Goal: Task Accomplishment & Management: Complete application form

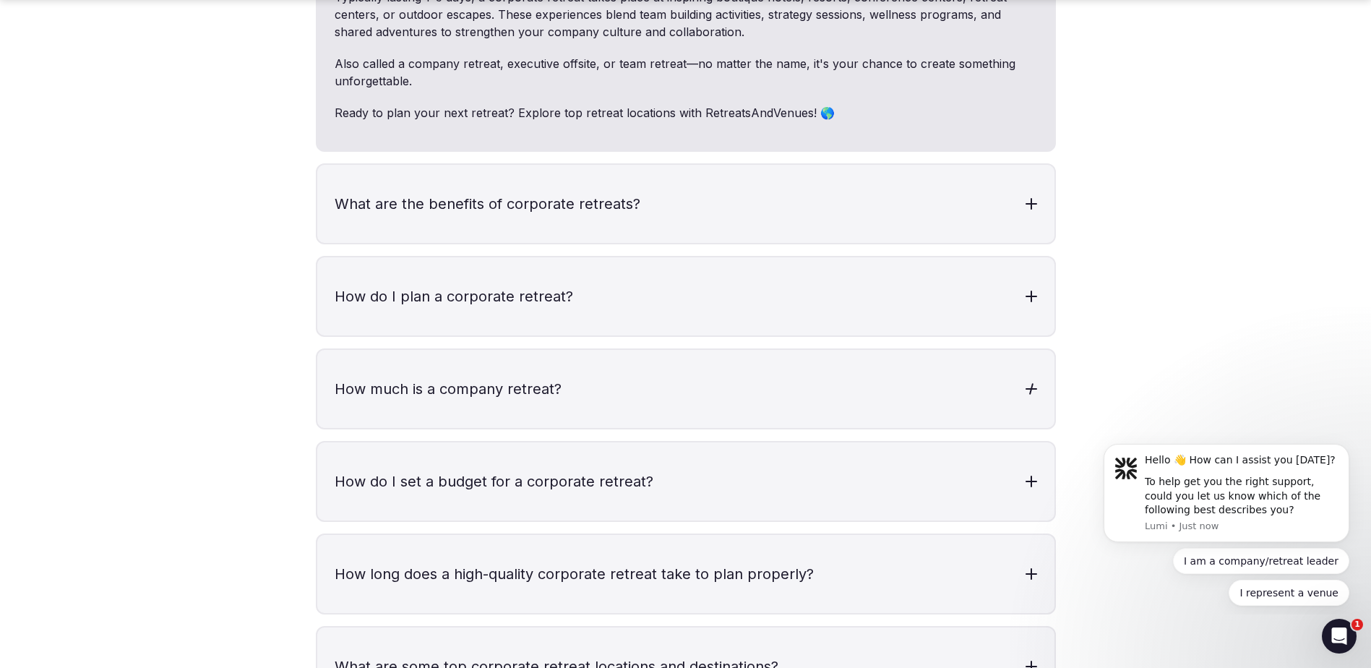
scroll to position [4479, 0]
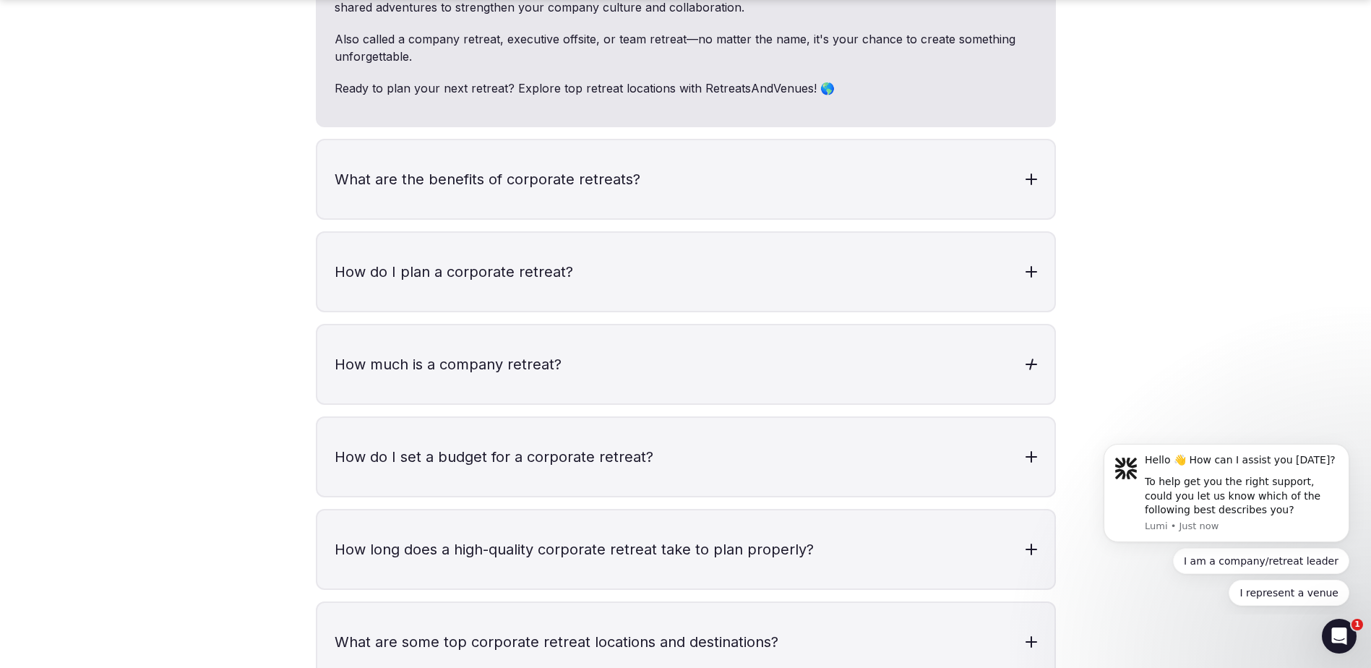
click at [781, 325] on h3 "How much is a company retreat?" at bounding box center [685, 364] width 737 height 78
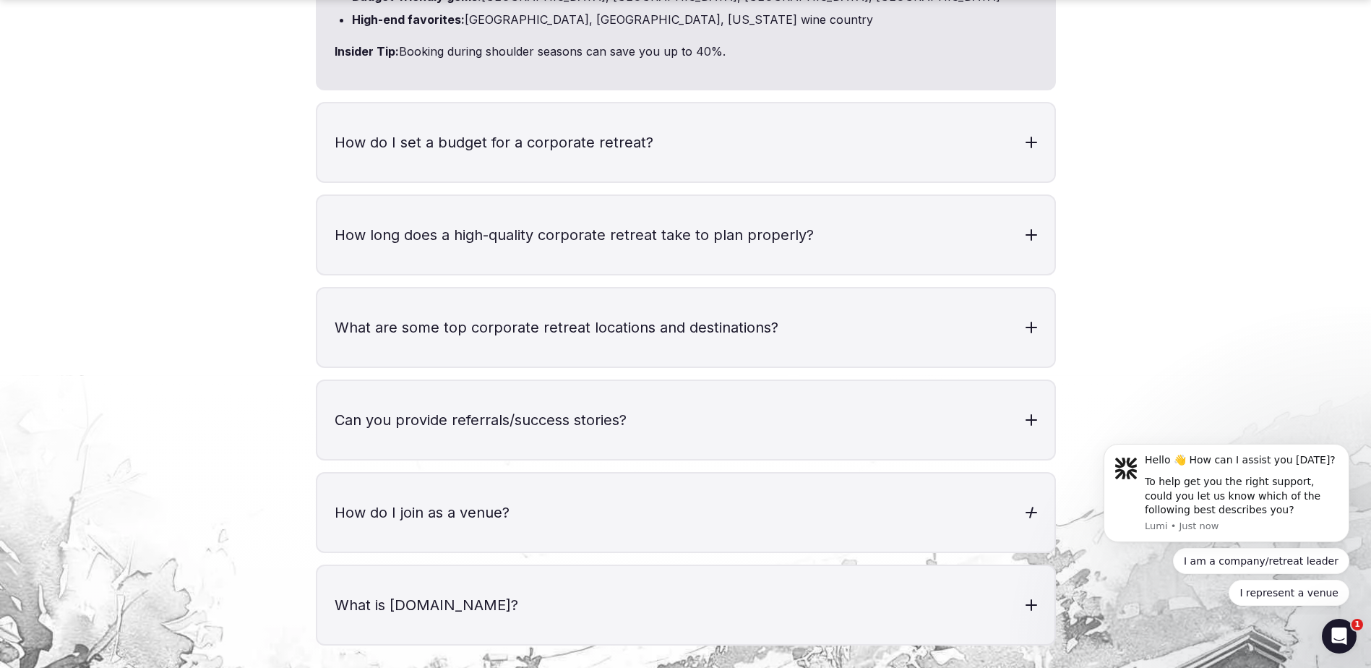
scroll to position [5130, 0]
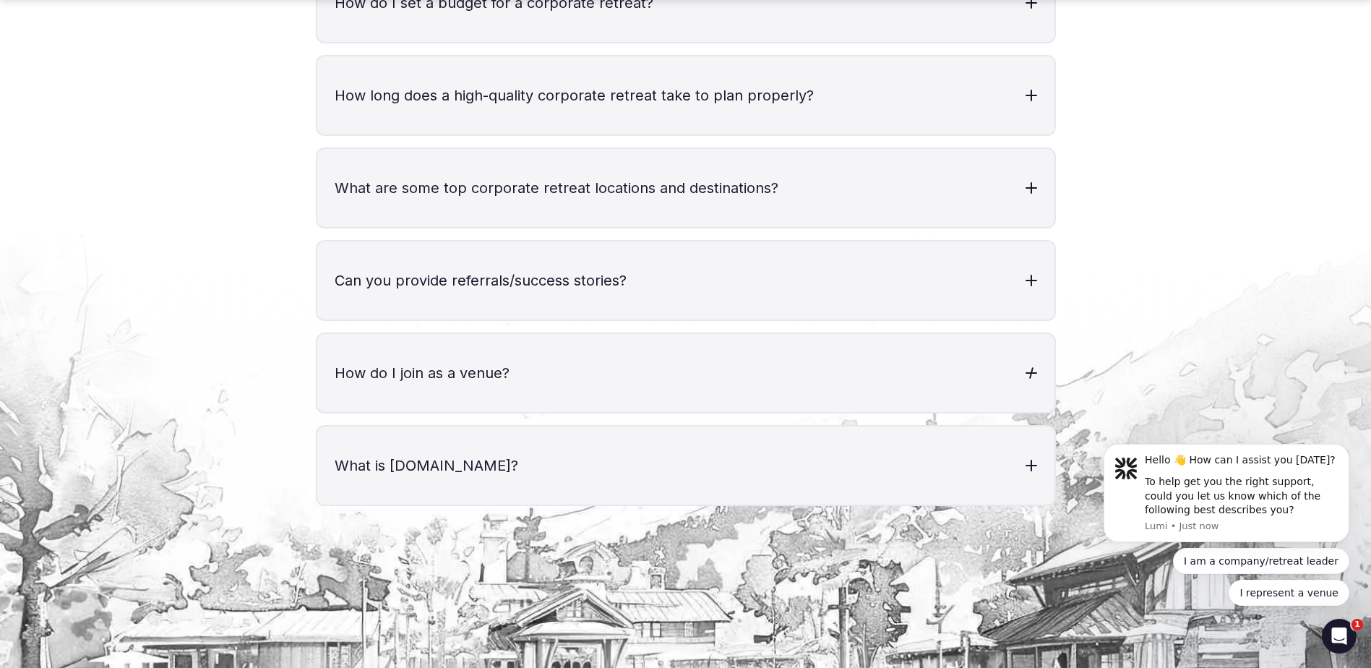
click at [655, 340] on h3 "How do I join as a venue?" at bounding box center [685, 373] width 737 height 78
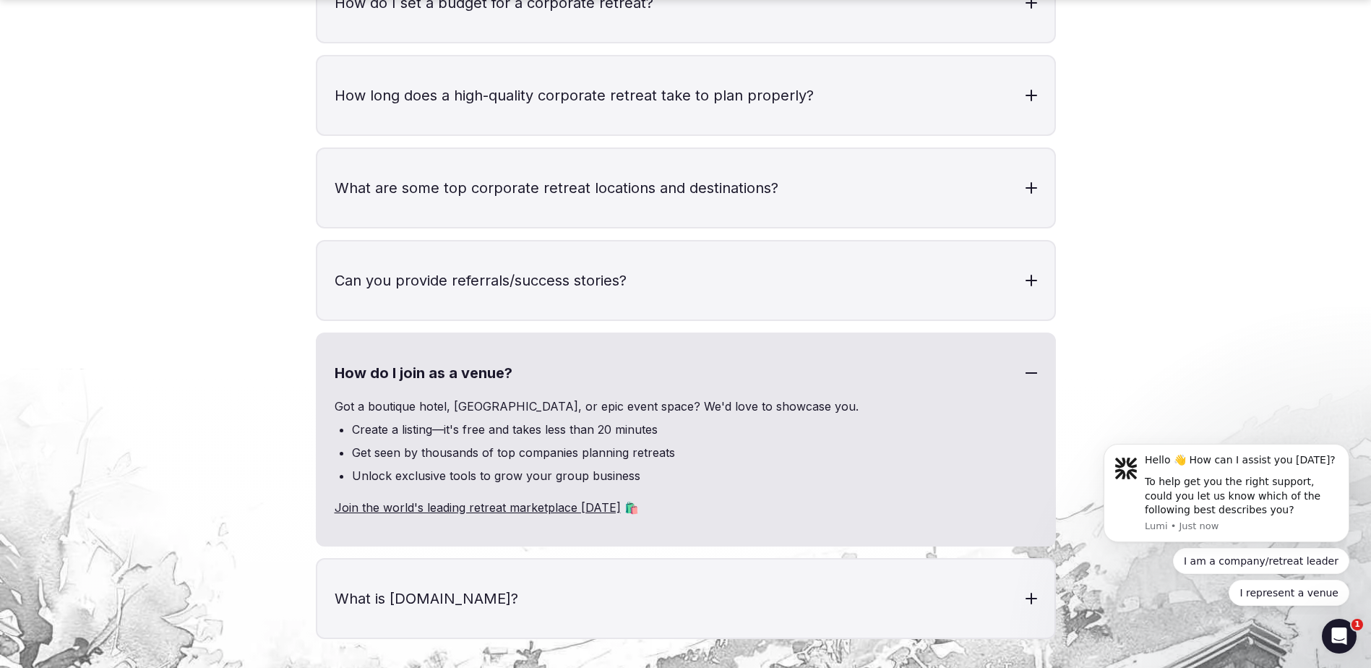
click at [502, 500] on link "Join the world's leading retreat marketplace [DATE]" at bounding box center [478, 507] width 286 height 14
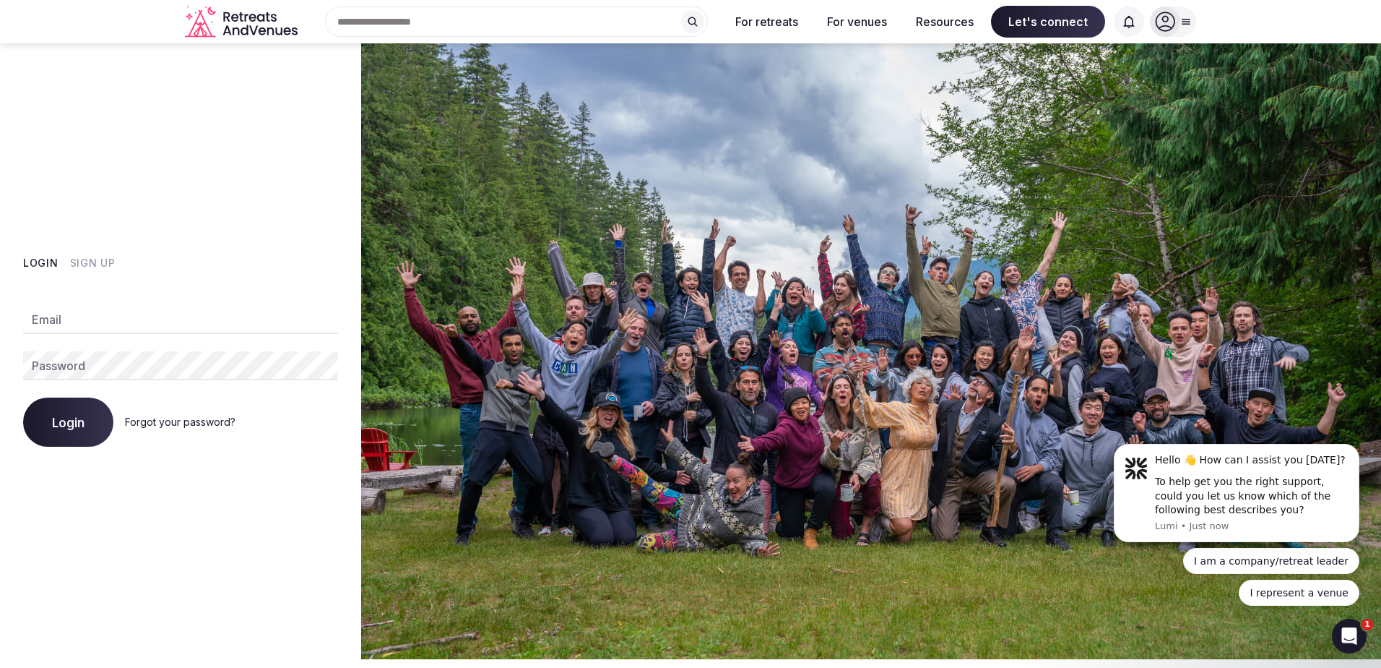
click at [95, 264] on button "Sign Up" at bounding box center [93, 263] width 46 height 14
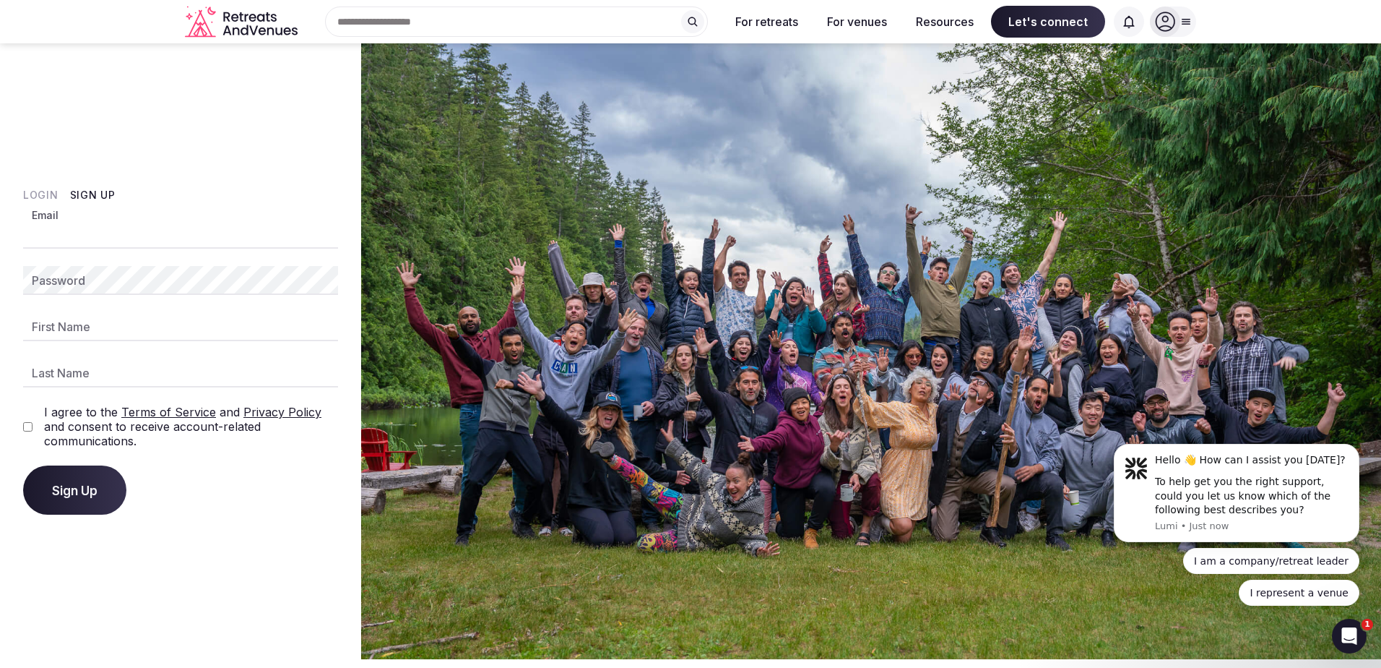
click at [135, 232] on input "Email" at bounding box center [180, 234] width 315 height 29
type input "**********"
type input "*****"
type input "*********"
click at [22, 423] on div "**********" at bounding box center [180, 351] width 361 height 616
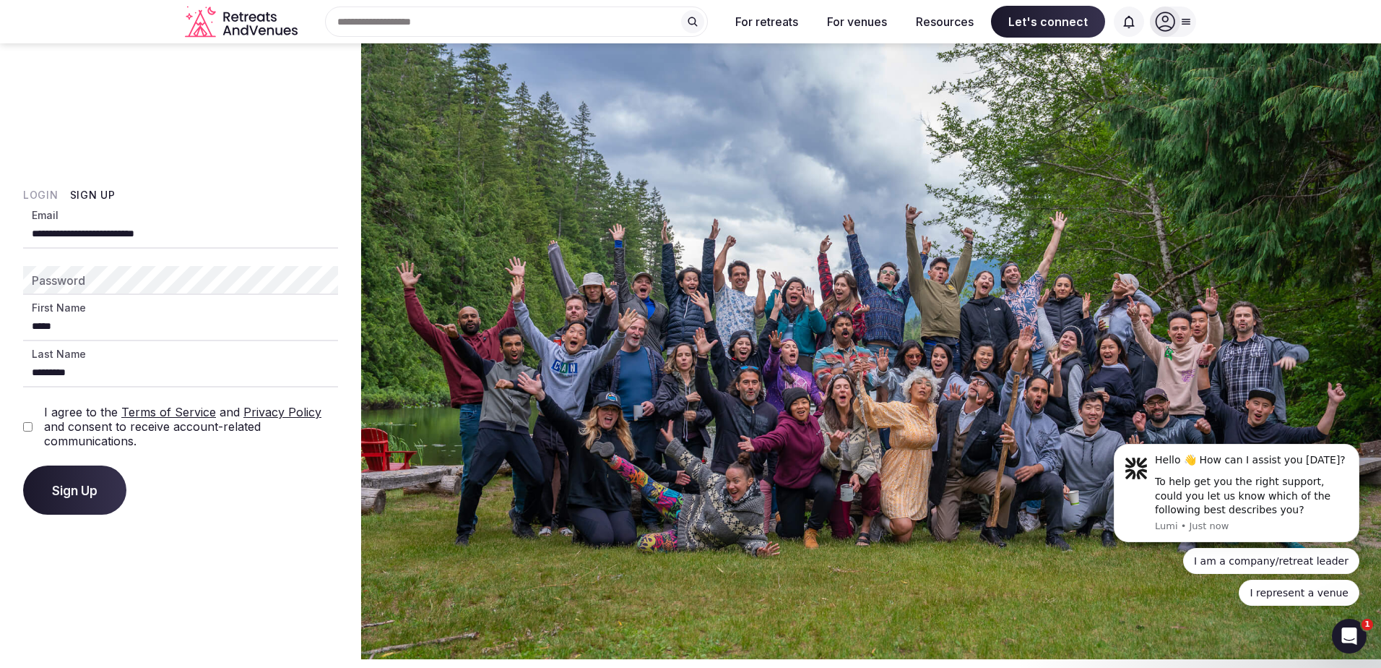
click at [92, 483] on span "Sign Up" at bounding box center [75, 490] width 46 height 14
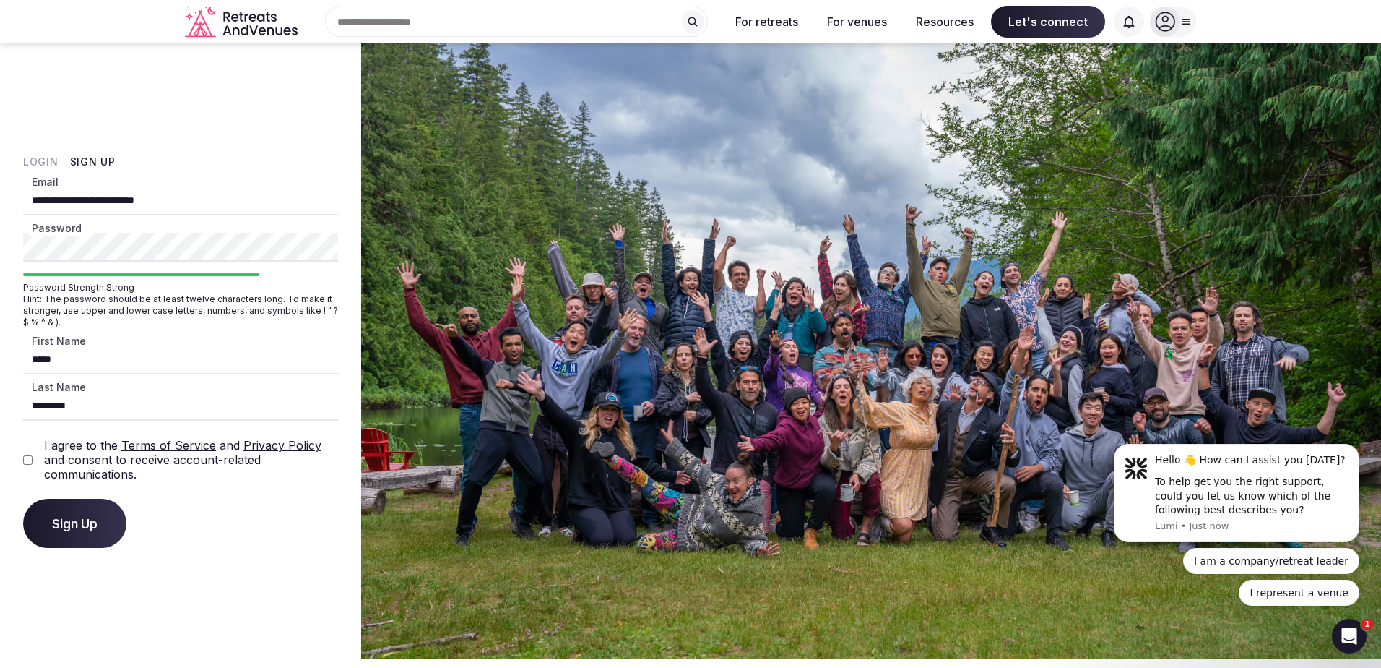
click at [57, 524] on span "Sign Up" at bounding box center [75, 523] width 46 height 14
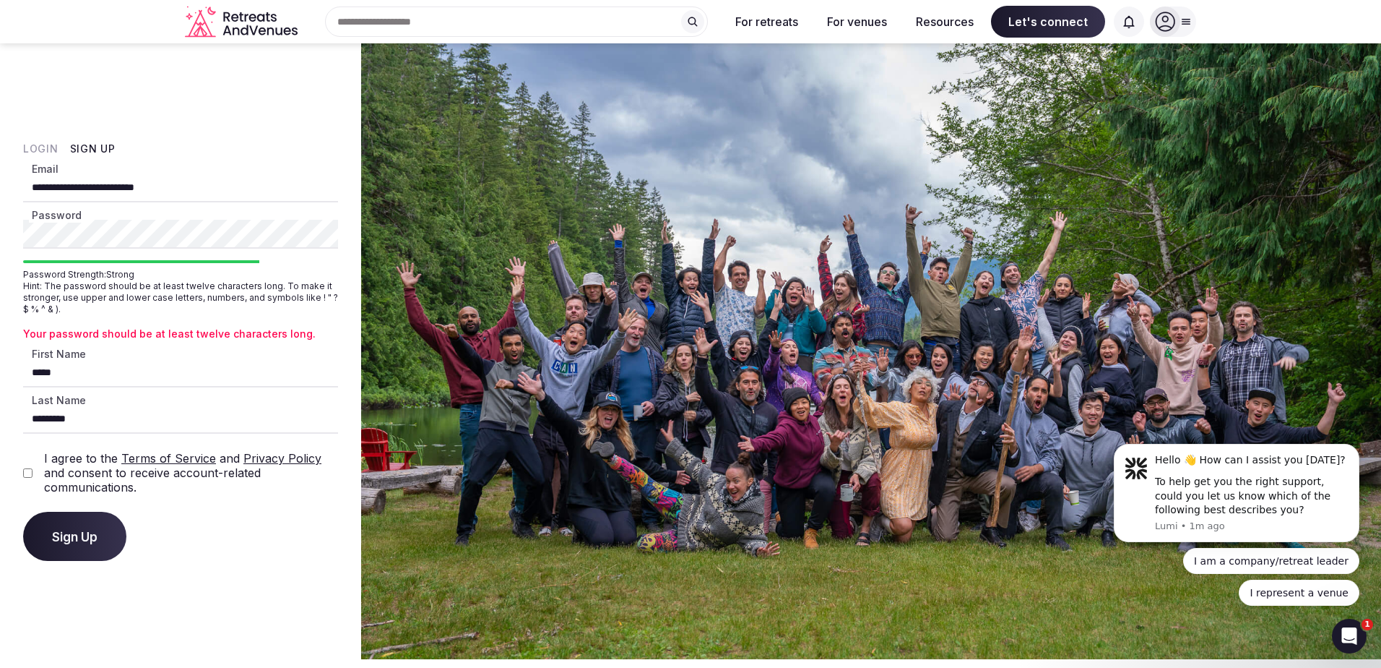
click at [14, 230] on div "**********" at bounding box center [180, 351] width 361 height 616
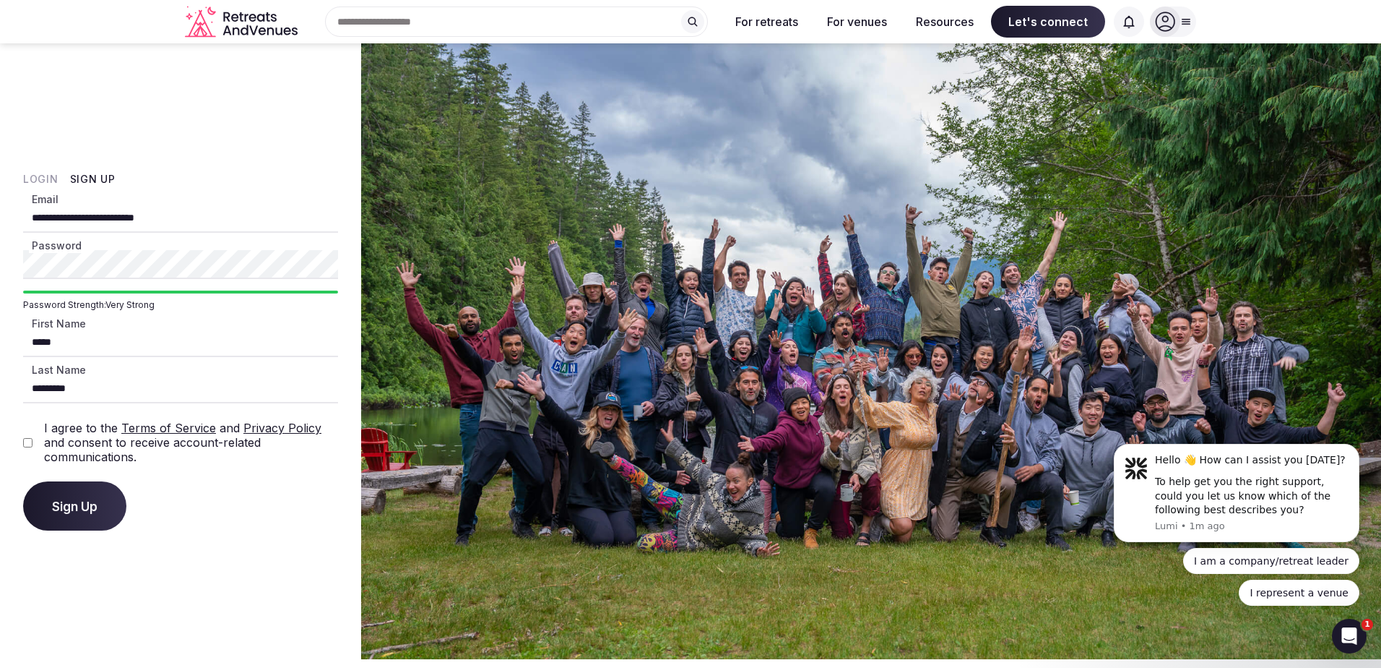
click at [81, 486] on button "Sign Up" at bounding box center [74, 505] width 103 height 49
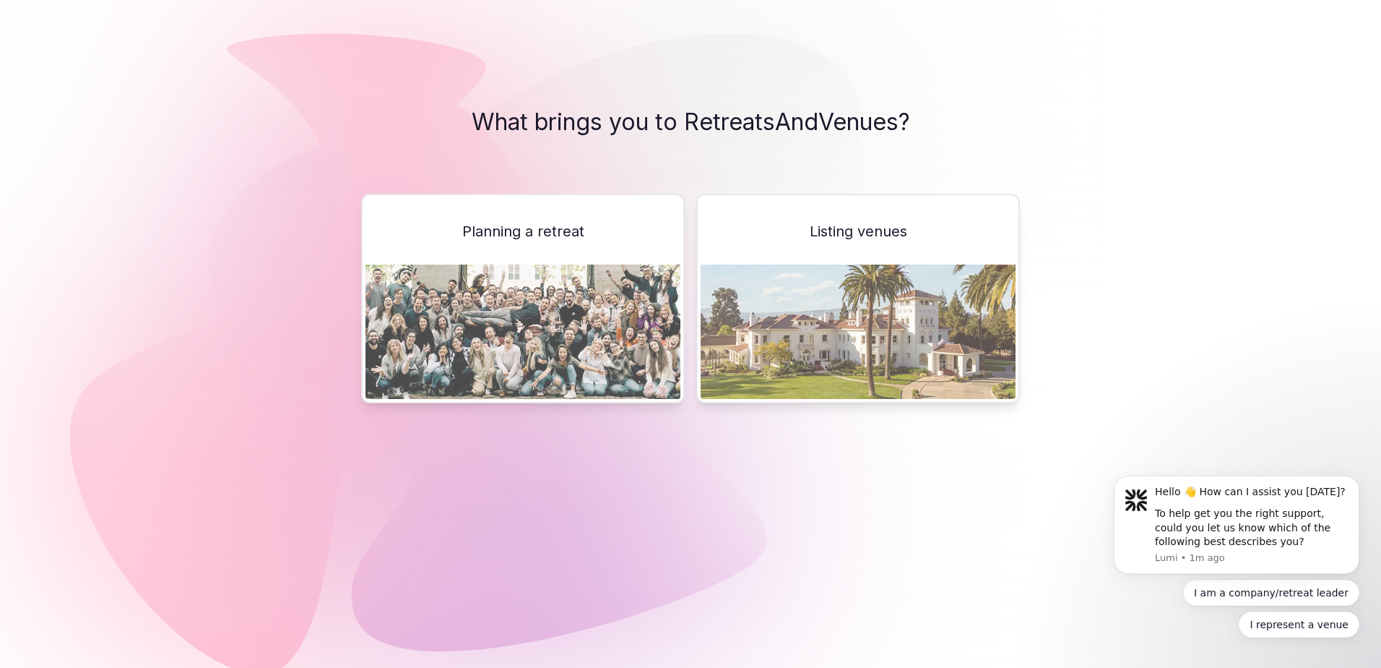
click at [904, 349] on img at bounding box center [858, 331] width 315 height 134
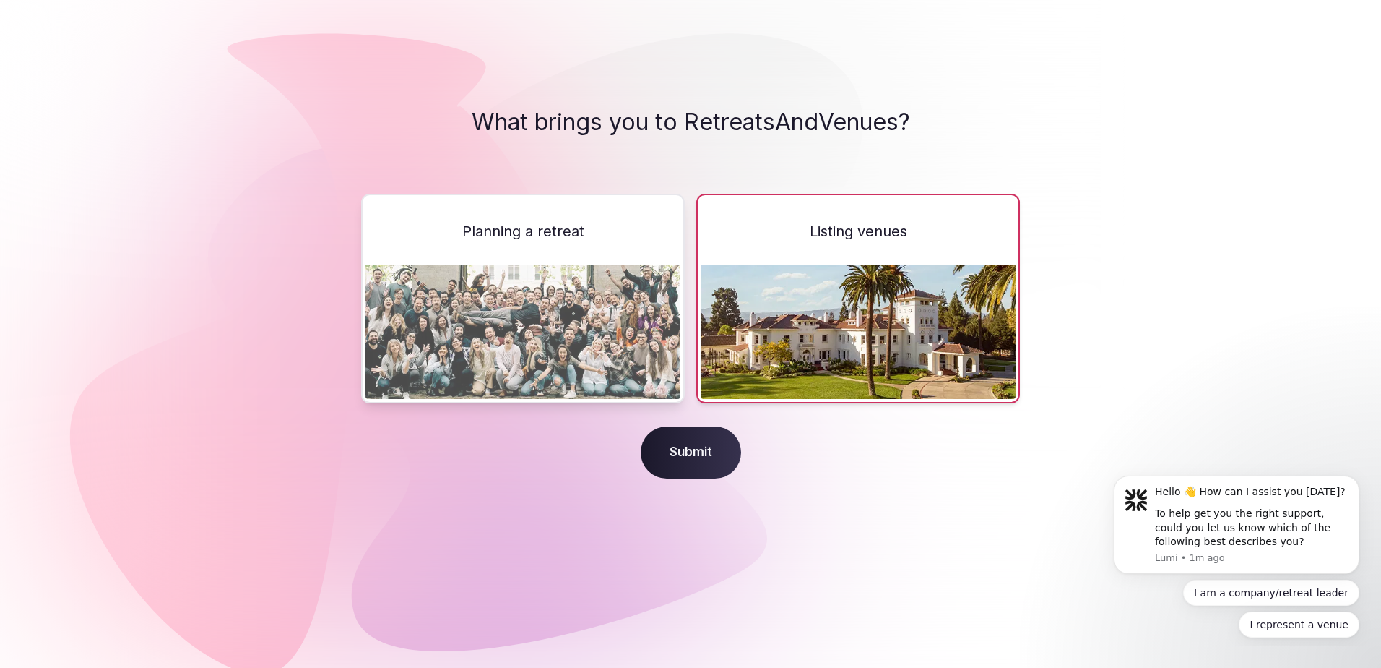
drag, startPoint x: 715, startPoint y: 442, endPoint x: 725, endPoint y: 433, distance: 13.3
click at [715, 442] on span "Submit" at bounding box center [691, 452] width 100 height 52
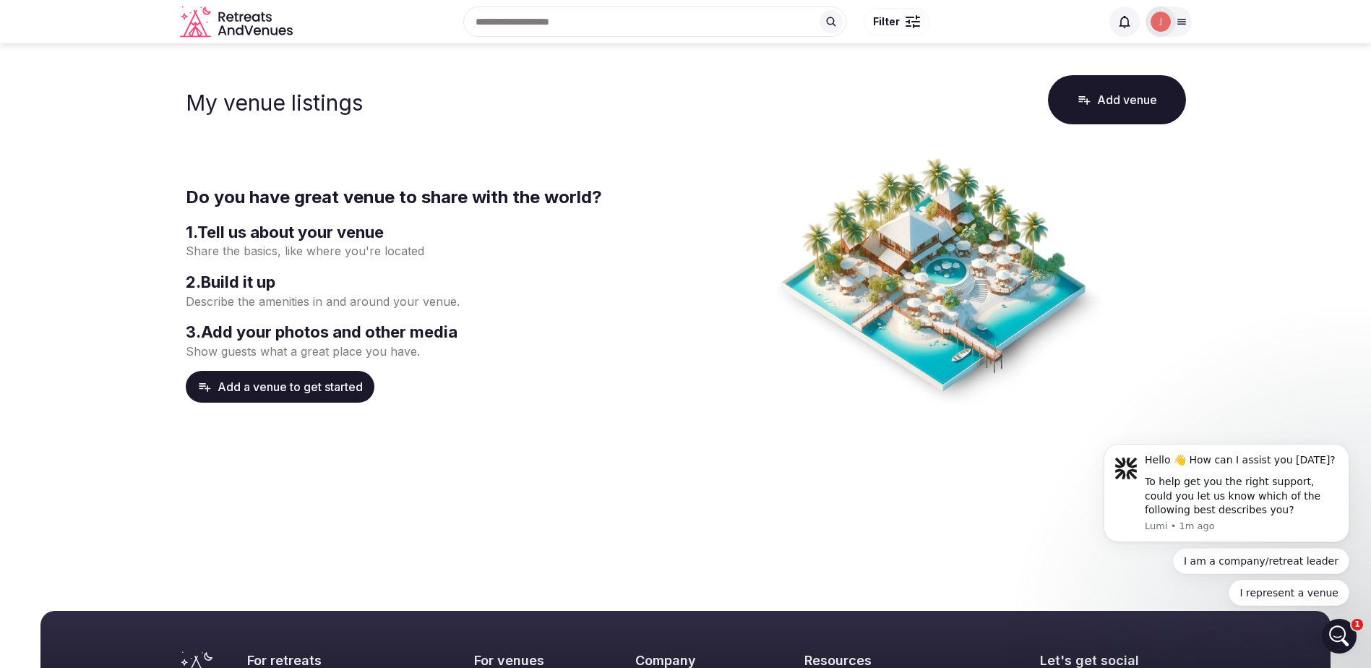
click at [301, 394] on button "Add a venue to get started" at bounding box center [280, 387] width 189 height 32
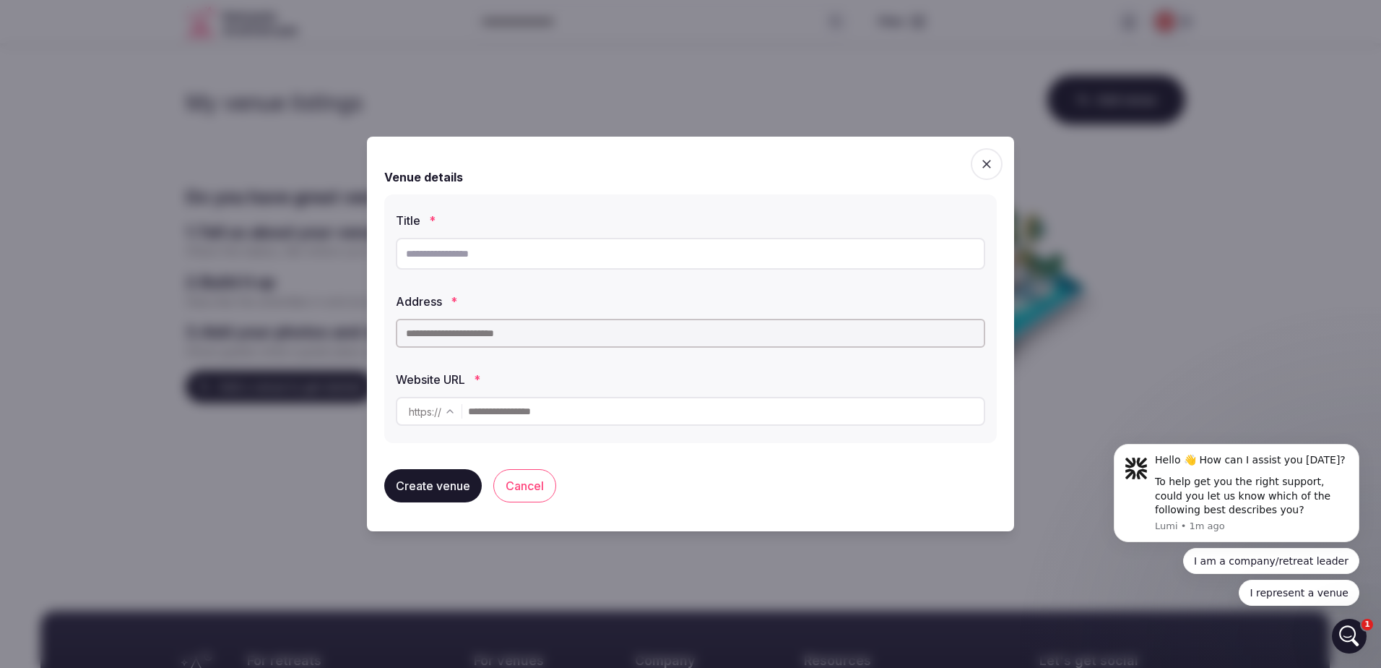
click at [490, 246] on input "text" at bounding box center [691, 254] width 590 height 32
type input "**********"
click at [491, 343] on input "text" at bounding box center [691, 333] width 590 height 29
click at [496, 337] on input "text" at bounding box center [691, 333] width 590 height 29
paste input "**********"
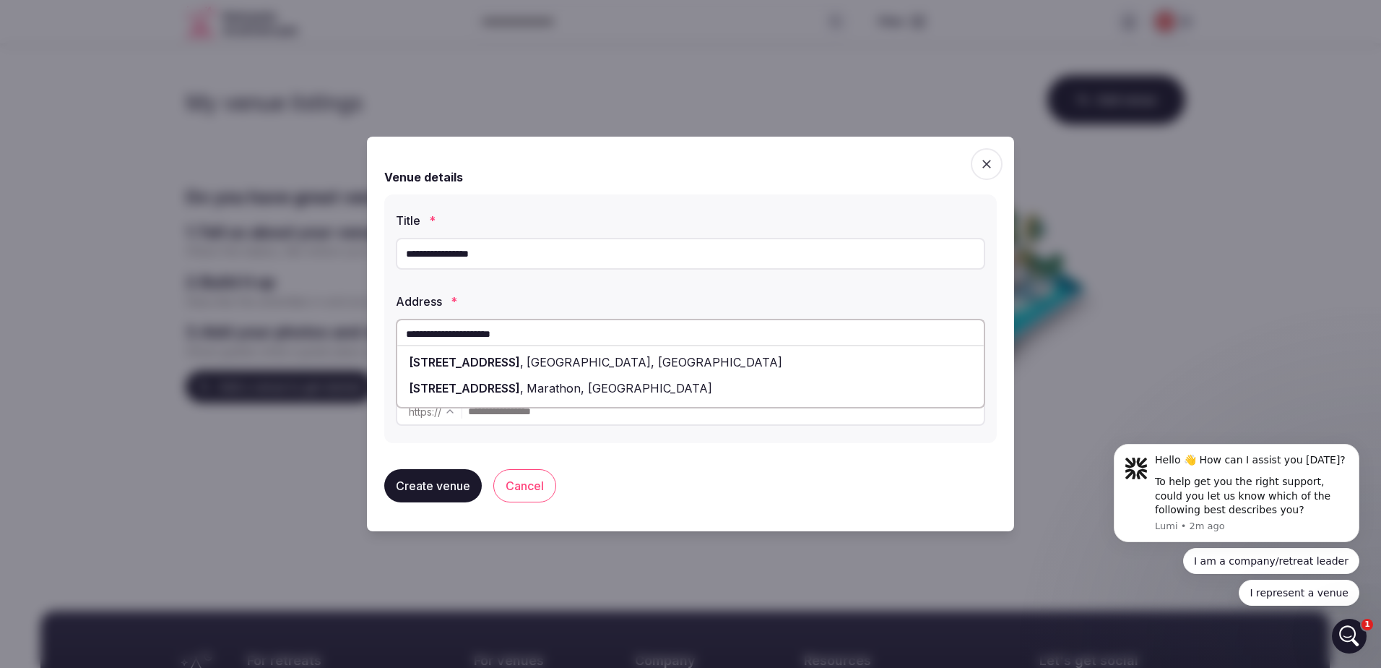
click at [624, 361] on span "[GEOGRAPHIC_DATA], [GEOGRAPHIC_DATA]" at bounding box center [653, 362] width 259 height 14
type input "**********"
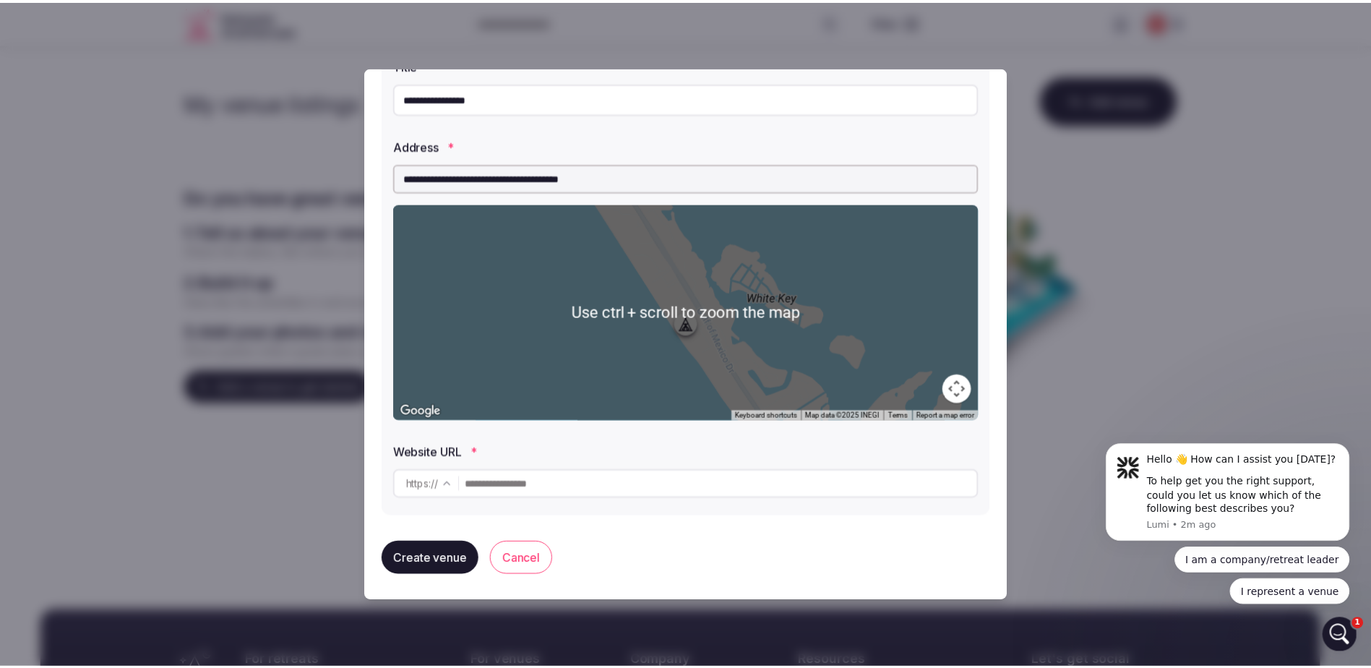
scroll to position [89, 0]
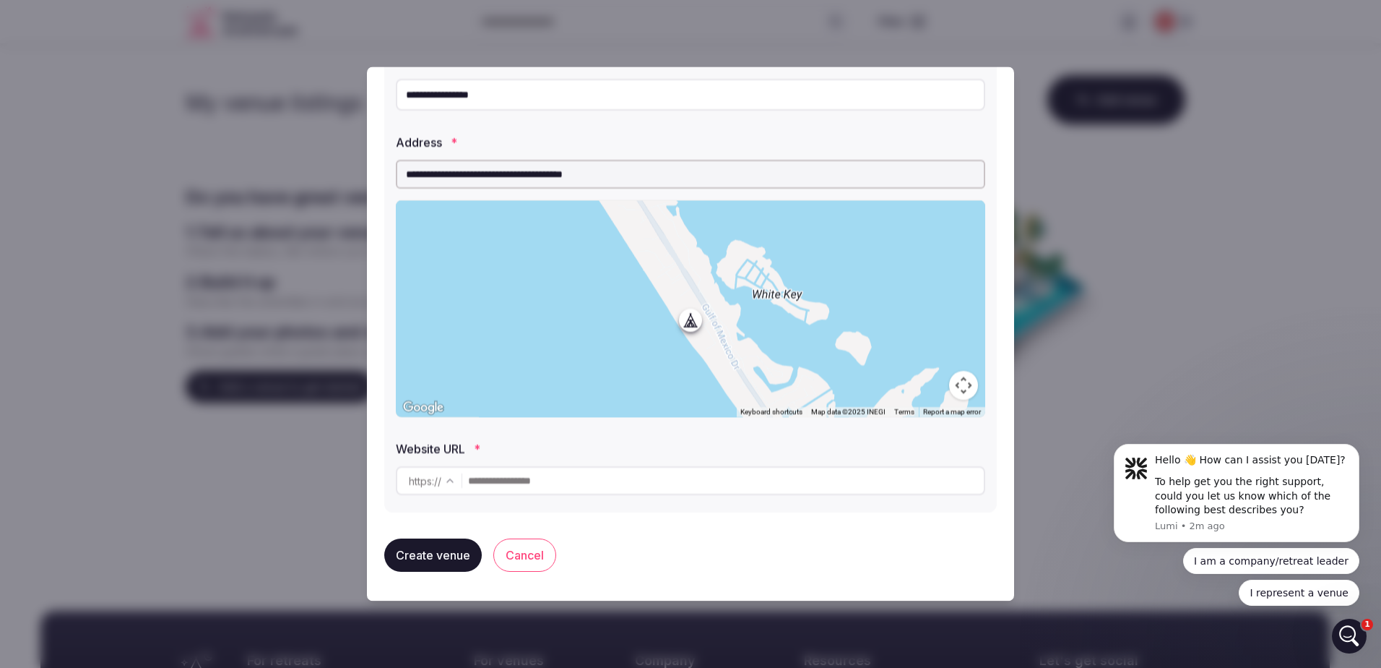
paste input "**********"
type input "**********"
click at [435, 561] on button "Create venue" at bounding box center [433, 554] width 98 height 33
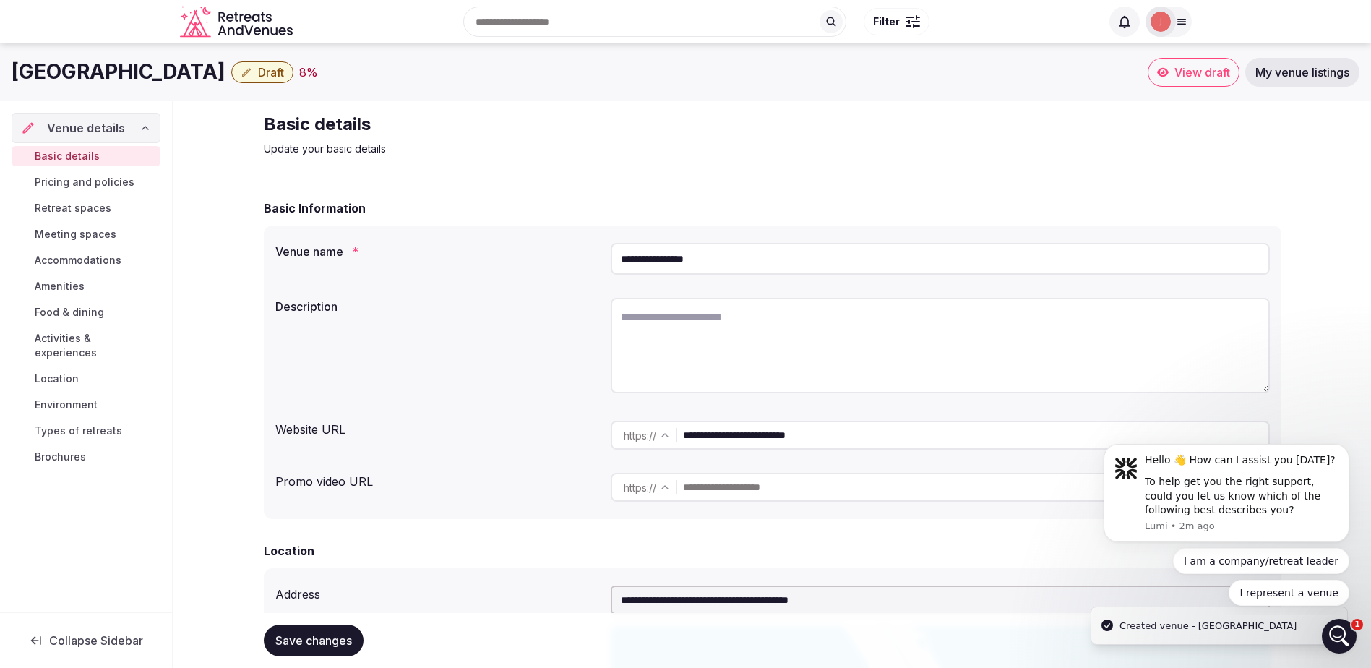
click at [791, 262] on input "**********" at bounding box center [939, 259] width 659 height 32
type input "**********"
click at [684, 341] on textarea at bounding box center [939, 345] width 659 height 95
paste textarea "**********"
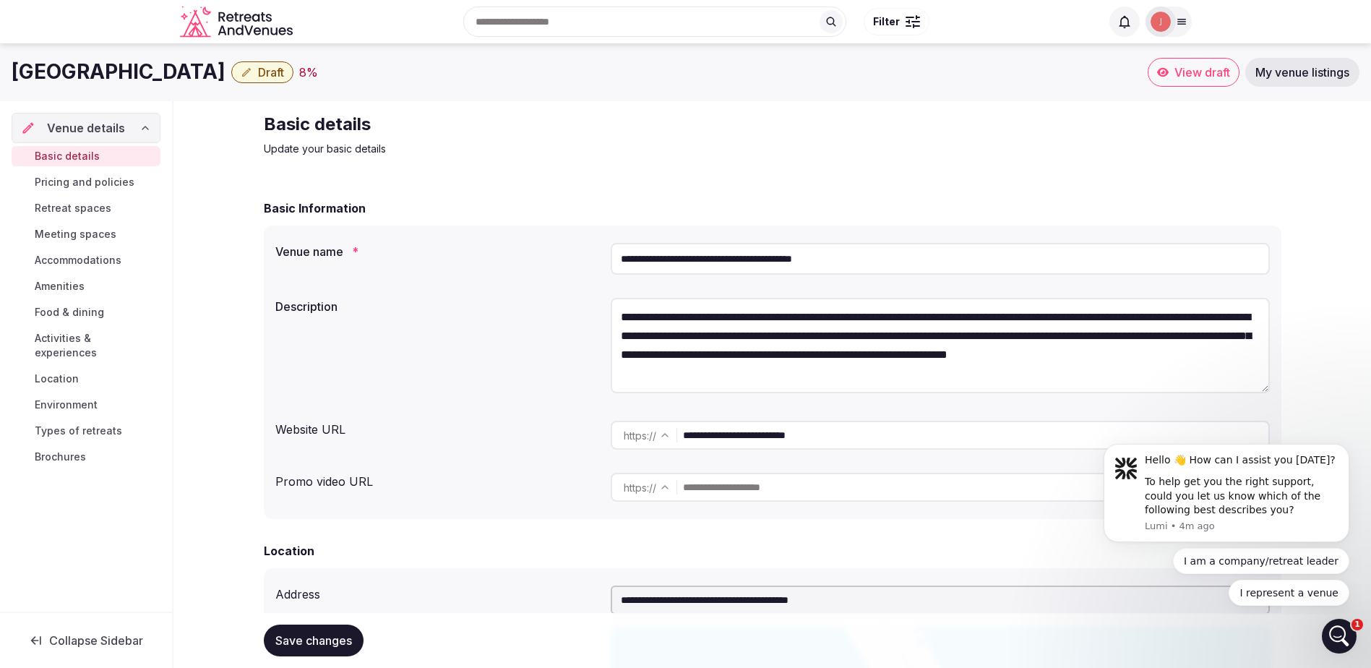
drag, startPoint x: 730, startPoint y: 335, endPoint x: 681, endPoint y: 333, distance: 48.5
click at [681, 333] on textarea "**********" at bounding box center [939, 345] width 659 height 95
drag, startPoint x: 880, startPoint y: 337, endPoint x: 804, endPoint y: 335, distance: 75.9
click at [804, 335] on textarea "**********" at bounding box center [939, 345] width 659 height 95
drag, startPoint x: 823, startPoint y: 374, endPoint x: 704, endPoint y: 375, distance: 118.5
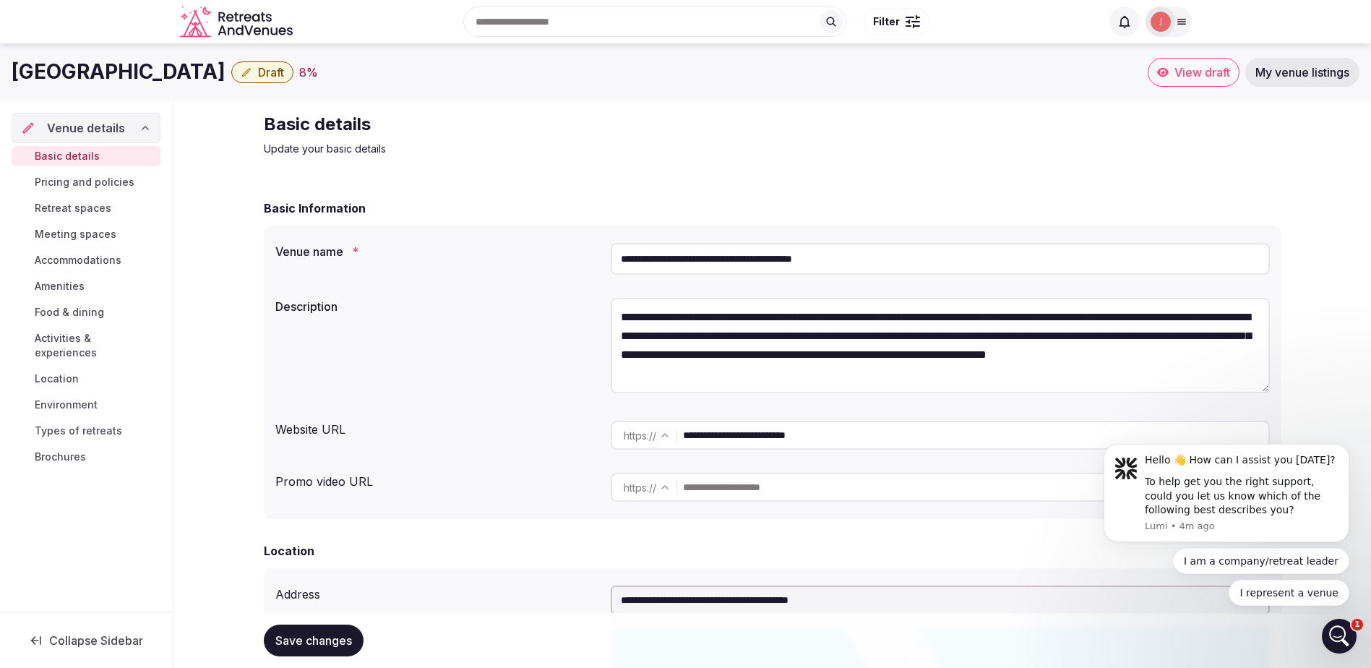
click at [704, 375] on textarea "**********" at bounding box center [939, 345] width 659 height 95
paste textarea "**********"
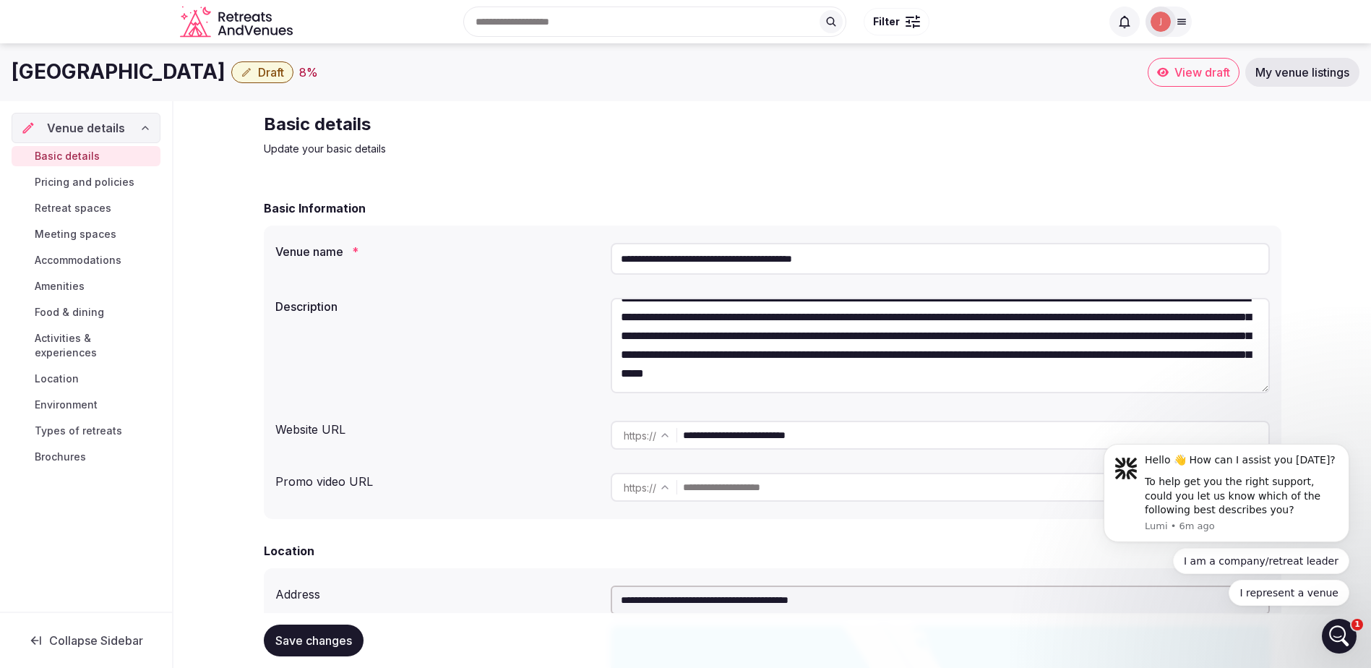
scroll to position [158, 0]
paste textarea "**********"
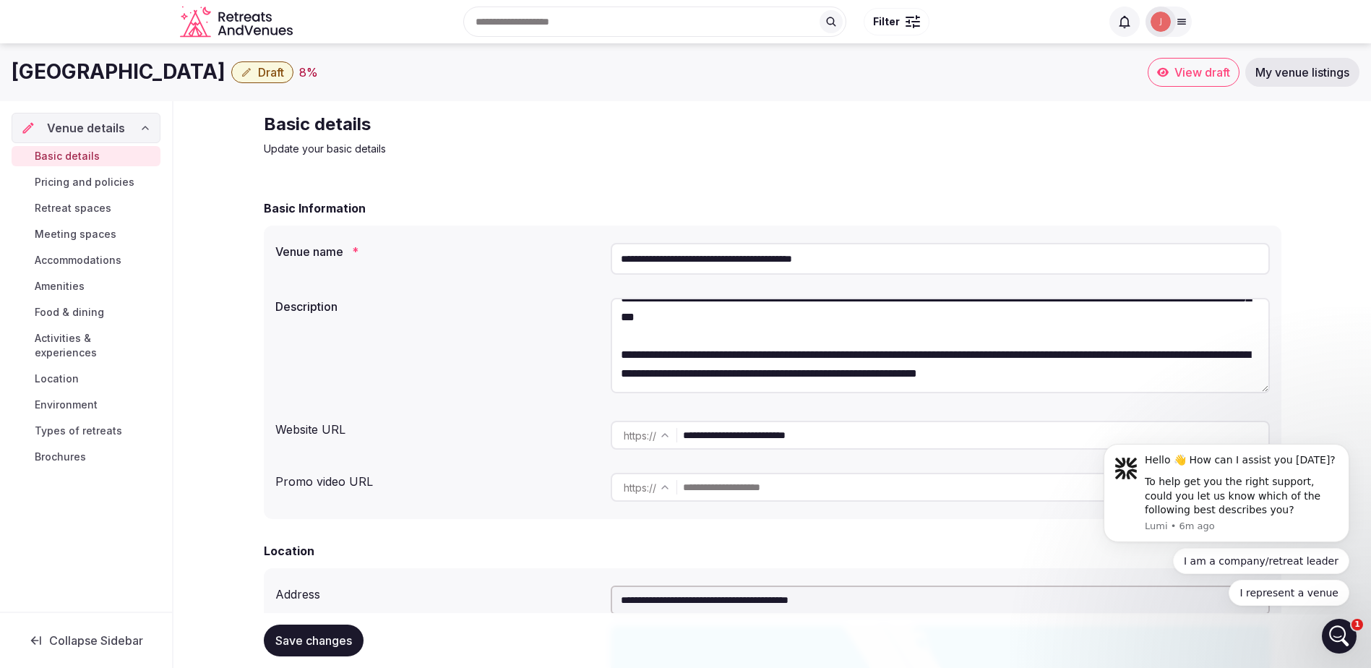
scroll to position [215, 0]
paste textarea "**********"
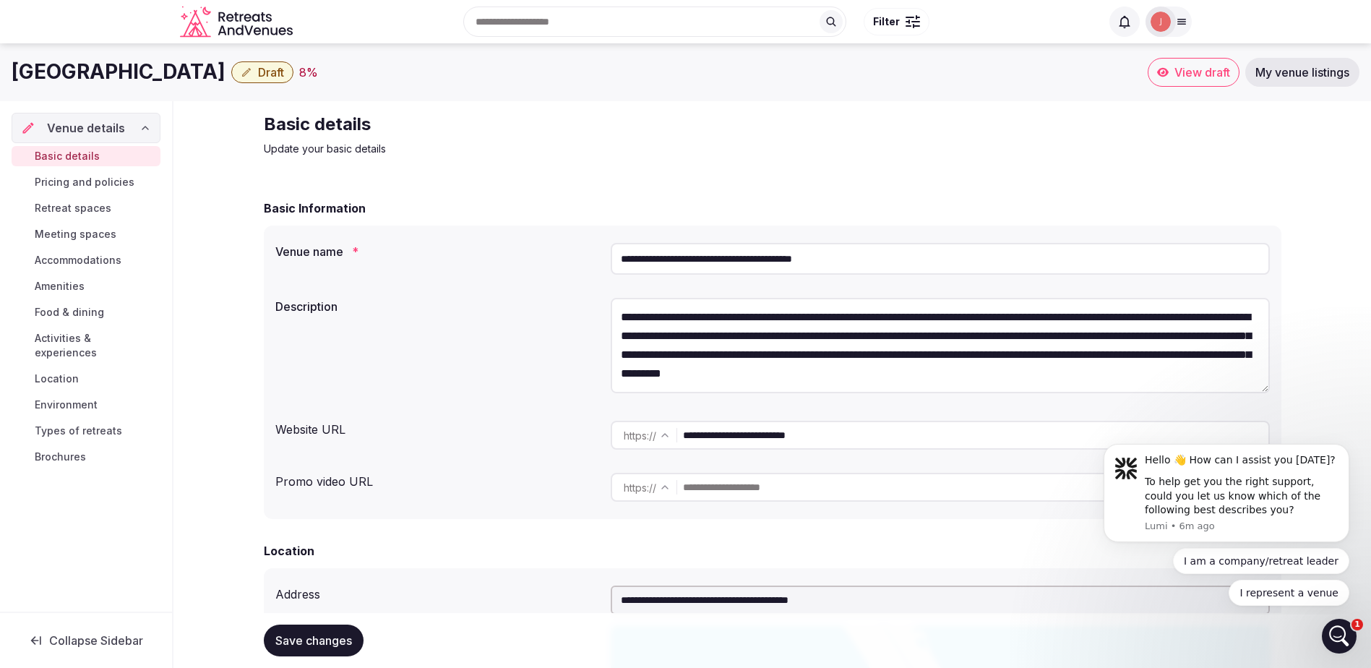
scroll to position [301, 0]
type textarea "**********"
click at [491, 407] on div "**********" at bounding box center [772, 371] width 1017 height 293
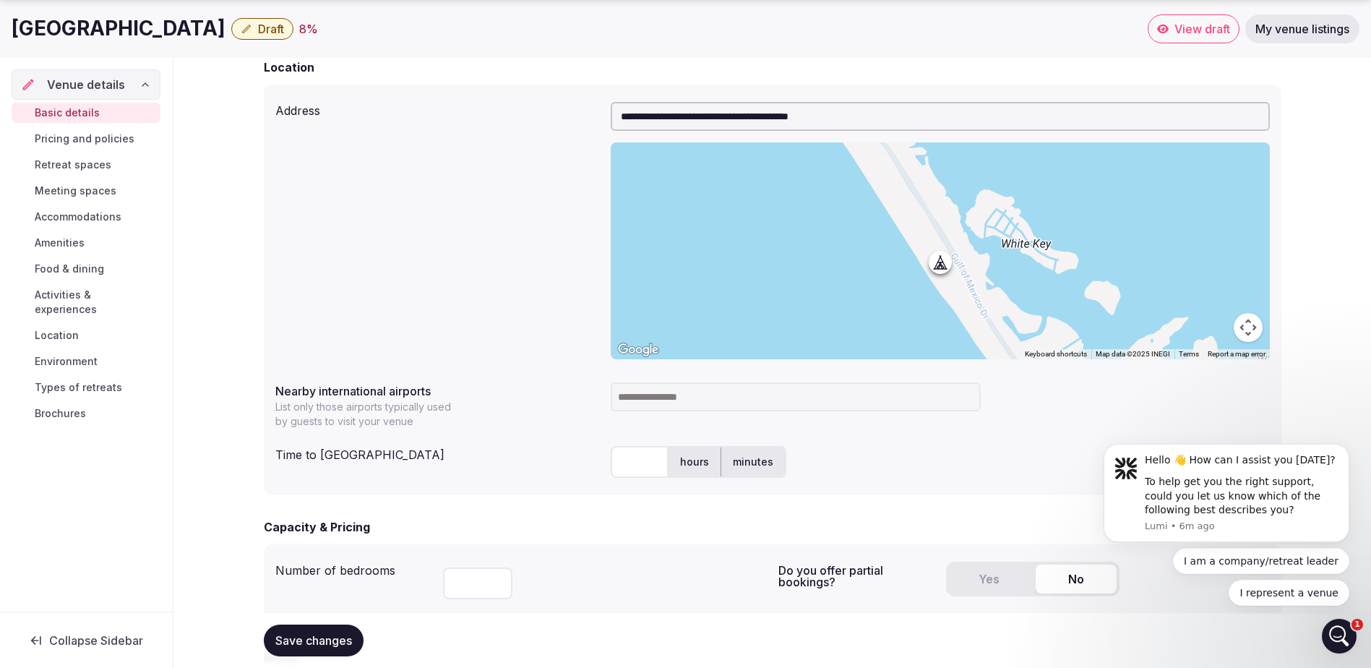
scroll to position [506, 0]
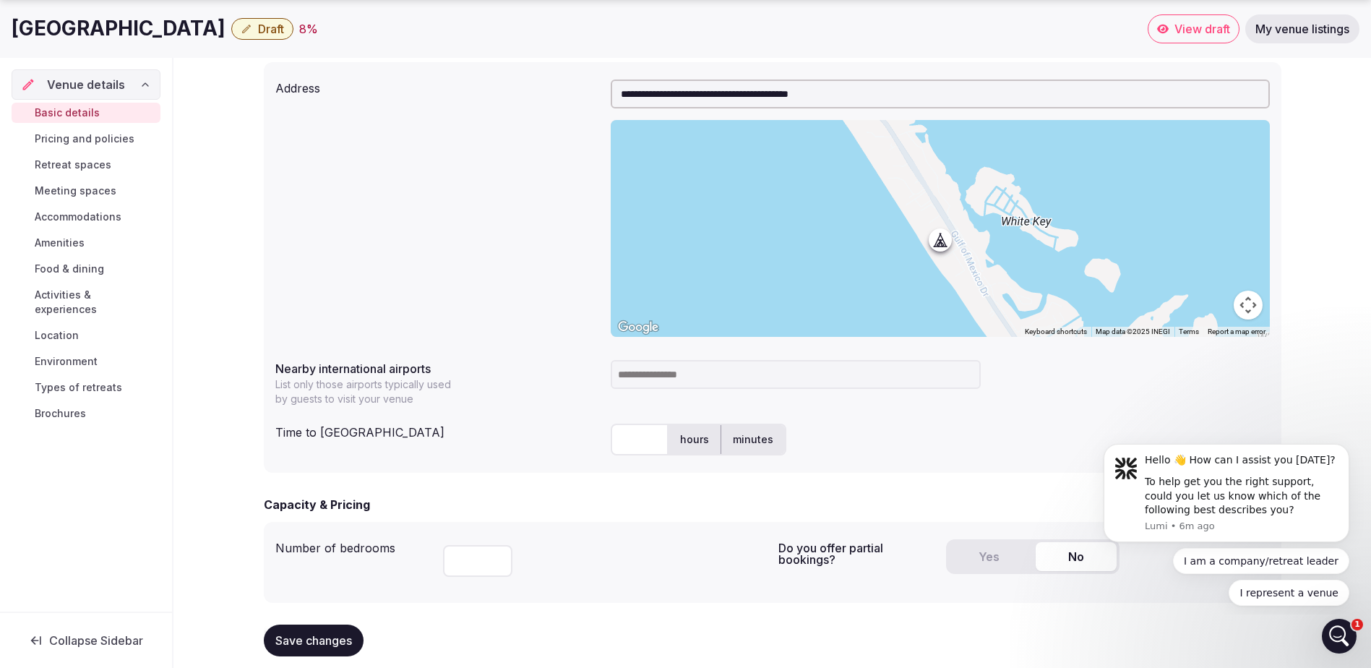
click at [661, 371] on input at bounding box center [795, 374] width 370 height 29
type input "********"
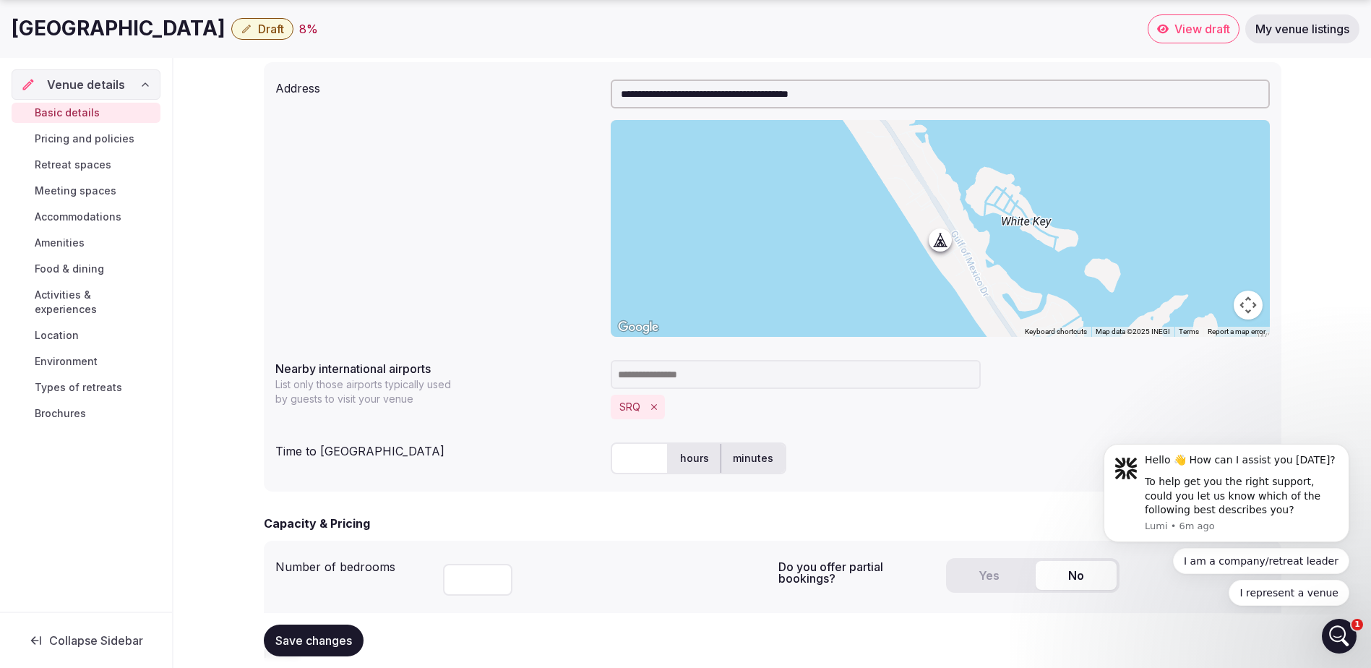
click at [694, 381] on input at bounding box center [795, 374] width 370 height 29
type input "*****"
click at [635, 459] on input "text" at bounding box center [639, 458] width 58 height 32
click at [696, 459] on label "hours" at bounding box center [694, 458] width 52 height 38
click at [626, 459] on input "text" at bounding box center [639, 458] width 58 height 32
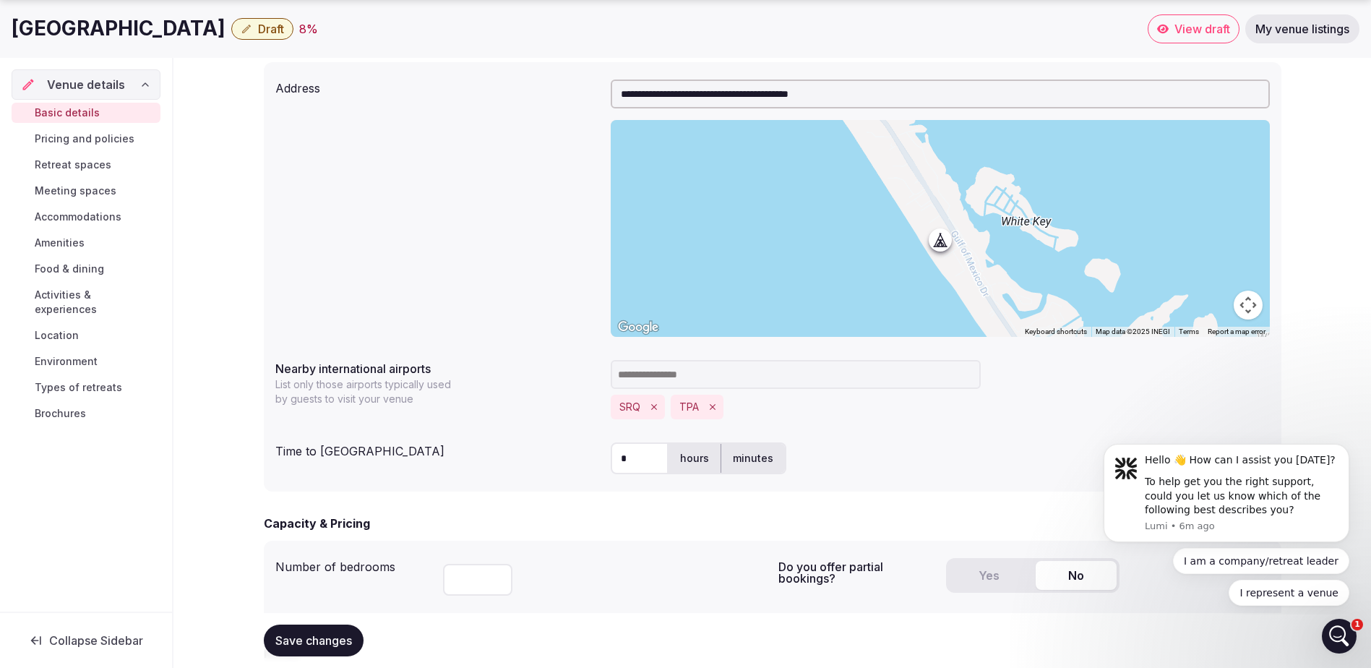
type input "*"
drag, startPoint x: 751, startPoint y: 492, endPoint x: 773, endPoint y: 481, distance: 24.9
click at [752, 492] on form "**********" at bounding box center [772, 434] width 1017 height 1481
click at [843, 454] on div "* hours minutes" at bounding box center [939, 458] width 659 height 32
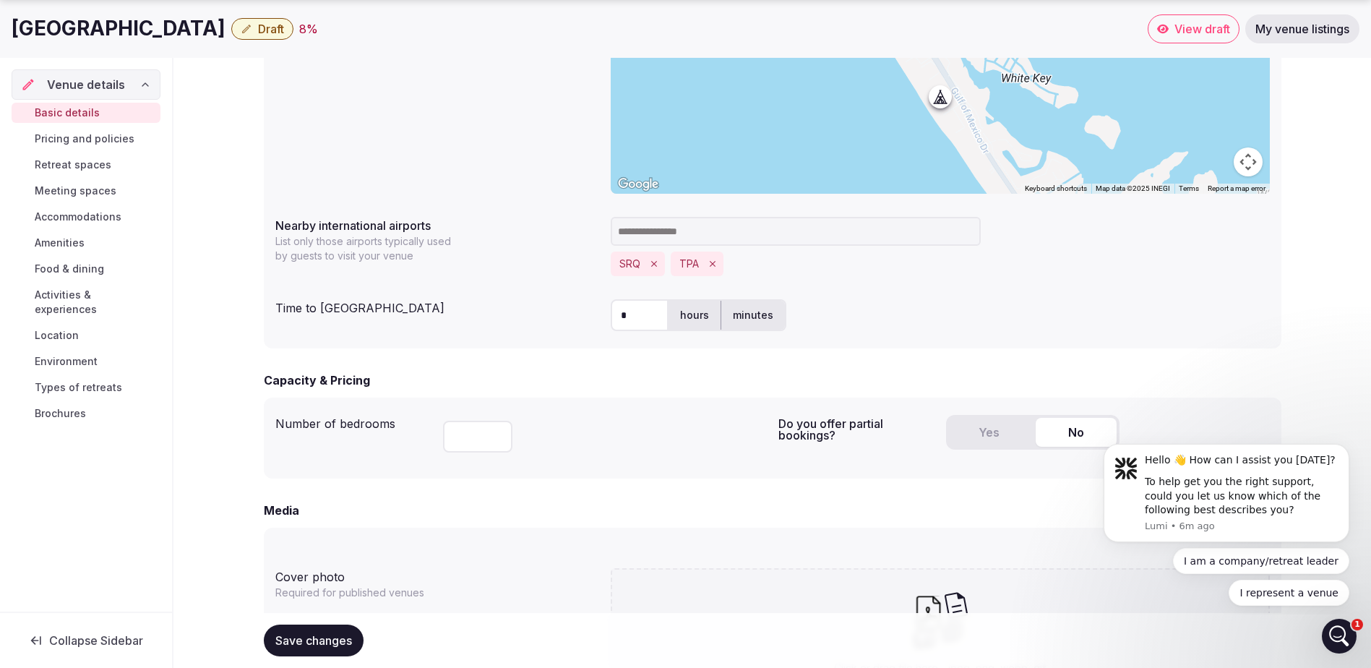
scroll to position [650, 0]
click at [476, 443] on input "number" at bounding box center [477, 435] width 69 height 32
type input "*"
click at [499, 434] on input "*" at bounding box center [477, 435] width 69 height 32
click at [480, 434] on input "*" at bounding box center [477, 435] width 69 height 32
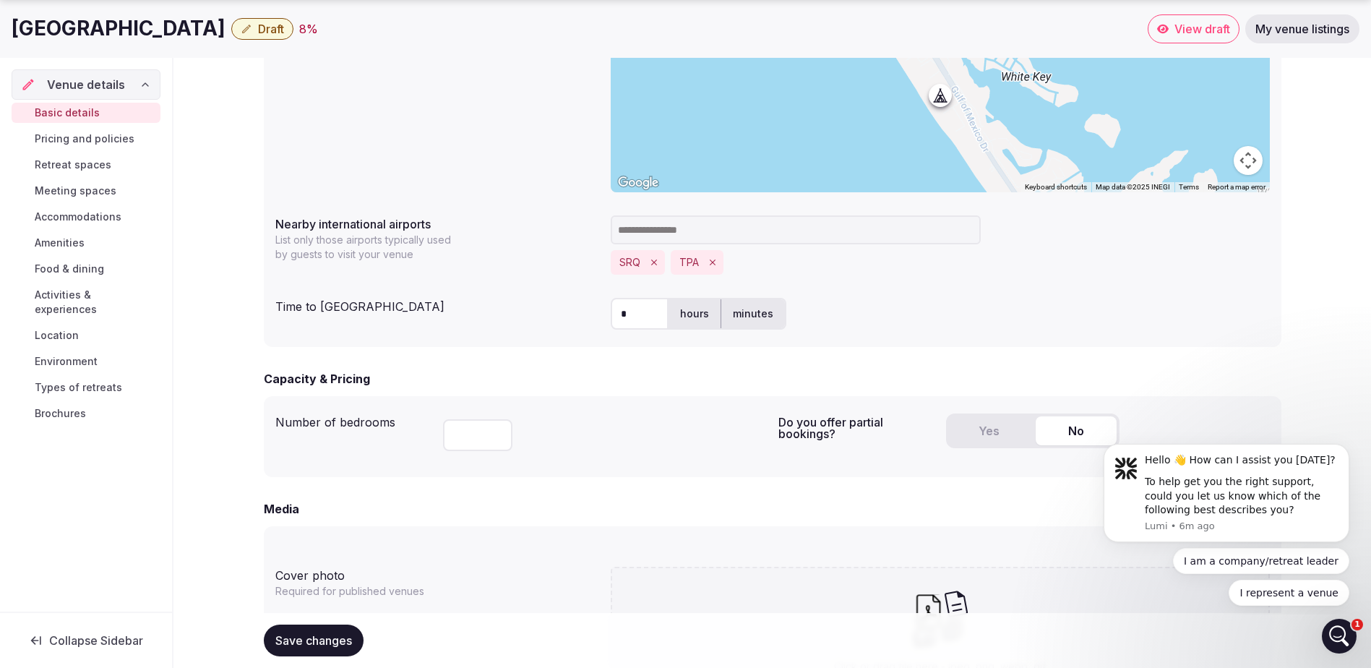
click at [480, 434] on input "*" at bounding box center [477, 435] width 69 height 32
type input "***"
click at [583, 388] on div "Capacity & Pricing Number of bedrooms *** Do you offer partial bookings? Yes No" at bounding box center [772, 423] width 1017 height 107
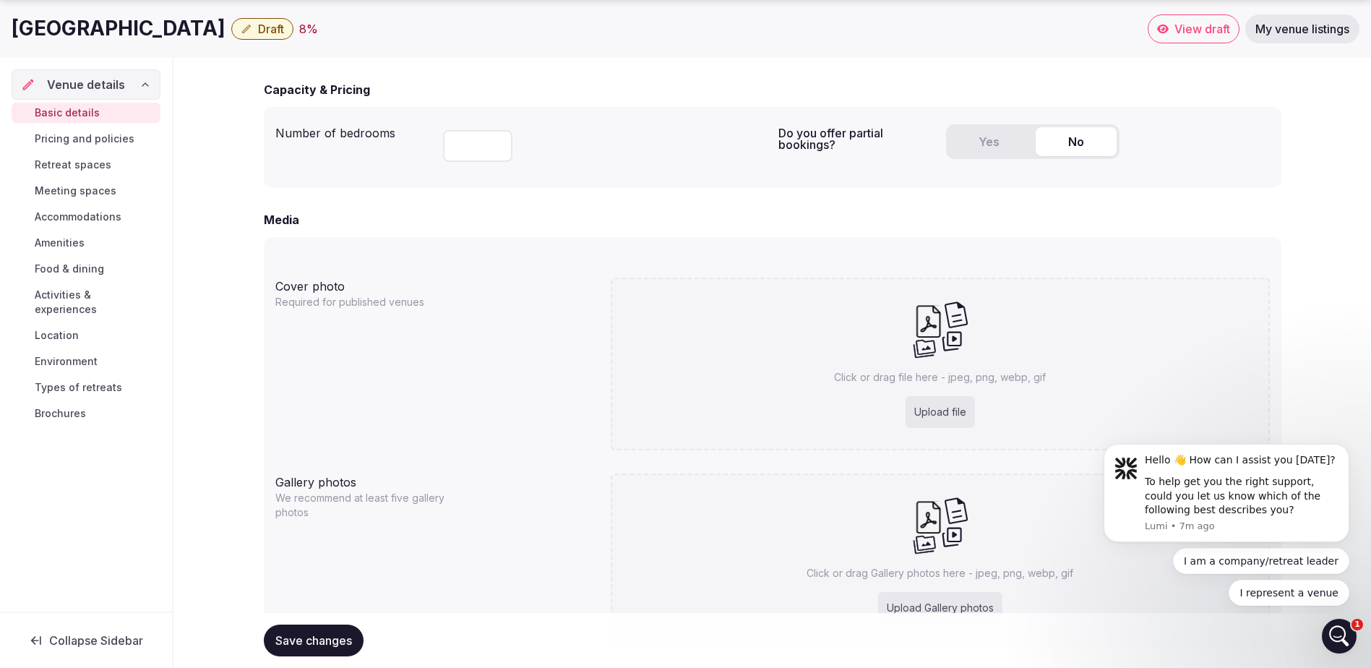
scroll to position [1011, 0]
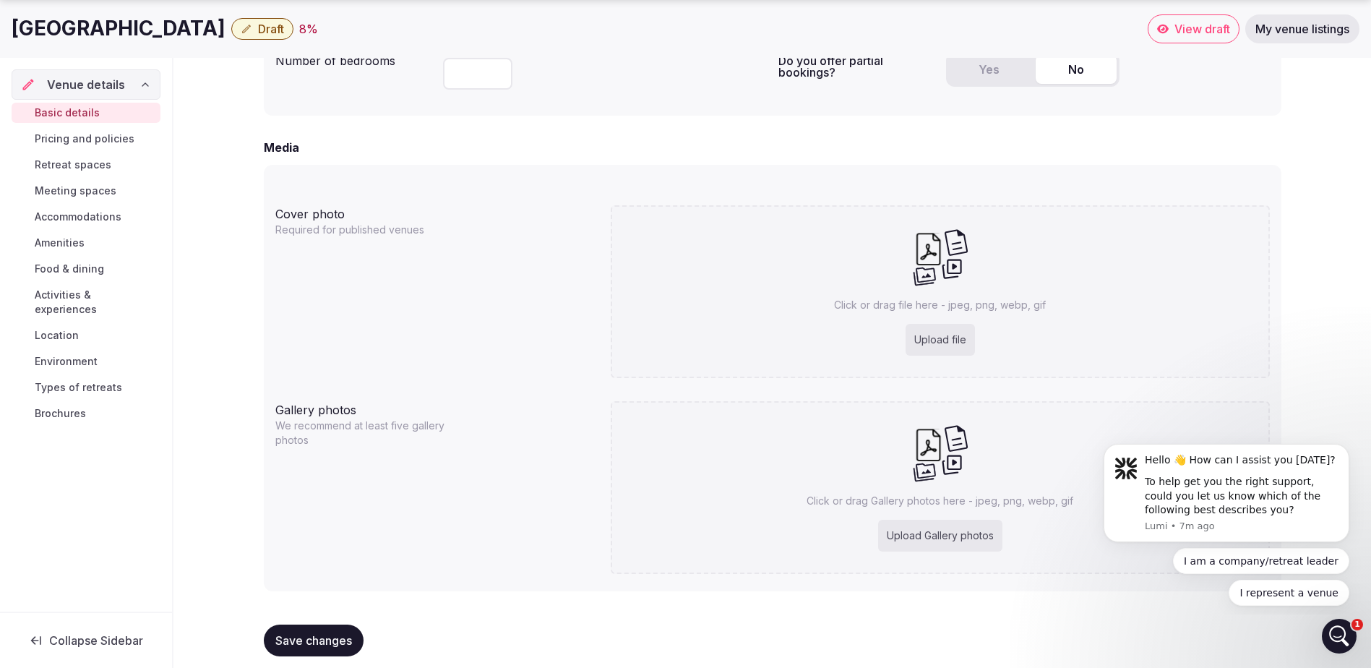
click at [949, 342] on div "Upload file" at bounding box center [939, 340] width 69 height 32
type input "**********"
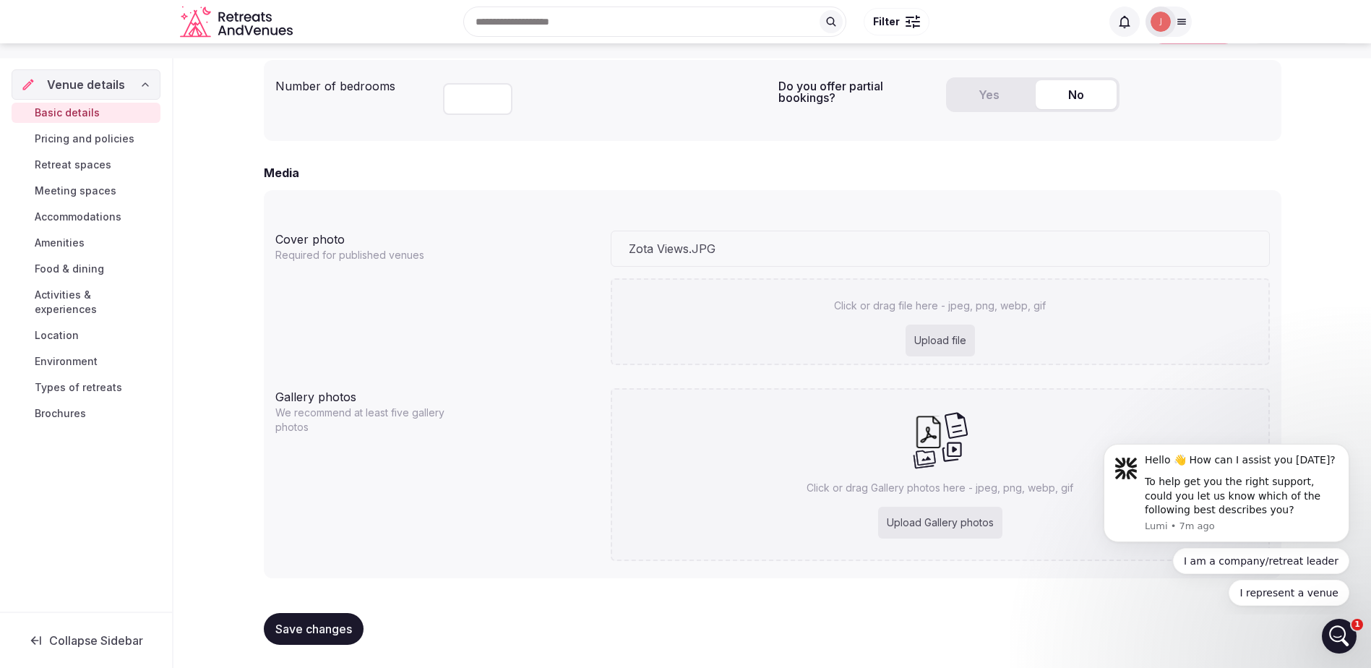
scroll to position [986, 0]
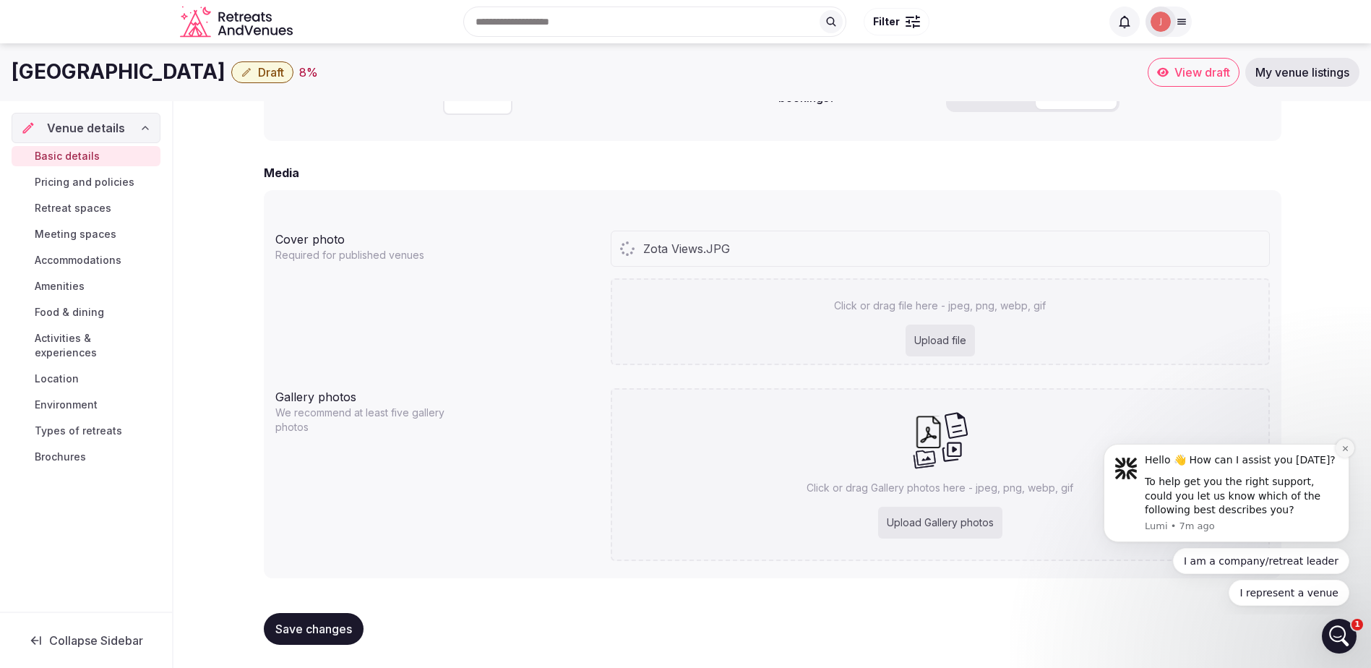
click at [1346, 448] on icon "Dismiss notification" at bounding box center [1345, 448] width 8 height 8
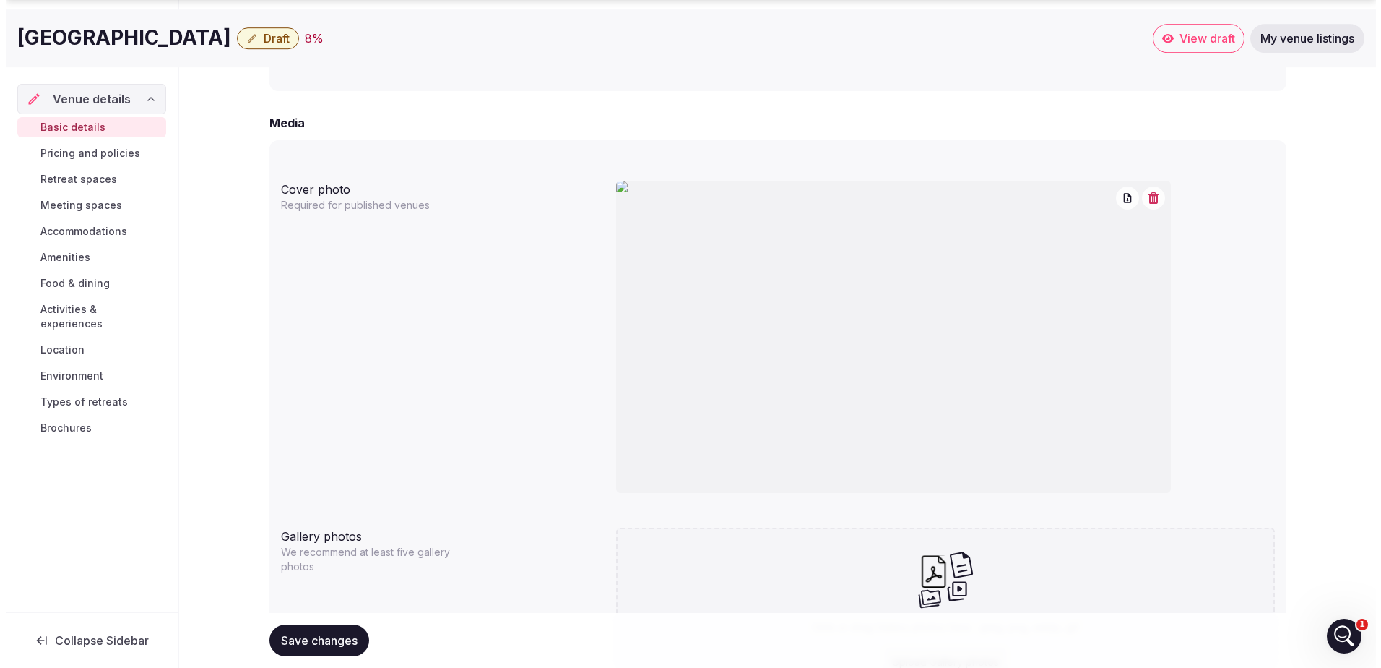
scroll to position [1058, 0]
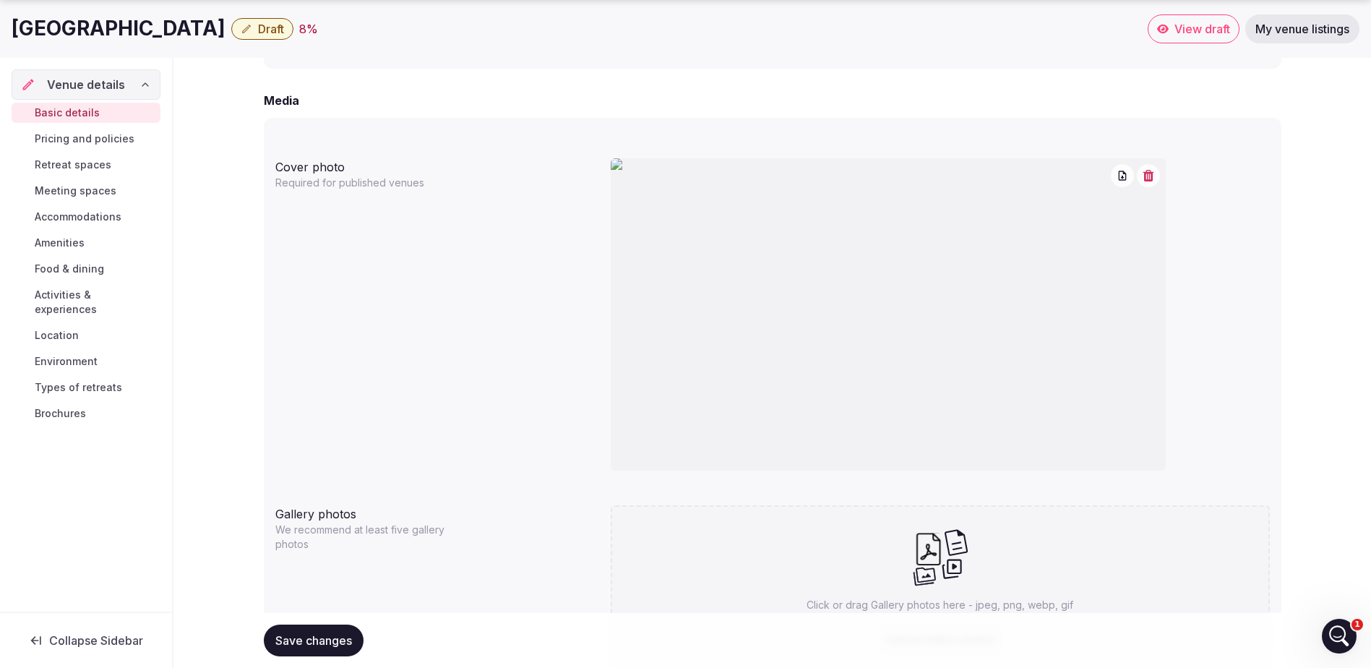
click at [1149, 176] on icon "button" at bounding box center [1147, 176] width 11 height 12
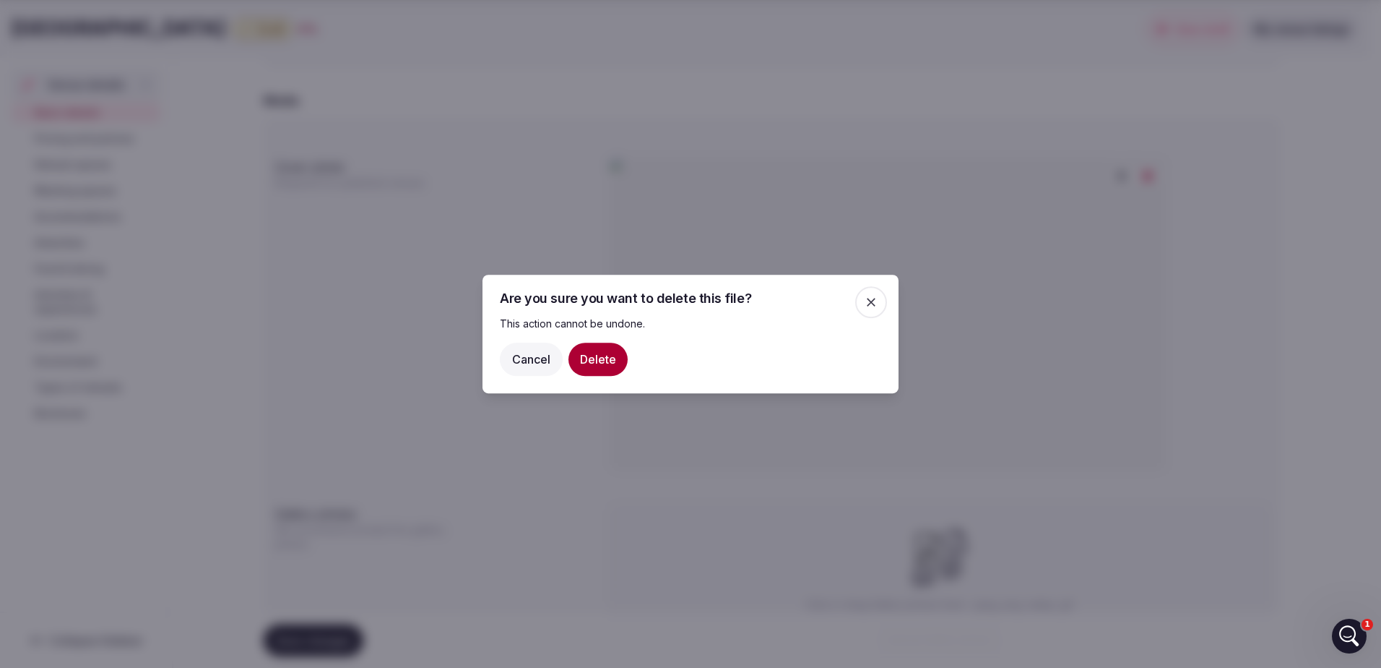
click at [592, 356] on button "Delete" at bounding box center [598, 358] width 59 height 33
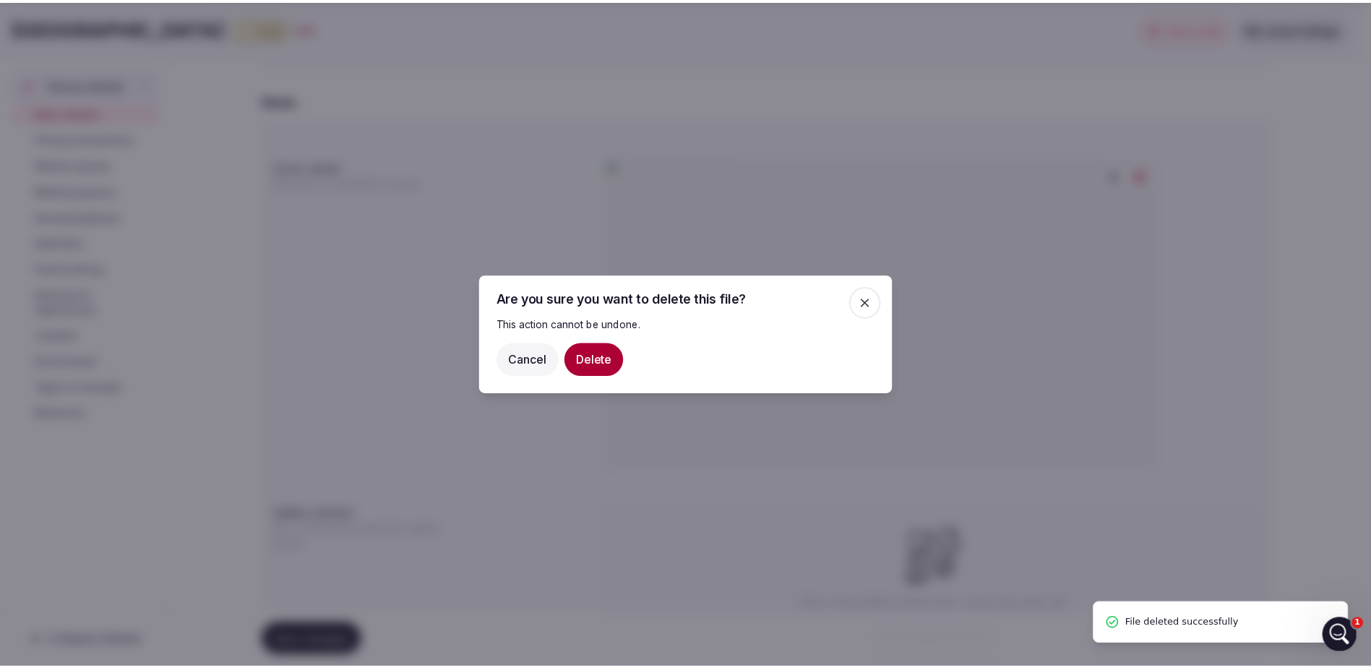
scroll to position [1024, 0]
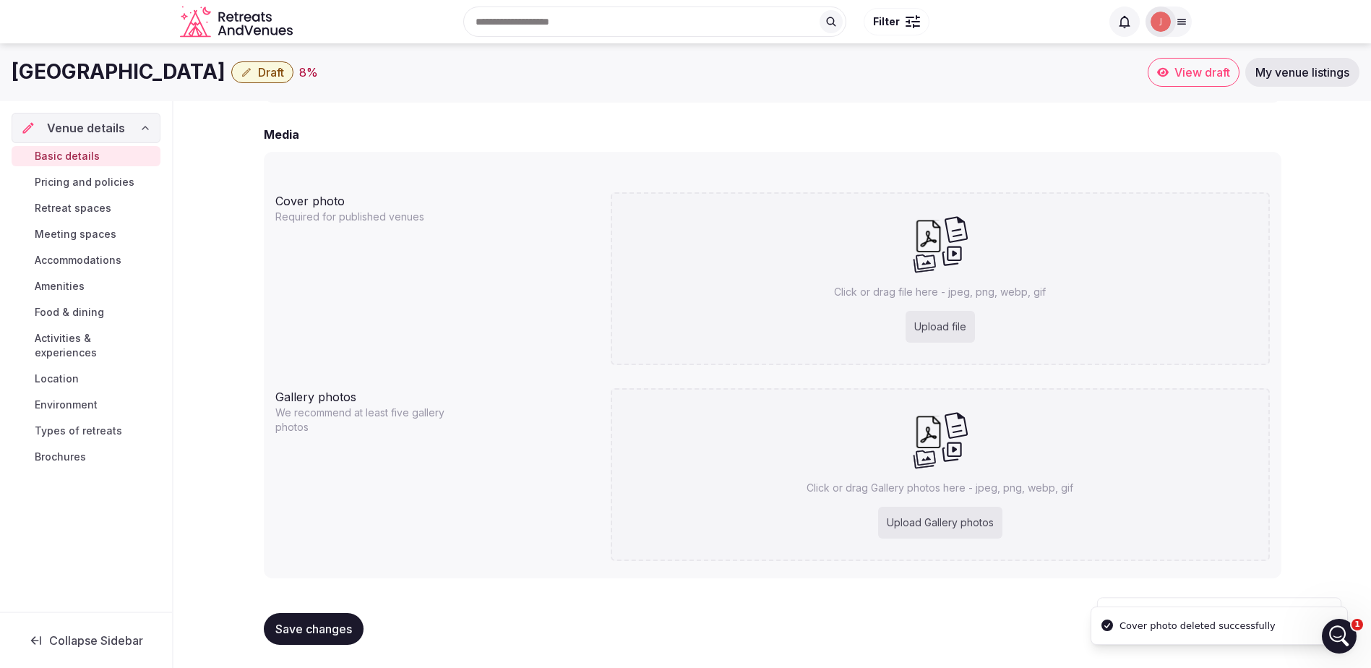
click at [949, 321] on div "Upload file" at bounding box center [939, 327] width 69 height 32
type input "**********"
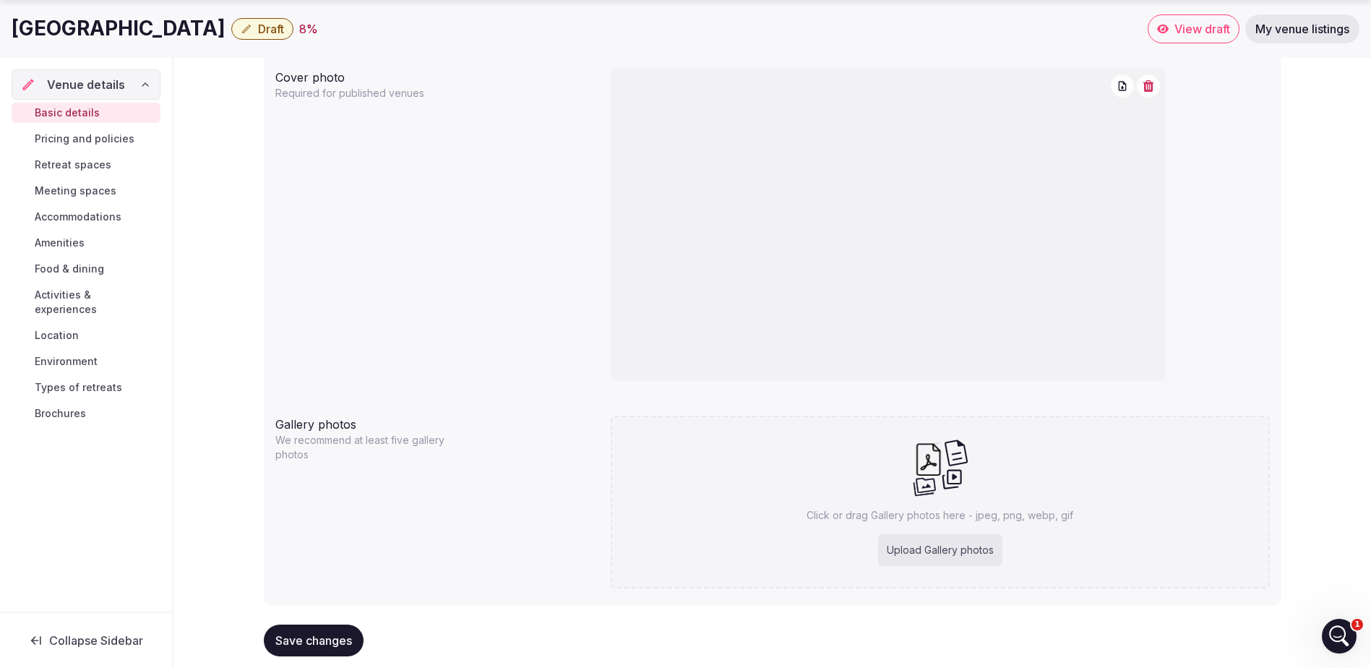
scroll to position [1175, 0]
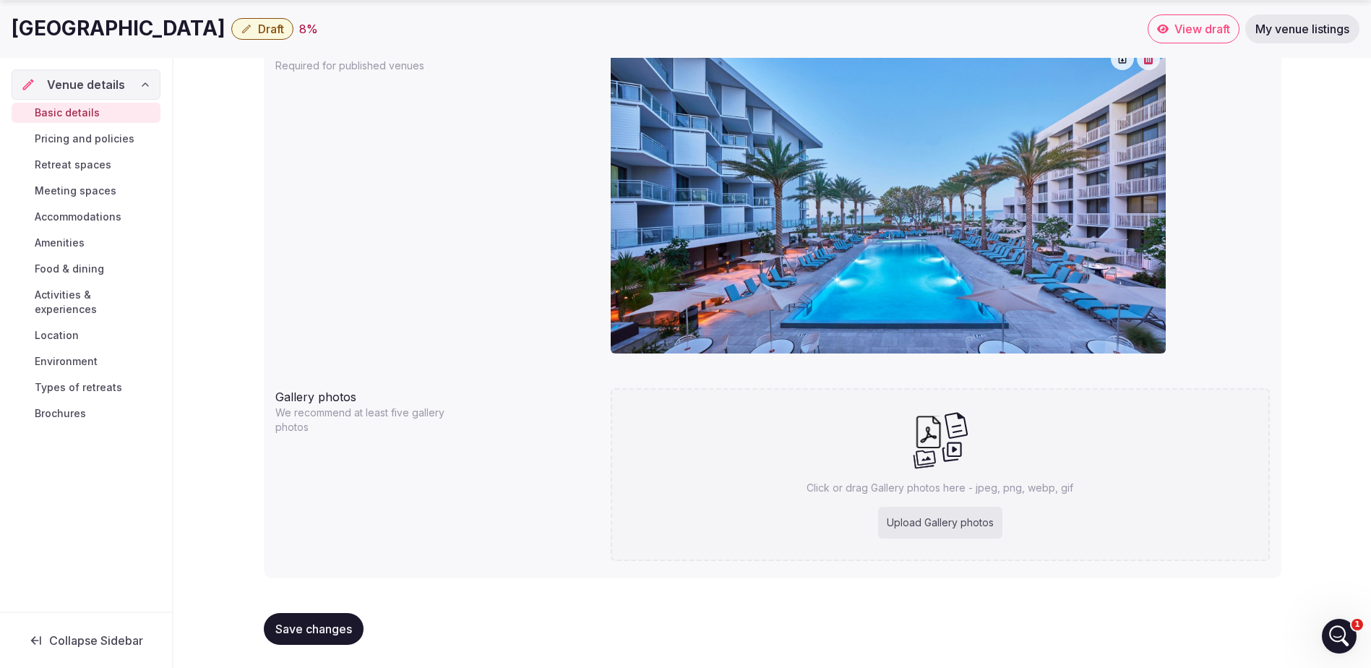
click at [954, 525] on div "Upload Gallery photos" at bounding box center [940, 522] width 124 height 32
type input "**********"
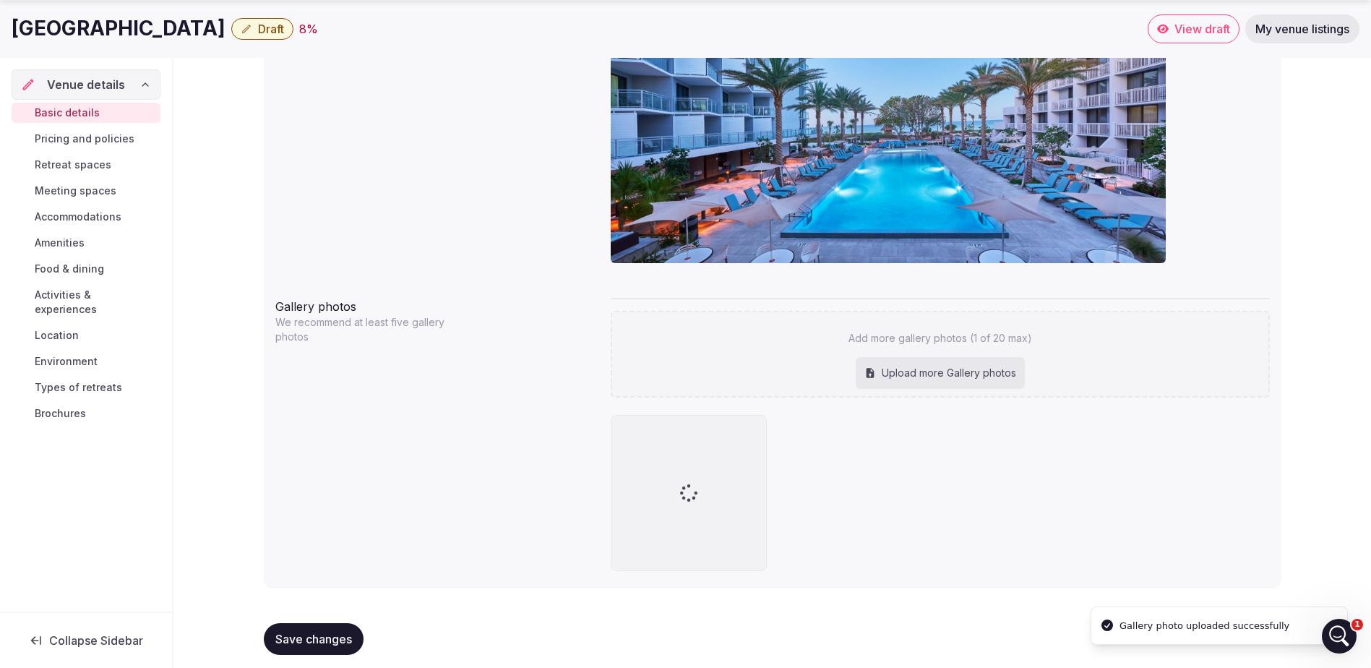
scroll to position [1276, 0]
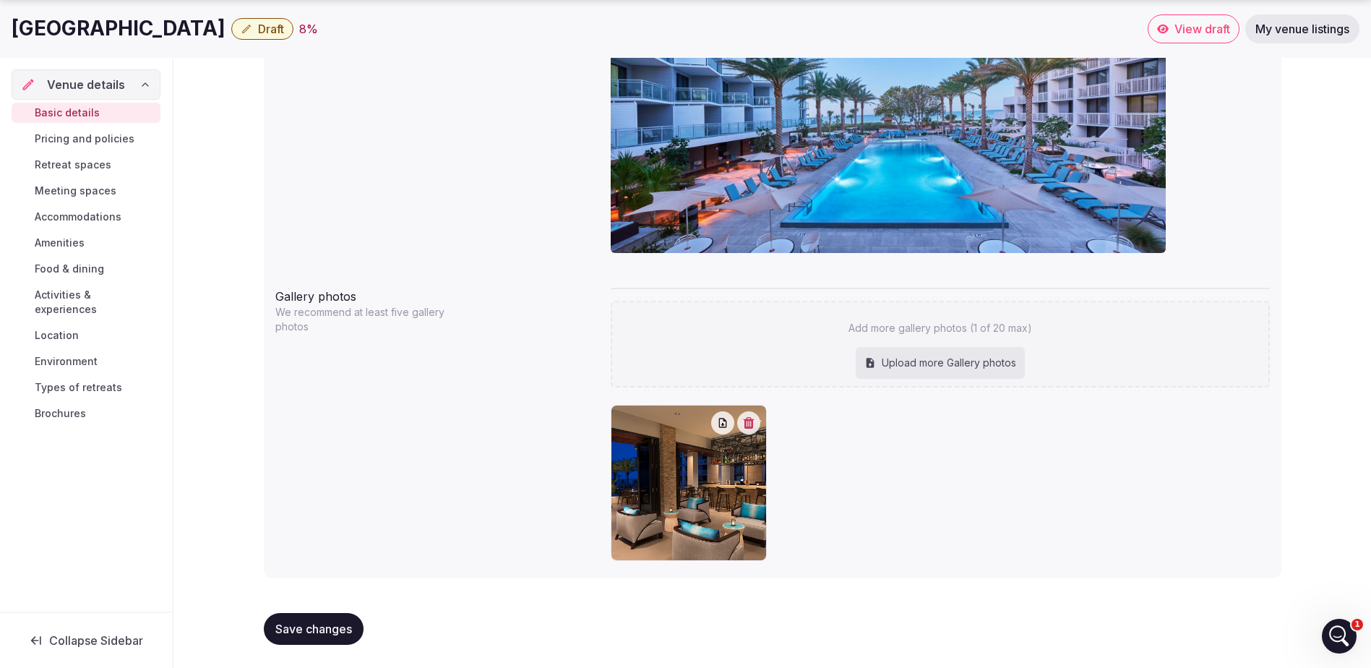
click at [922, 361] on div "Upload more Gallery photos" at bounding box center [939, 363] width 169 height 32
type input "**********"
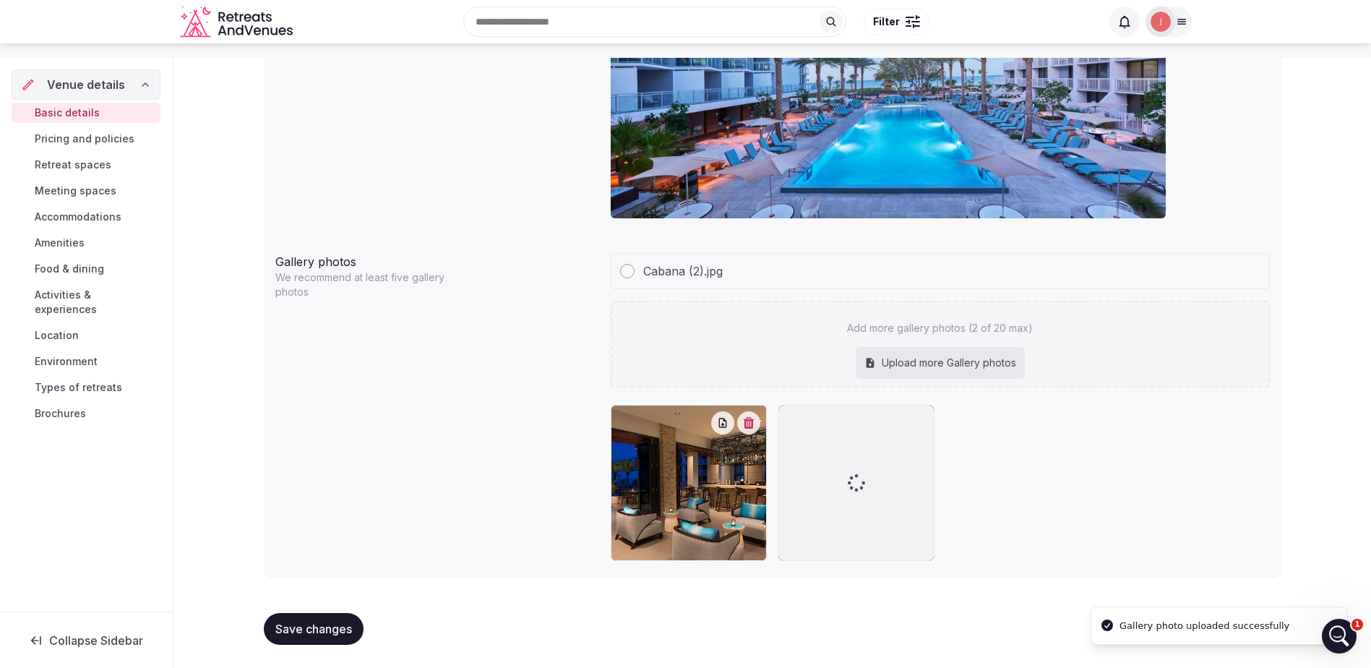
scroll to position [1311, 0]
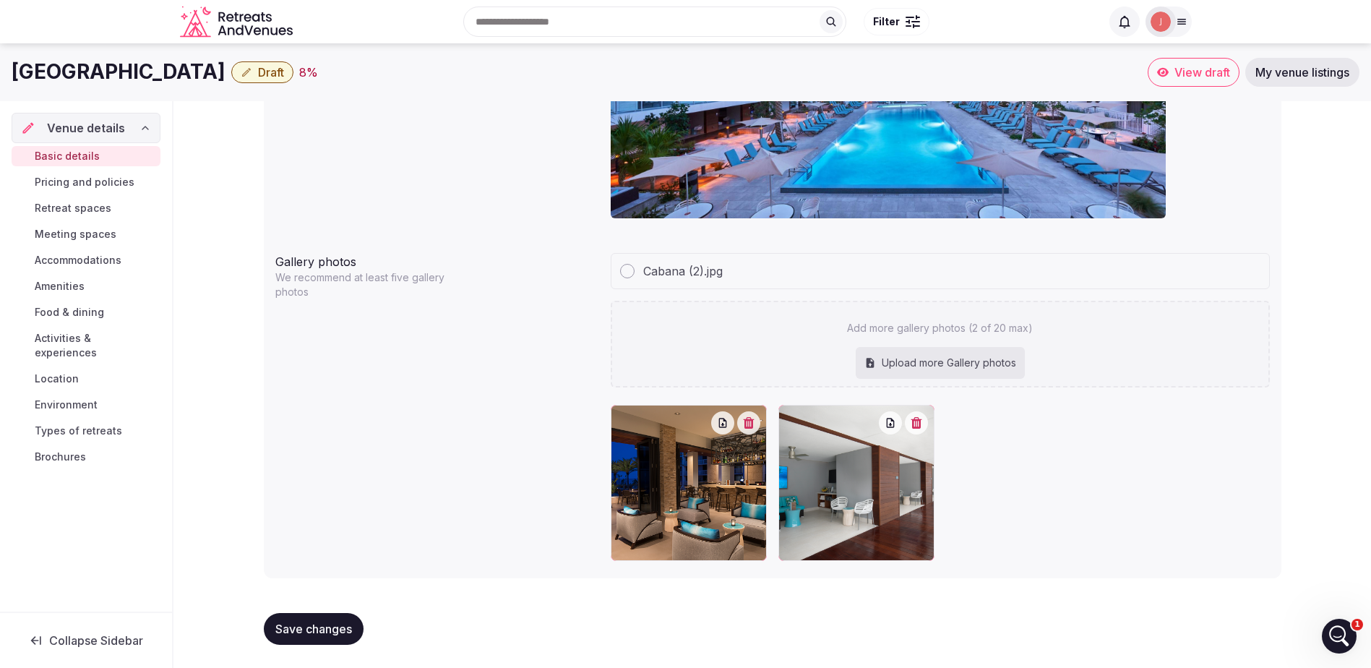
click at [951, 368] on div "Upload more Gallery photos" at bounding box center [939, 363] width 169 height 32
type input "**********"
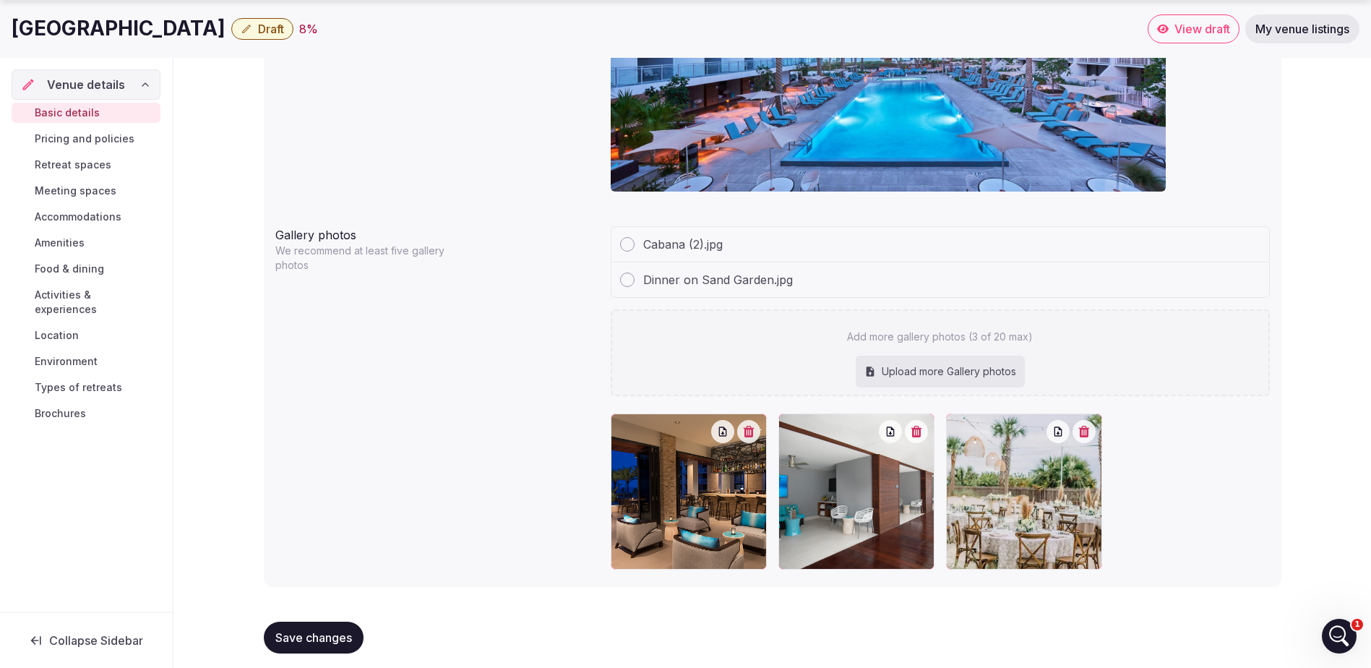
click at [923, 368] on div "Upload more Gallery photos" at bounding box center [939, 371] width 169 height 32
type input "**********"
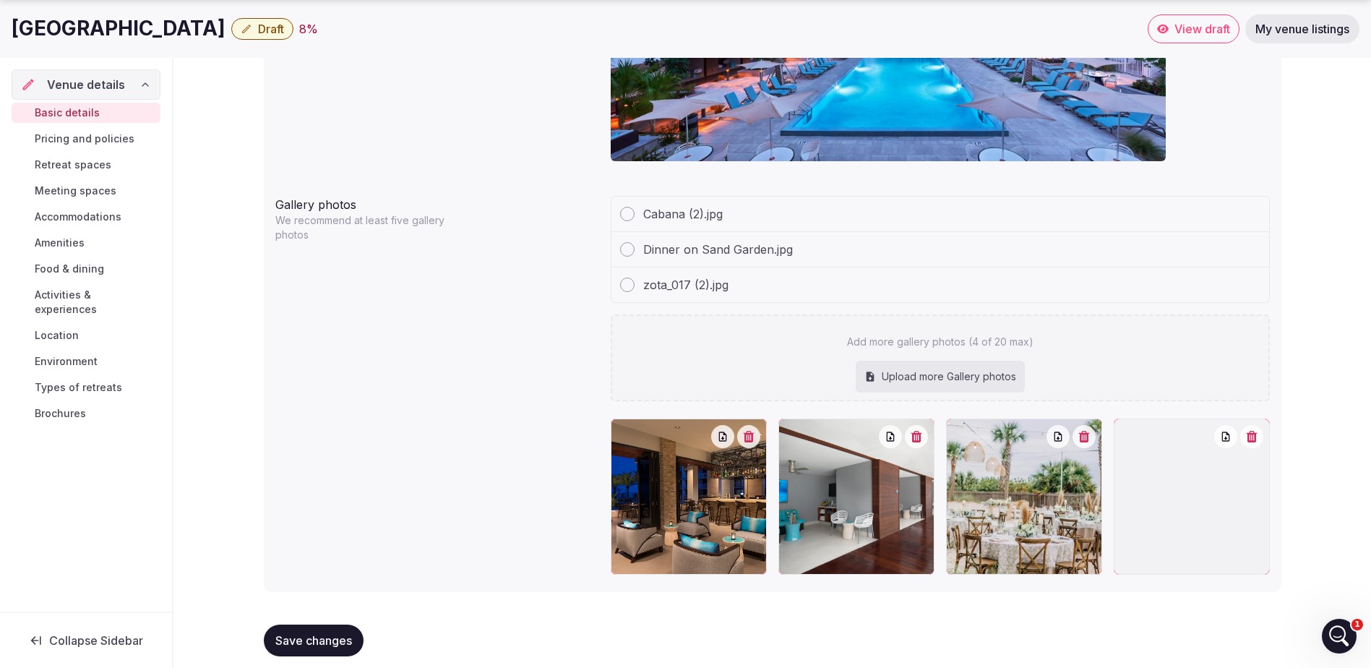
scroll to position [1381, 0]
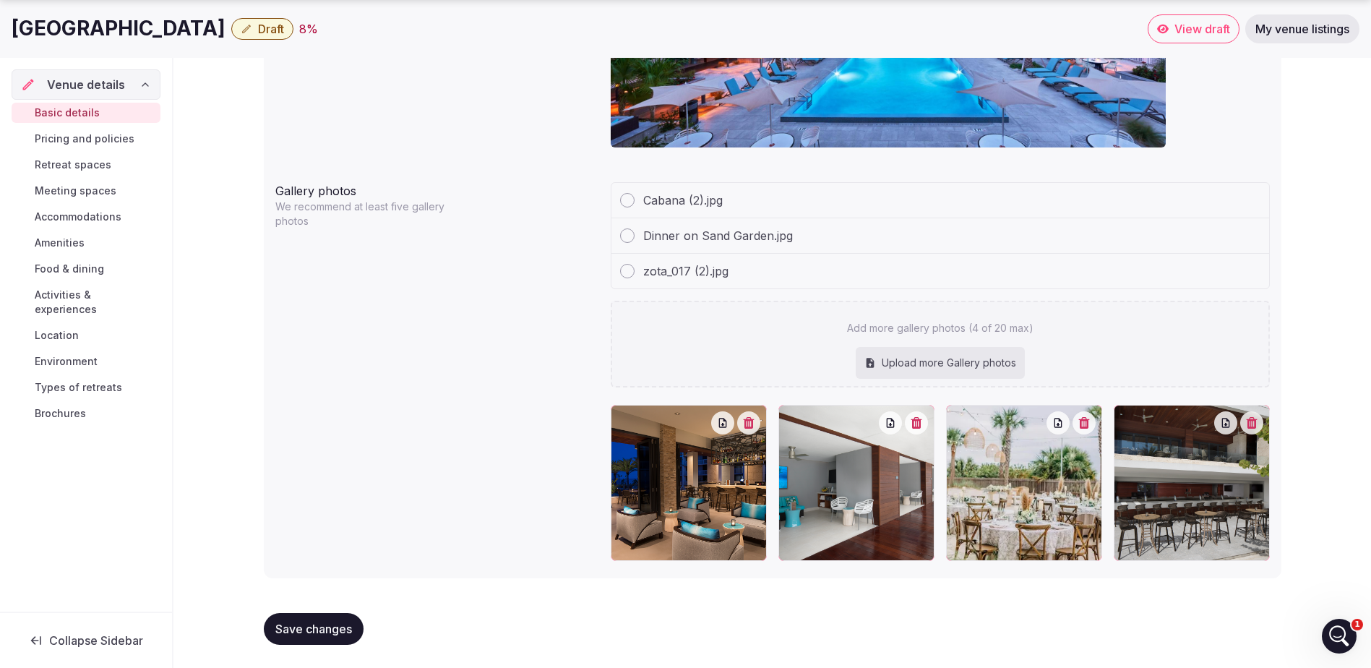
click at [924, 363] on div "Upload more Gallery photos" at bounding box center [939, 363] width 169 height 32
type input "**********"
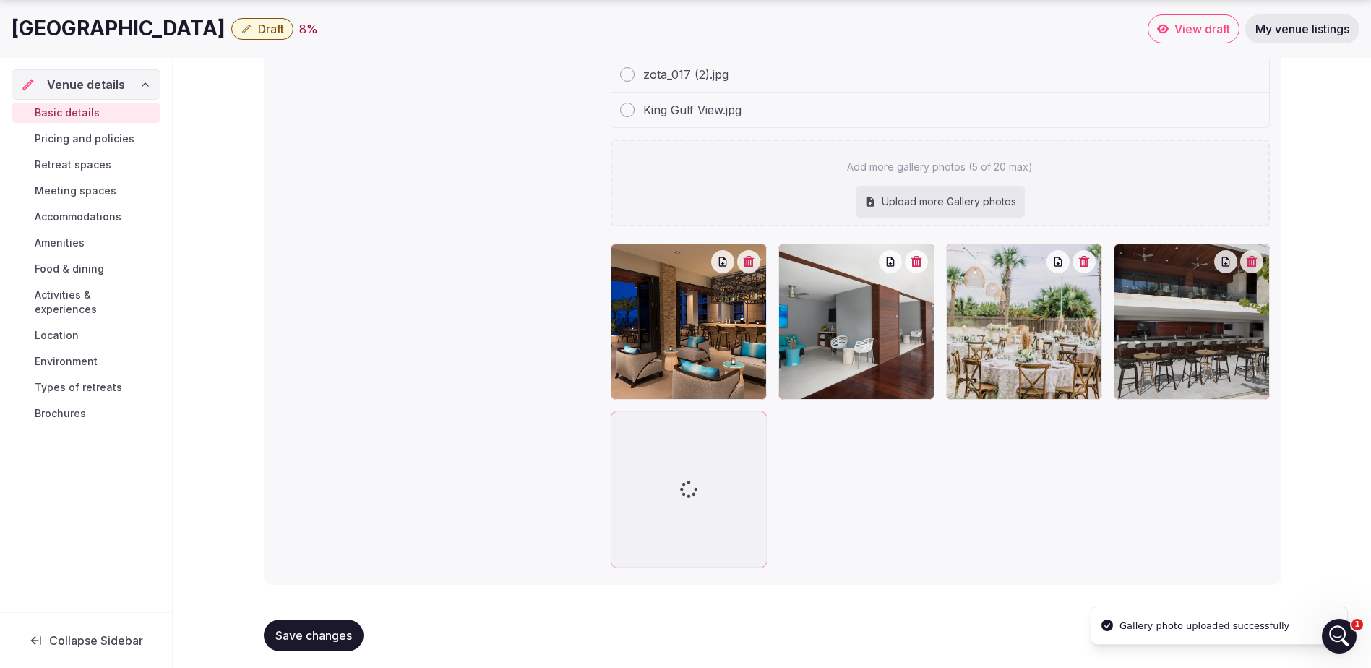
scroll to position [1584, 0]
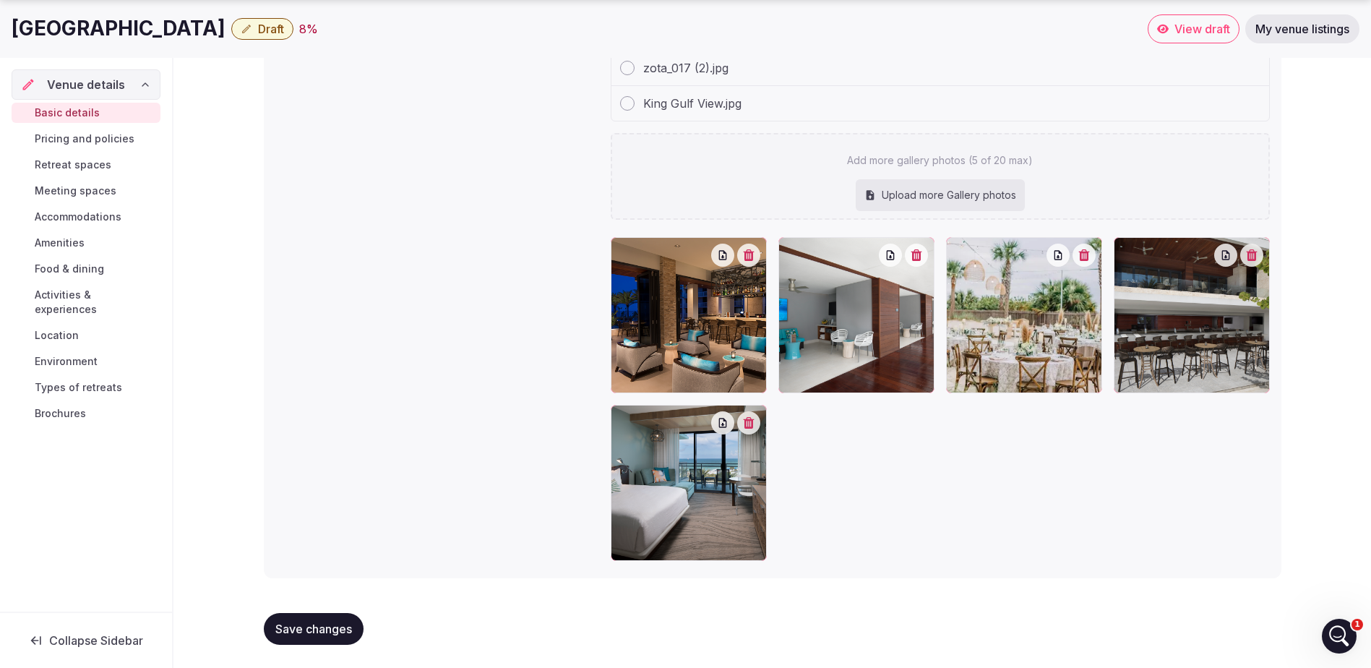
click at [96, 144] on span "Pricing and policies" at bounding box center [85, 138] width 100 height 14
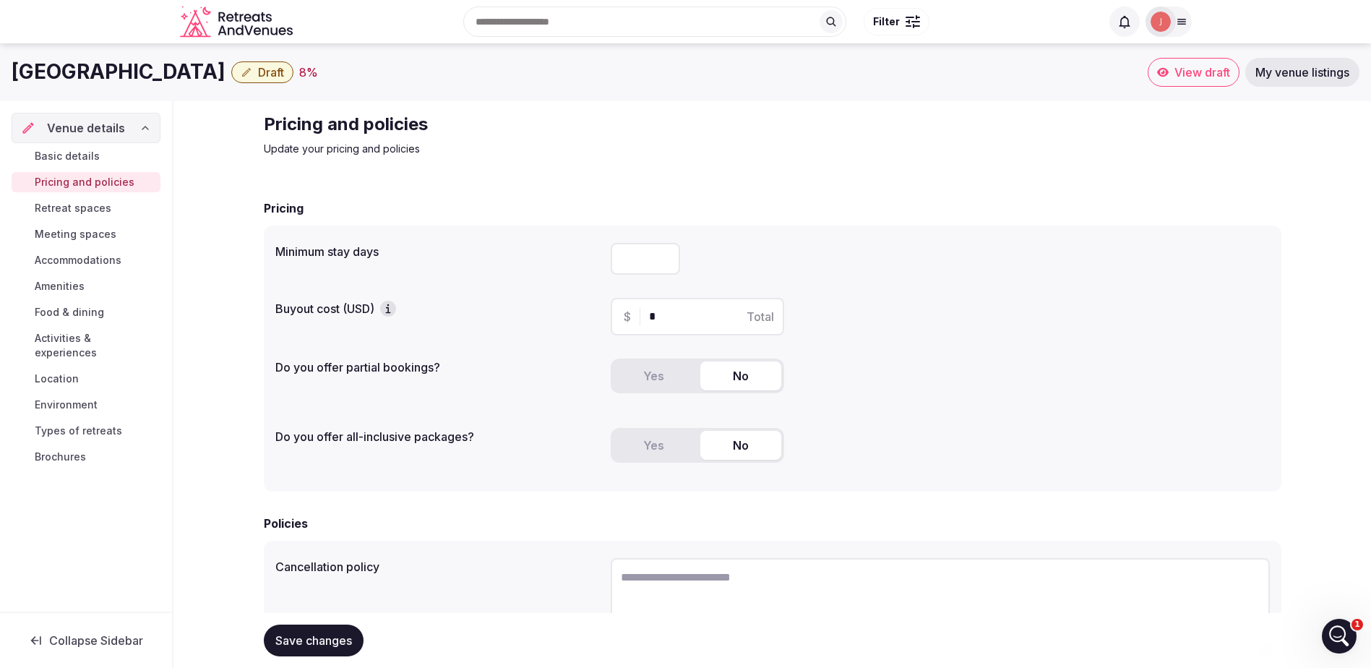
click at [634, 255] on input "number" at bounding box center [644, 259] width 69 height 32
type input "*"
click at [676, 163] on div "Pricing and policies Update your pricing and policies Pricing Minimum stay days…" at bounding box center [772, 494] width 1040 height 786
click at [387, 310] on icon "button" at bounding box center [388, 308] width 14 height 14
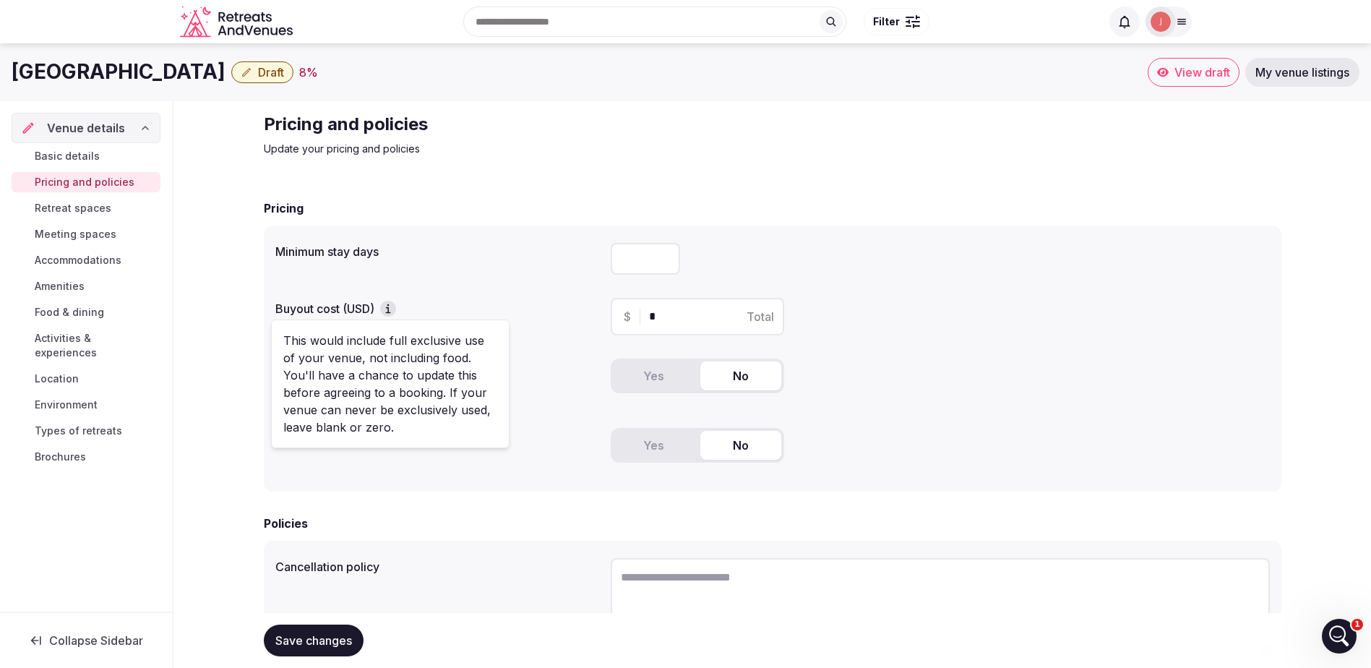
click at [487, 275] on div "Minimum stay days *" at bounding box center [772, 258] width 994 height 43
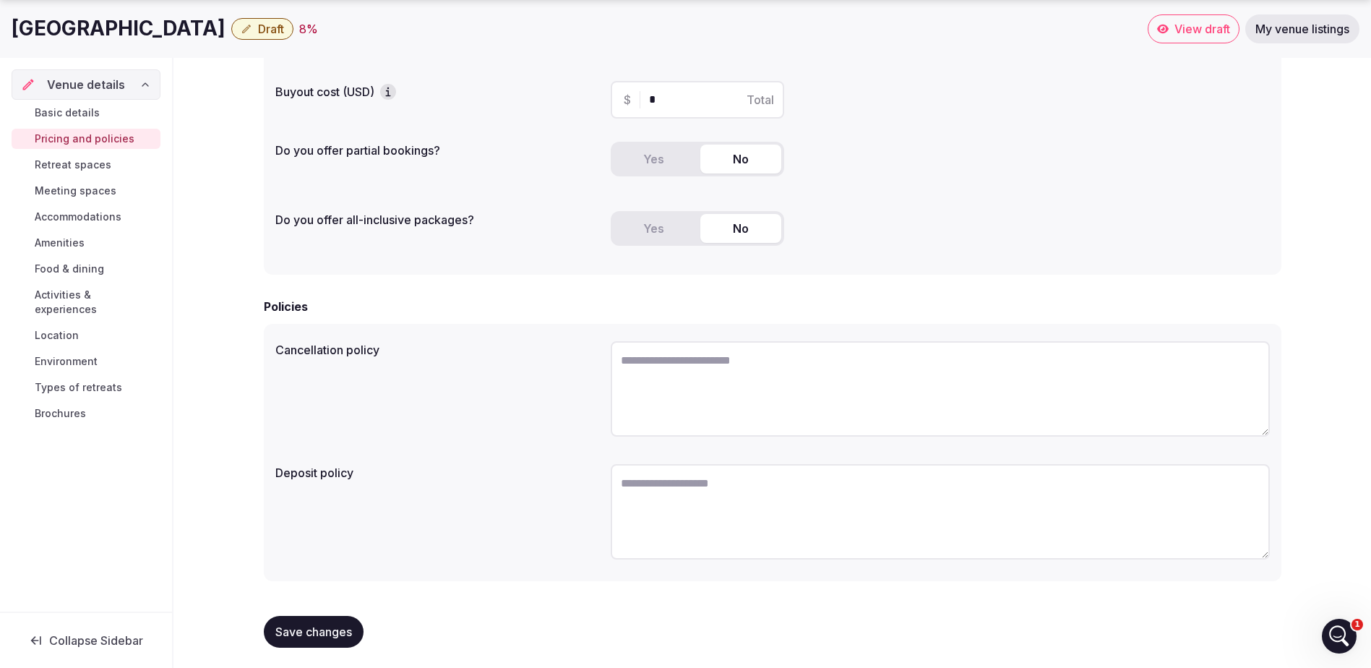
scroll to position [220, 0]
click at [707, 350] on textarea at bounding box center [939, 385] width 659 height 95
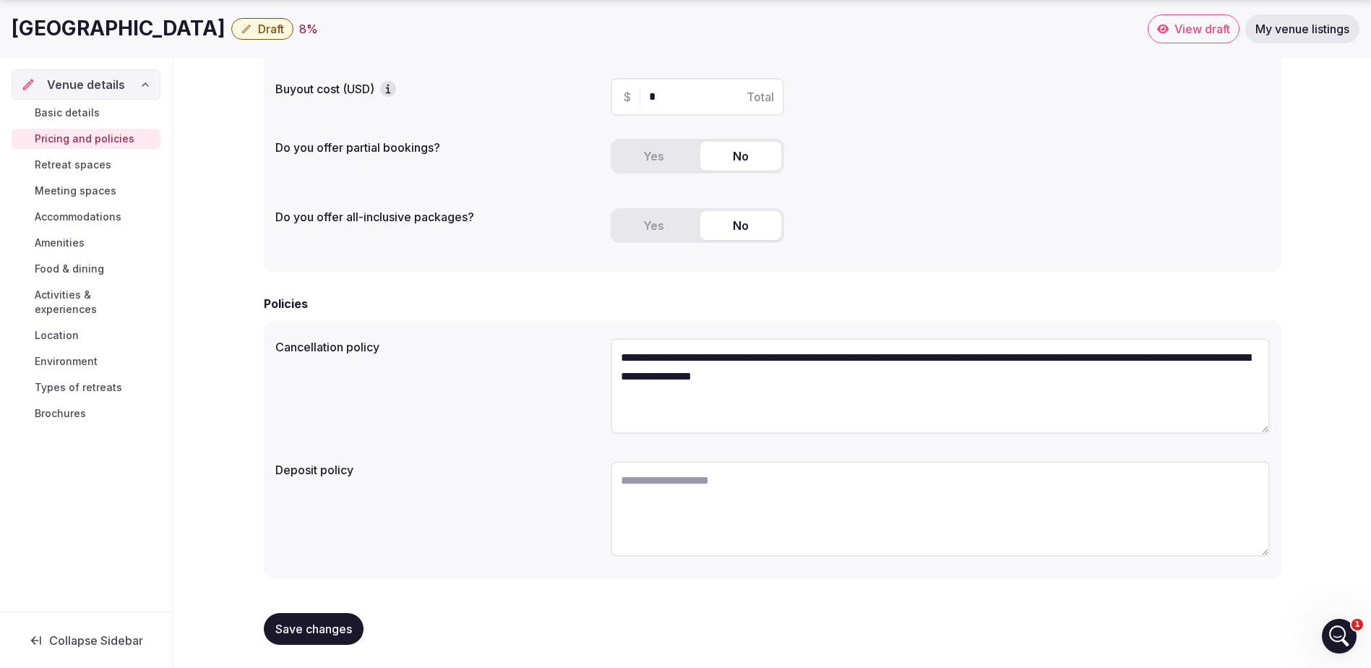
type textarea "**********"
click at [707, 478] on textarea at bounding box center [939, 508] width 659 height 95
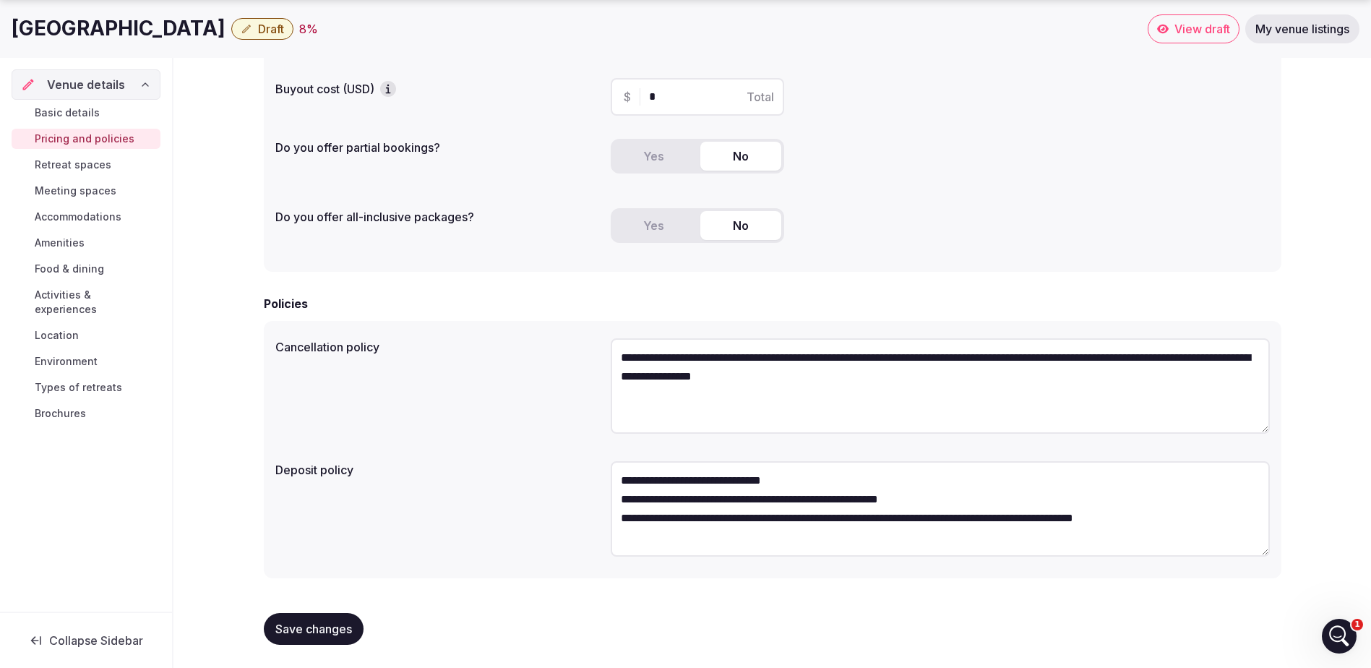
type textarea "**********"
drag, startPoint x: 338, startPoint y: 631, endPoint x: 349, endPoint y: 626, distance: 12.3
click at [340, 631] on span "Save changes" at bounding box center [313, 628] width 77 height 14
click at [115, 168] on link "Retreat spaces" at bounding box center [86, 165] width 149 height 20
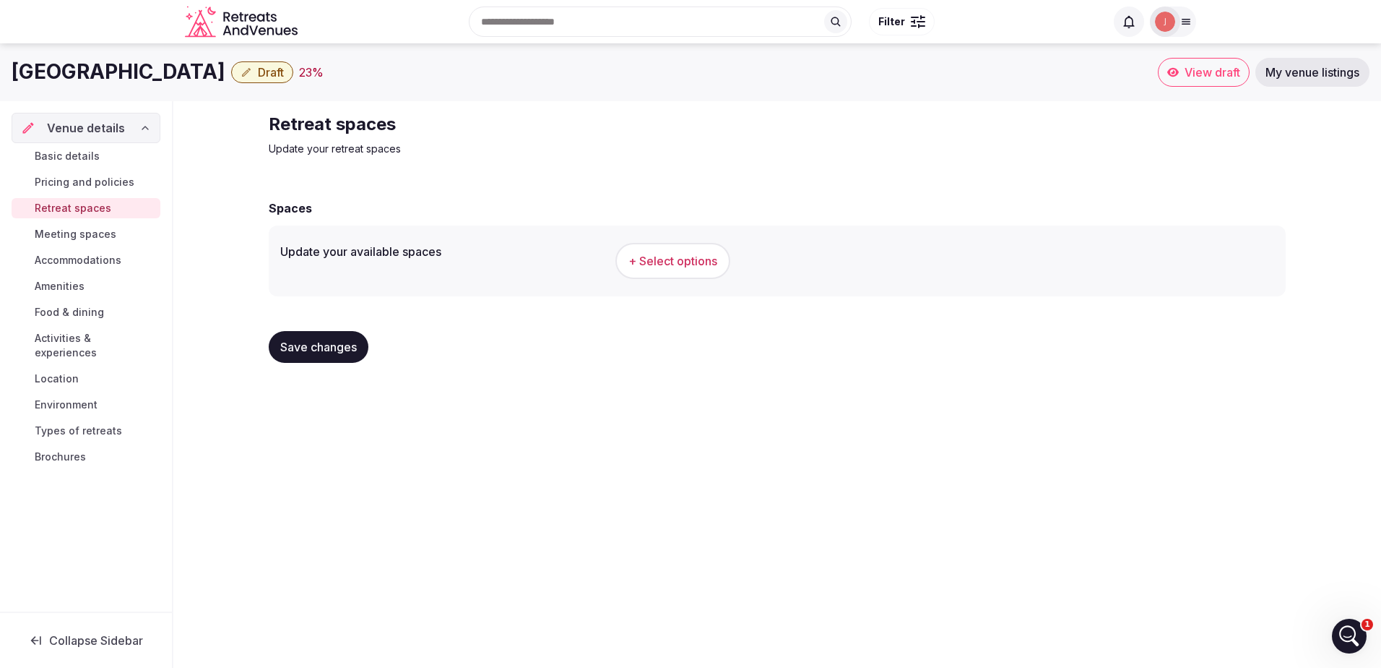
click at [675, 259] on span "+ Select options" at bounding box center [673, 261] width 89 height 16
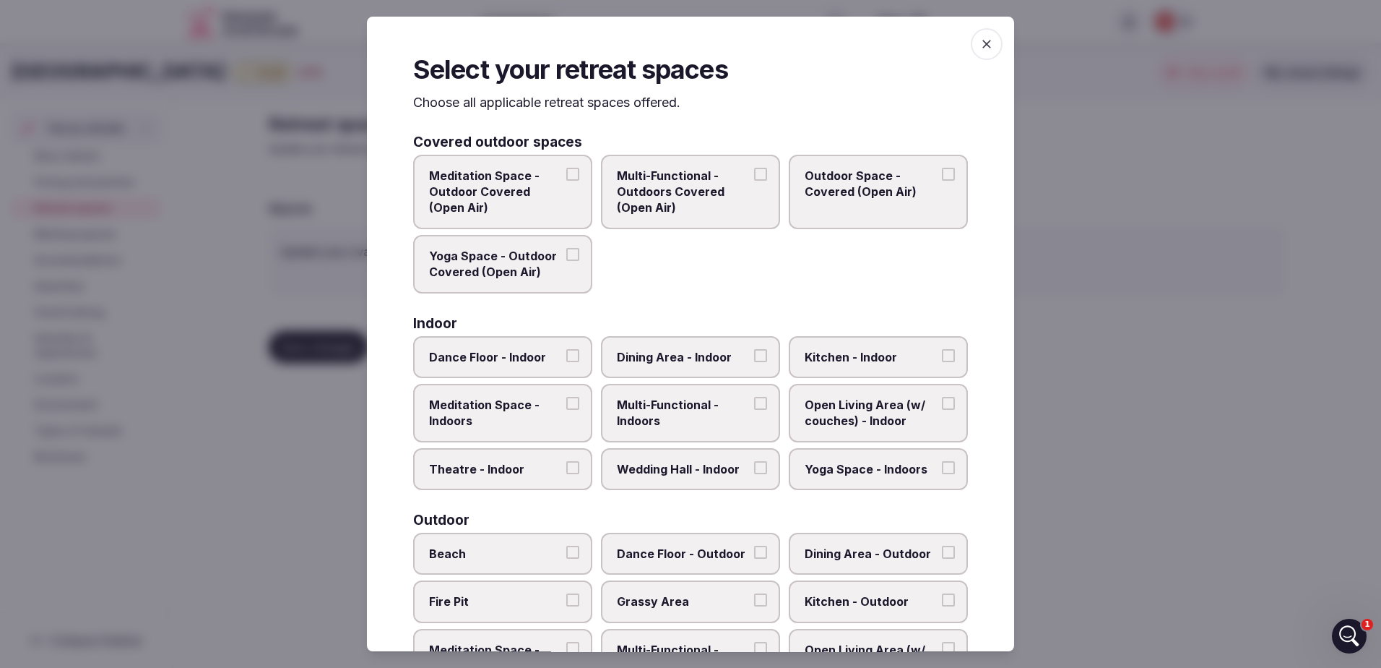
click at [754, 176] on button "Multi-Functional - Outdoors Covered (Open Air)" at bounding box center [760, 174] width 13 height 13
click at [942, 173] on button "Outdoor Space - Covered (Open Air)" at bounding box center [948, 174] width 13 height 13
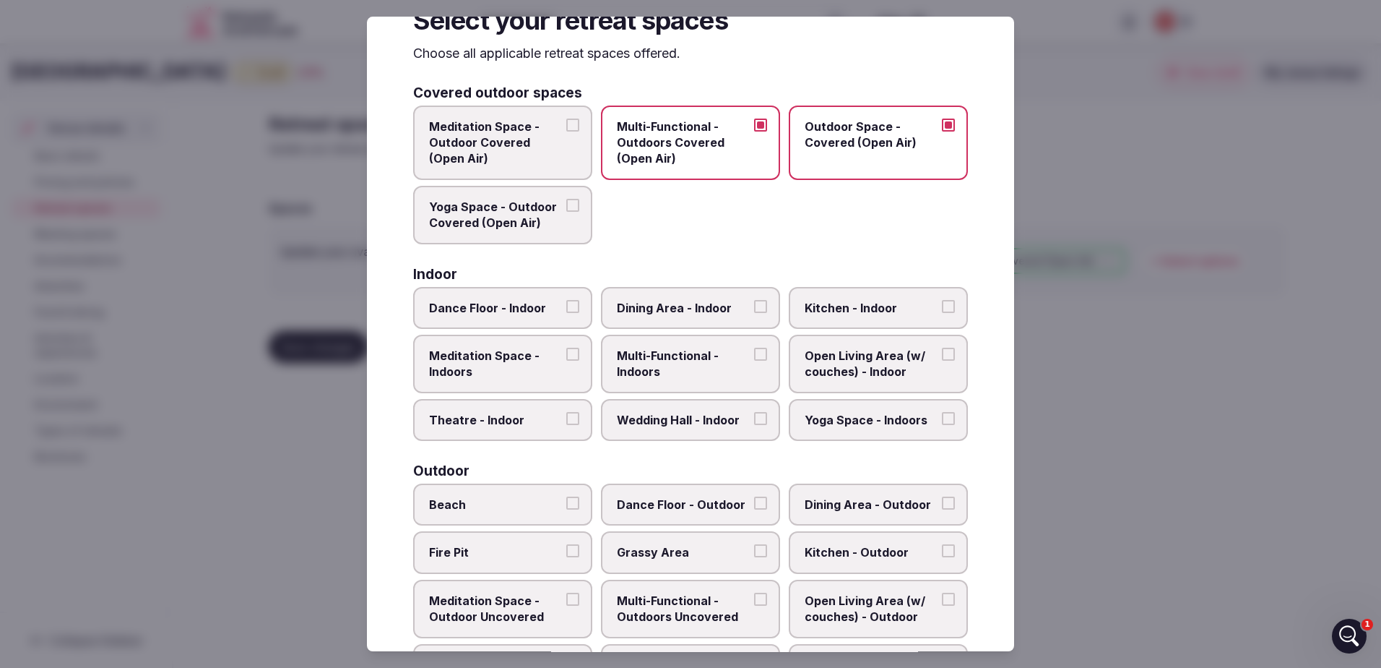
scroll to position [72, 0]
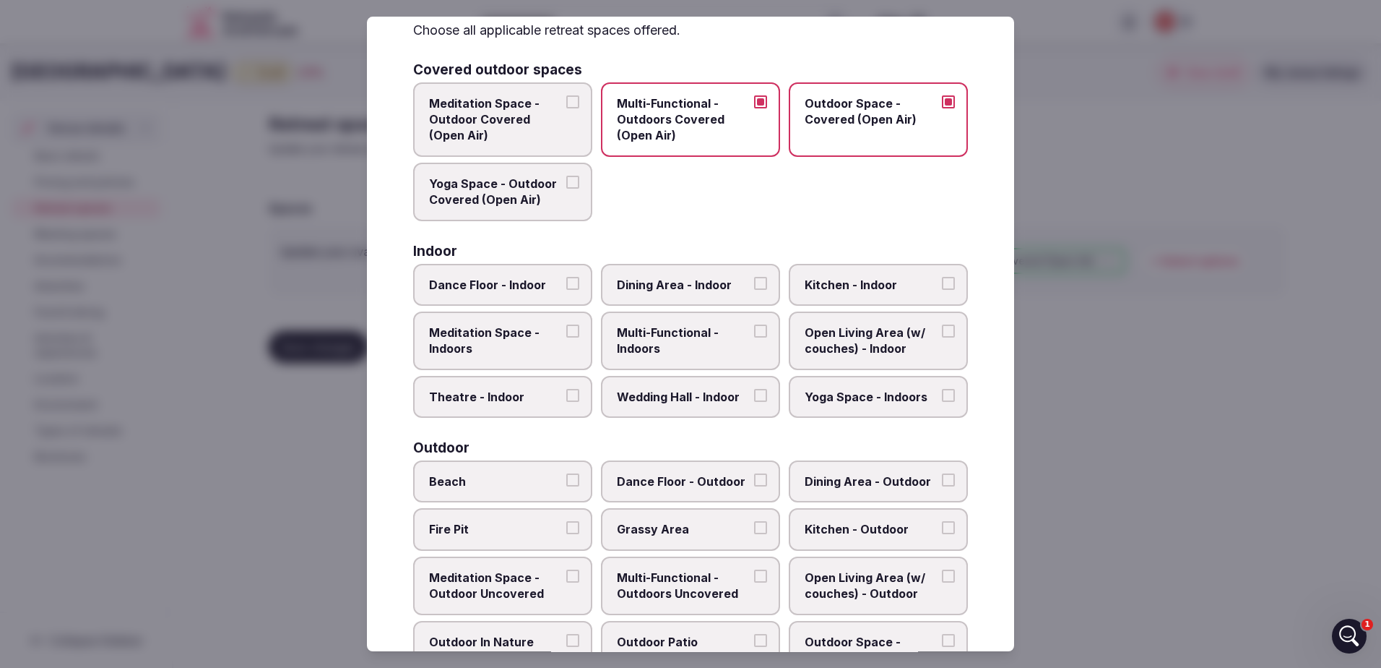
click at [754, 286] on button "Dining Area - Indoor" at bounding box center [760, 283] width 13 height 13
click at [754, 331] on button "Multi-Functional - Indoors" at bounding box center [760, 330] width 13 height 13
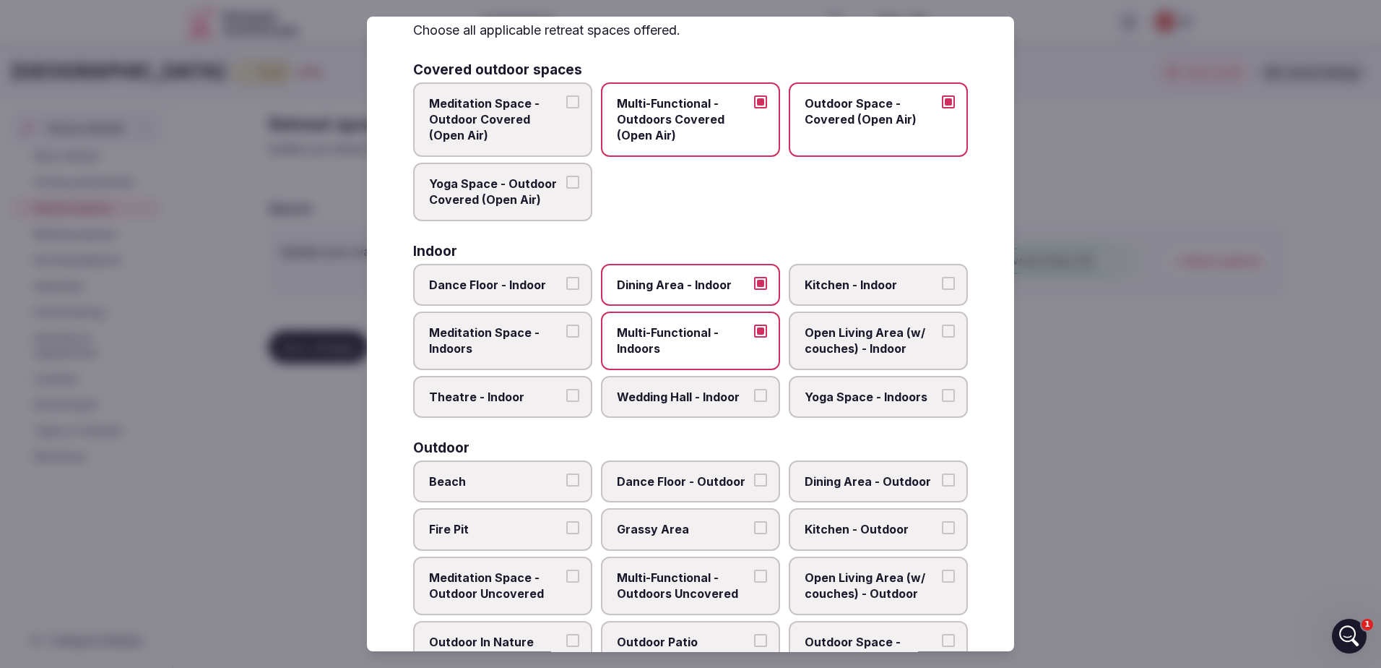
click at [754, 394] on button "Wedding Hall - Indoor" at bounding box center [760, 395] width 13 height 13
click at [942, 394] on button "Yoga Space - Indoors" at bounding box center [948, 395] width 13 height 13
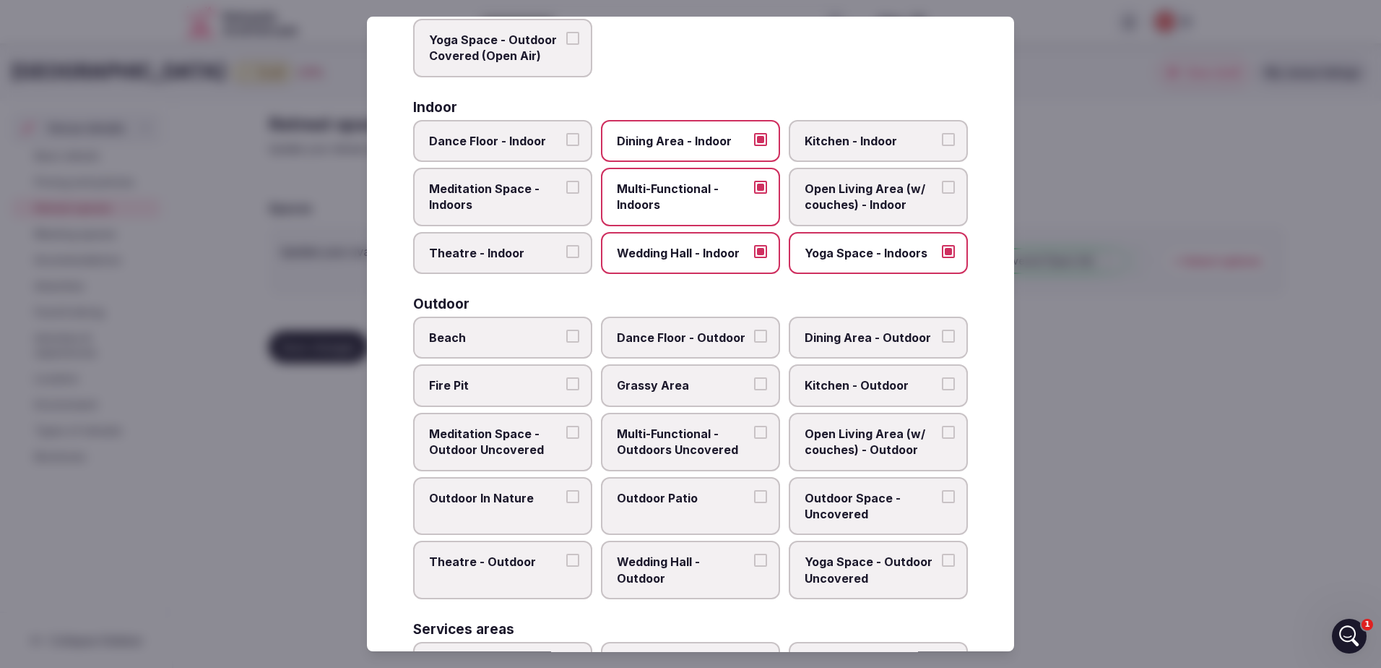
scroll to position [217, 0]
click at [946, 256] on label "Yoga Space - Indoors" at bounding box center [878, 252] width 179 height 42
click at [946, 256] on button "Yoga Space - Indoors" at bounding box center [948, 250] width 13 height 13
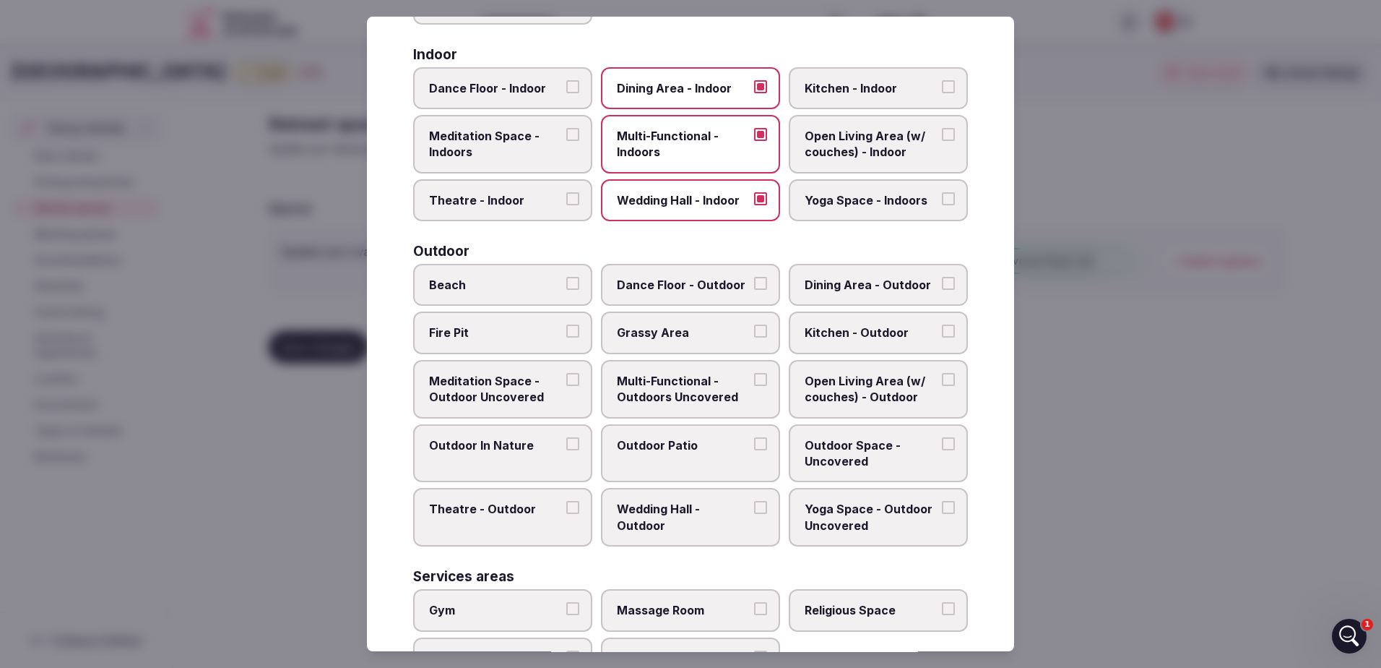
scroll to position [289, 0]
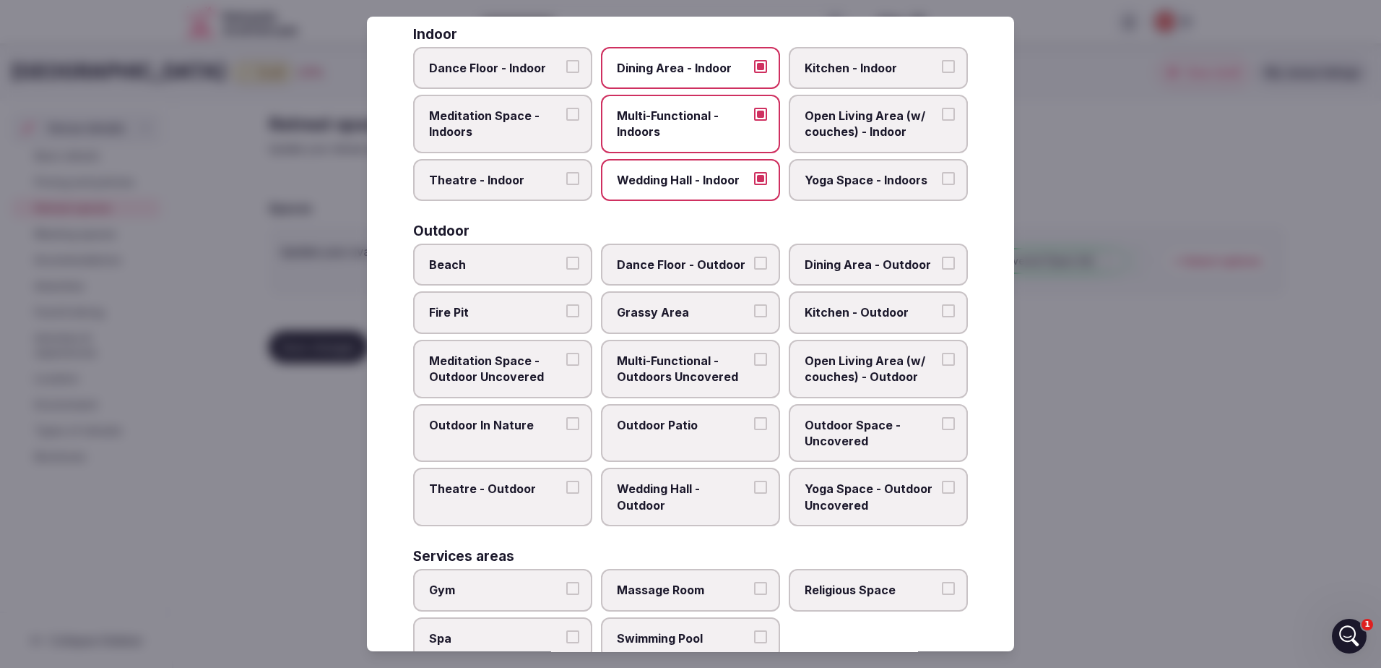
click at [569, 262] on button "Beach" at bounding box center [572, 262] width 13 height 13
click at [942, 261] on button "Dining Area - Outdoor" at bounding box center [948, 262] width 13 height 13
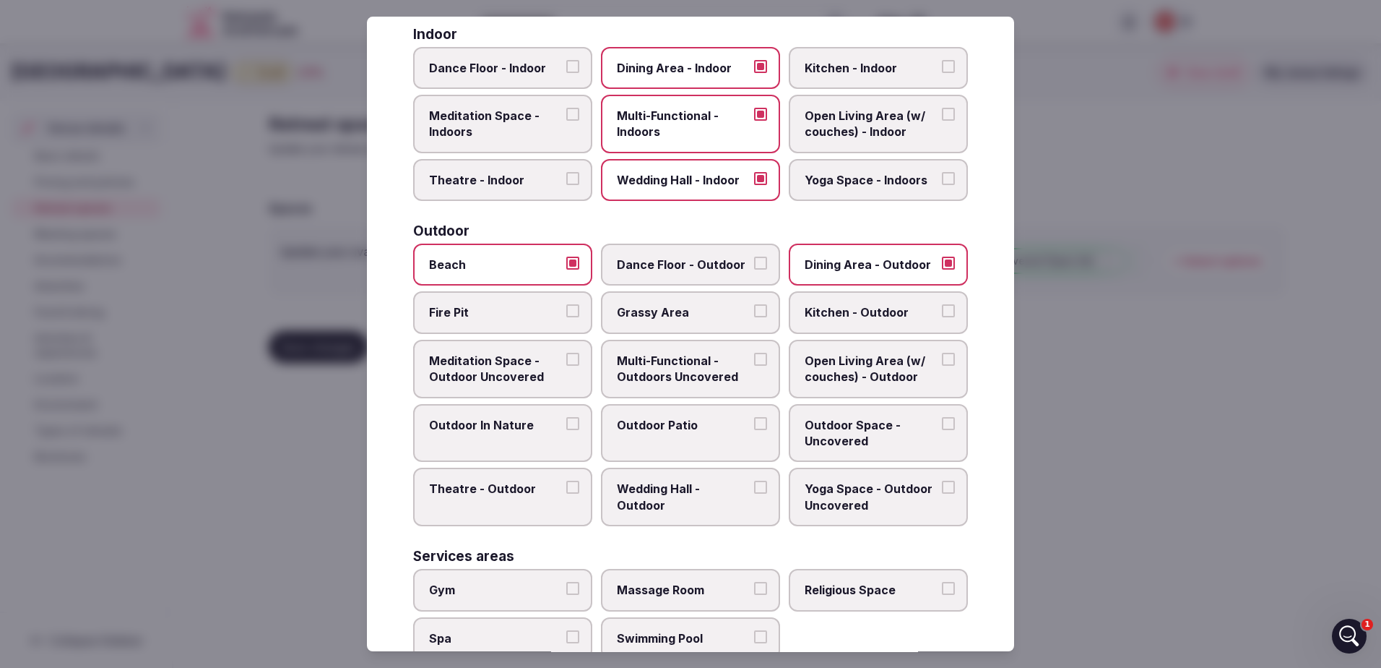
click at [562, 309] on label "Fire Pit" at bounding box center [502, 313] width 179 height 42
click at [566, 309] on button "Fire Pit" at bounding box center [572, 311] width 13 height 13
click at [568, 363] on button "Meditation Space - Outdoor Uncovered" at bounding box center [572, 359] width 13 height 13
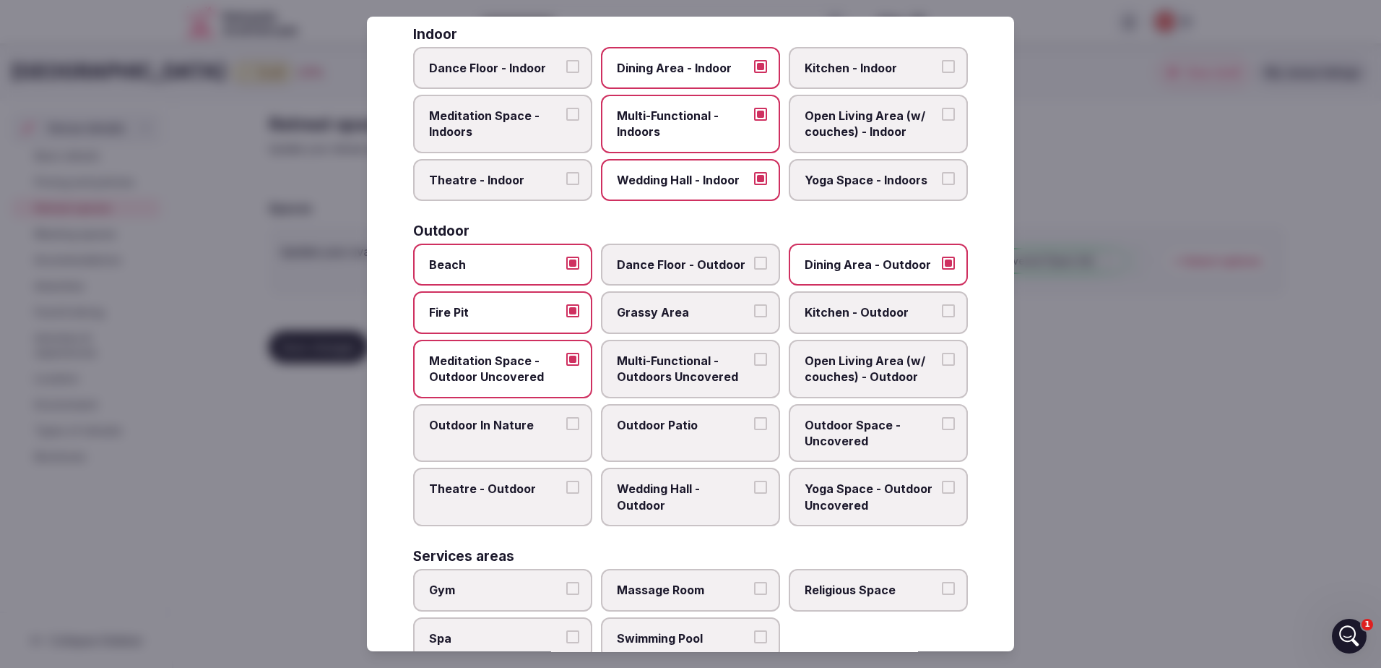
click at [754, 358] on button "Multi-Functional - Outdoors Uncovered" at bounding box center [760, 359] width 13 height 13
click at [942, 357] on button "Open Living Area (w/ couches) - Outdoor" at bounding box center [948, 359] width 13 height 13
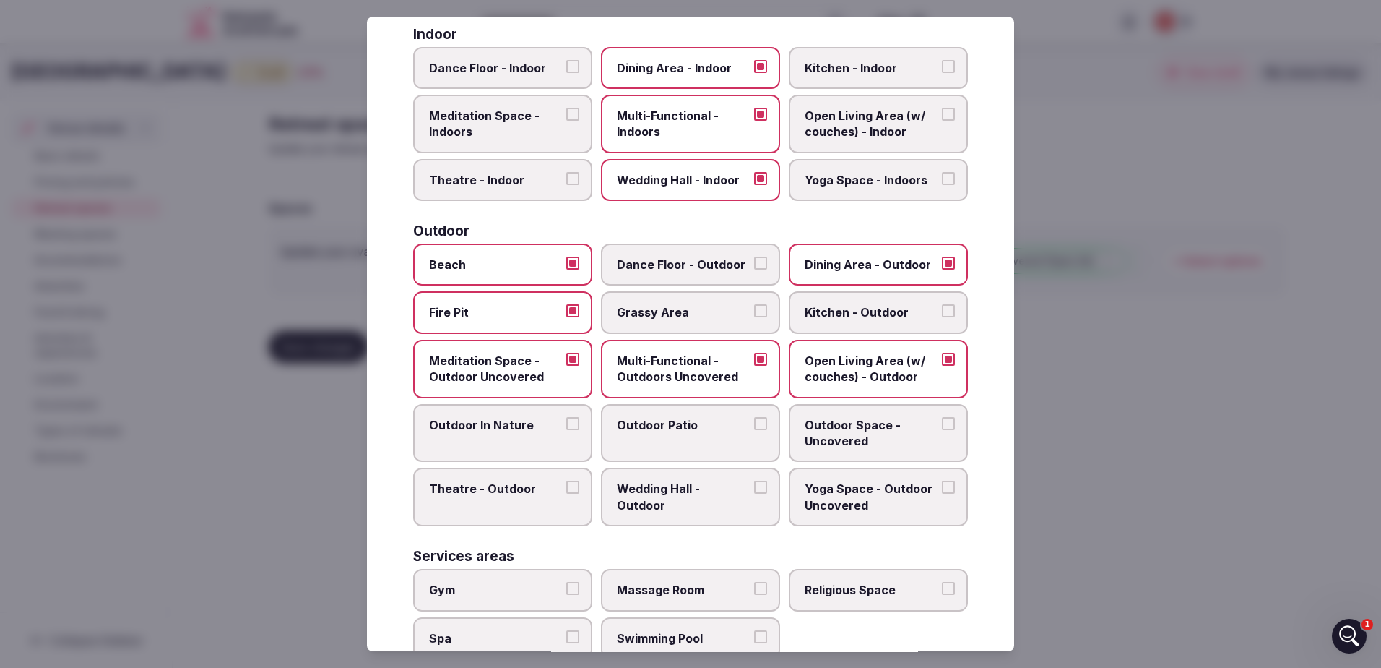
click at [567, 426] on button "Outdoor In Nature" at bounding box center [572, 423] width 13 height 13
click at [755, 425] on button "Outdoor Patio" at bounding box center [760, 423] width 13 height 13
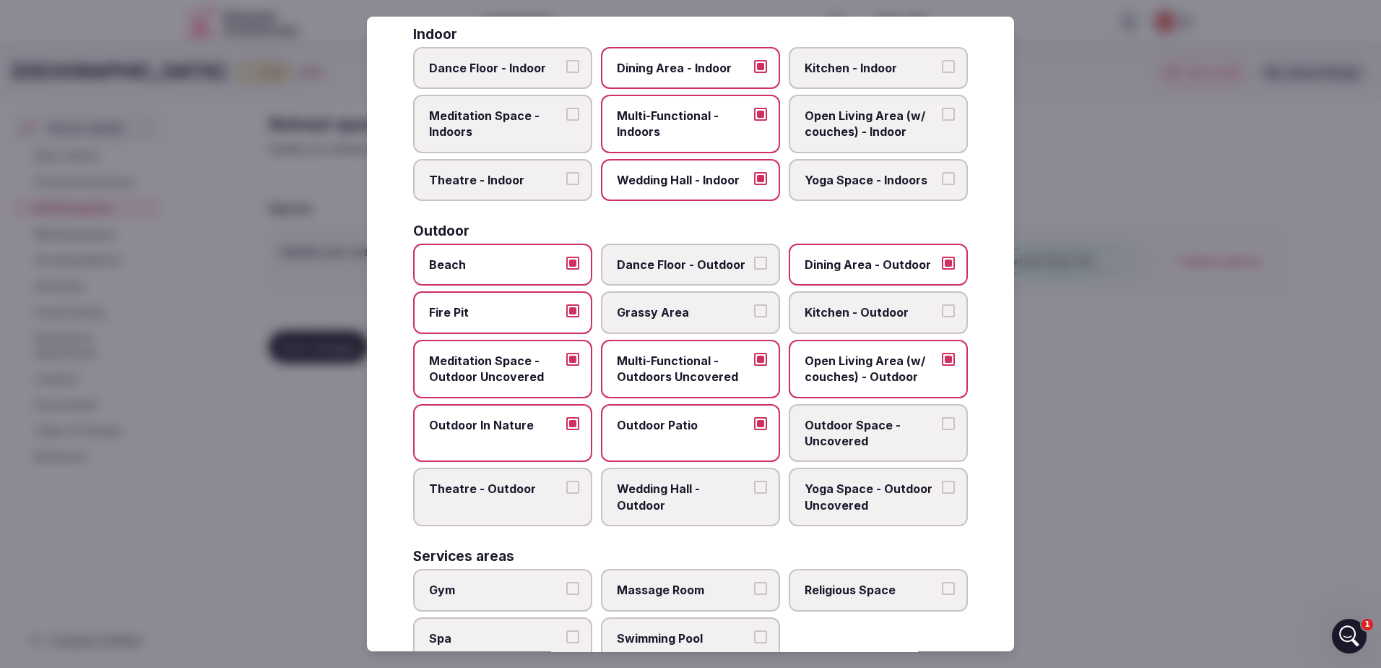
click at [942, 424] on button "Outdoor Space - Uncovered" at bounding box center [948, 423] width 13 height 13
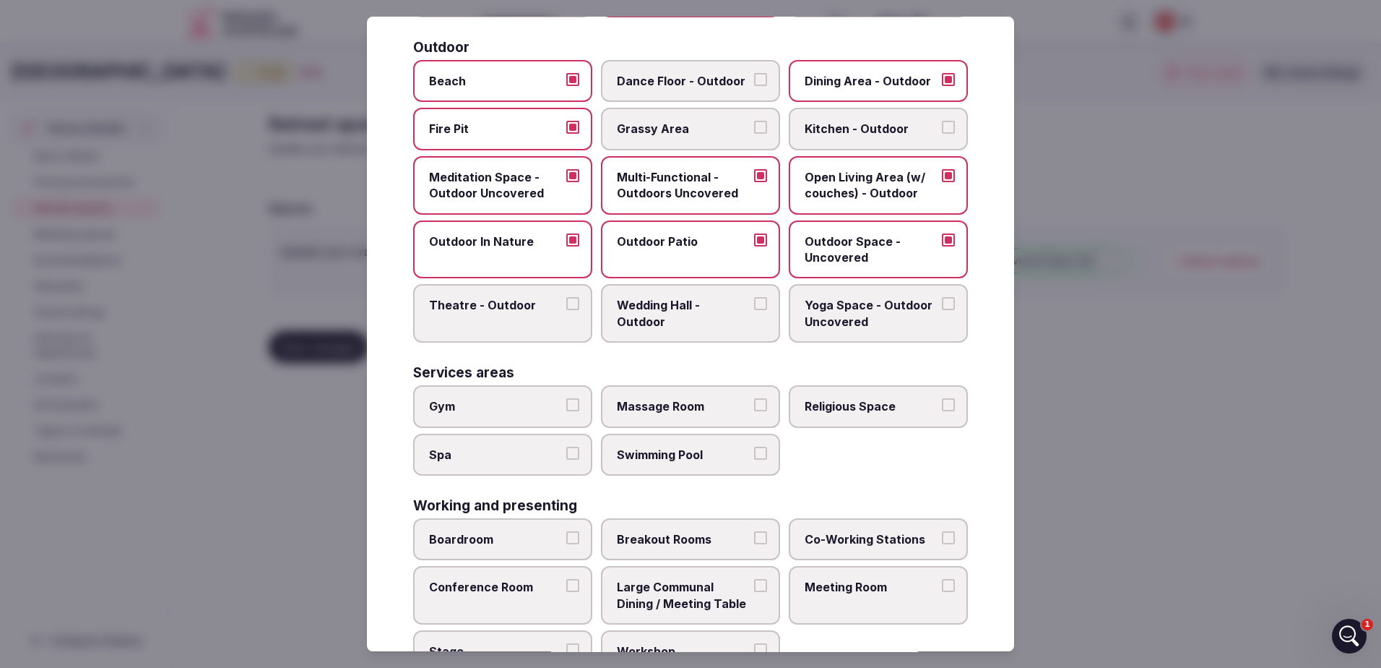
scroll to position [506, 0]
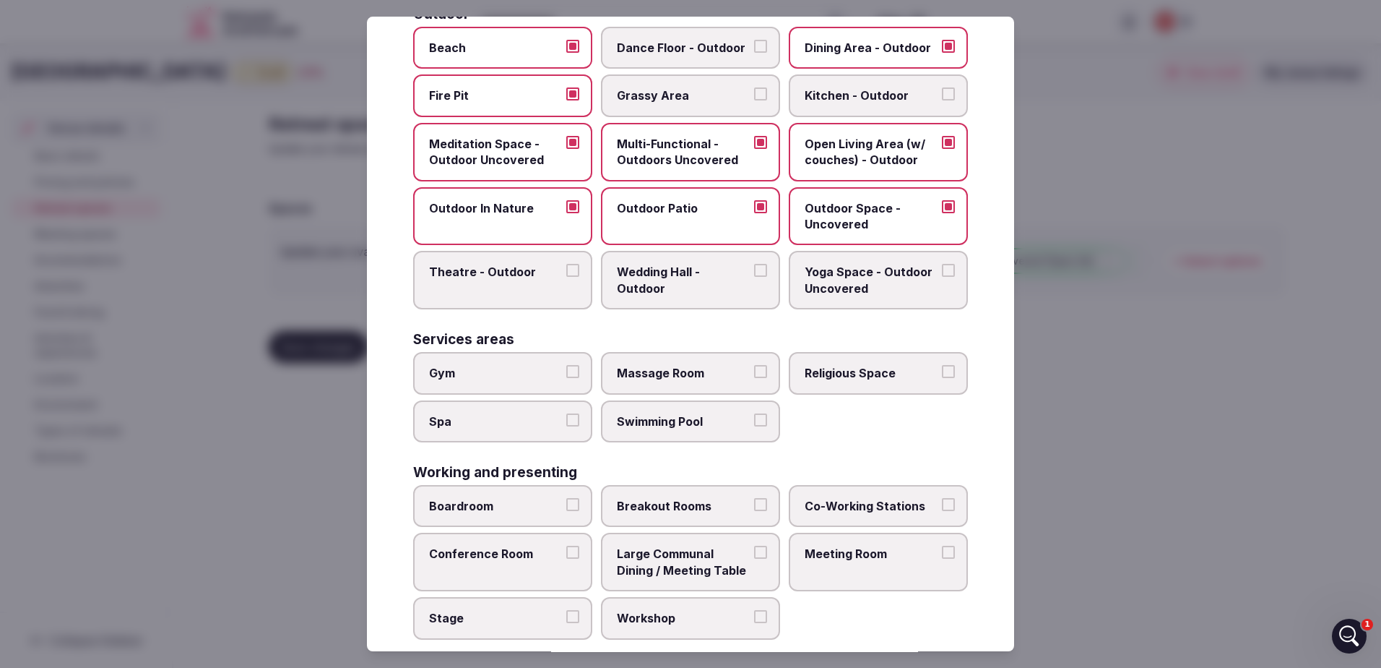
click at [573, 375] on button "Gym" at bounding box center [572, 371] width 13 height 13
click at [756, 415] on button "Swimming Pool" at bounding box center [760, 419] width 13 height 13
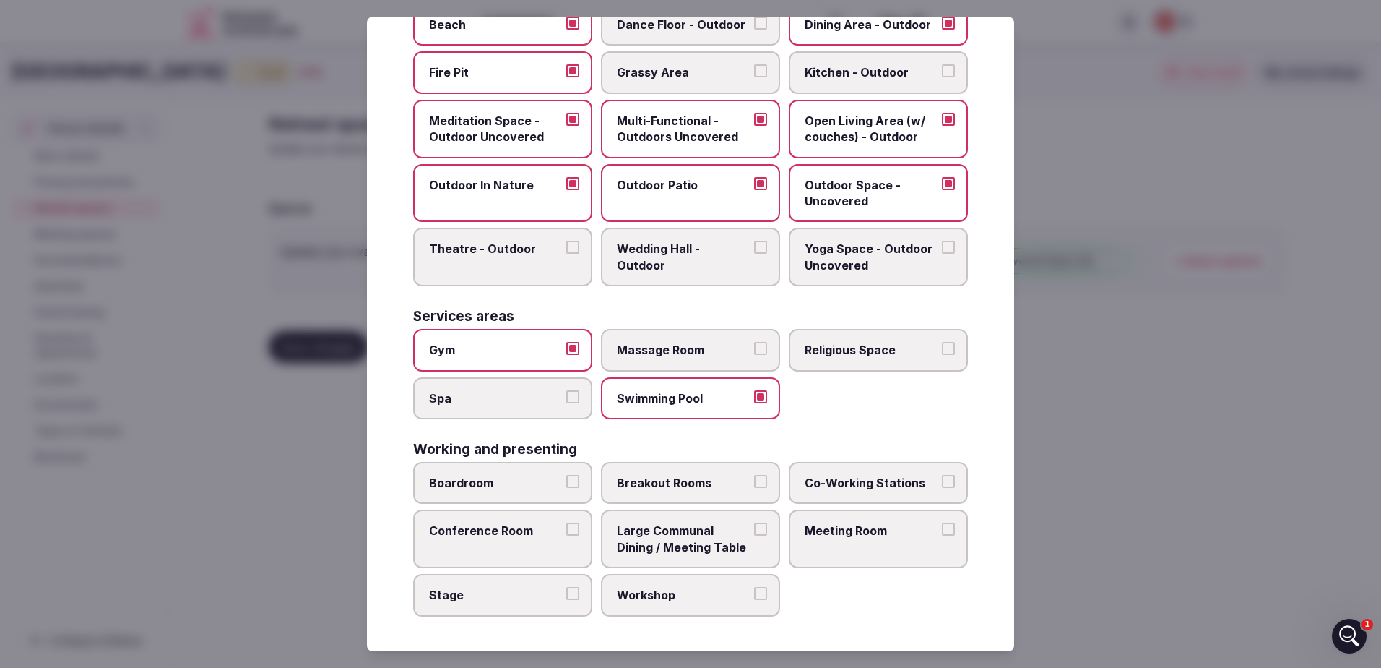
click at [574, 483] on button "Boardroom" at bounding box center [572, 481] width 13 height 13
click at [759, 482] on button "Breakout Rooms" at bounding box center [760, 481] width 13 height 13
click at [572, 530] on button "Conference Room" at bounding box center [572, 528] width 13 height 13
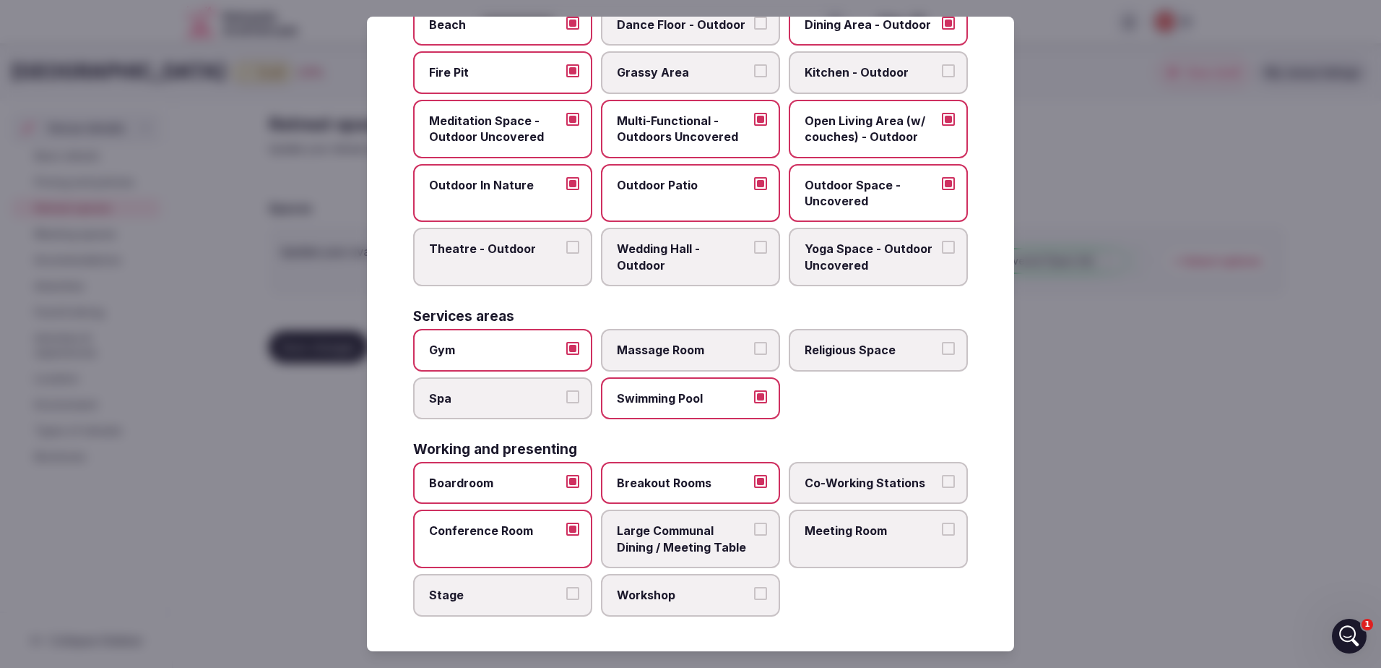
click at [754, 527] on button "Large Communal Dining / Meeting Table" at bounding box center [760, 528] width 13 height 13
click at [942, 524] on button "Meeting Room" at bounding box center [948, 528] width 13 height 13
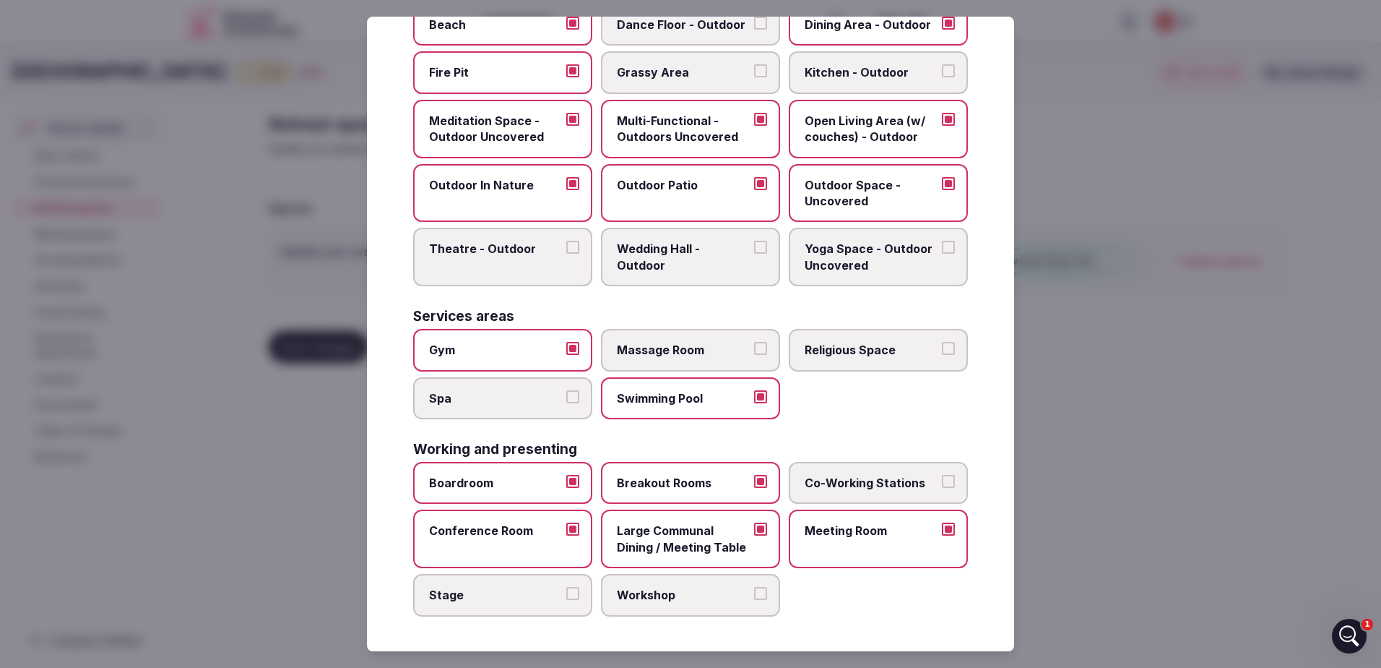
click at [1187, 237] on div at bounding box center [690, 334] width 1381 height 668
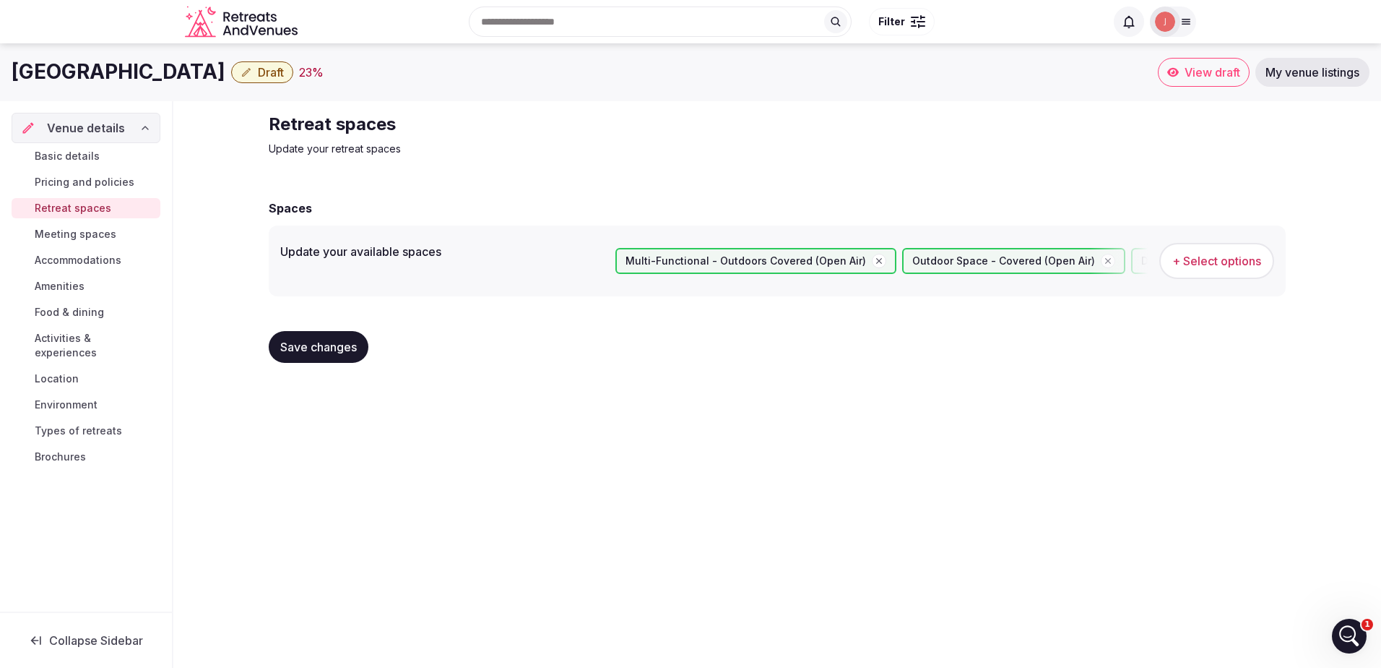
click at [306, 345] on span "Save changes" at bounding box center [318, 347] width 77 height 14
click at [66, 232] on span "Meeting spaces" at bounding box center [76, 234] width 82 height 14
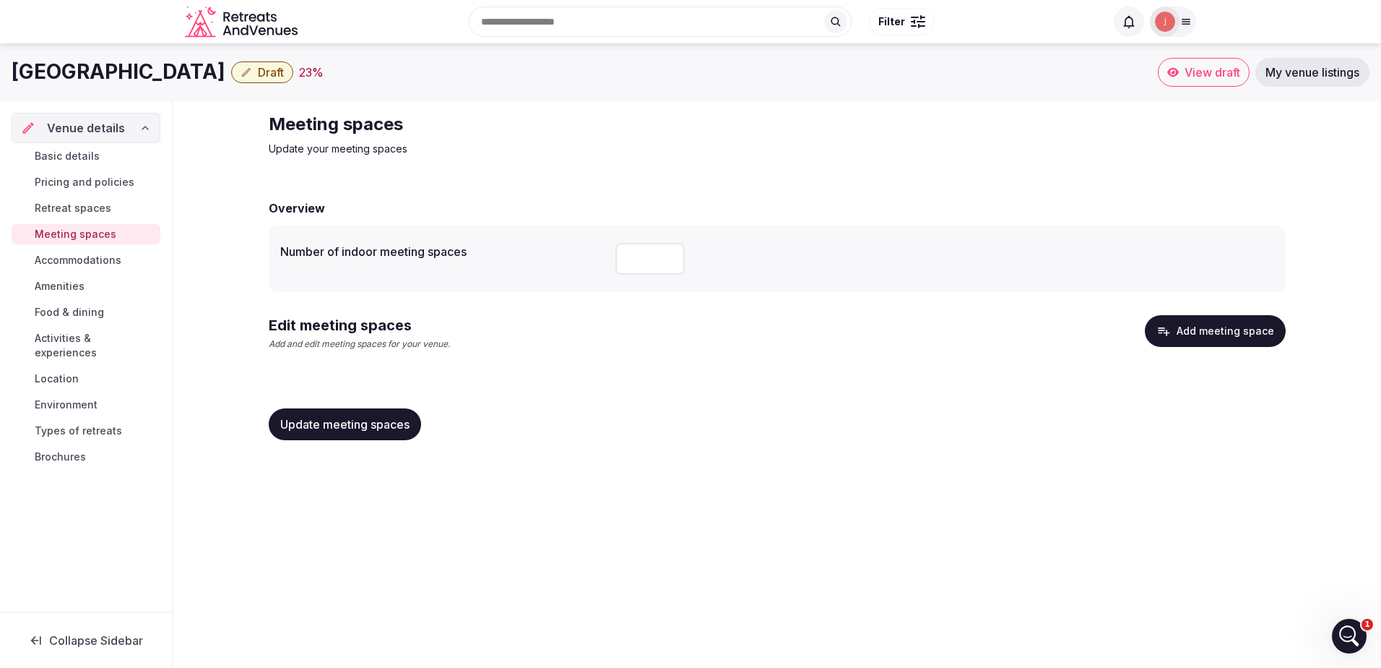
click at [657, 256] on input "number" at bounding box center [650, 259] width 69 height 32
type input "*"
click at [389, 427] on span "Update meeting spaces" at bounding box center [344, 424] width 129 height 14
click at [102, 257] on span "Accommodations" at bounding box center [78, 260] width 87 height 14
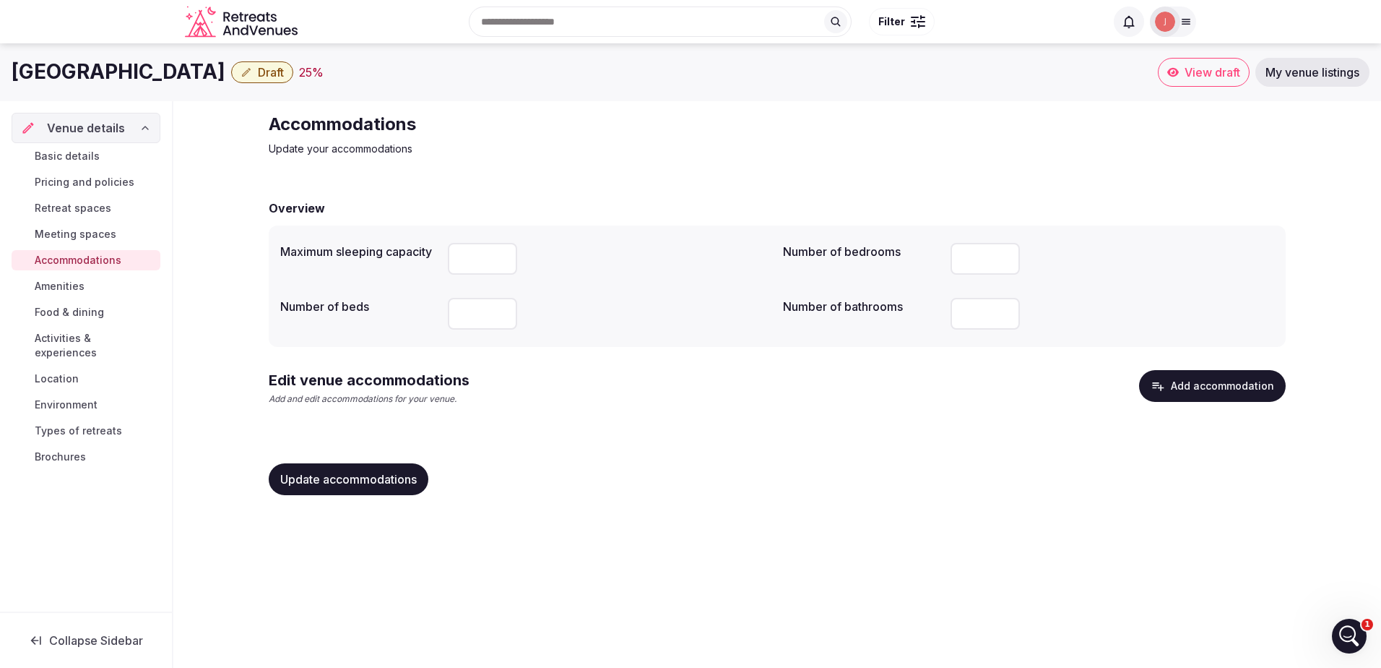
click at [501, 254] on input "*" at bounding box center [482, 259] width 69 height 32
drag, startPoint x: 483, startPoint y: 260, endPoint x: 441, endPoint y: 264, distance: 42.1
click at [441, 264] on div "Maximum sleeping capacity ***" at bounding box center [525, 258] width 491 height 43
type input "***"
click at [473, 311] on input "number" at bounding box center [482, 314] width 69 height 32
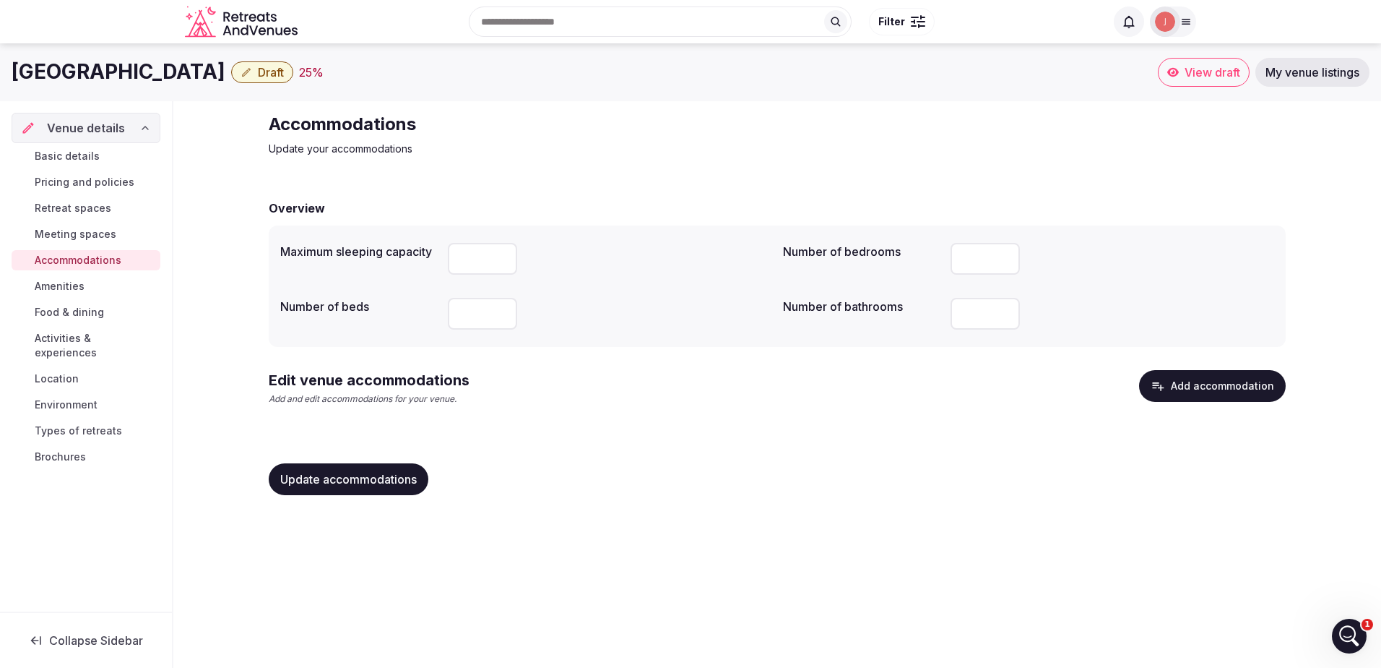
click at [974, 259] on input "number" at bounding box center [985, 259] width 69 height 32
type input "***"
click at [969, 321] on input "number" at bounding box center [985, 314] width 69 height 32
type input "***"
click at [675, 375] on div "Edit venue accommodations Add and edit accommodations for your venue. Add accom…" at bounding box center [777, 393] width 1017 height 47
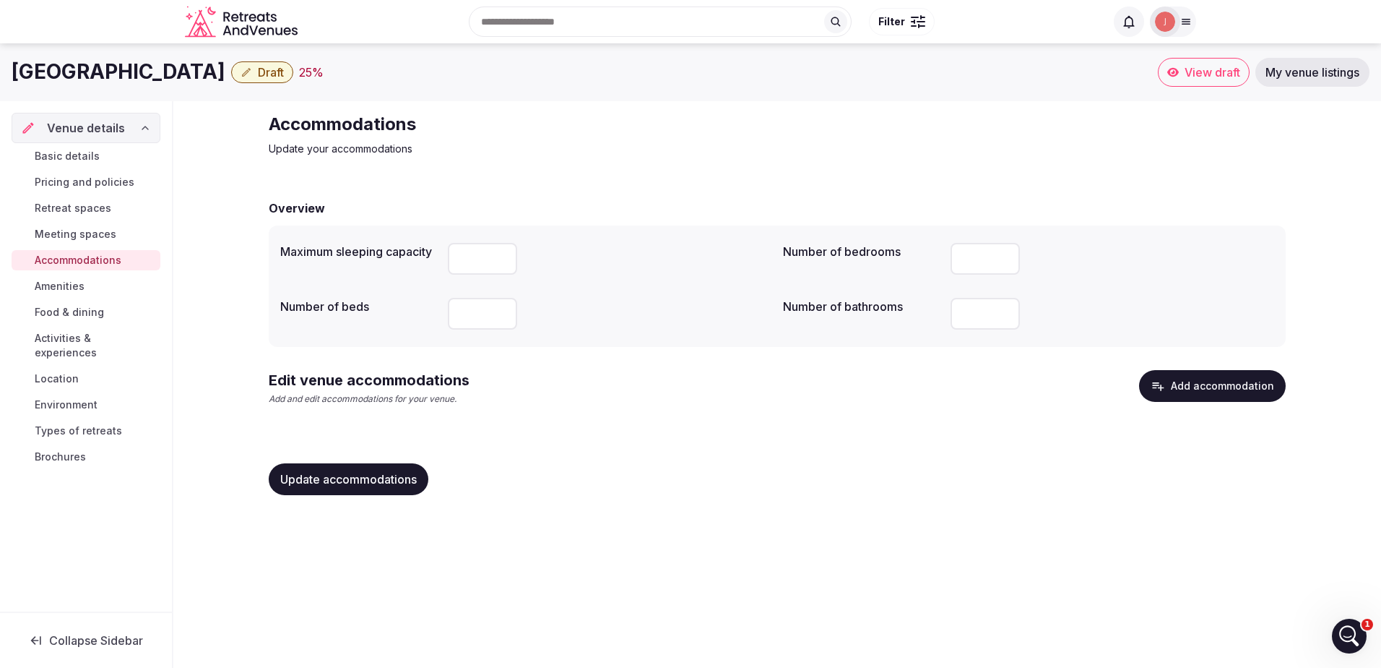
click at [359, 478] on span "Update accommodations" at bounding box center [348, 479] width 137 height 14
click at [53, 290] on span "Amenities" at bounding box center [60, 286] width 50 height 14
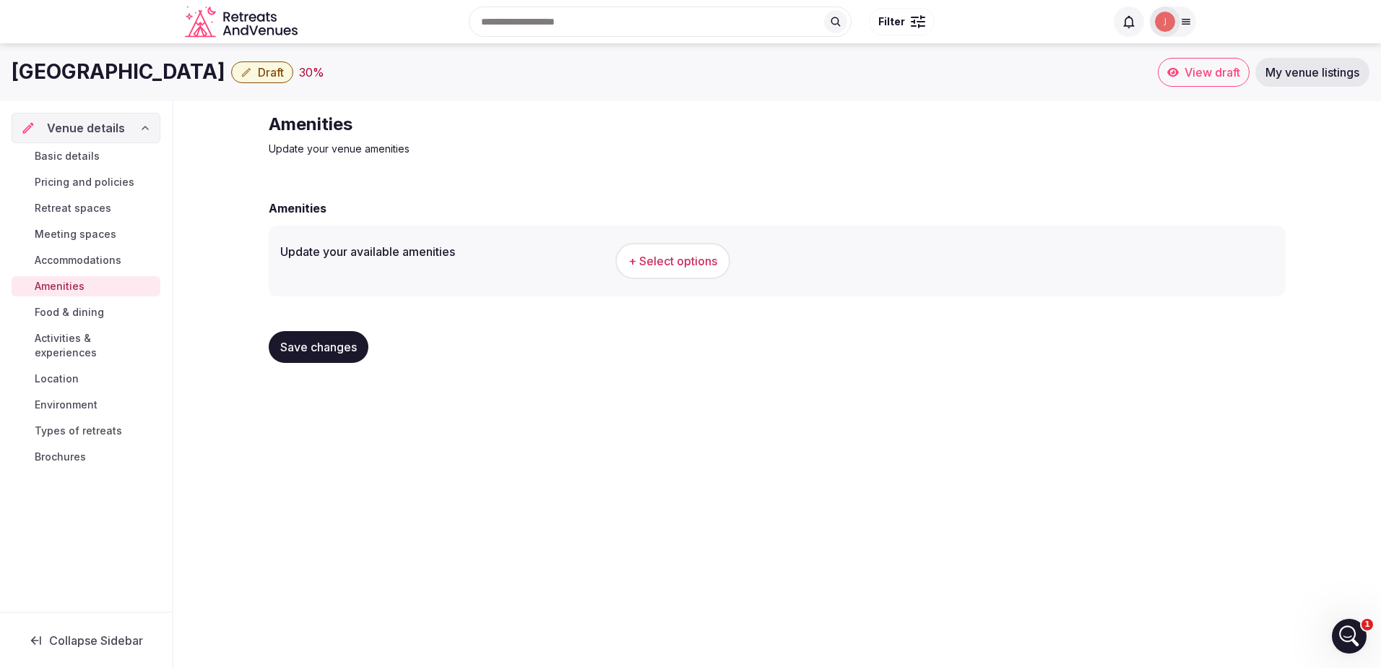
click at [691, 259] on span "+ Select options" at bounding box center [673, 261] width 89 height 16
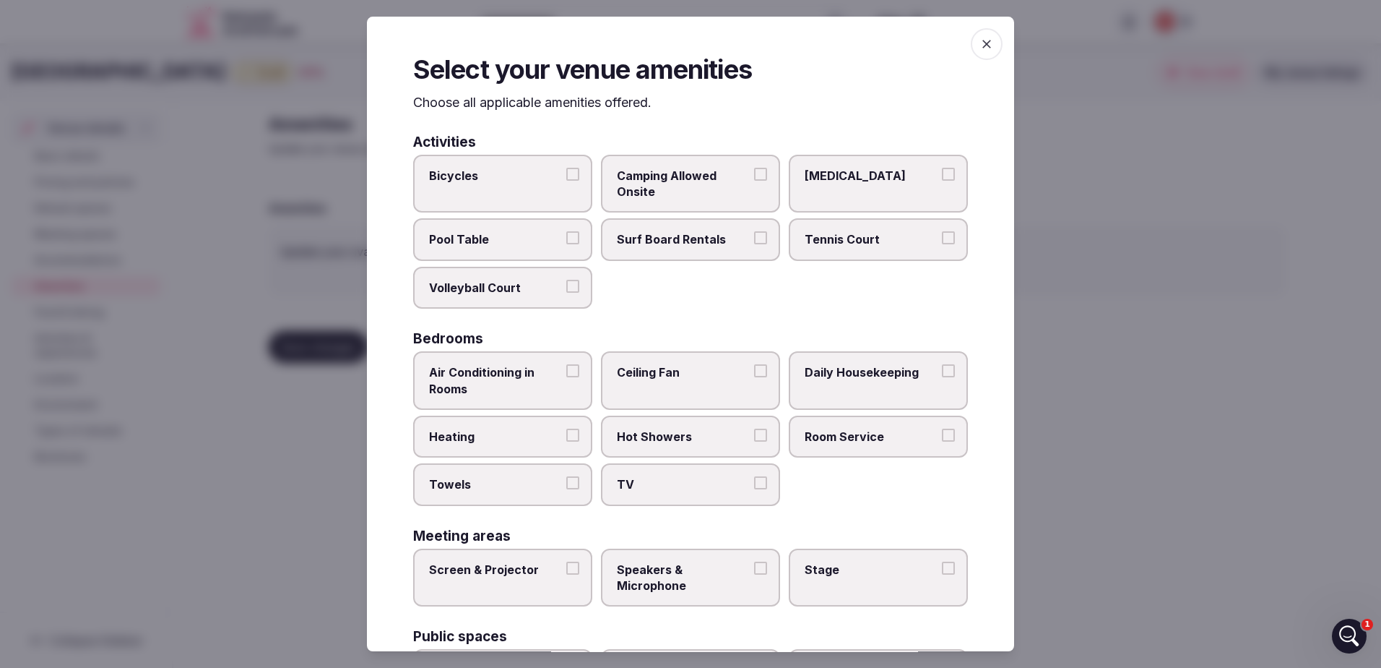
click at [570, 170] on button "Bicycles" at bounding box center [572, 174] width 13 height 13
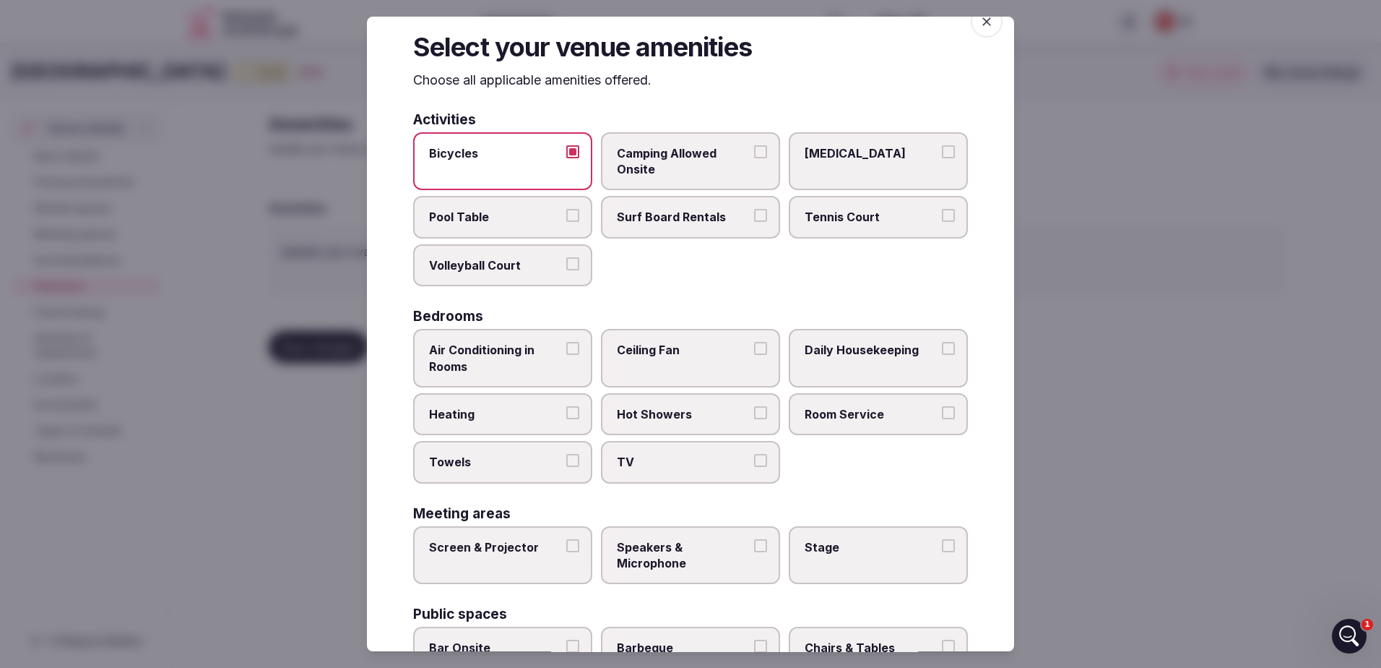
scroll to position [72, 0]
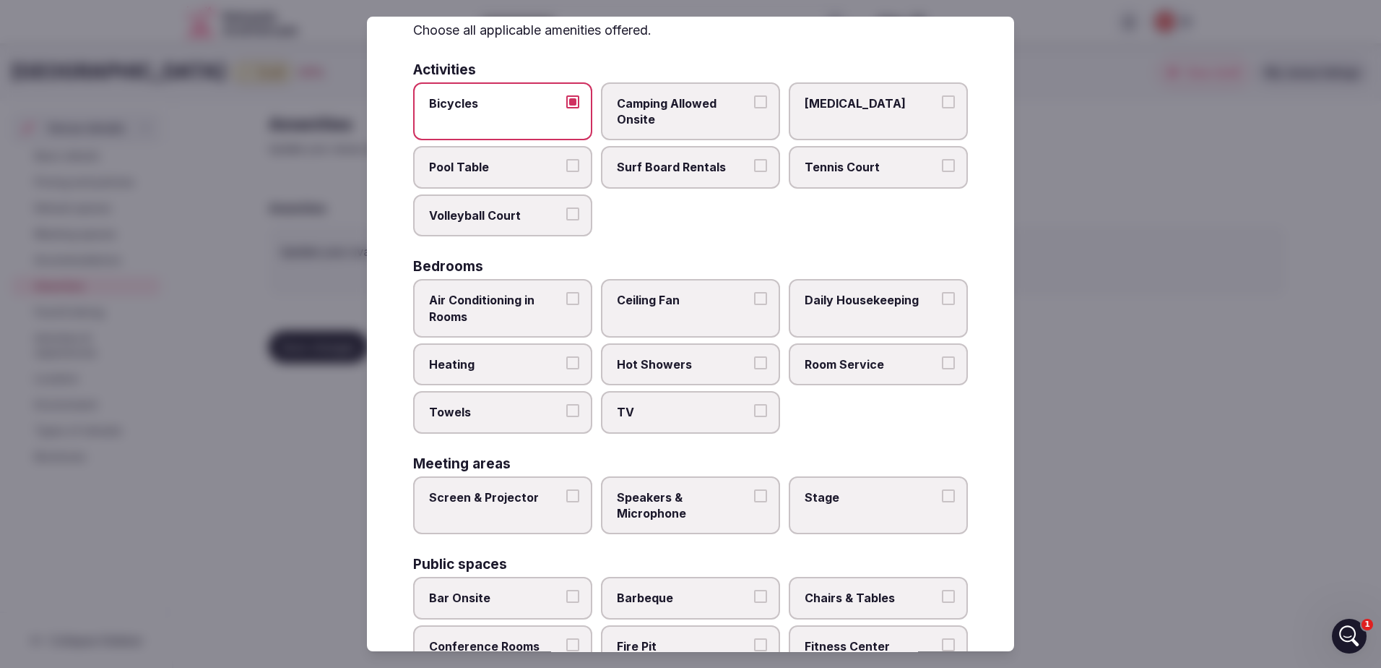
click at [566, 295] on button "Air Conditioning in Rooms" at bounding box center [572, 298] width 13 height 13
click at [944, 300] on button "Daily Housekeeping" at bounding box center [948, 298] width 13 height 13
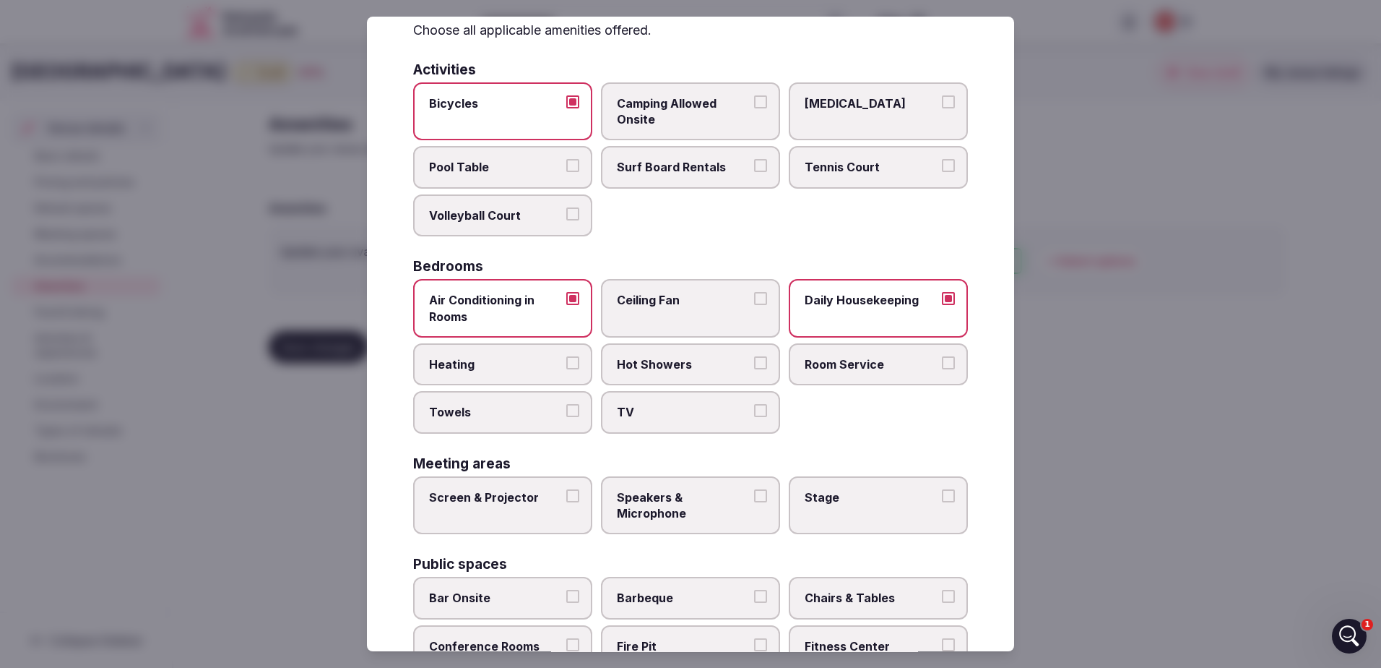
click at [569, 365] on button "Heating" at bounding box center [572, 362] width 13 height 13
click at [757, 363] on button "Hot Showers" at bounding box center [760, 362] width 13 height 13
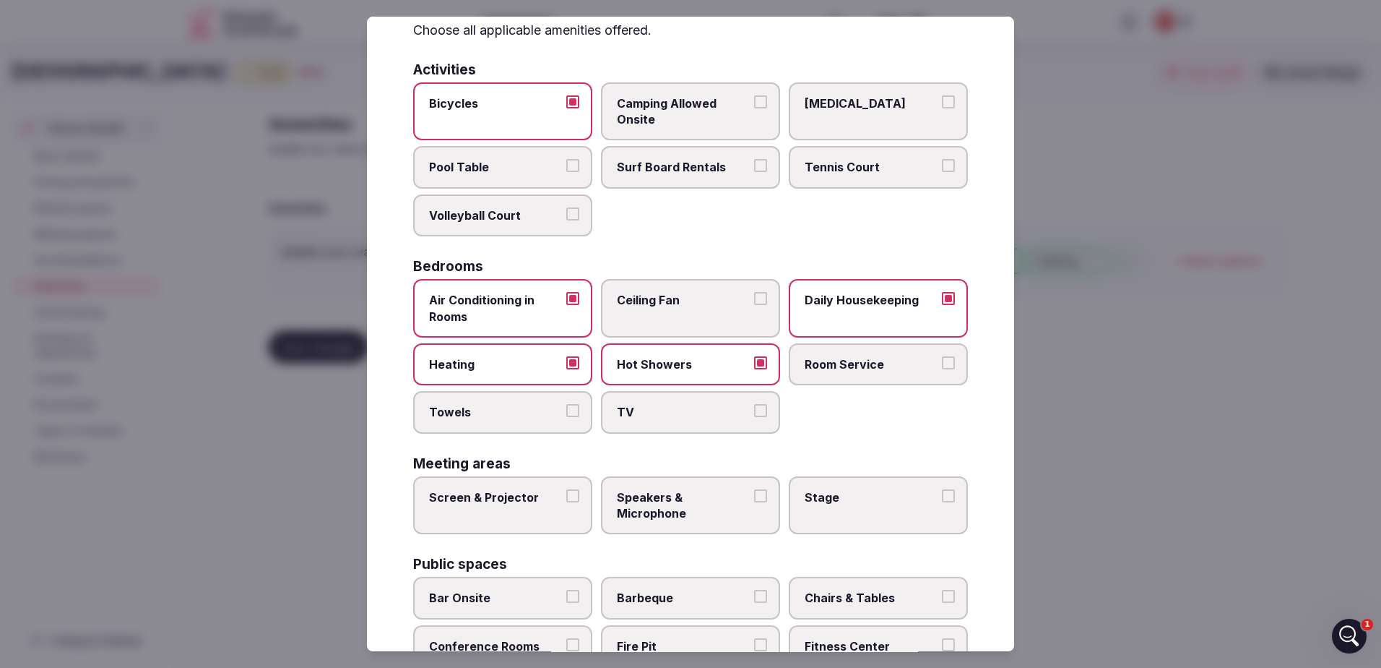
click at [942, 366] on button "Room Service" at bounding box center [948, 362] width 13 height 13
click at [567, 415] on button "Towels" at bounding box center [572, 410] width 13 height 13
click at [754, 413] on button "TV" at bounding box center [760, 410] width 13 height 13
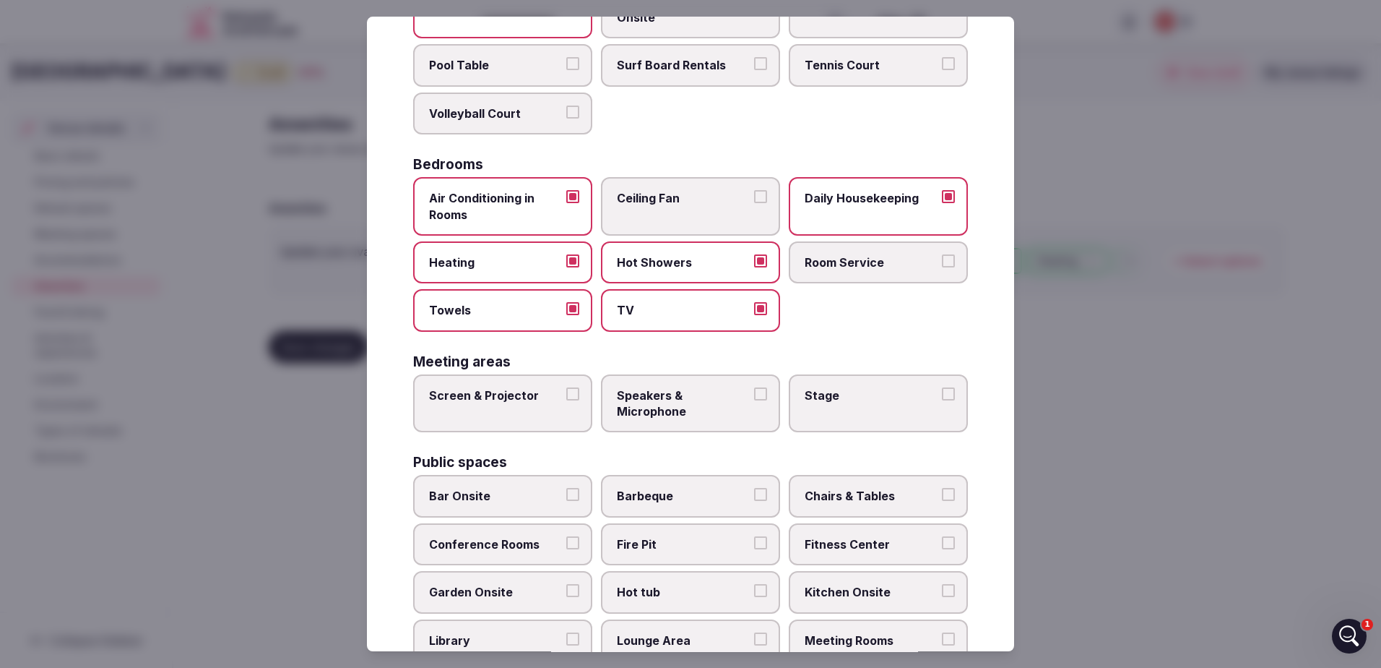
scroll to position [217, 0]
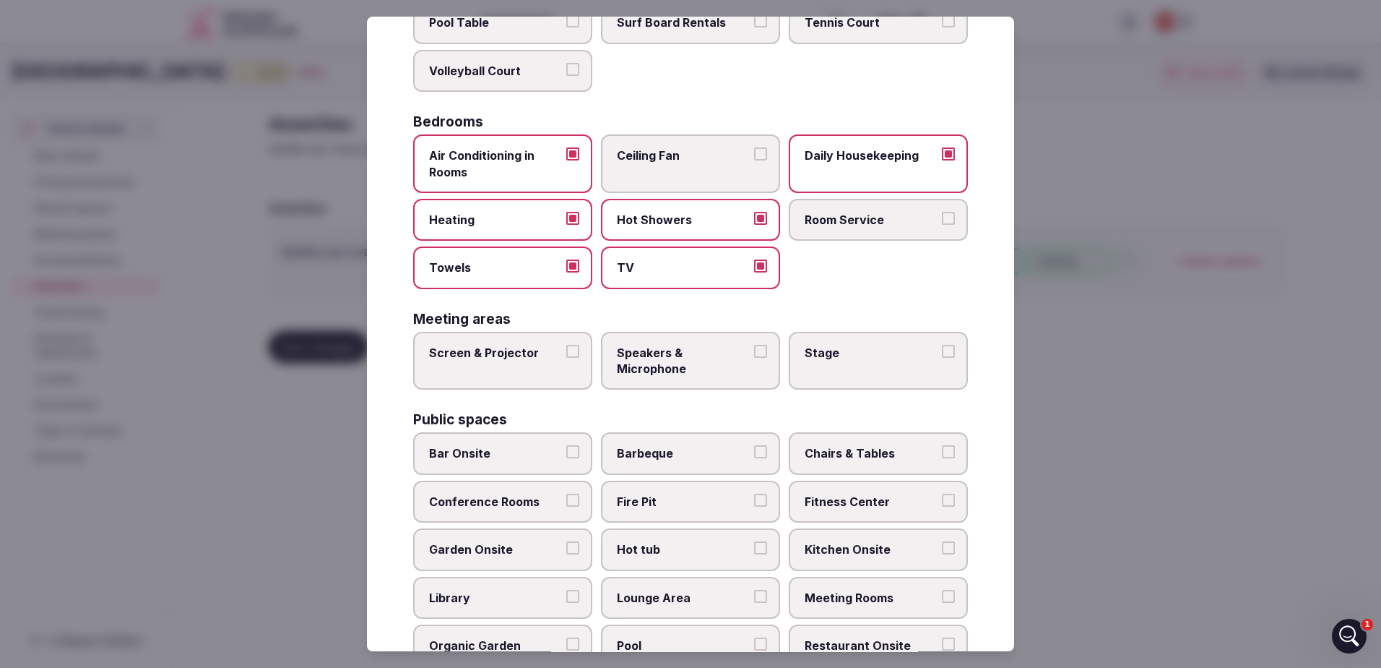
click at [569, 351] on button "Screen & Projector" at bounding box center [572, 351] width 13 height 13
click at [754, 350] on button "Speakers & Microphone" at bounding box center [760, 351] width 13 height 13
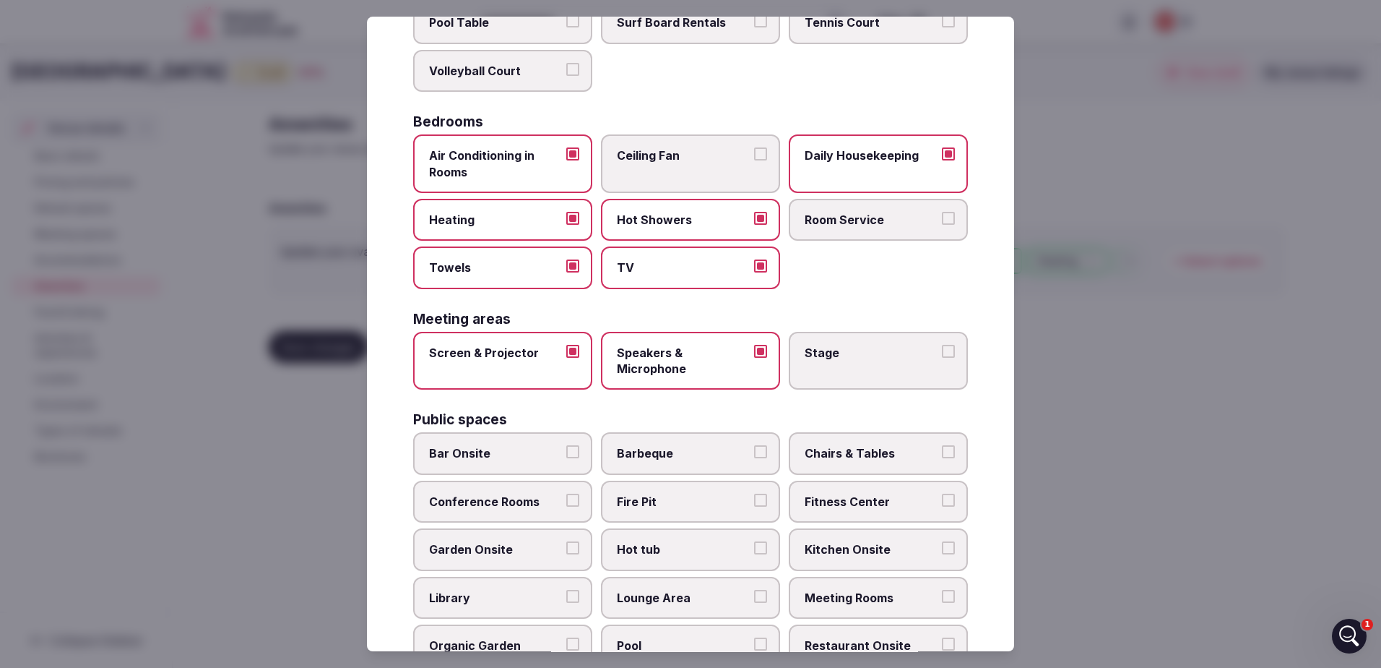
click at [942, 349] on button "Stage" at bounding box center [948, 351] width 13 height 13
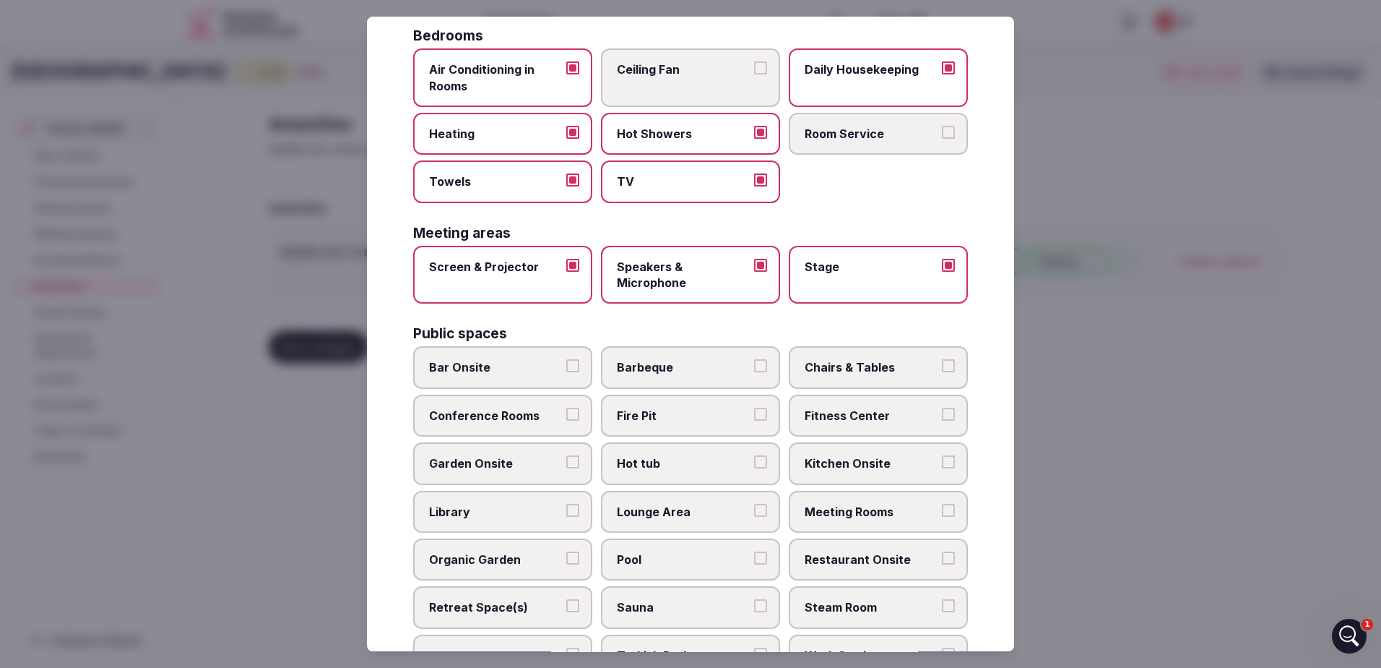
scroll to position [433, 0]
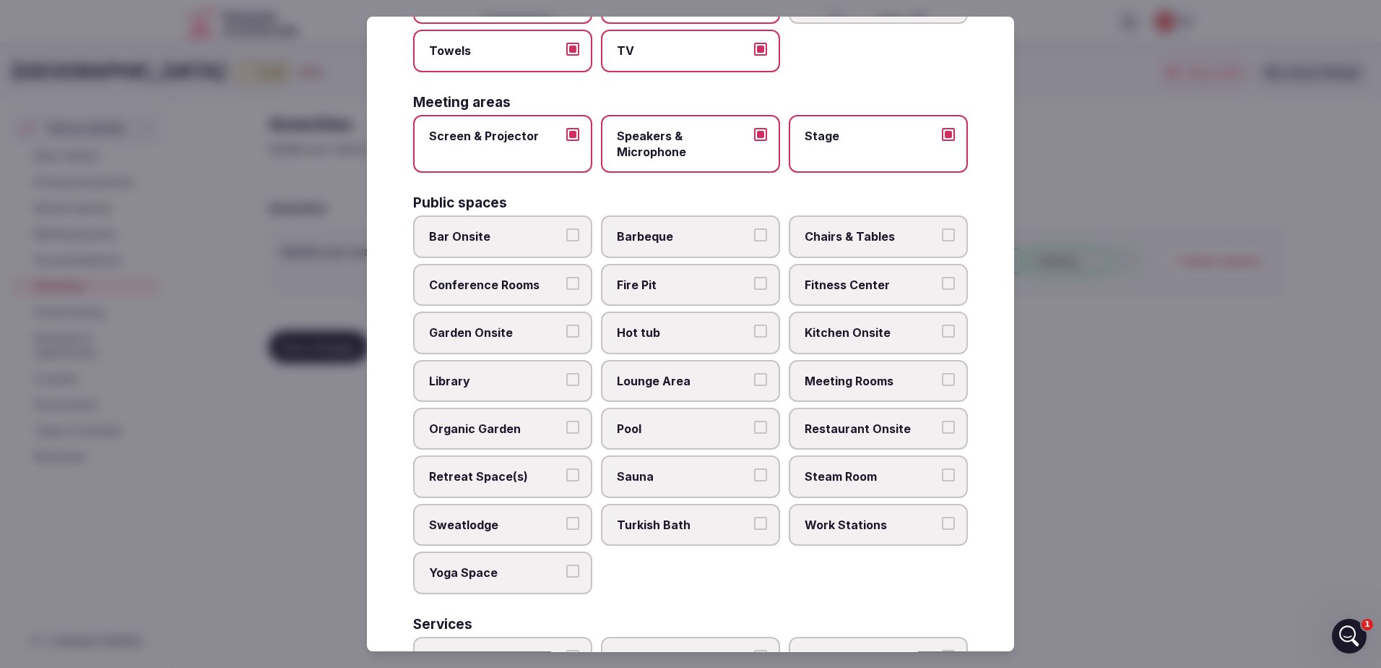
click at [566, 233] on button "Bar Onsite" at bounding box center [572, 235] width 13 height 13
click at [942, 235] on button "Chairs & Tables" at bounding box center [948, 235] width 13 height 13
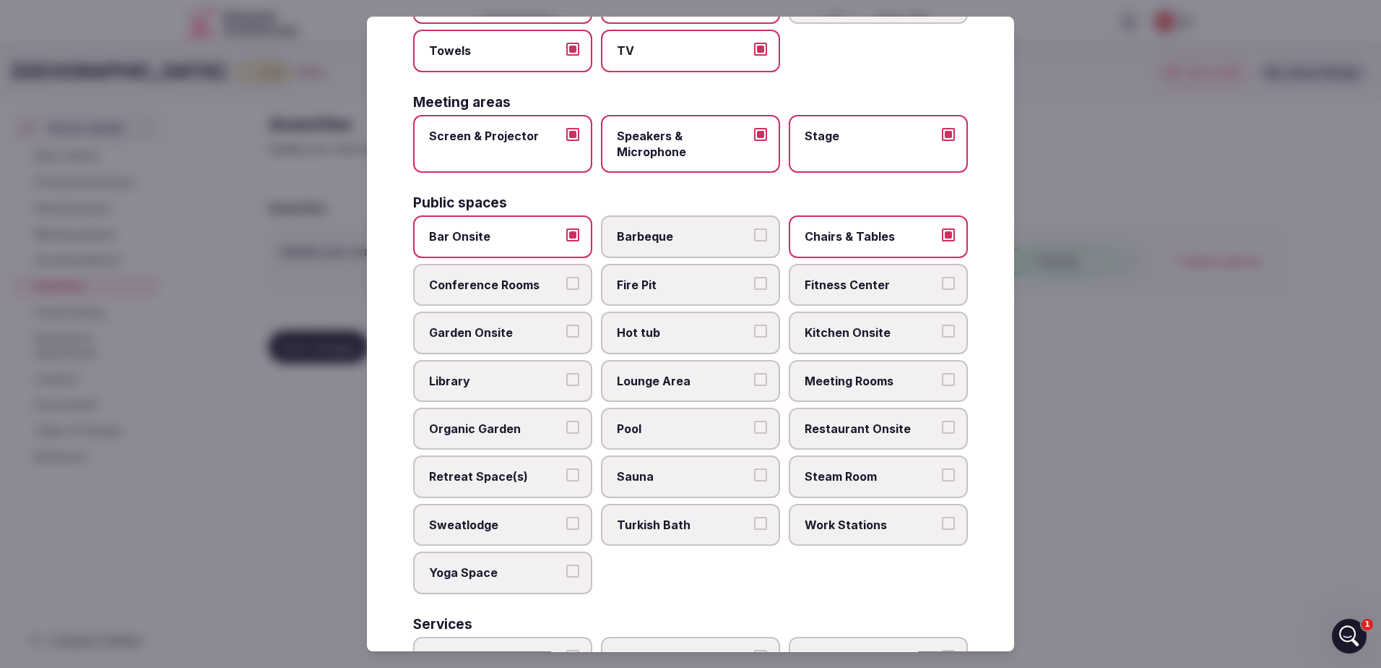
click at [569, 285] on button "Conference Rooms" at bounding box center [572, 283] width 13 height 13
click at [754, 284] on button "Fire Pit" at bounding box center [760, 283] width 13 height 13
click at [942, 281] on button "Fitness Center" at bounding box center [948, 283] width 13 height 13
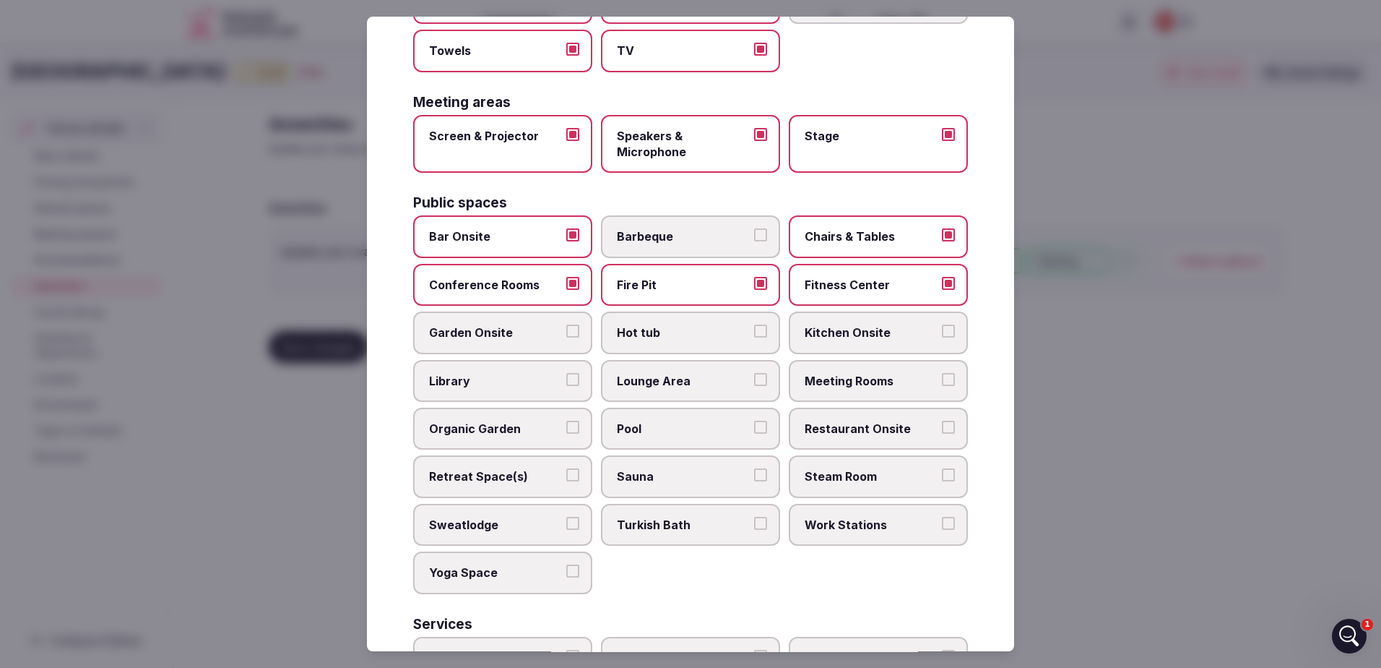
click at [942, 332] on button "Kitchen Onsite" at bounding box center [948, 330] width 13 height 13
click at [942, 333] on button "Kitchen Onsite" at bounding box center [948, 330] width 13 height 13
click at [754, 334] on button "Hot tub" at bounding box center [760, 330] width 13 height 13
click at [754, 380] on button "Lounge Area" at bounding box center [760, 379] width 13 height 13
click at [944, 381] on button "Meeting Rooms" at bounding box center [948, 379] width 13 height 13
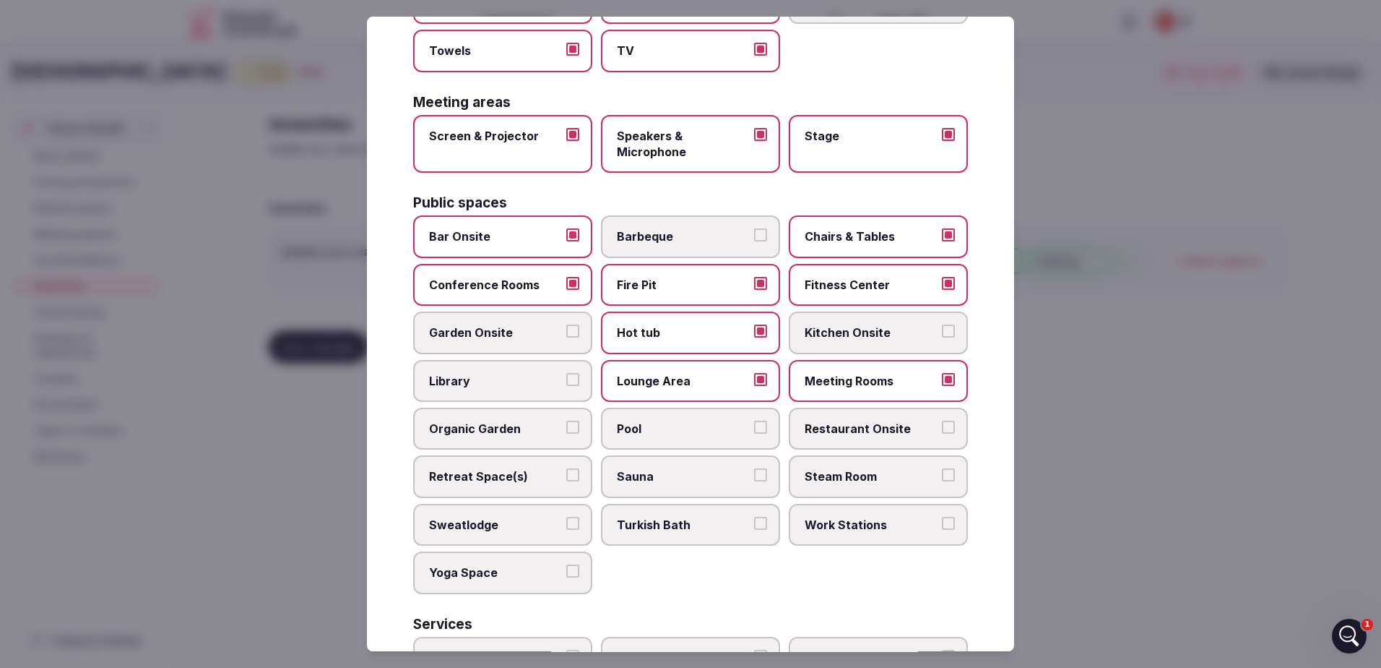
click at [944, 423] on label "Restaurant Onsite" at bounding box center [878, 428] width 179 height 42
click at [944, 423] on button "Restaurant Onsite" at bounding box center [948, 426] width 13 height 13
click at [756, 428] on button "Pool" at bounding box center [760, 426] width 13 height 13
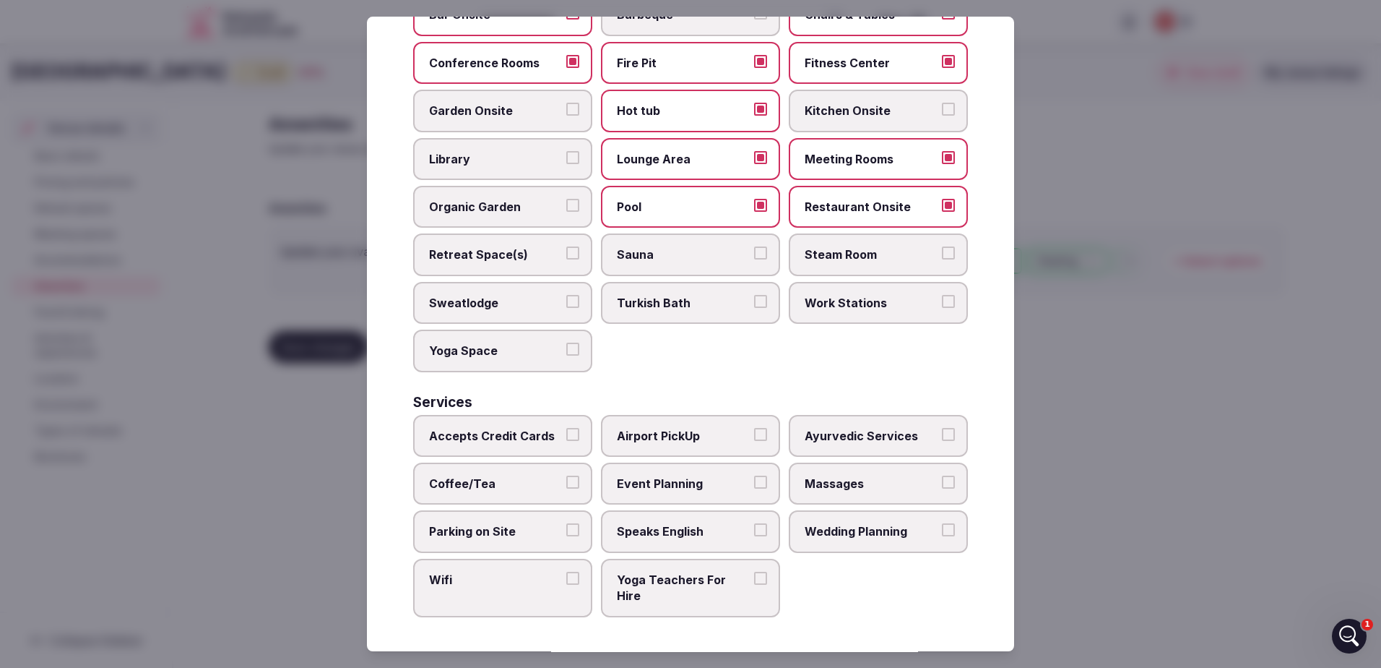
scroll to position [656, 0]
click at [567, 434] on button "Accepts Credit Cards" at bounding box center [572, 433] width 13 height 13
click at [571, 483] on button "Coffee/Tea" at bounding box center [572, 481] width 13 height 13
click at [754, 480] on button "Event Planning" at bounding box center [760, 481] width 13 height 13
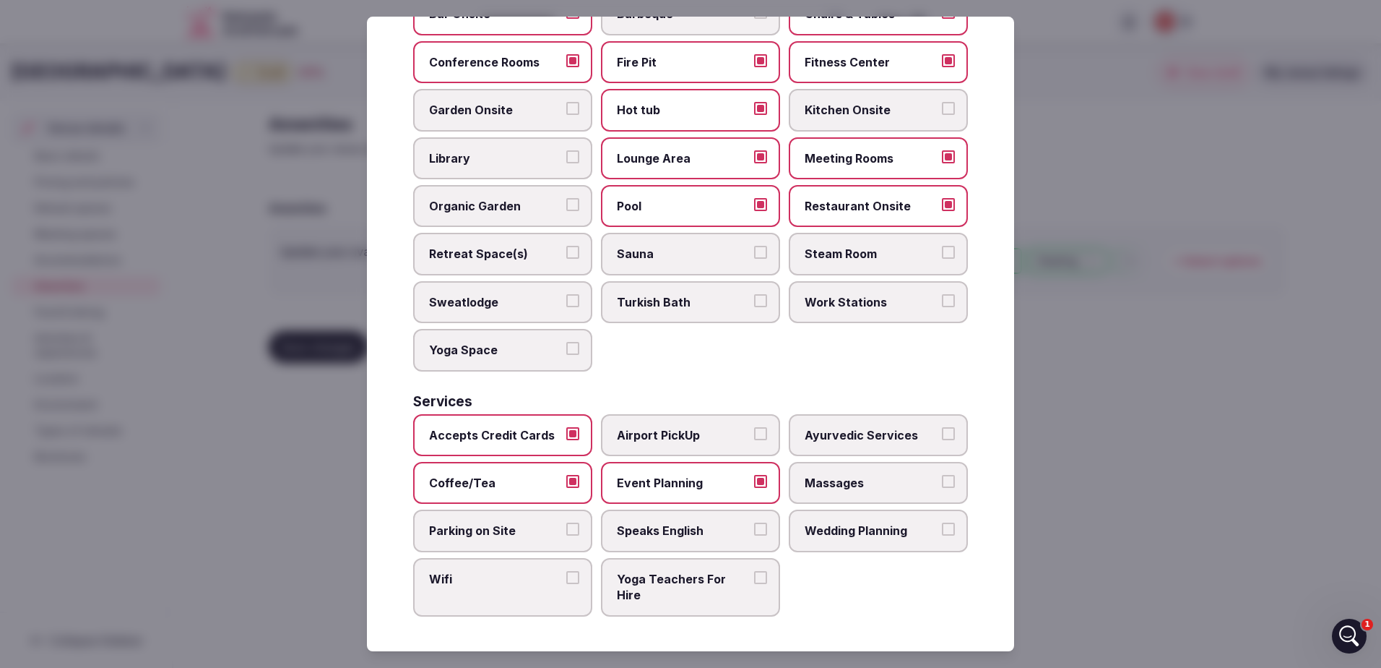
click at [570, 531] on button "Parking on Site" at bounding box center [572, 528] width 13 height 13
click at [754, 531] on button "Speaks English" at bounding box center [760, 528] width 13 height 13
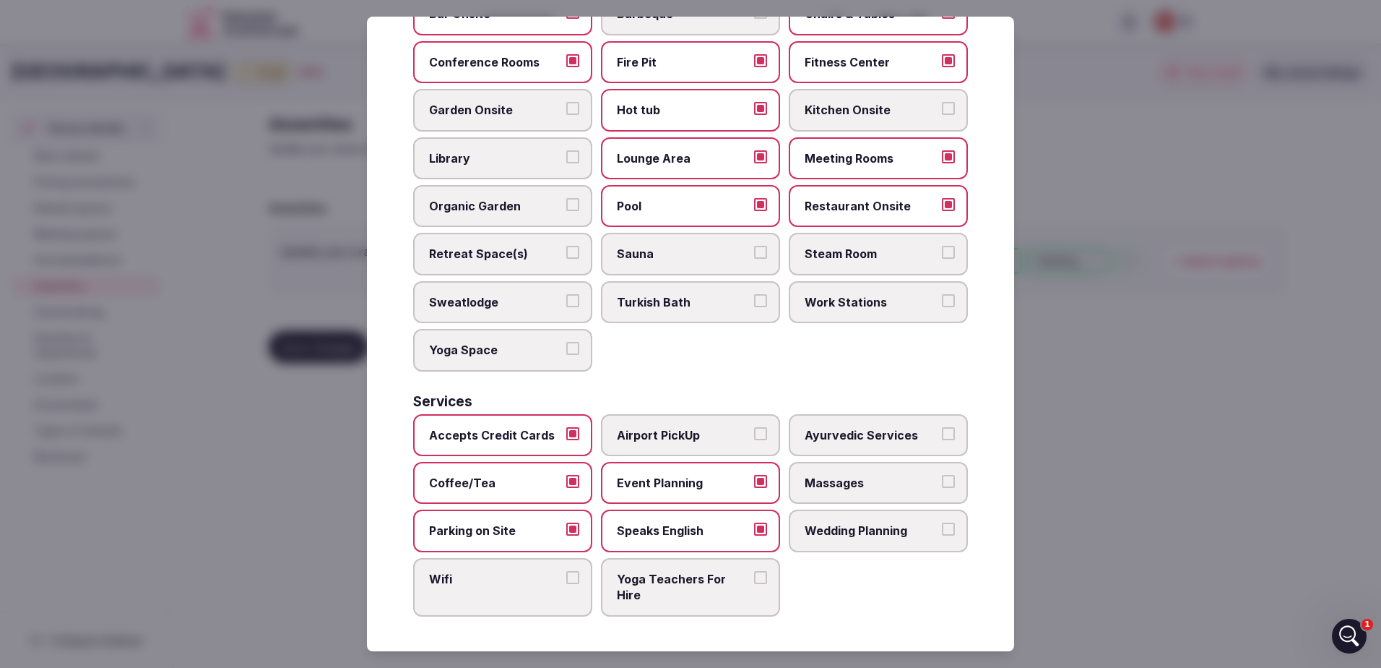
click at [944, 529] on button "Wedding Planning" at bounding box center [948, 528] width 13 height 13
click at [571, 577] on button "Wifi" at bounding box center [572, 577] width 13 height 13
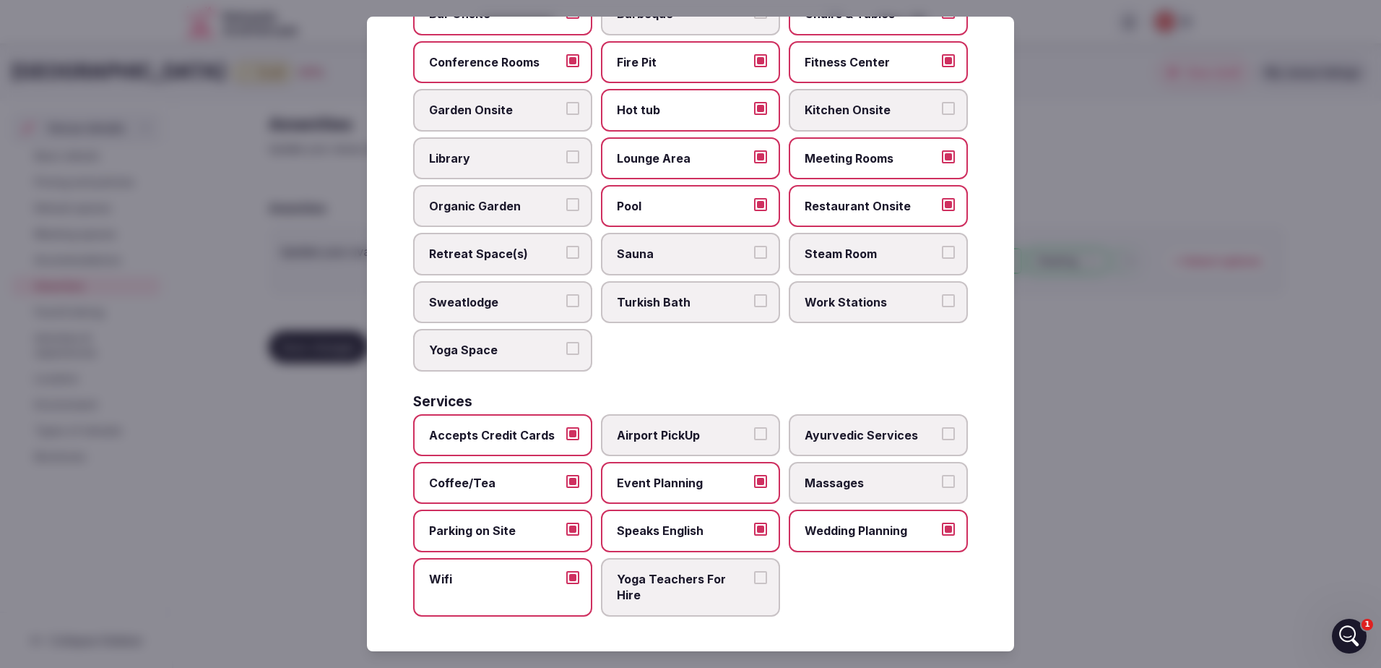
click at [755, 584] on label "Yoga Teachers For Hire" at bounding box center [690, 587] width 179 height 59
click at [755, 584] on button "Yoga Teachers For Hire" at bounding box center [760, 577] width 13 height 13
click at [1097, 353] on div at bounding box center [690, 334] width 1381 height 668
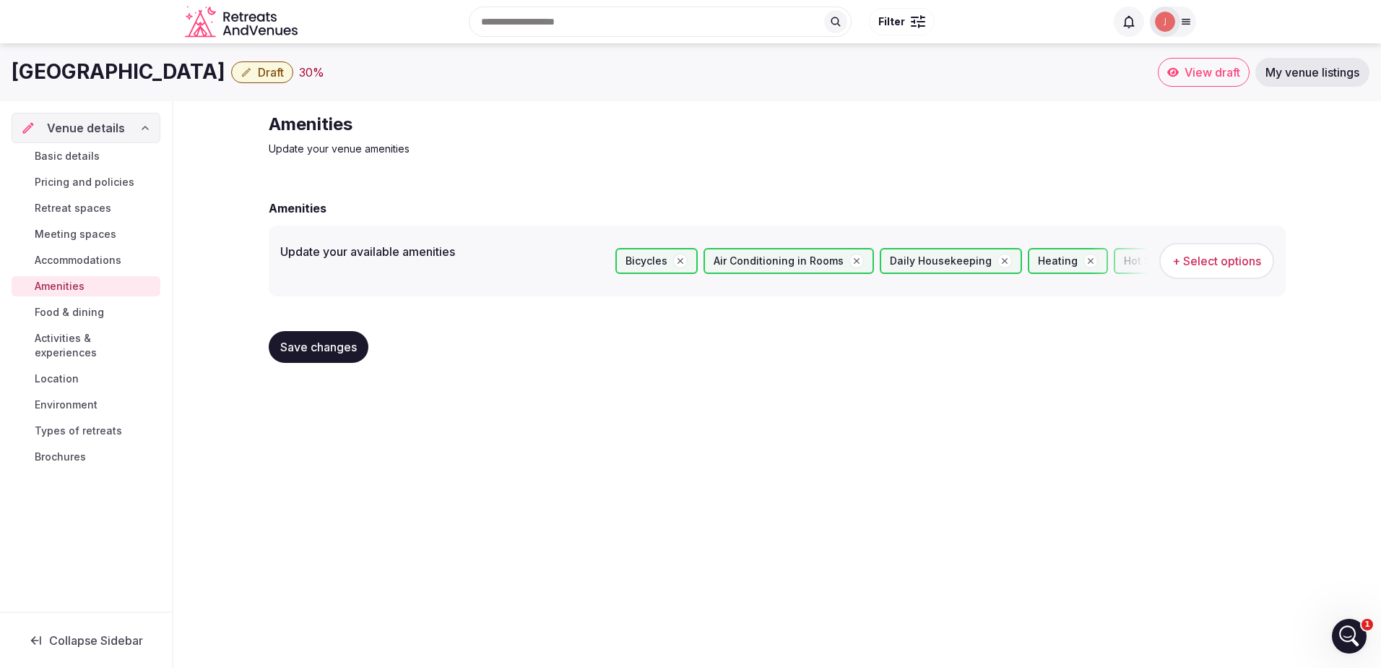
click at [298, 358] on button "Save changes" at bounding box center [319, 347] width 100 height 32
click at [69, 304] on link "Food & dining" at bounding box center [86, 312] width 149 height 20
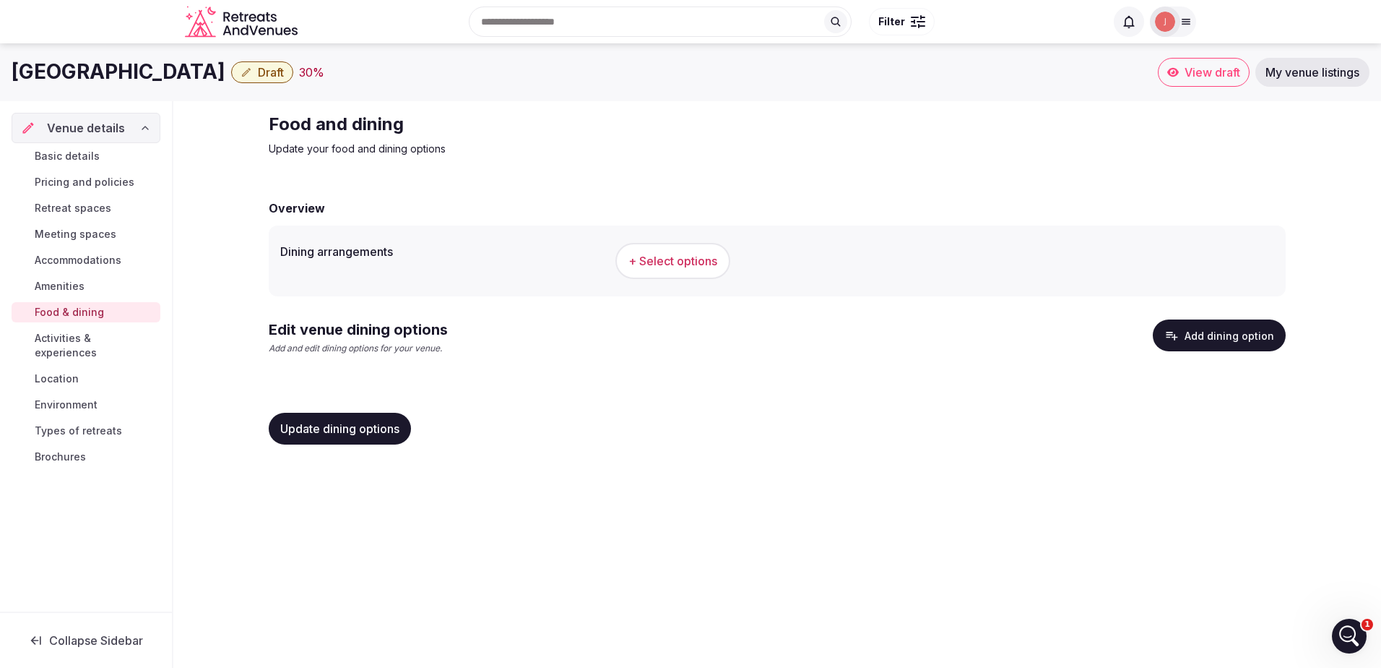
click at [702, 263] on span "+ Select options" at bounding box center [673, 261] width 89 height 16
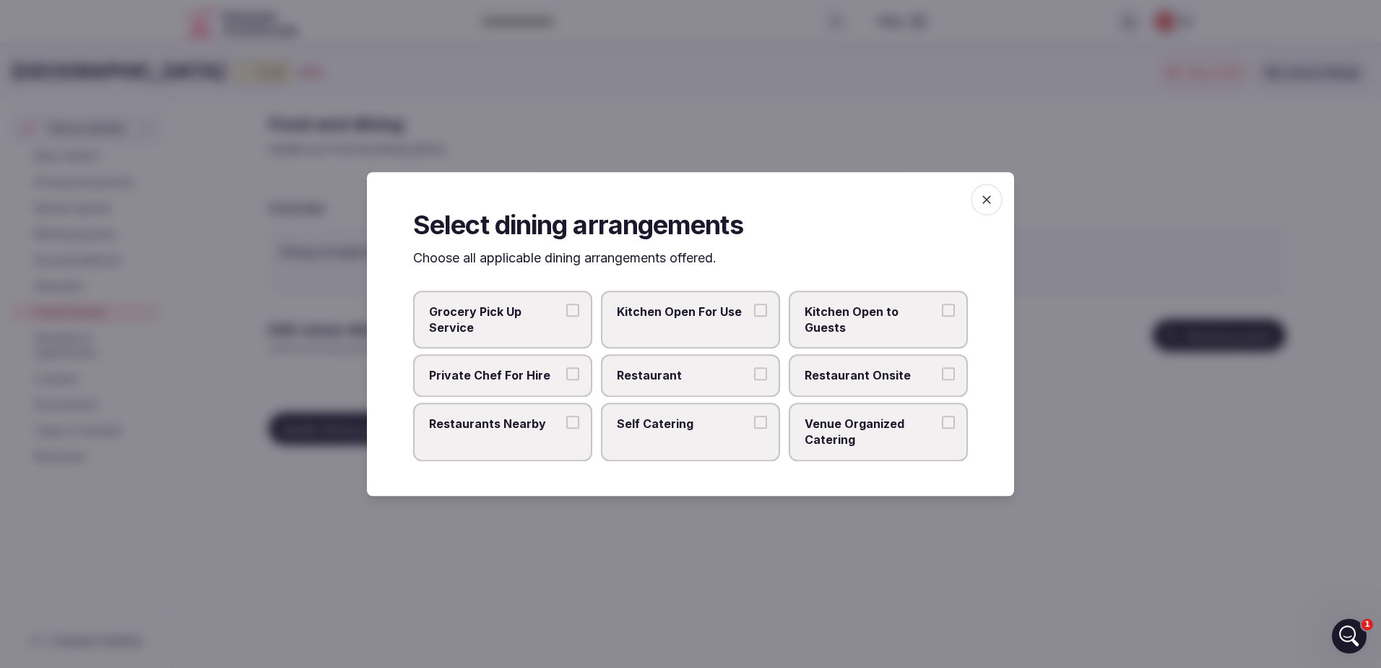
click at [766, 373] on button "Restaurant" at bounding box center [760, 374] width 13 height 13
click at [951, 374] on button "Restaurant Onsite" at bounding box center [948, 374] width 13 height 13
click at [578, 421] on button "Restaurants Nearby" at bounding box center [572, 421] width 13 height 13
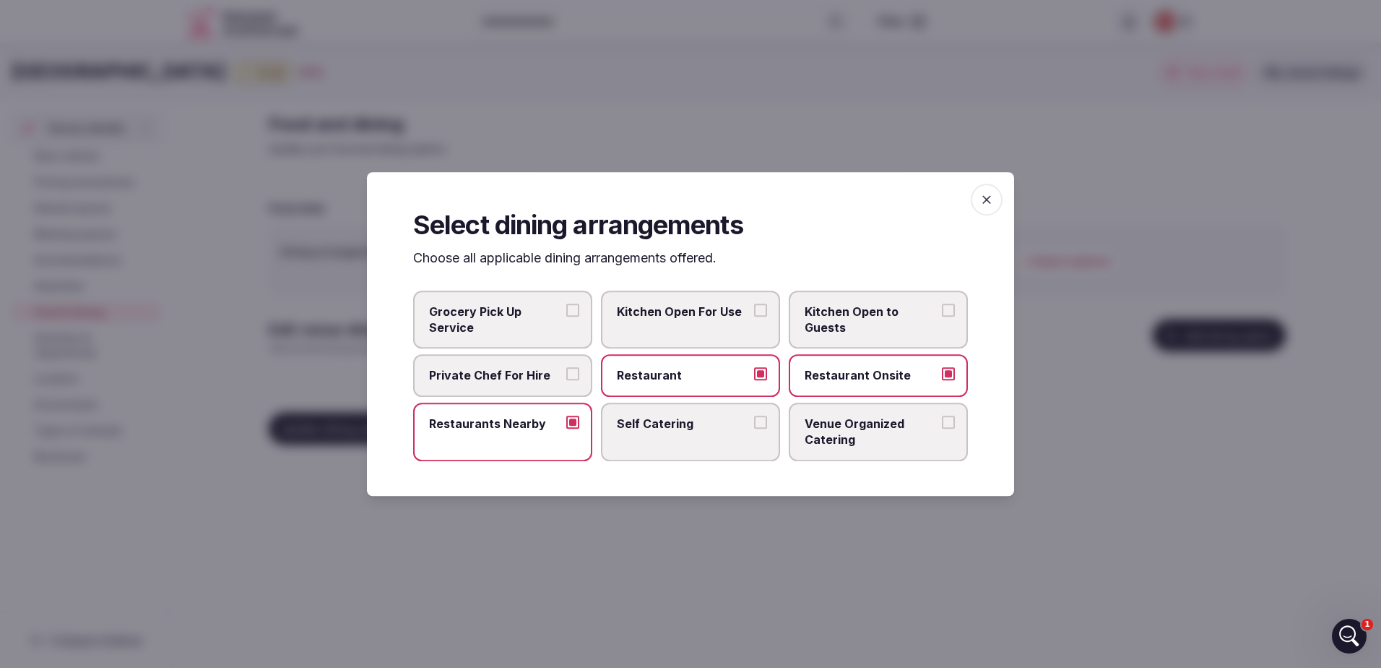
click at [951, 423] on button "Venue Organized Catering" at bounding box center [948, 421] width 13 height 13
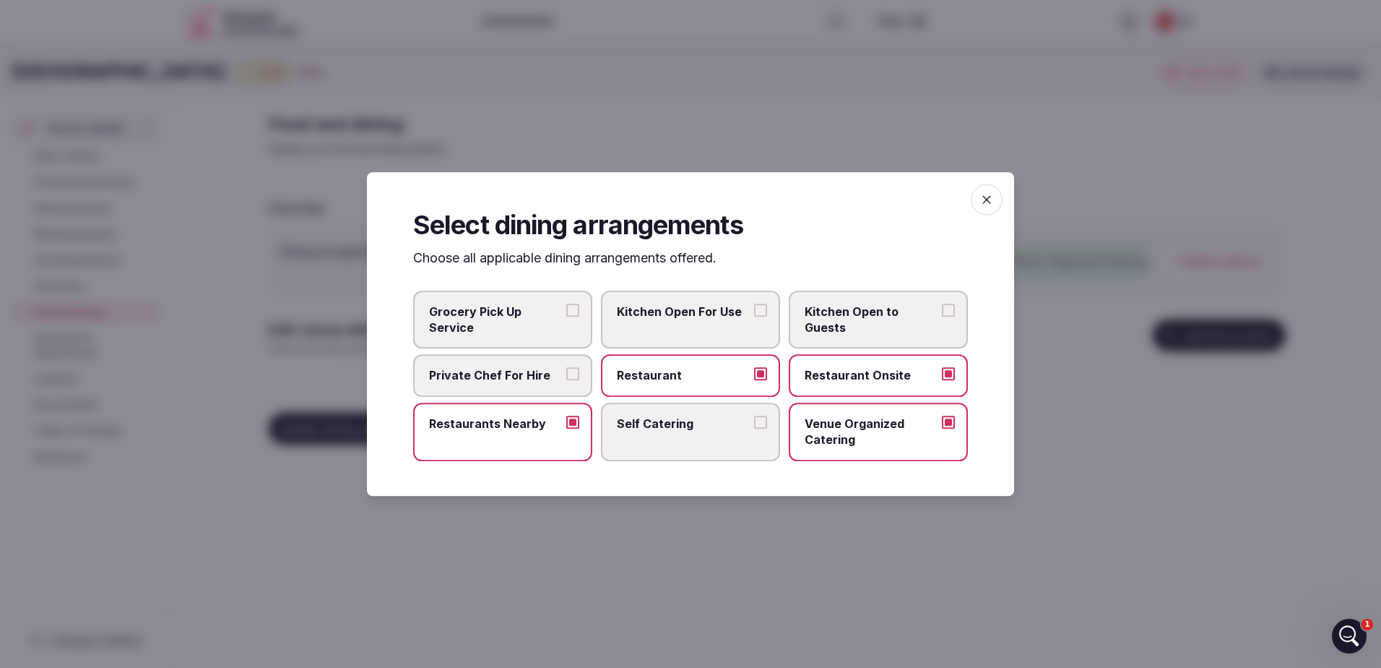
click at [1045, 403] on div at bounding box center [690, 334] width 1381 height 668
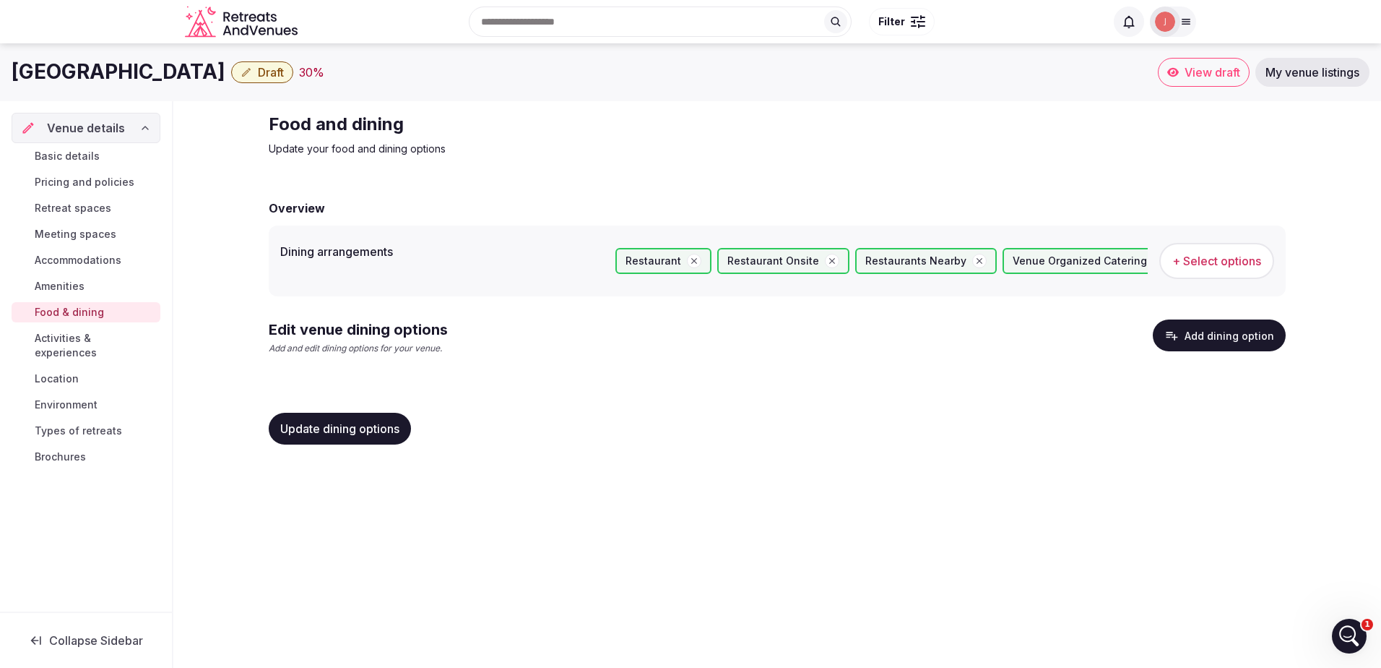
click at [328, 433] on span "Update dining options" at bounding box center [339, 428] width 119 height 14
click at [104, 341] on span "Activities & experiences" at bounding box center [95, 345] width 120 height 29
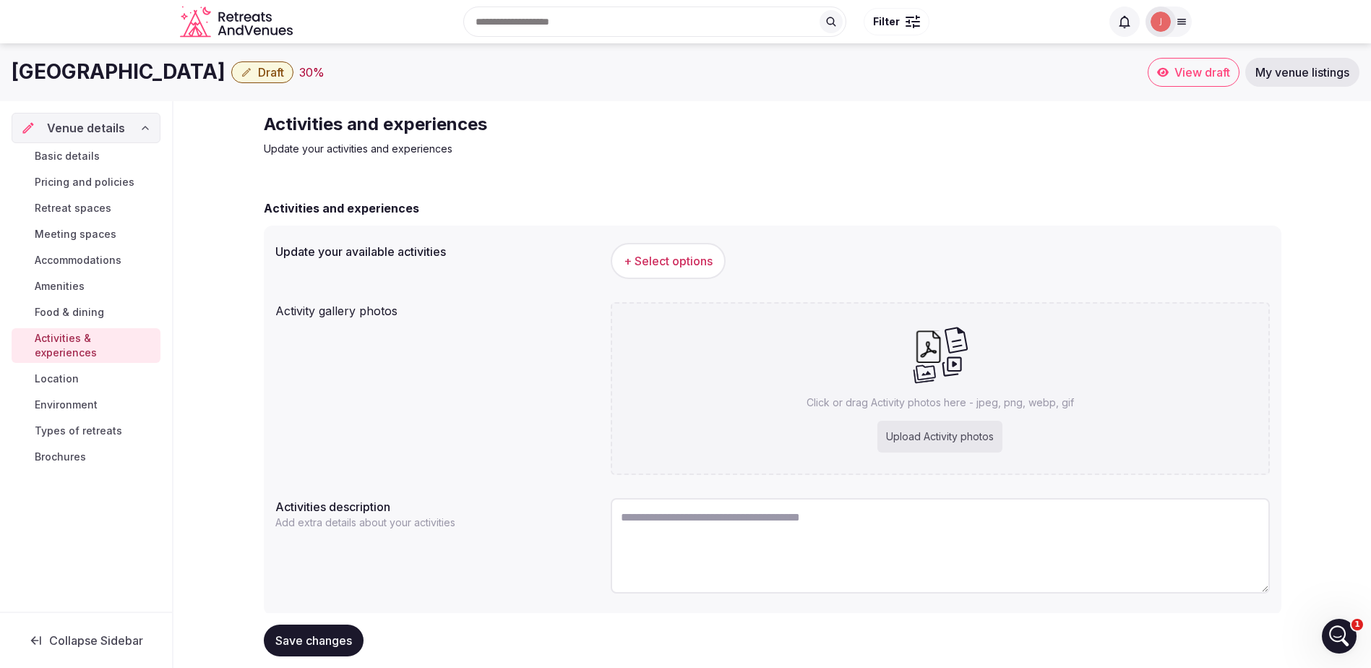
click at [701, 264] on span "+ Select options" at bounding box center [668, 261] width 89 height 16
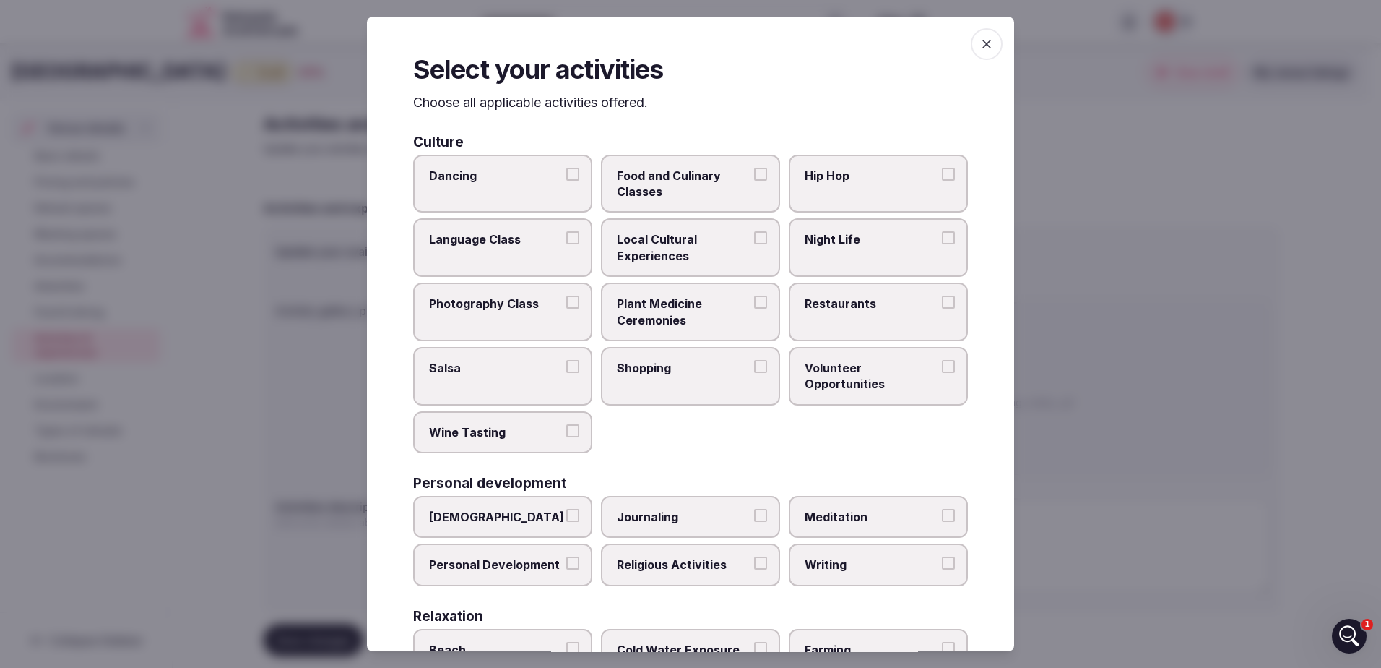
click at [568, 174] on button "Dancing" at bounding box center [572, 174] width 13 height 13
click at [754, 176] on button "Food and Culinary Classes" at bounding box center [760, 174] width 13 height 13
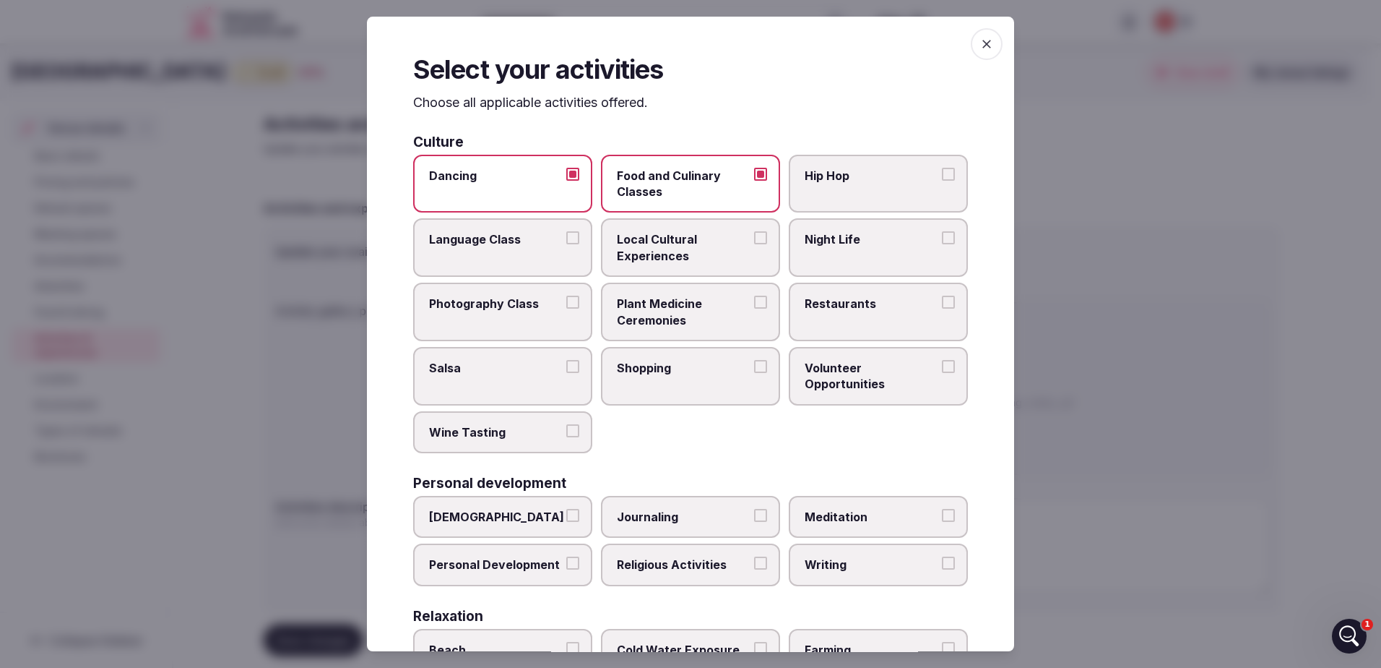
click at [942, 236] on button "Night Life" at bounding box center [948, 237] width 13 height 13
click at [755, 238] on button "Local Cultural Experiences" at bounding box center [760, 237] width 13 height 13
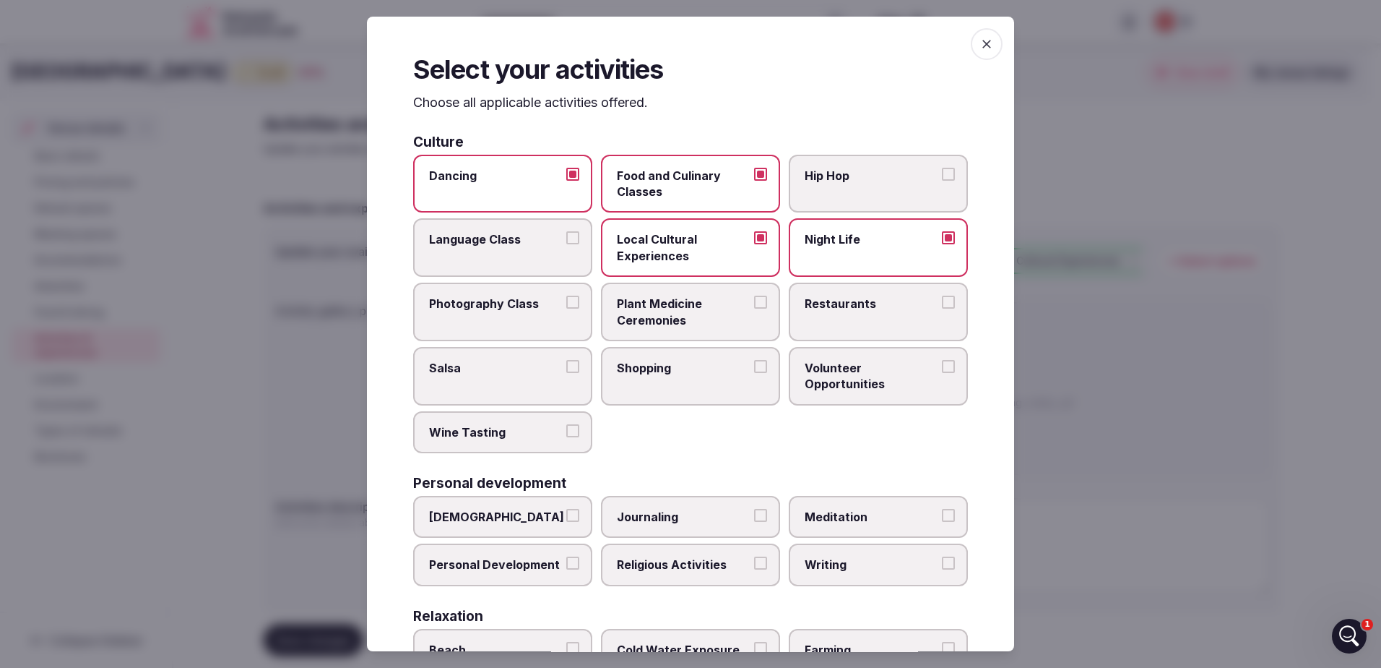
click at [942, 303] on button "Restaurants" at bounding box center [948, 301] width 13 height 13
click at [754, 366] on button "Shopping" at bounding box center [760, 366] width 13 height 13
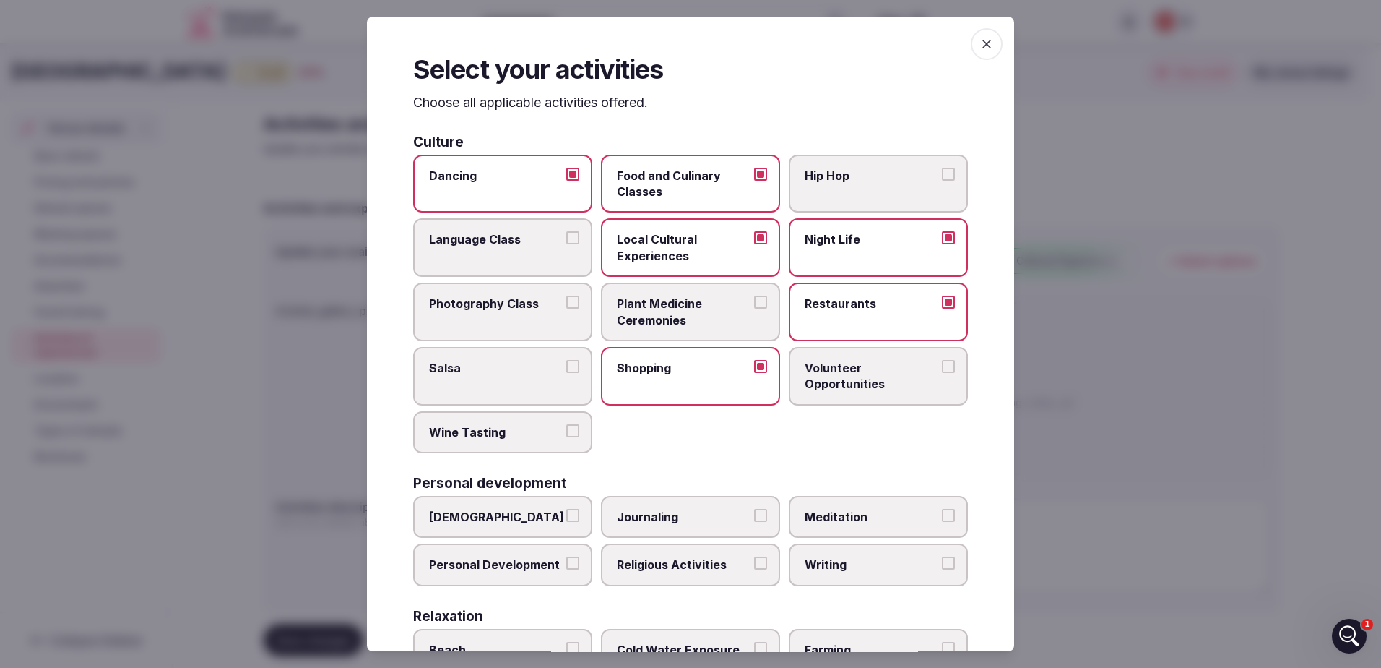
click at [942, 366] on button "Volunteer Opportunities" at bounding box center [948, 366] width 13 height 13
click at [568, 432] on button "Wine Tasting" at bounding box center [572, 430] width 13 height 13
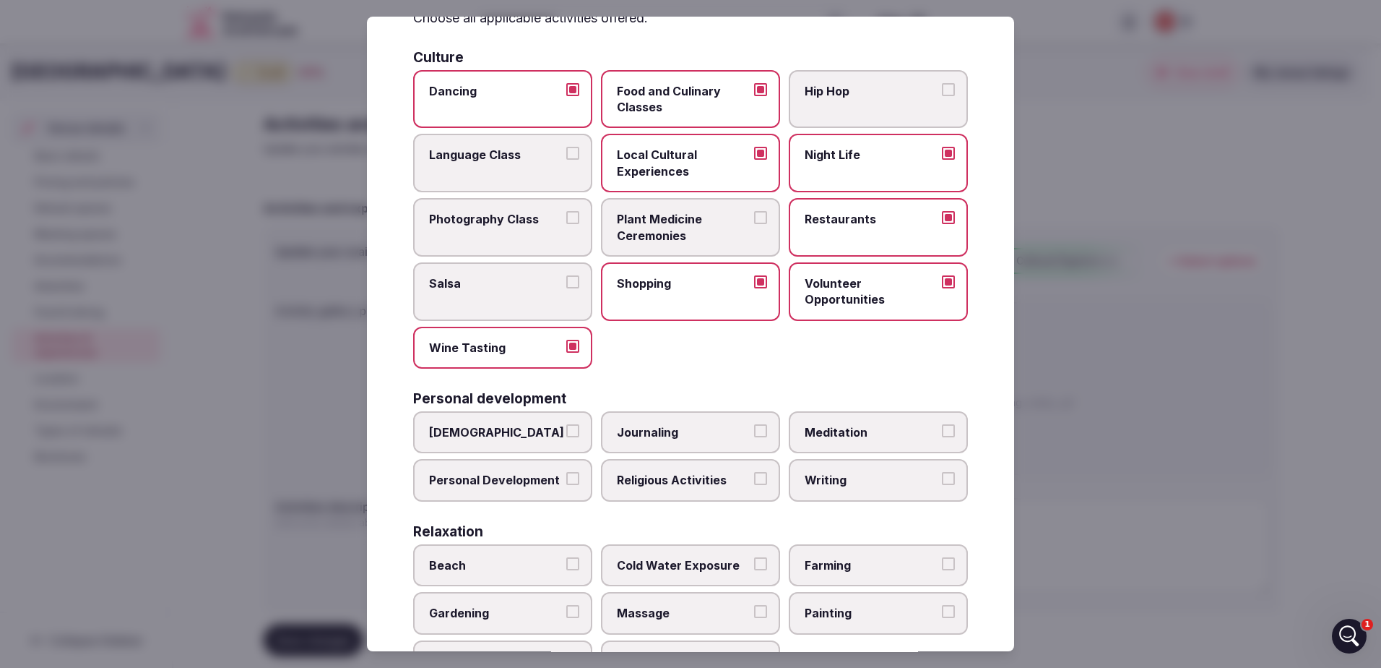
scroll to position [217, 0]
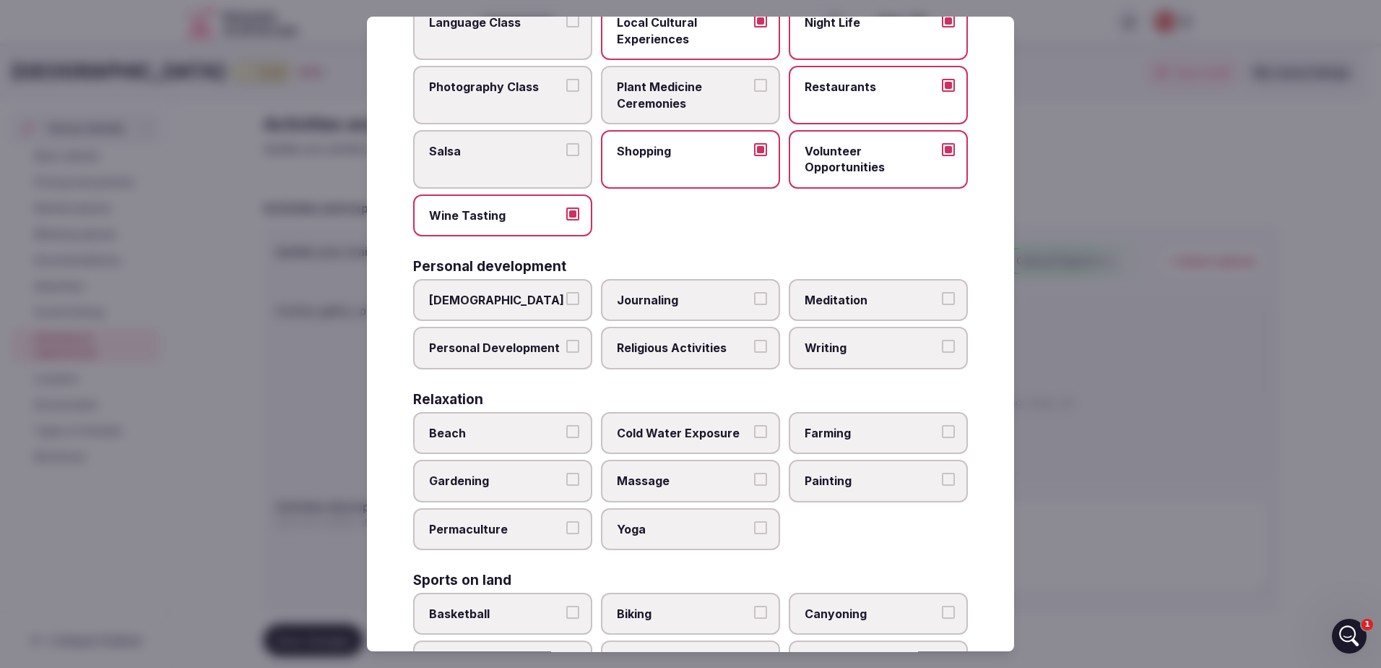
click at [757, 301] on button "Journaling" at bounding box center [760, 298] width 13 height 13
click at [942, 299] on button "Meditation" at bounding box center [948, 298] width 13 height 13
click at [566, 351] on button "Personal Development" at bounding box center [572, 346] width 13 height 13
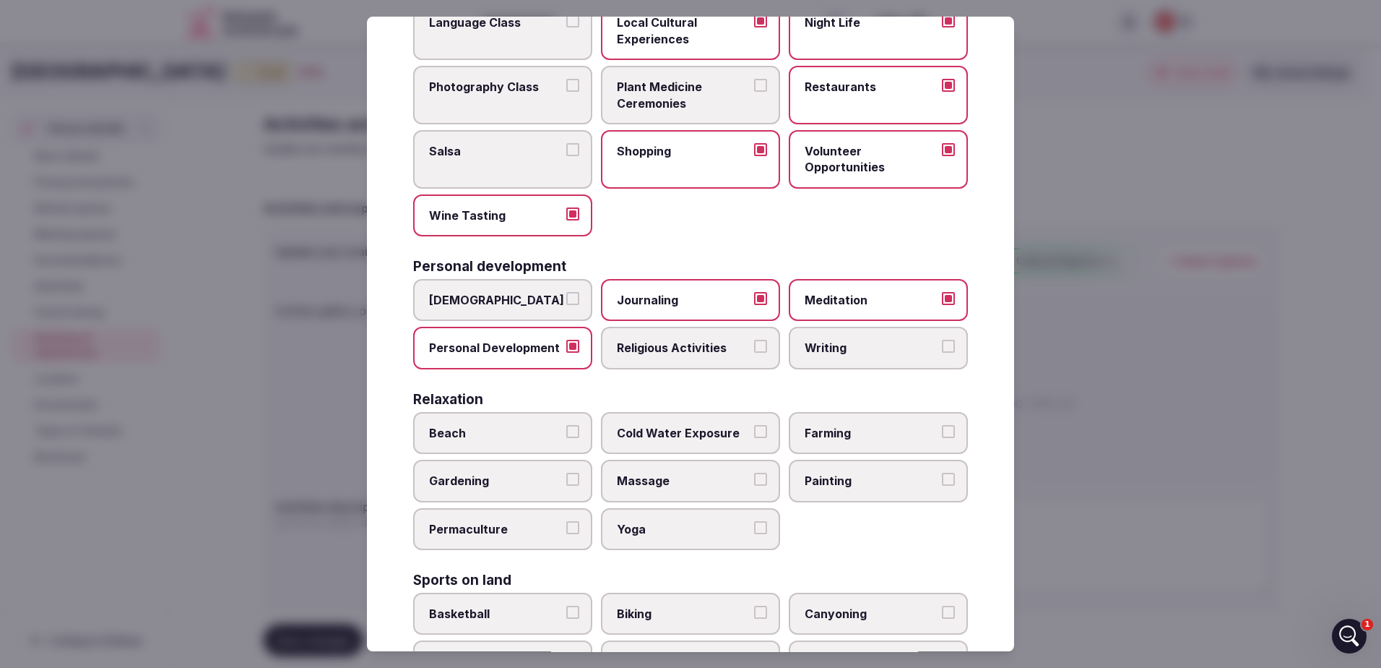
click at [754, 348] on button "Religious Activities" at bounding box center [760, 346] width 13 height 13
click at [951, 342] on label "Writing" at bounding box center [878, 348] width 179 height 42
click at [951, 342] on button "Writing" at bounding box center [948, 346] width 13 height 13
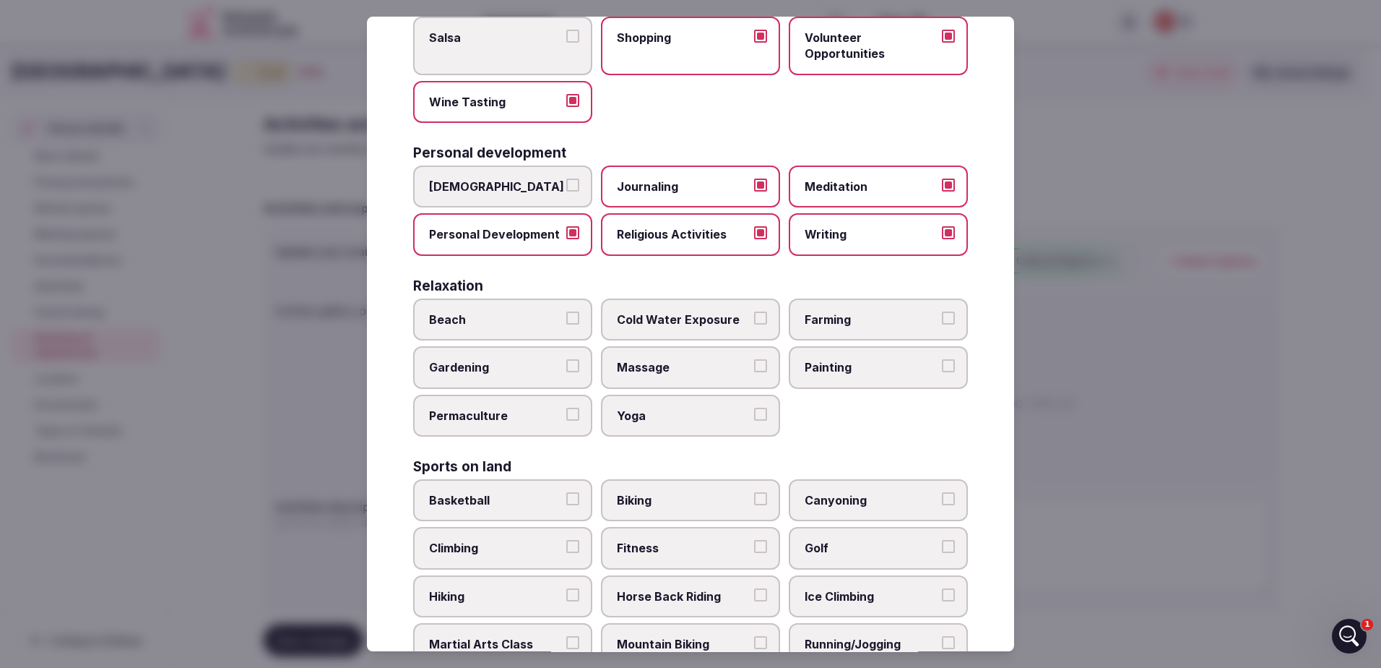
scroll to position [361, 0]
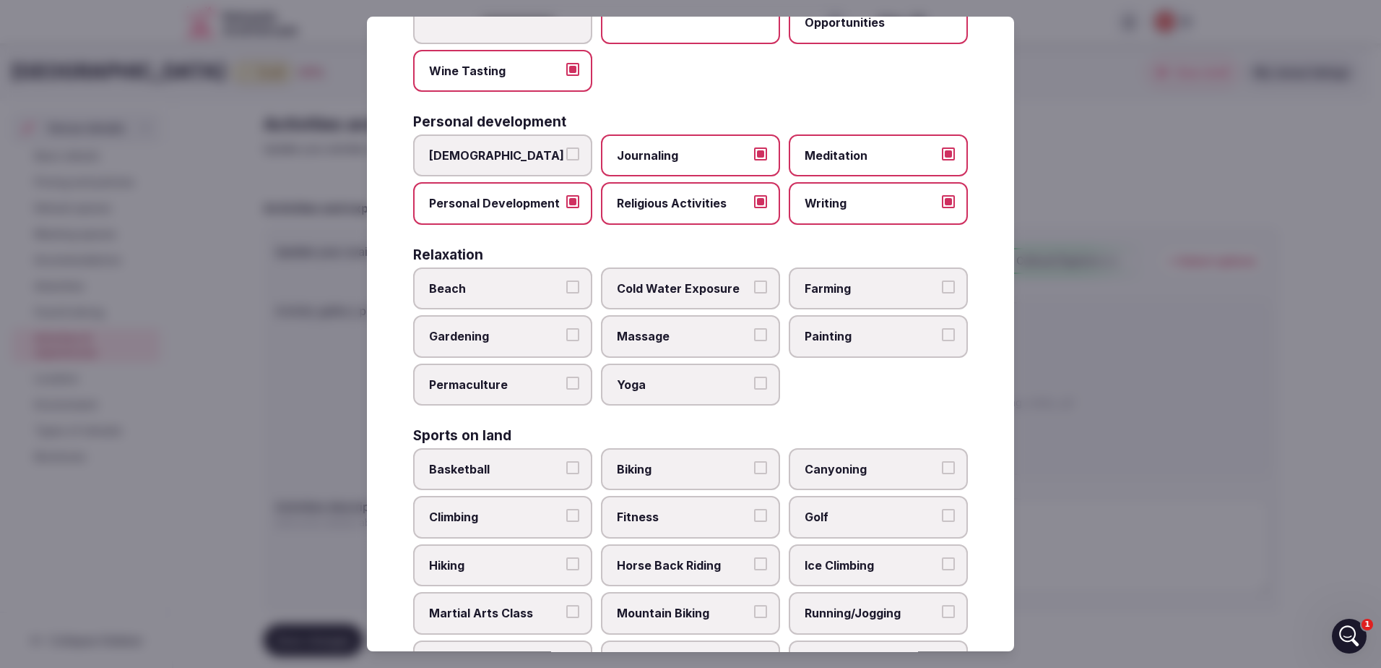
click at [570, 290] on button "Beach" at bounding box center [572, 286] width 13 height 13
click at [942, 337] on button "Painting" at bounding box center [948, 334] width 13 height 13
click at [717, 381] on span "Yoga" at bounding box center [683, 384] width 133 height 16
click at [754, 381] on button "Yoga" at bounding box center [760, 382] width 13 height 13
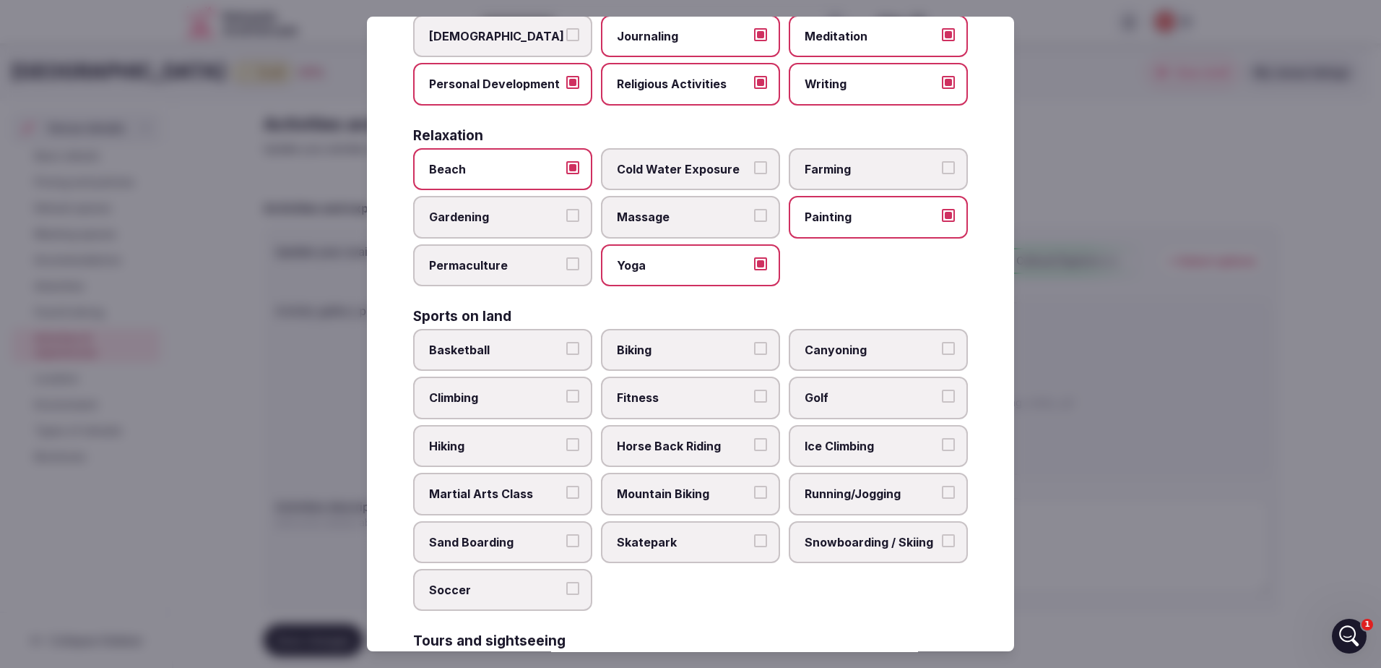
scroll to position [506, 0]
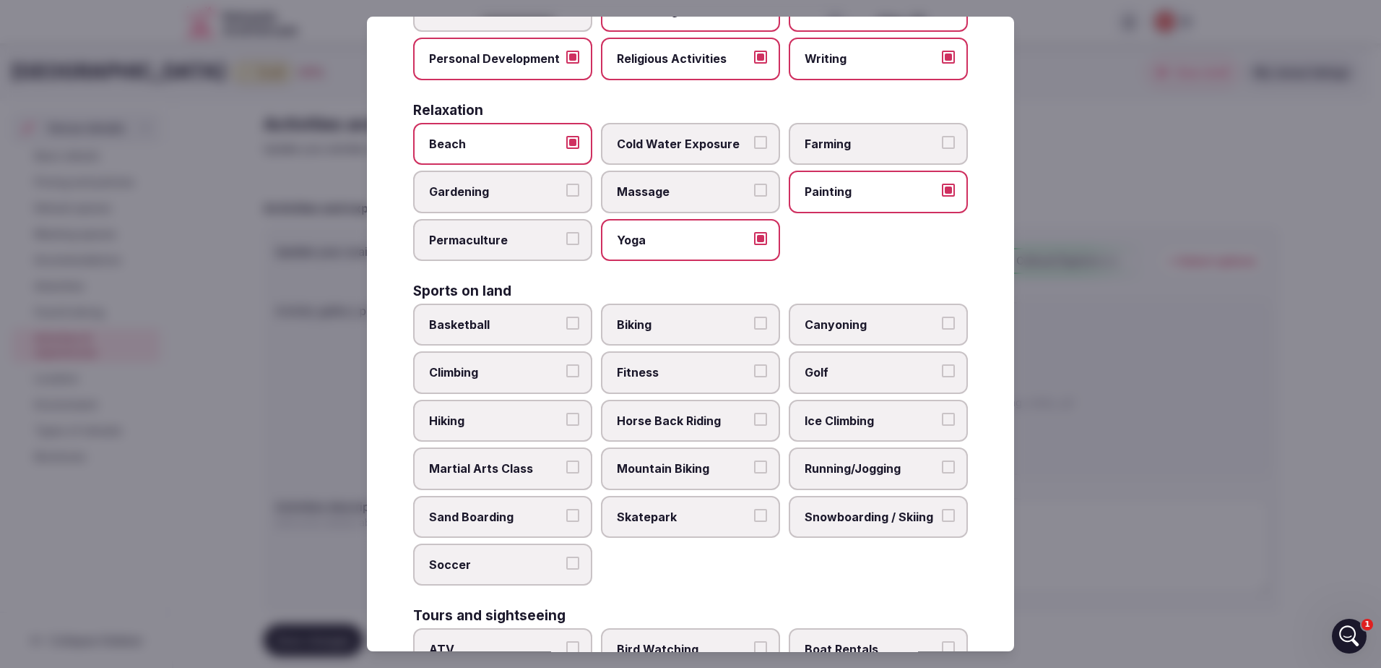
click at [704, 327] on span "Biking" at bounding box center [683, 324] width 133 height 16
click at [754, 327] on button "Biking" at bounding box center [760, 322] width 13 height 13
click at [664, 371] on span "Fitness" at bounding box center [683, 373] width 133 height 16
click at [754, 371] on button "Fitness" at bounding box center [760, 371] width 13 height 13
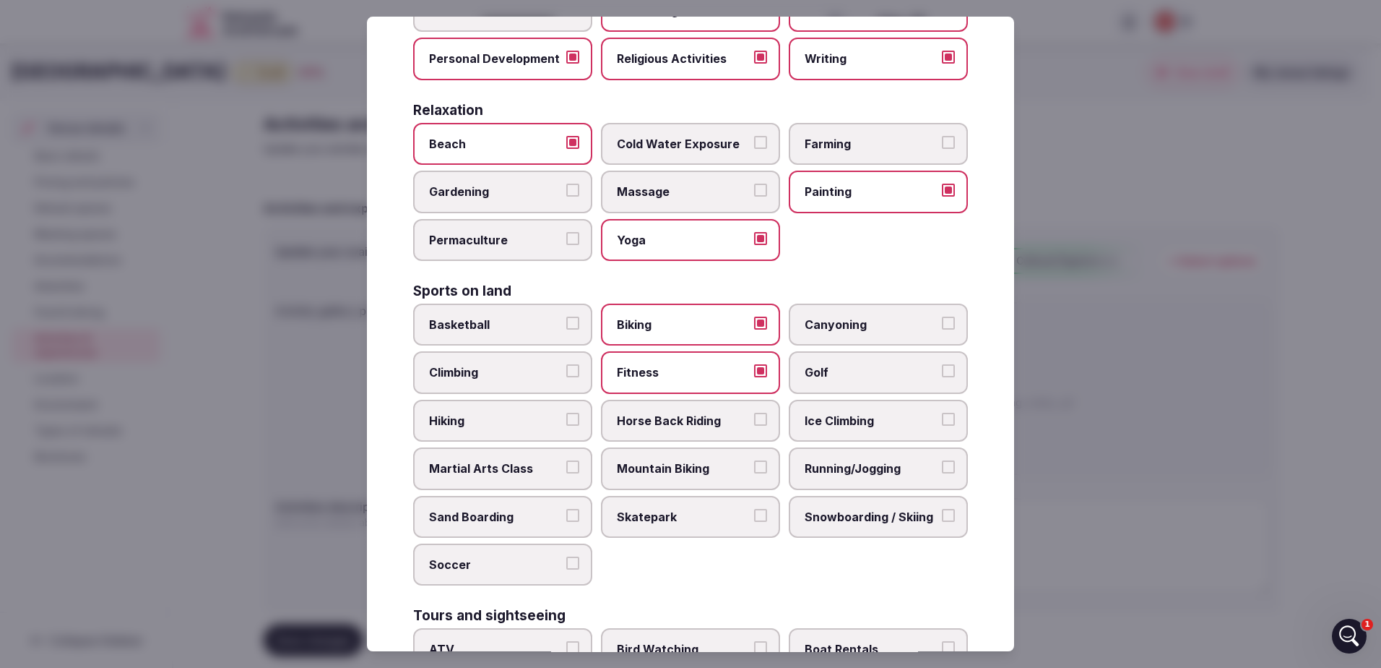
click at [845, 368] on span "Golf" at bounding box center [871, 373] width 133 height 16
click at [942, 368] on button "Golf" at bounding box center [948, 371] width 13 height 13
click at [875, 475] on span "Running/Jogging" at bounding box center [871, 468] width 133 height 16
click at [942, 473] on button "Running/Jogging" at bounding box center [948, 466] width 13 height 13
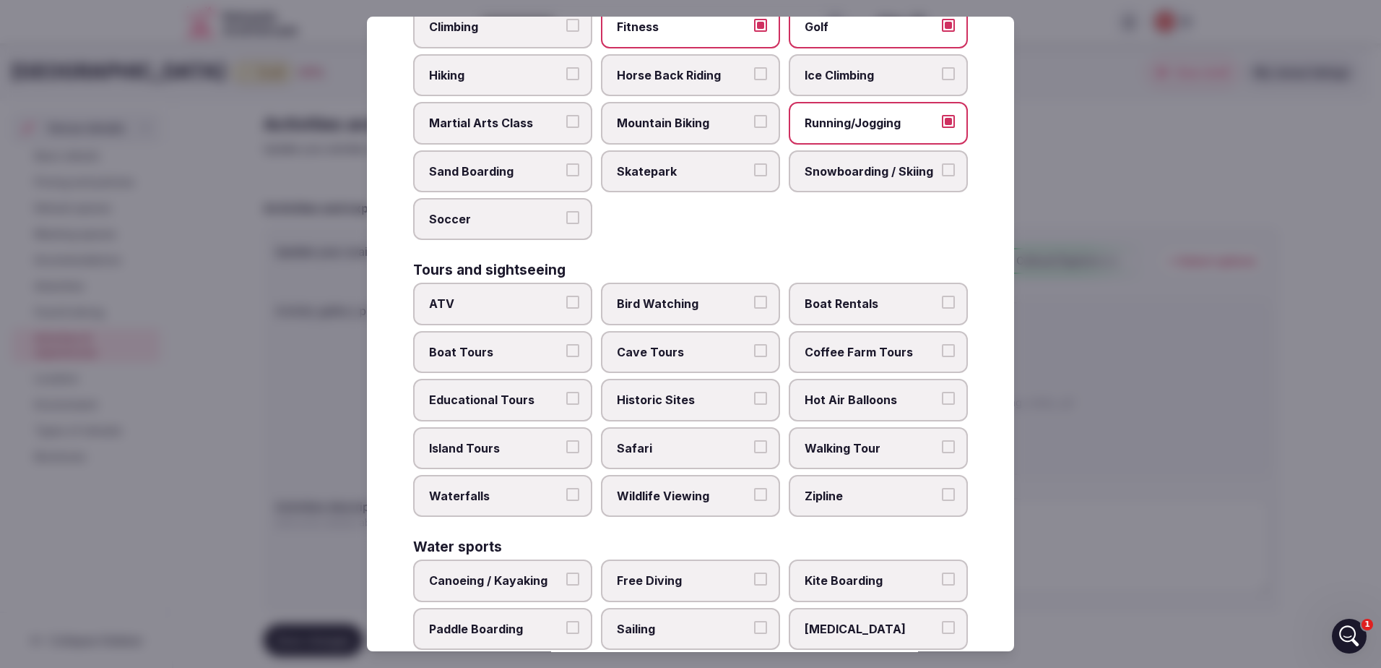
scroll to position [867, 0]
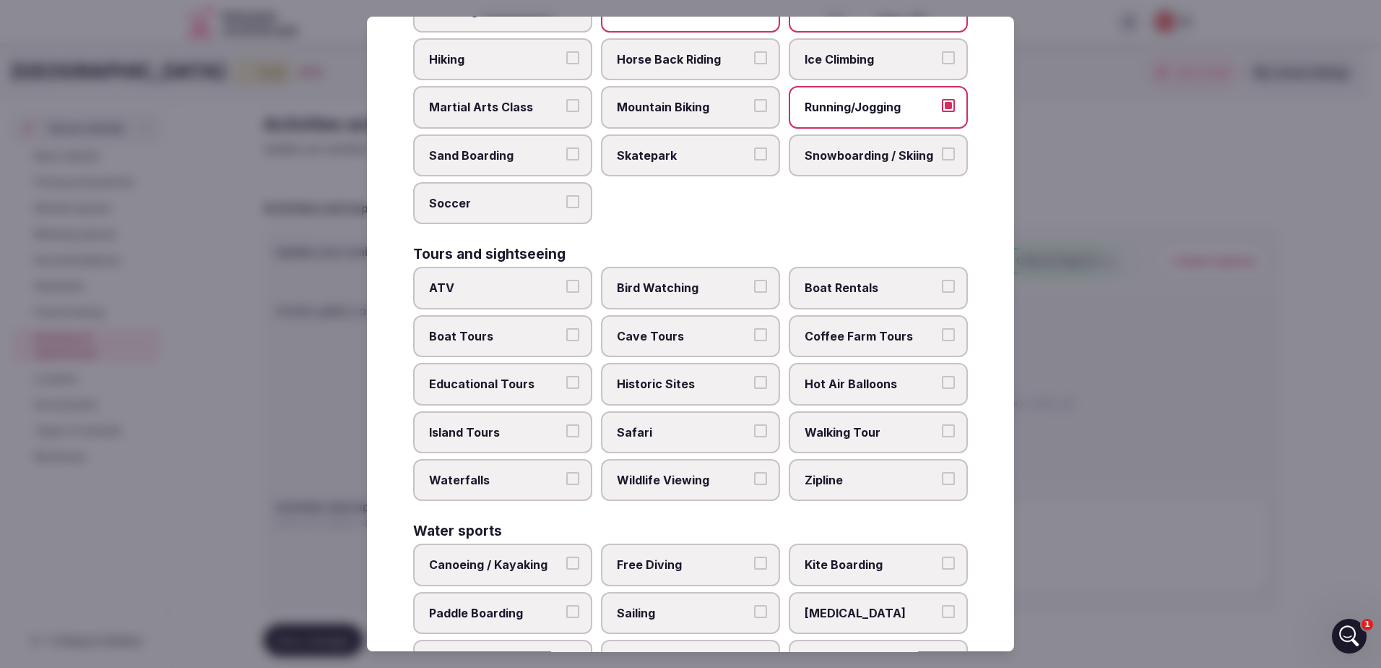
click at [942, 280] on button "Boat Rentals" at bounding box center [948, 286] width 13 height 13
click at [569, 337] on button "Boat Tours" at bounding box center [572, 334] width 13 height 13
click at [552, 386] on span "Educational Tours" at bounding box center [495, 384] width 133 height 16
click at [566, 386] on button "Educational Tours" at bounding box center [572, 382] width 13 height 13
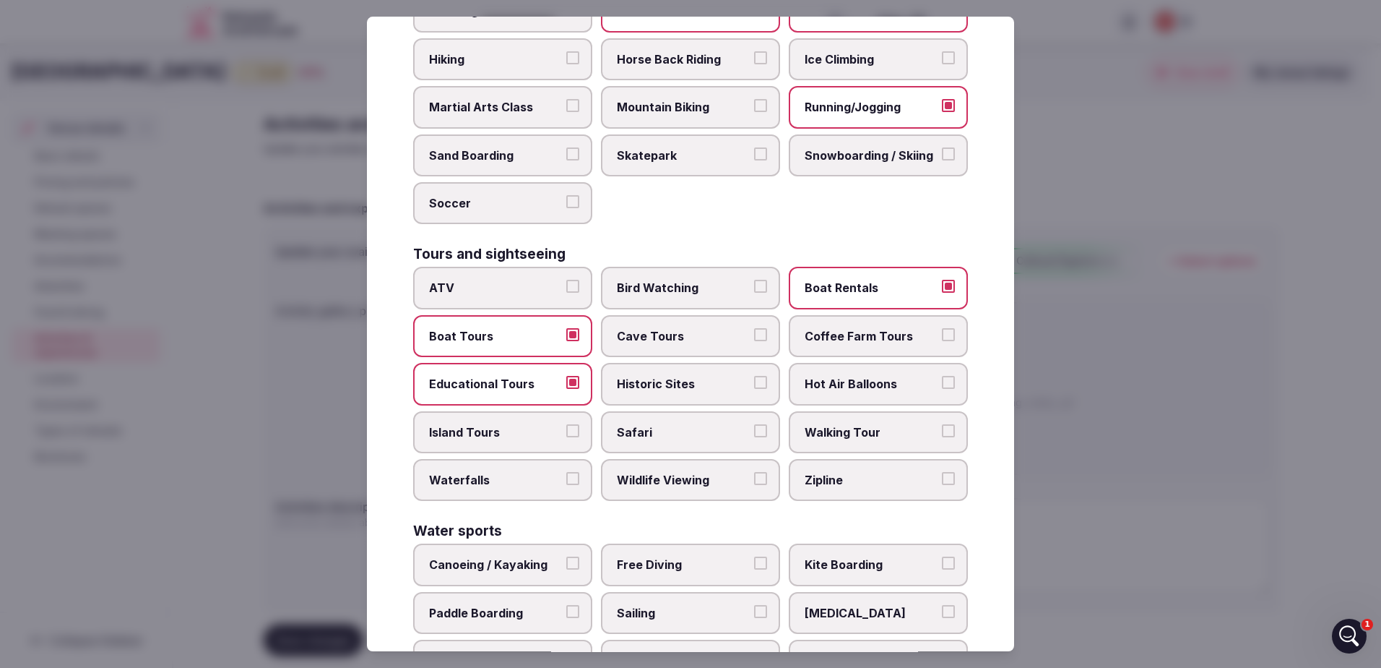
click at [683, 383] on span "Historic Sites" at bounding box center [683, 384] width 133 height 16
click at [754, 383] on button "Historic Sites" at bounding box center [760, 382] width 13 height 13
click at [850, 427] on span "Walking Tour" at bounding box center [871, 432] width 133 height 16
click at [942, 427] on button "Walking Tour" at bounding box center [948, 430] width 13 height 13
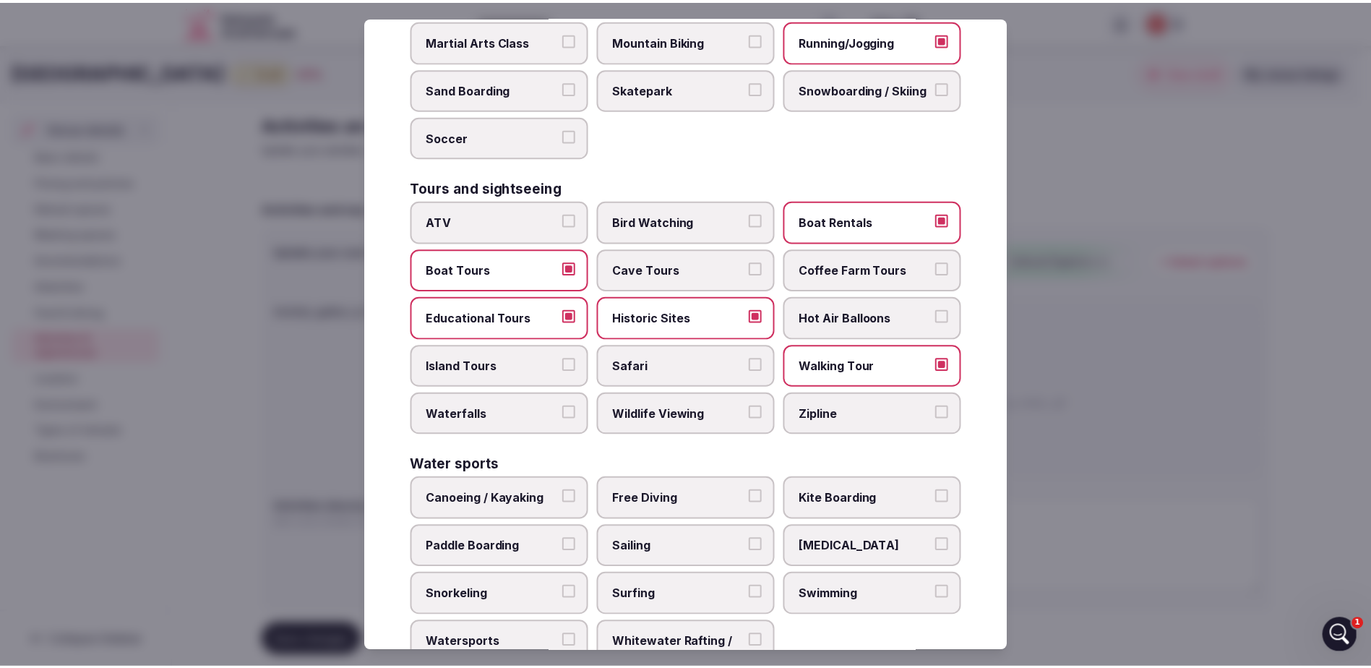
scroll to position [996, 0]
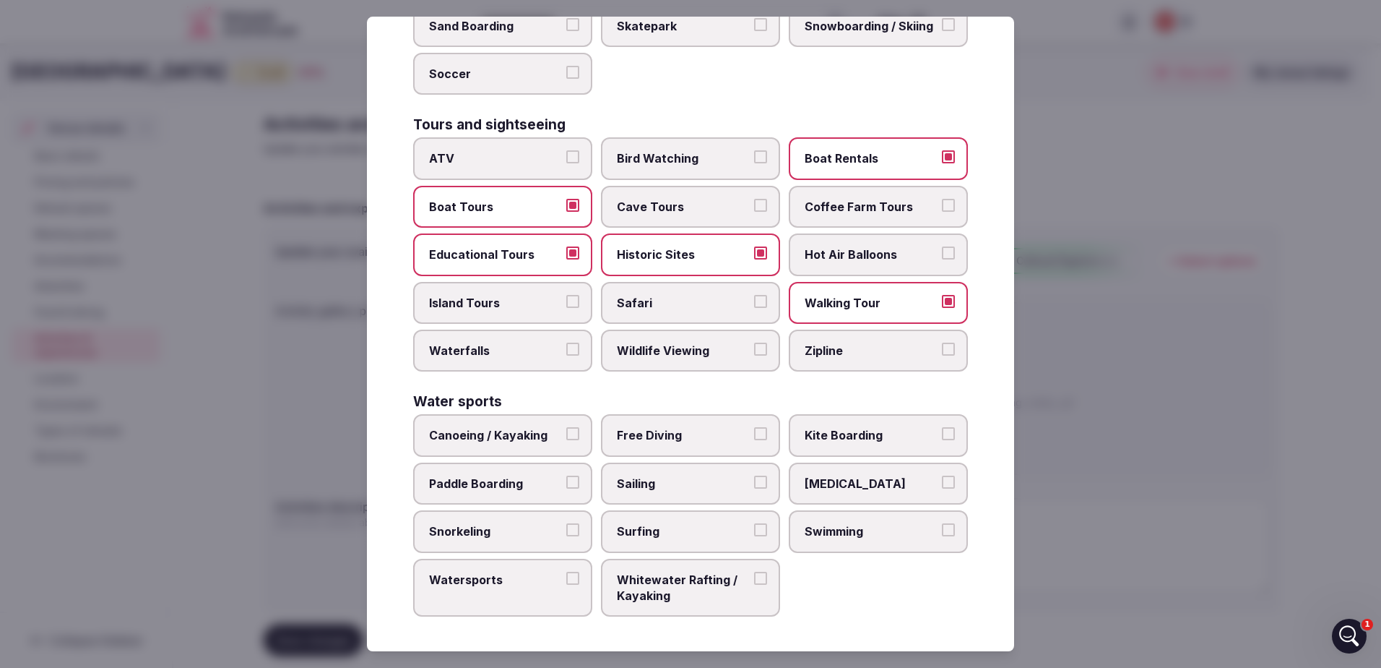
click at [545, 431] on span "Canoeing / Kayaking" at bounding box center [495, 435] width 133 height 16
click at [566, 431] on button "Canoeing / Kayaking" at bounding box center [572, 433] width 13 height 13
click at [814, 440] on span "Kite Boarding" at bounding box center [871, 435] width 133 height 16
click at [942, 440] on button "Kite Boarding" at bounding box center [948, 433] width 13 height 13
click at [492, 493] on label "Paddle Boarding" at bounding box center [502, 483] width 179 height 42
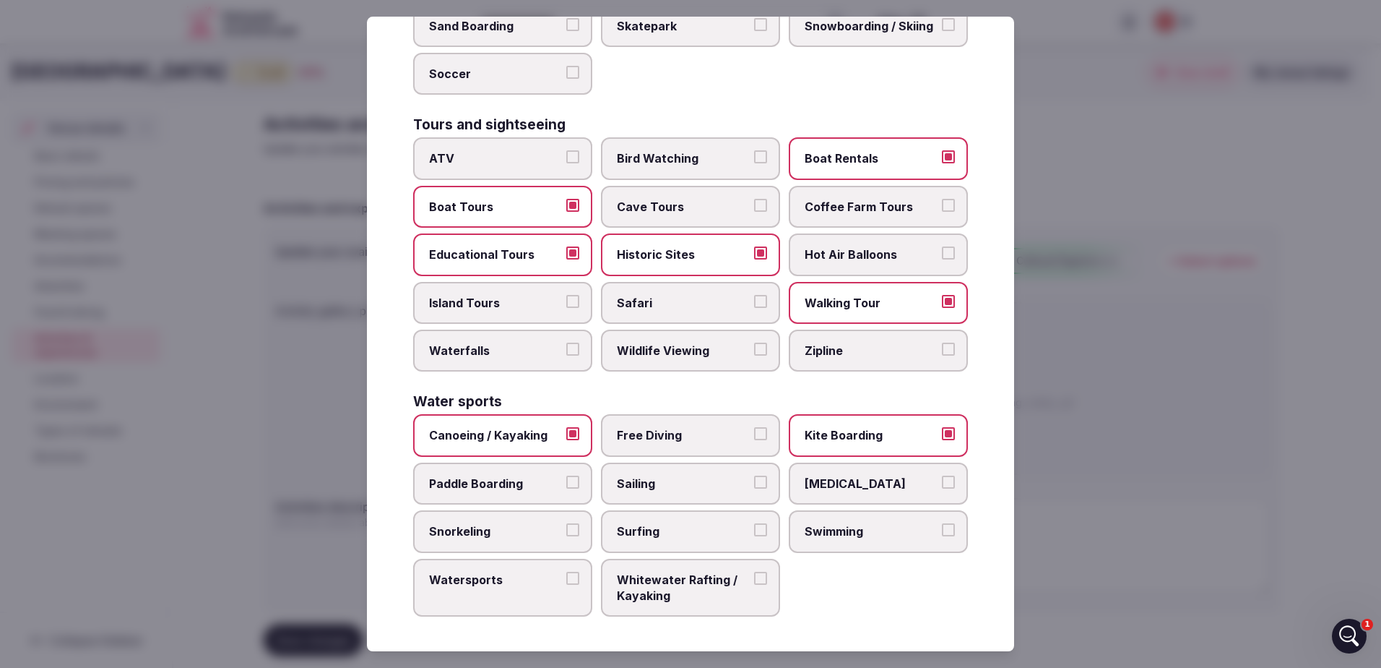
click at [566, 488] on button "Paddle Boarding" at bounding box center [572, 481] width 13 height 13
click at [725, 480] on span "Sailing" at bounding box center [683, 483] width 133 height 16
click at [754, 480] on button "Sailing" at bounding box center [760, 481] width 13 height 13
click at [891, 480] on span "[MEDICAL_DATA]" at bounding box center [871, 483] width 133 height 16
click at [942, 480] on button "[MEDICAL_DATA]" at bounding box center [948, 481] width 13 height 13
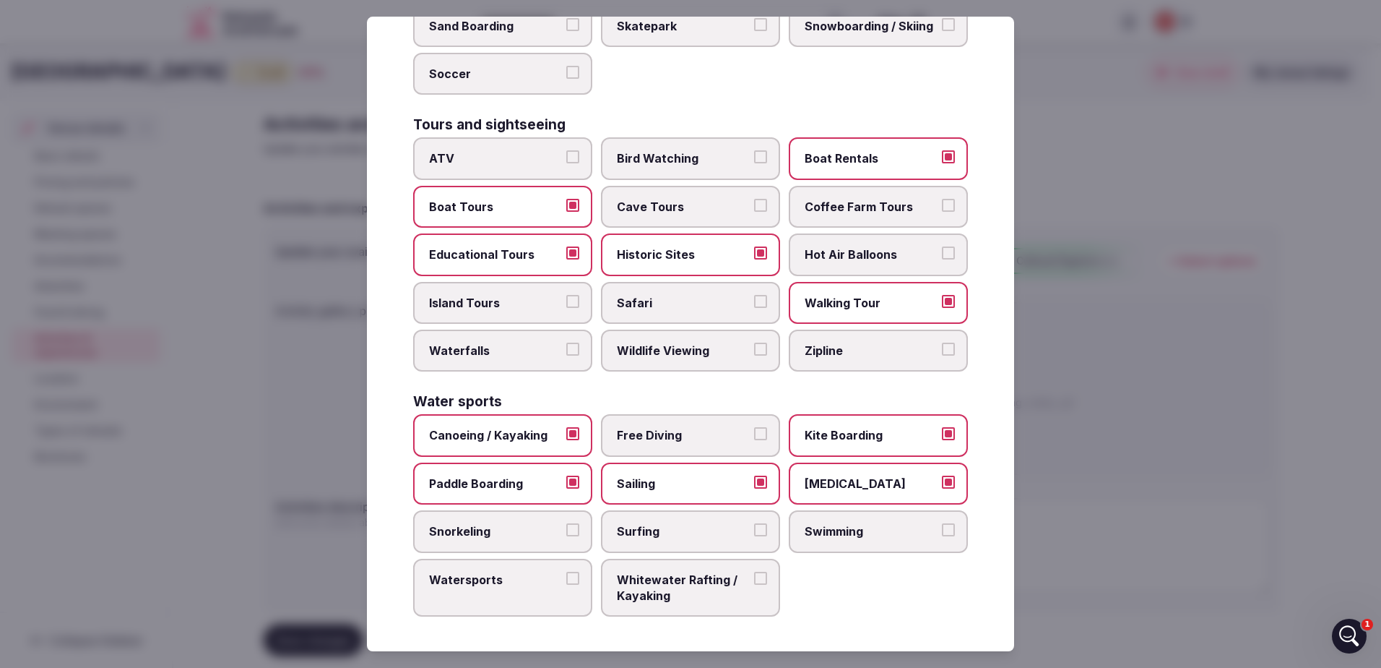
click at [549, 536] on span "Snorkeling" at bounding box center [495, 531] width 133 height 16
click at [566, 536] on button "Snorkeling" at bounding box center [572, 529] width 13 height 13
click at [821, 532] on span "Swimming" at bounding box center [871, 531] width 133 height 16
click at [942, 532] on button "Swimming" at bounding box center [948, 529] width 13 height 13
click at [540, 604] on label "Watersports" at bounding box center [502, 587] width 179 height 59
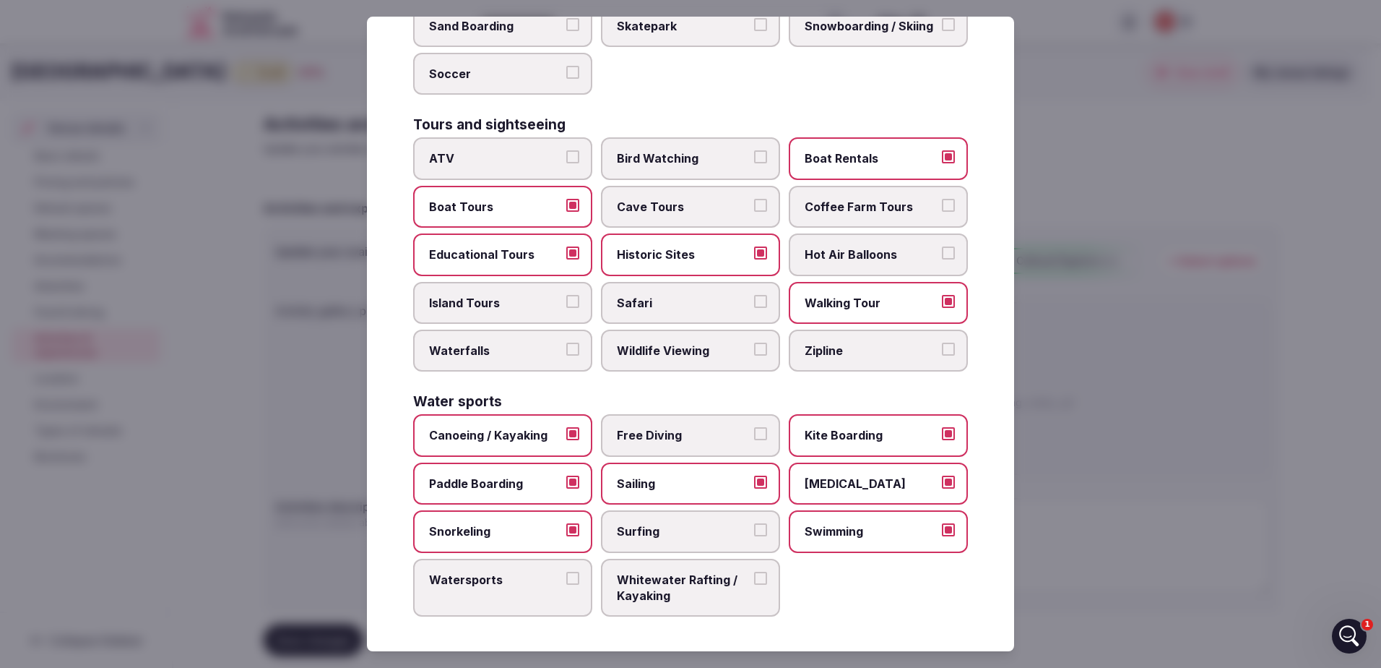
click at [566, 584] on button "Watersports" at bounding box center [572, 577] width 13 height 13
click at [675, 601] on span "Whitewater Rafting / Kayaking" at bounding box center [683, 587] width 133 height 33
click at [754, 584] on button "Whitewater Rafting / Kayaking" at bounding box center [760, 577] width 13 height 13
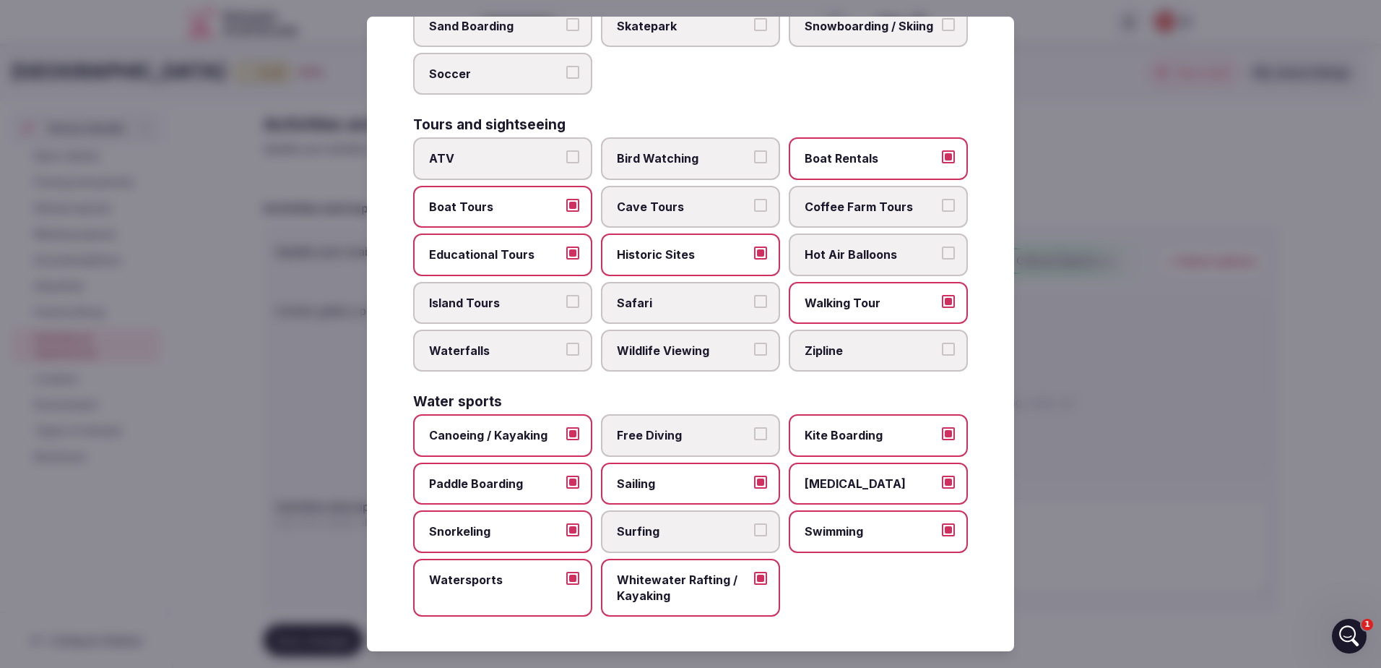
click at [1134, 381] on div at bounding box center [690, 334] width 1381 height 668
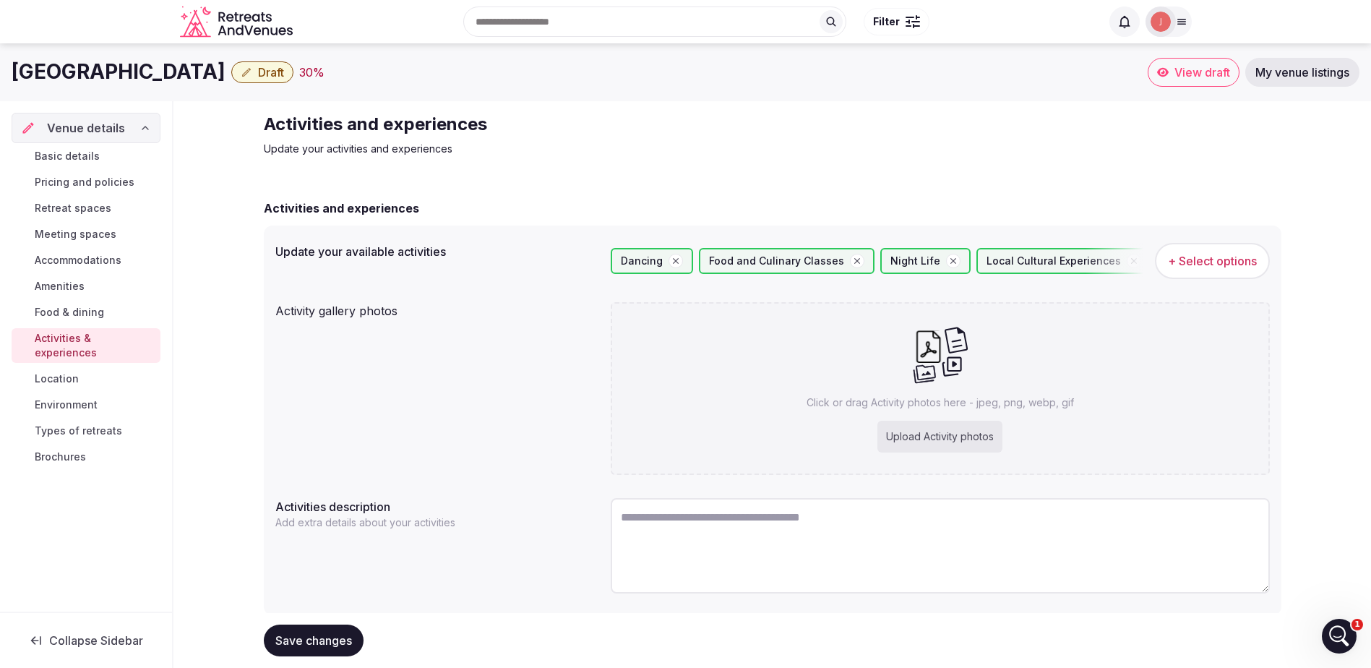
click at [936, 441] on div "Upload Activity photos" at bounding box center [939, 436] width 125 height 32
type input "**********"
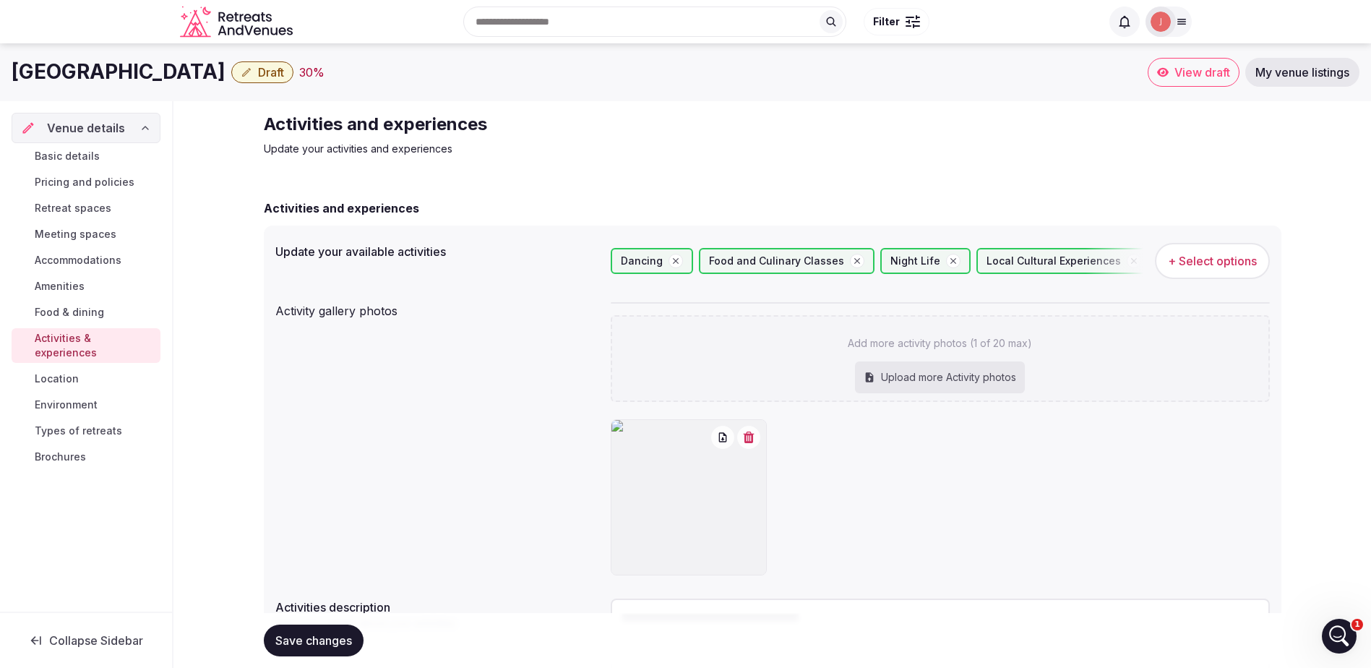
click at [752, 435] on icon "button" at bounding box center [748, 437] width 11 height 12
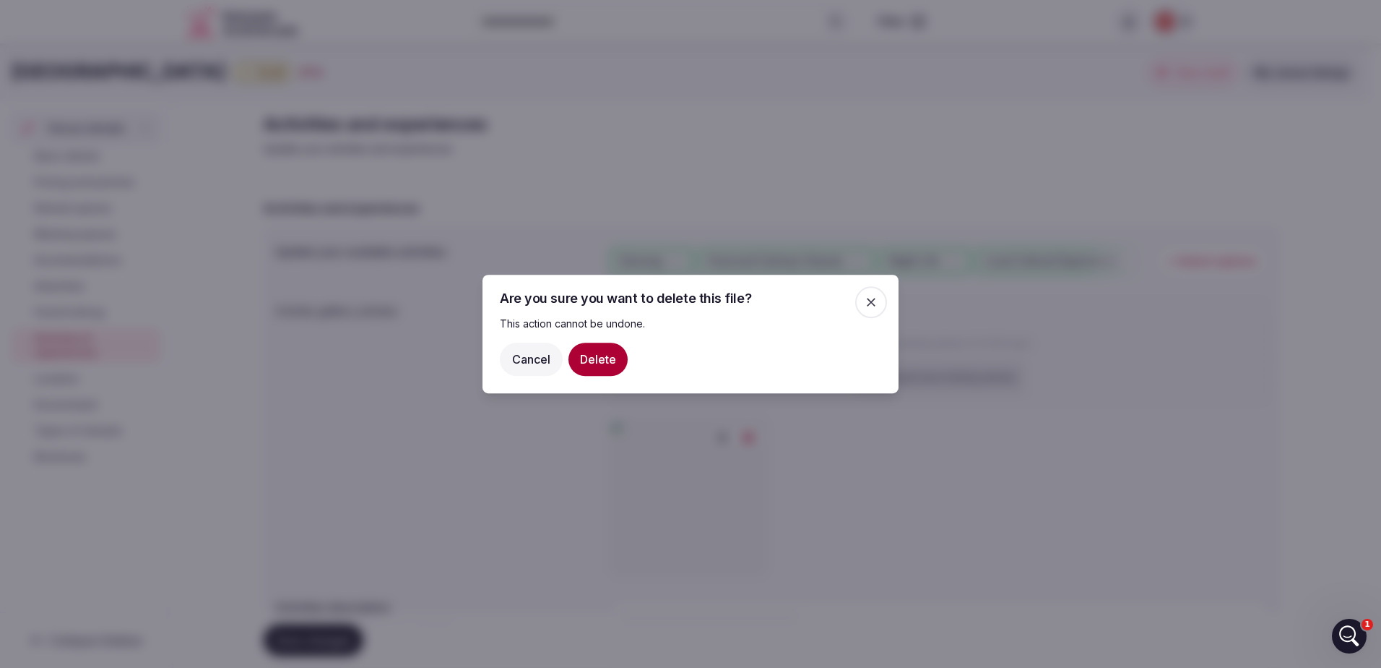
drag, startPoint x: 597, startPoint y: 361, endPoint x: 706, endPoint y: 361, distance: 108.4
click at [598, 361] on button "Delete" at bounding box center [598, 358] width 59 height 33
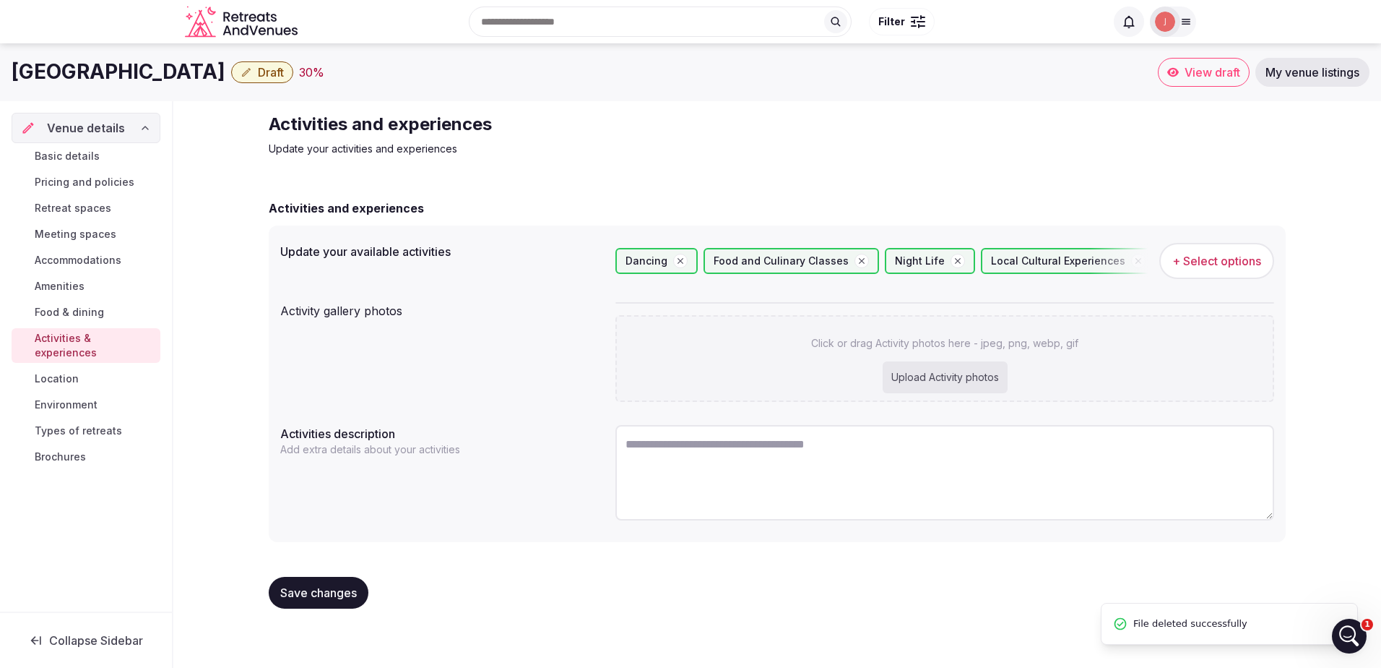
click at [67, 371] on span "Location" at bounding box center [57, 378] width 44 height 14
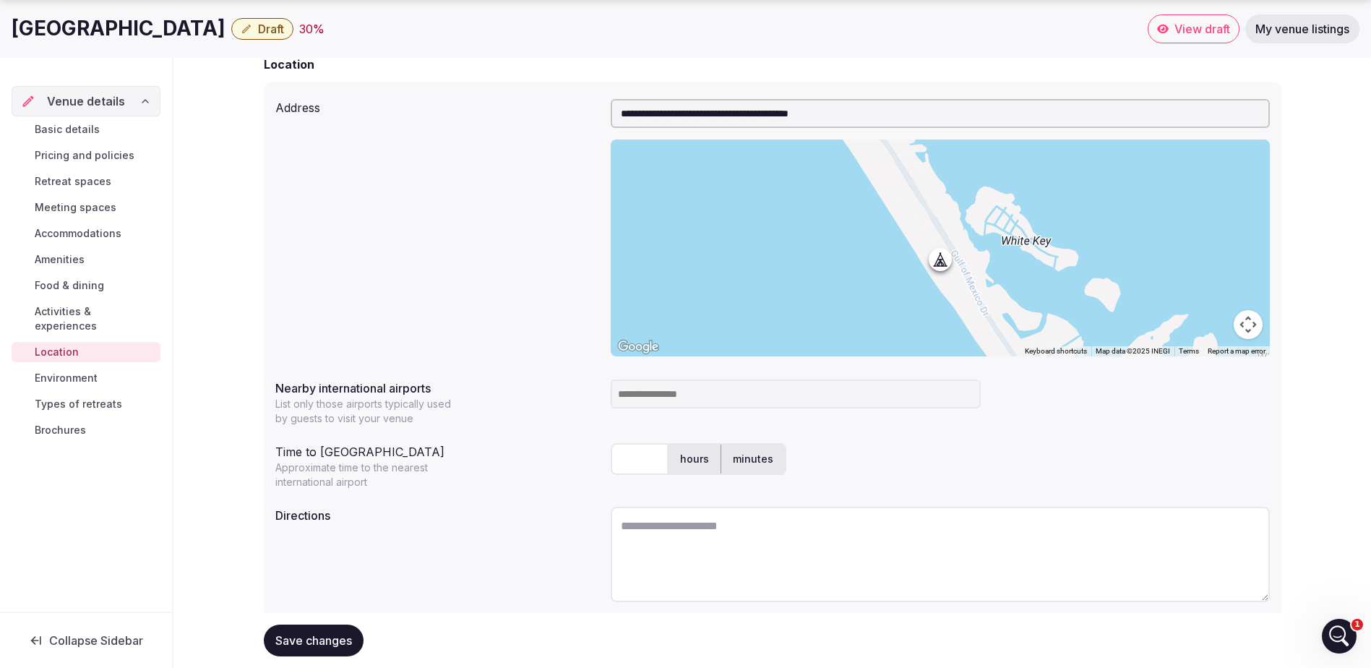
scroll to position [144, 0]
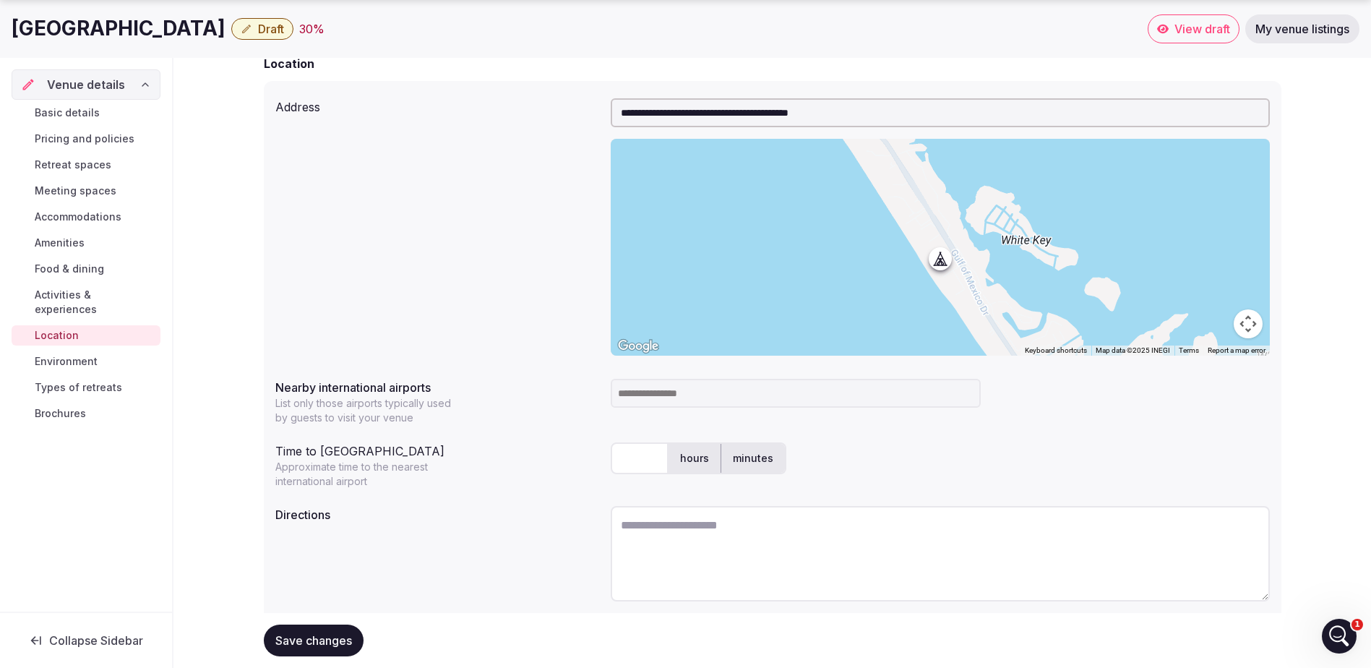
click at [650, 393] on input at bounding box center [795, 393] width 370 height 29
type input "***"
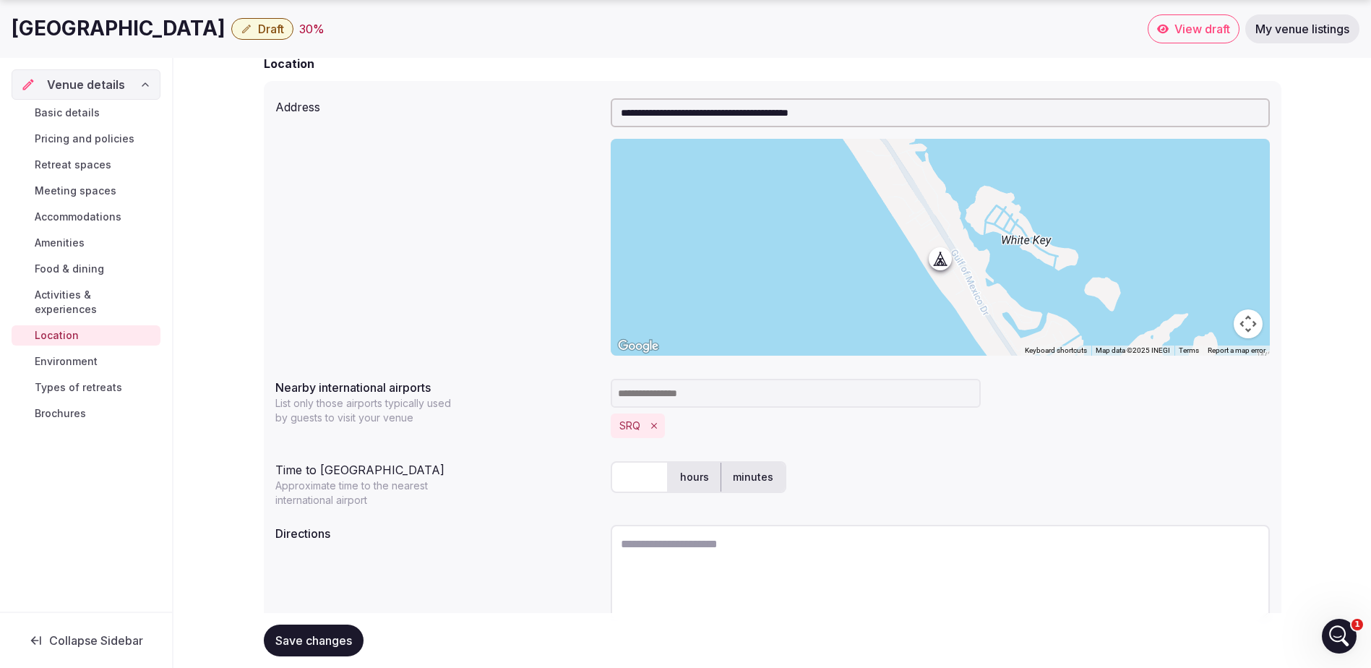
click at [768, 395] on input at bounding box center [795, 393] width 370 height 29
type input "*****"
click at [698, 486] on label "hours" at bounding box center [694, 477] width 52 height 38
click at [639, 477] on input "text" at bounding box center [639, 477] width 58 height 32
type input "*"
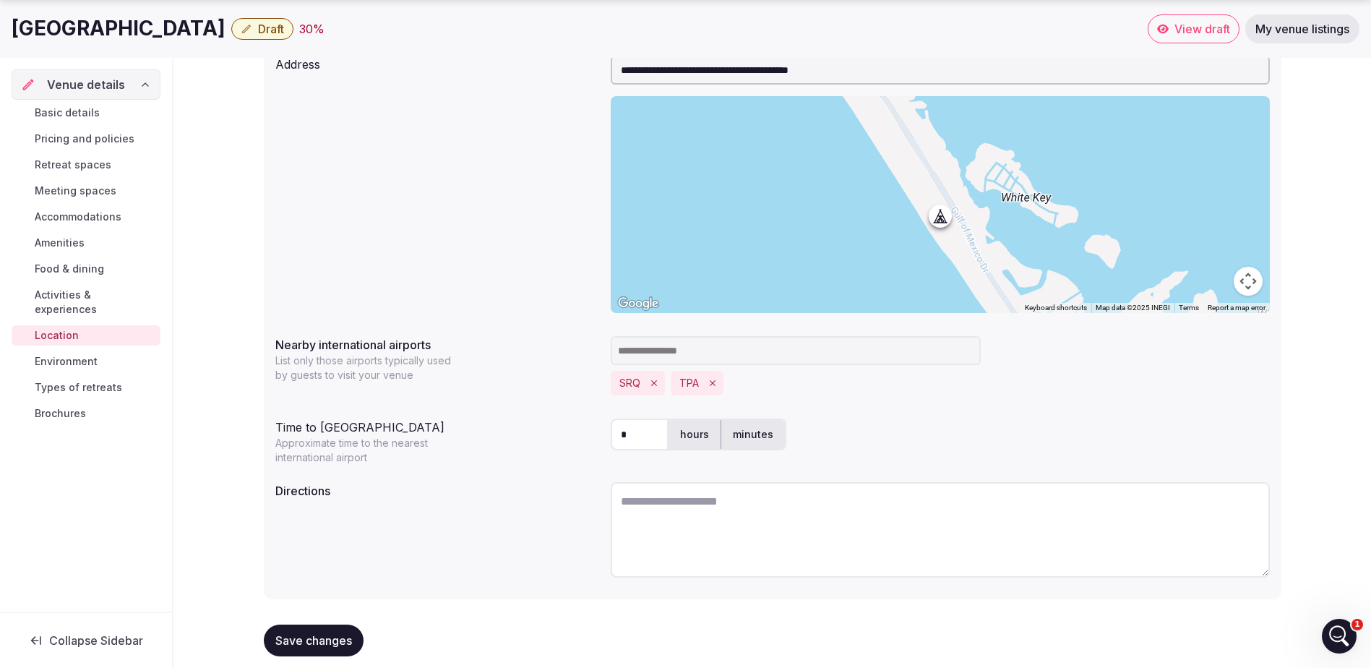
scroll to position [208, 0]
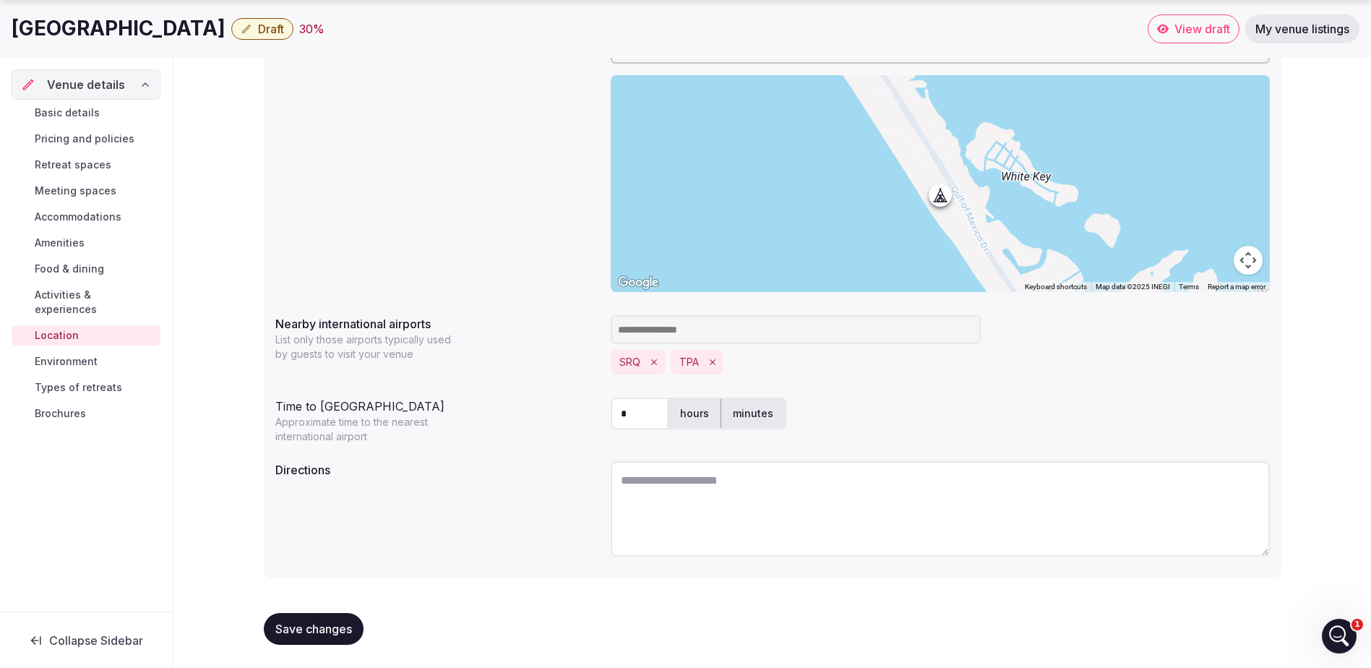
click at [332, 625] on span "Save changes" at bounding box center [313, 628] width 77 height 14
click at [60, 354] on span "Environment" at bounding box center [66, 361] width 63 height 14
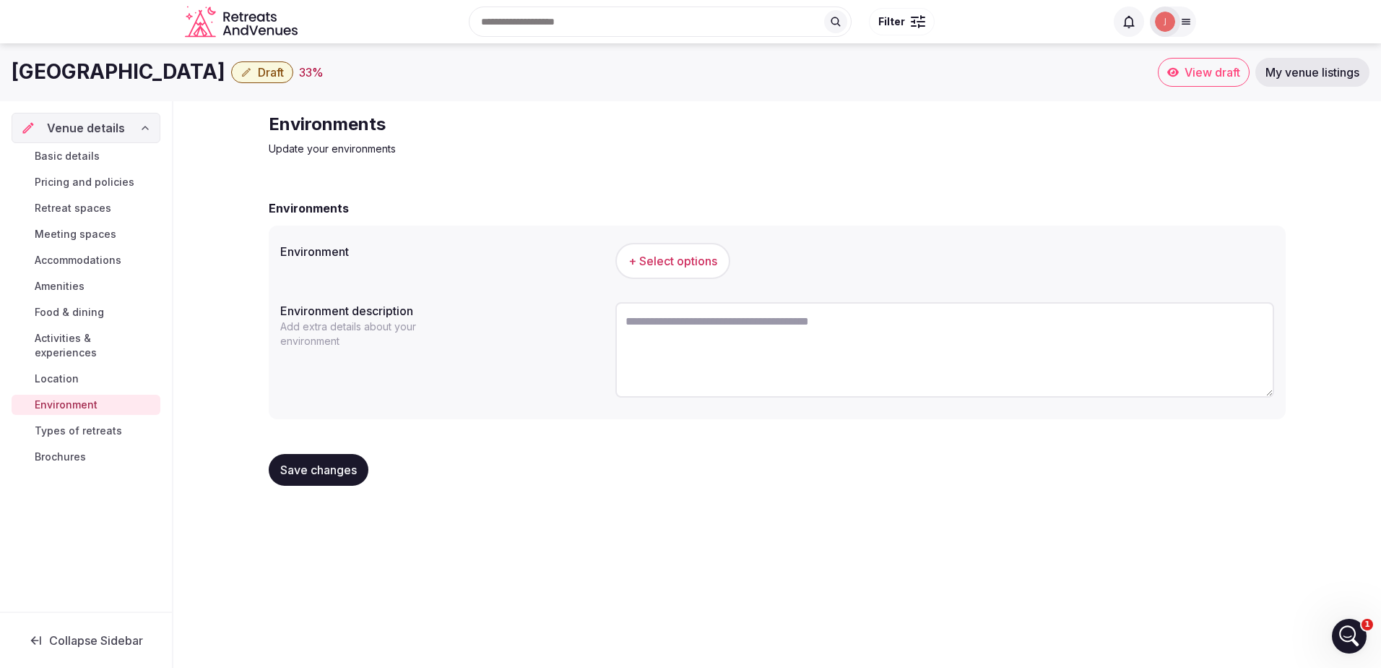
click at [724, 257] on button "+ Select options" at bounding box center [673, 261] width 115 height 36
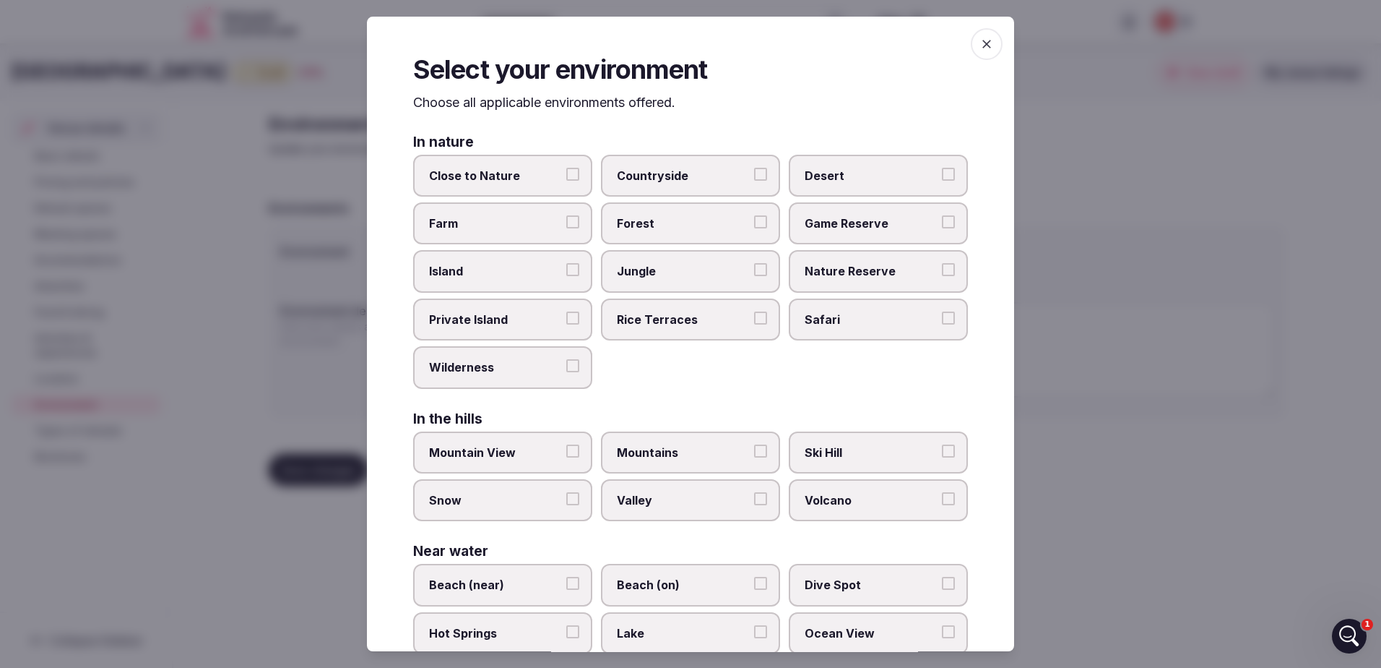
click at [571, 170] on button "Close to Nature" at bounding box center [572, 174] width 13 height 13
click at [519, 265] on span "Island" at bounding box center [495, 271] width 133 height 16
click at [566, 265] on button "Island" at bounding box center [572, 269] width 13 height 13
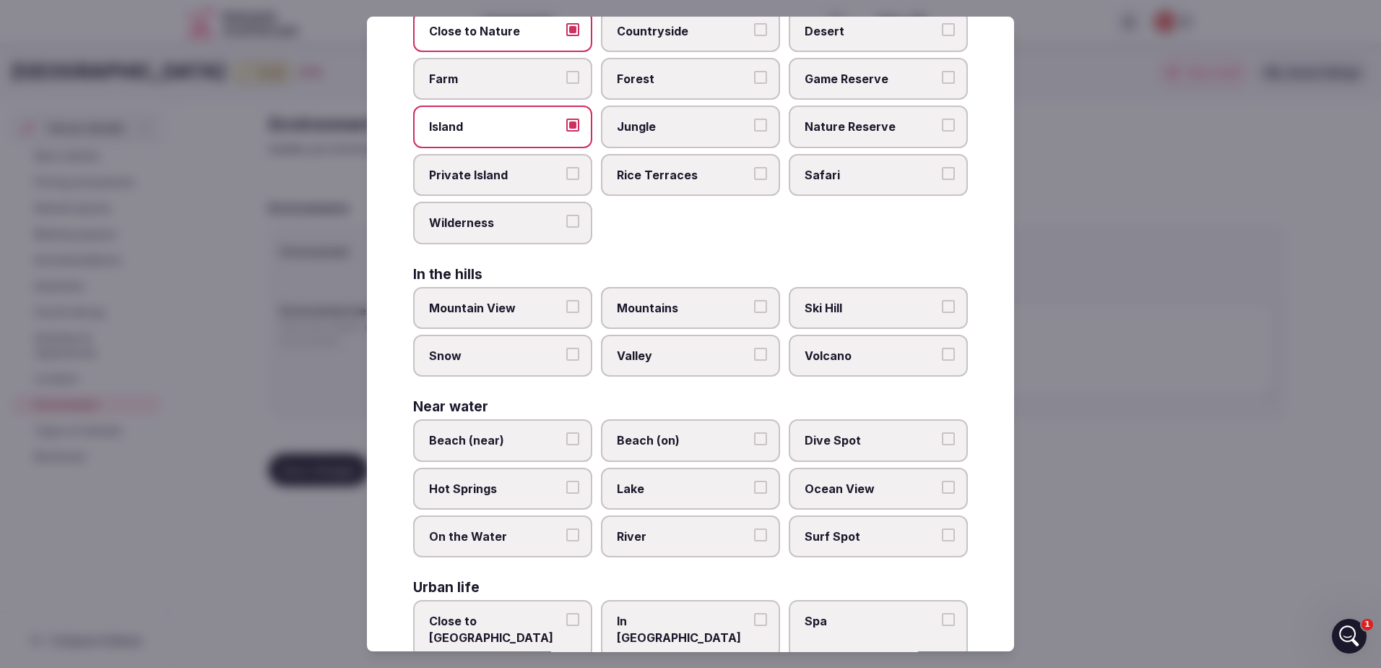
scroll to position [217, 0]
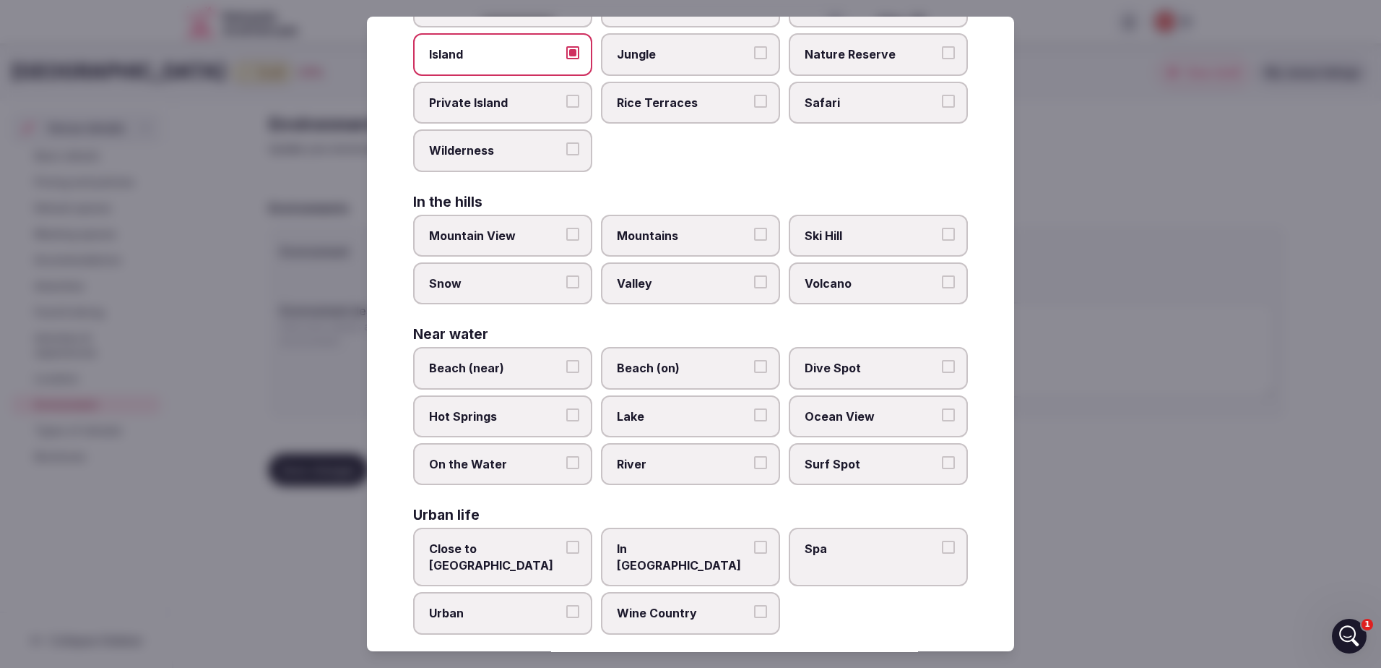
click at [540, 361] on span "Beach (near)" at bounding box center [495, 368] width 133 height 16
click at [566, 361] on button "Beach (near)" at bounding box center [572, 366] width 13 height 13
click at [558, 361] on span "Beach (near)" at bounding box center [495, 368] width 133 height 16
click at [566, 361] on button "Beach (near)" at bounding box center [572, 366] width 13 height 13
click at [692, 362] on span "Beach (on)" at bounding box center [683, 368] width 133 height 16
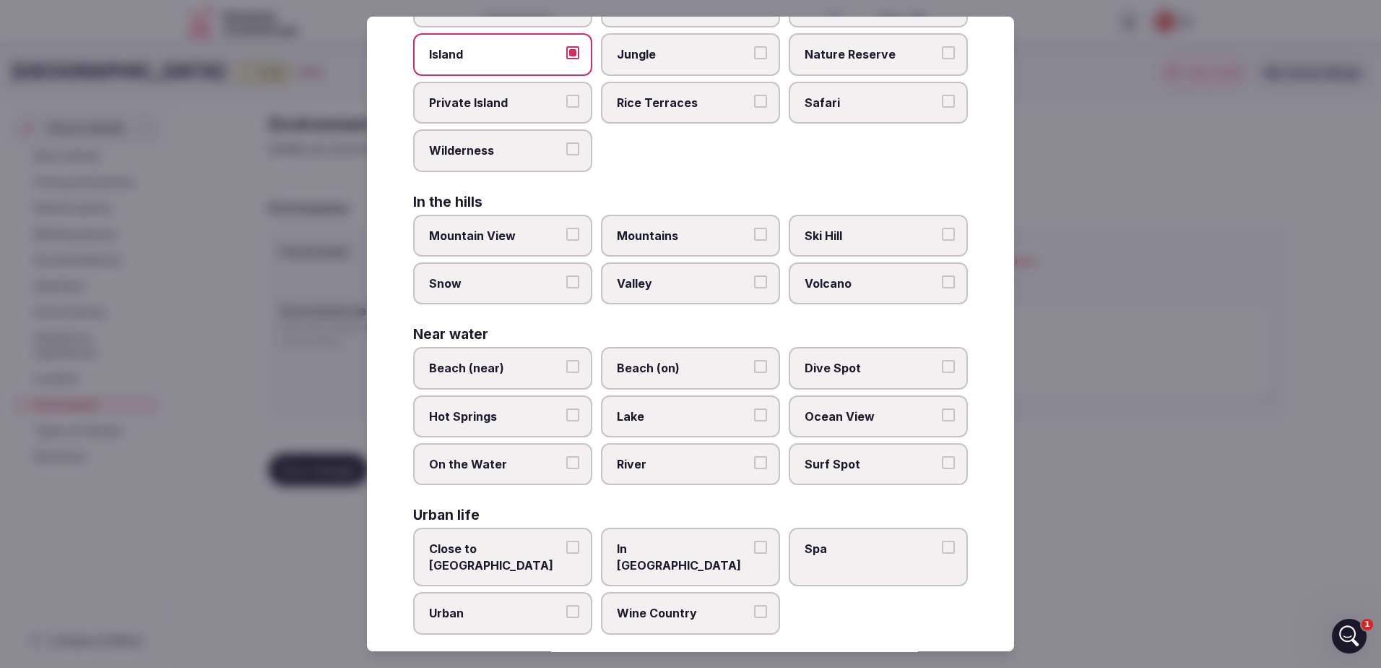
click at [754, 362] on button "Beach (on)" at bounding box center [760, 366] width 13 height 13
click at [868, 418] on span "Ocean View" at bounding box center [871, 416] width 133 height 16
click at [942, 418] on button "Ocean View" at bounding box center [948, 414] width 13 height 13
click at [478, 471] on span "On the Water" at bounding box center [495, 464] width 133 height 16
click at [566, 469] on button "On the Water" at bounding box center [572, 462] width 13 height 13
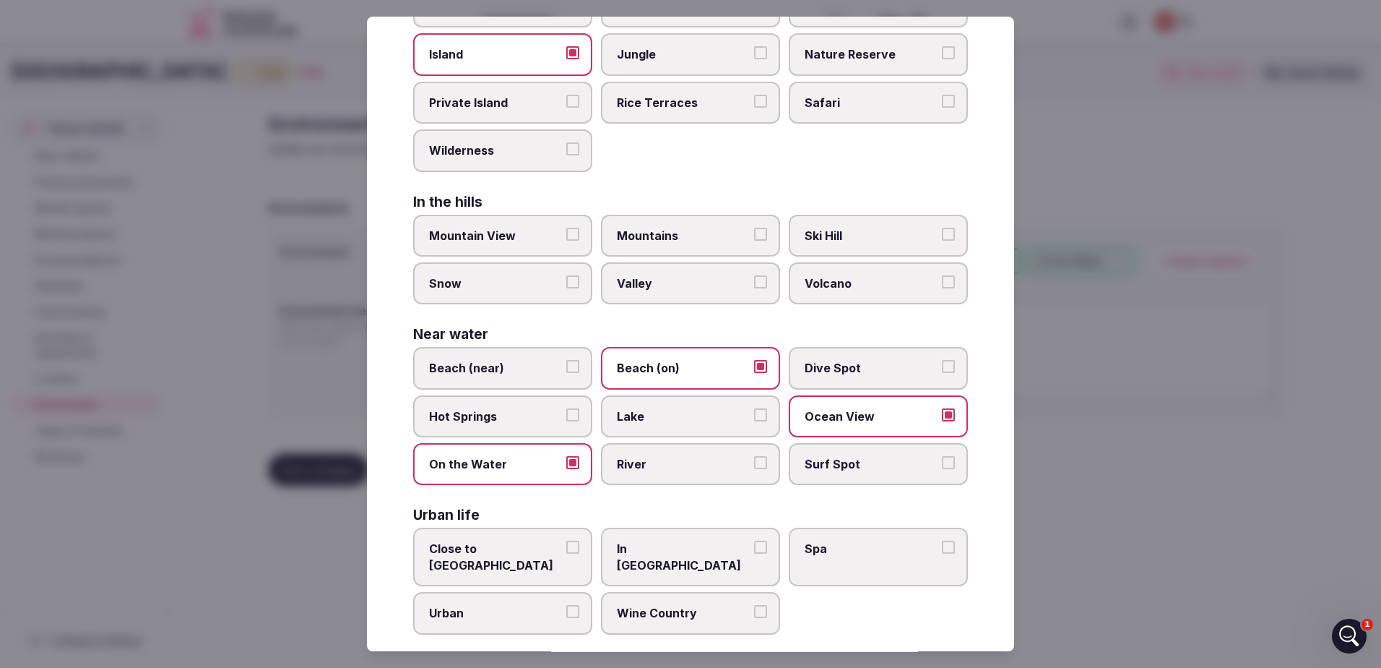
scroll to position [218, 0]
click at [508, 550] on span "Close to [GEOGRAPHIC_DATA]" at bounding box center [495, 556] width 133 height 33
click at [566, 550] on button "Close to [GEOGRAPHIC_DATA]" at bounding box center [572, 546] width 13 height 13
click at [500, 603] on span "Urban" at bounding box center [495, 611] width 133 height 16
click at [566, 603] on button "Urban" at bounding box center [572, 609] width 13 height 13
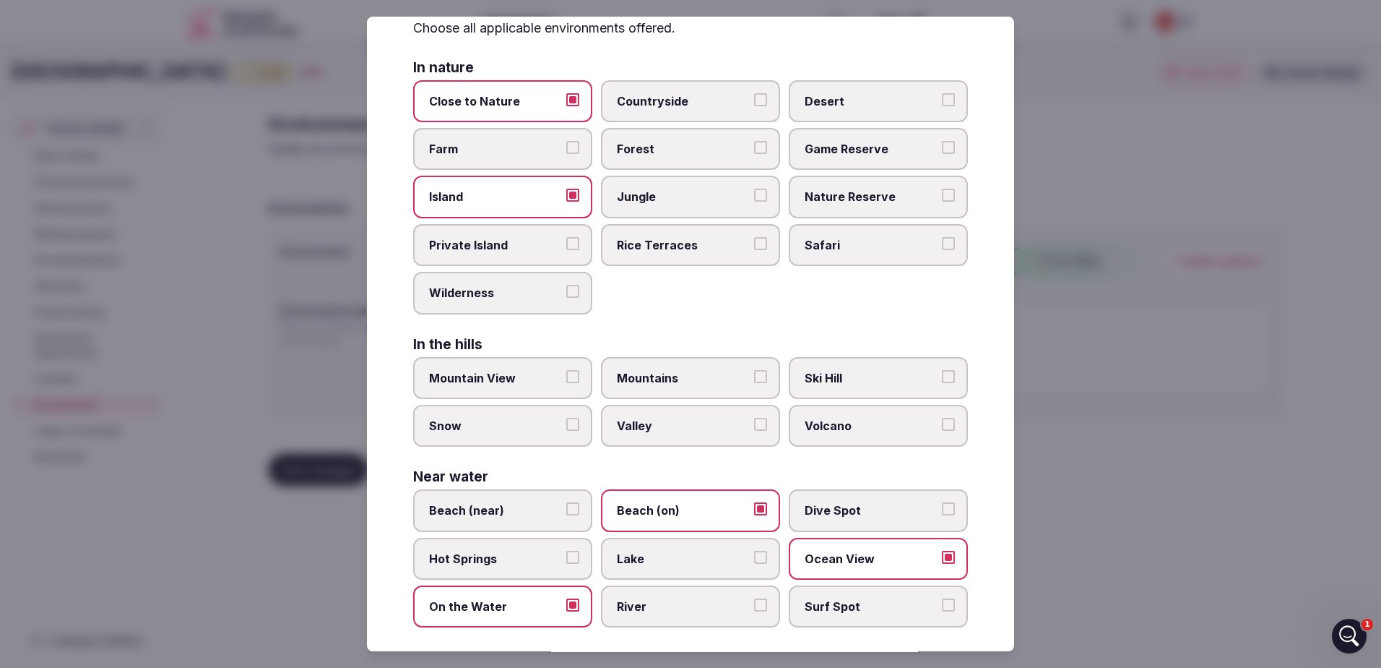
scroll to position [0, 0]
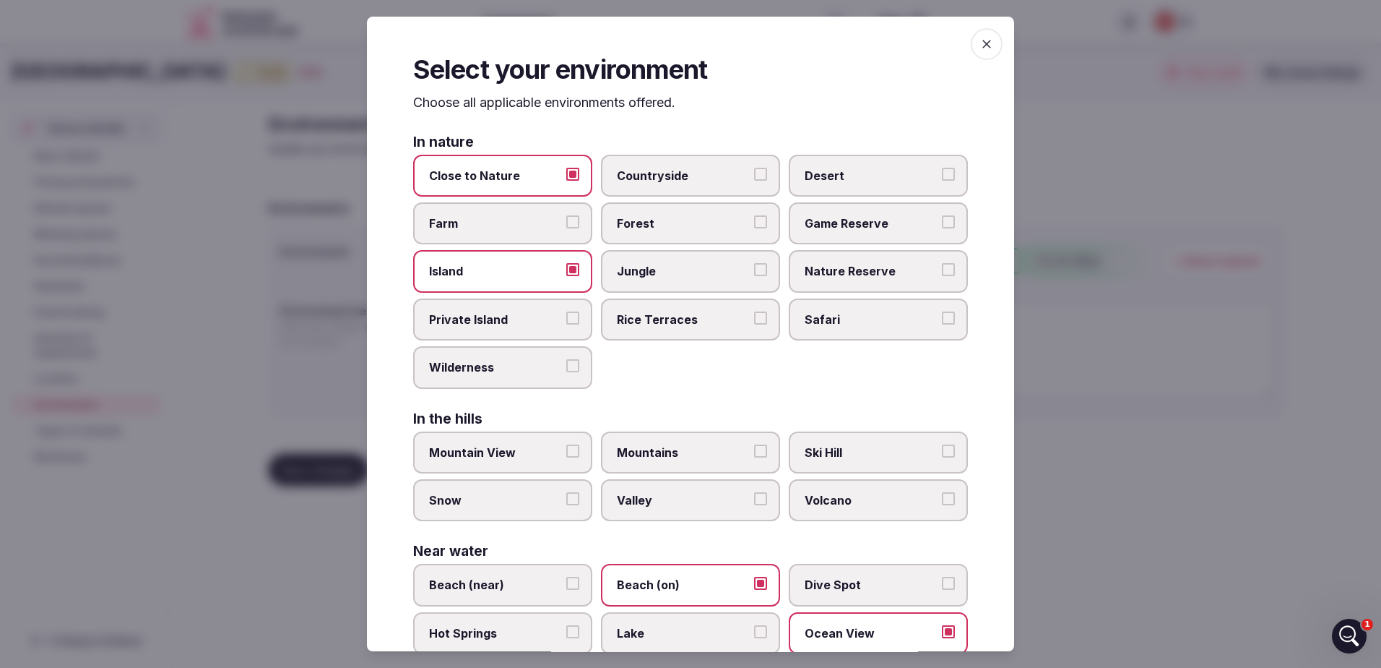
click at [1201, 170] on div at bounding box center [690, 334] width 1381 height 668
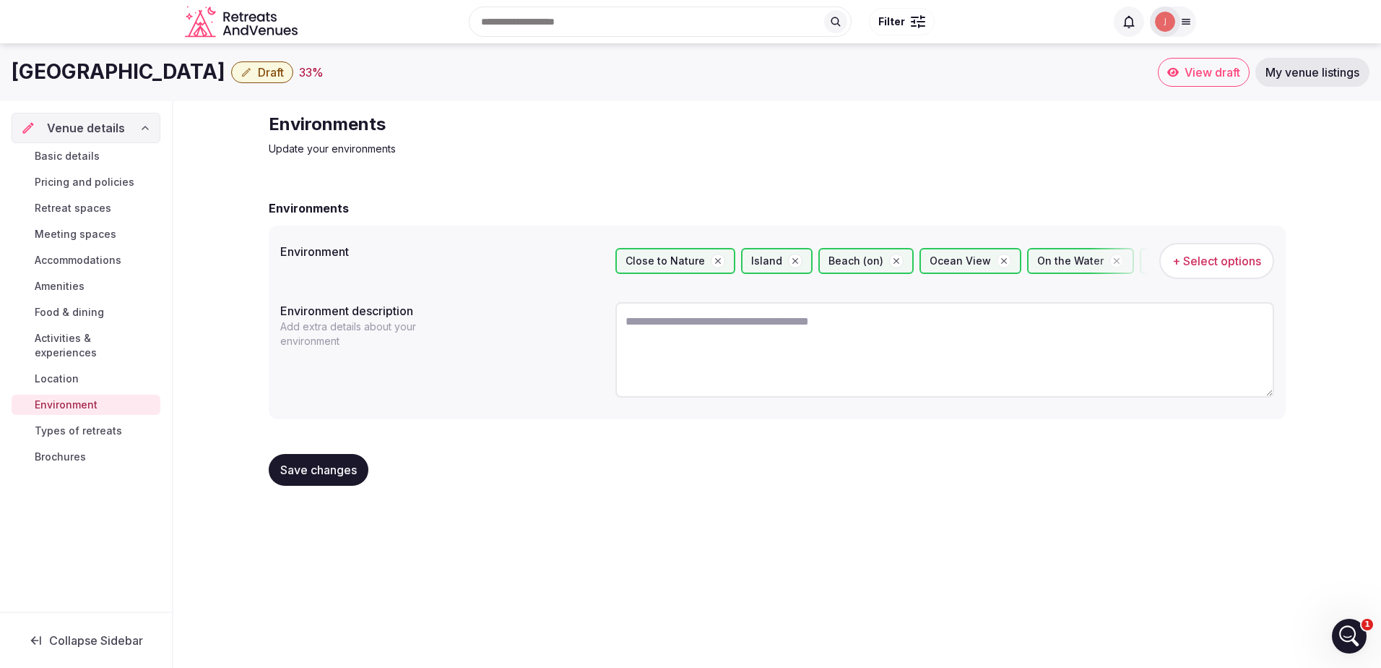
click at [334, 467] on span "Save changes" at bounding box center [318, 469] width 77 height 14
click at [87, 423] on span "Types of retreats" at bounding box center [78, 430] width 87 height 14
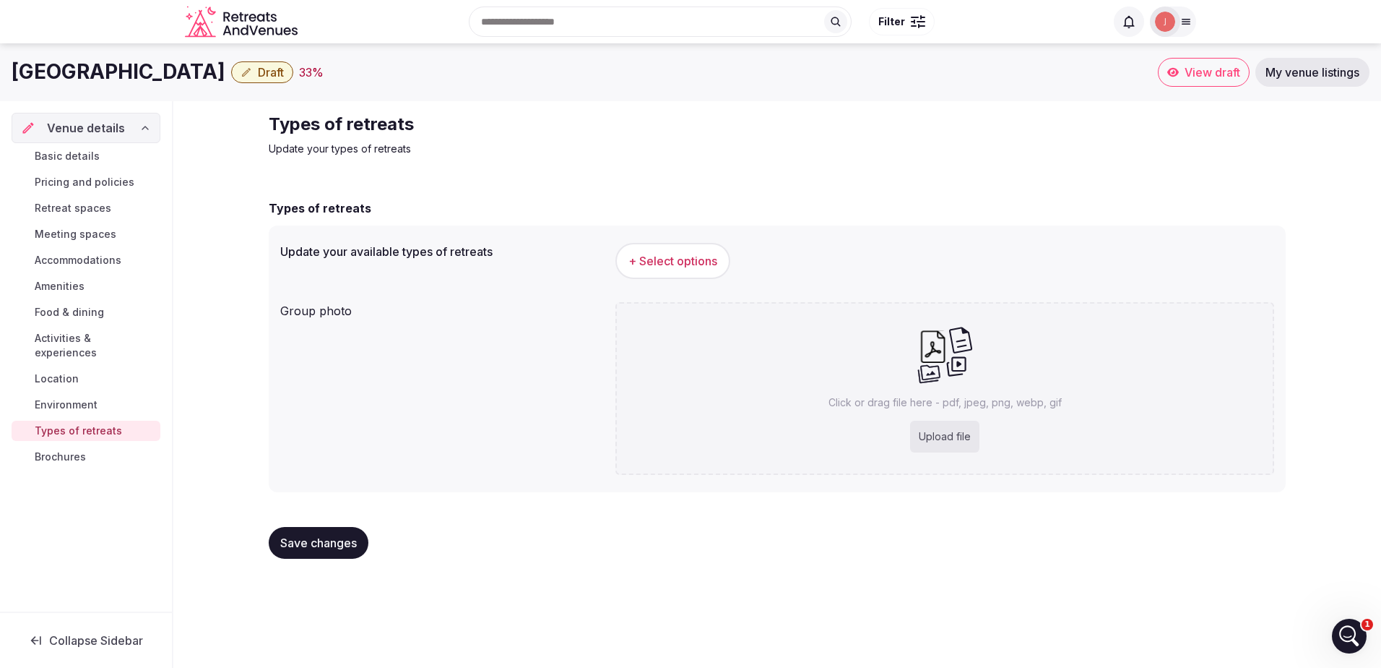
click at [673, 262] on span "+ Select options" at bounding box center [673, 261] width 89 height 16
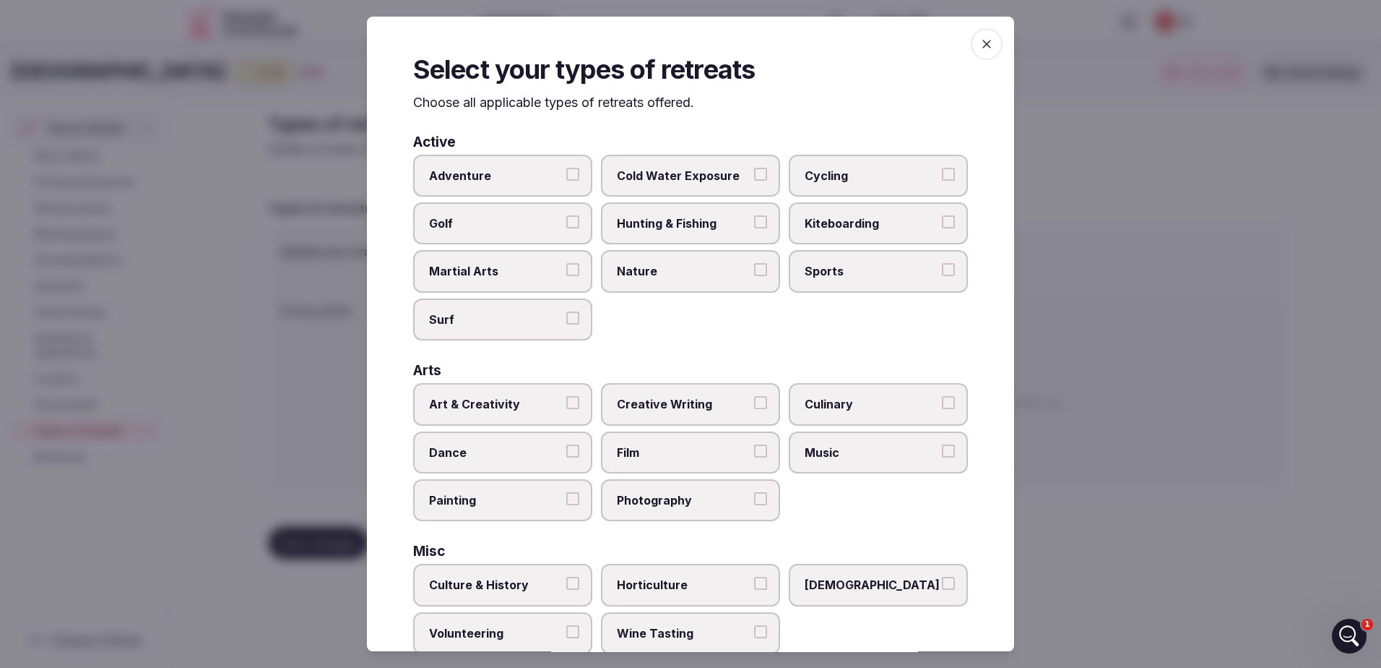
click at [525, 170] on span "Adventure" at bounding box center [495, 176] width 133 height 16
click at [566, 170] on button "Adventure" at bounding box center [572, 174] width 13 height 13
click at [852, 178] on span "Cycling" at bounding box center [871, 176] width 133 height 16
click at [942, 178] on button "Cycling" at bounding box center [948, 174] width 13 height 13
click at [561, 224] on label "Golf" at bounding box center [502, 223] width 179 height 42
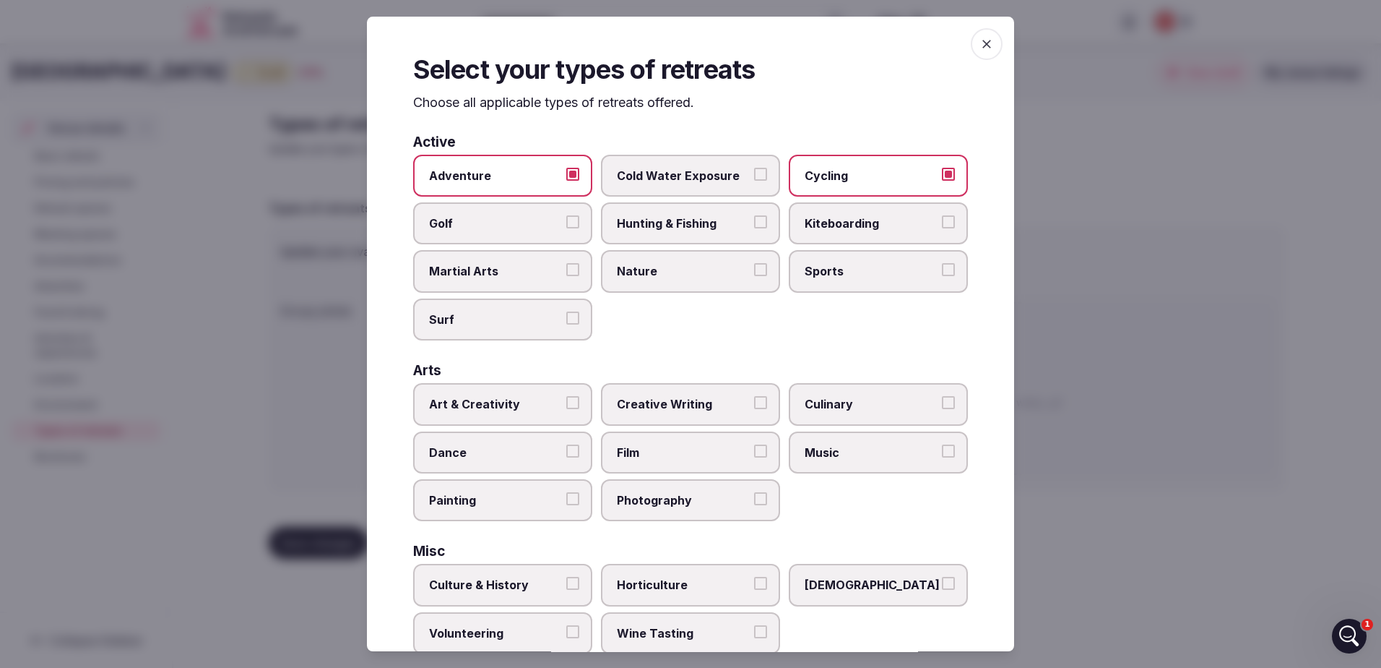
click at [566, 224] on button "Golf" at bounding box center [572, 221] width 13 height 13
click at [663, 224] on span "Hunting & Fishing" at bounding box center [683, 223] width 133 height 16
click at [754, 224] on button "Hunting & Fishing" at bounding box center [760, 221] width 13 height 13
click at [726, 273] on span "Nature" at bounding box center [683, 271] width 133 height 16
click at [754, 273] on button "Nature" at bounding box center [760, 269] width 13 height 13
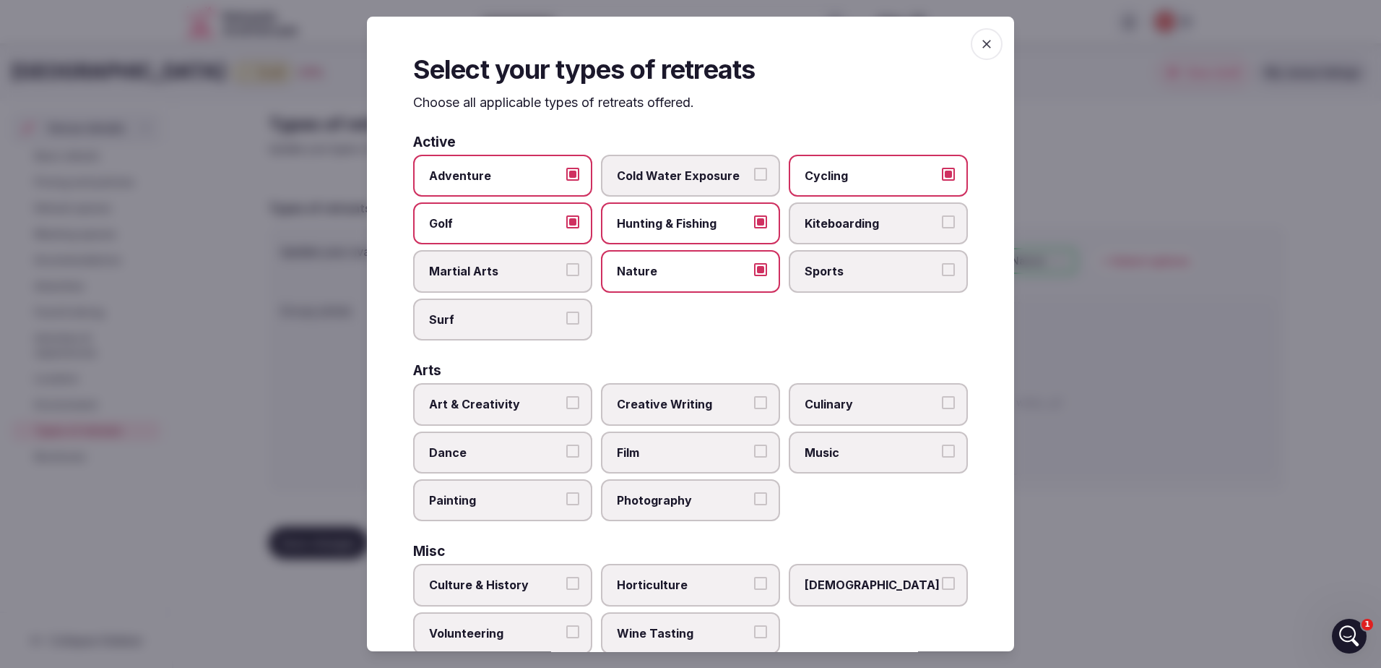
click at [861, 272] on span "Sports" at bounding box center [871, 271] width 133 height 16
click at [942, 272] on button "Sports" at bounding box center [948, 269] width 13 height 13
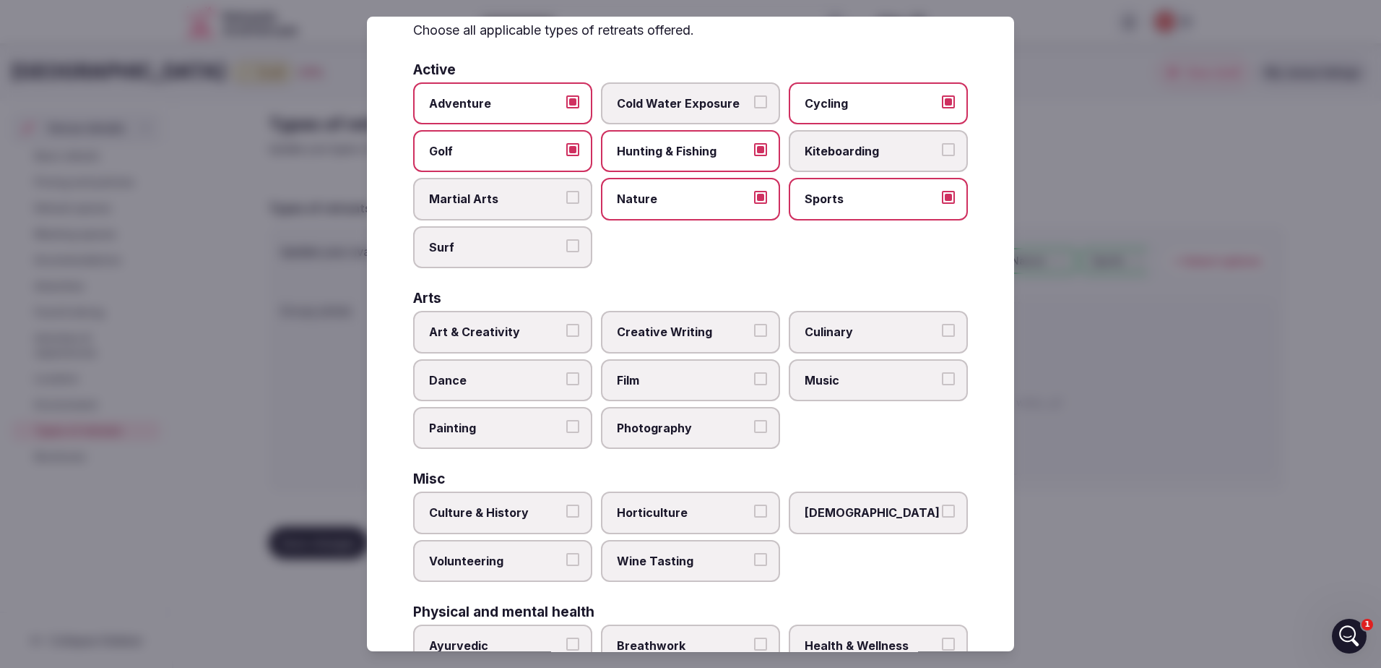
click at [536, 327] on span "Art & Creativity" at bounding box center [495, 332] width 133 height 16
click at [566, 327] on button "Art & Creativity" at bounding box center [572, 330] width 13 height 13
click at [681, 329] on span "Creative Writing" at bounding box center [683, 332] width 133 height 16
click at [754, 329] on button "Creative Writing" at bounding box center [760, 330] width 13 height 13
click at [839, 374] on span "Music" at bounding box center [871, 380] width 133 height 16
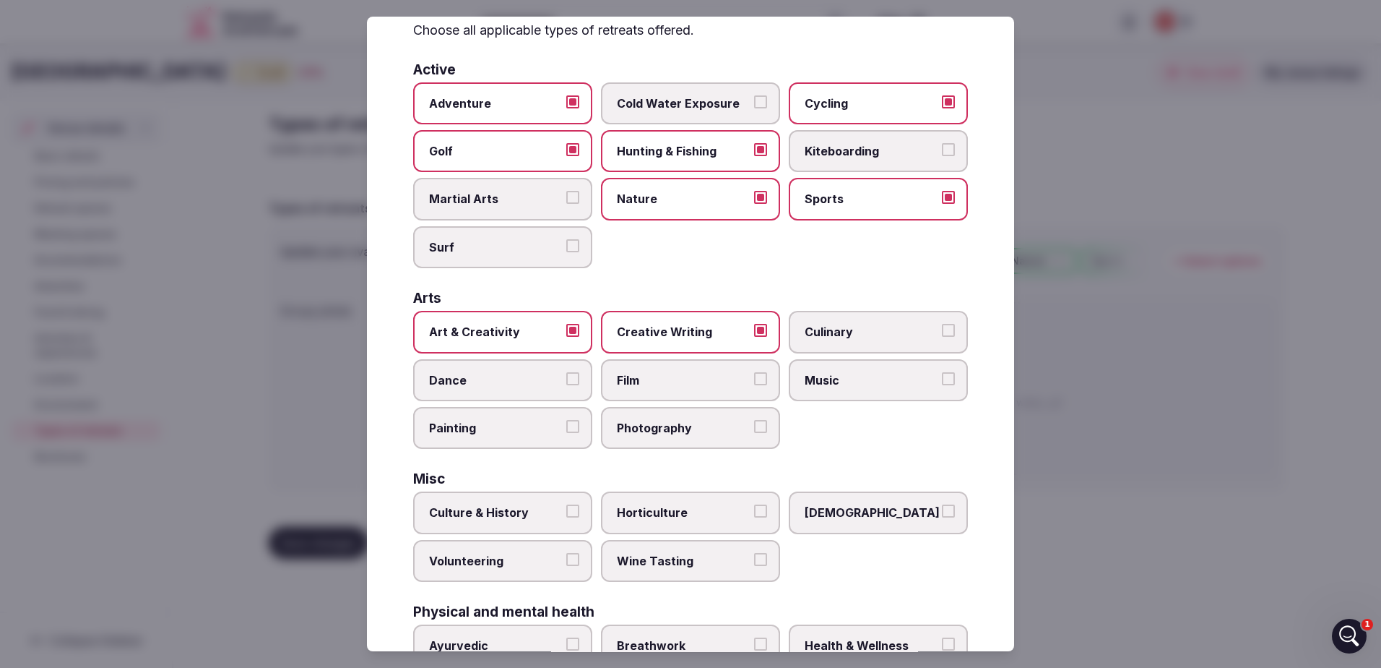
click at [942, 374] on button "Music" at bounding box center [948, 378] width 13 height 13
click at [505, 425] on span "Painting" at bounding box center [495, 428] width 133 height 16
click at [566, 425] on button "Painting" at bounding box center [572, 426] width 13 height 13
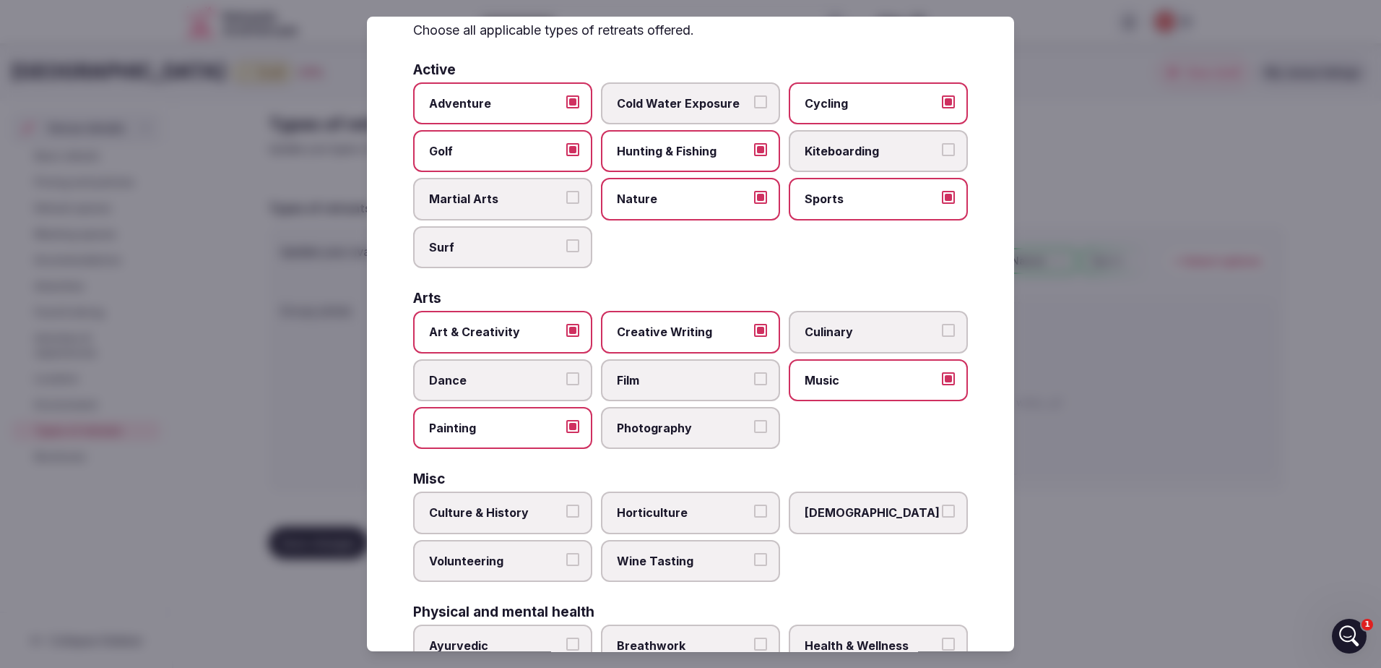
click at [829, 337] on span "Culinary" at bounding box center [871, 332] width 133 height 16
click at [942, 337] on button "Culinary" at bounding box center [948, 330] width 13 height 13
click at [494, 381] on span "Dance" at bounding box center [495, 380] width 133 height 16
click at [566, 381] on button "Dance" at bounding box center [572, 378] width 13 height 13
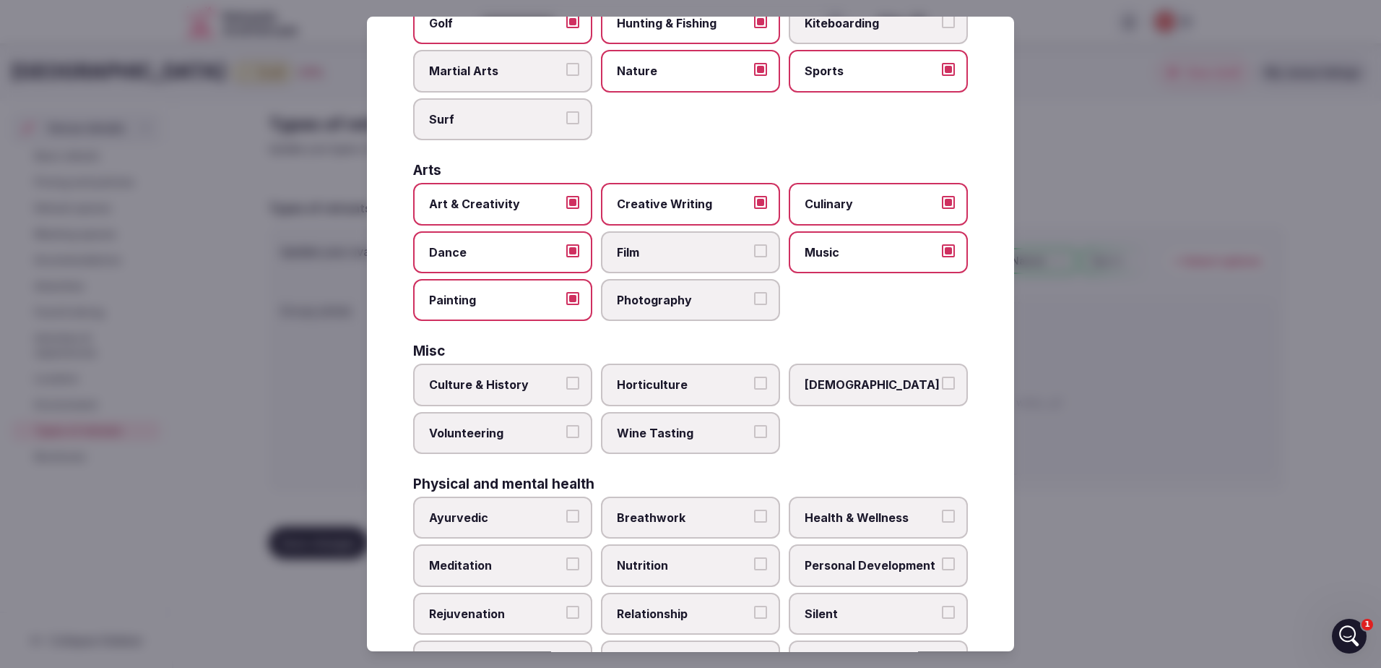
scroll to position [217, 0]
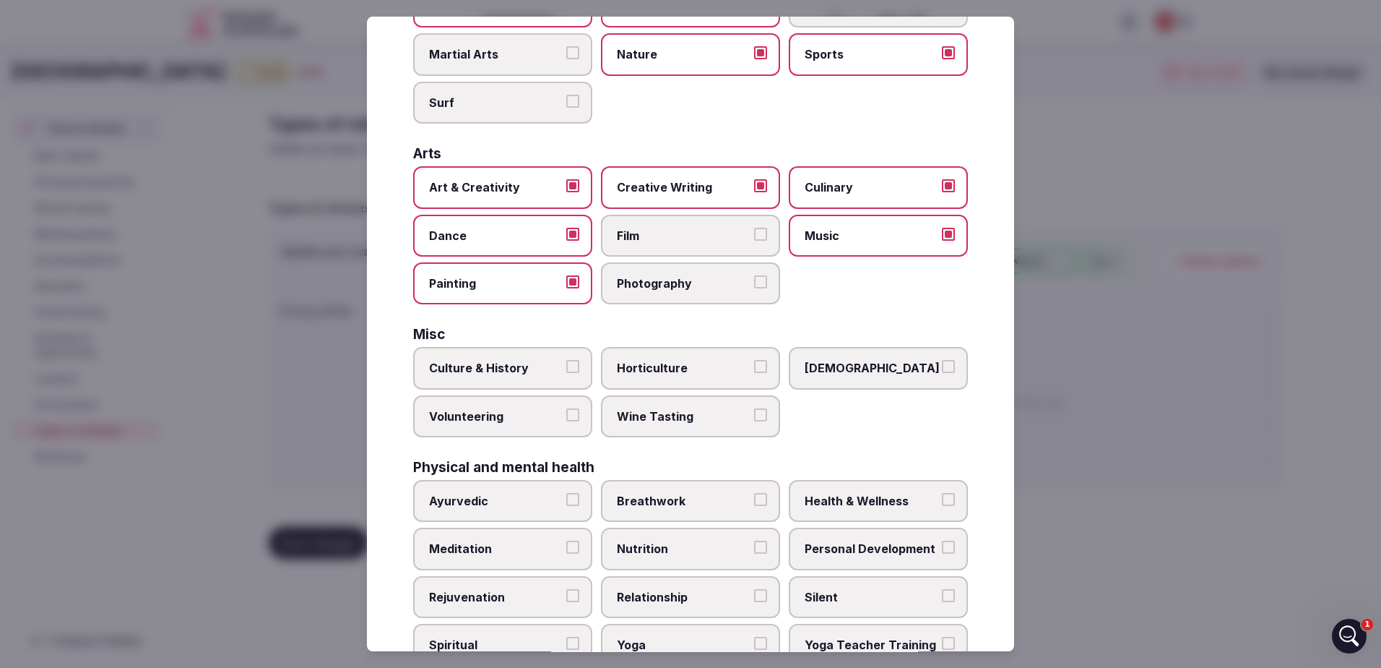
click at [465, 374] on span "Culture & History" at bounding box center [495, 368] width 133 height 16
click at [566, 373] on button "Culture & History" at bounding box center [572, 366] width 13 height 13
click at [465, 374] on span "Culture & History" at bounding box center [495, 368] width 133 height 16
click at [566, 373] on button "Culture & History" at bounding box center [572, 366] width 13 height 13
click at [465, 374] on span "Culture & History" at bounding box center [495, 368] width 133 height 16
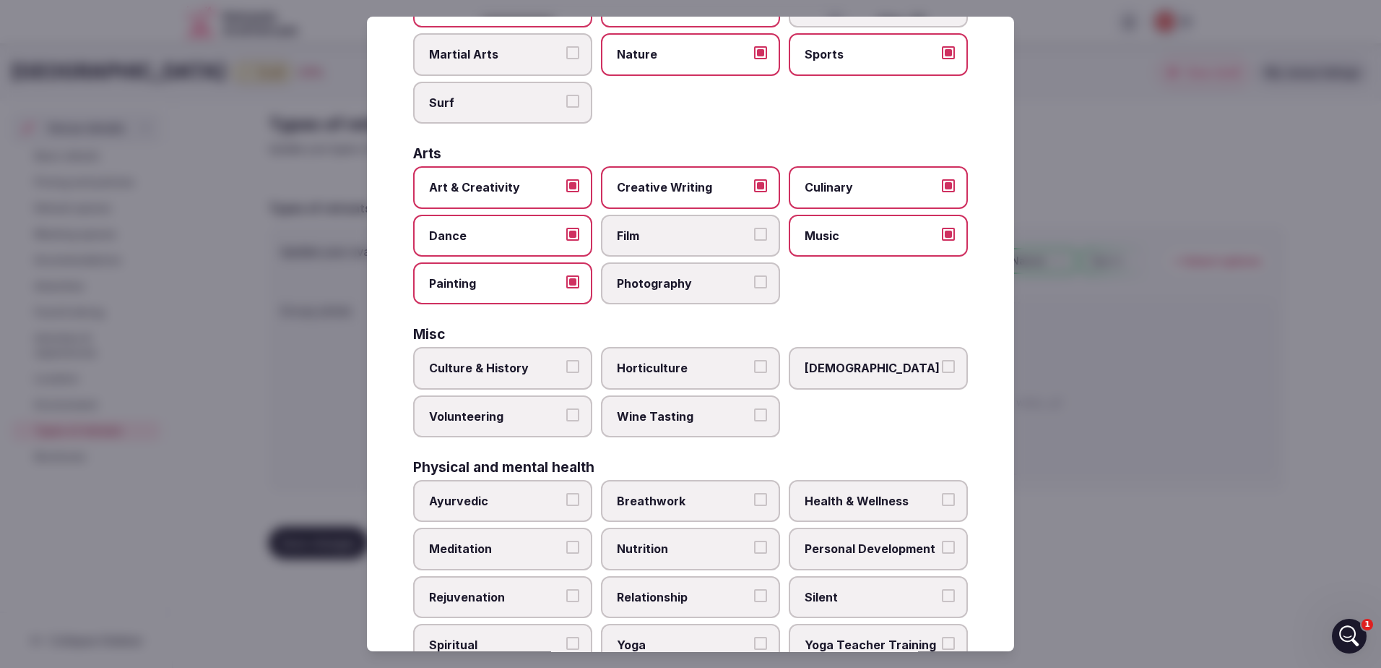
click at [566, 373] on button "Culture & History" at bounding box center [572, 366] width 13 height 13
click at [867, 375] on span "[DEMOGRAPHIC_DATA]" at bounding box center [871, 368] width 133 height 16
click at [942, 373] on button "[DEMOGRAPHIC_DATA]" at bounding box center [948, 366] width 13 height 13
click at [553, 416] on span "Volunteering" at bounding box center [495, 416] width 133 height 16
click at [566, 416] on button "Volunteering" at bounding box center [572, 414] width 13 height 13
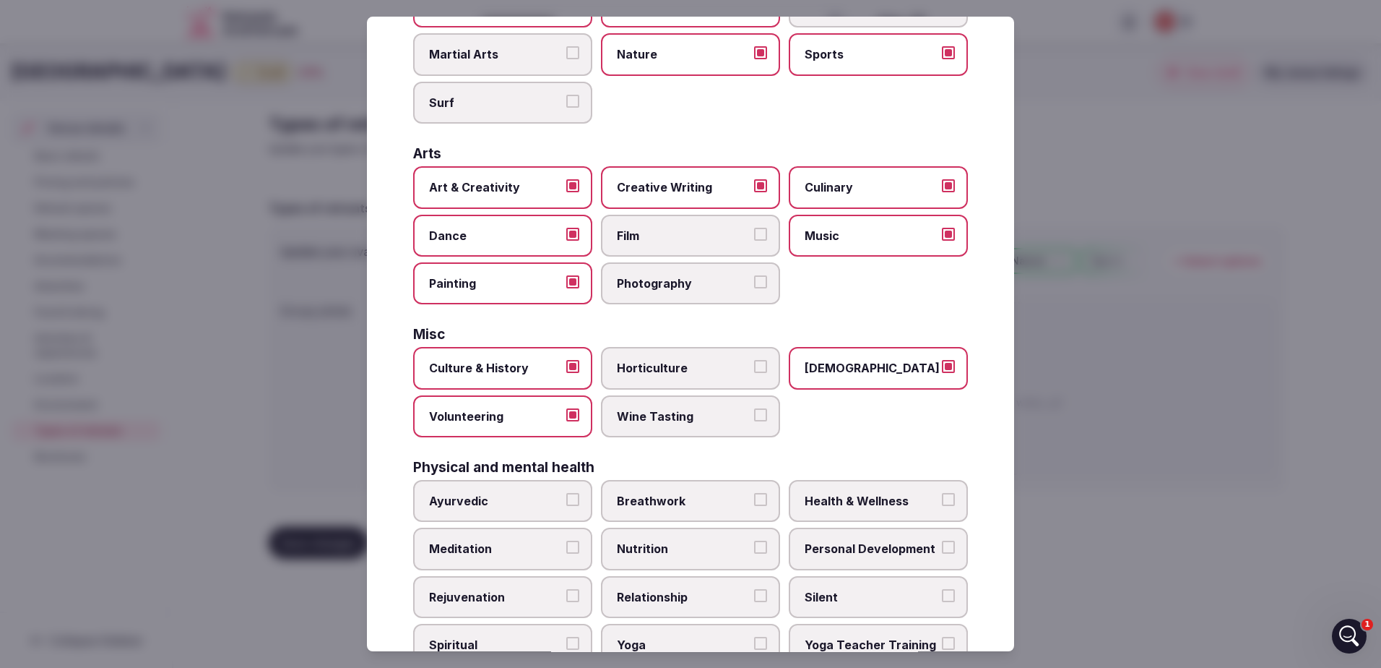
click at [718, 416] on span "Wine Tasting" at bounding box center [683, 416] width 133 height 16
click at [754, 416] on button "Wine Tasting" at bounding box center [760, 414] width 13 height 13
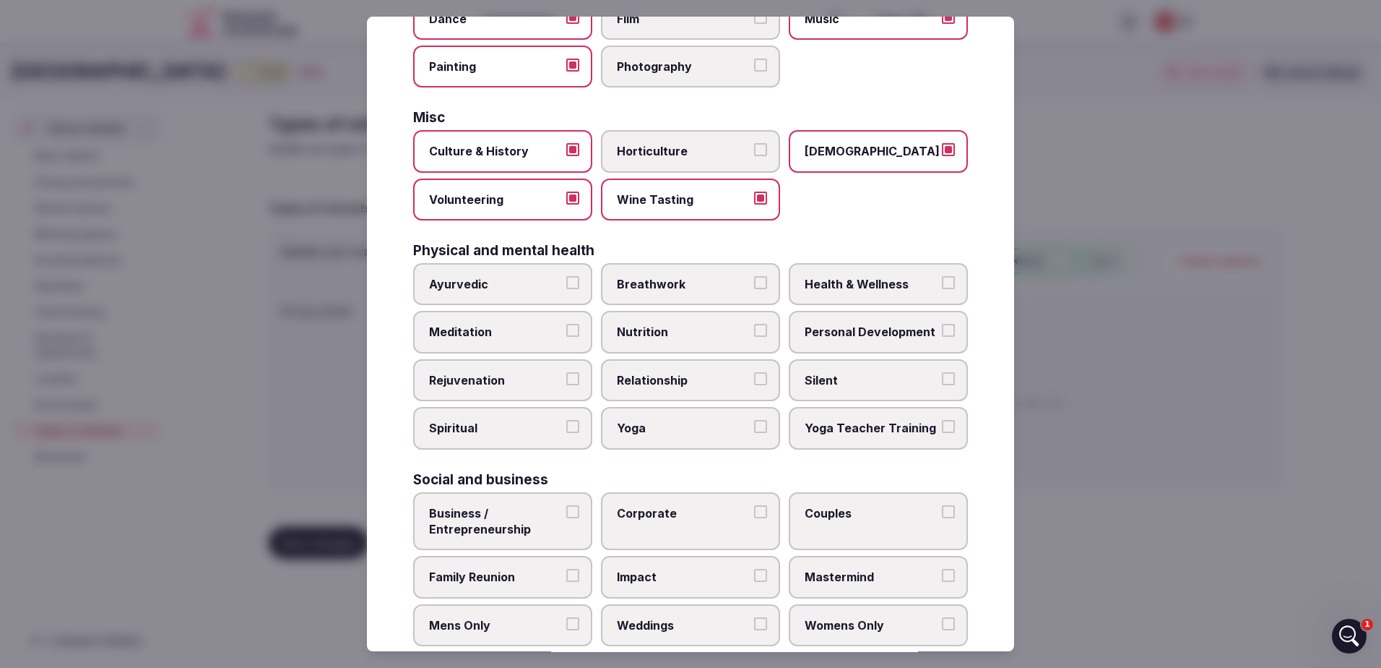
click at [754, 288] on button "Breathwork" at bounding box center [760, 282] width 13 height 13
click at [824, 287] on span "Health & Wellness" at bounding box center [871, 284] width 133 height 16
click at [942, 287] on button "Health & Wellness" at bounding box center [948, 282] width 13 height 13
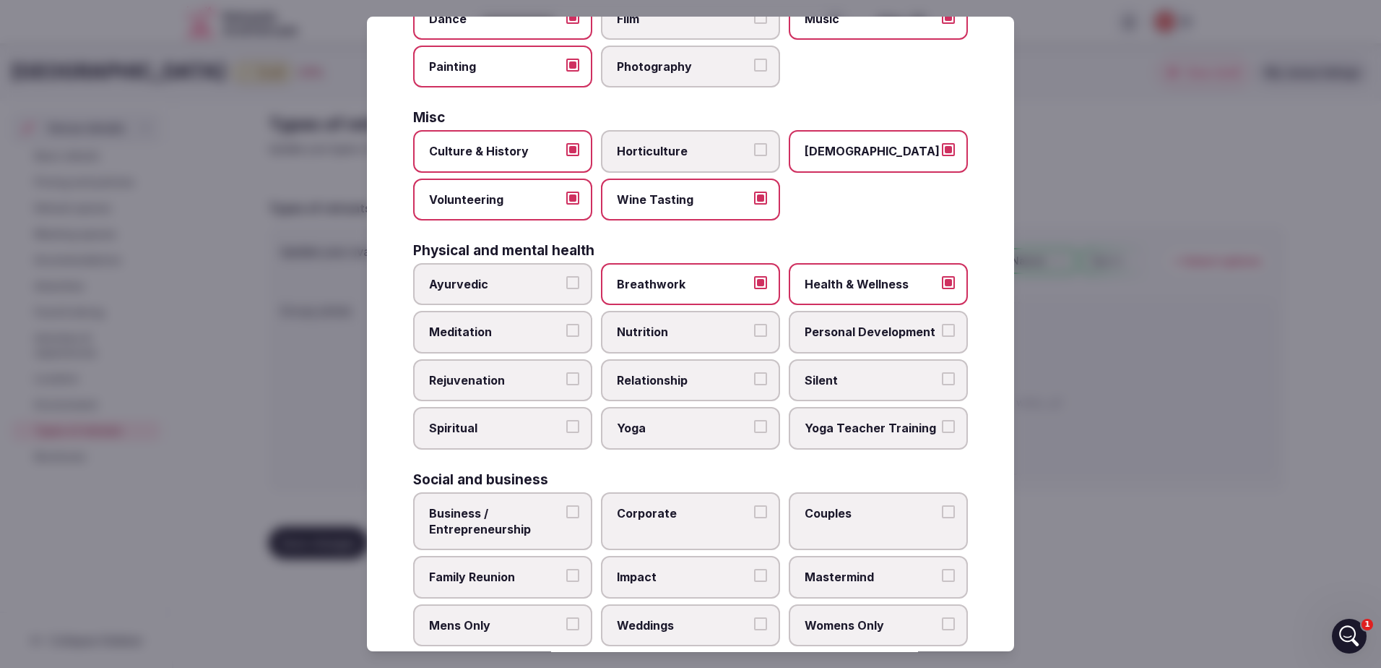
click at [449, 330] on span "Meditation" at bounding box center [495, 332] width 133 height 16
click at [566, 330] on button "Meditation" at bounding box center [572, 330] width 13 height 13
click at [806, 331] on span "Personal Development" at bounding box center [871, 332] width 133 height 16
click at [942, 331] on button "Personal Development" at bounding box center [948, 330] width 13 height 13
click at [506, 381] on span "Rejuvenation" at bounding box center [495, 380] width 133 height 16
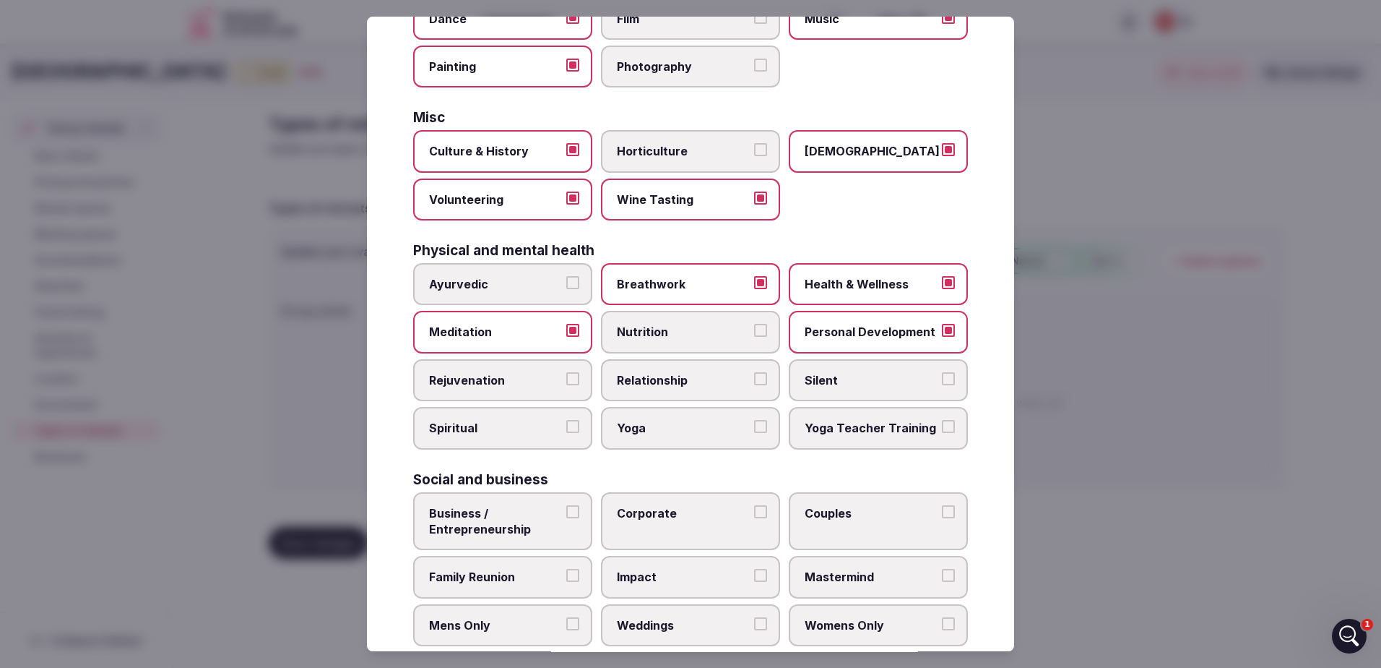
click at [566, 381] on button "Rejuvenation" at bounding box center [572, 378] width 13 height 13
click at [848, 382] on span "Silent" at bounding box center [871, 380] width 133 height 16
click at [942, 382] on button "Silent" at bounding box center [948, 378] width 13 height 13
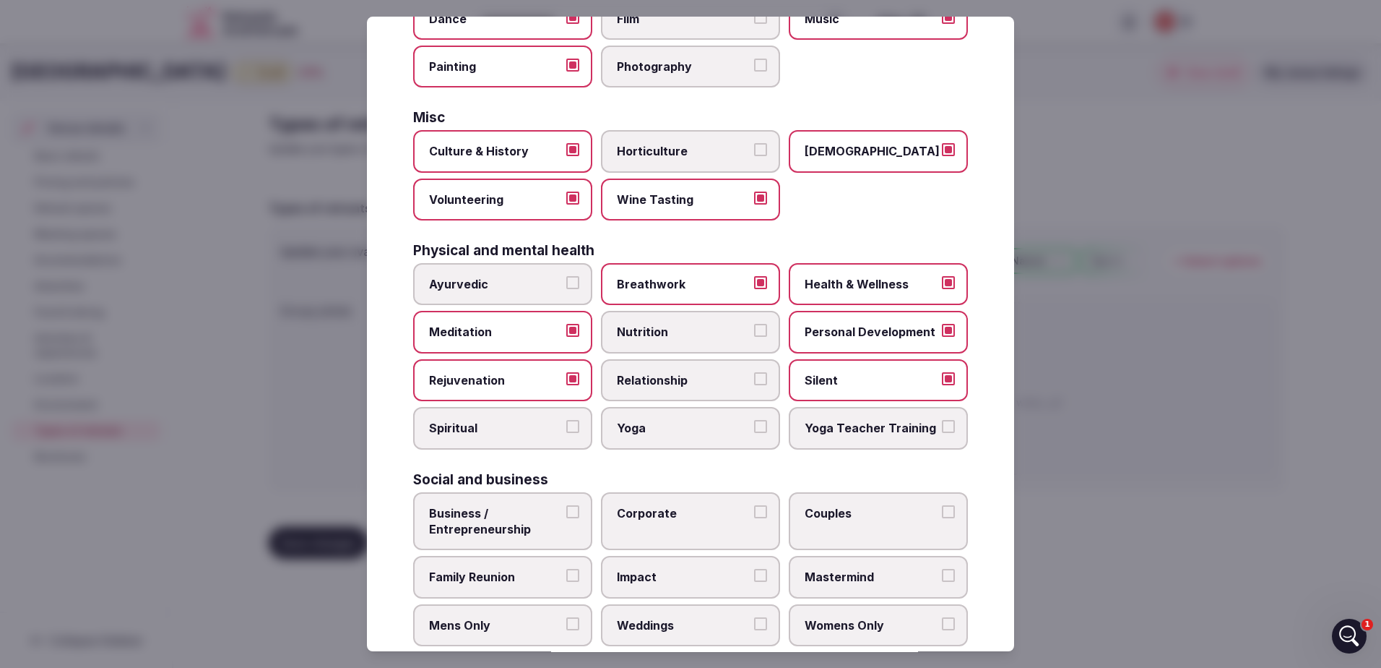
click at [848, 382] on span "Silent" at bounding box center [871, 380] width 133 height 16
click at [942, 382] on button "Silent" at bounding box center [948, 378] width 13 height 13
click at [657, 426] on span "Yoga" at bounding box center [683, 428] width 133 height 16
click at [754, 426] on button "Yoga" at bounding box center [760, 426] width 13 height 13
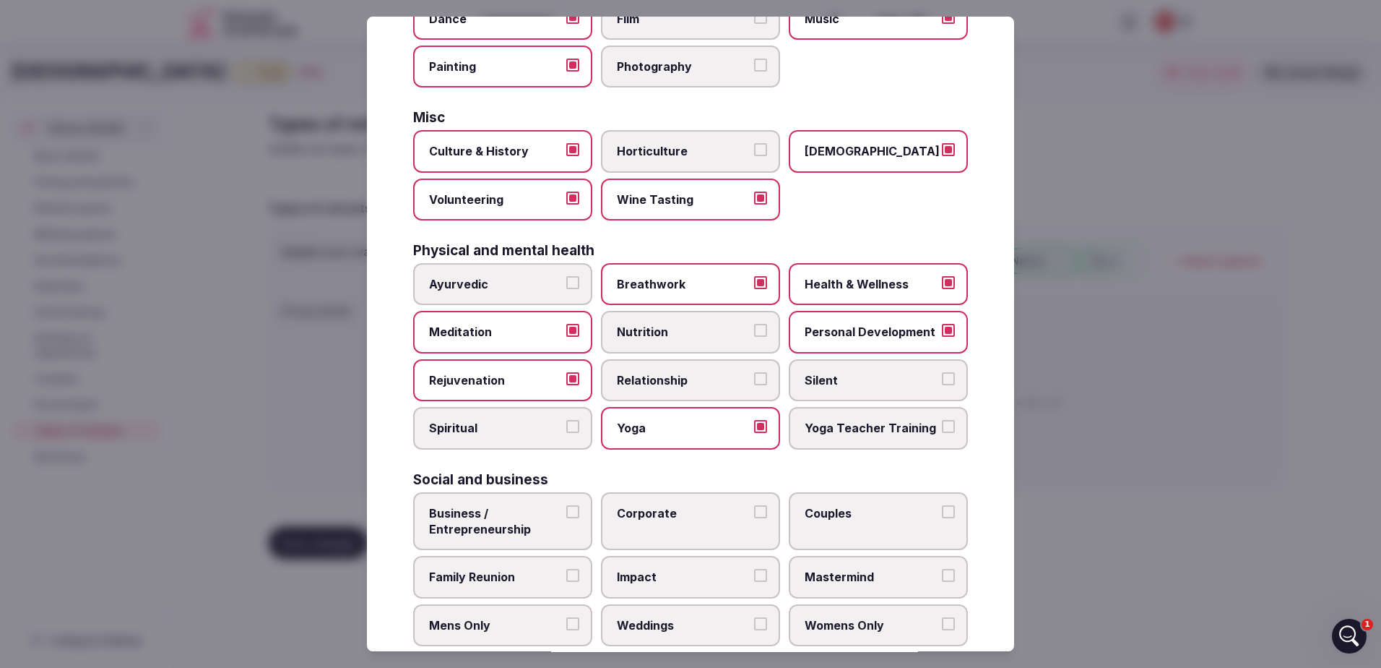
click at [657, 426] on span "Yoga" at bounding box center [683, 428] width 133 height 16
click at [754, 426] on button "Yoga" at bounding box center [760, 426] width 13 height 13
click at [821, 434] on span "Yoga Teacher Training" at bounding box center [871, 428] width 133 height 16
click at [942, 433] on button "Yoga Teacher Training" at bounding box center [948, 426] width 13 height 13
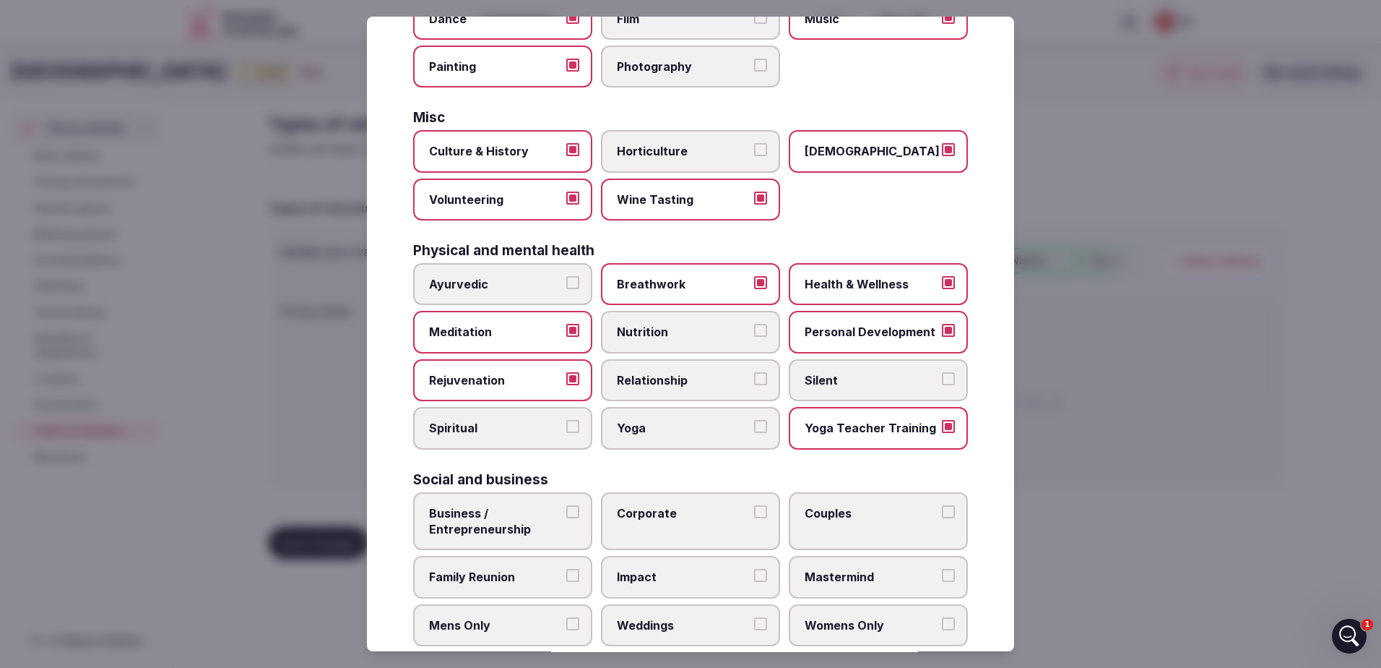
click at [716, 425] on span "Yoga" at bounding box center [683, 428] width 133 height 16
click at [754, 425] on button "Yoga" at bounding box center [760, 426] width 13 height 13
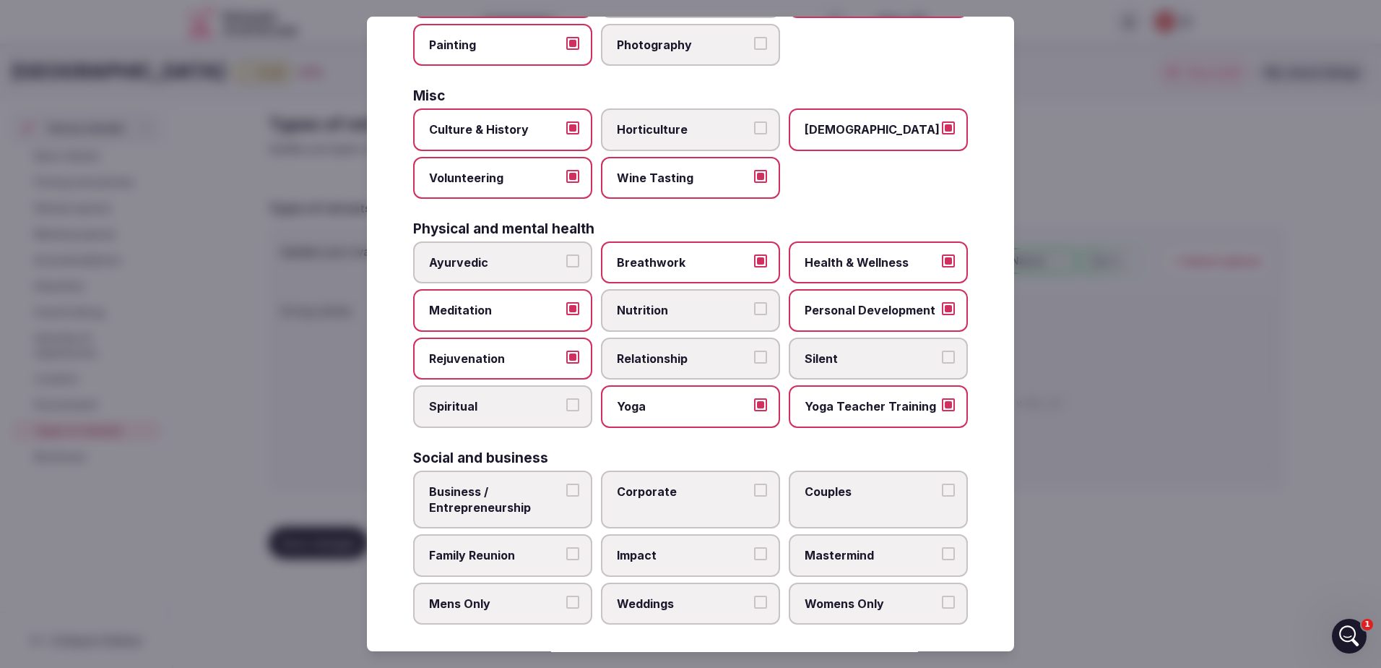
scroll to position [463, 0]
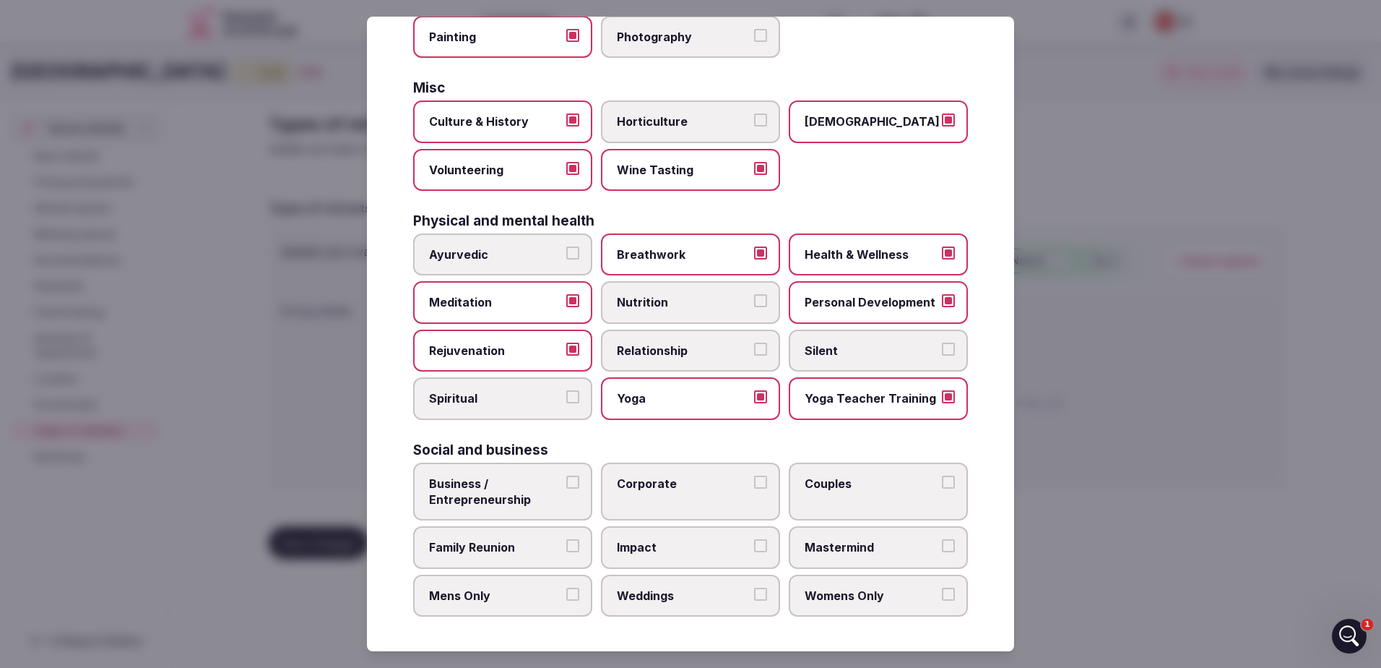
click at [534, 492] on span "Business / Entrepreneurship" at bounding box center [495, 491] width 133 height 33
click at [566, 488] on button "Business / Entrepreneurship" at bounding box center [572, 481] width 13 height 13
click at [704, 493] on label "Corporate" at bounding box center [690, 491] width 179 height 59
click at [754, 488] on button "Corporate" at bounding box center [760, 481] width 13 height 13
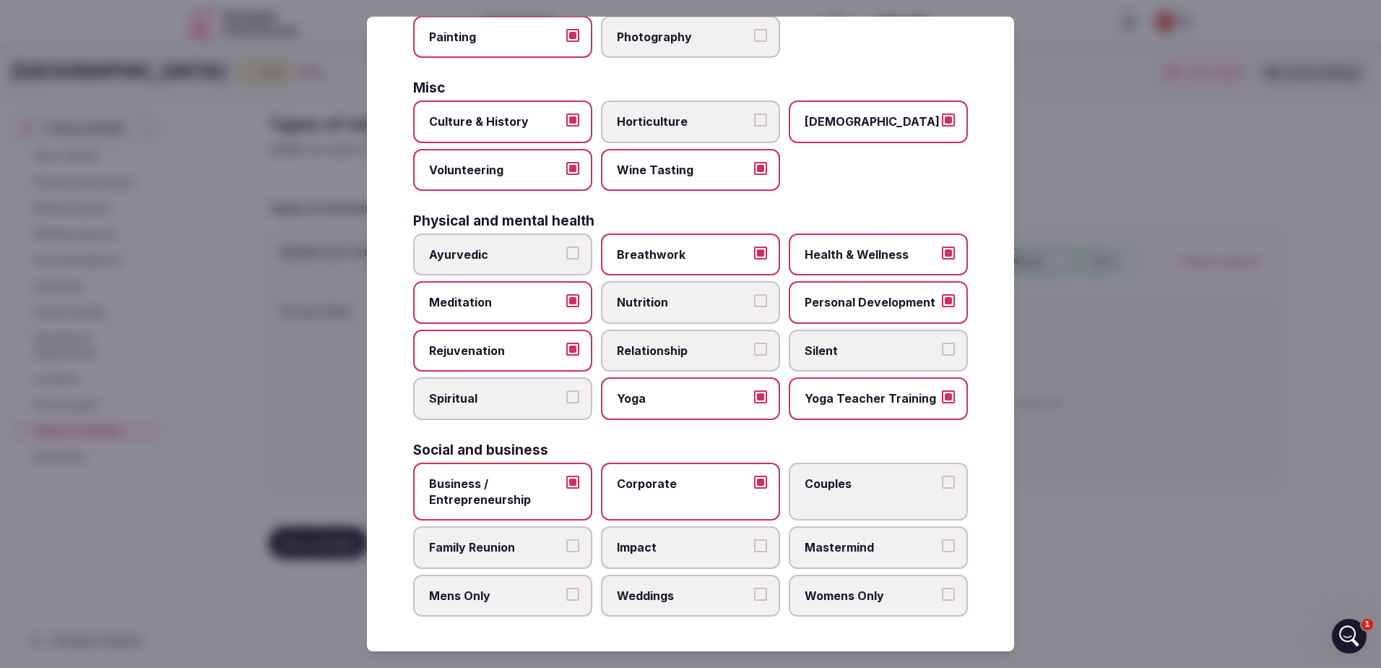
click at [806, 494] on label "Couples" at bounding box center [878, 491] width 179 height 59
click at [942, 488] on button "Couples" at bounding box center [948, 481] width 13 height 13
click at [465, 546] on span "Family Reunion" at bounding box center [495, 548] width 133 height 16
click at [566, 546] on button "Family Reunion" at bounding box center [572, 546] width 13 height 13
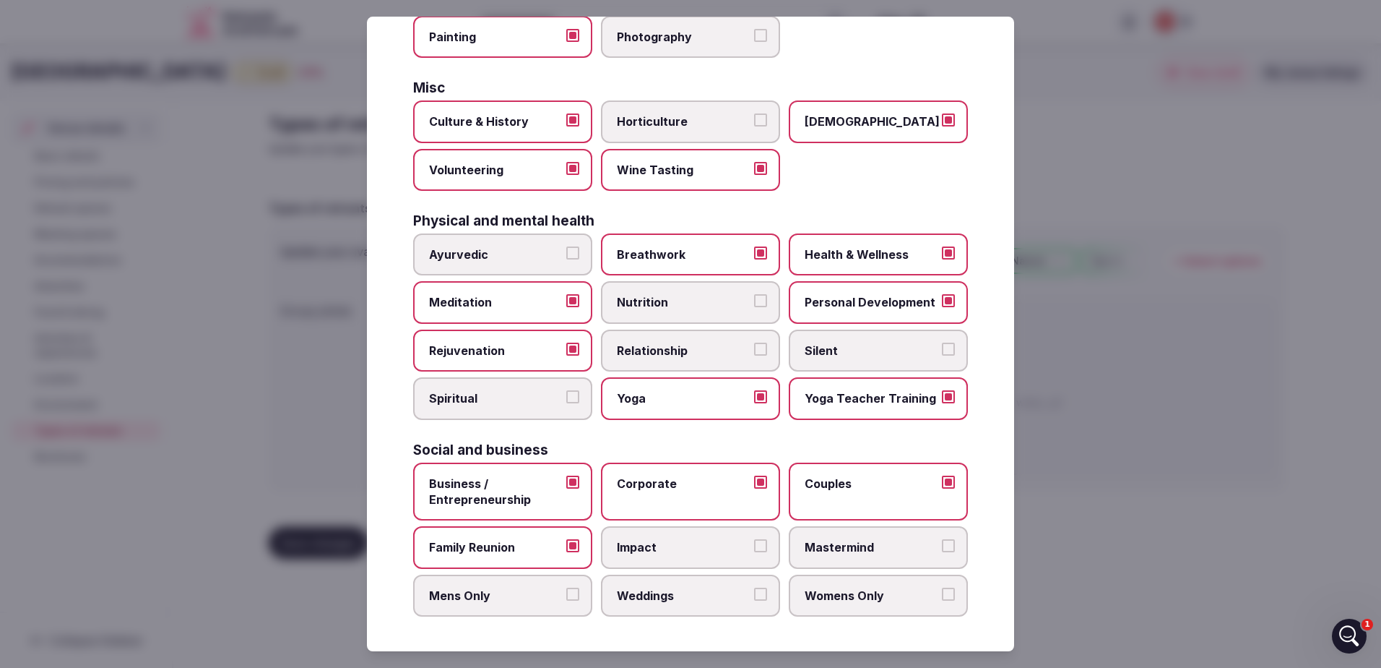
click at [676, 544] on span "Impact" at bounding box center [683, 548] width 133 height 16
click at [754, 544] on button "Impact" at bounding box center [760, 546] width 13 height 13
click at [859, 544] on span "Mastermind" at bounding box center [871, 548] width 133 height 16
click at [942, 544] on button "Mastermind" at bounding box center [948, 546] width 13 height 13
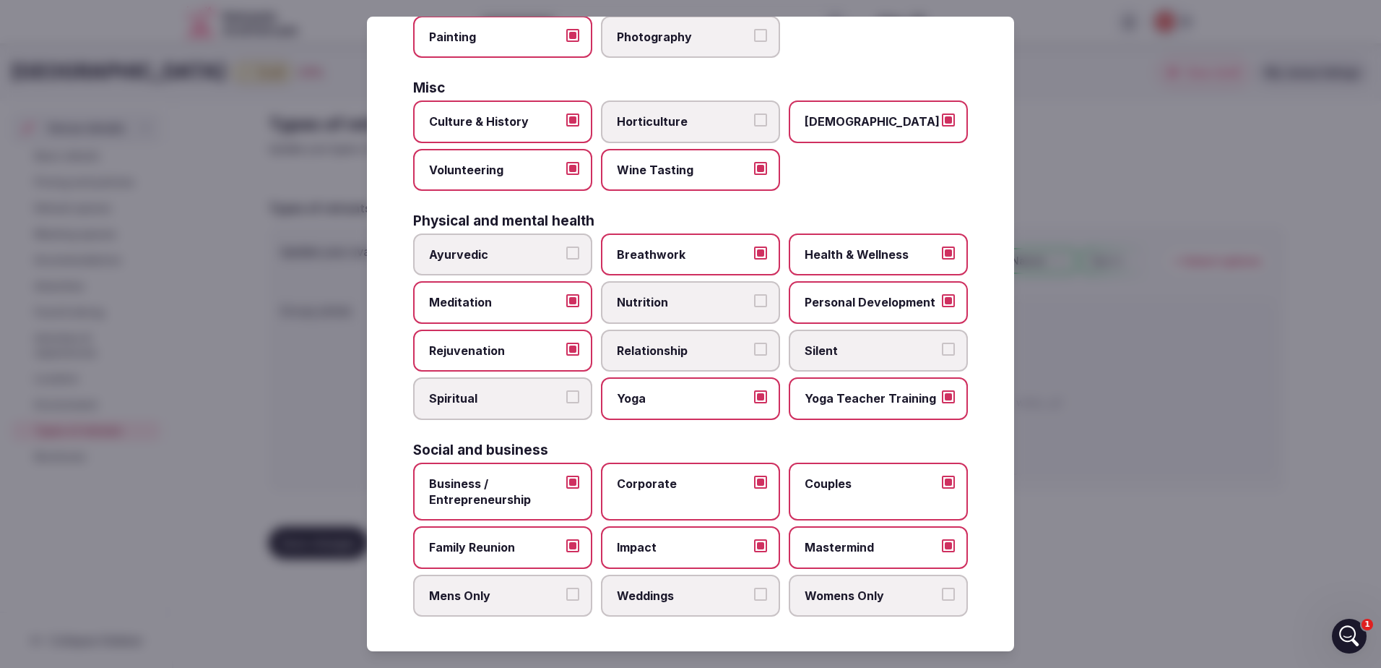
click at [686, 597] on span "Weddings" at bounding box center [683, 595] width 133 height 16
click at [754, 597] on button "Weddings" at bounding box center [760, 593] width 13 height 13
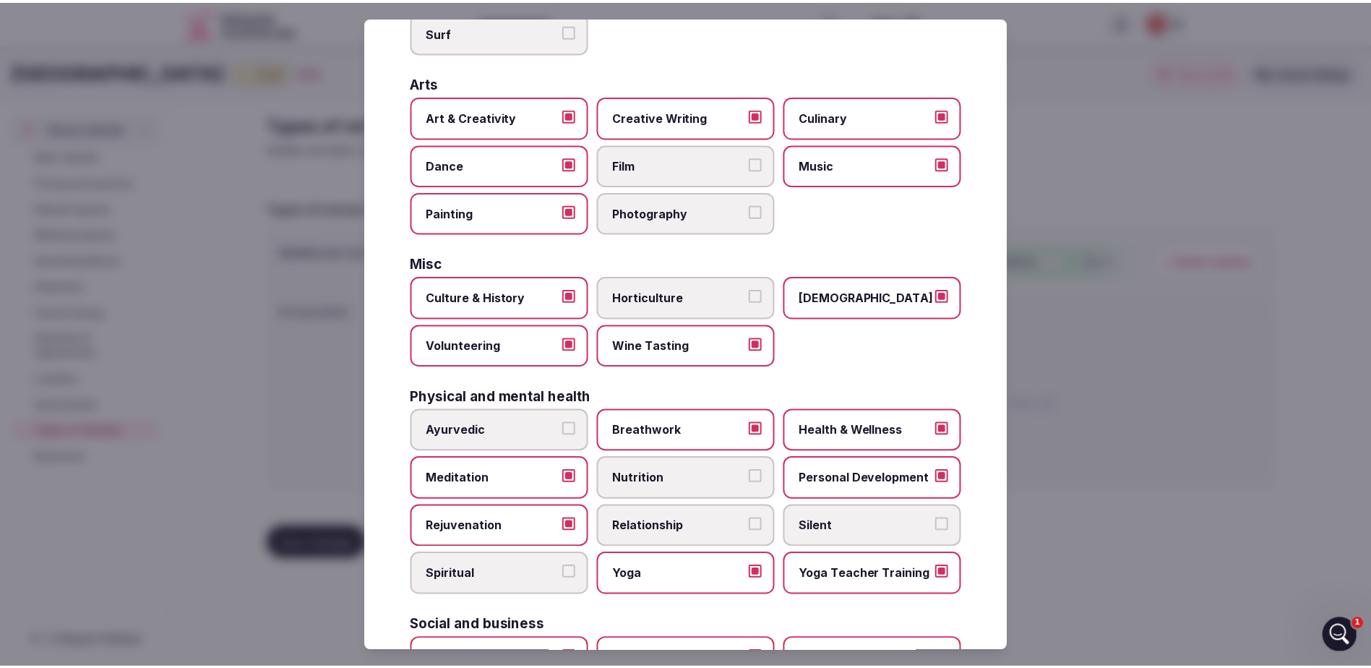
scroll to position [174, 0]
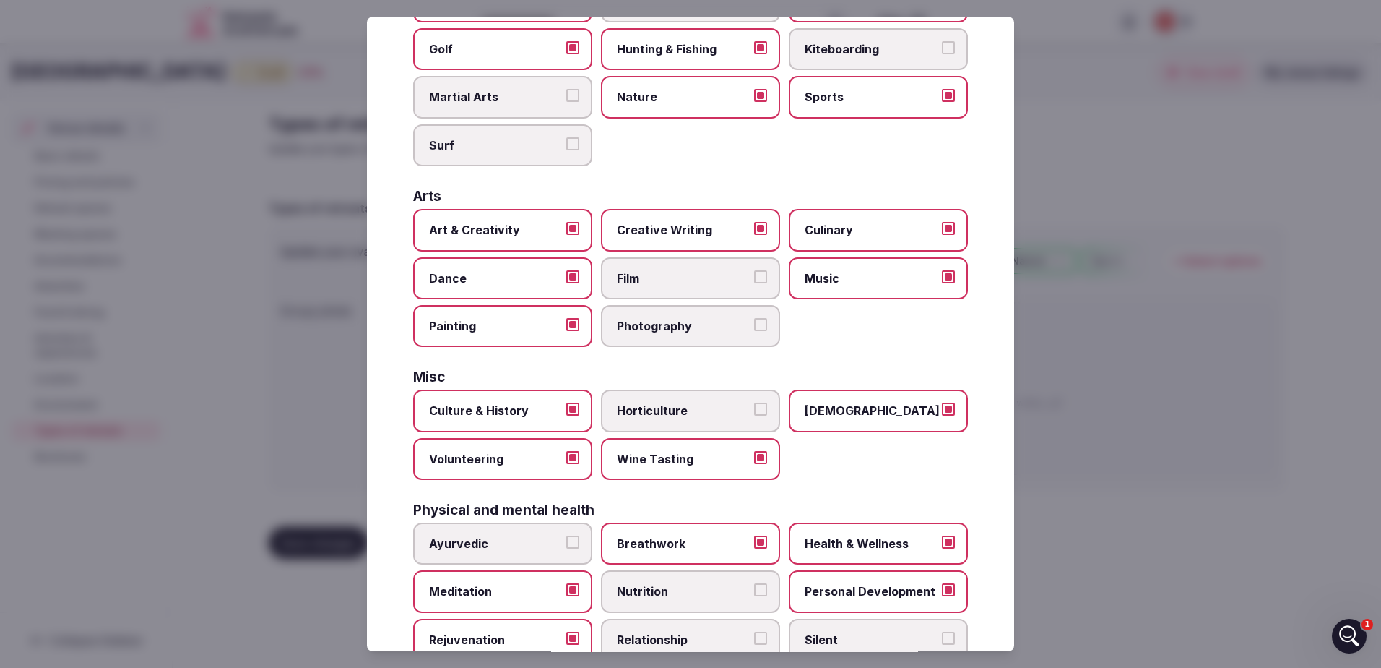
click at [1166, 309] on div at bounding box center [690, 334] width 1381 height 668
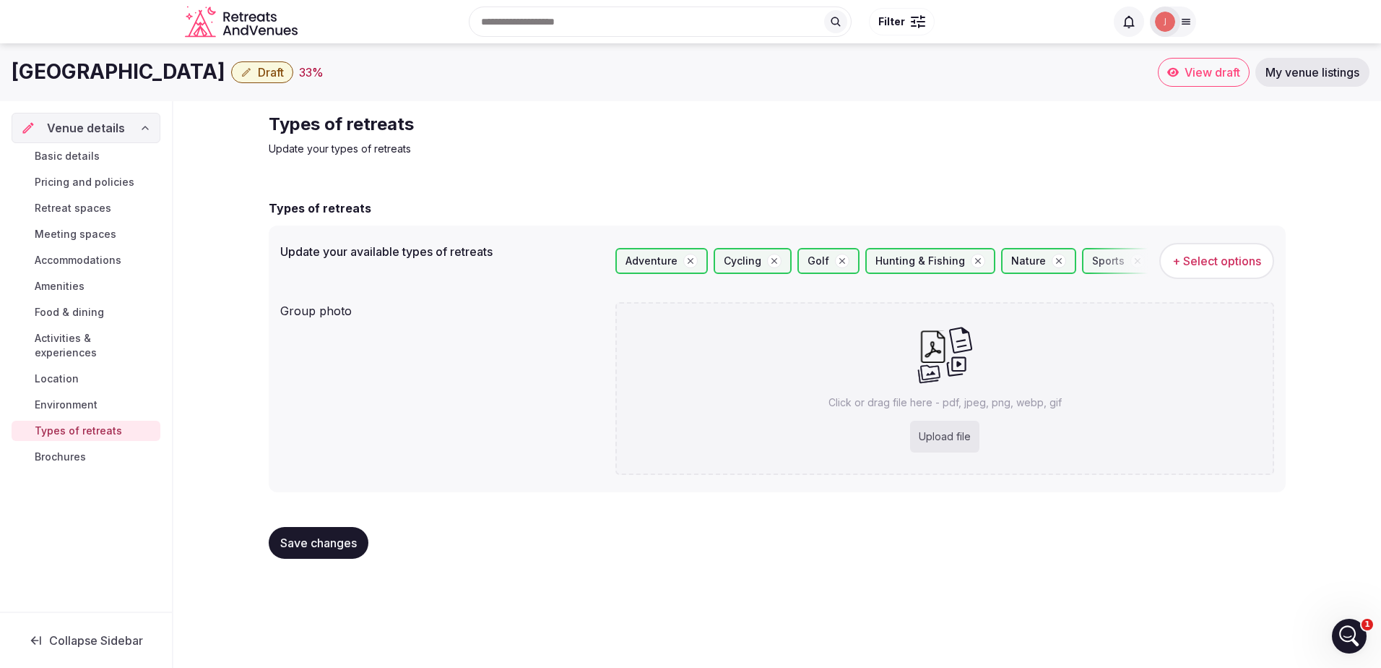
click at [316, 546] on span "Save changes" at bounding box center [318, 542] width 77 height 14
drag, startPoint x: 66, startPoint y: 437, endPoint x: 194, endPoint y: 427, distance: 128.3
click at [66, 449] on span "Brochures" at bounding box center [60, 456] width 51 height 14
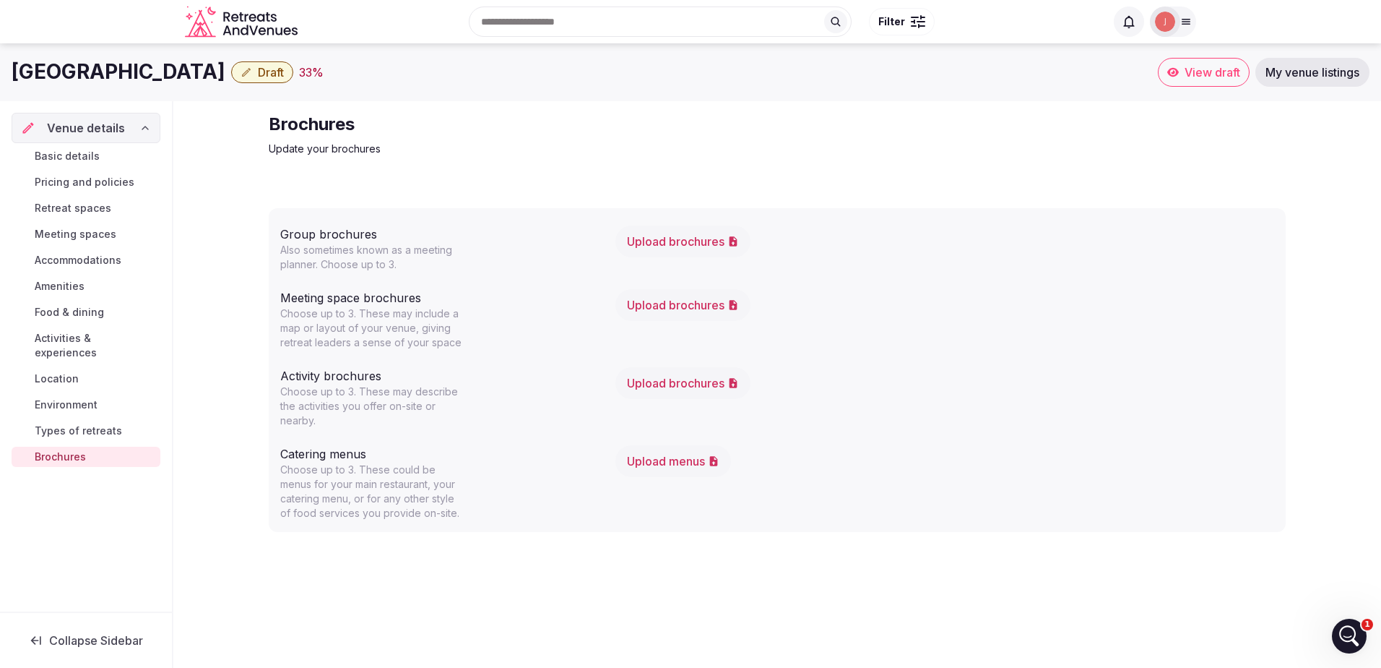
click at [696, 240] on button "Upload brochures" at bounding box center [683, 241] width 135 height 32
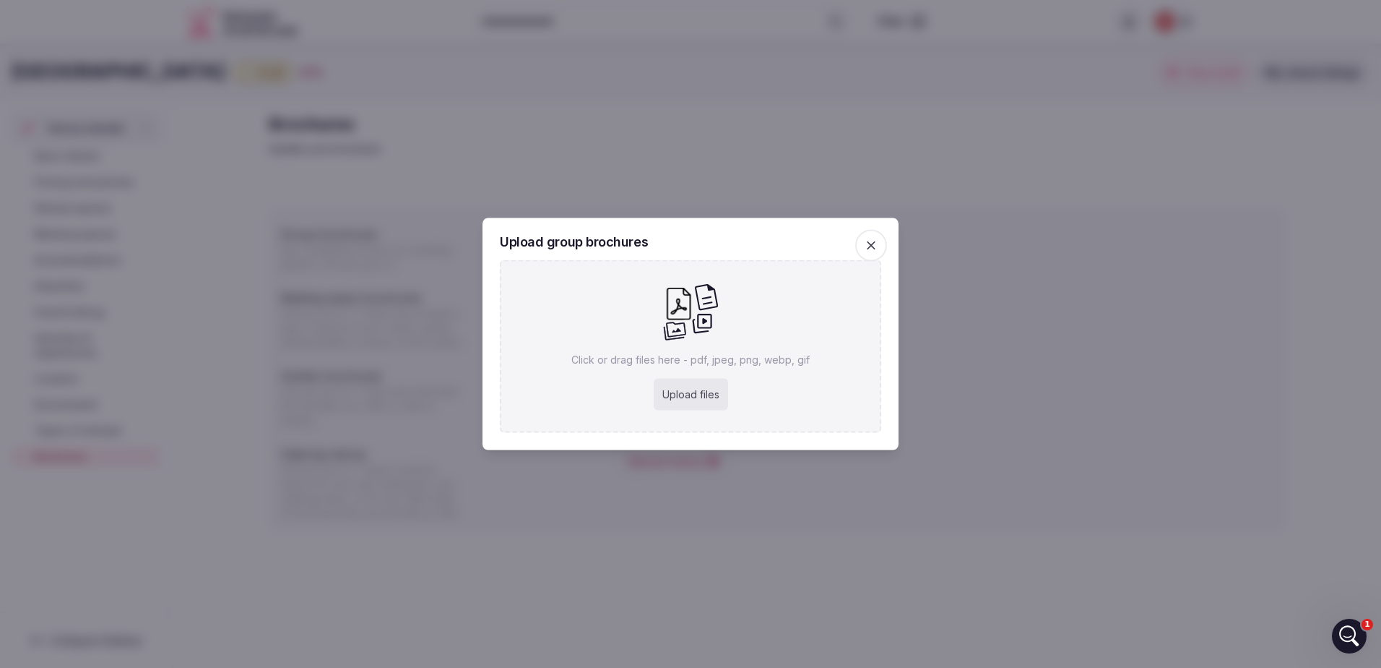
click at [689, 389] on div "Upload files" at bounding box center [691, 395] width 74 height 32
type input "**********"
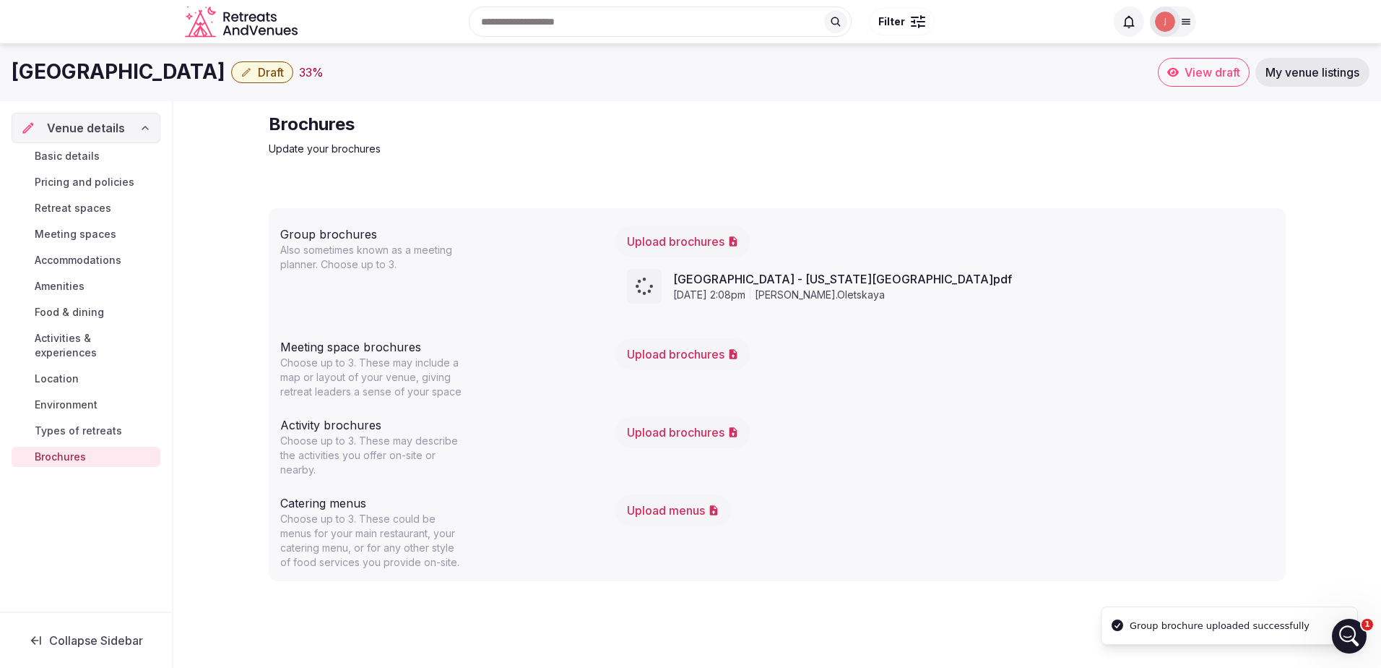
click at [694, 512] on button "Upload menus" at bounding box center [674, 510] width 116 height 32
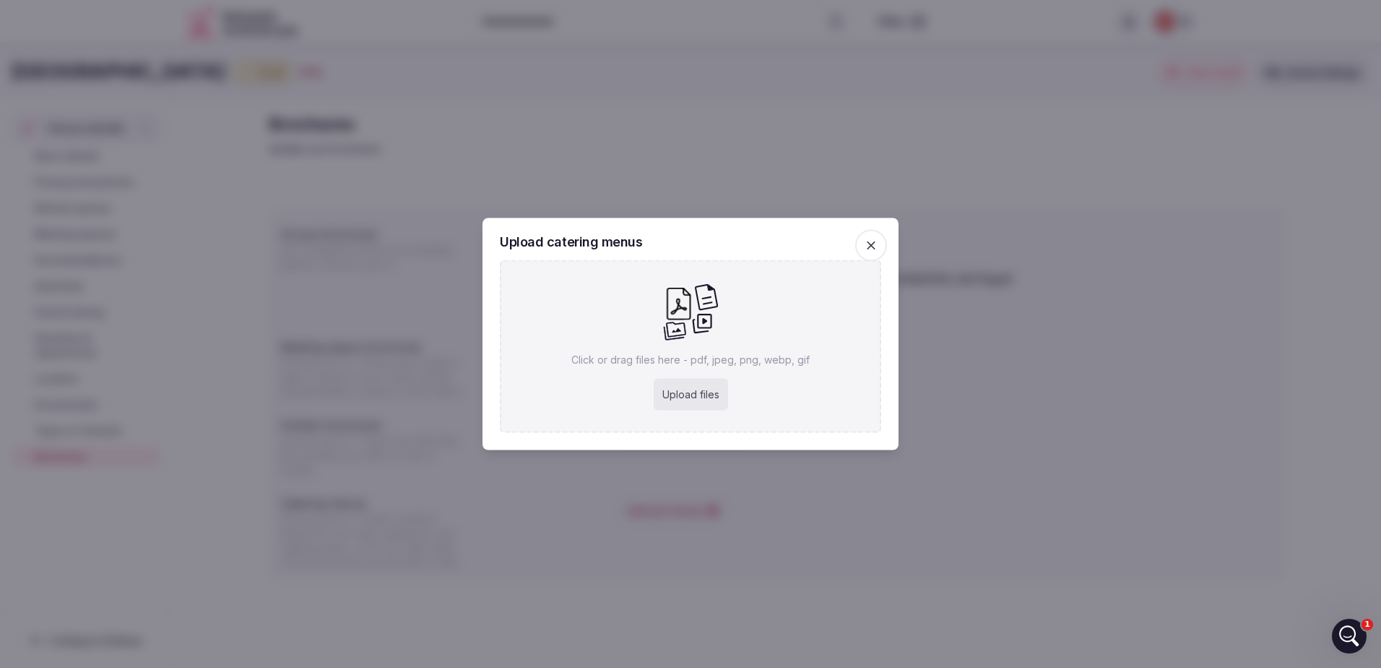
click at [687, 387] on div "Upload files" at bounding box center [691, 395] width 74 height 32
type input "**********"
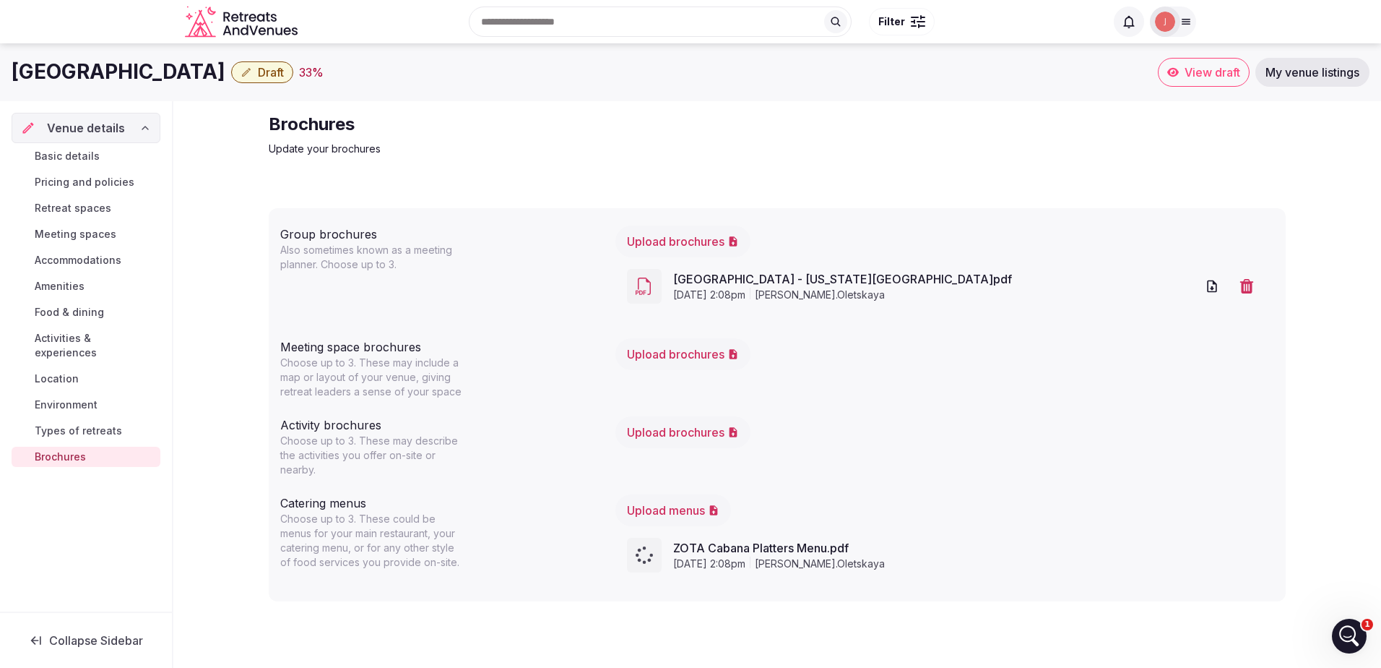
click at [715, 357] on button "Upload brochures" at bounding box center [683, 354] width 135 height 32
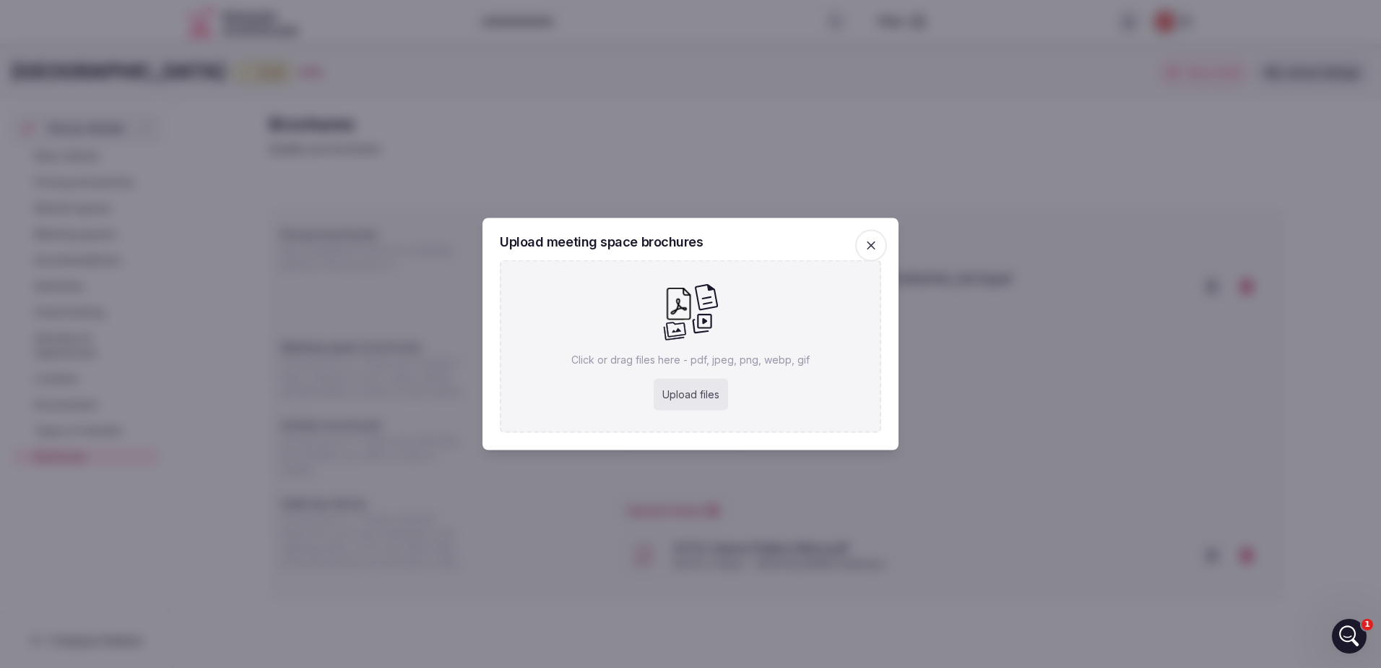
click at [713, 398] on div "Upload files" at bounding box center [691, 395] width 74 height 32
type input "**********"
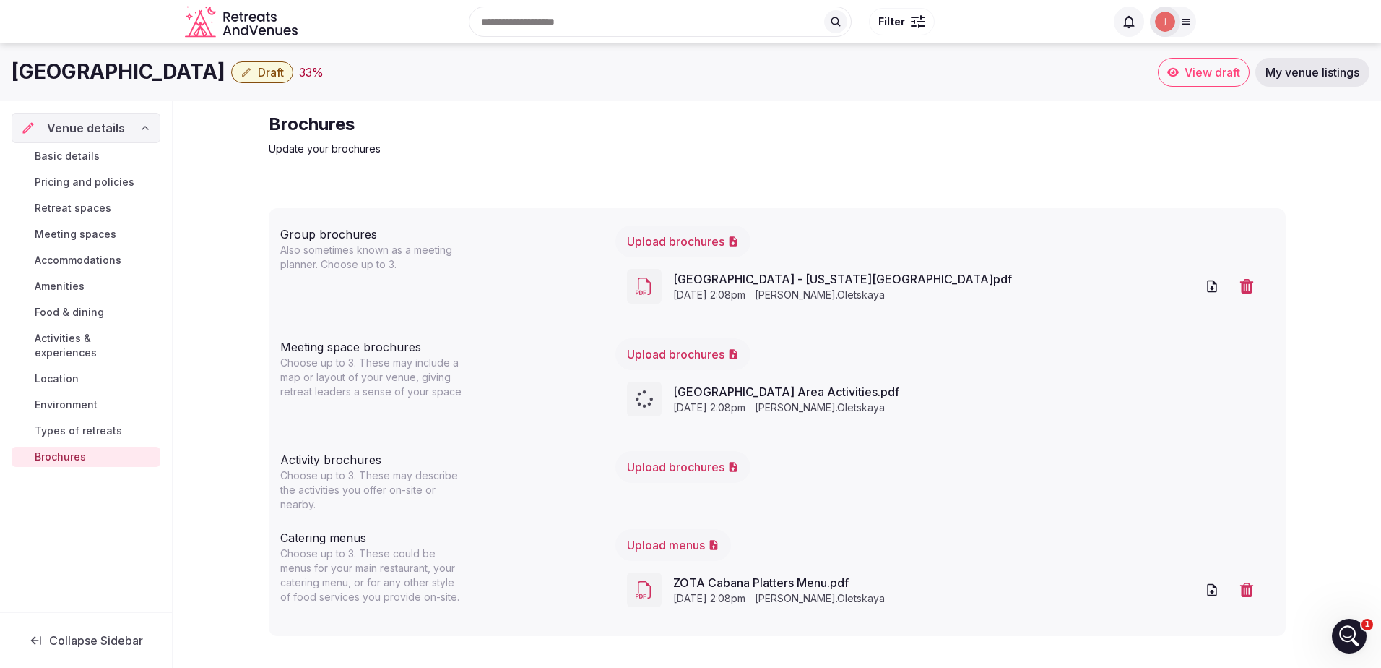
click at [711, 469] on button "Upload brochures" at bounding box center [683, 467] width 135 height 32
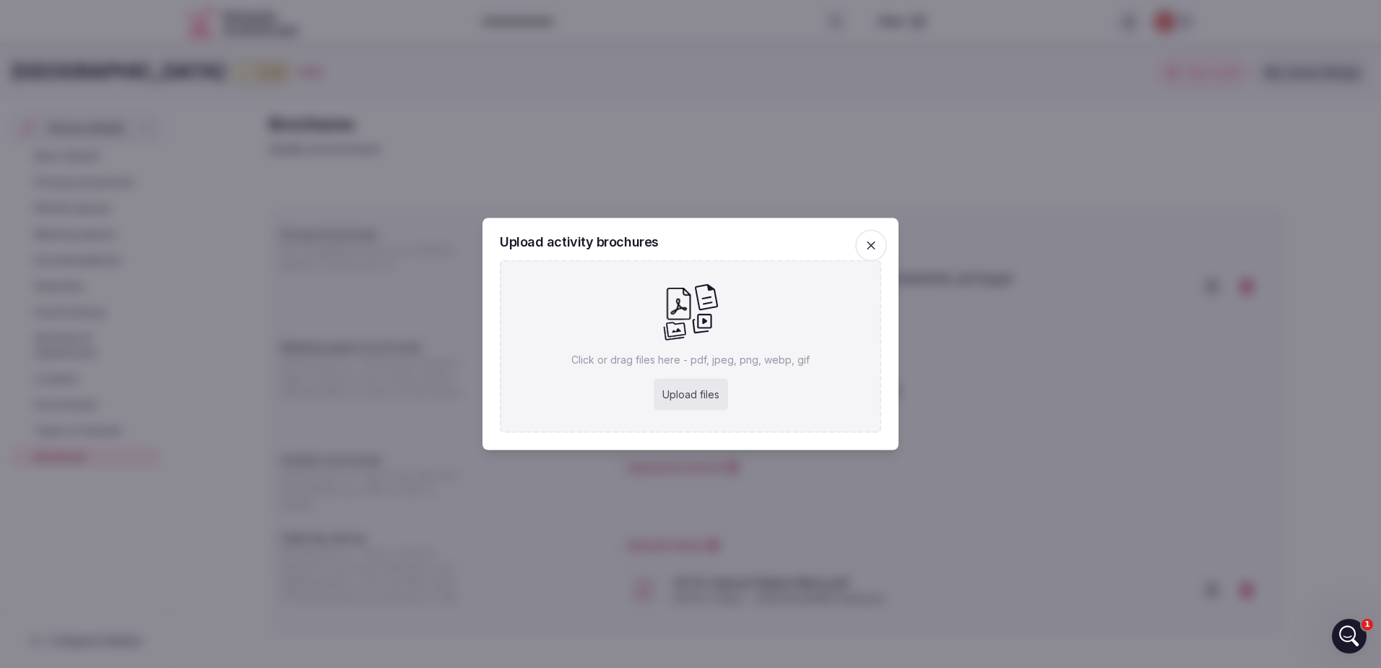
click at [675, 387] on div "Upload files" at bounding box center [691, 395] width 74 height 32
type input "**********"
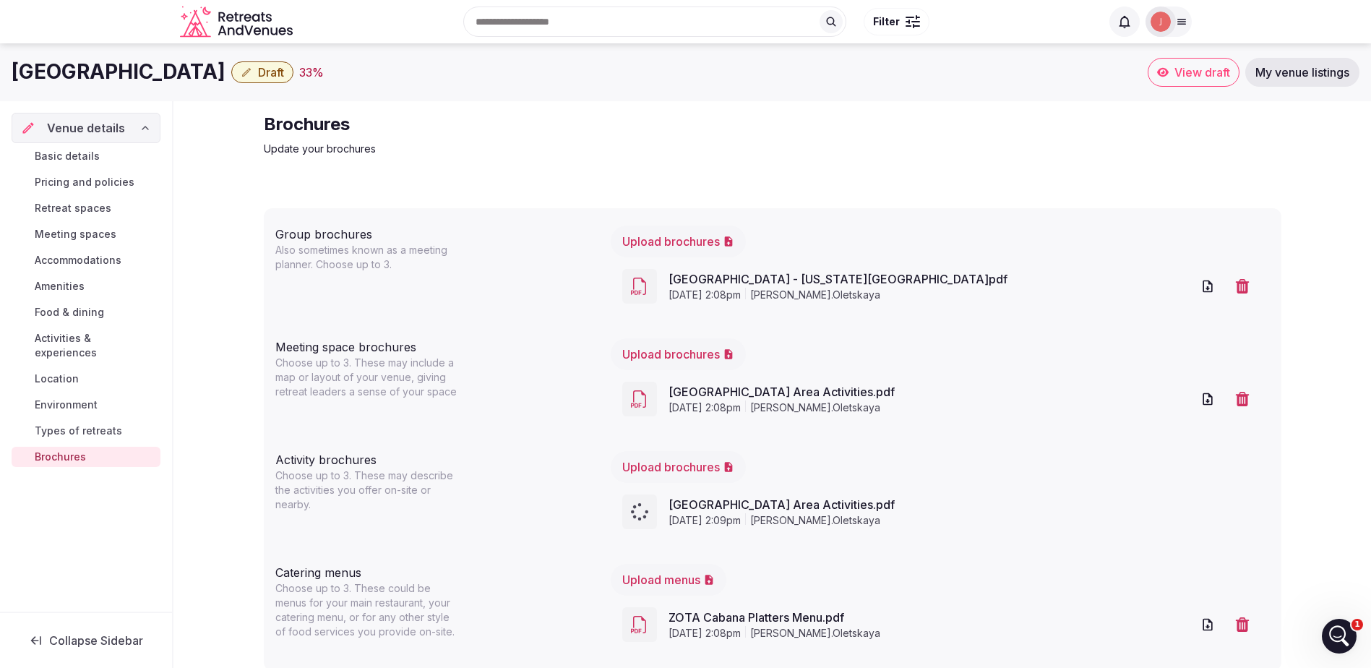
click at [1240, 399] on icon "button" at bounding box center [1241, 399] width 13 height 14
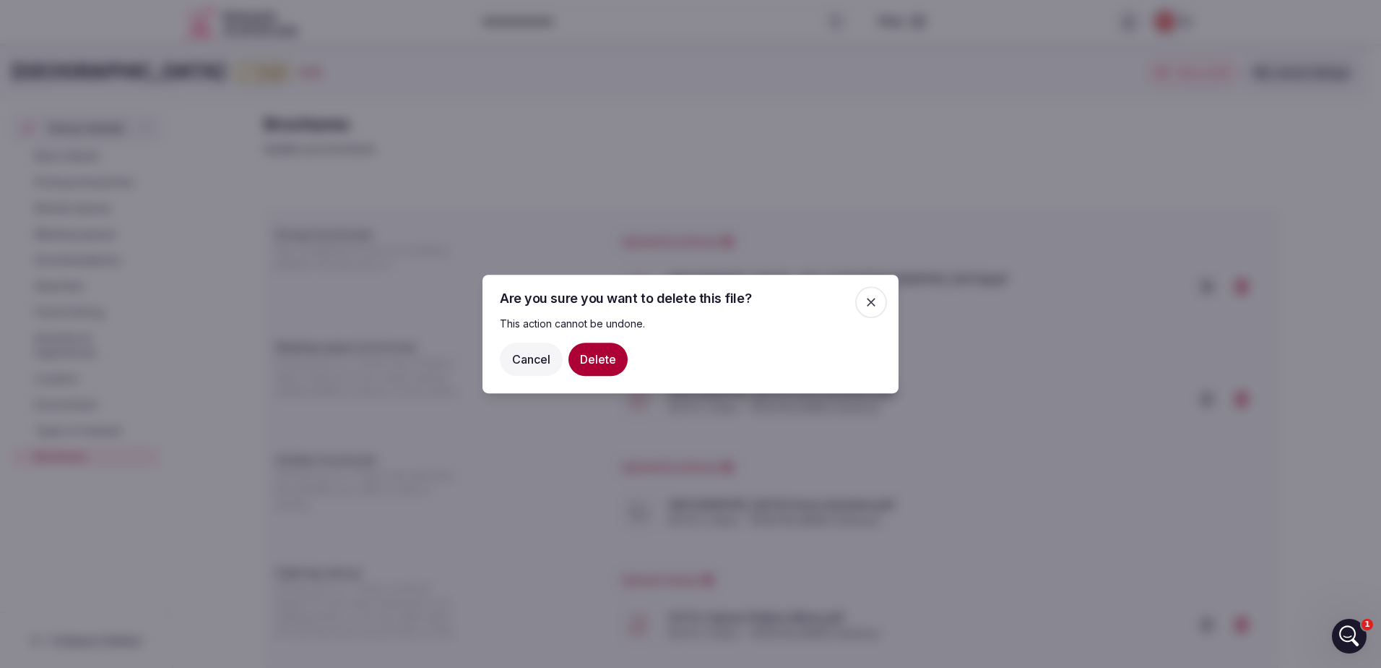
click at [610, 362] on button "Delete" at bounding box center [598, 358] width 59 height 33
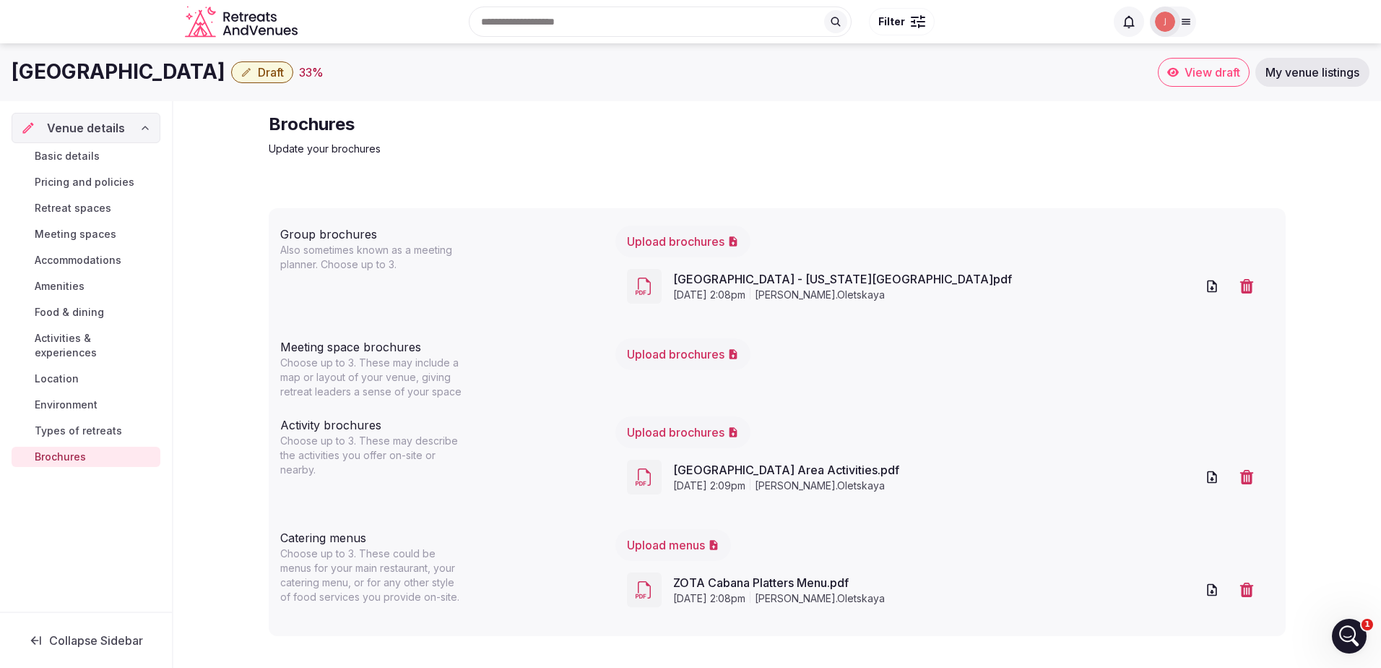
click at [662, 361] on button "Upload brochures" at bounding box center [683, 354] width 135 height 32
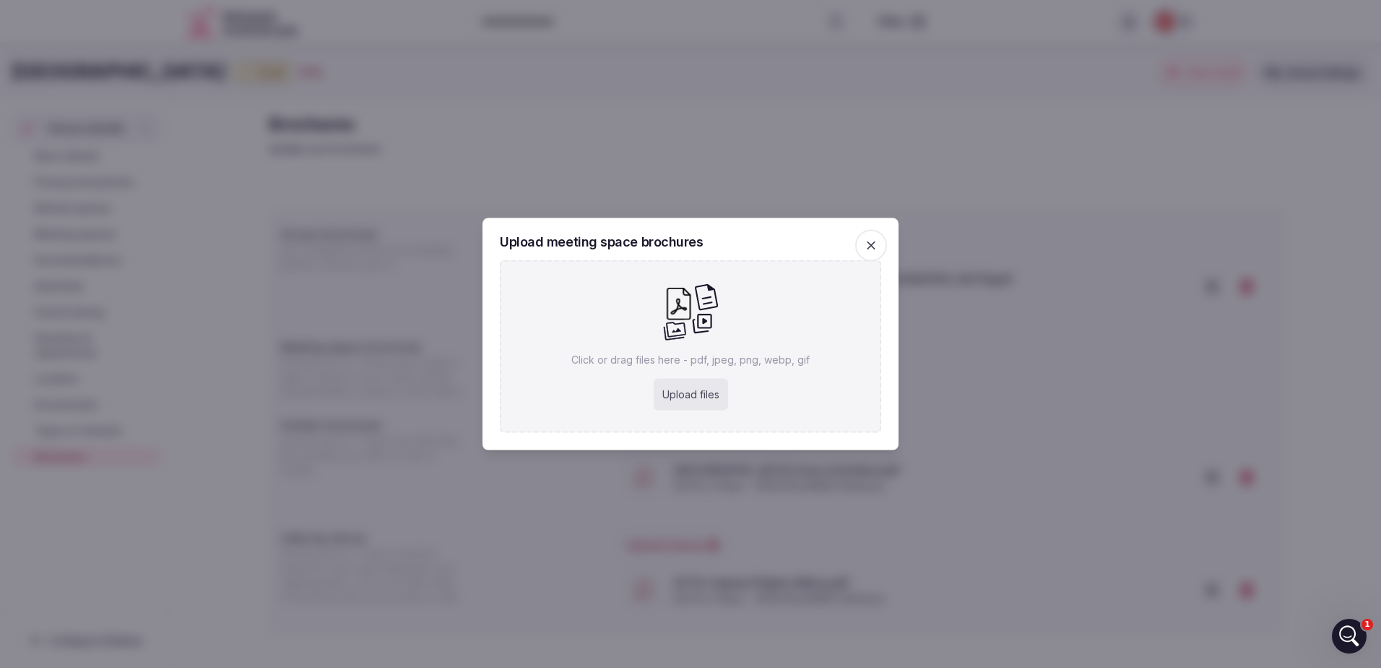
click at [678, 389] on div "Upload files" at bounding box center [691, 395] width 74 height 32
type input "**********"
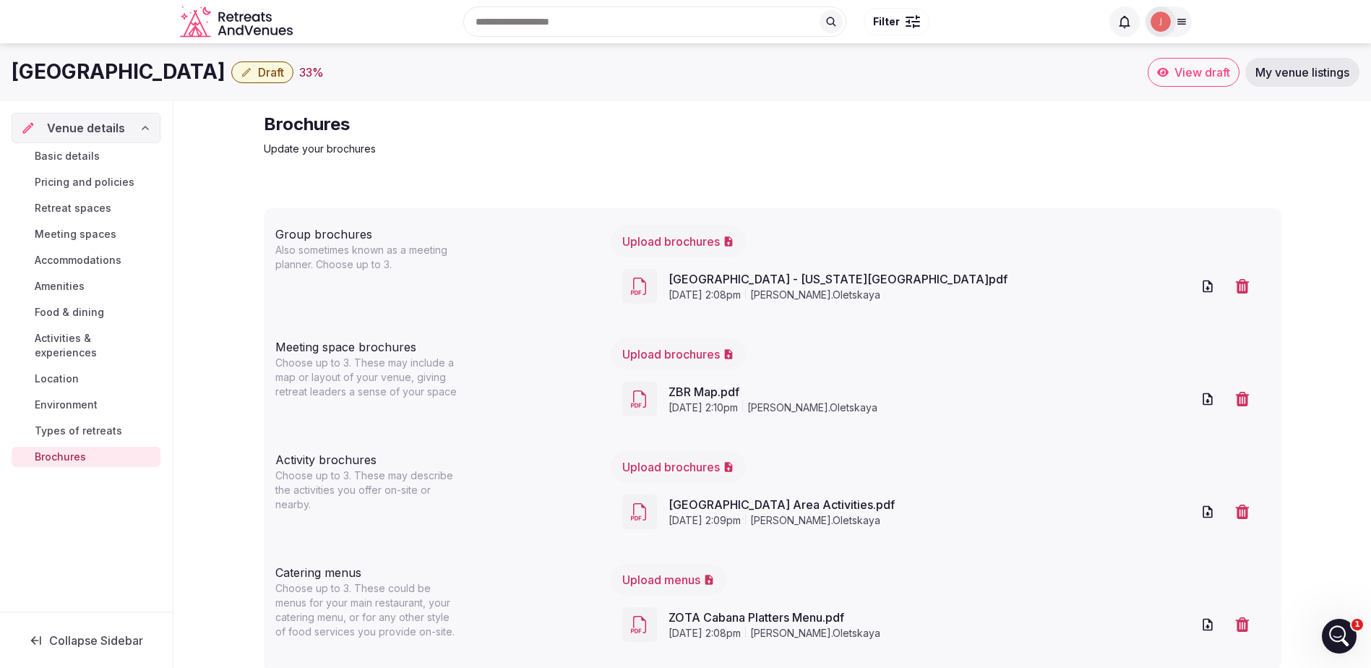
click at [1182, 75] on span "View draft" at bounding box center [1202, 72] width 56 height 14
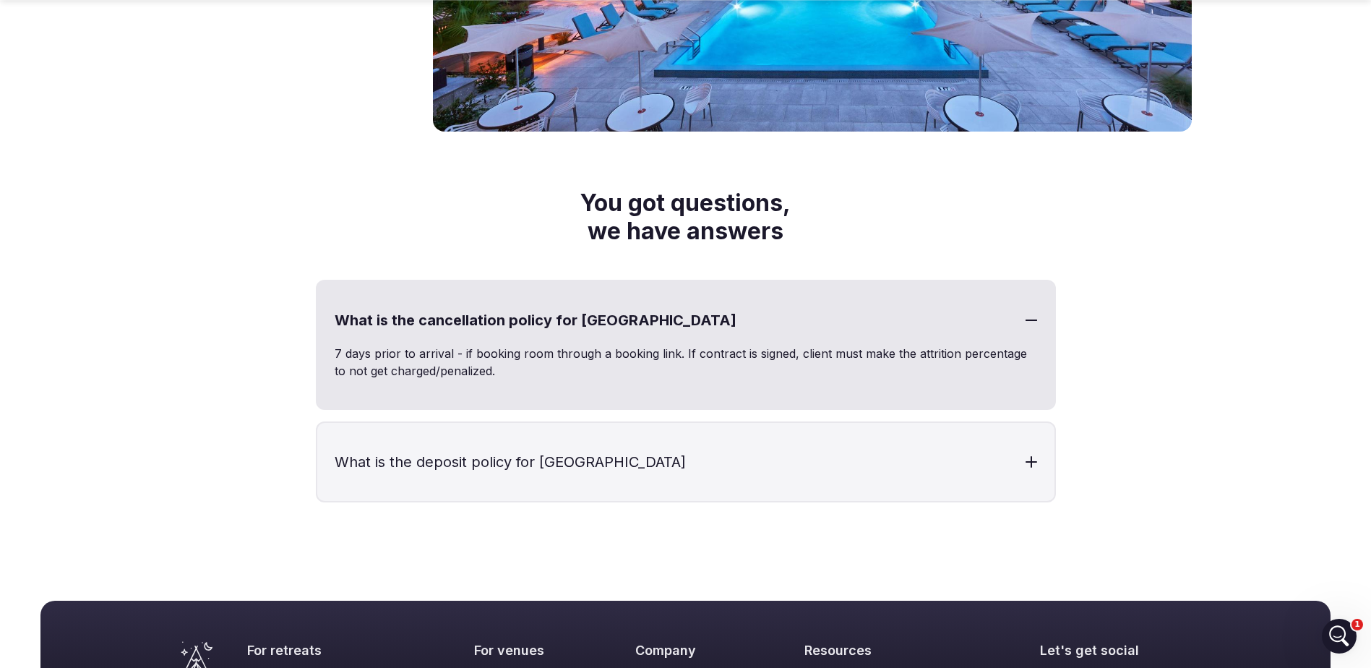
scroll to position [1806, 0]
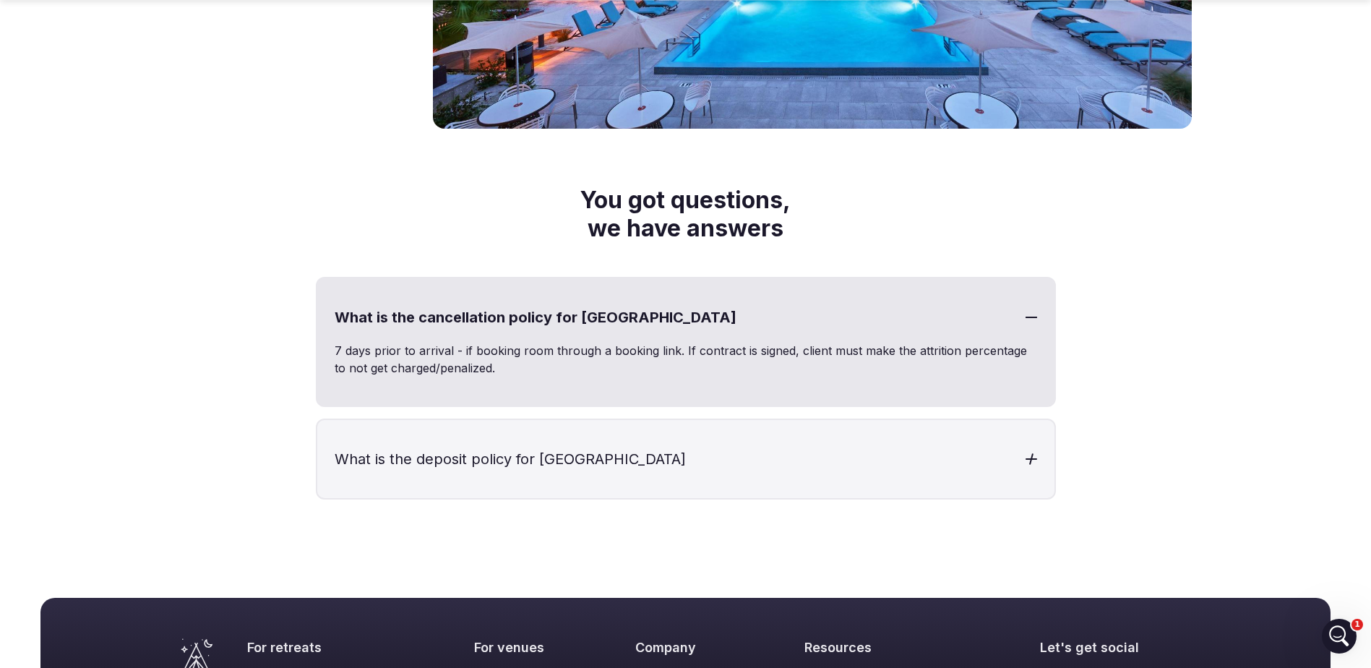
click at [1036, 457] on div at bounding box center [1031, 459] width 12 height 12
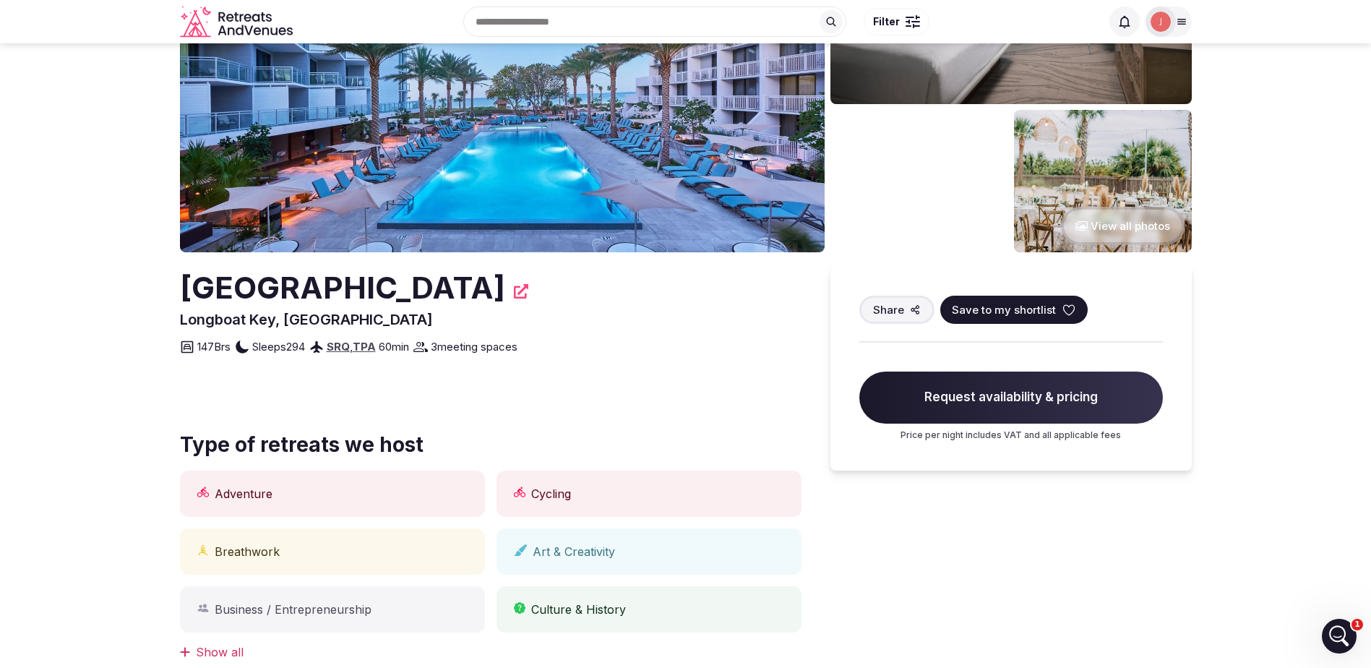
scroll to position [0, 0]
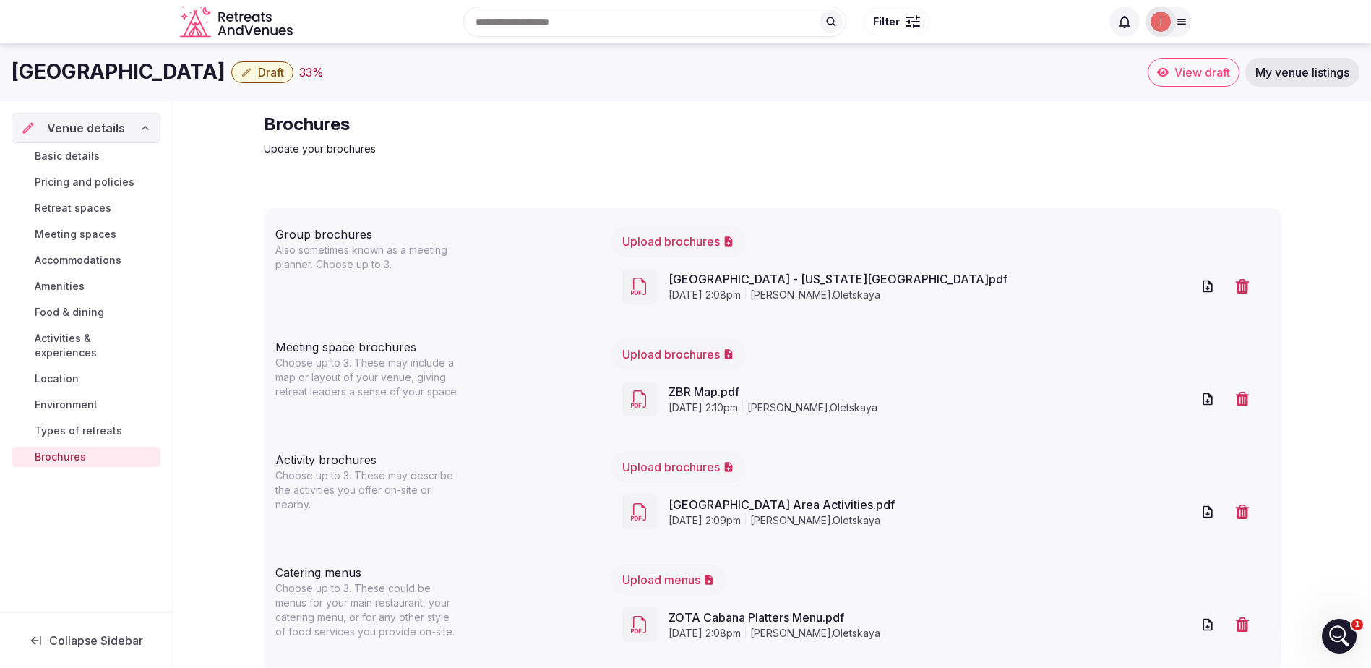
click at [64, 159] on span "Basic details" at bounding box center [67, 156] width 65 height 14
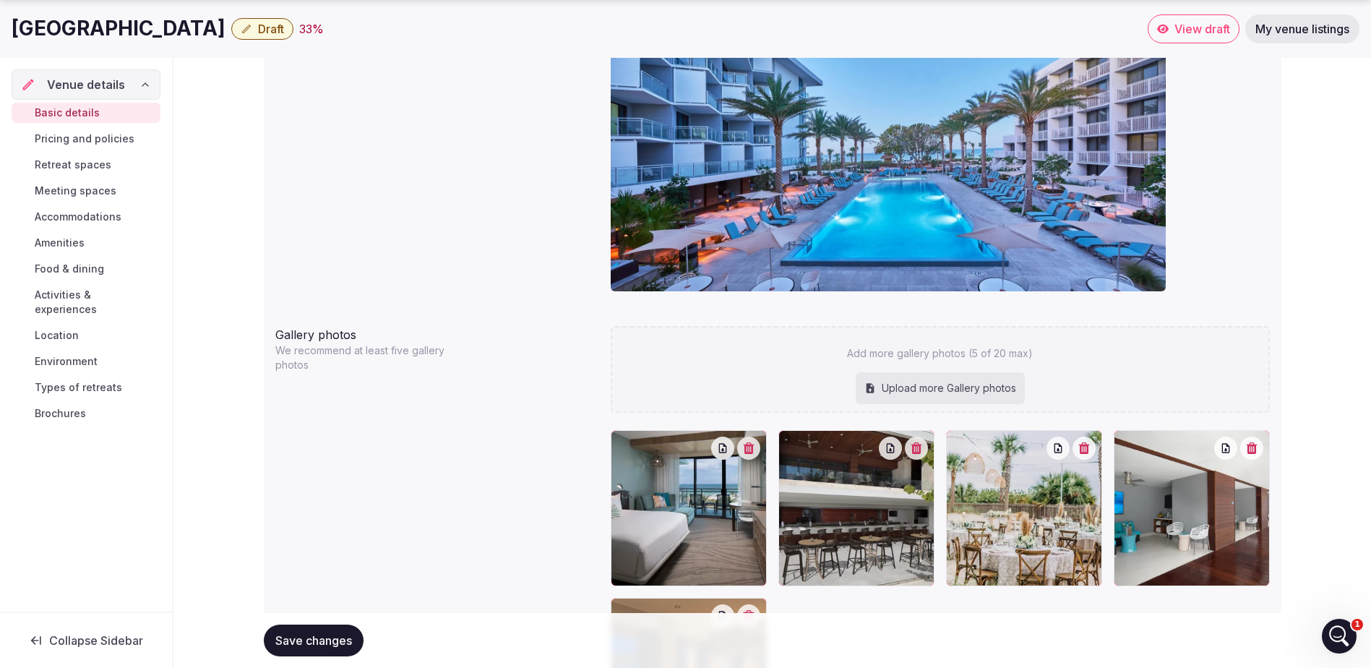
scroll to position [1431, 0]
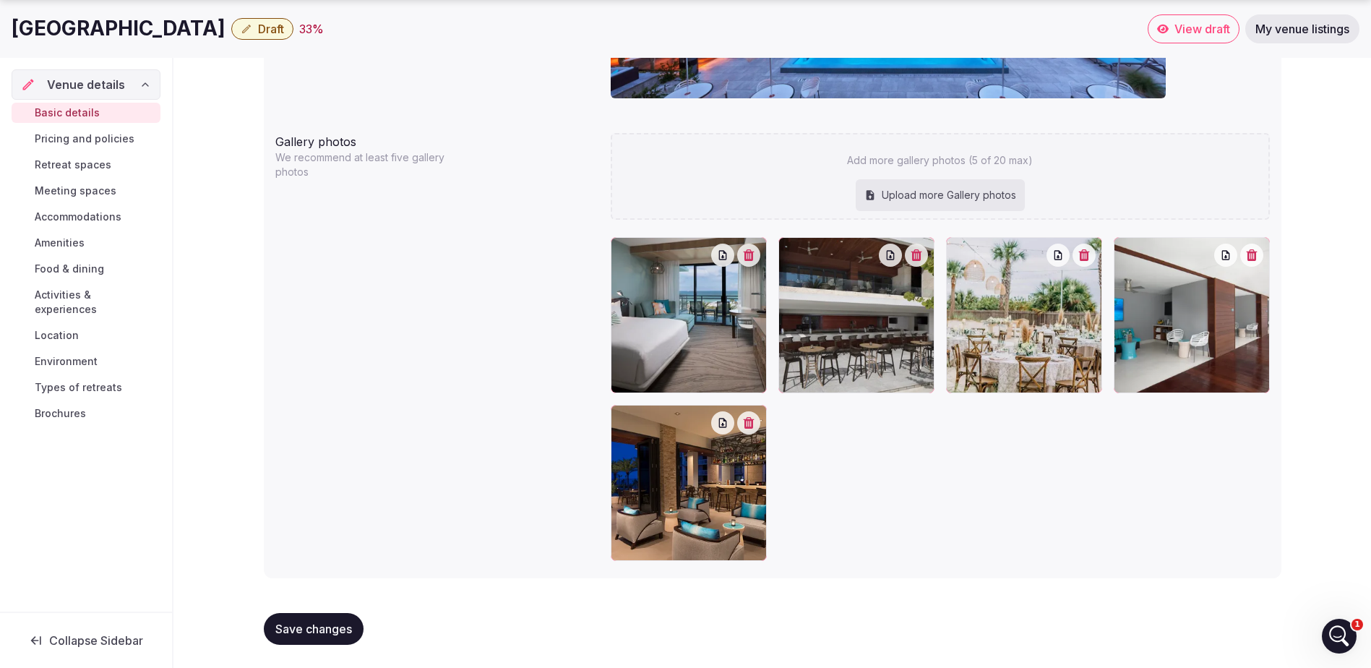
click at [972, 198] on div "Upload more Gallery photos" at bounding box center [939, 195] width 169 height 32
type input "**********"
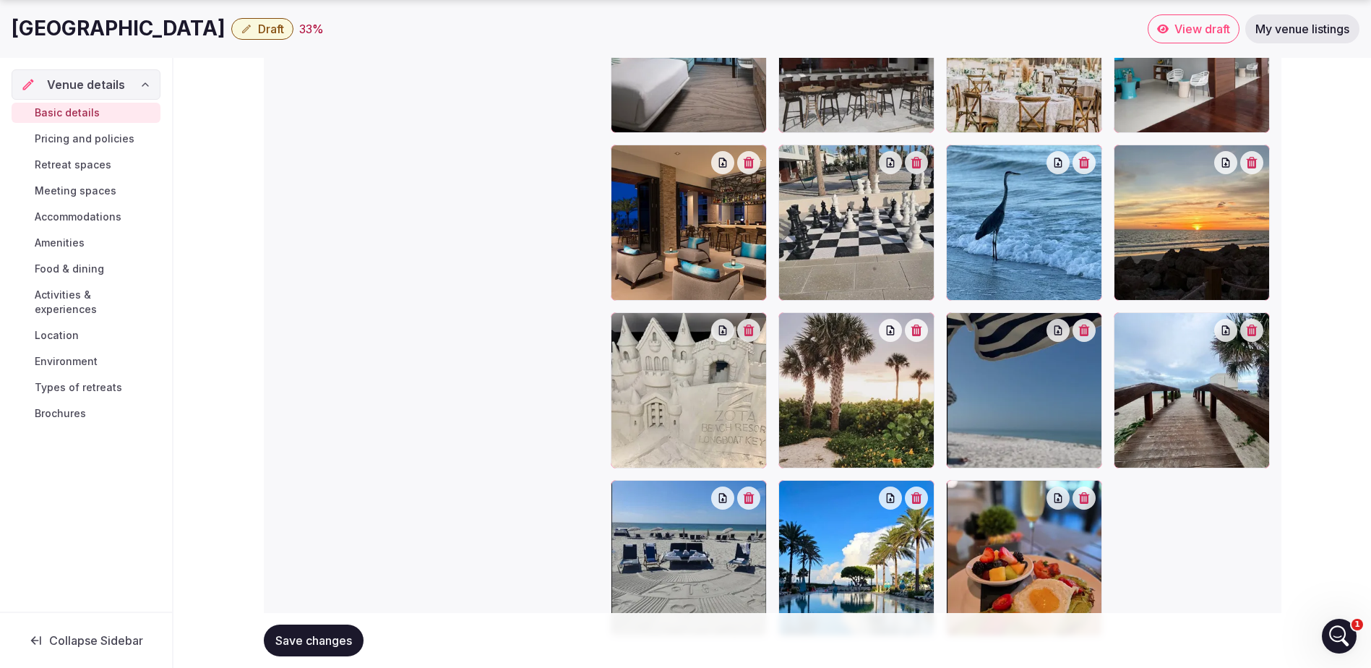
scroll to position [1779, 0]
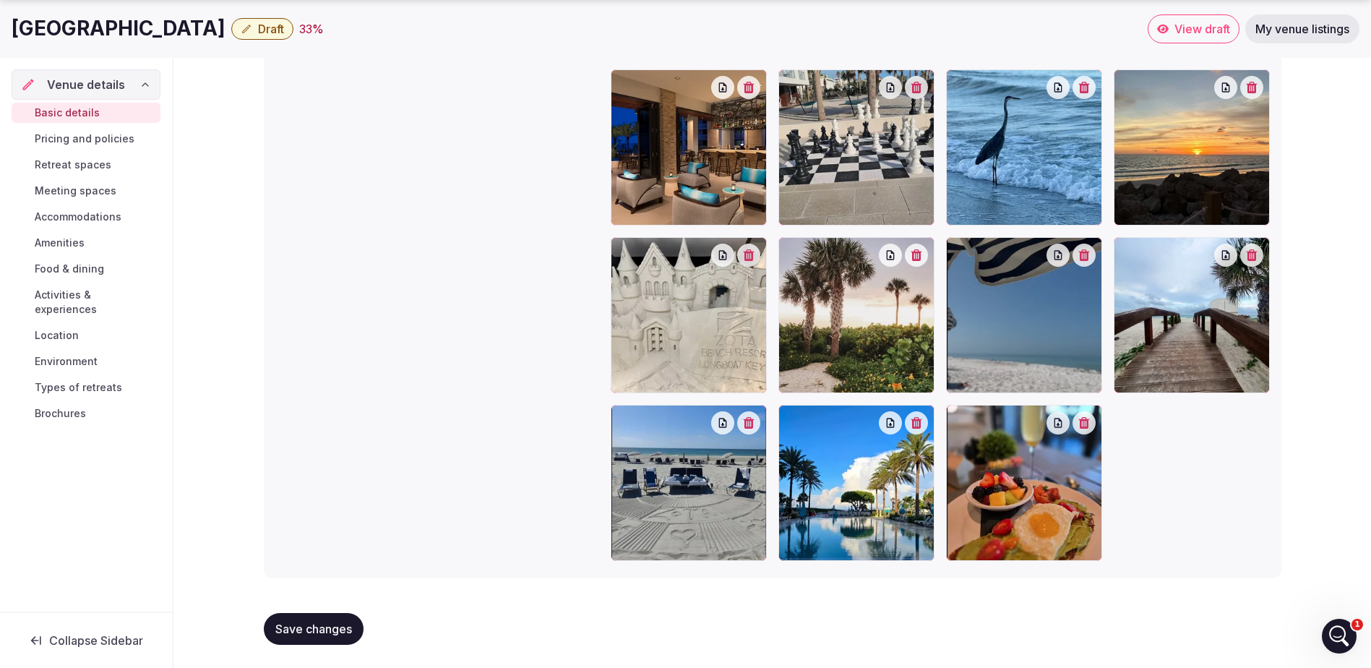
click at [329, 616] on button "Save changes" at bounding box center [314, 629] width 100 height 32
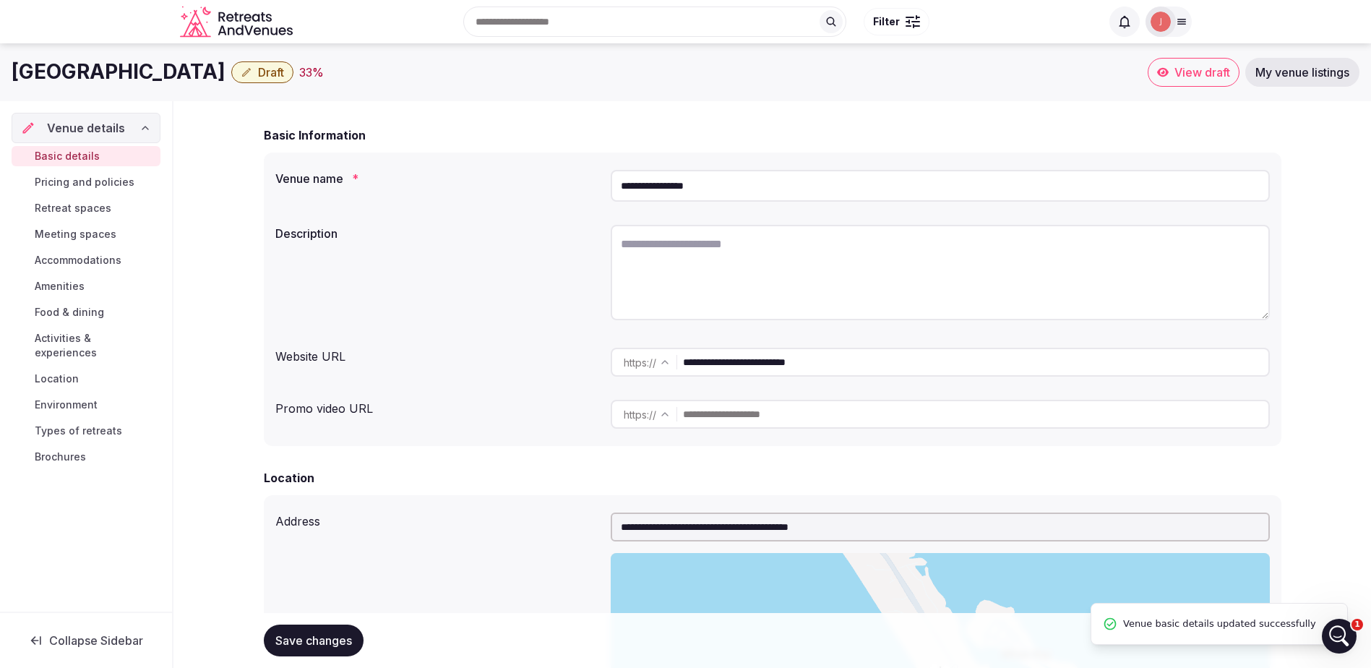
scroll to position [48, 0]
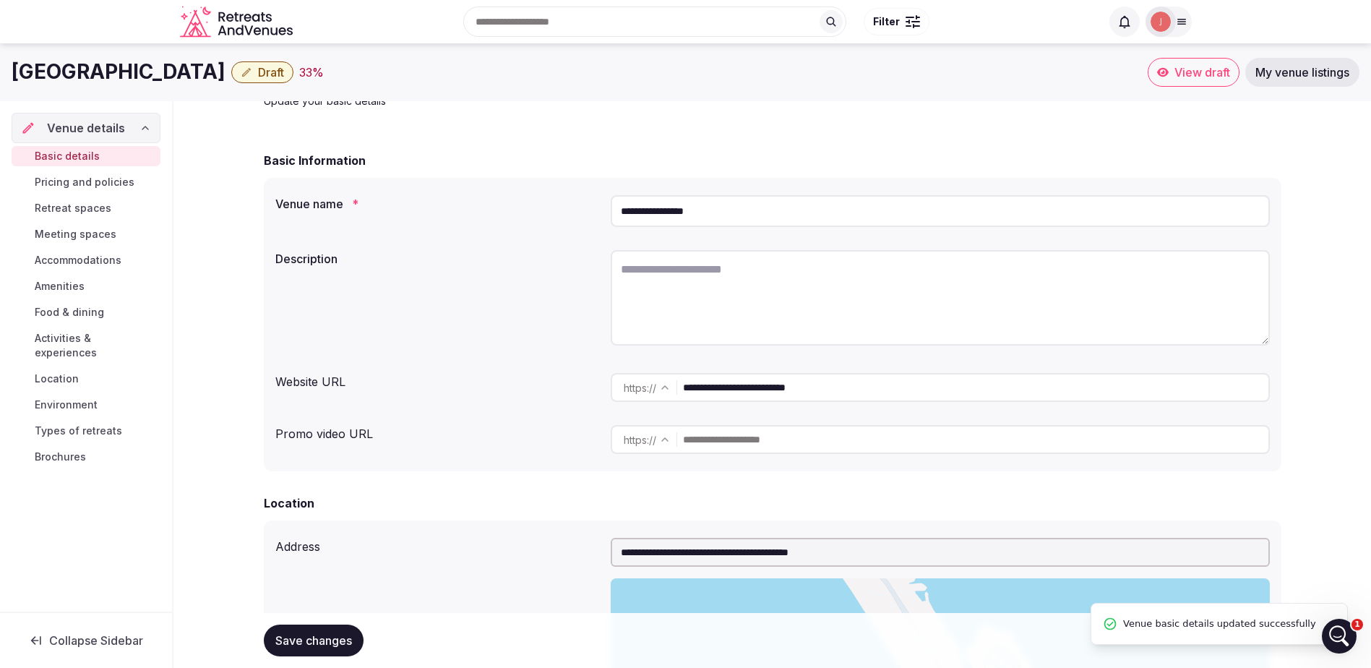
click at [756, 247] on div at bounding box center [939, 299] width 659 height 111
click at [741, 276] on textarea at bounding box center [939, 297] width 659 height 95
click at [748, 215] on input "**********" at bounding box center [939, 211] width 659 height 32
type input "**********"
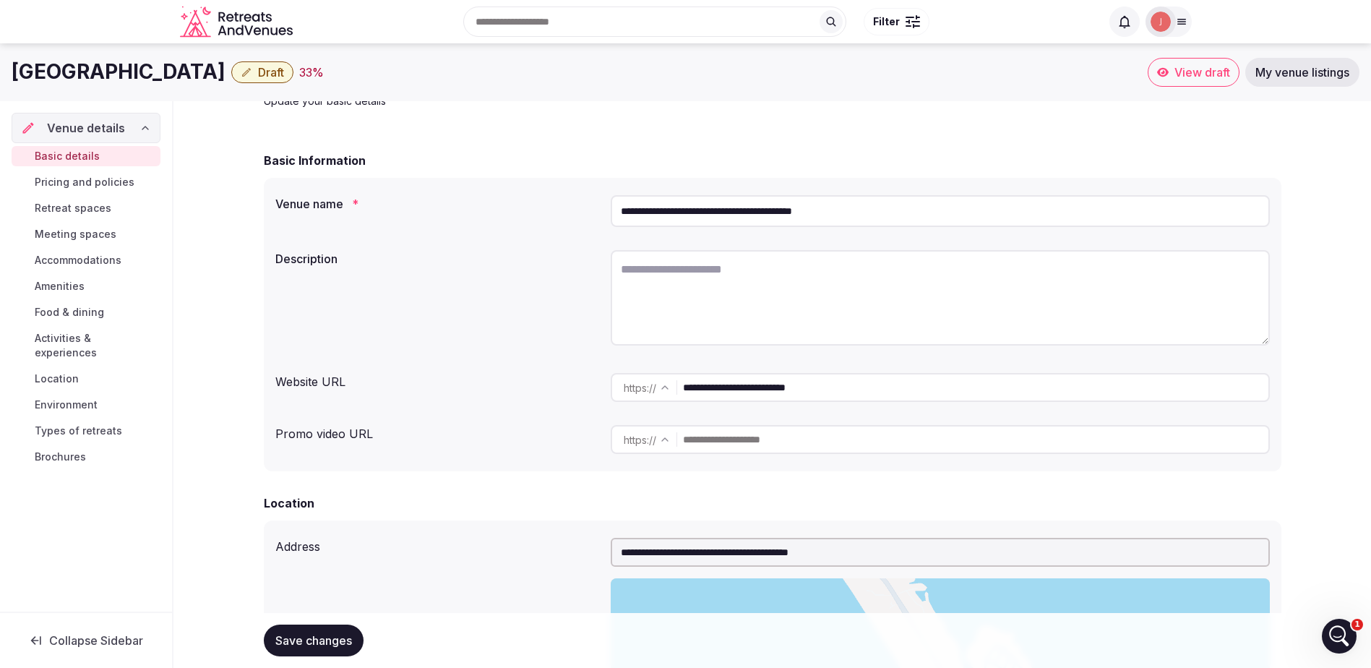
click at [680, 314] on textarea at bounding box center [939, 297] width 659 height 95
click at [697, 304] on textarea at bounding box center [939, 297] width 659 height 95
click at [700, 303] on textarea at bounding box center [939, 297] width 659 height 95
click at [702, 303] on textarea at bounding box center [939, 297] width 659 height 95
click at [703, 303] on textarea at bounding box center [939, 297] width 659 height 95
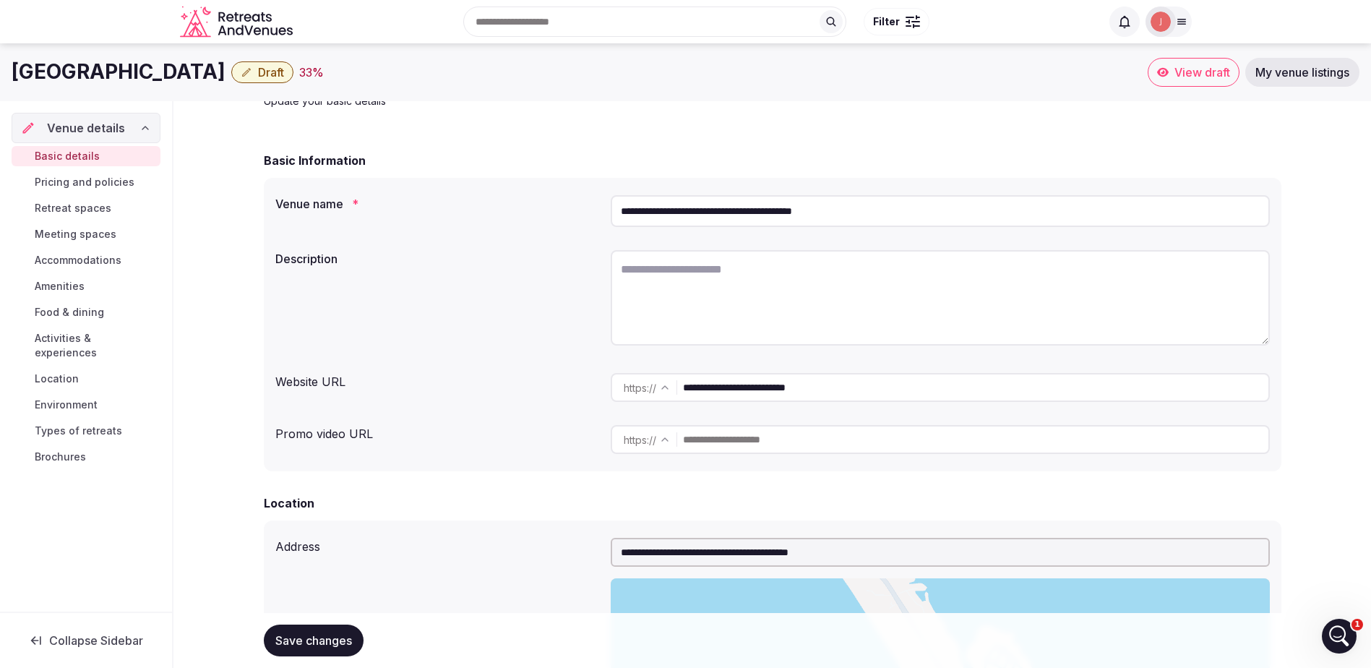
click at [337, 630] on button "Save changes" at bounding box center [314, 640] width 100 height 32
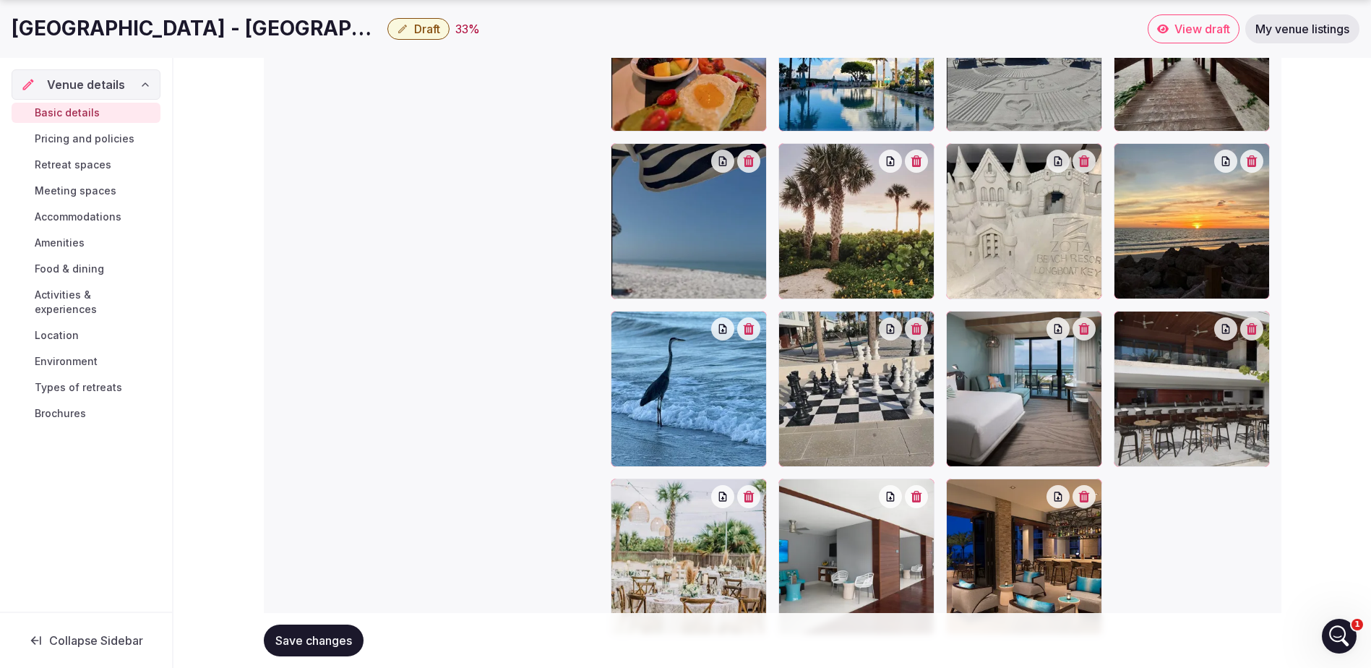
scroll to position [1779, 0]
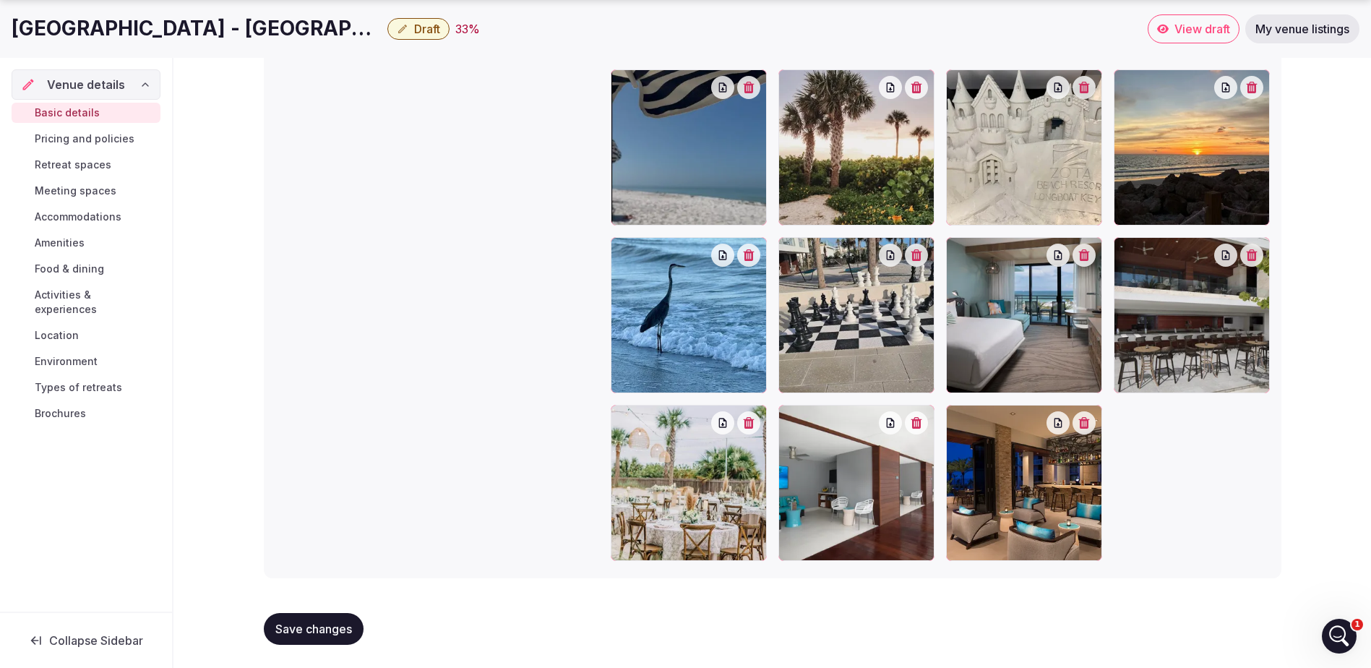
click at [303, 626] on span "Save changes" at bounding box center [313, 628] width 77 height 14
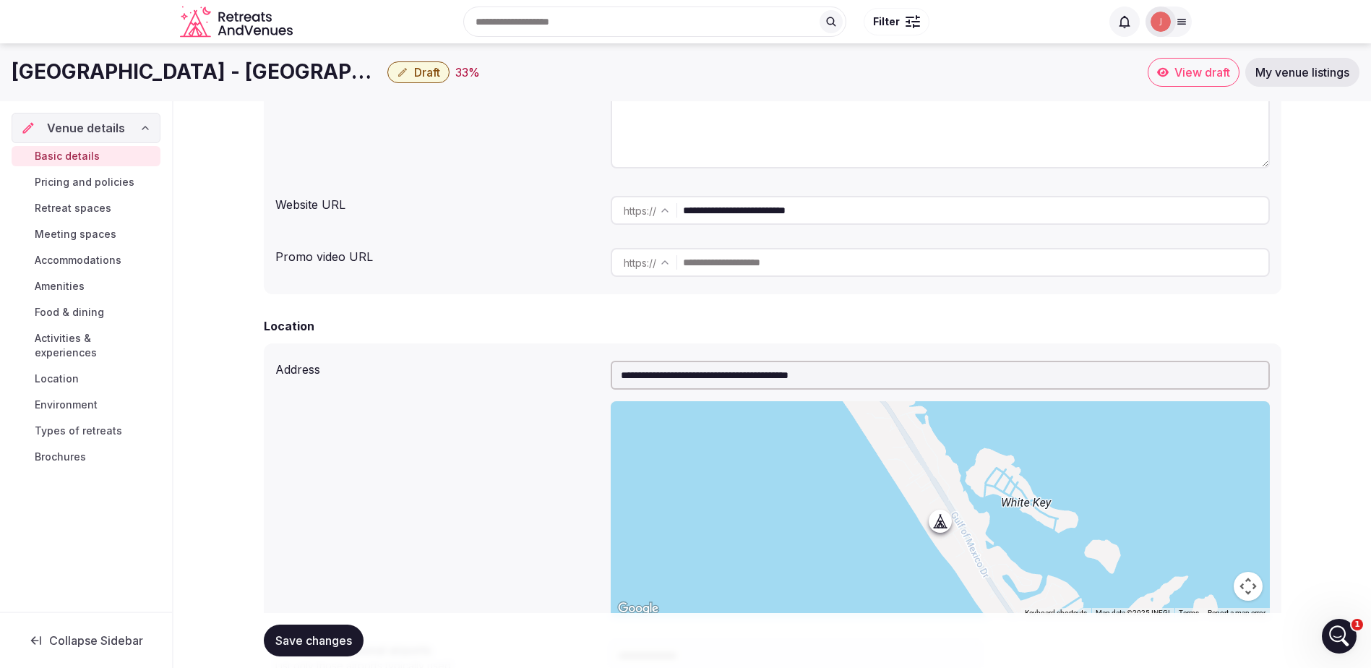
scroll to position [0, 0]
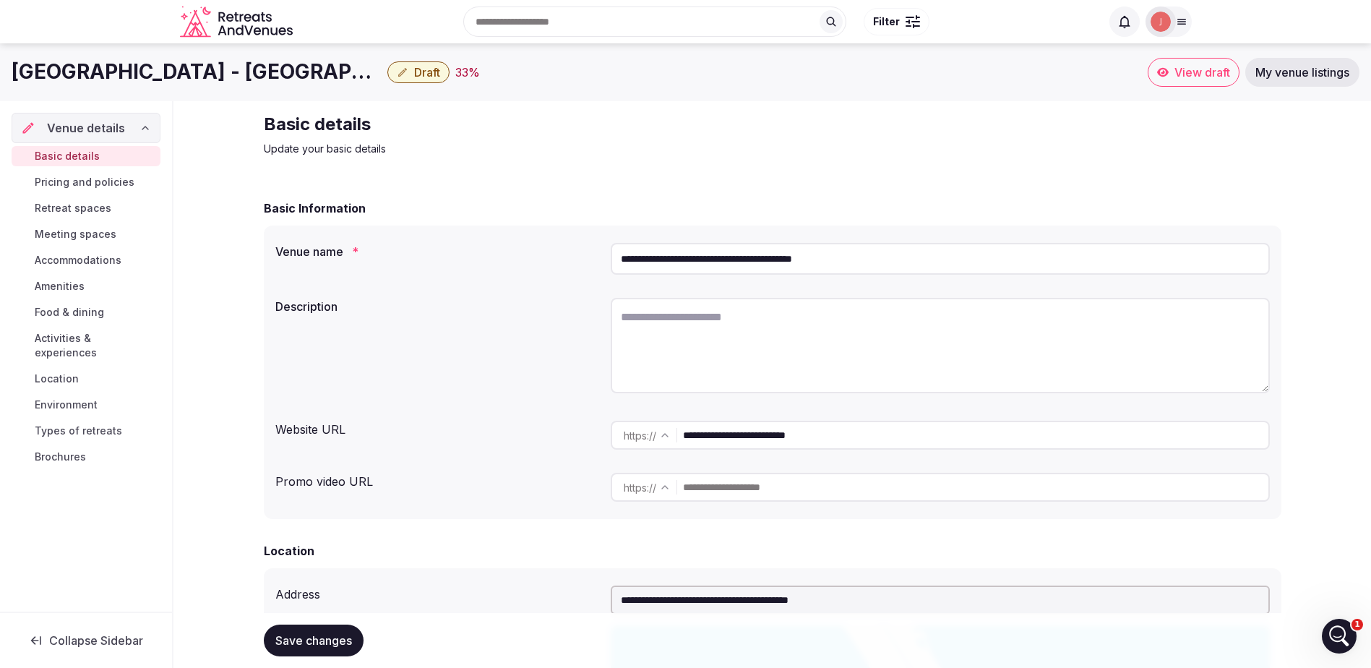
click at [426, 155] on p "Update your basic details" at bounding box center [507, 149] width 486 height 14
click at [95, 186] on span "Pricing and policies" at bounding box center [85, 182] width 100 height 14
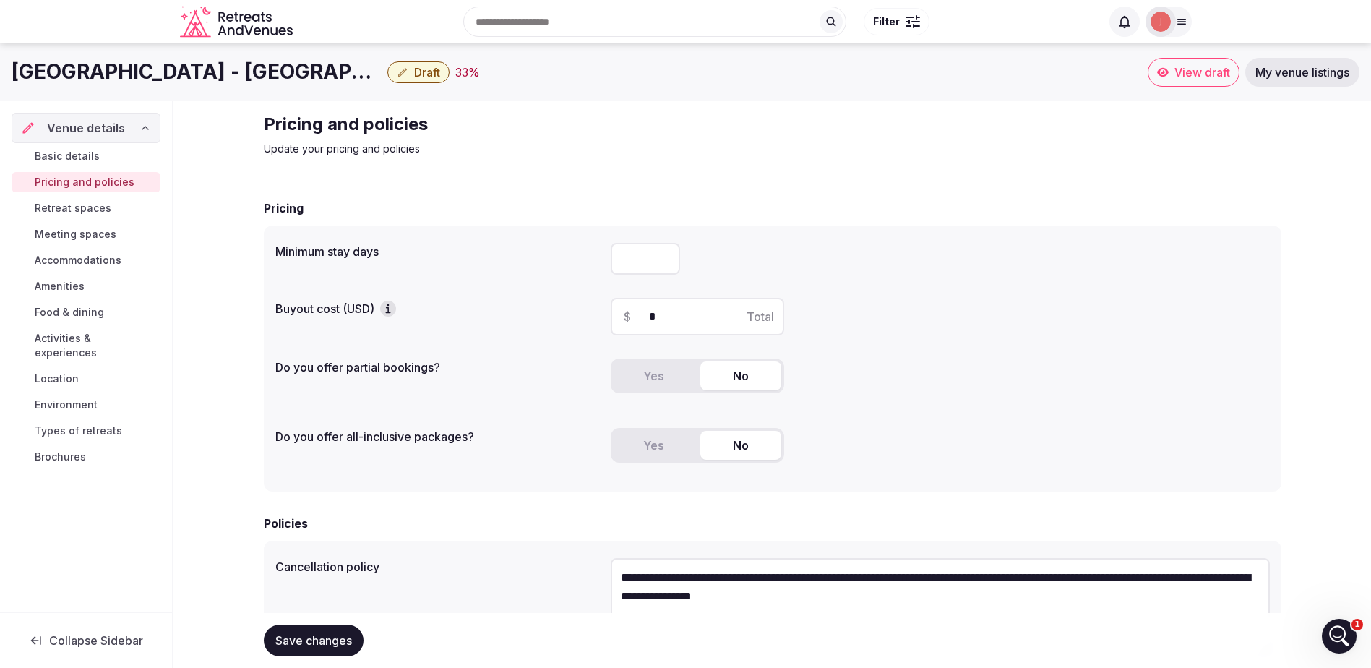
click at [337, 148] on p "Update your pricing and policies" at bounding box center [507, 149] width 486 height 14
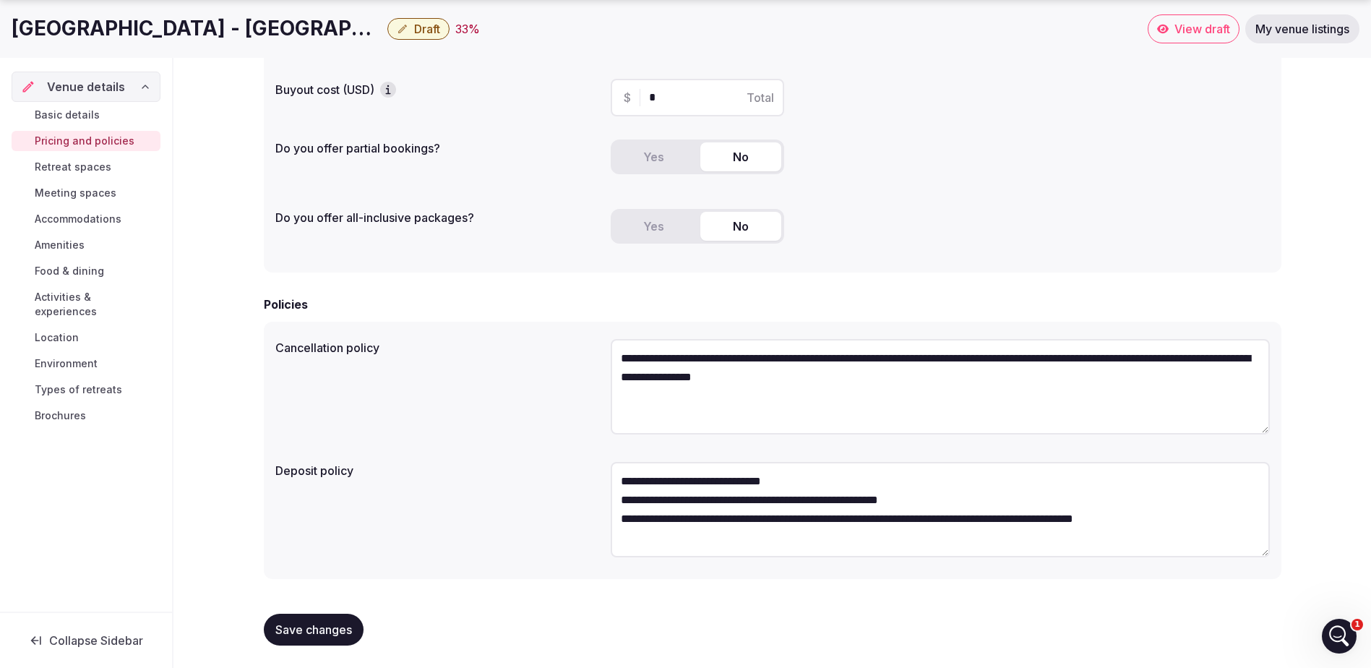
scroll to position [220, 0]
click at [103, 216] on span "Accommodations" at bounding box center [78, 217] width 87 height 14
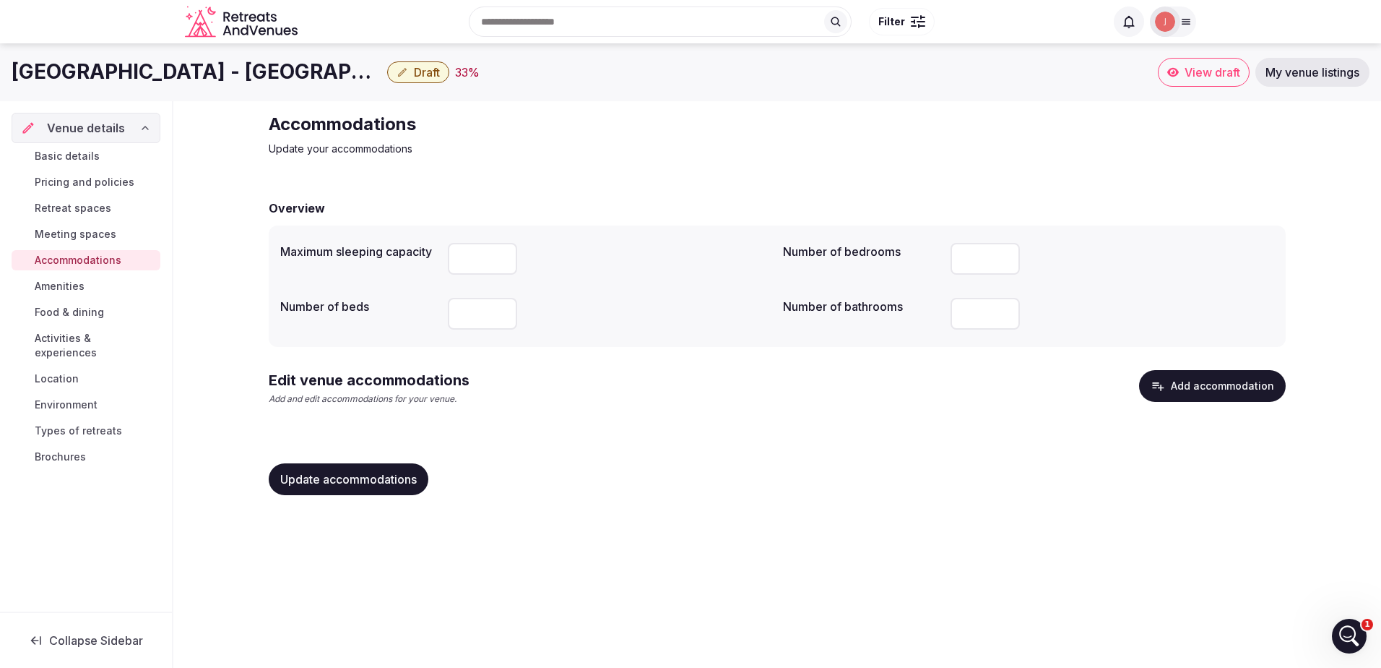
click at [474, 314] on input "number" at bounding box center [482, 314] width 69 height 32
type input "*"
type input "***"
click at [366, 481] on span "Update accommodations" at bounding box center [348, 479] width 137 height 14
click at [1209, 389] on button "Add accommodation" at bounding box center [1212, 386] width 147 height 32
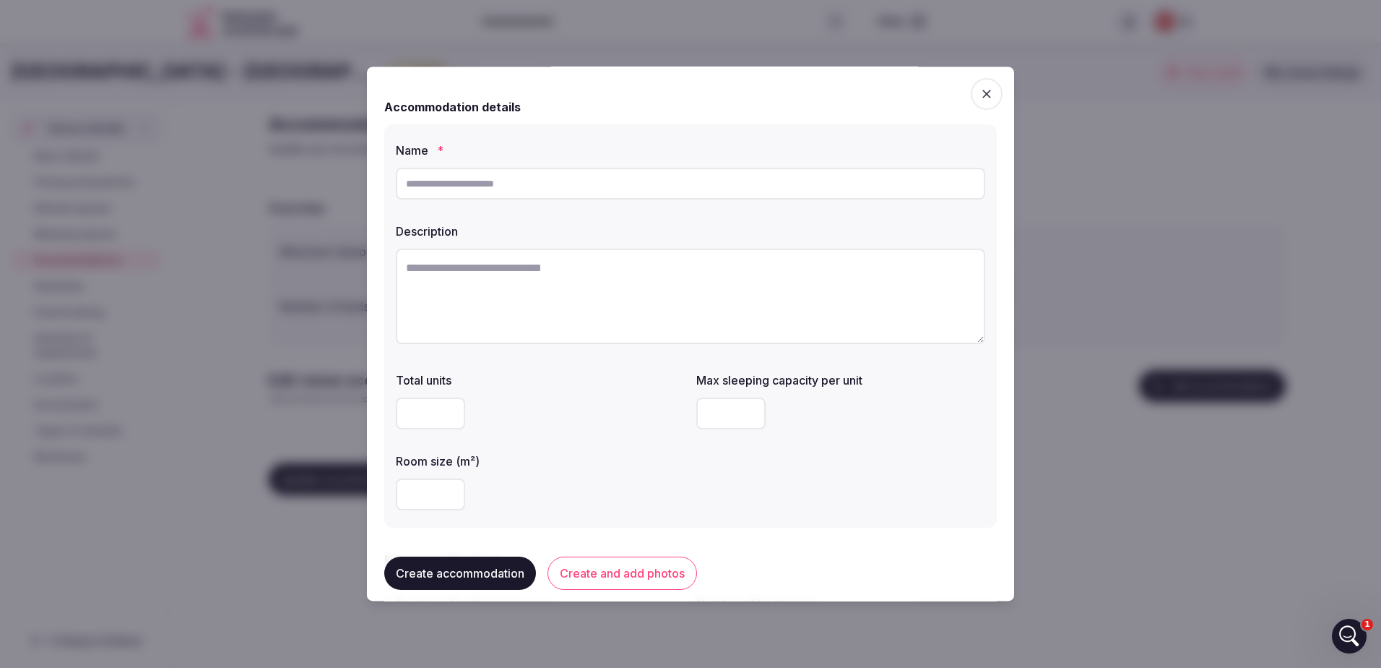
click at [609, 191] on input "text" at bounding box center [691, 184] width 590 height 32
type input "**********"
click at [985, 95] on span "button" at bounding box center [987, 94] width 32 height 32
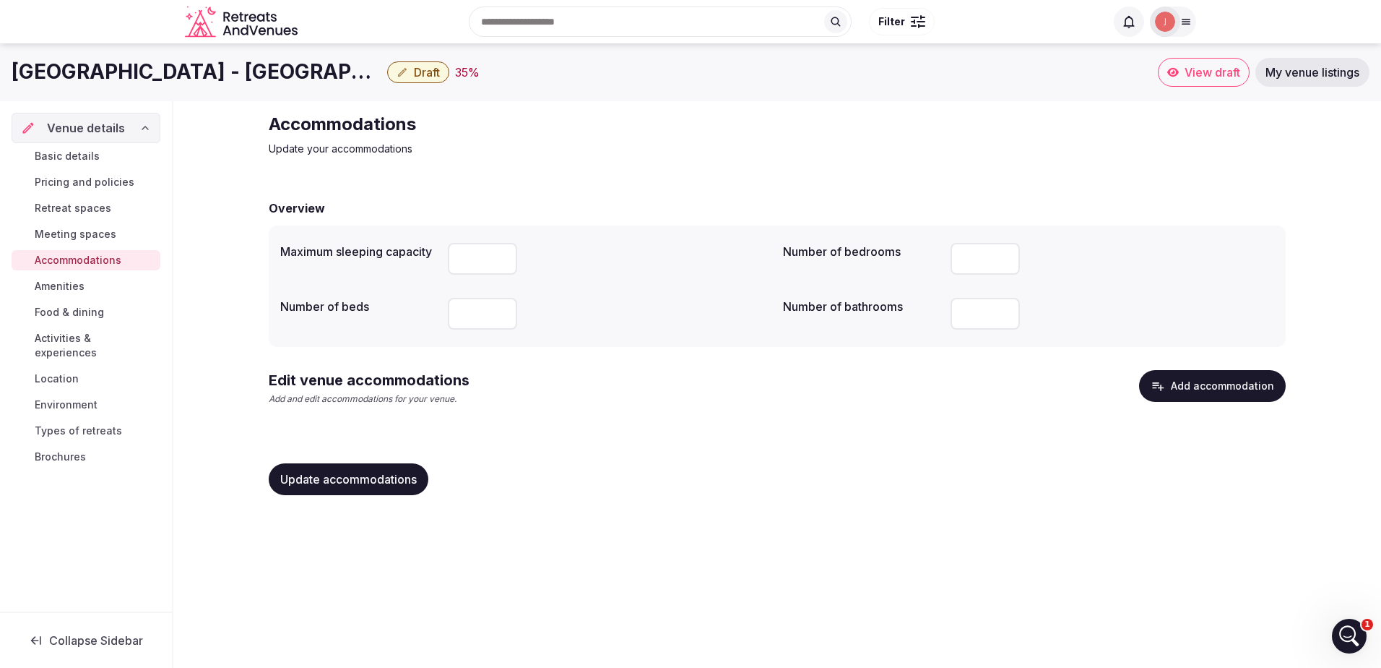
click at [45, 285] on span "Amenities" at bounding box center [60, 286] width 50 height 14
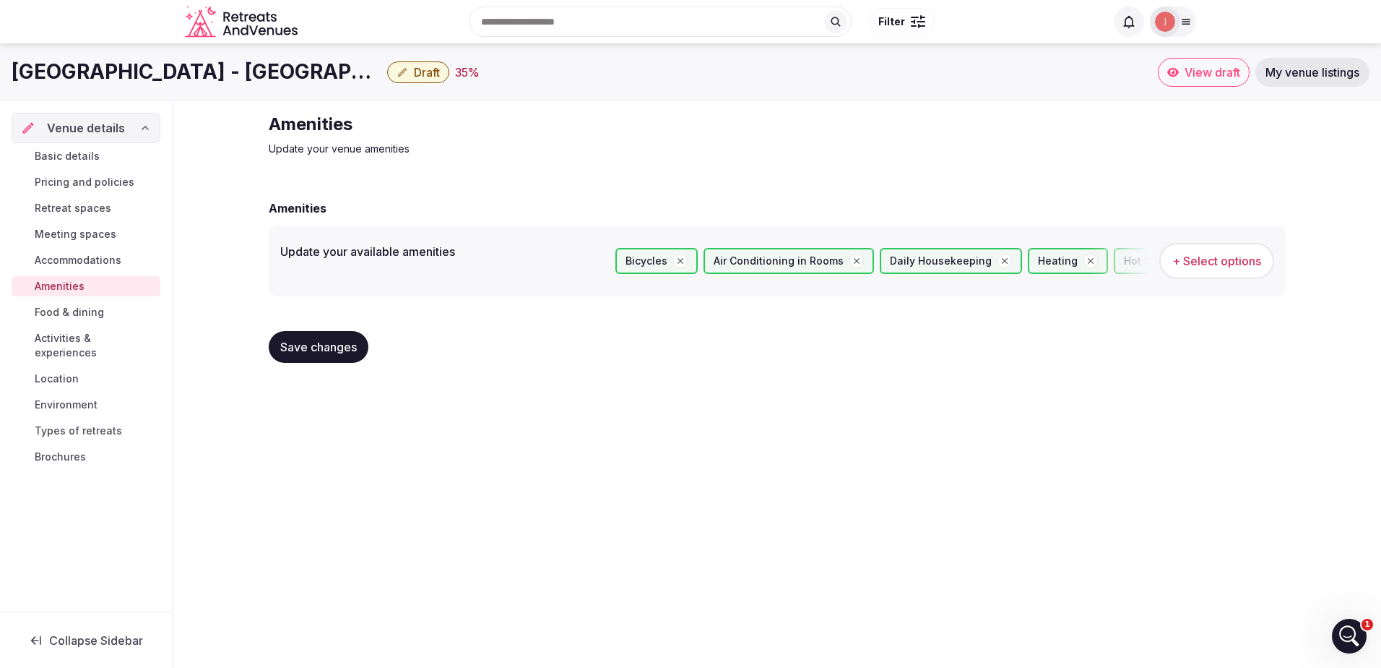
click at [108, 341] on span "Activities & experiences" at bounding box center [95, 345] width 120 height 29
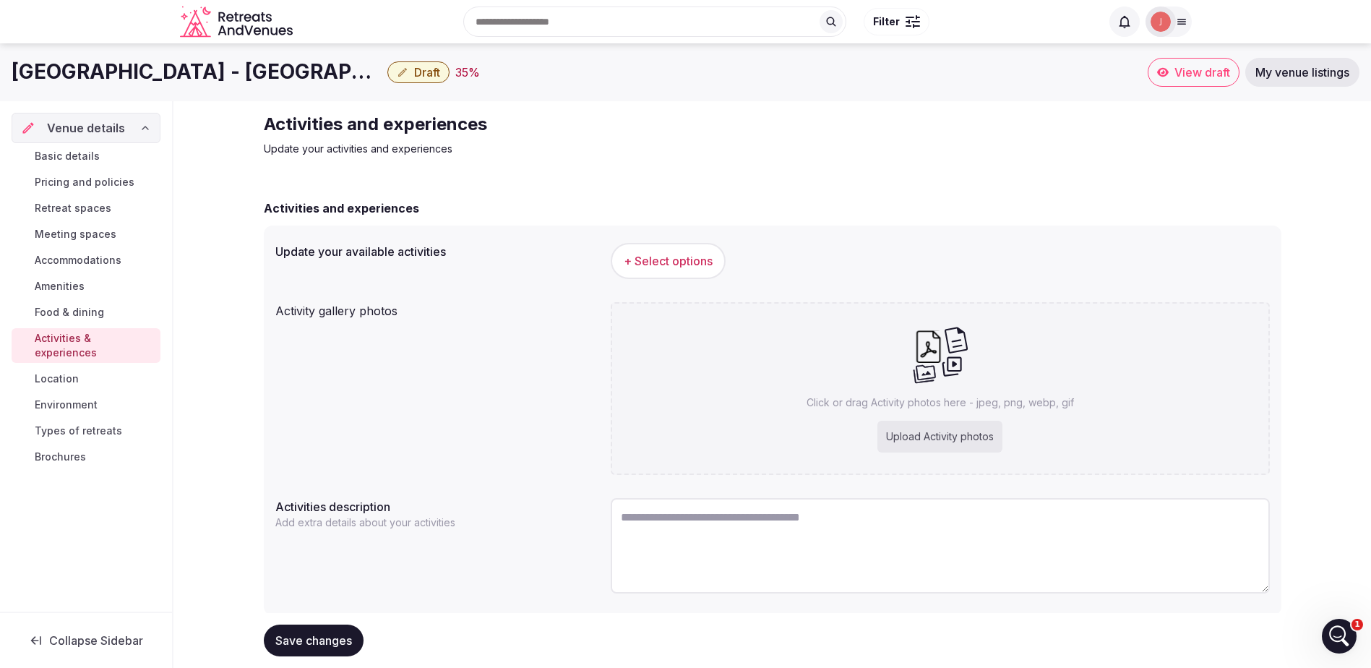
click at [979, 437] on div "Upload Activity photos" at bounding box center [939, 436] width 125 height 32
type input "**********"
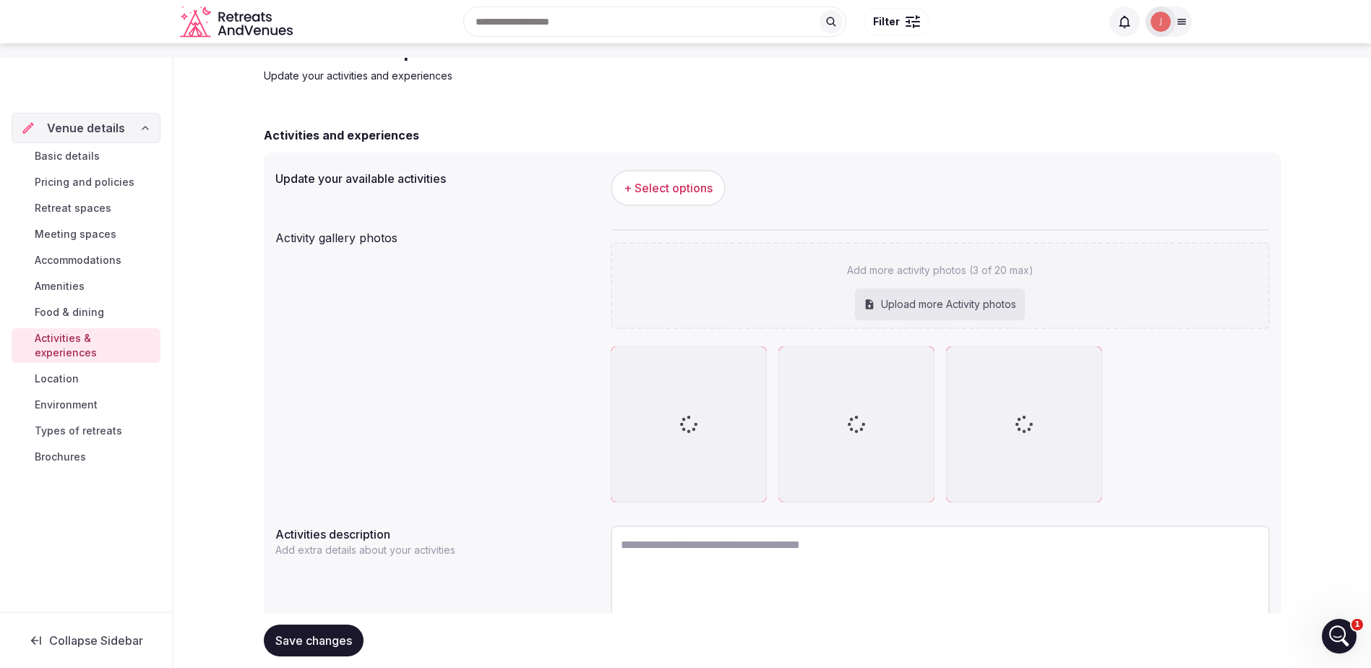
scroll to position [137, 0]
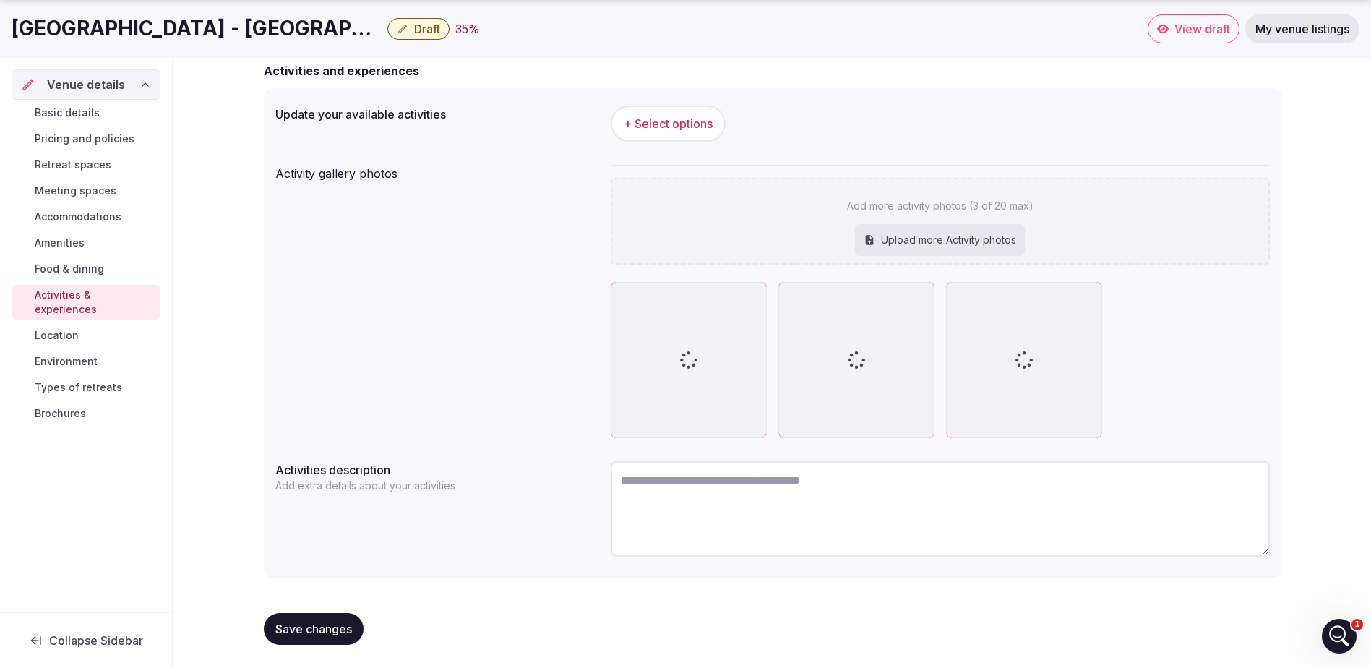
click at [765, 501] on textarea at bounding box center [939, 508] width 659 height 95
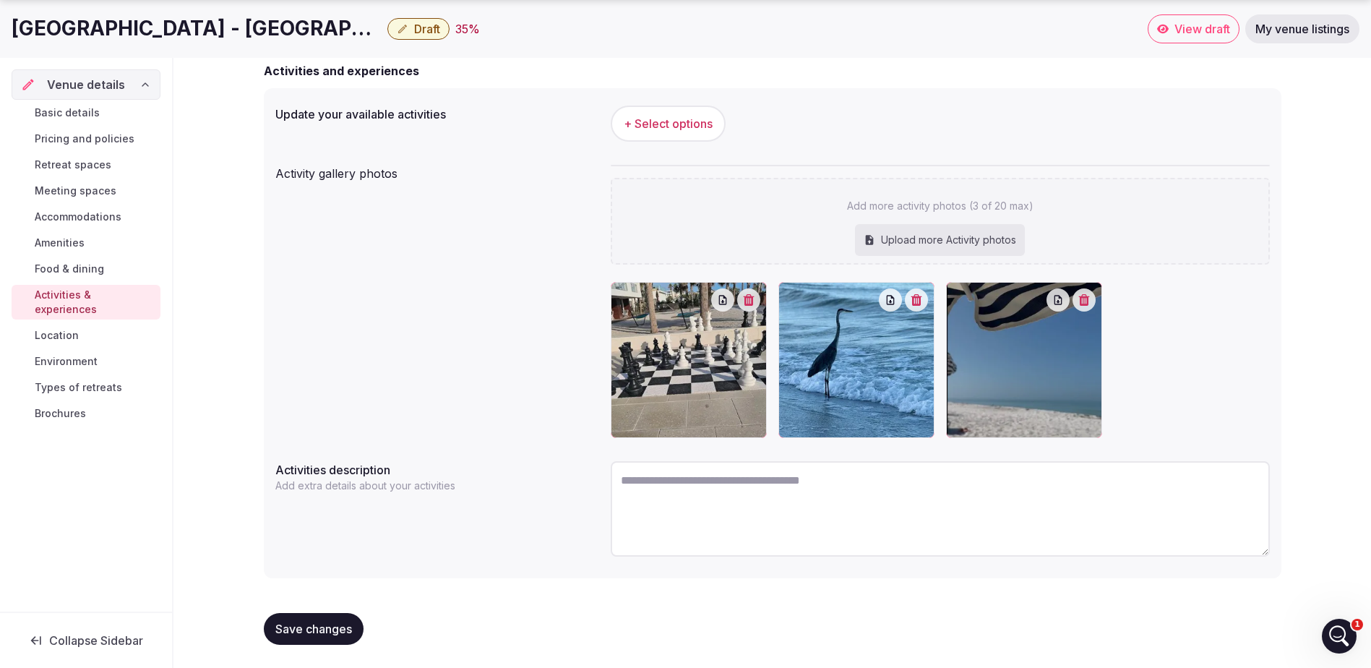
click at [716, 491] on textarea at bounding box center [939, 508] width 659 height 95
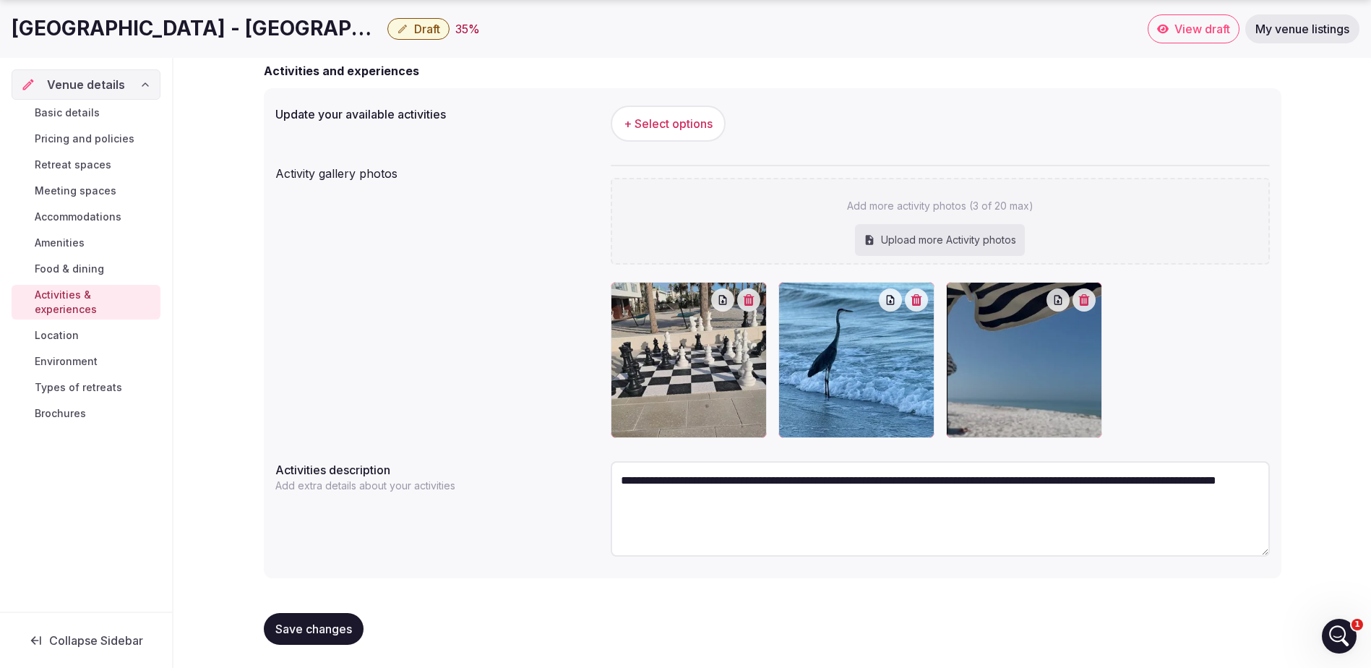
type textarea "**********"
click at [293, 634] on span "Save changes" at bounding box center [313, 628] width 77 height 14
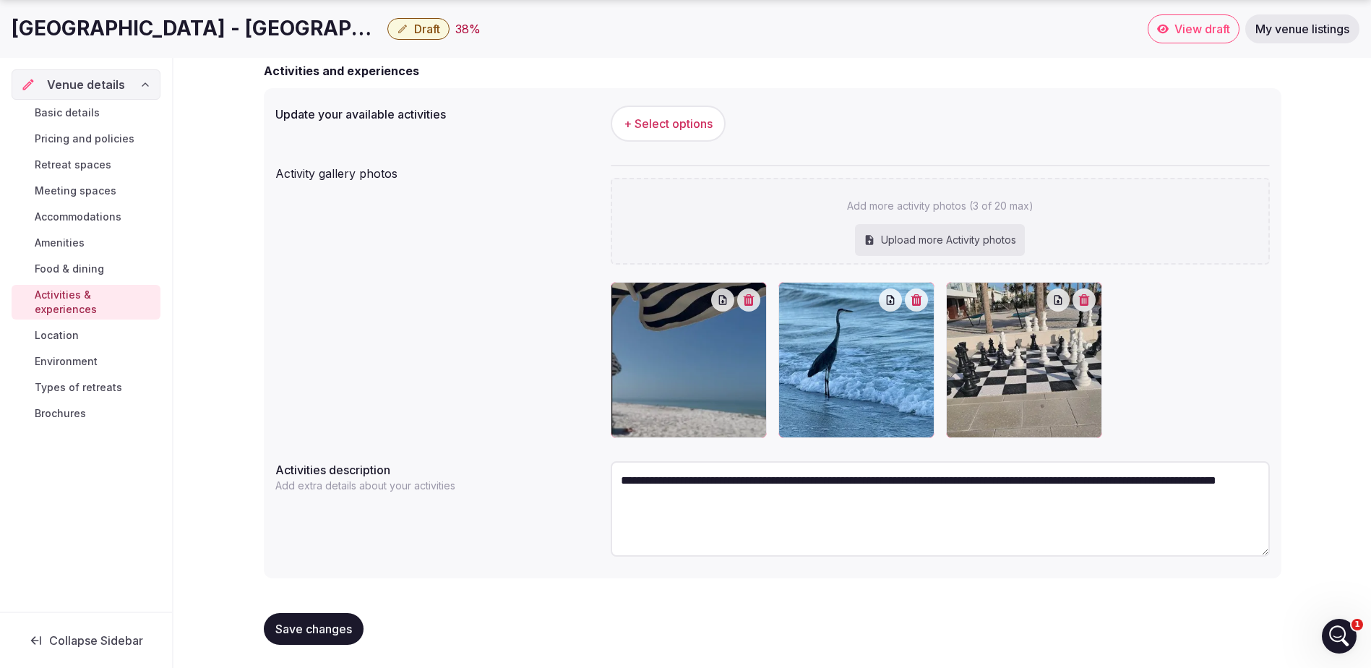
click at [84, 325] on link "Location" at bounding box center [86, 335] width 149 height 20
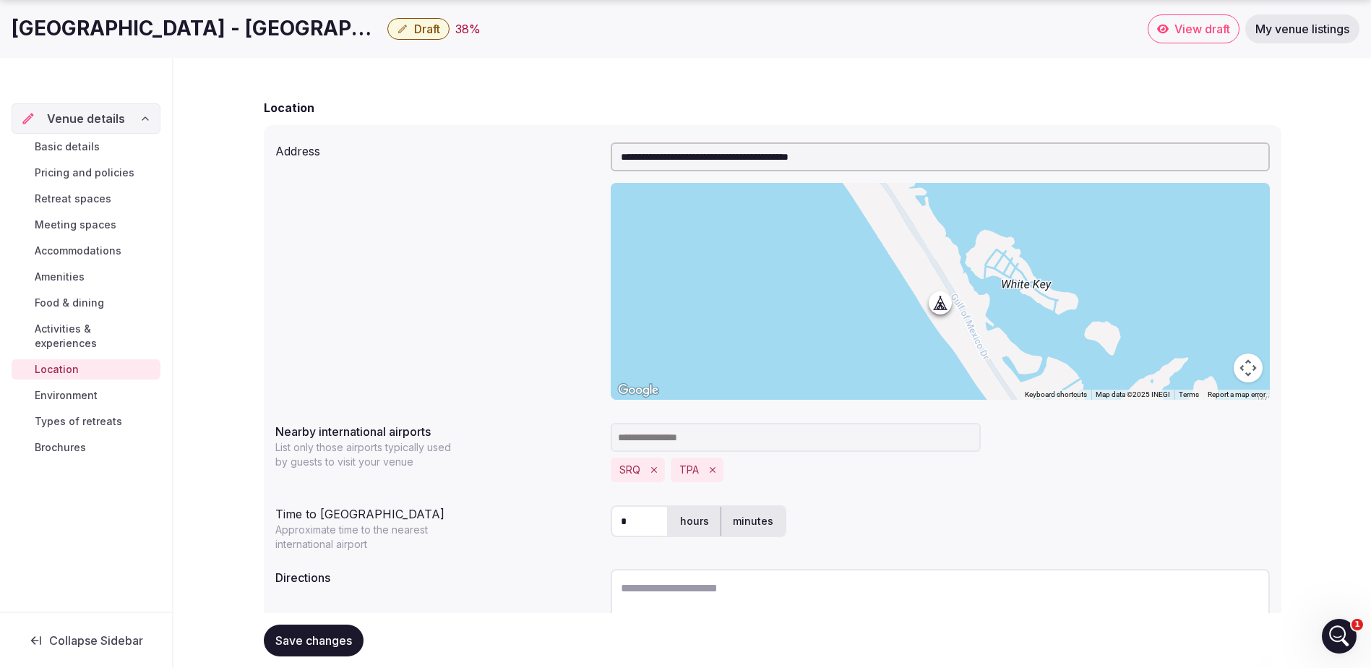
scroll to position [208, 0]
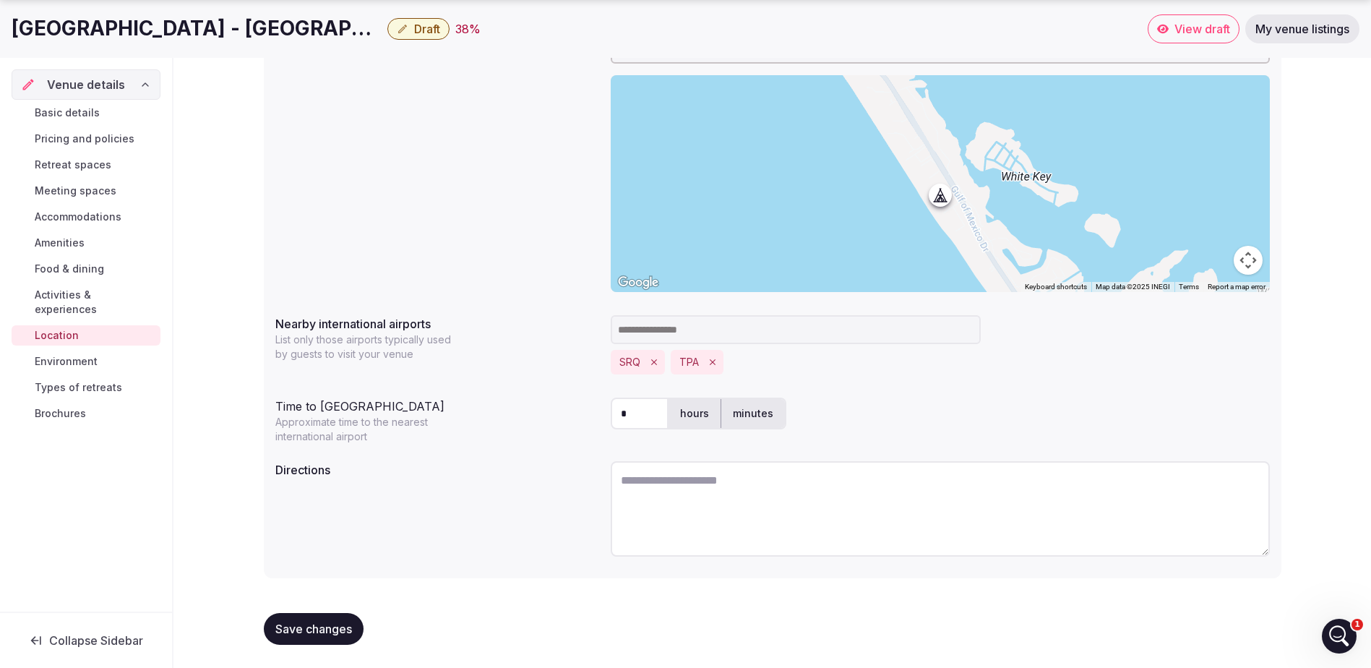
click at [685, 488] on textarea at bounding box center [939, 508] width 659 height 95
type textarea "**********"
click at [319, 624] on span "Save changes" at bounding box center [313, 628] width 77 height 14
click at [312, 626] on span "Save changes" at bounding box center [313, 628] width 77 height 14
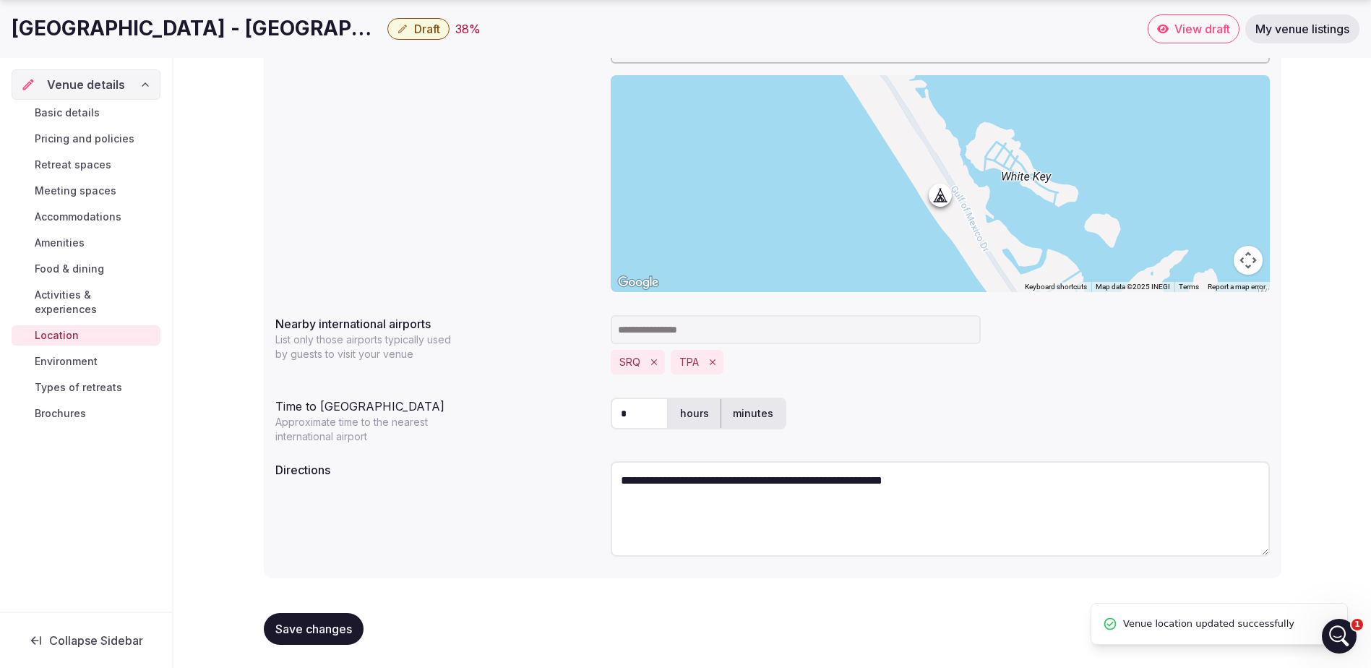
click at [70, 354] on span "Environment" at bounding box center [66, 361] width 63 height 14
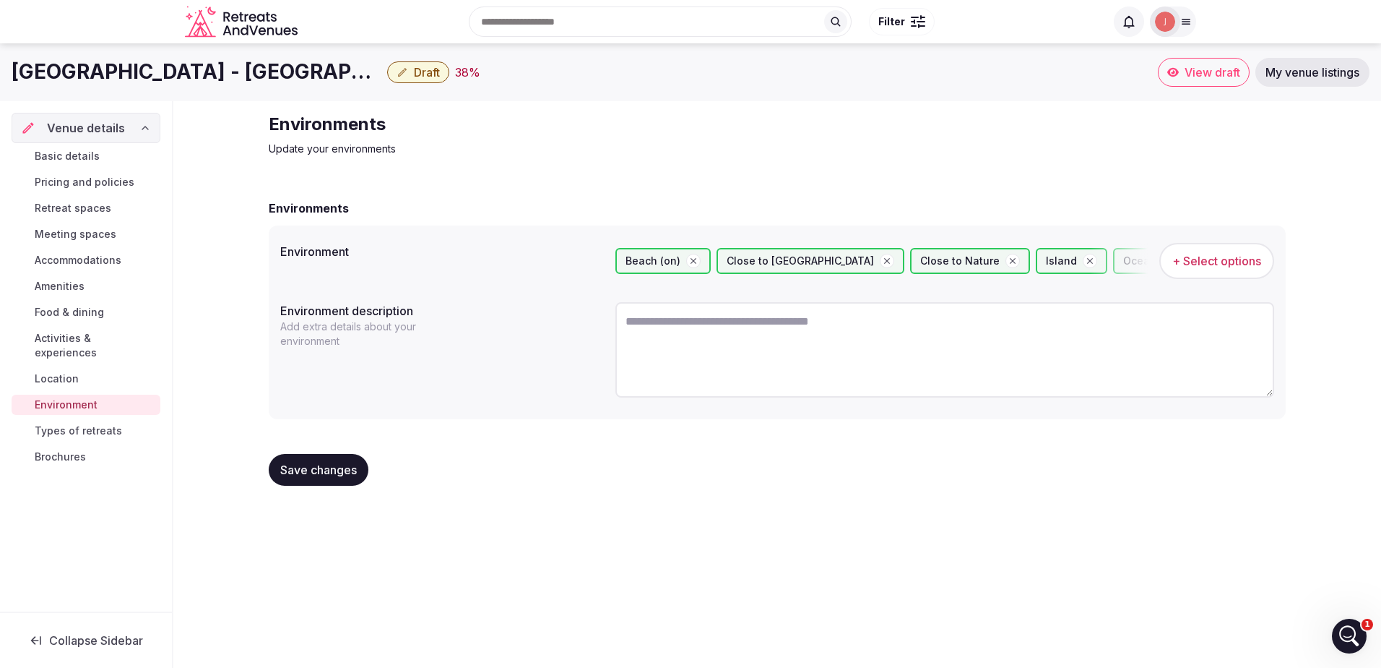
click at [788, 370] on textarea at bounding box center [945, 349] width 659 height 95
click at [782, 326] on textarea at bounding box center [945, 349] width 659 height 95
type textarea "*"
click at [837, 325] on textarea "**********" at bounding box center [945, 349] width 659 height 95
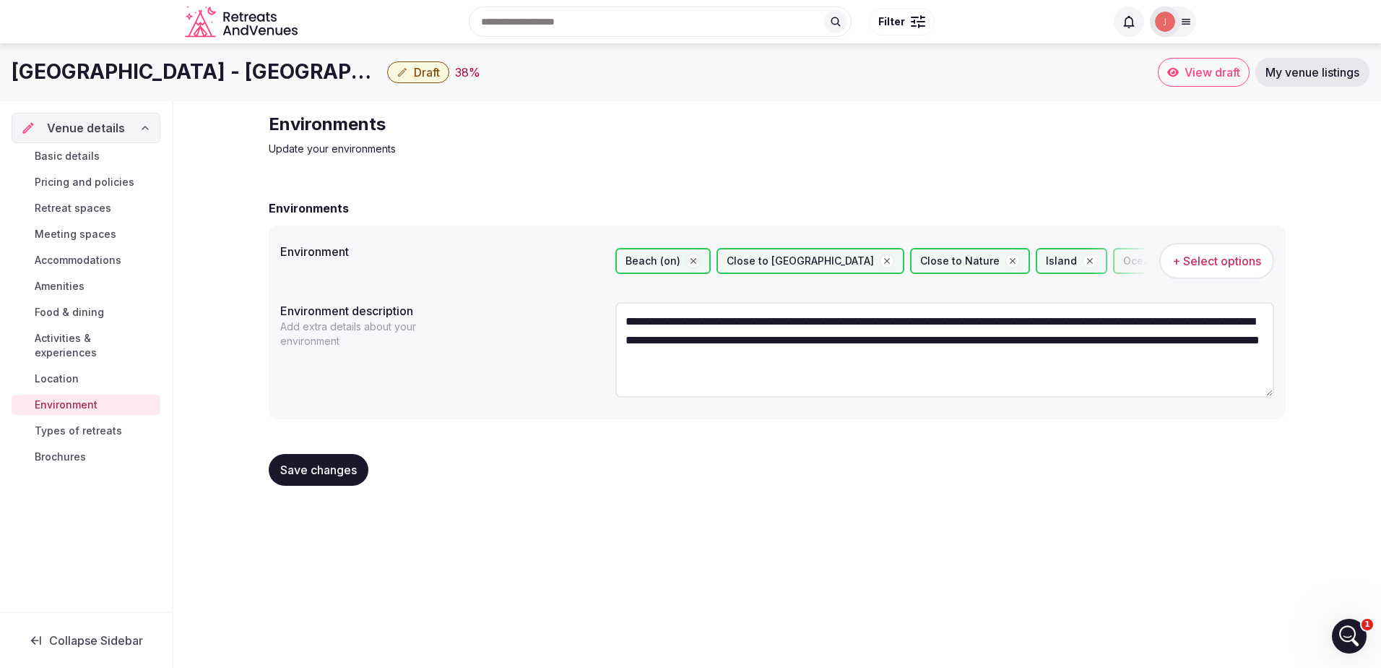
type textarea "**********"
click at [342, 460] on button "Save changes" at bounding box center [319, 470] width 100 height 32
click at [65, 423] on span "Types of retreats" at bounding box center [78, 430] width 87 height 14
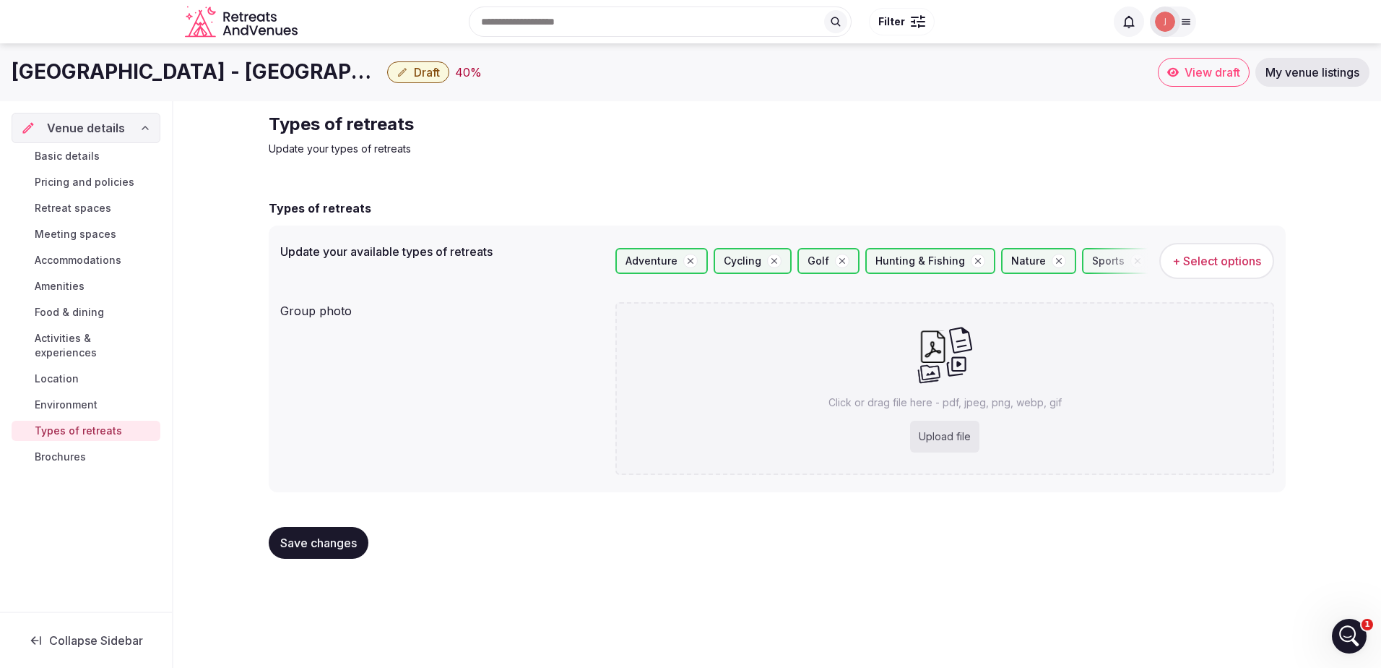
click at [87, 234] on span "Meeting spaces" at bounding box center [76, 234] width 82 height 14
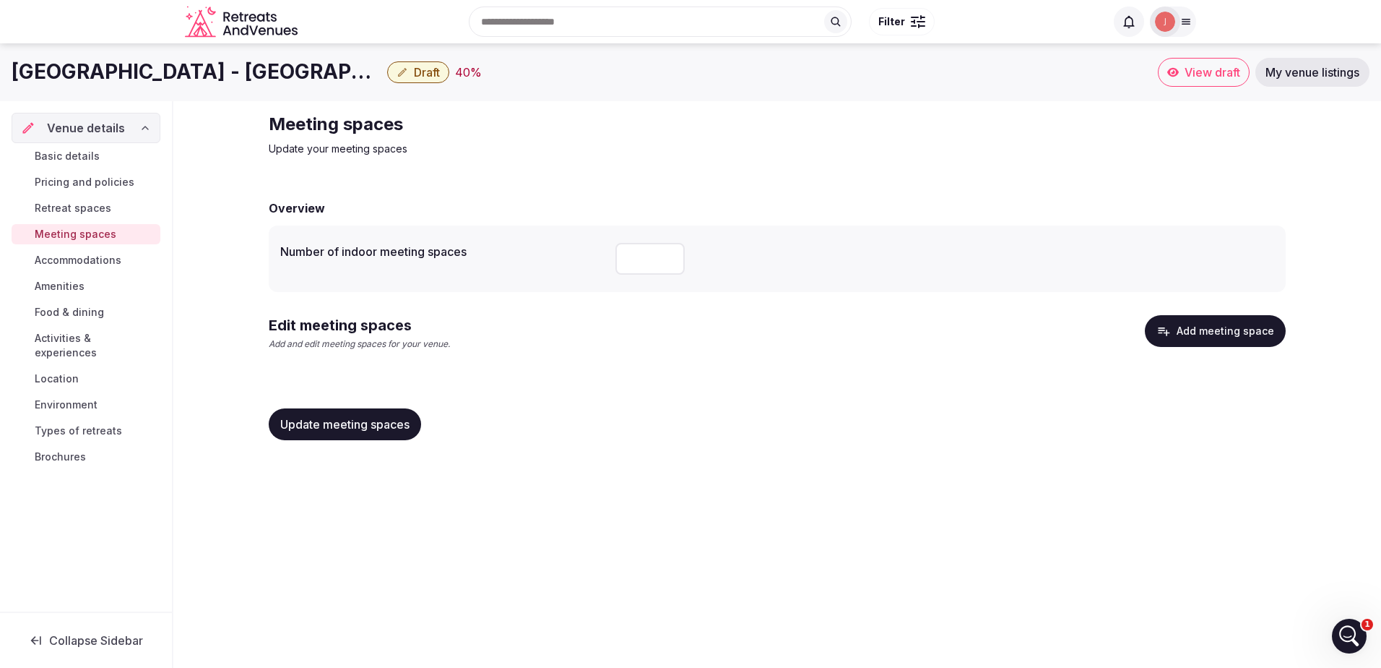
click at [1189, 320] on button "Add meeting space" at bounding box center [1215, 331] width 141 height 32
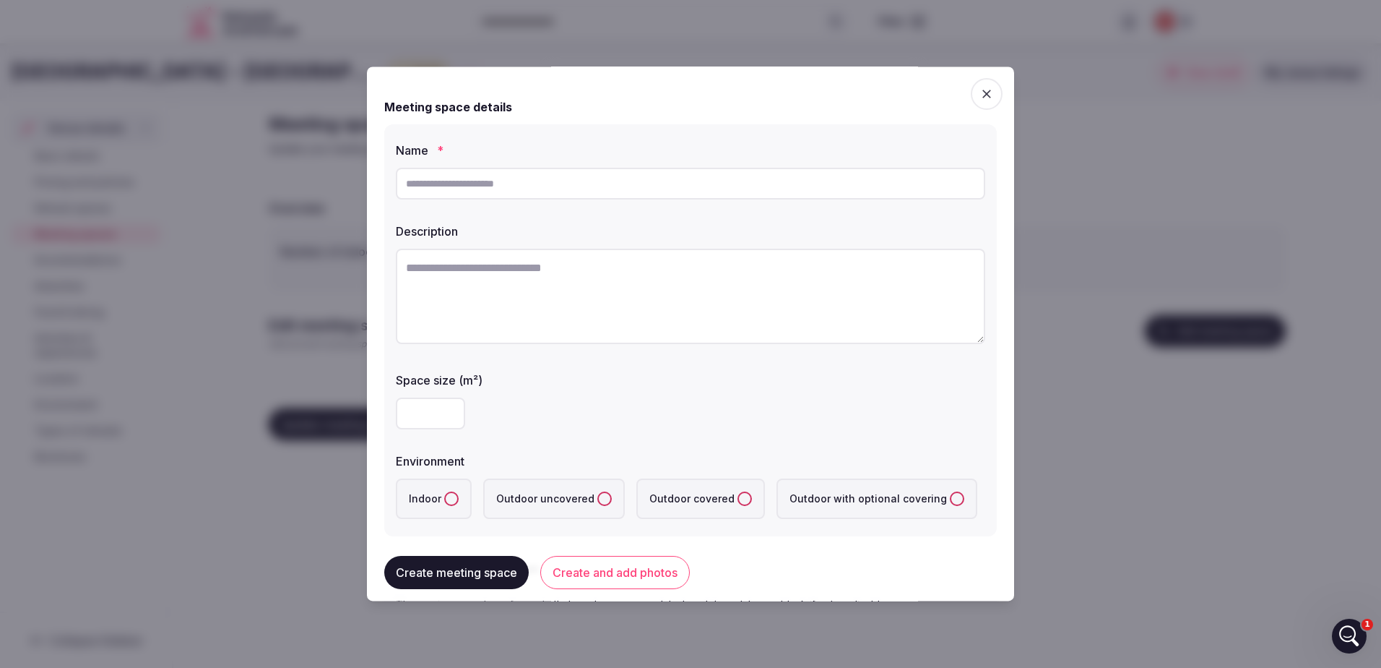
click at [475, 193] on input "text" at bounding box center [691, 184] width 590 height 32
type input "*********"
click at [534, 285] on textarea at bounding box center [691, 296] width 590 height 95
type textarea "**********"
click at [430, 407] on input "number" at bounding box center [430, 413] width 69 height 32
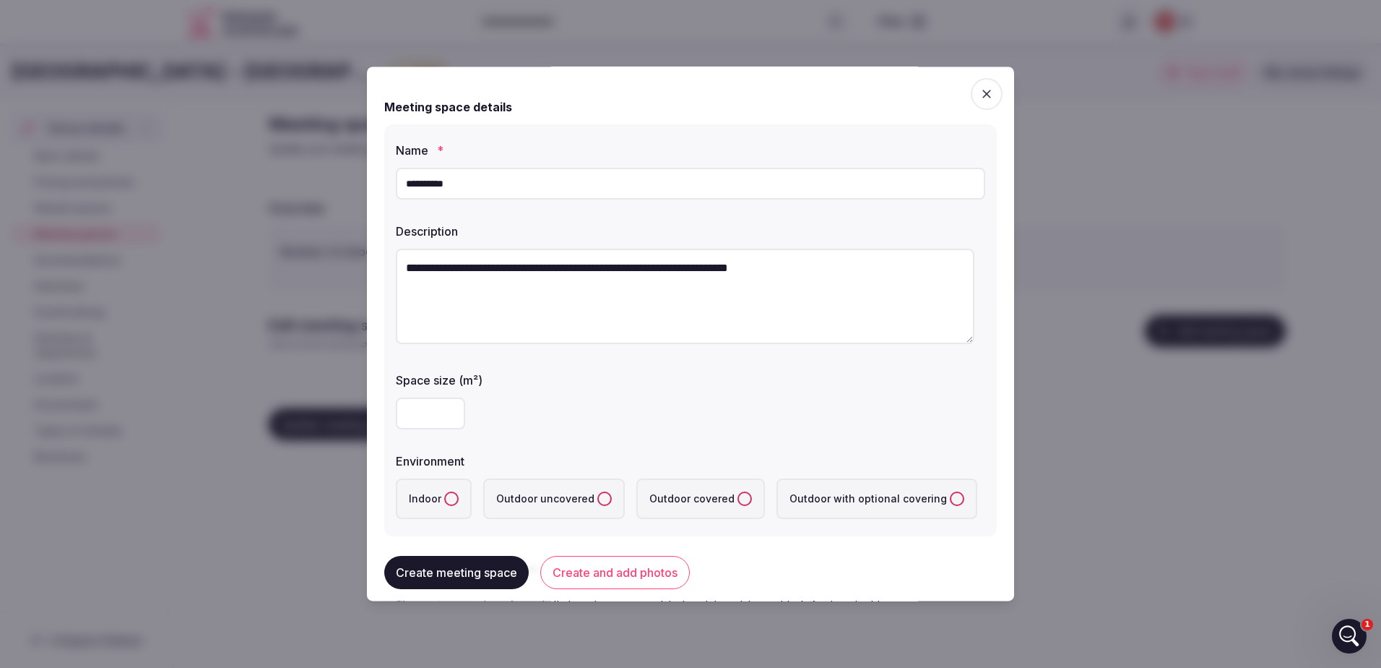
type input "***"
click at [621, 368] on div "Space size (m²)" at bounding box center [691, 376] width 590 height 20
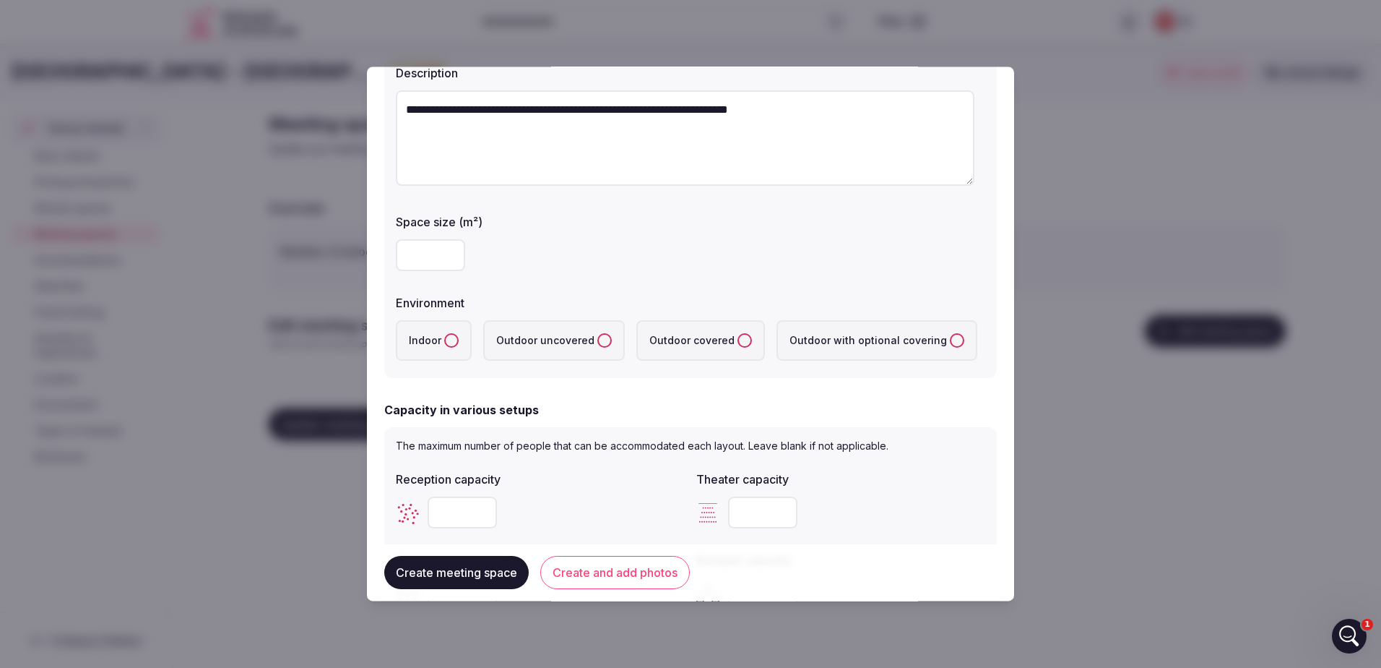
scroll to position [289, 0]
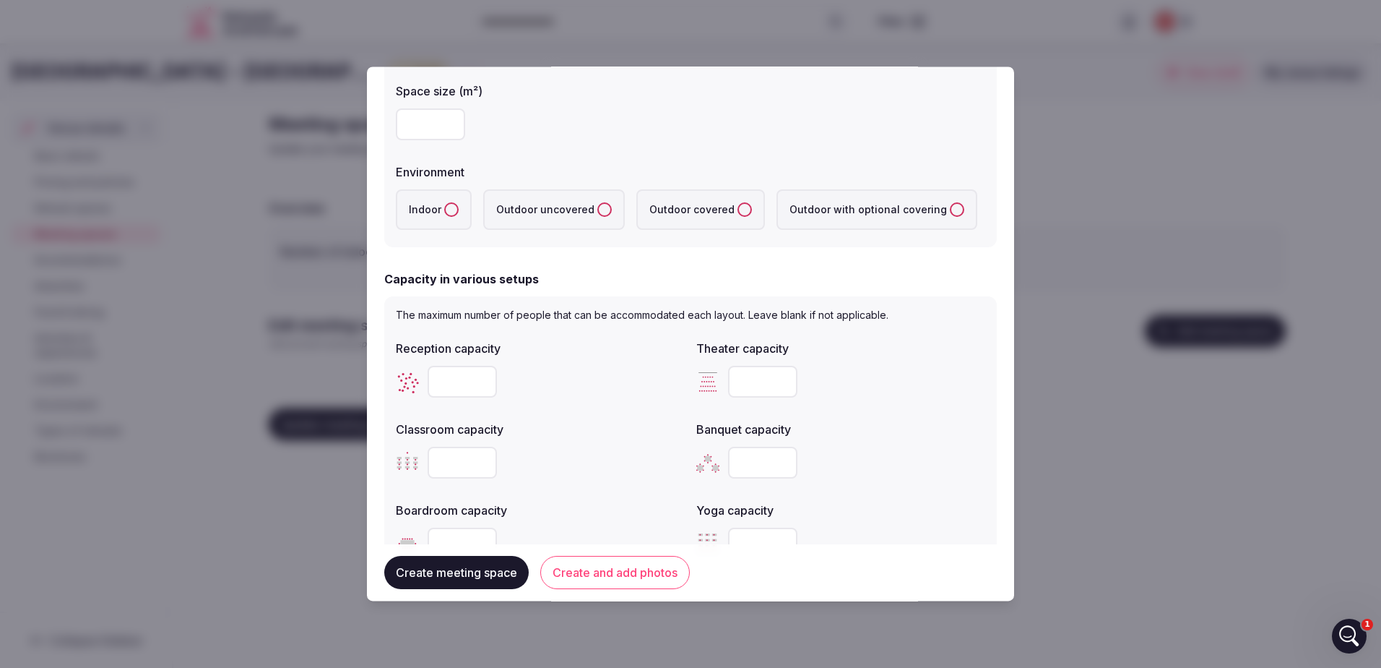
click at [438, 215] on label "Indoor" at bounding box center [434, 209] width 76 height 40
click at [444, 215] on button "Indoor" at bounding box center [451, 209] width 14 height 14
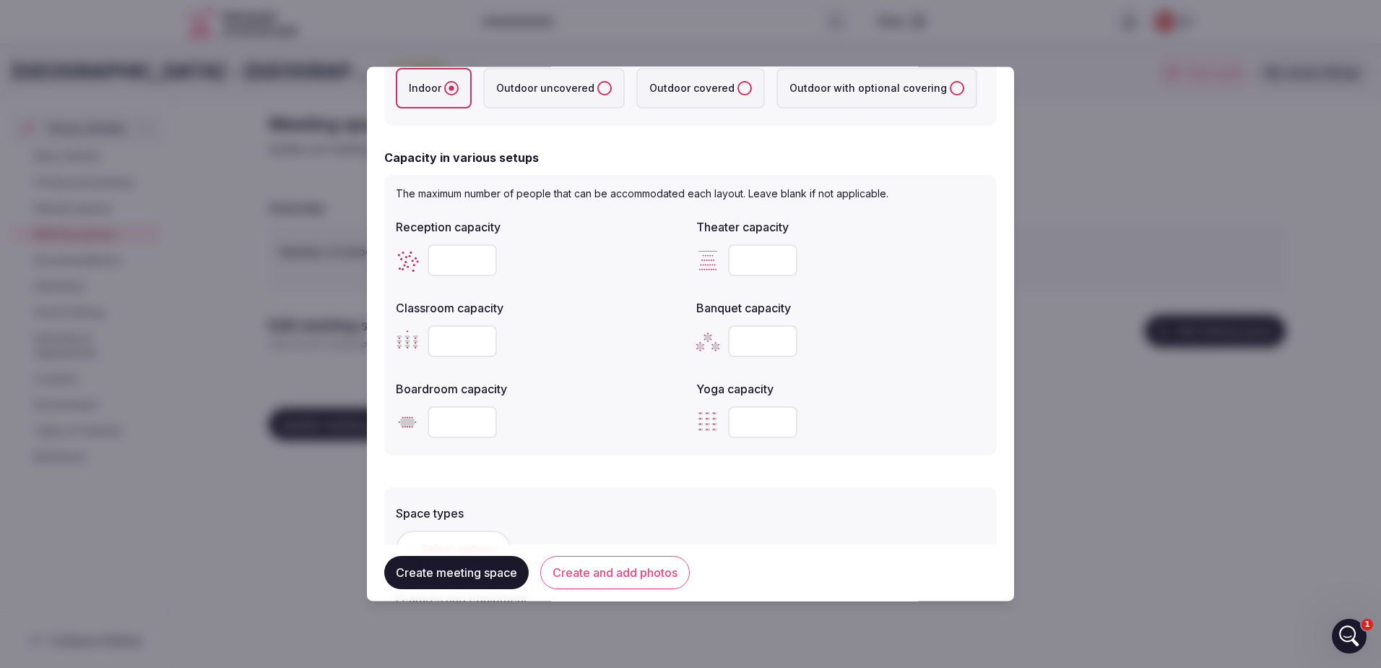
scroll to position [433, 0]
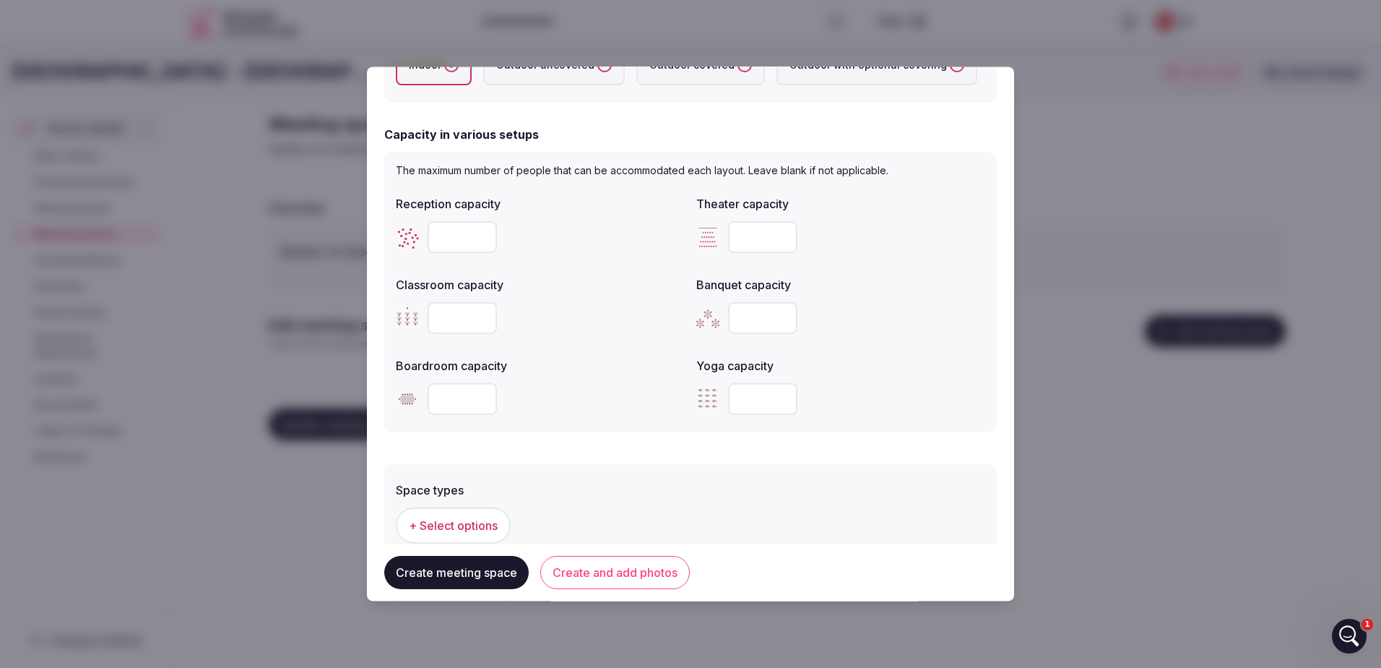
click at [459, 227] on input "number" at bounding box center [462, 237] width 69 height 32
click at [454, 397] on input "number" at bounding box center [462, 399] width 69 height 32
click at [482, 396] on input "*" at bounding box center [462, 399] width 69 height 32
click at [483, 396] on input "*" at bounding box center [462, 399] width 69 height 32
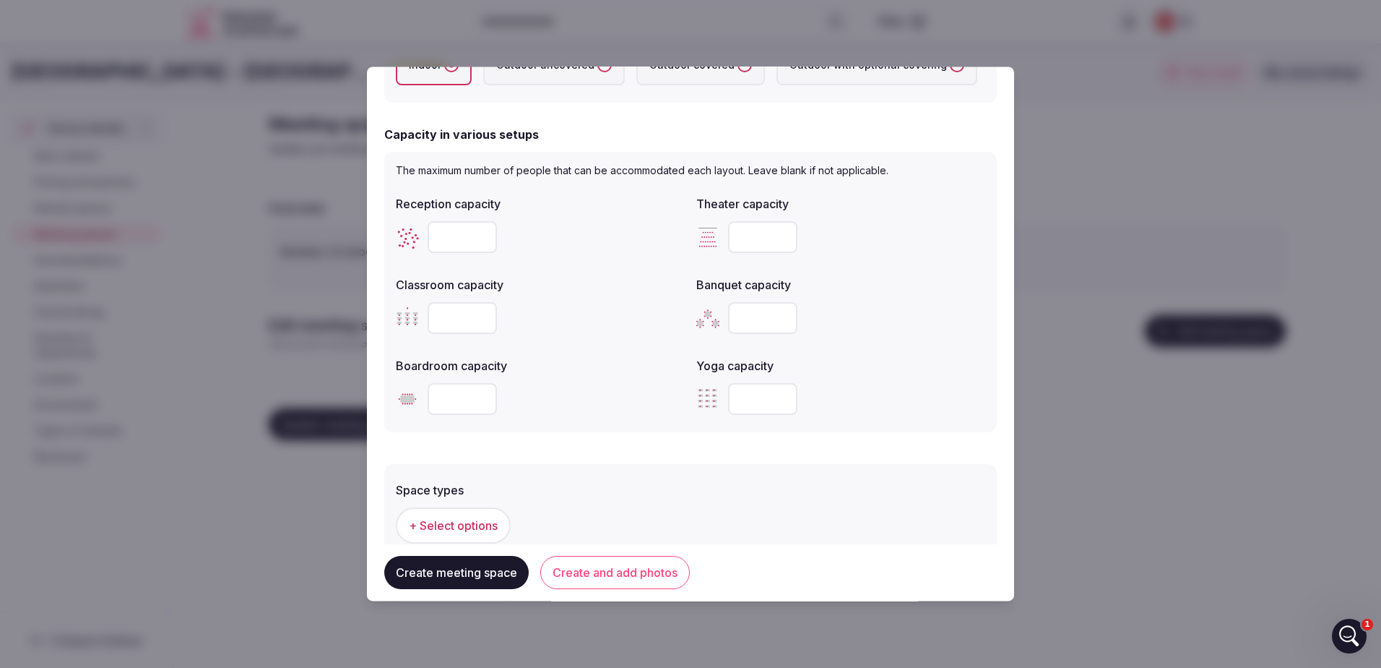
click at [483, 396] on input "*" at bounding box center [462, 399] width 69 height 32
click at [484, 397] on input "*" at bounding box center [462, 399] width 69 height 32
click at [485, 397] on input "*" at bounding box center [462, 399] width 69 height 32
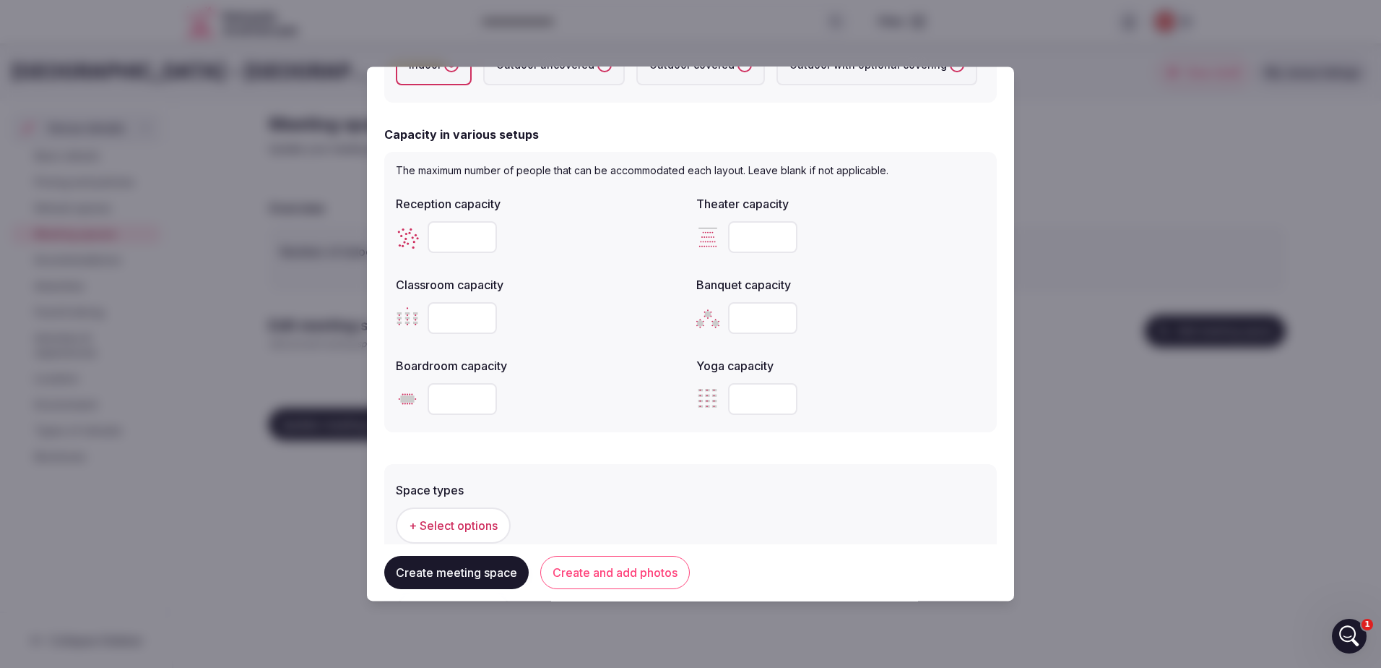
click at [485, 397] on input "*" at bounding box center [462, 399] width 69 height 32
click at [485, 397] on input "**" at bounding box center [462, 399] width 69 height 32
type input "**"
click at [485, 397] on input "**" at bounding box center [462, 399] width 69 height 32
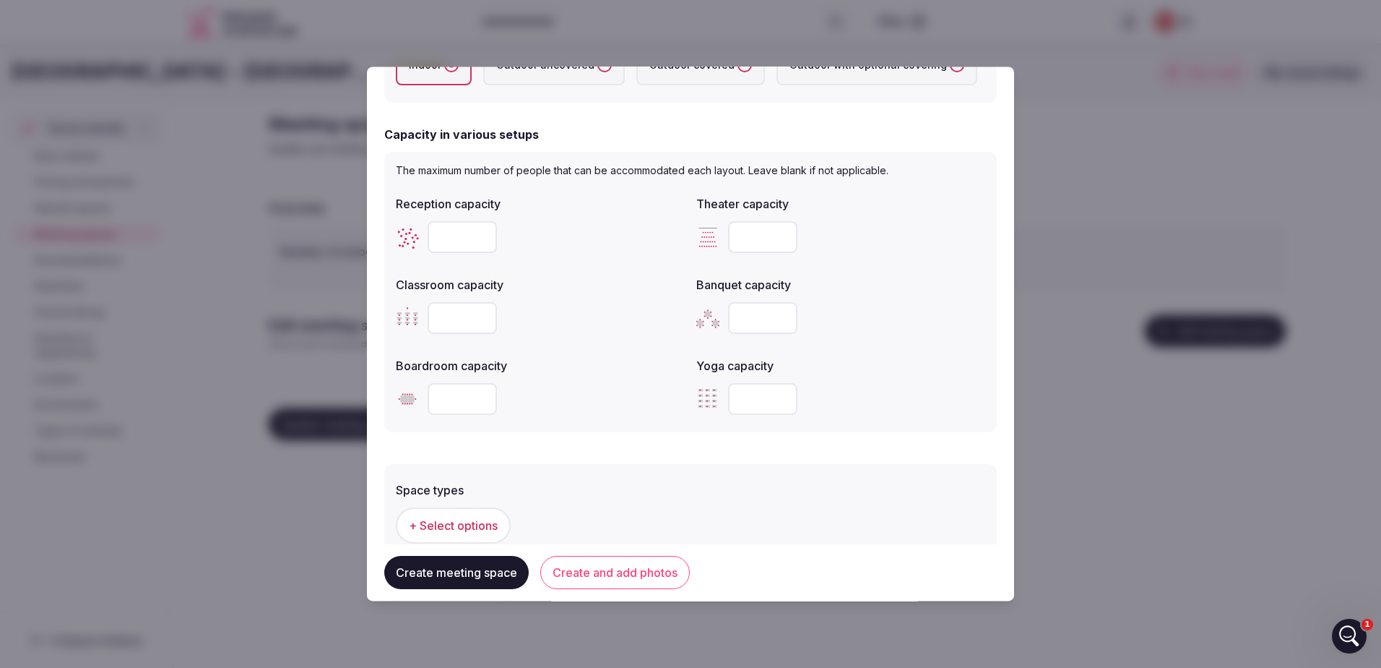
click at [610, 363] on label "Boardroom capacity" at bounding box center [540, 366] width 289 height 12
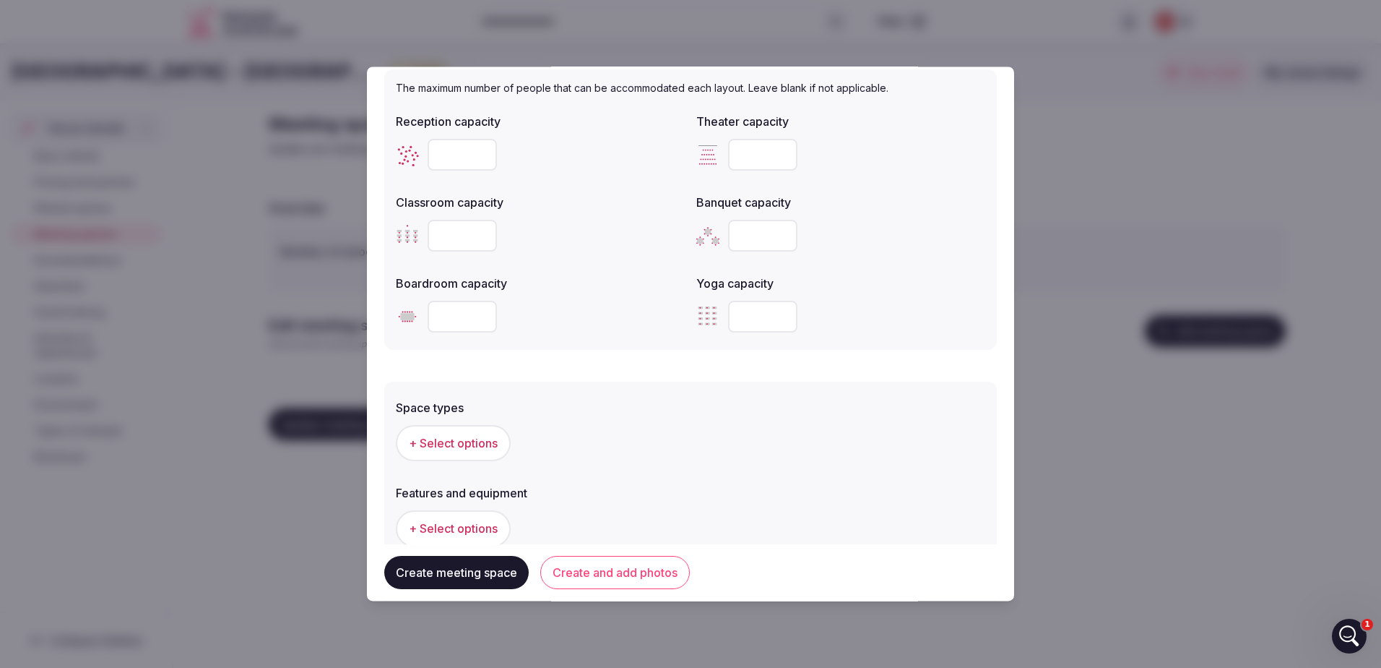
scroll to position [578, 0]
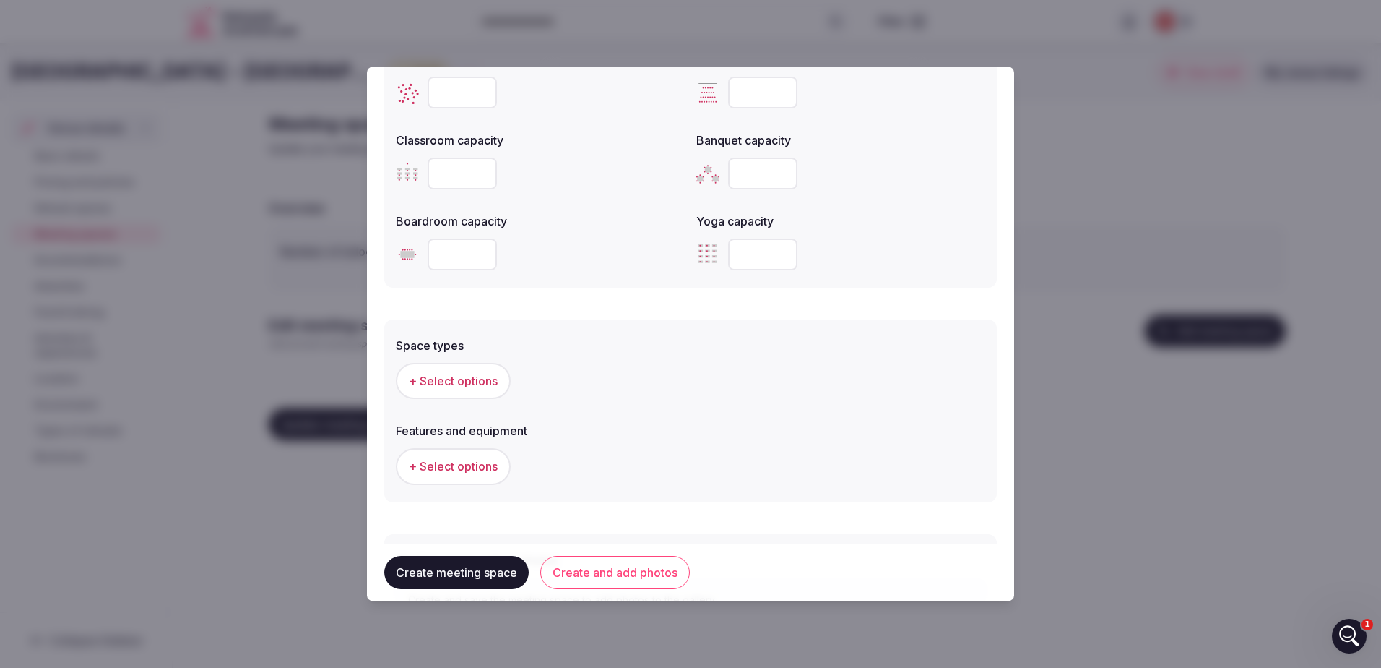
click at [452, 381] on span "+ Select options" at bounding box center [453, 381] width 89 height 16
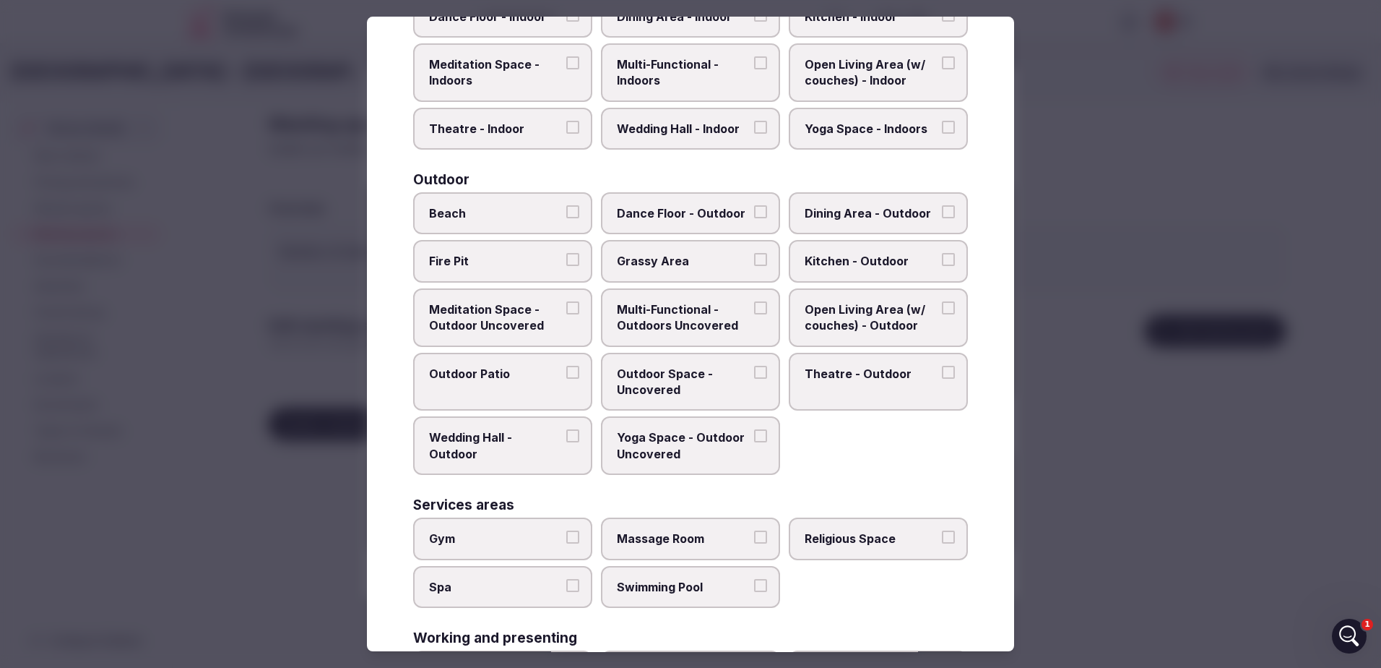
scroll to position [465, 0]
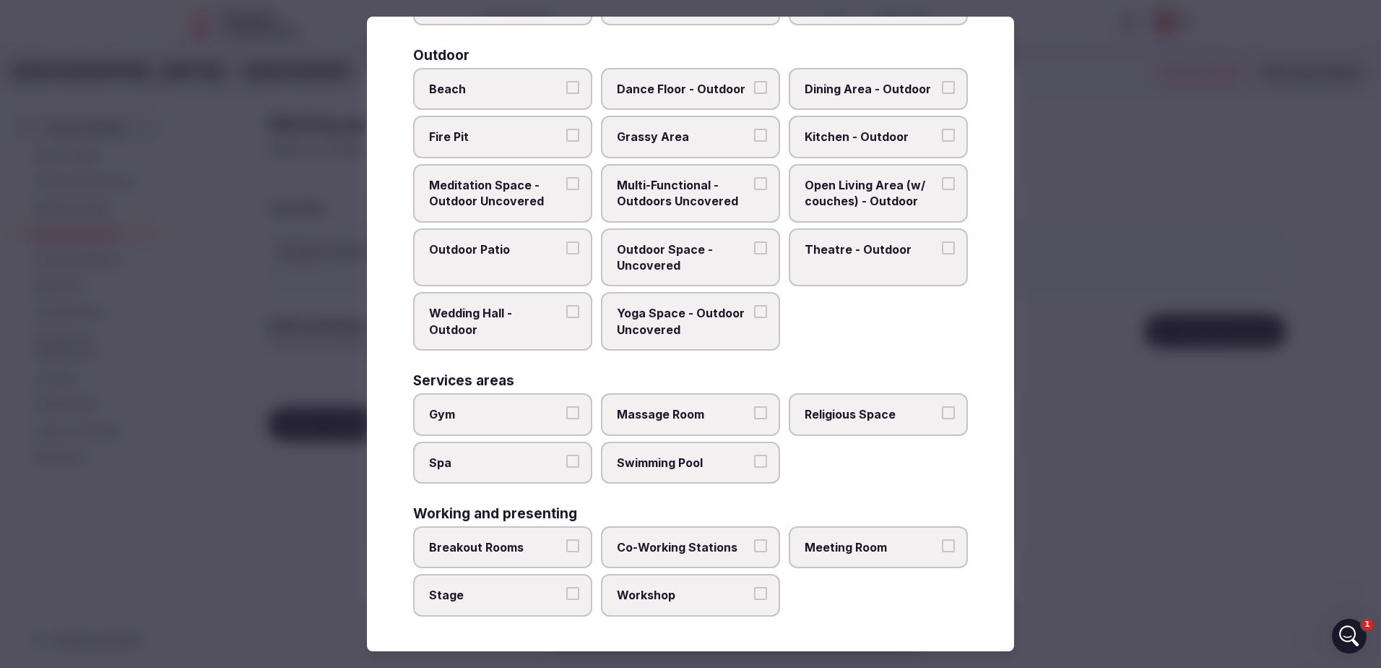
click at [911, 548] on span "Meeting Room" at bounding box center [871, 547] width 133 height 16
click at [942, 548] on button "Meeting Room" at bounding box center [948, 545] width 13 height 13
click at [474, 551] on span "Breakout Rooms" at bounding box center [495, 547] width 133 height 16
click at [566, 551] on button "Breakout Rooms" at bounding box center [572, 545] width 13 height 13
click at [748, 603] on label "Workshop" at bounding box center [690, 595] width 179 height 42
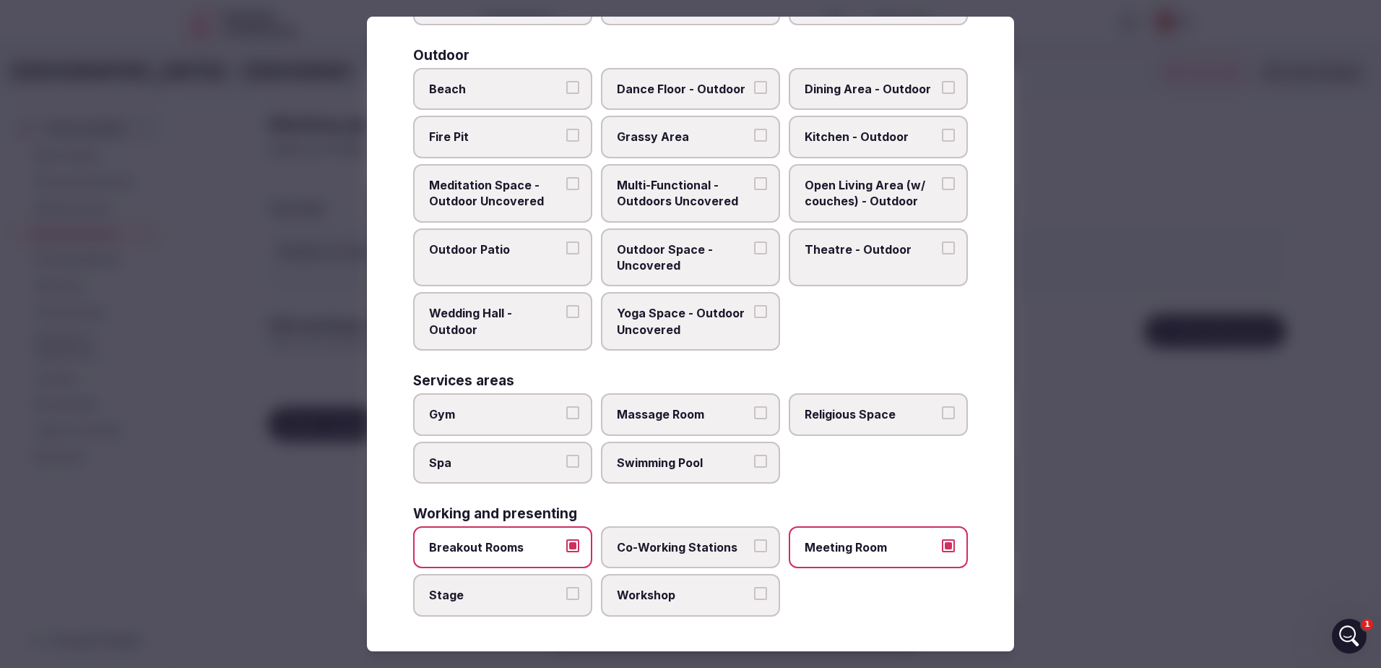
click at [754, 600] on button "Workshop" at bounding box center [760, 593] width 13 height 13
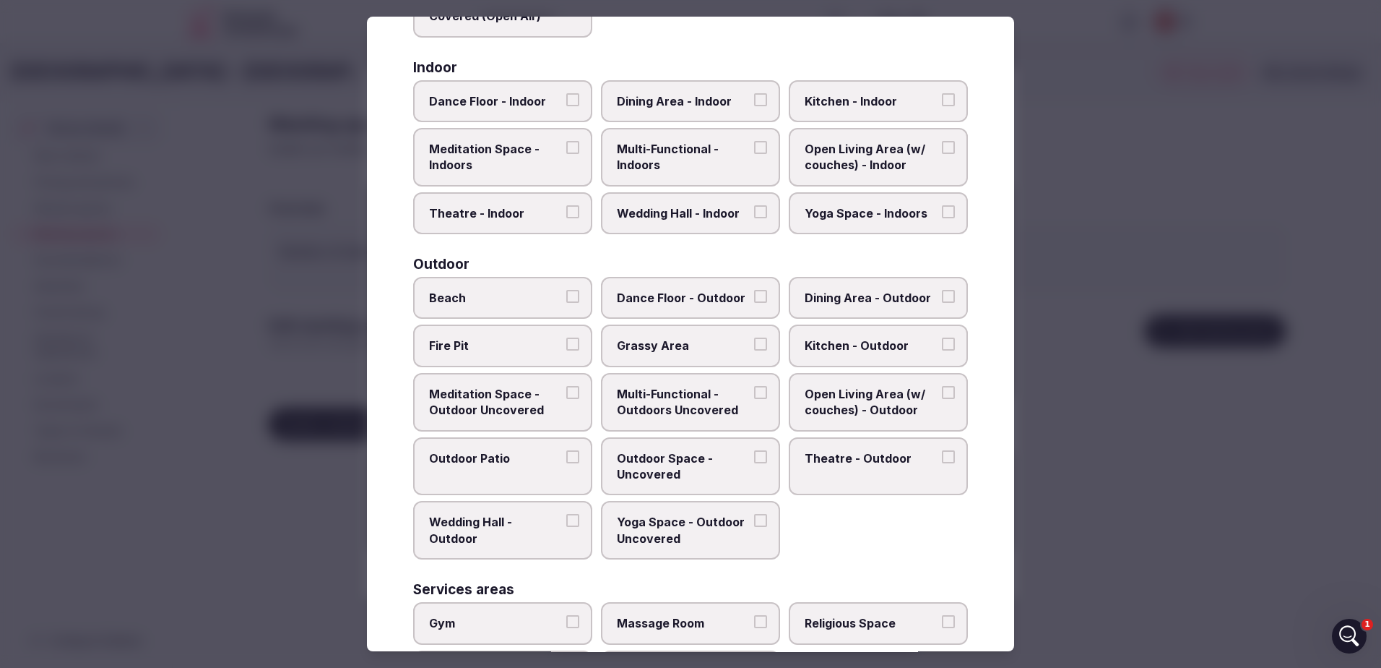
scroll to position [0, 0]
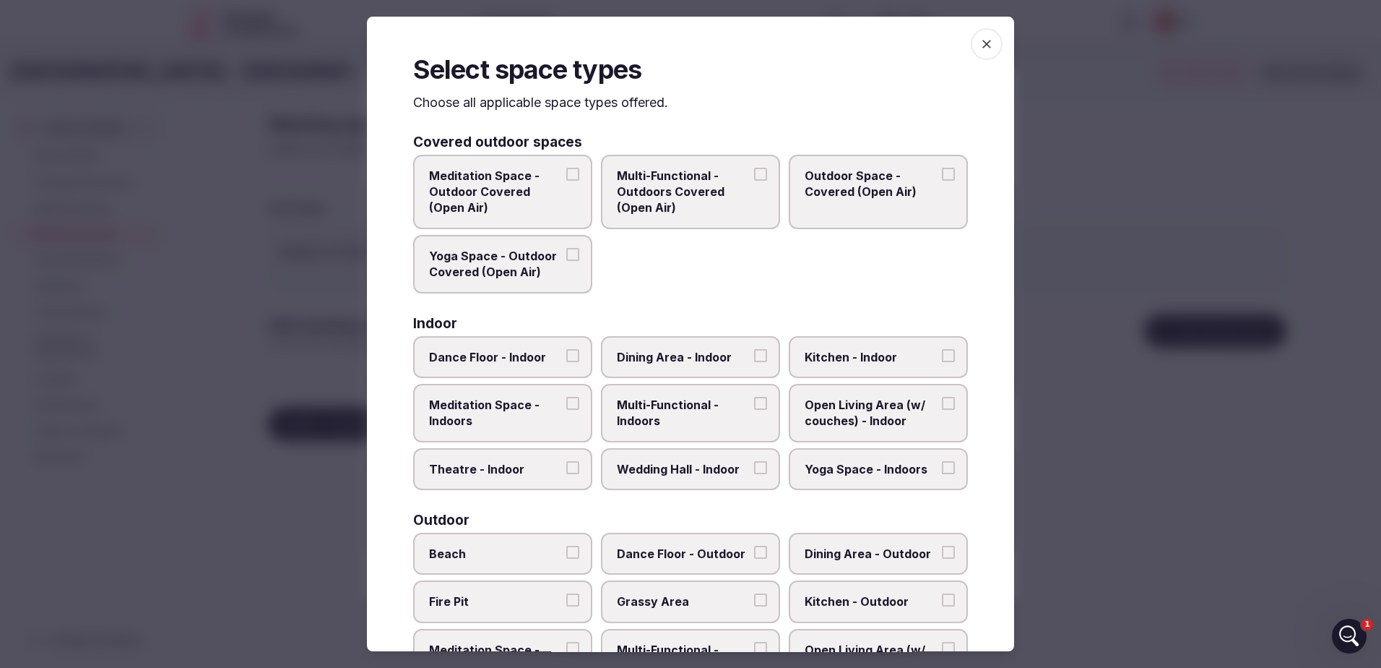
drag, startPoint x: 979, startPoint y: 52, endPoint x: 1000, endPoint y: 99, distance: 51.4
click at [979, 51] on span "button" at bounding box center [987, 44] width 32 height 32
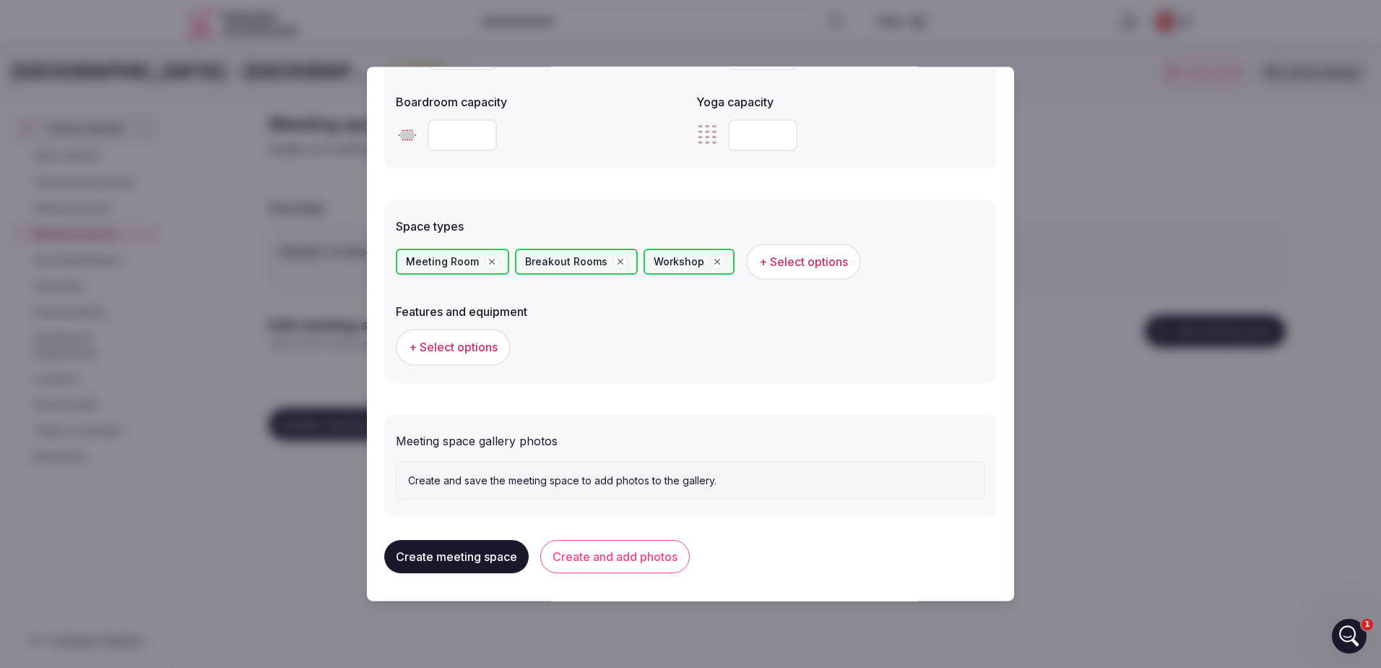
scroll to position [699, 0]
click at [437, 349] on span "+ Select options" at bounding box center [453, 346] width 89 height 16
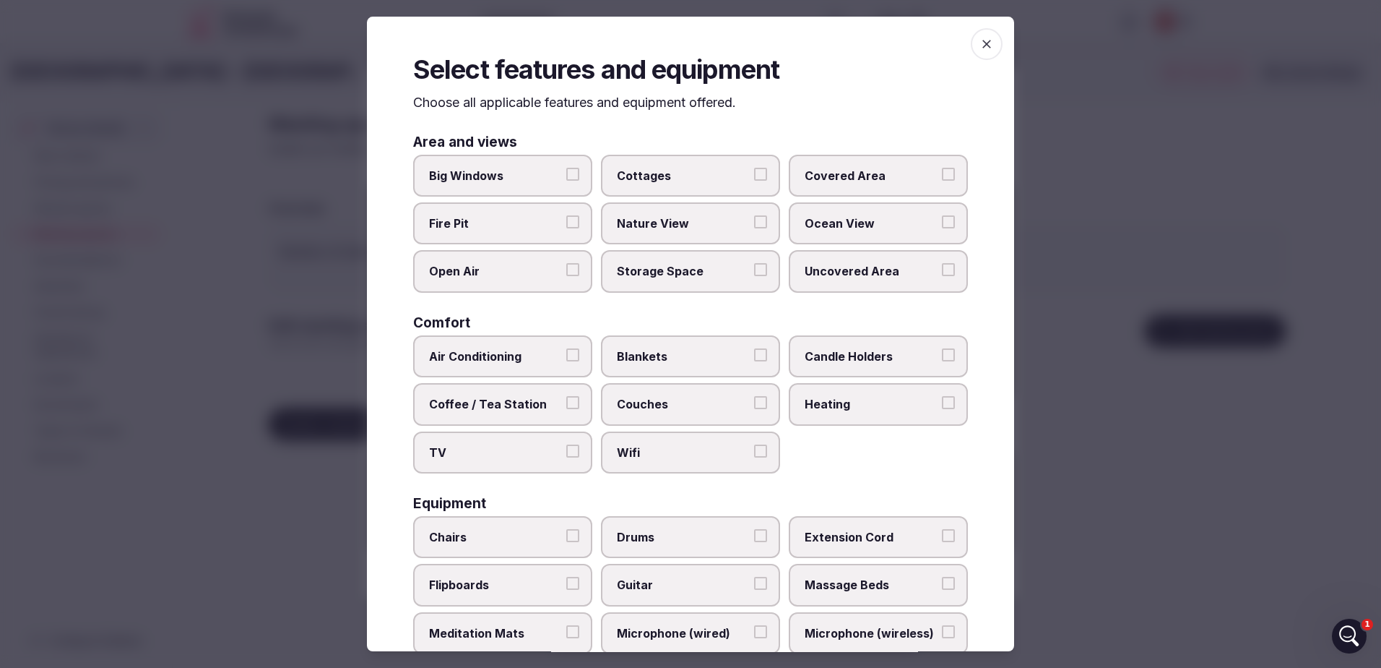
scroll to position [72, 0]
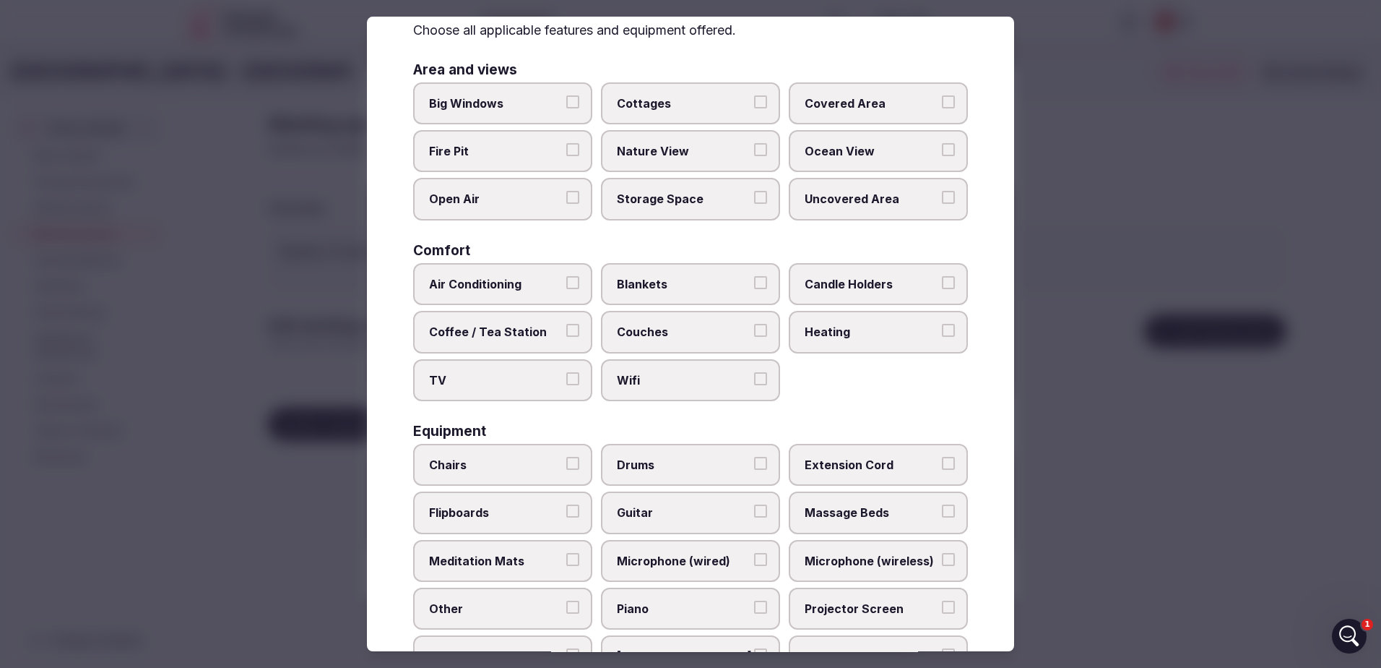
click at [558, 276] on span "Air Conditioning" at bounding box center [495, 284] width 133 height 16
click at [566, 276] on button "Air Conditioning" at bounding box center [572, 282] width 13 height 13
click at [559, 334] on label "Coffee / Tea Station" at bounding box center [502, 332] width 179 height 42
click at [566, 334] on button "Coffee / Tea Station" at bounding box center [572, 330] width 13 height 13
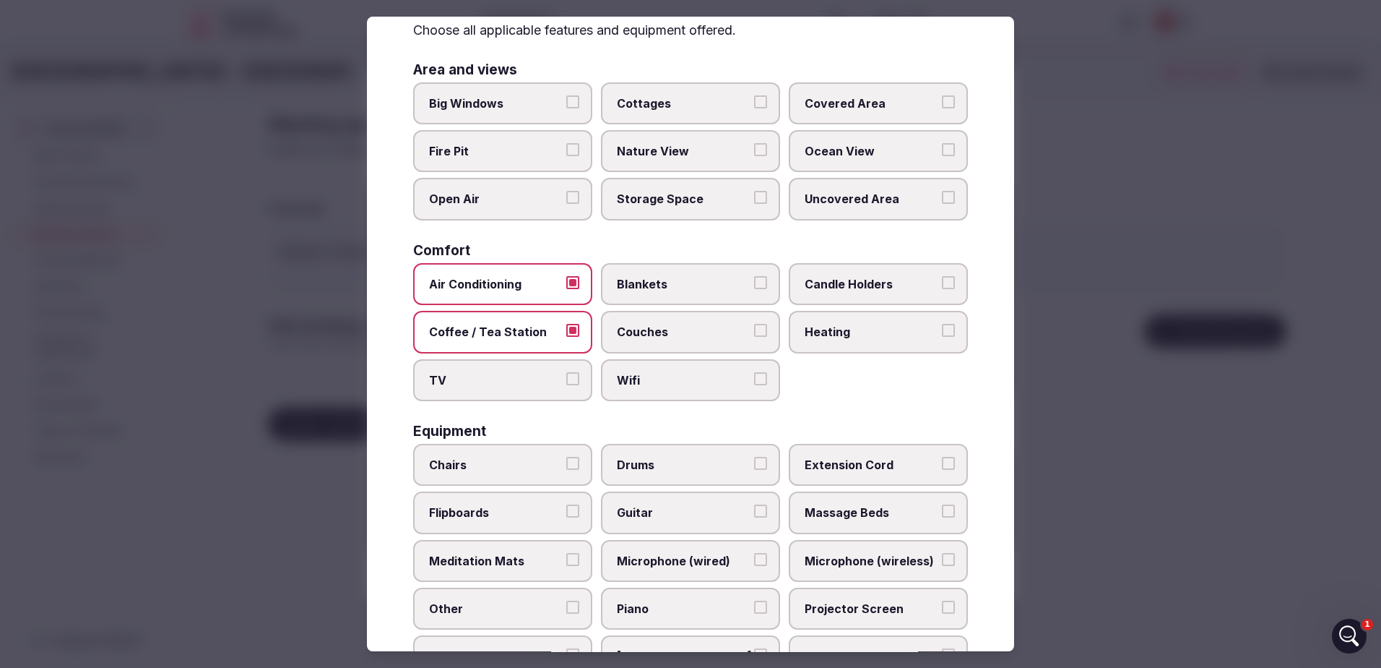
click at [670, 376] on span "Wifi" at bounding box center [683, 380] width 133 height 16
click at [754, 376] on button "Wifi" at bounding box center [760, 378] width 13 height 13
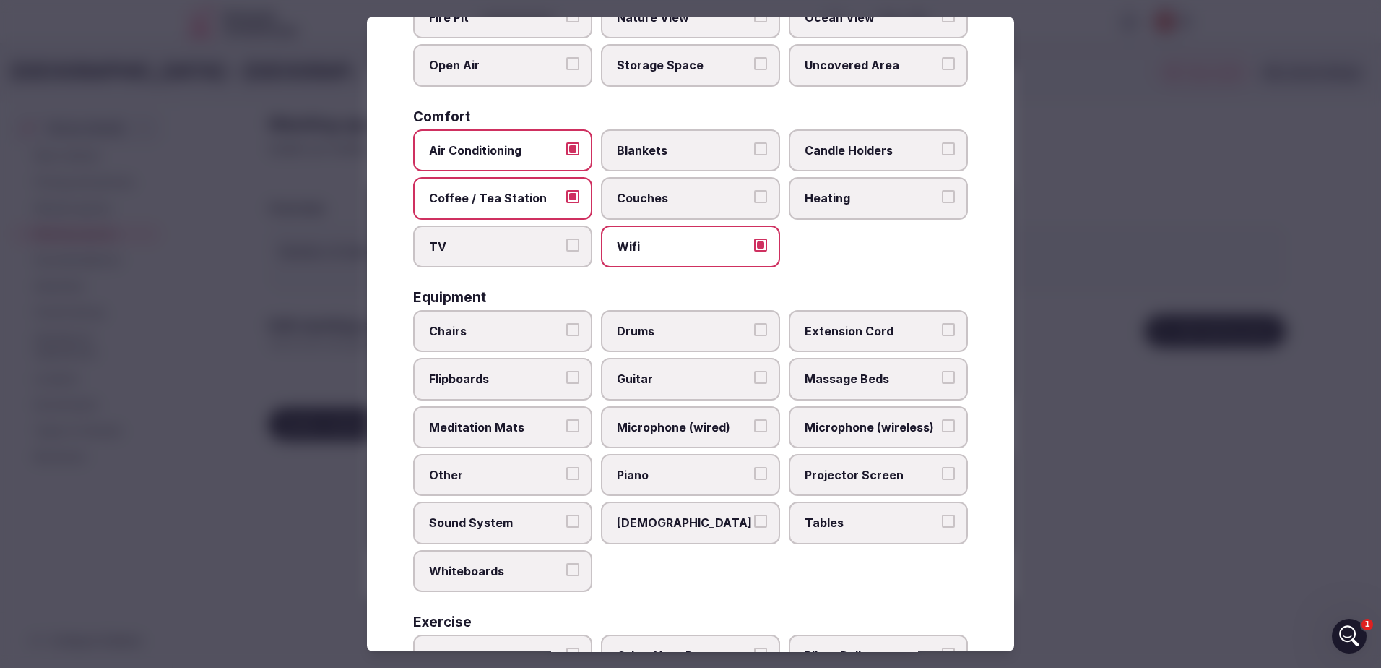
scroll to position [289, 0]
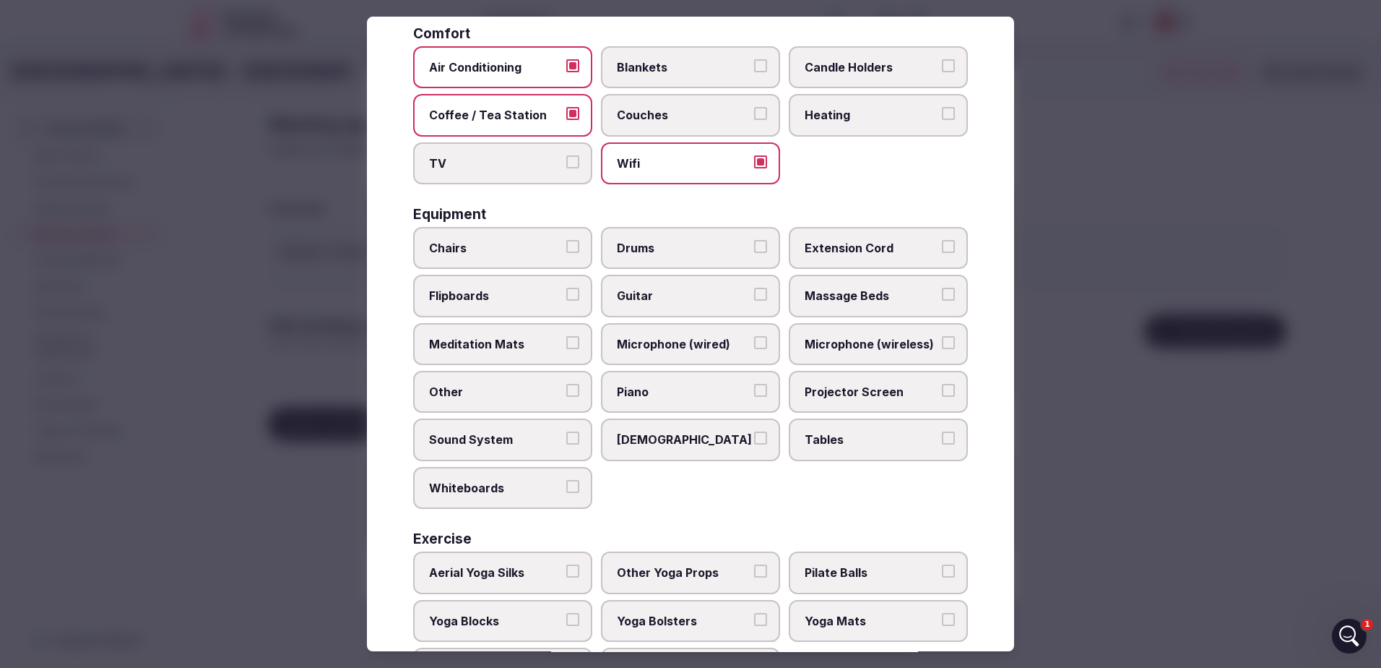
click at [492, 247] on span "Chairs" at bounding box center [495, 248] width 133 height 16
click at [566, 247] on button "Chairs" at bounding box center [572, 246] width 13 height 13
click at [546, 298] on span "Flipboards" at bounding box center [495, 296] width 133 height 16
click at [566, 298] on button "Flipboards" at bounding box center [572, 294] width 13 height 13
click at [856, 388] on span "Projector Screen" at bounding box center [871, 392] width 133 height 16
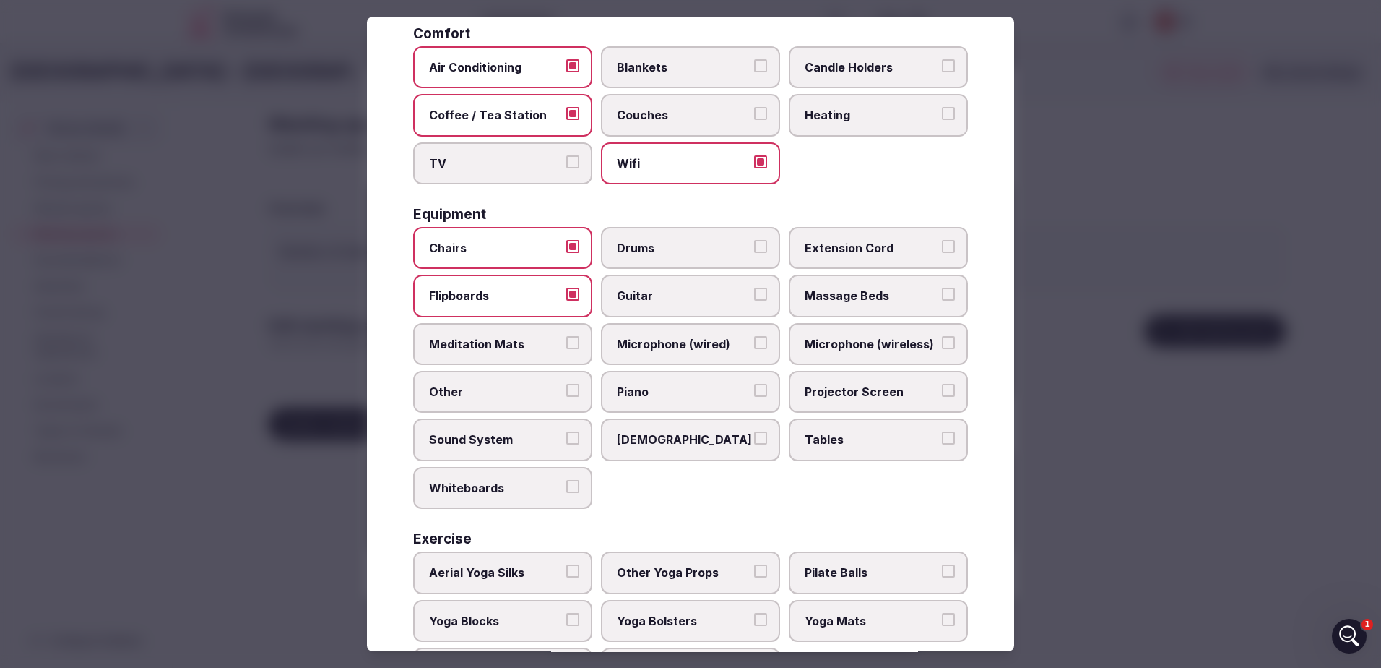
click at [942, 388] on button "Projector Screen" at bounding box center [948, 390] width 13 height 13
click at [893, 249] on span "Extension Cord" at bounding box center [871, 248] width 133 height 16
click at [942, 249] on button "Extension Cord" at bounding box center [948, 246] width 13 height 13
click at [672, 342] on span "Microphone (wired)" at bounding box center [683, 344] width 133 height 16
click at [754, 342] on button "Microphone (wired)" at bounding box center [760, 342] width 13 height 13
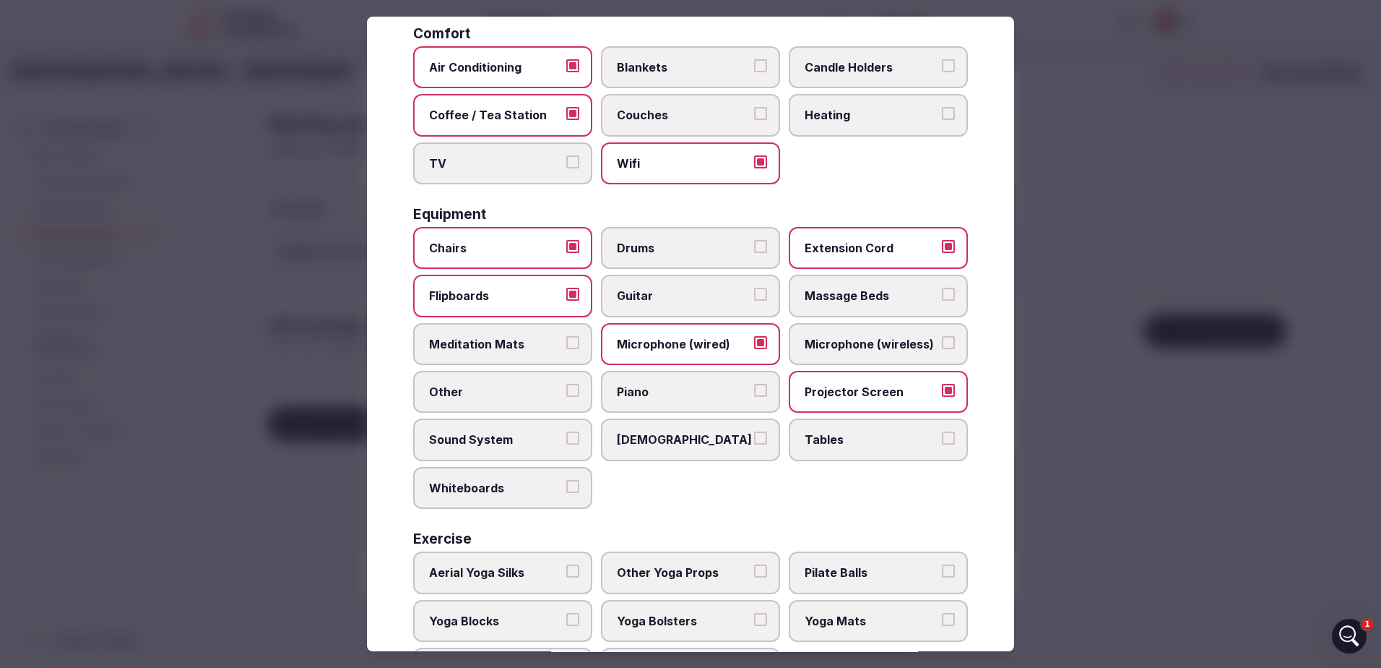
click at [942, 340] on button "Microphone (wireless)" at bounding box center [948, 342] width 13 height 13
click at [567, 395] on button "Other" at bounding box center [572, 390] width 13 height 13
click at [850, 345] on span "Microphone (wireless)" at bounding box center [871, 344] width 133 height 16
click at [942, 345] on button "Microphone (wireless)" at bounding box center [948, 342] width 13 height 13
click at [709, 337] on span "Microphone (wired)" at bounding box center [683, 344] width 133 height 16
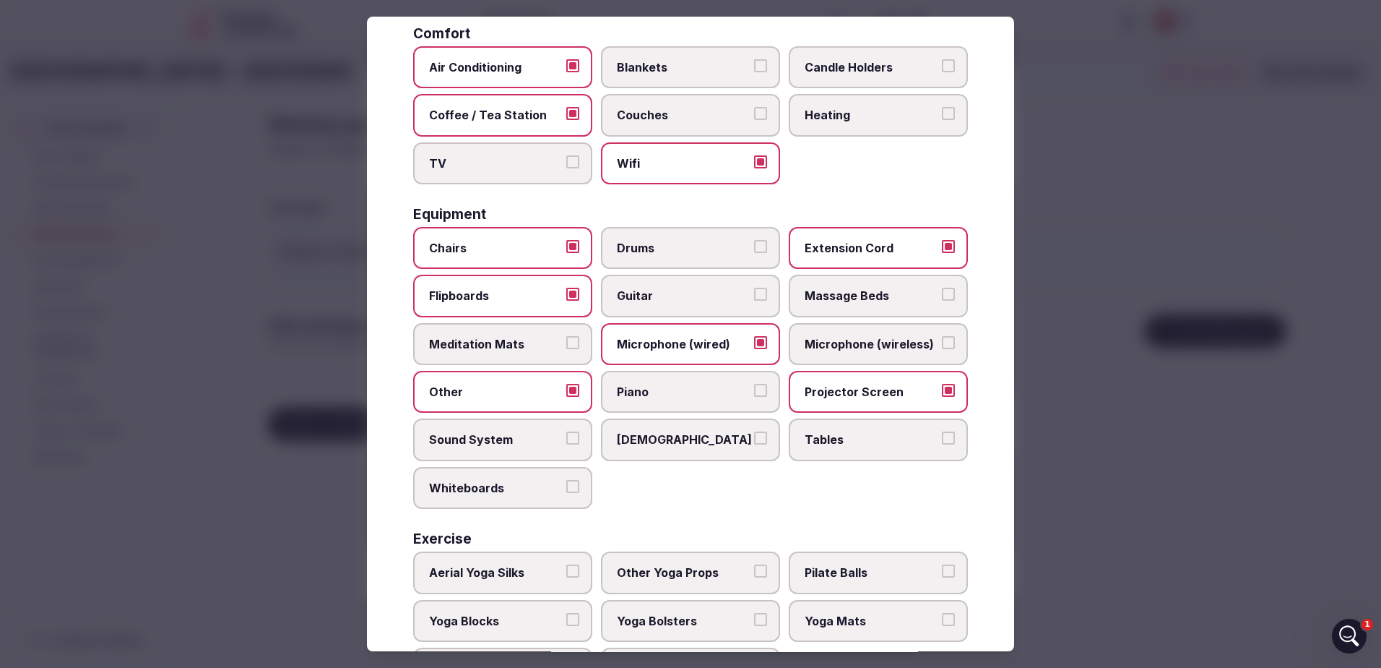
click at [754, 337] on button "Microphone (wired)" at bounding box center [760, 342] width 13 height 13
click at [847, 449] on label "Tables" at bounding box center [878, 440] width 179 height 42
click at [942, 445] on button "Tables" at bounding box center [948, 438] width 13 height 13
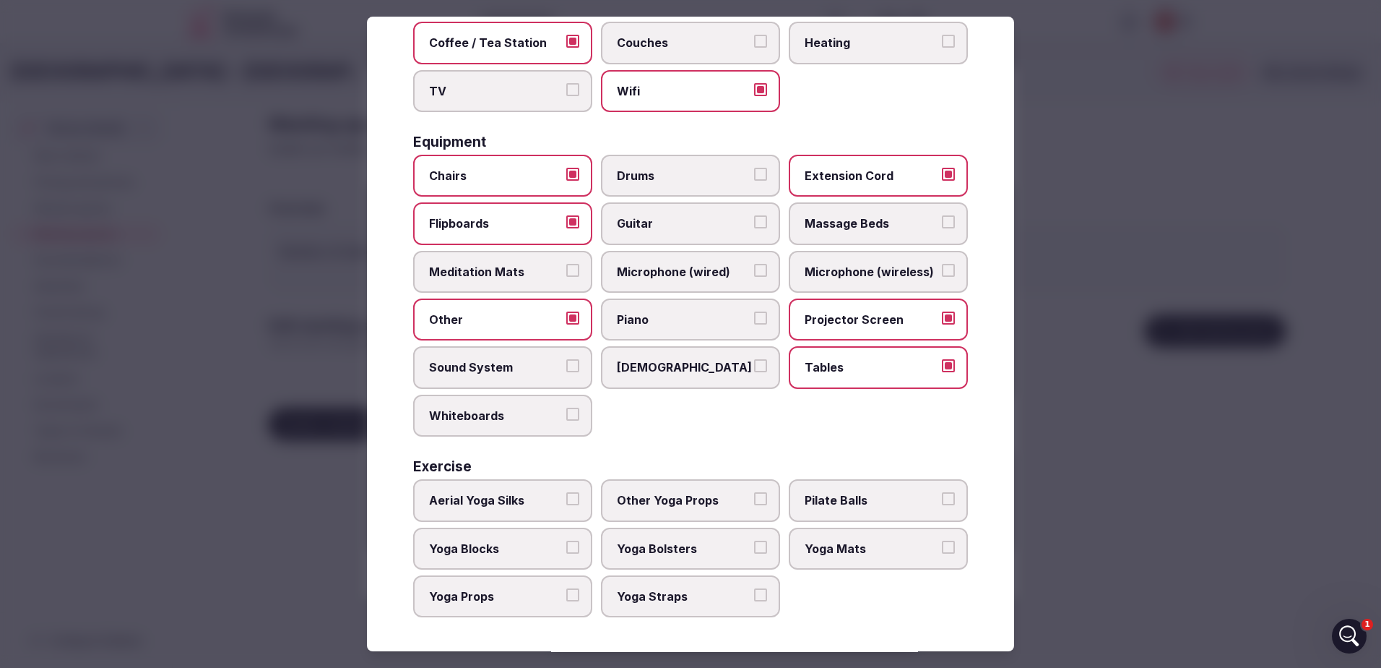
scroll to position [362, 0]
click at [1050, 254] on div at bounding box center [690, 334] width 1381 height 668
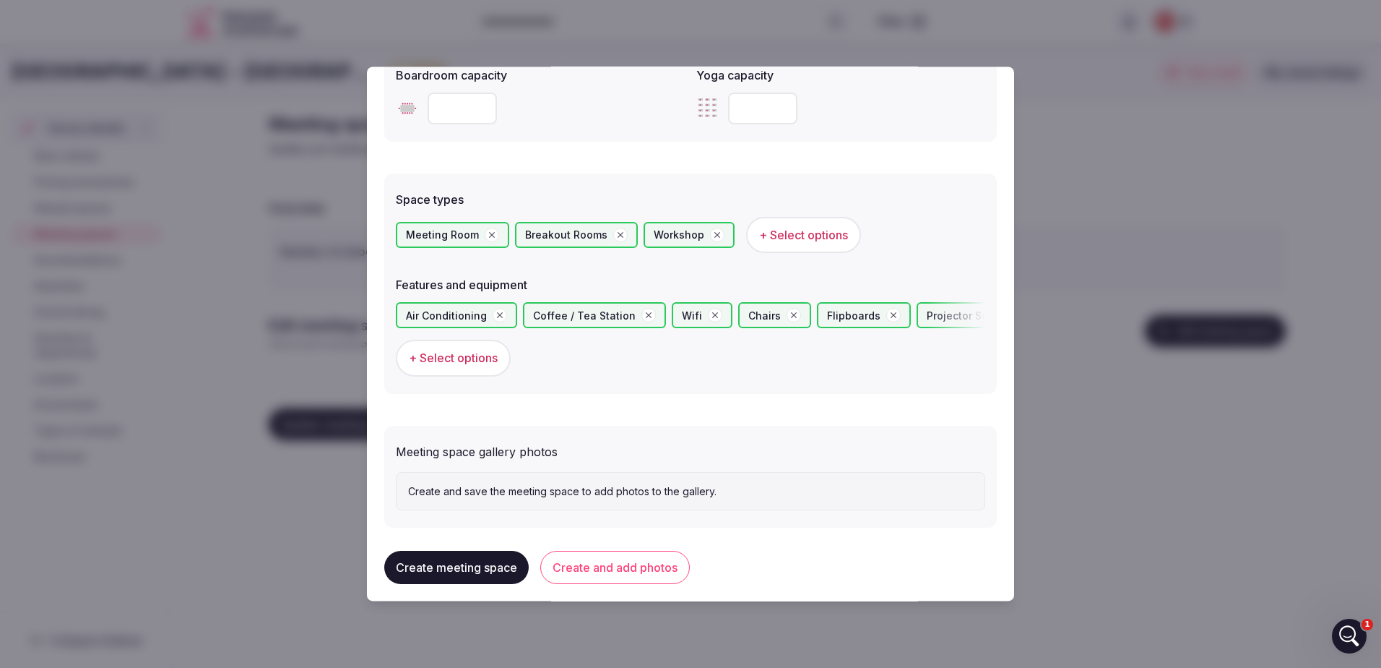
scroll to position [736, 0]
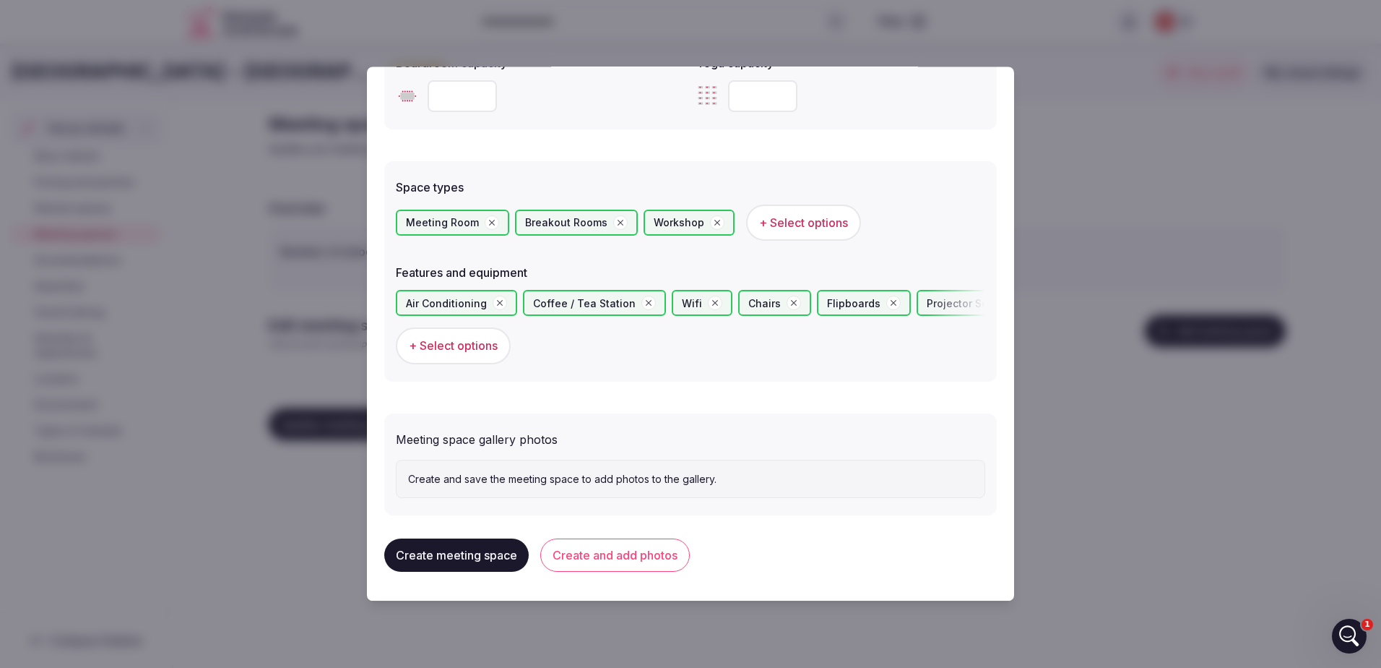
click at [472, 491] on div "Create and save the meeting space to add photos to the gallery." at bounding box center [691, 478] width 590 height 39
click at [491, 480] on p "Create and save the meeting space to add photos to the gallery." at bounding box center [690, 479] width 565 height 14
click at [574, 480] on p "Create and save the meeting space to add photos to the gallery." at bounding box center [690, 479] width 565 height 14
click at [700, 481] on p "Create and save the meeting space to add photos to the gallery." at bounding box center [690, 479] width 565 height 14
click at [492, 555] on button "Create meeting space" at bounding box center [456, 555] width 144 height 33
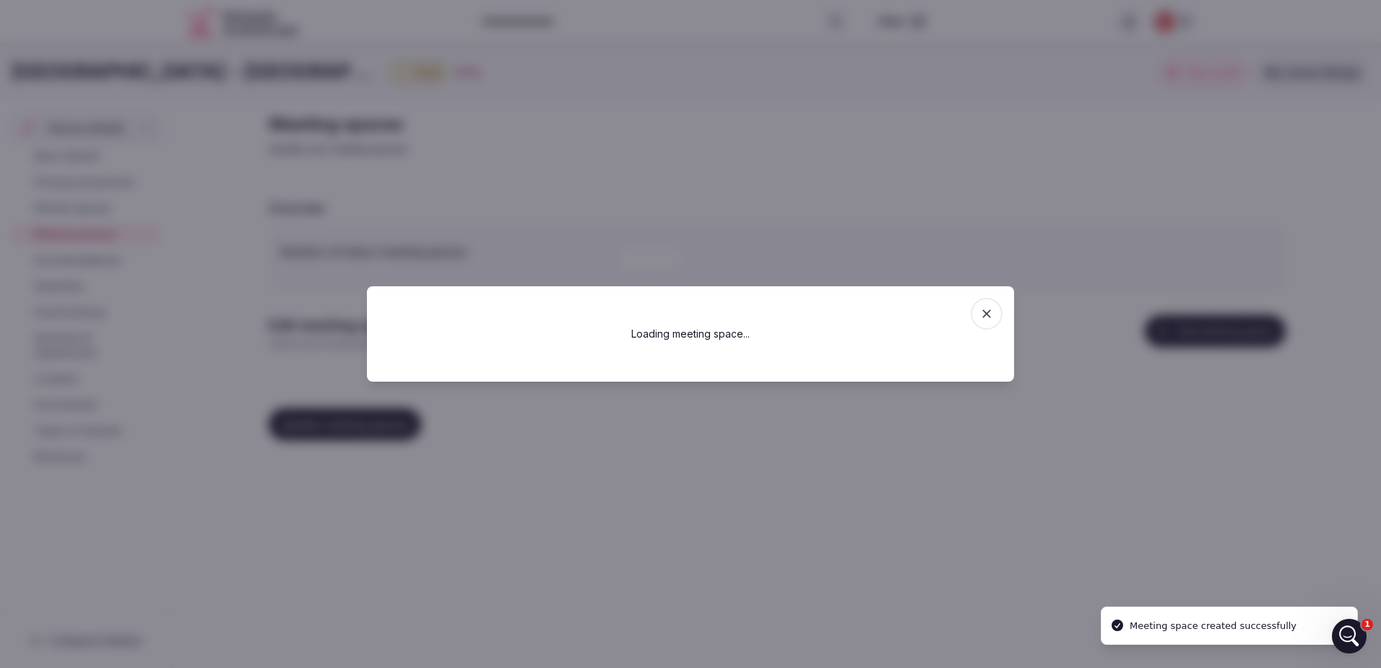
scroll to position [0, 0]
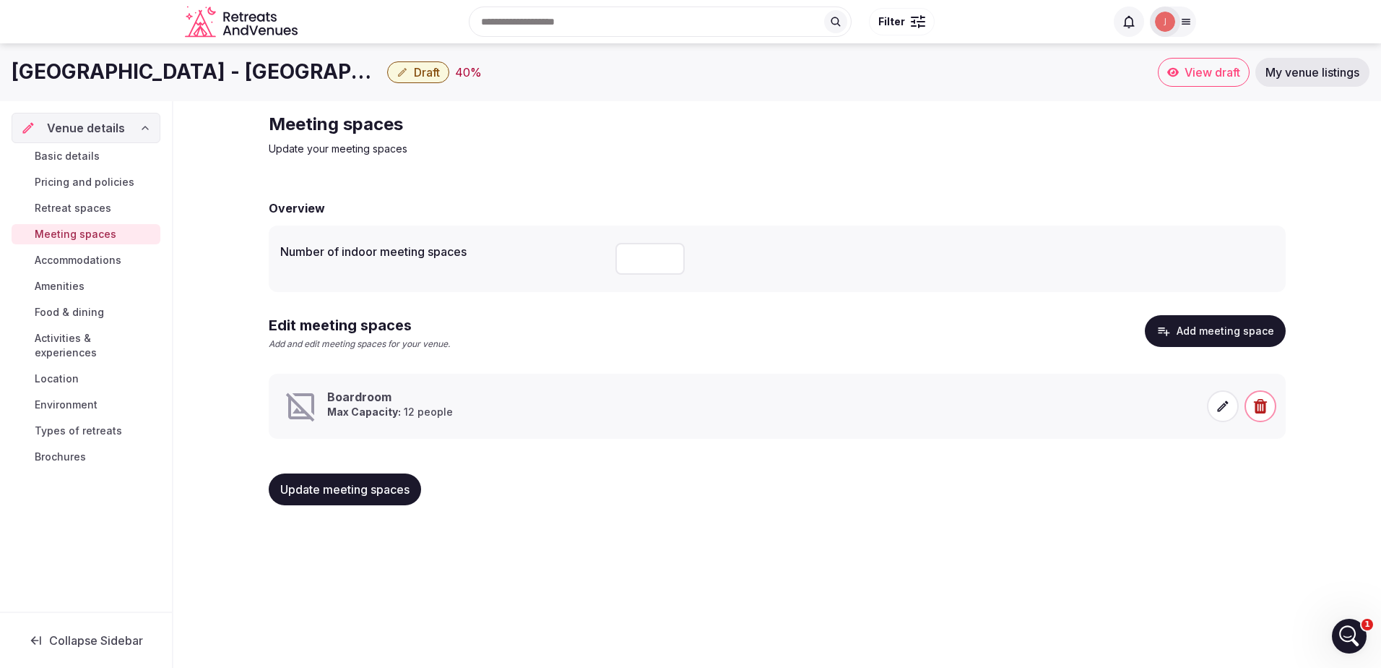
click at [314, 487] on span "Update meeting spaces" at bounding box center [344, 489] width 129 height 14
click at [1238, 332] on button "Add meeting space" at bounding box center [1215, 331] width 141 height 32
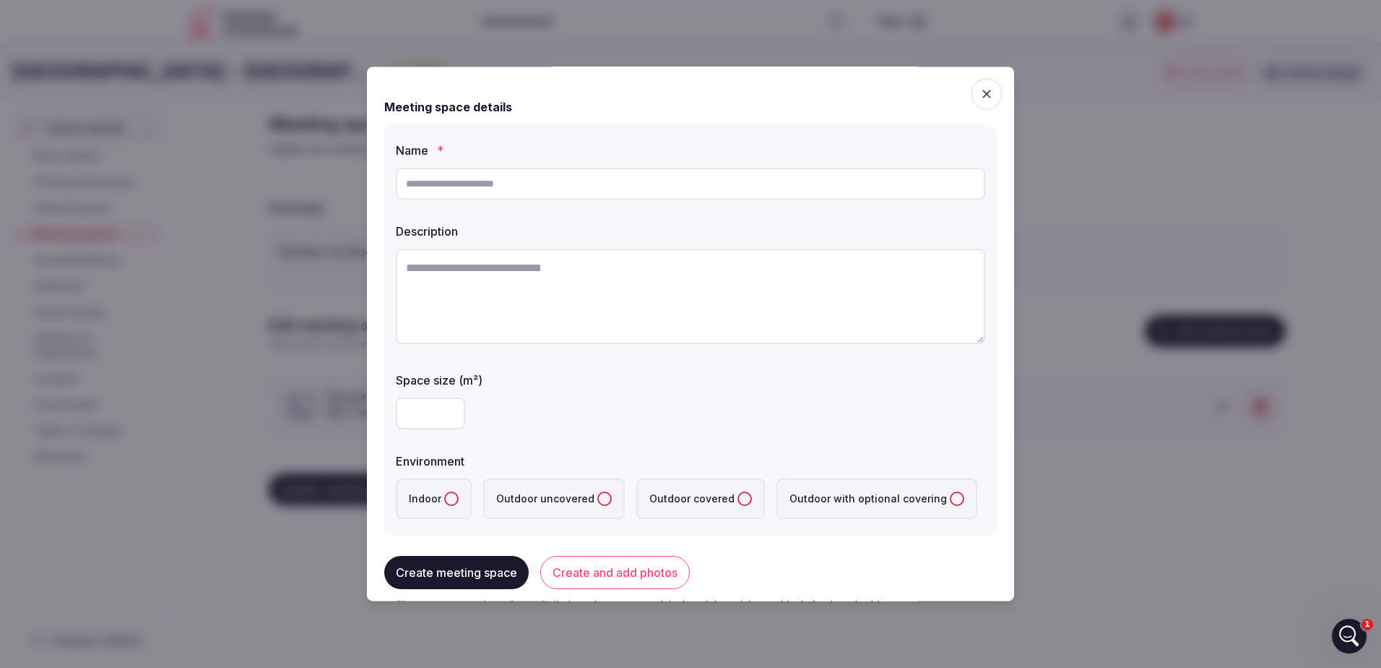
click at [590, 186] on input "text" at bounding box center [691, 184] width 590 height 32
type input "**********"
click at [596, 254] on textarea at bounding box center [691, 296] width 590 height 95
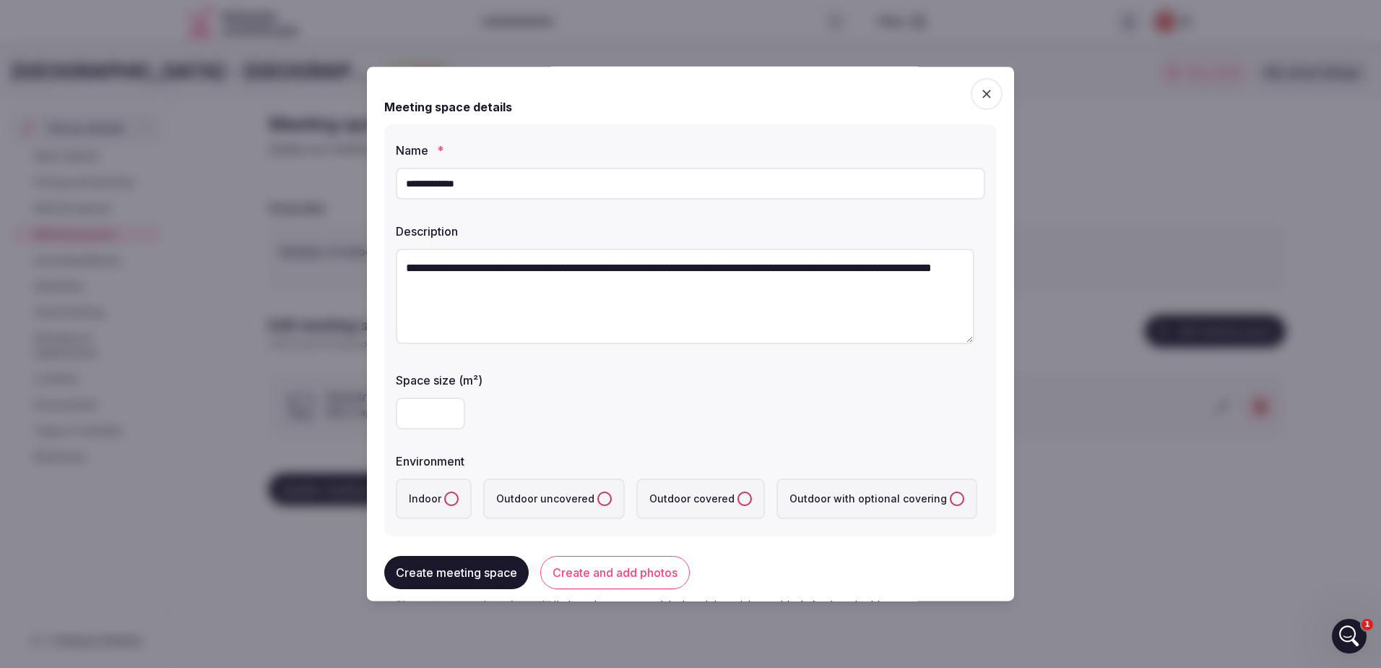
type textarea "**********"
click at [431, 417] on input "number" at bounding box center [430, 413] width 69 height 32
type input "****"
click at [650, 358] on div "**********" at bounding box center [690, 330] width 613 height 412
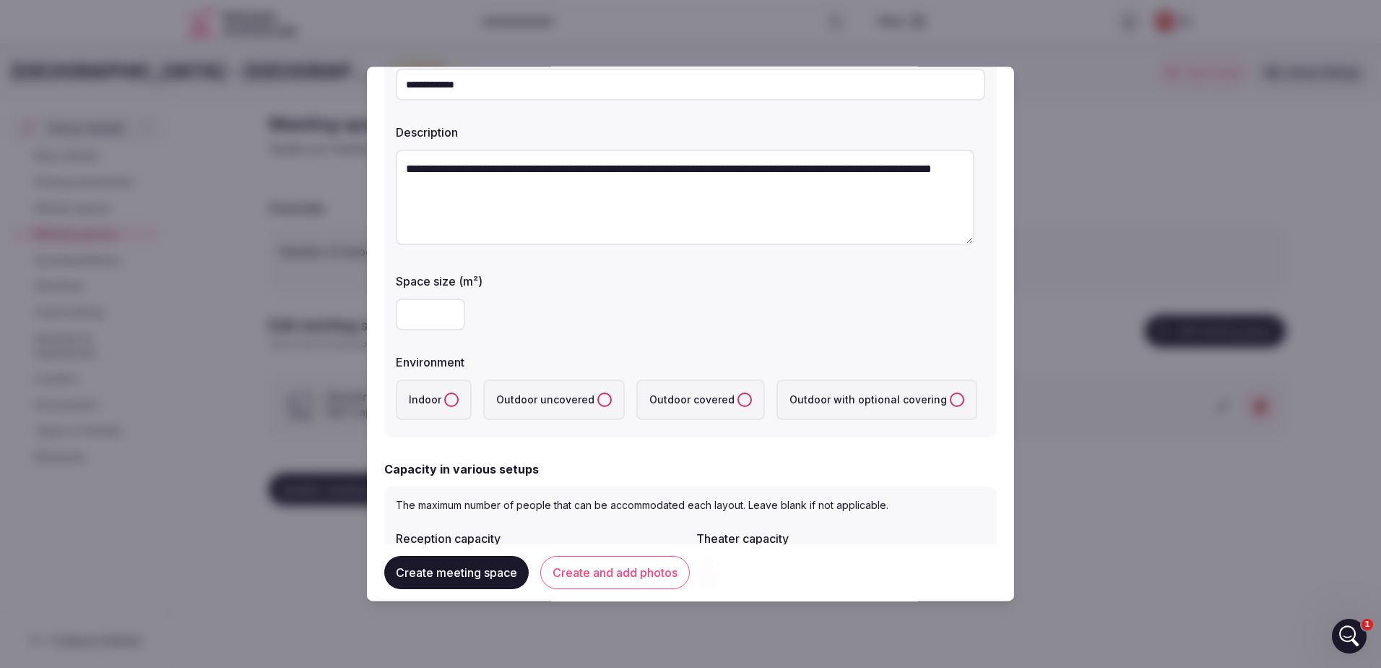
scroll to position [217, 0]
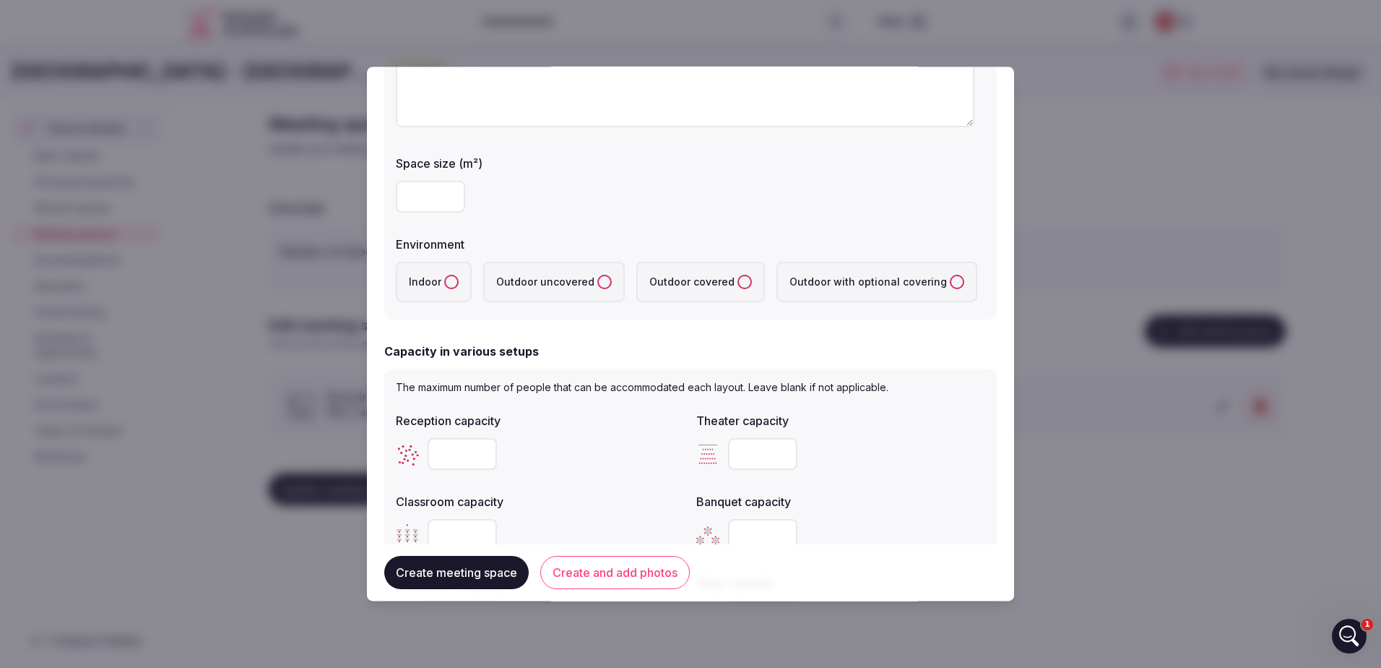
click at [445, 275] on label "Indoor" at bounding box center [434, 282] width 76 height 40
click at [445, 275] on button "Indoor" at bounding box center [451, 282] width 14 height 14
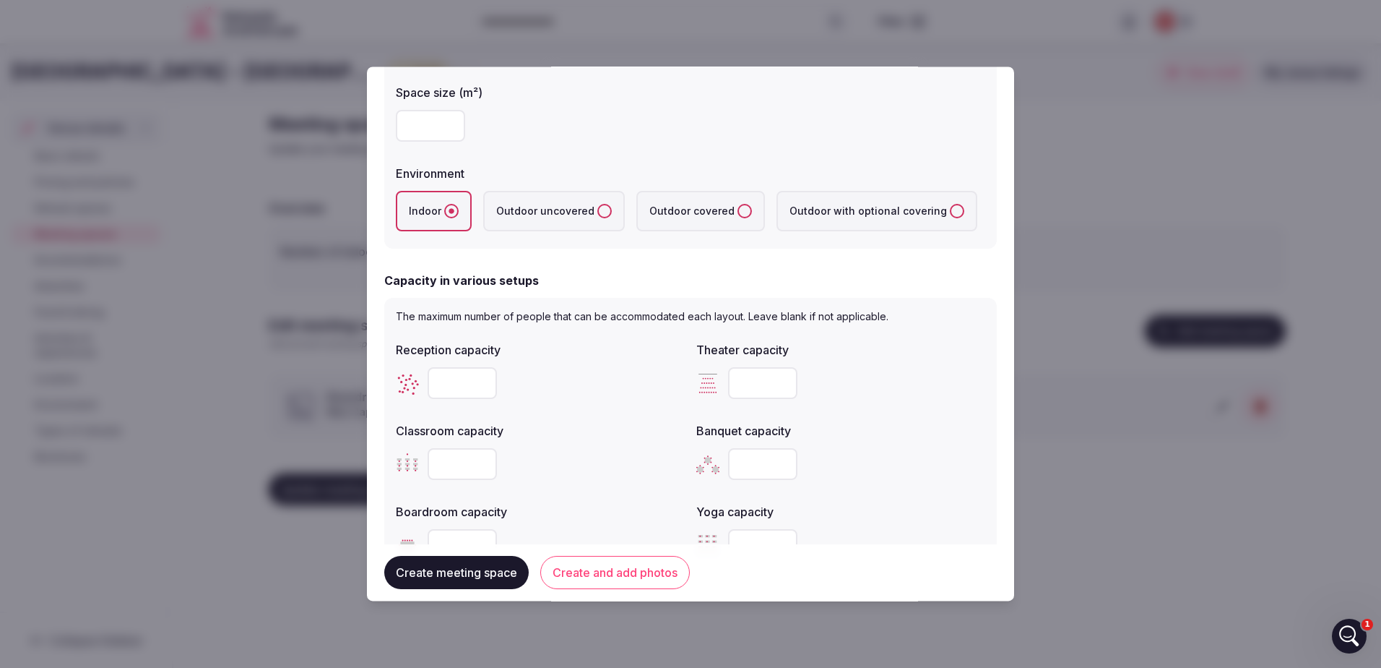
scroll to position [361, 0]
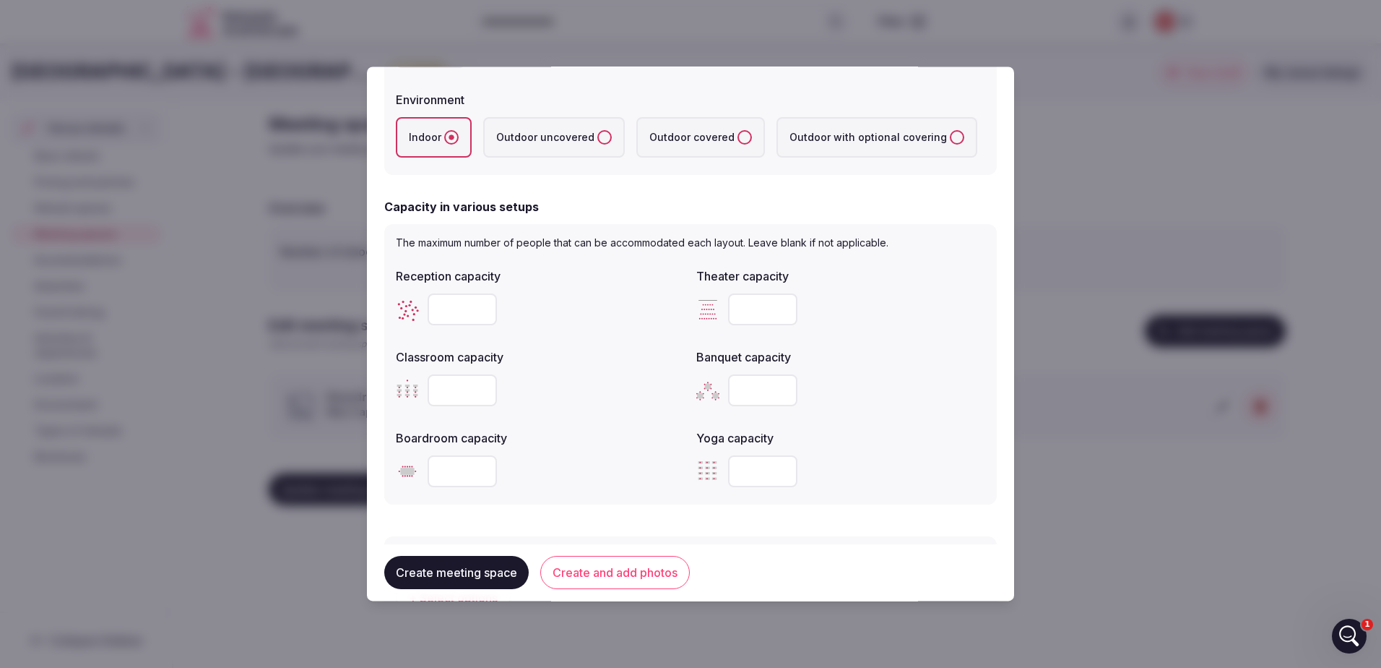
click at [469, 303] on input "number" at bounding box center [462, 309] width 69 height 32
type input "***"
click at [766, 318] on input "number" at bounding box center [762, 309] width 69 height 32
click at [754, 311] on input "number" at bounding box center [762, 309] width 69 height 32
drag, startPoint x: 751, startPoint y: 309, endPoint x: 728, endPoint y: 316, distance: 24.0
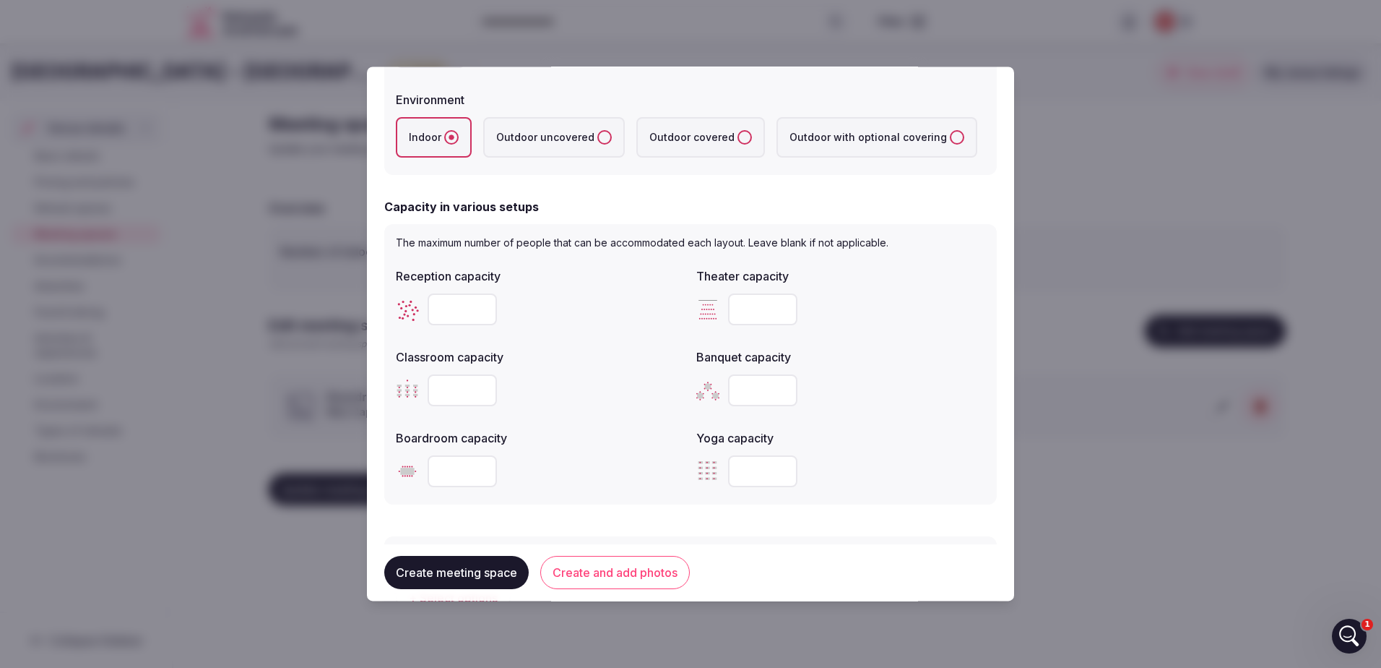
click at [728, 316] on input "***" at bounding box center [762, 309] width 69 height 32
type input "***"
click at [455, 388] on input "number" at bounding box center [462, 390] width 69 height 32
click at [461, 387] on input "number" at bounding box center [462, 390] width 69 height 32
type input "**"
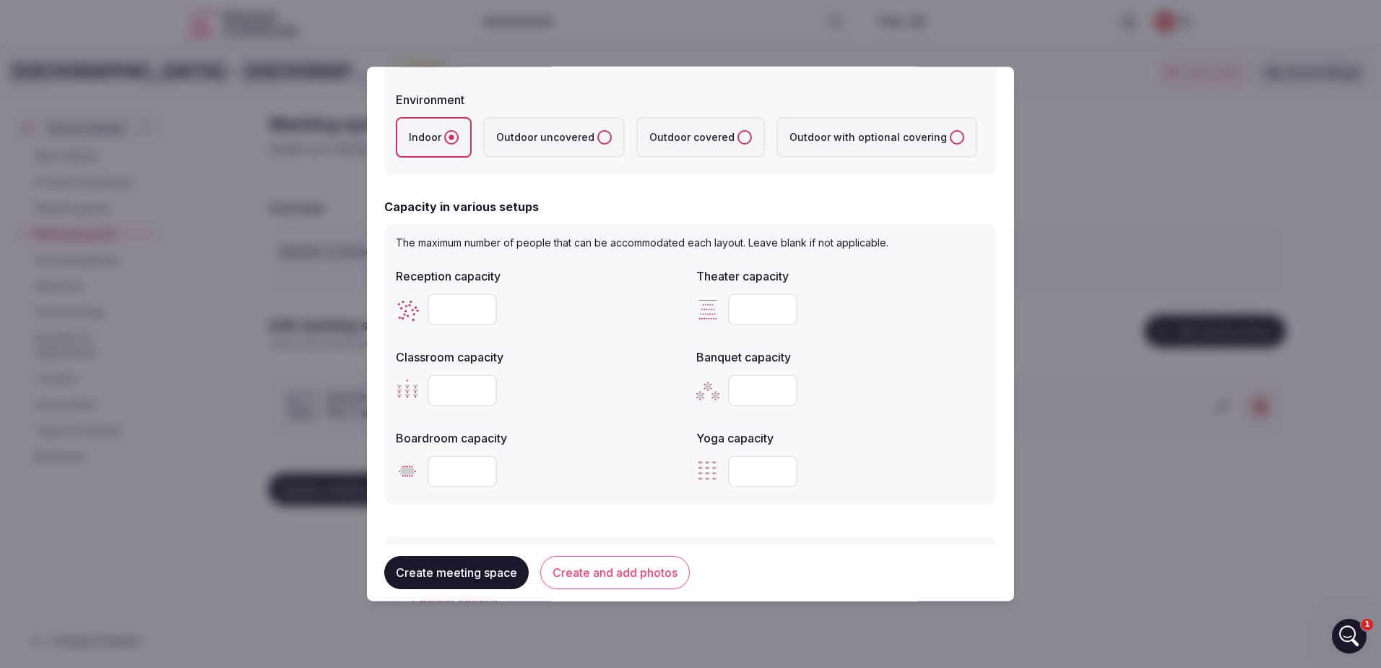
drag, startPoint x: 771, startPoint y: 398, endPoint x: 756, endPoint y: 394, distance: 15.6
click at [770, 398] on input "number" at bounding box center [762, 390] width 69 height 32
click at [756, 394] on input "number" at bounding box center [762, 390] width 69 height 32
type input "***"
click at [631, 453] on div at bounding box center [540, 470] width 289 height 43
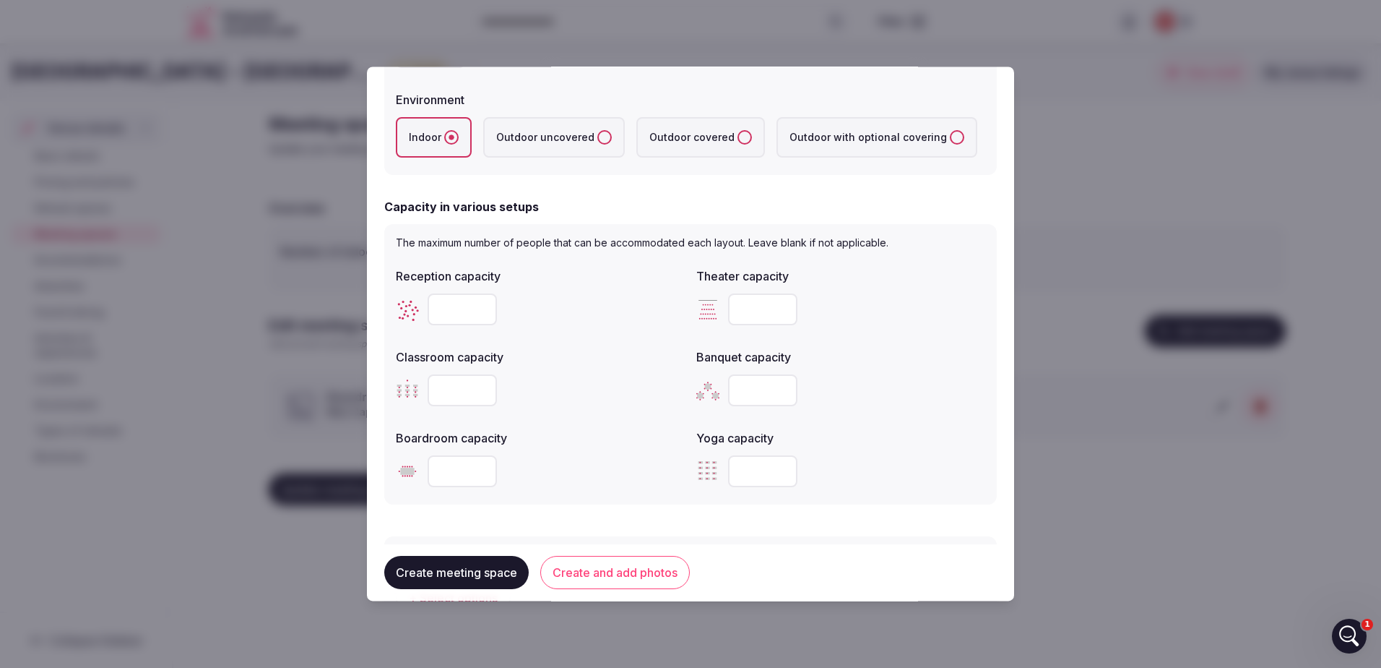
click at [767, 464] on input "number" at bounding box center [762, 471] width 69 height 32
type input "***"
click at [876, 425] on div "Yoga capacity" at bounding box center [840, 433] width 289 height 20
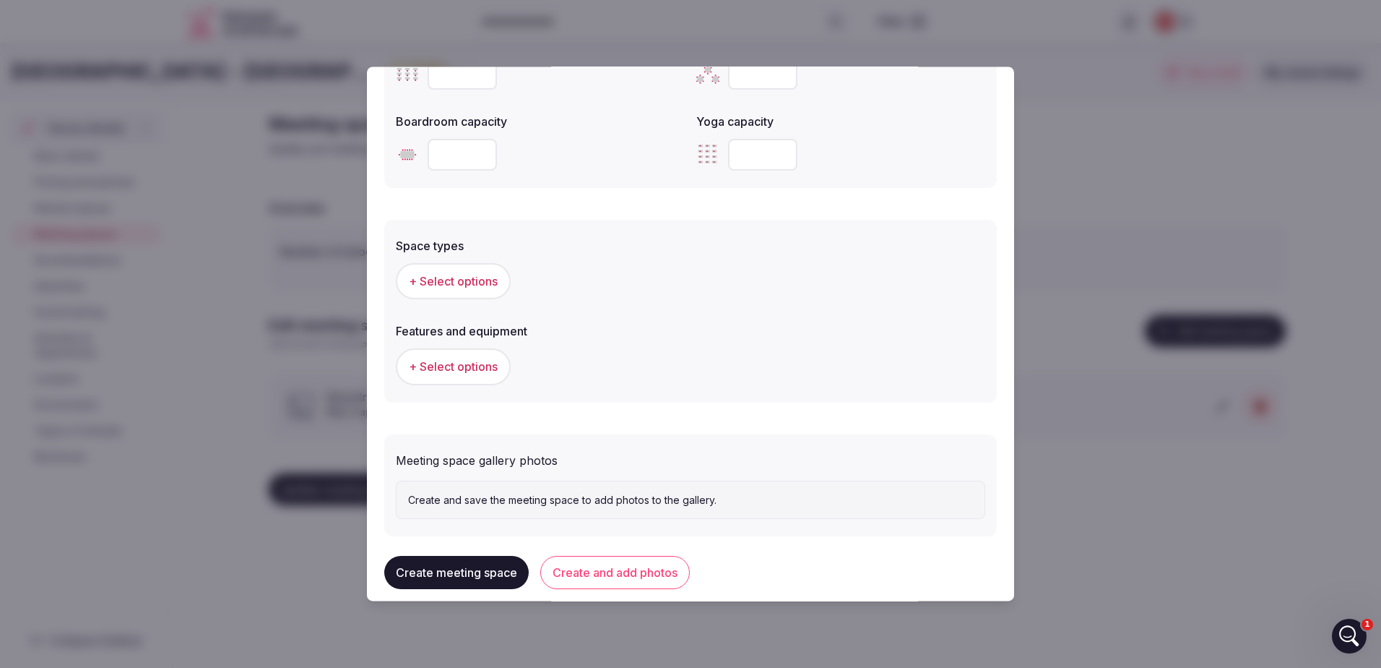
scroll to position [699, 0]
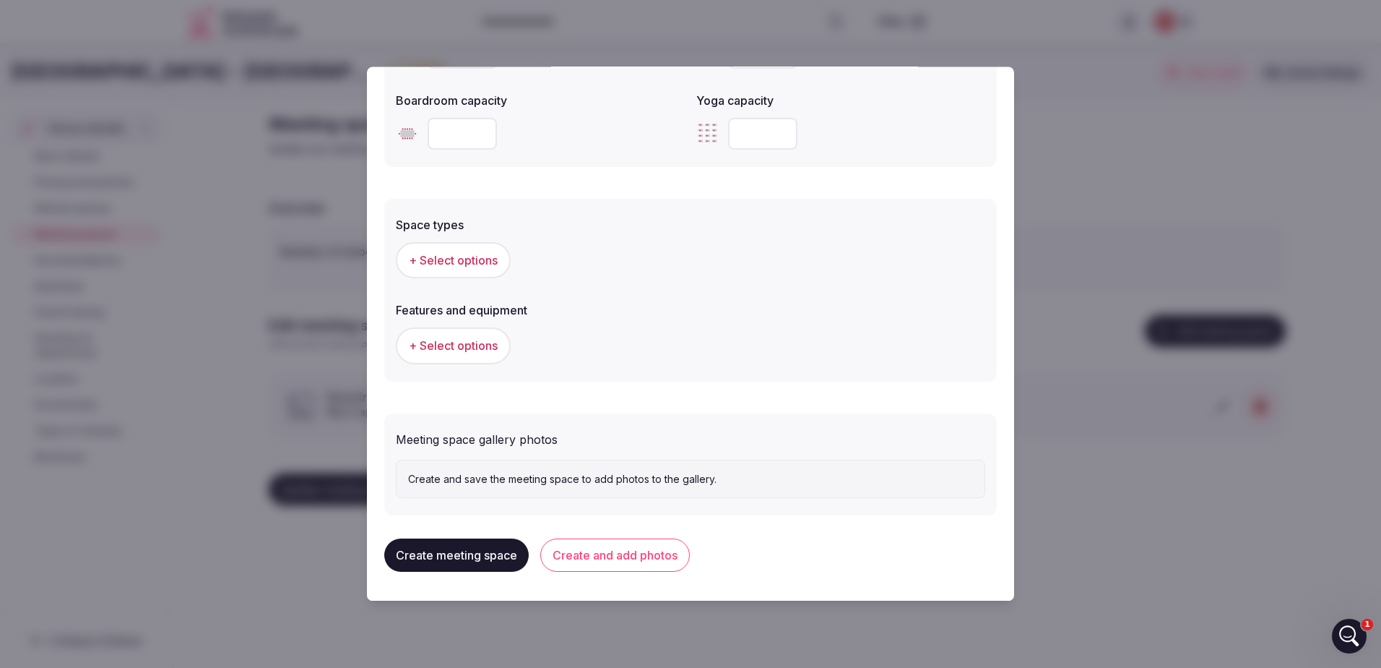
click at [458, 255] on span "+ Select options" at bounding box center [453, 260] width 89 height 16
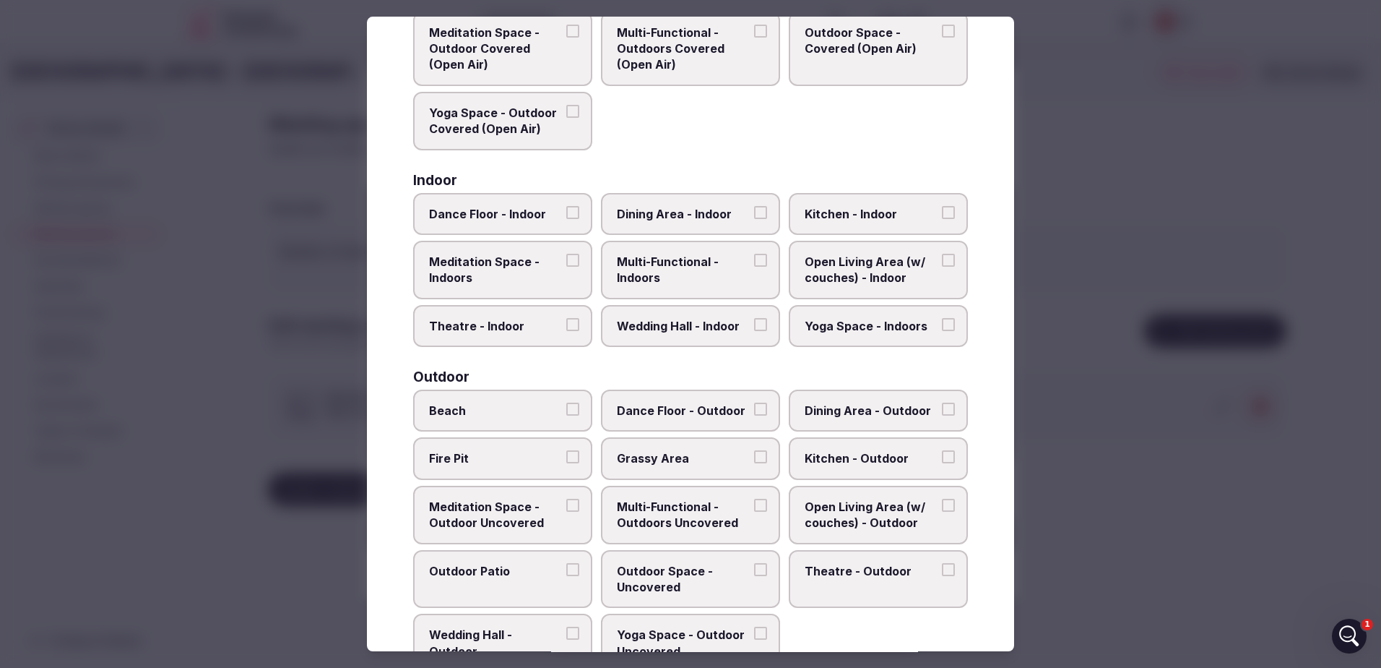
scroll to position [144, 0]
click at [570, 216] on button "Dance Floor - Indoor" at bounding box center [572, 210] width 13 height 13
click at [537, 275] on span "Meditation Space - Indoors" at bounding box center [495, 268] width 133 height 33
click at [566, 265] on button "Meditation Space - Indoors" at bounding box center [572, 258] width 13 height 13
click at [720, 276] on span "Multi-Functional - Indoors" at bounding box center [683, 268] width 133 height 33
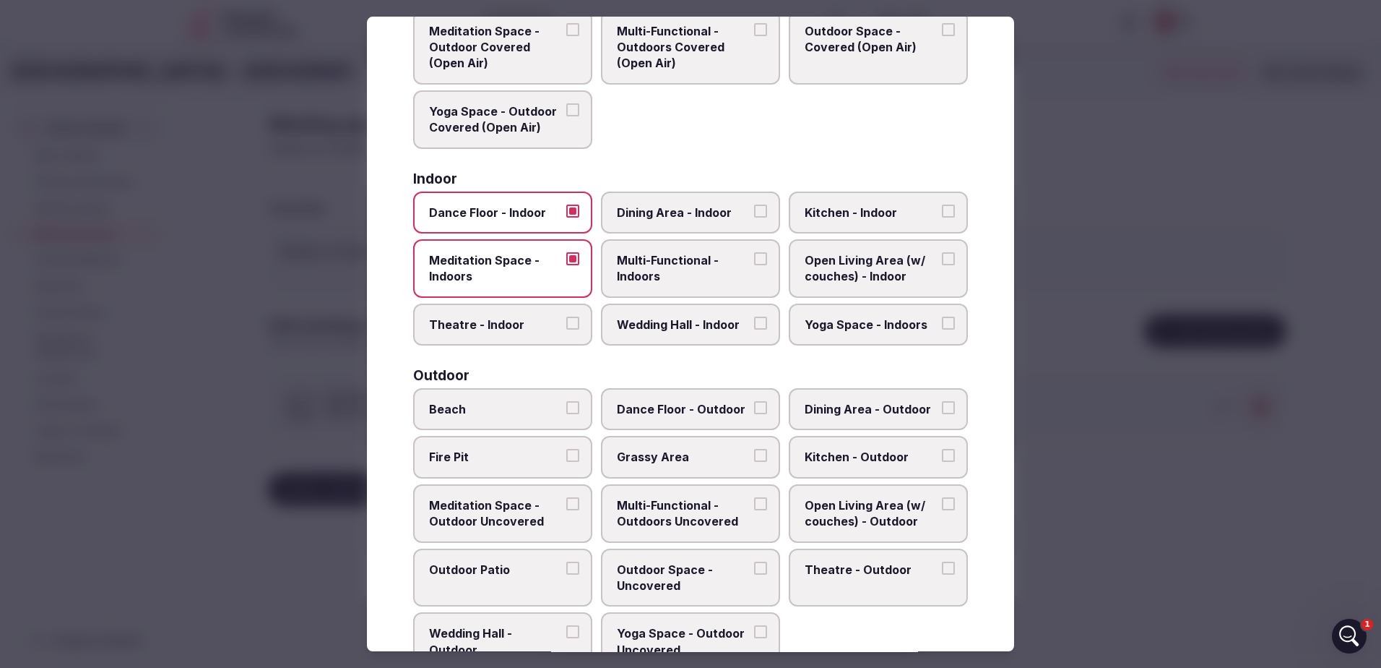
click at [754, 265] on button "Multi-Functional - Indoors" at bounding box center [760, 258] width 13 height 13
click at [522, 329] on span "Theatre - Indoor" at bounding box center [495, 324] width 133 height 16
click at [566, 329] on button "Theatre - Indoor" at bounding box center [572, 322] width 13 height 13
click at [649, 314] on label "Wedding Hall - Indoor" at bounding box center [690, 324] width 179 height 42
click at [754, 316] on button "Wedding Hall - Indoor" at bounding box center [760, 322] width 13 height 13
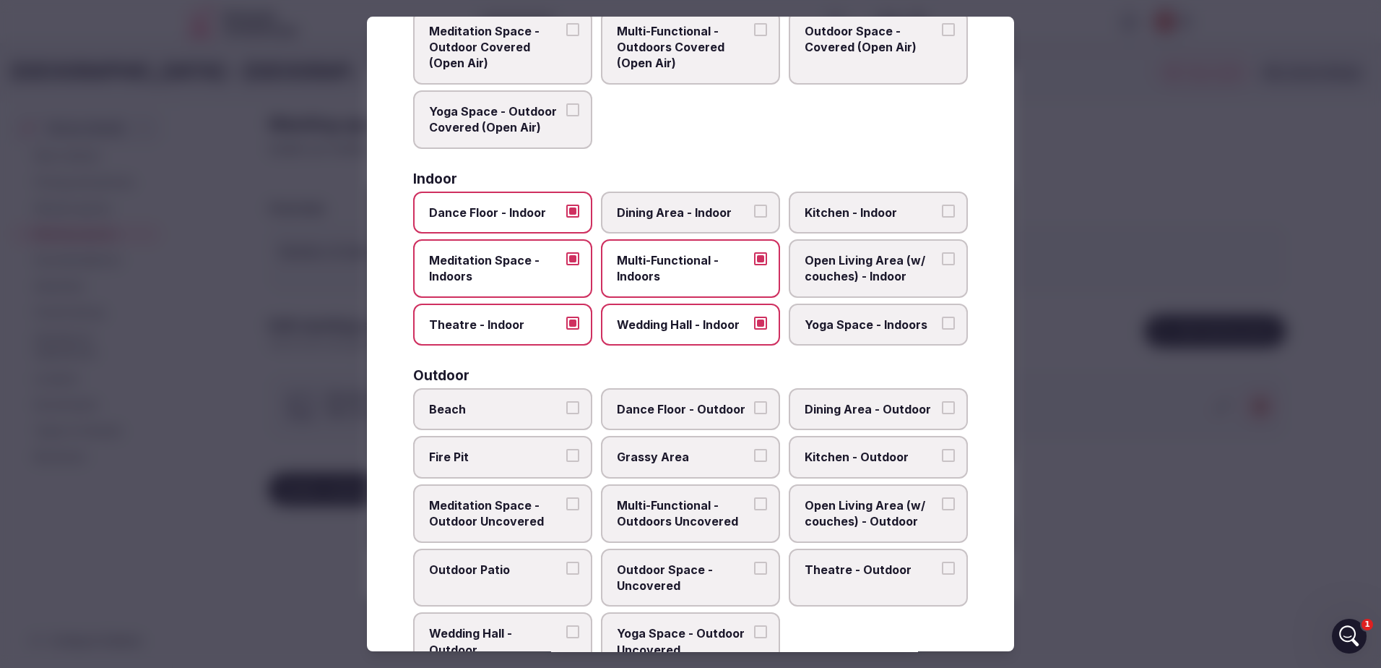
click at [841, 318] on span "Yoga Space - Indoors" at bounding box center [871, 324] width 133 height 16
click at [942, 318] on button "Yoga Space - Indoors" at bounding box center [948, 322] width 13 height 13
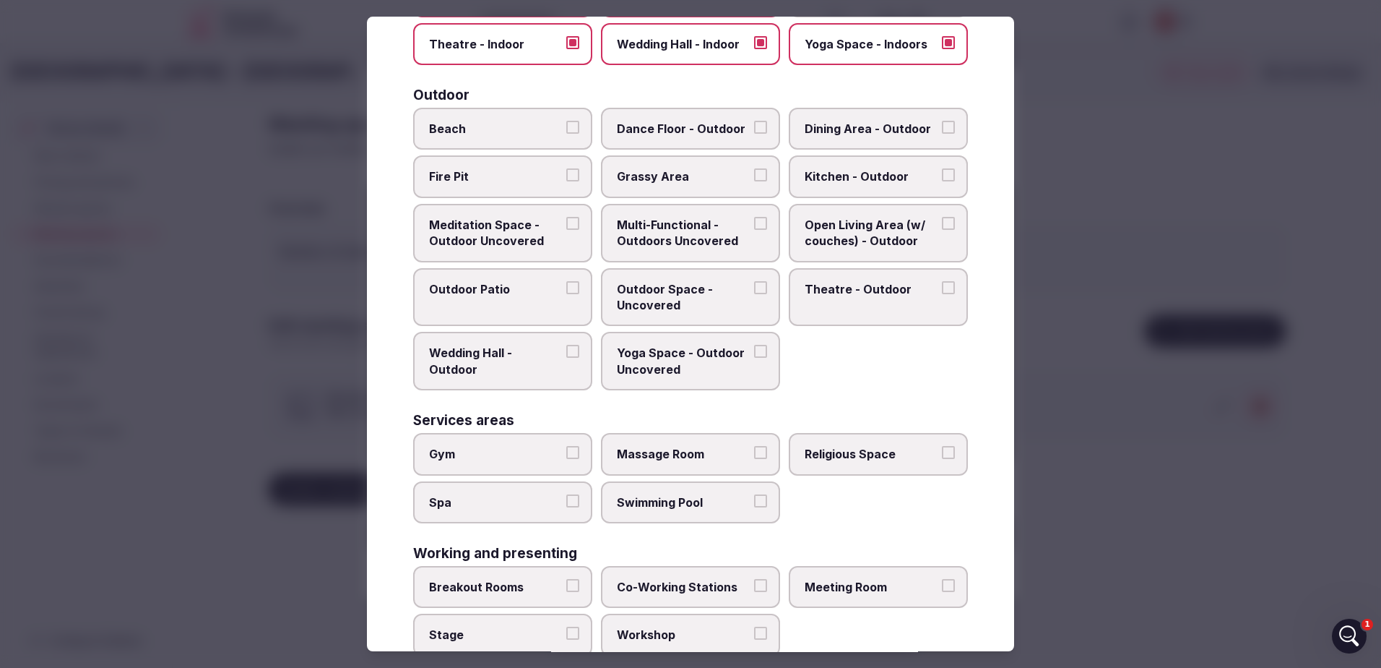
scroll to position [465, 0]
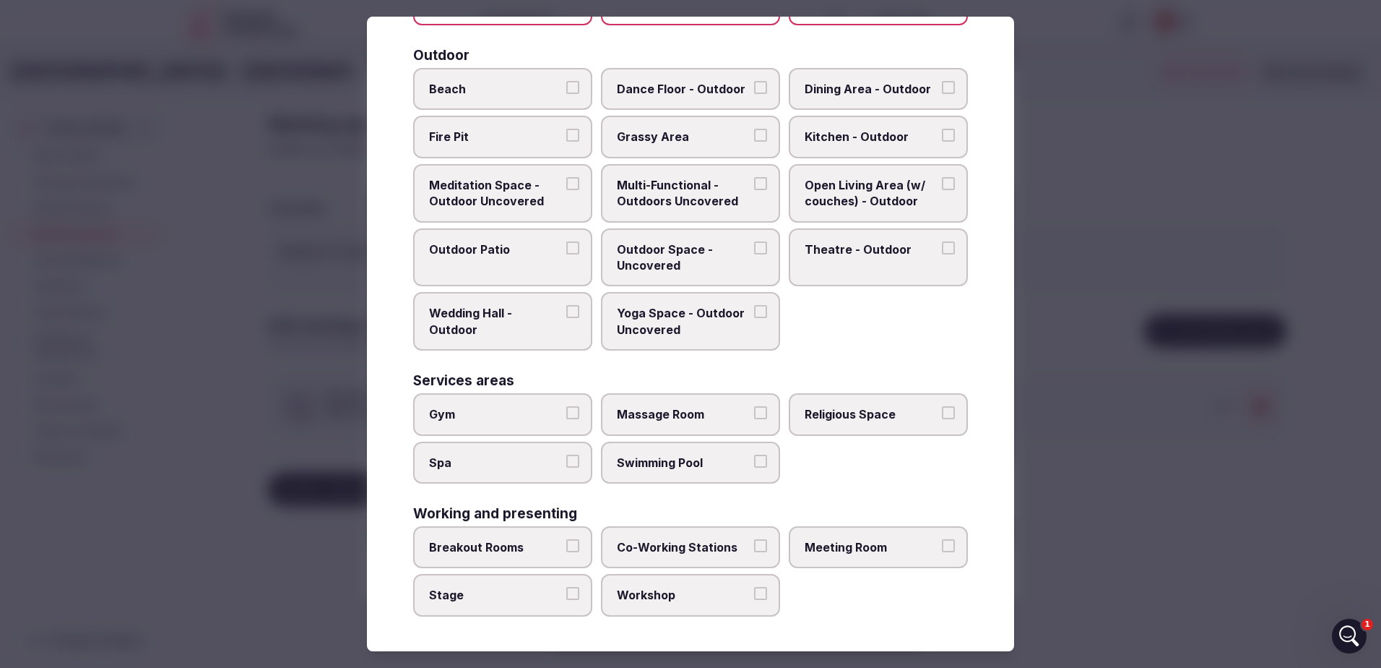
click at [822, 547] on span "Meeting Room" at bounding box center [871, 547] width 133 height 16
click at [942, 547] on button "Meeting Room" at bounding box center [948, 545] width 13 height 13
click at [516, 546] on span "Breakout Rooms" at bounding box center [495, 547] width 133 height 16
click at [566, 546] on button "Breakout Rooms" at bounding box center [572, 545] width 13 height 13
click at [522, 600] on span "Stage" at bounding box center [495, 595] width 133 height 16
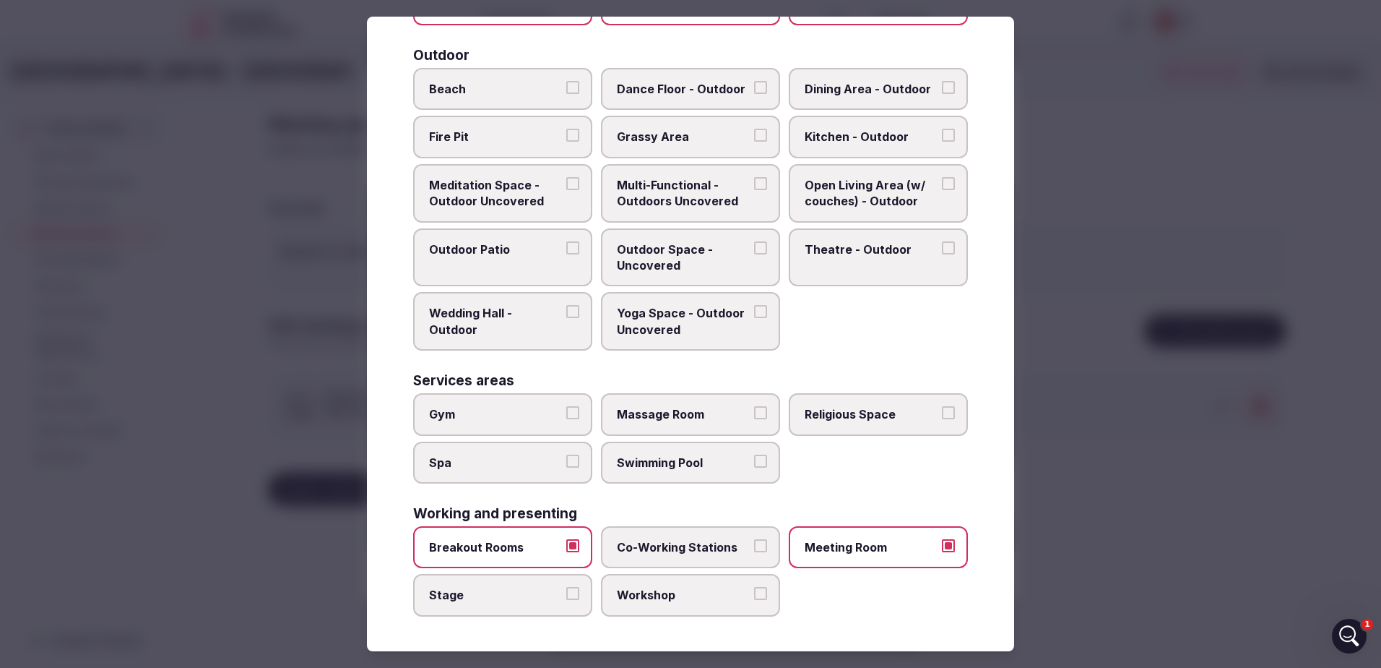
click at [566, 600] on button "Stage" at bounding box center [572, 593] width 13 height 13
click at [644, 600] on span "Workshop" at bounding box center [683, 595] width 133 height 16
click at [754, 600] on button "Workshop" at bounding box center [760, 593] width 13 height 13
click at [1142, 359] on div at bounding box center [690, 334] width 1381 height 668
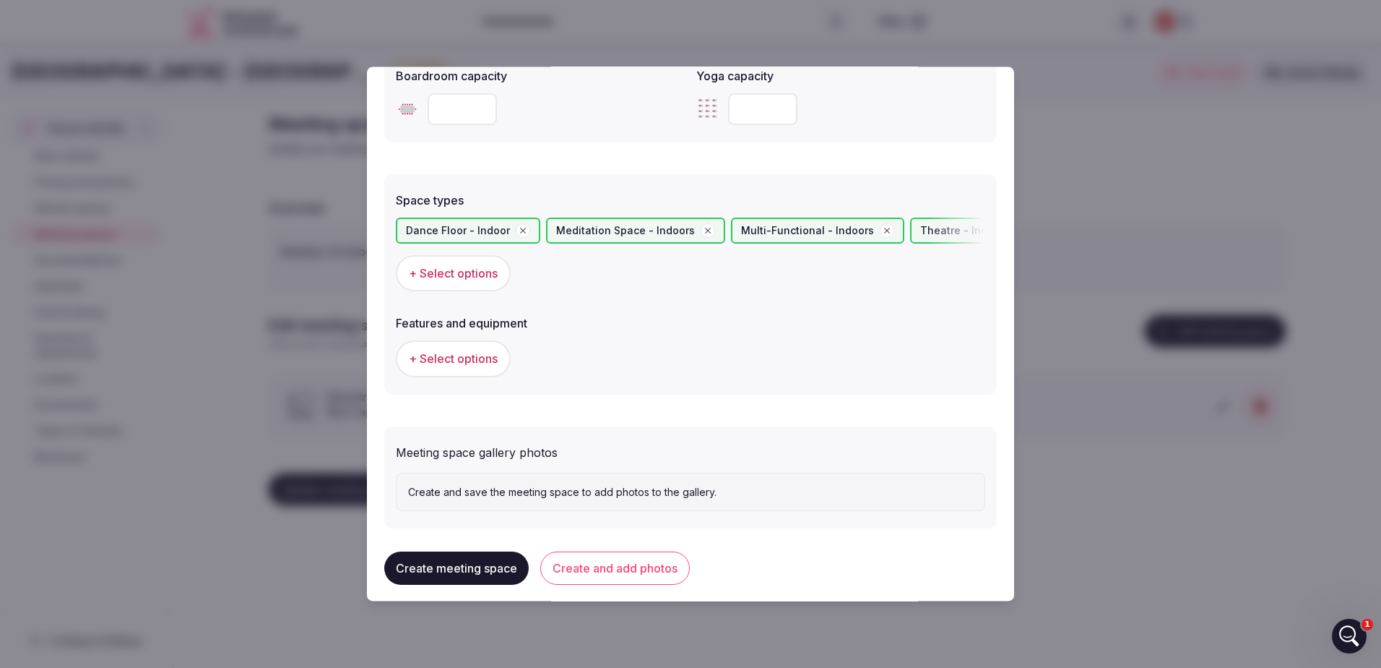
scroll to position [736, 0]
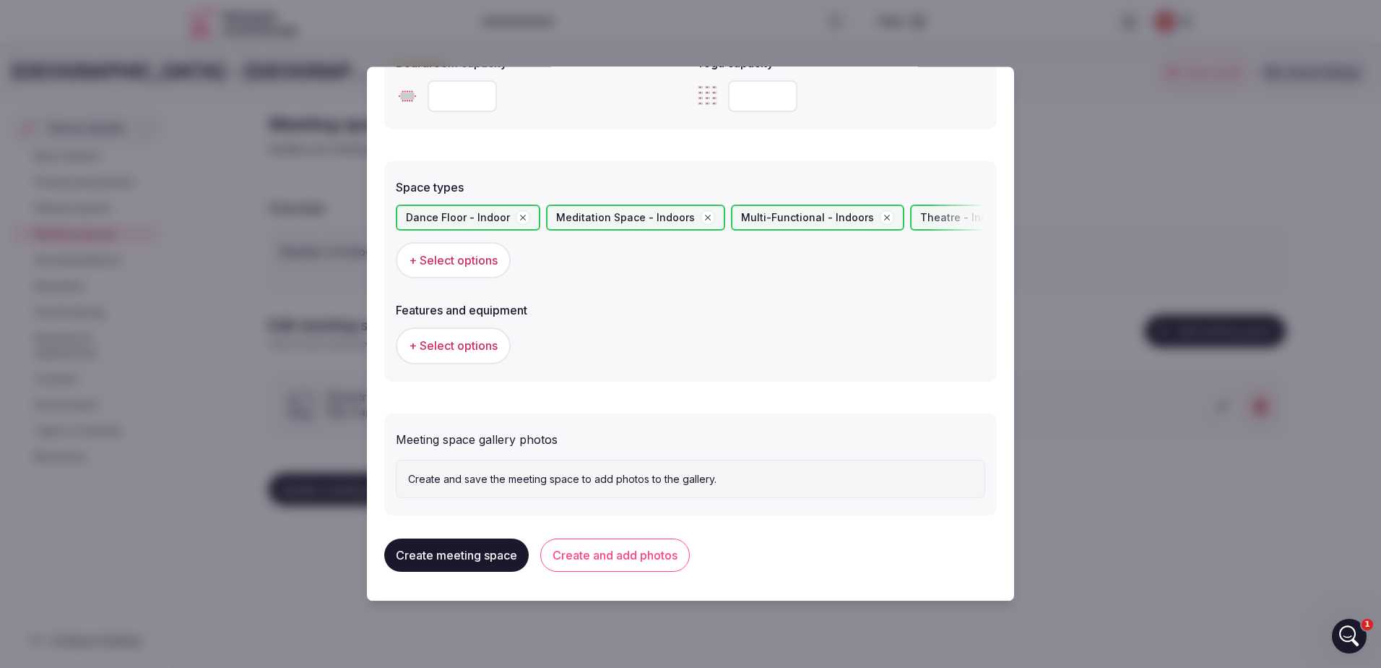
click at [487, 347] on span "+ Select options" at bounding box center [453, 346] width 89 height 16
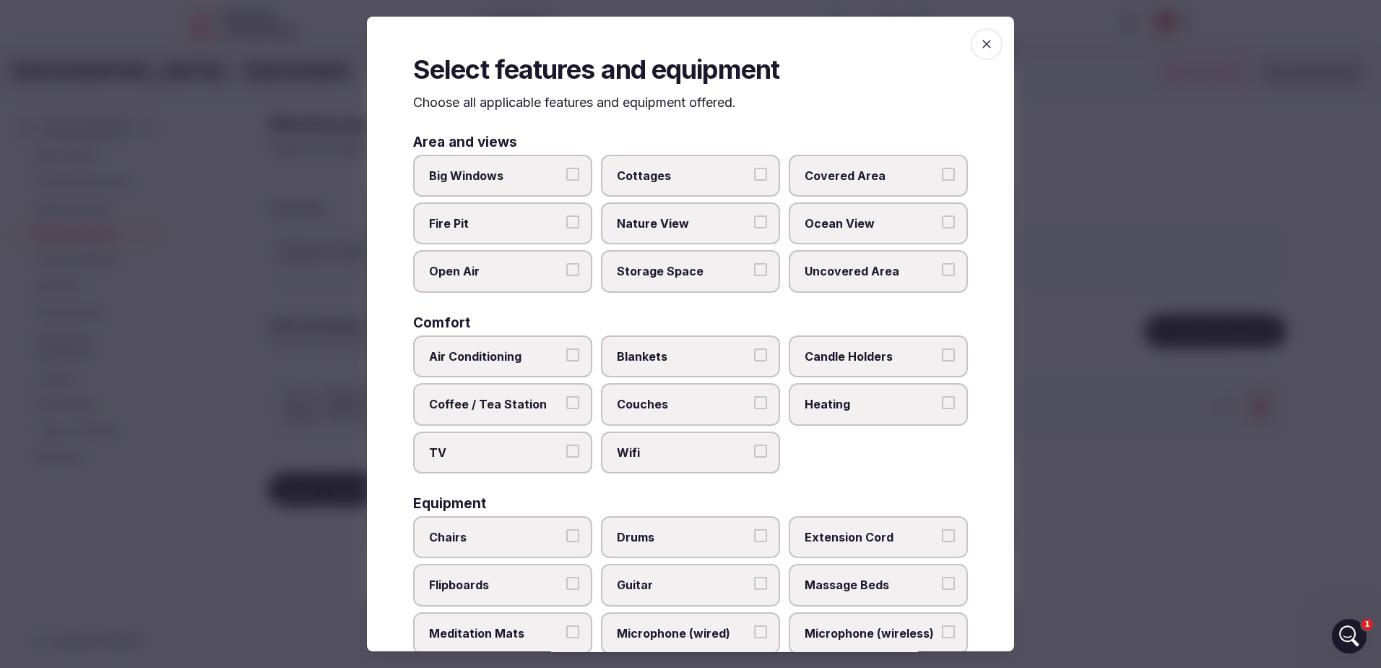
click at [520, 353] on span "Air Conditioning" at bounding box center [495, 356] width 133 height 16
click at [566, 353] on button "Air Conditioning" at bounding box center [572, 354] width 13 height 13
click at [499, 413] on label "Coffee / Tea Station" at bounding box center [502, 404] width 179 height 42
click at [566, 409] on button "Coffee / Tea Station" at bounding box center [572, 402] width 13 height 13
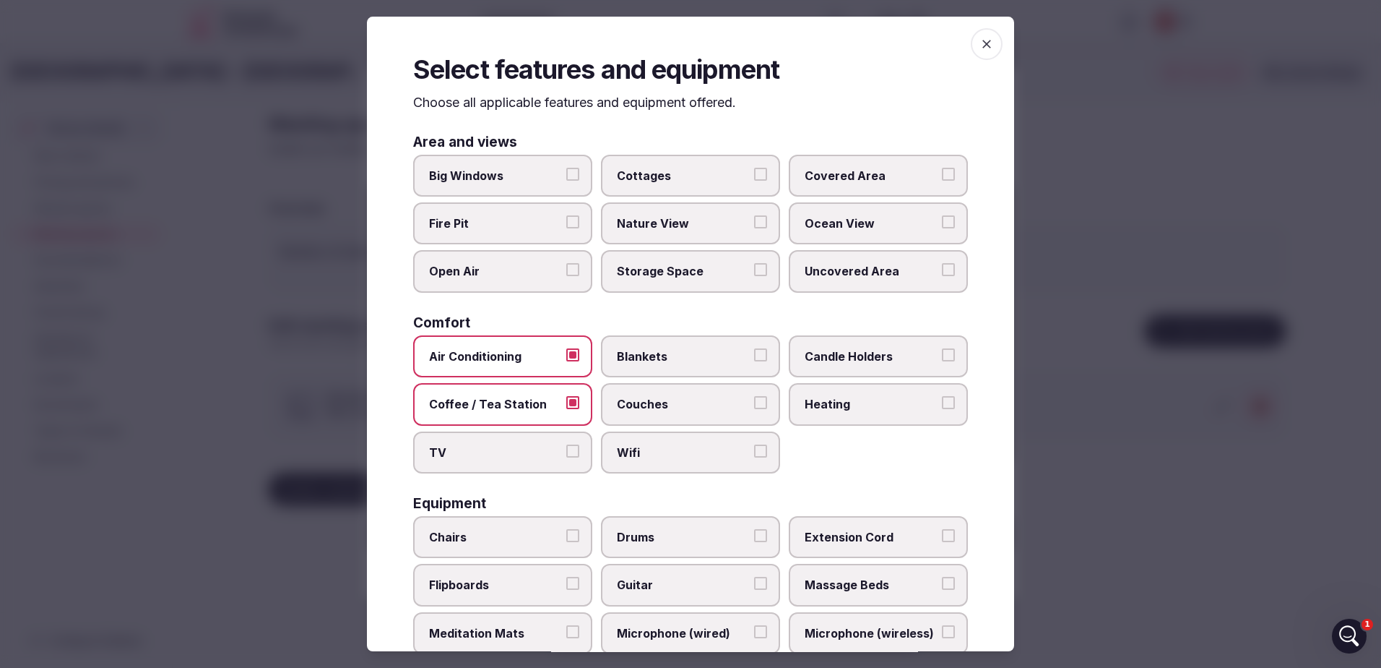
click at [514, 455] on span "TV" at bounding box center [495, 452] width 133 height 16
click at [566, 455] on button "TV" at bounding box center [572, 450] width 13 height 13
click at [674, 457] on span "Wifi" at bounding box center [683, 452] width 133 height 16
click at [754, 457] on button "Wifi" at bounding box center [760, 450] width 13 height 13
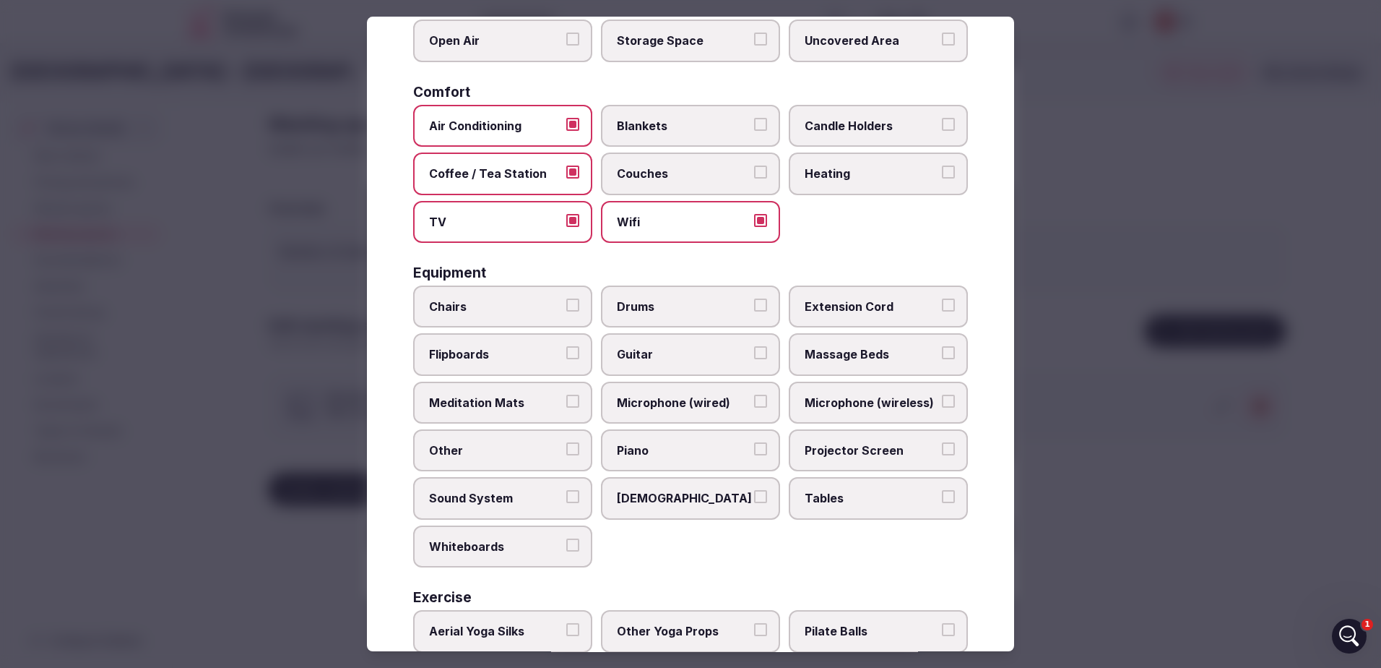
scroll to position [289, 0]
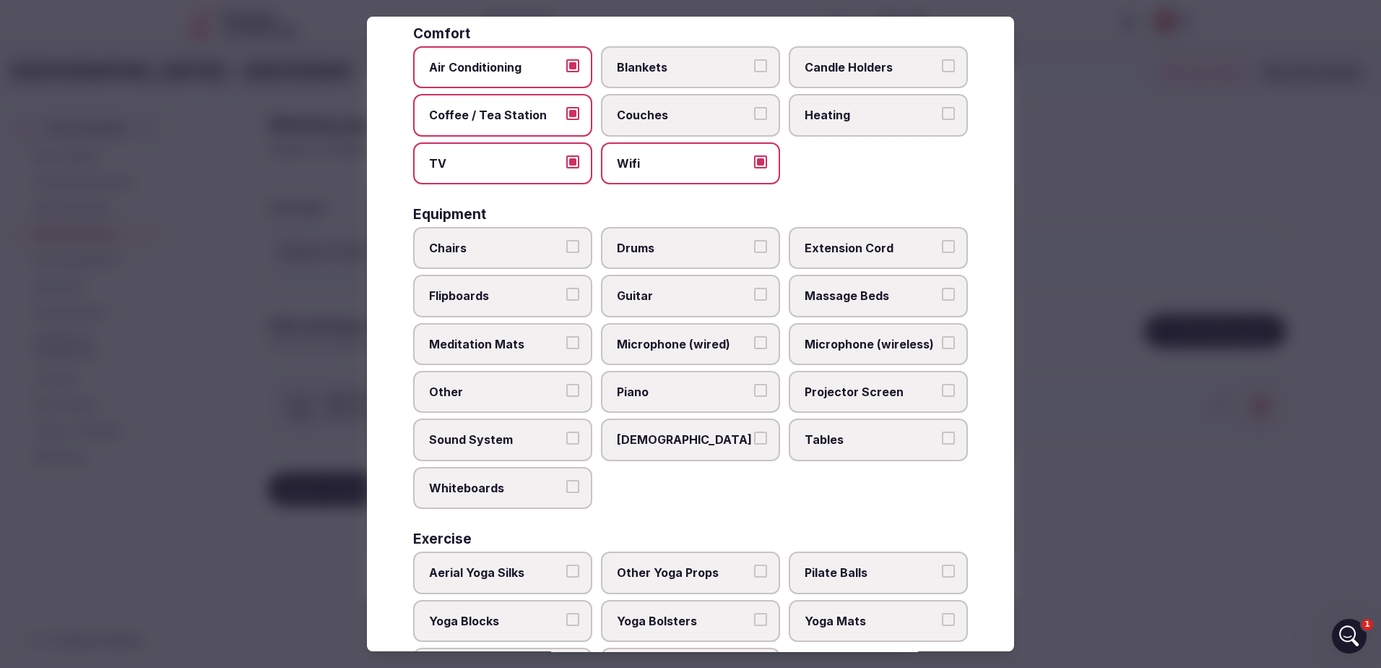
click at [527, 242] on span "Chairs" at bounding box center [495, 248] width 133 height 16
click at [566, 242] on button "Chairs" at bounding box center [572, 246] width 13 height 13
click at [821, 237] on label "Extension Cord" at bounding box center [878, 248] width 179 height 42
click at [942, 240] on button "Extension Cord" at bounding box center [948, 246] width 13 height 13
click at [514, 296] on span "Flipboards" at bounding box center [495, 296] width 133 height 16
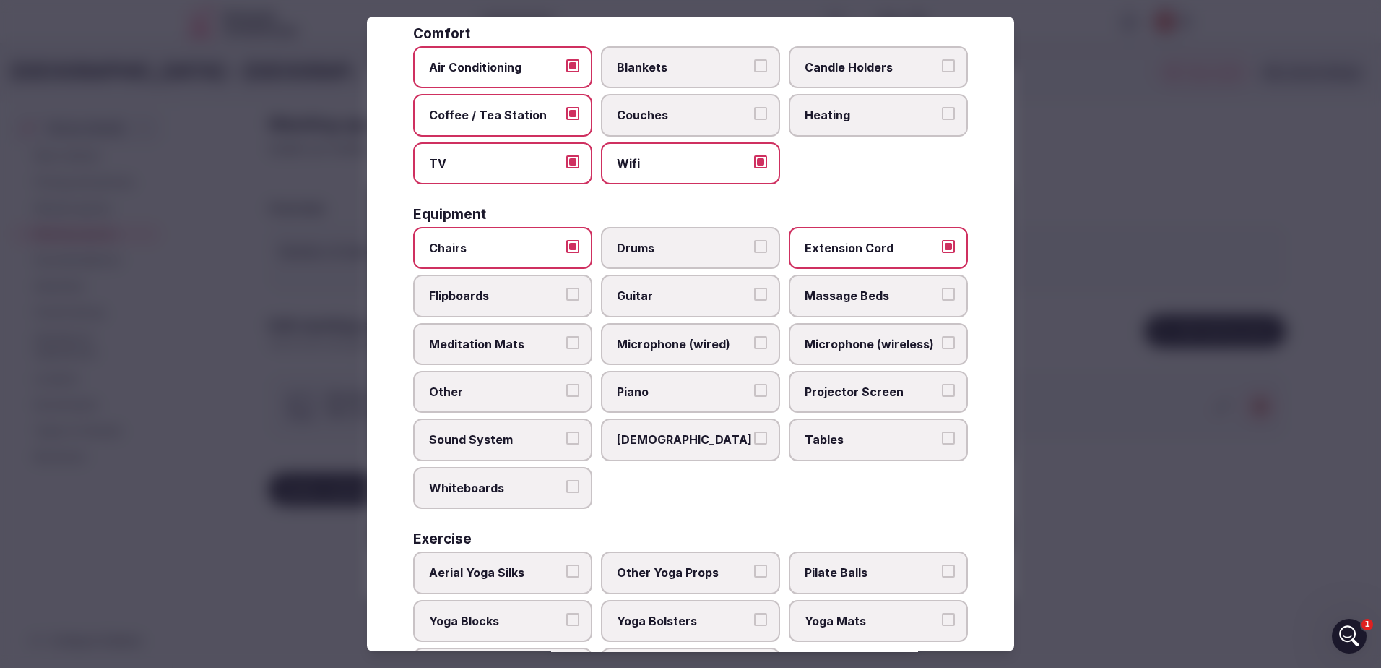
click at [566, 296] on button "Flipboards" at bounding box center [572, 294] width 13 height 13
click at [676, 337] on span "Microphone (wired)" at bounding box center [683, 344] width 133 height 16
click at [754, 337] on button "Microphone (wired)" at bounding box center [760, 342] width 13 height 13
click at [852, 342] on span "Microphone (wireless)" at bounding box center [871, 344] width 133 height 16
click at [942, 342] on button "Microphone (wireless)" at bounding box center [948, 342] width 13 height 13
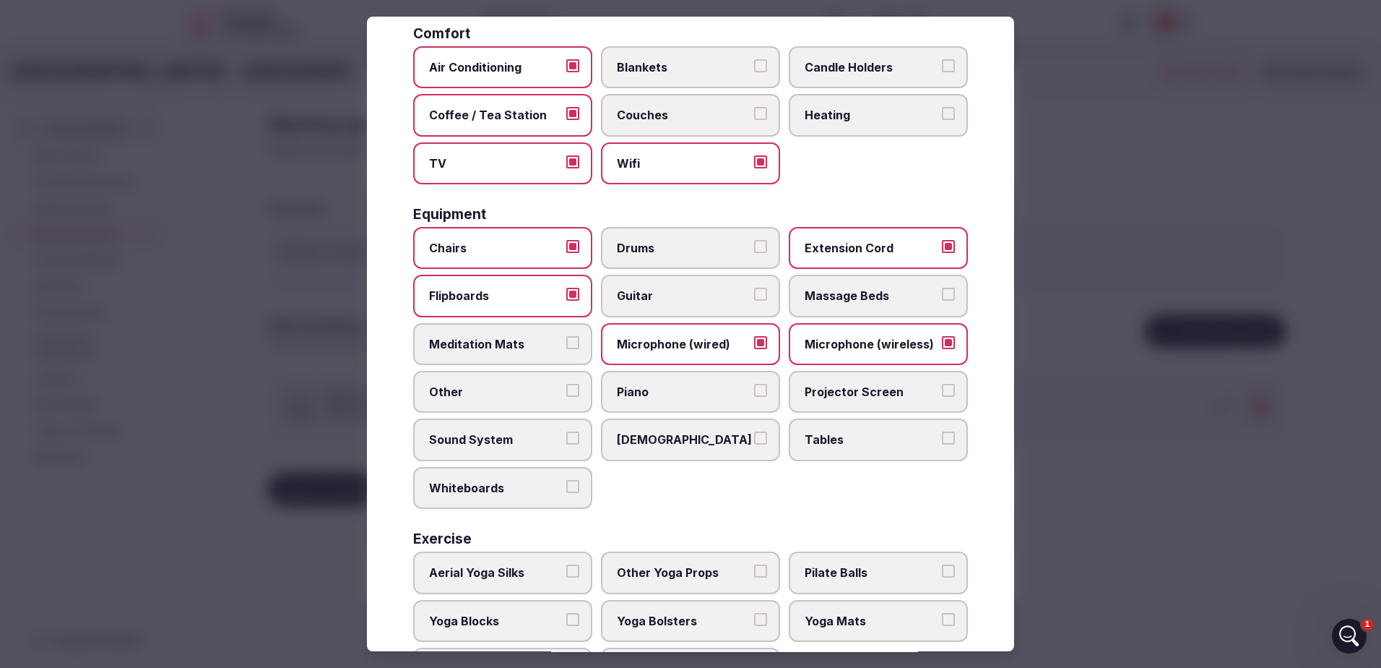
click at [548, 387] on span "Other" at bounding box center [495, 392] width 133 height 16
click at [566, 387] on button "Other" at bounding box center [572, 390] width 13 height 13
click at [826, 398] on span "Projector Screen" at bounding box center [871, 392] width 133 height 16
click at [942, 397] on button "Projector Screen" at bounding box center [948, 390] width 13 height 13
click at [828, 433] on span "Tables" at bounding box center [871, 440] width 133 height 16
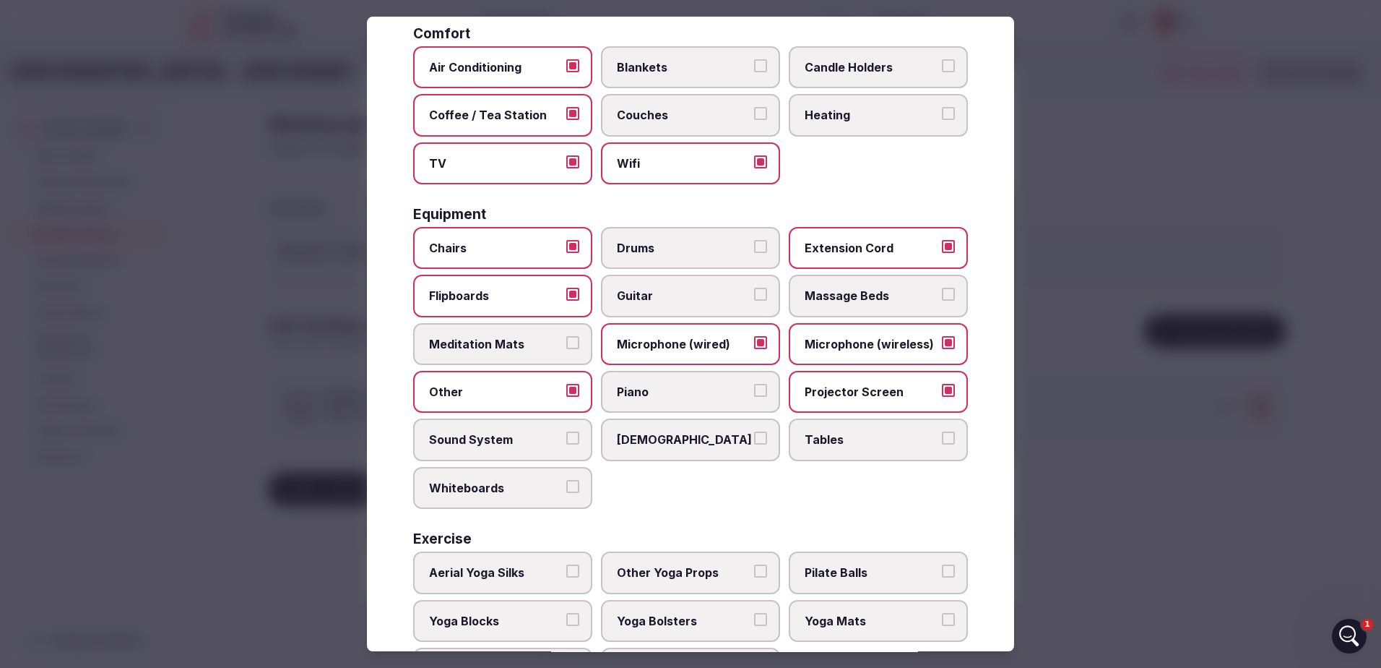
click at [942, 433] on button "Tables" at bounding box center [948, 438] width 13 height 13
click at [502, 445] on span "Sound System" at bounding box center [495, 440] width 133 height 16
click at [566, 445] on button "Sound System" at bounding box center [572, 438] width 13 height 13
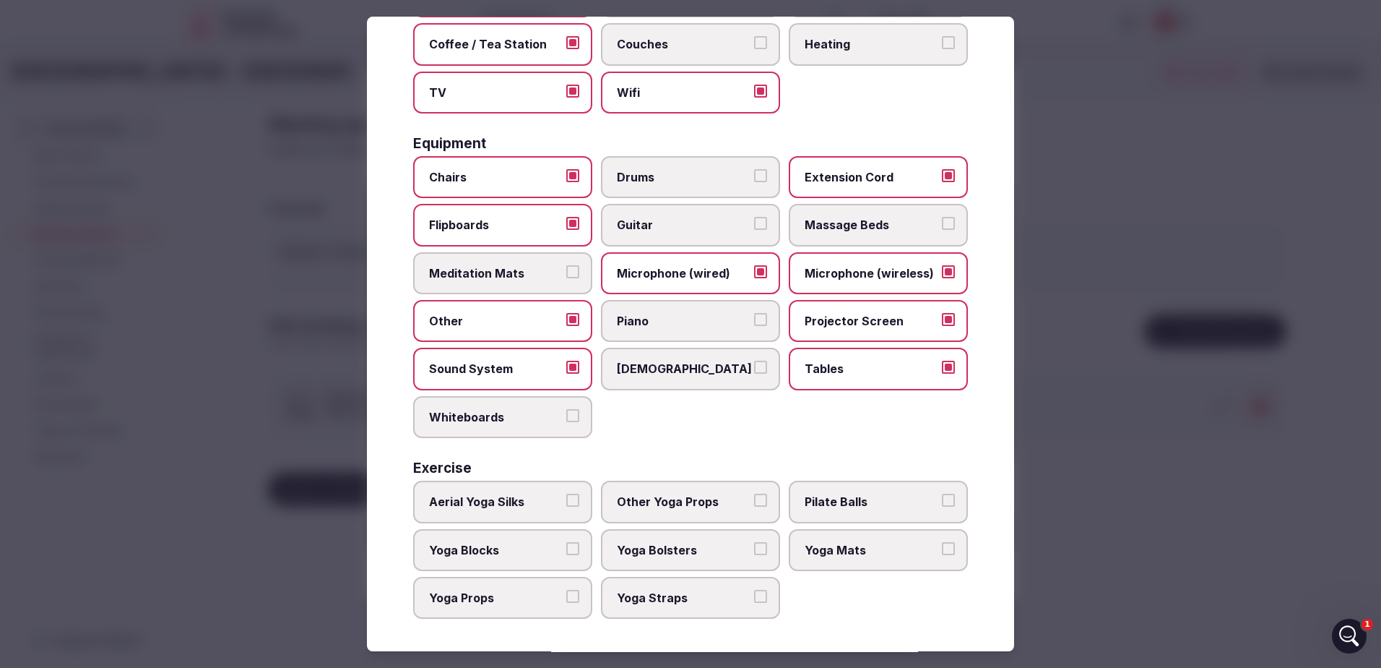
scroll to position [362, 0]
click at [1147, 420] on div at bounding box center [690, 334] width 1381 height 668
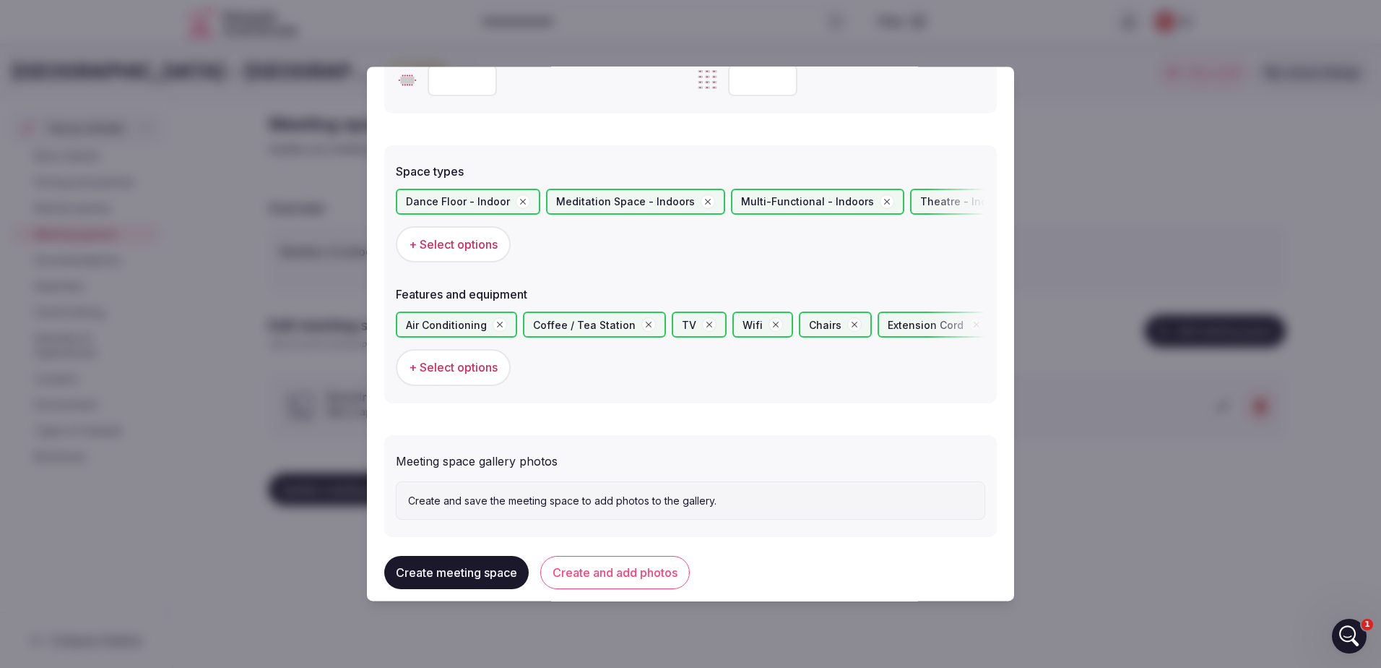
scroll to position [774, 0]
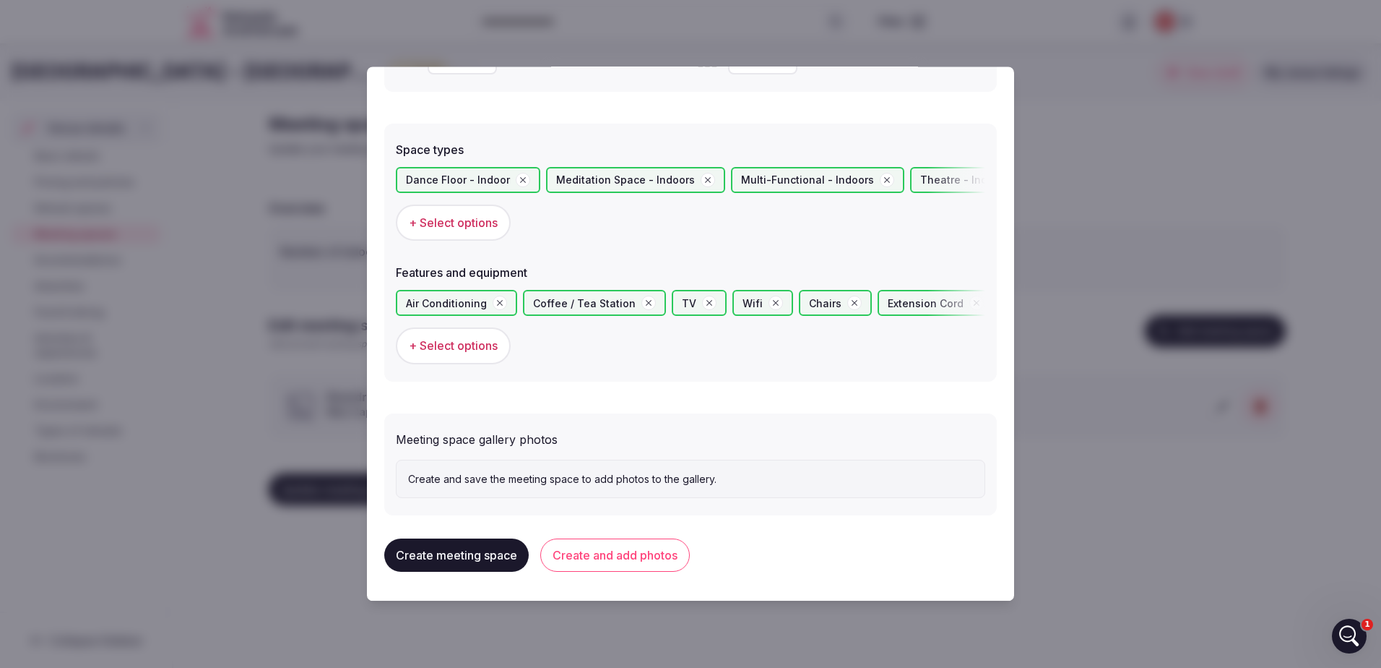
click at [459, 554] on button "Create meeting space" at bounding box center [456, 555] width 144 height 33
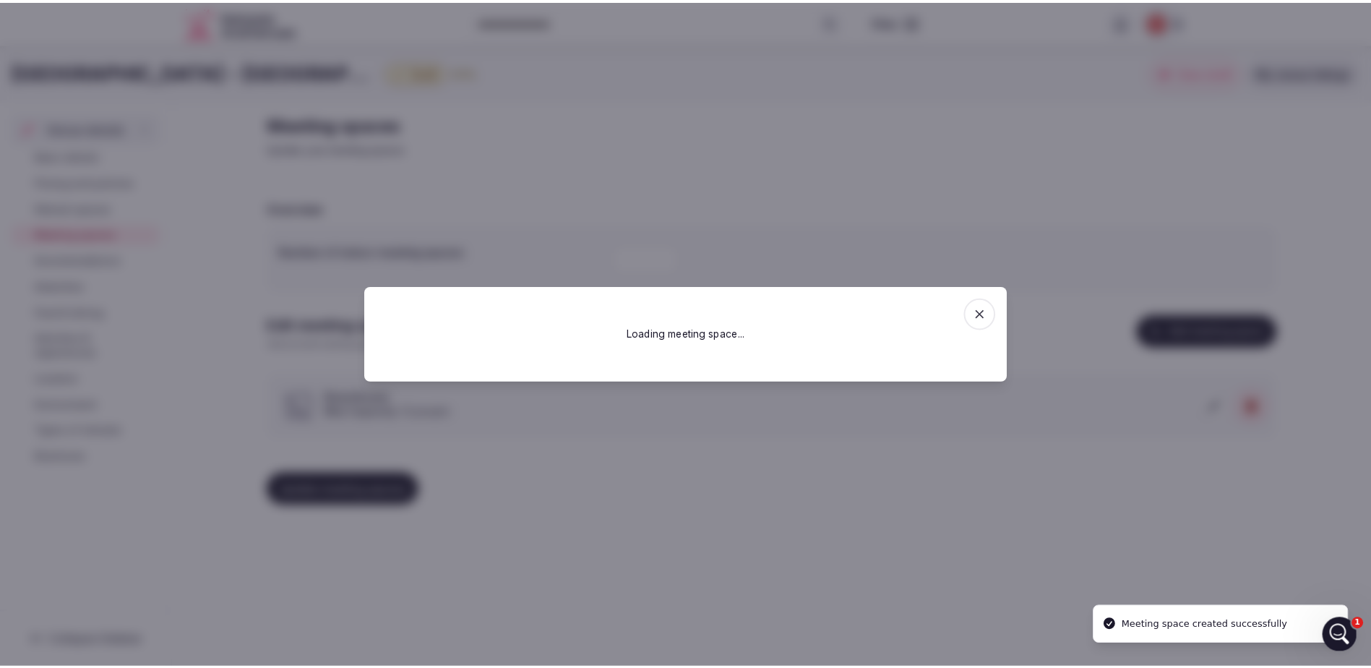
scroll to position [0, 0]
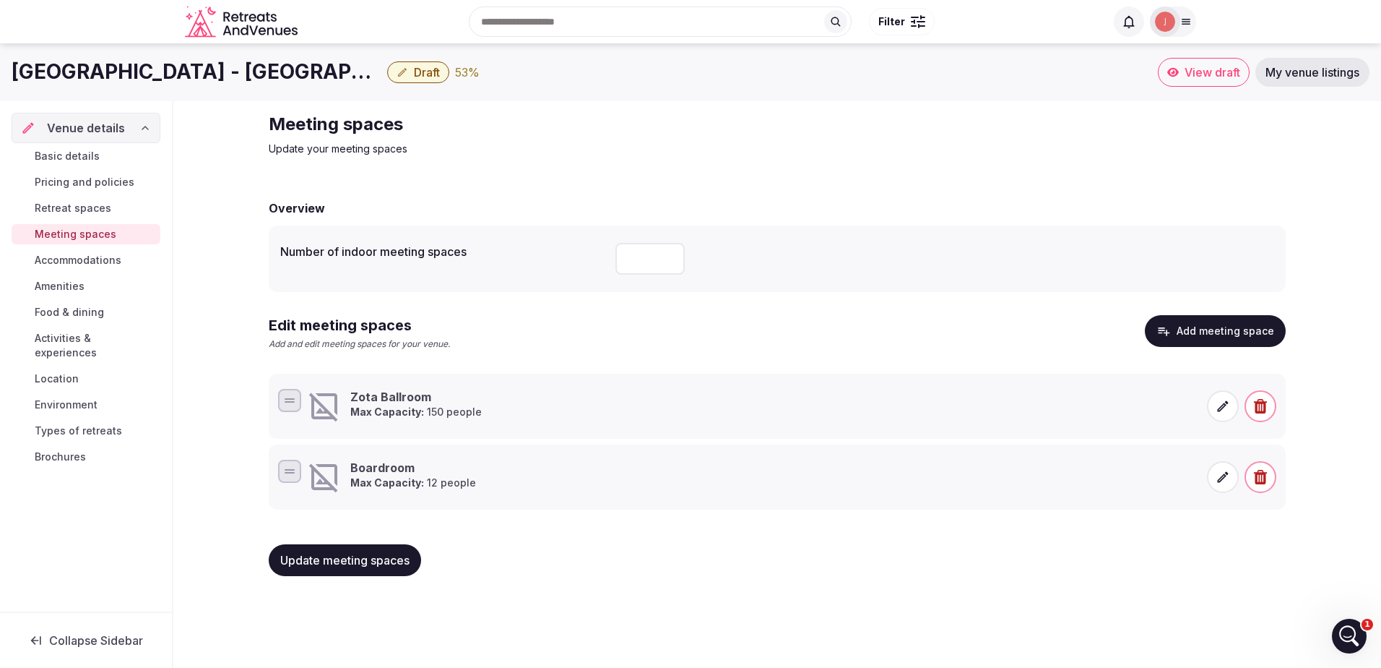
click at [81, 210] on span "Retreat spaces" at bounding box center [73, 208] width 77 height 14
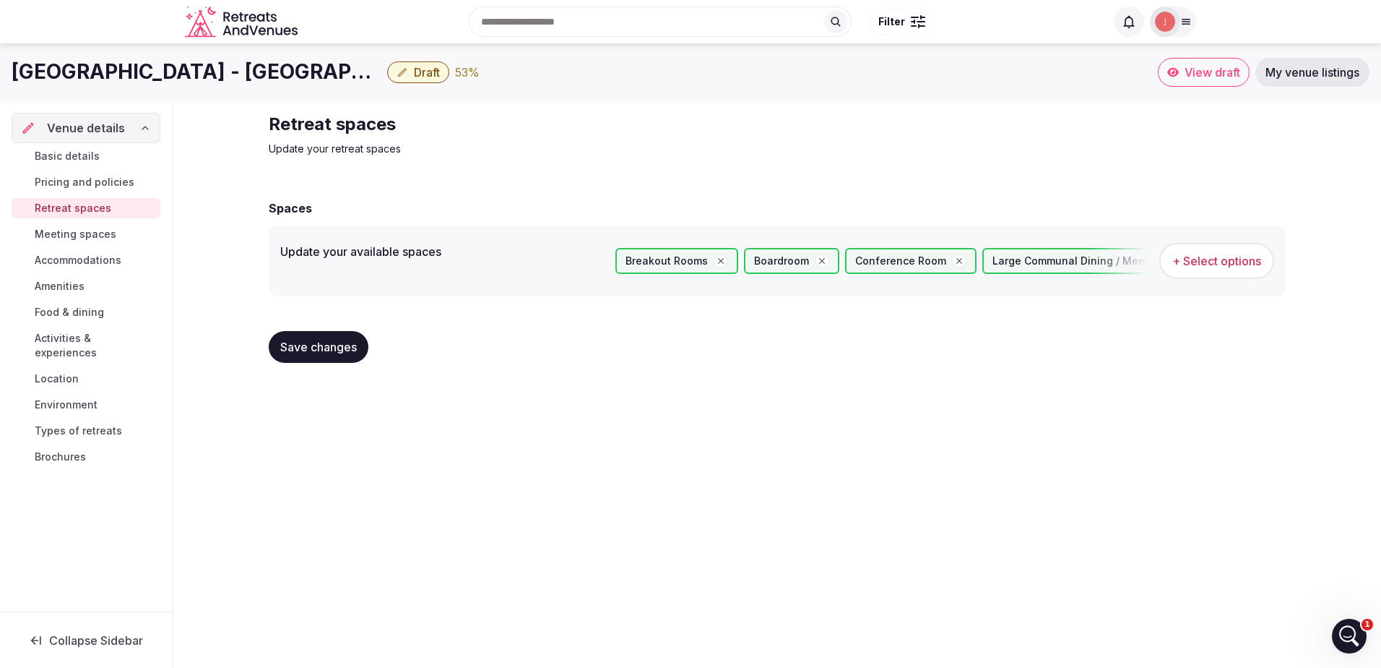
click at [1307, 72] on span "My venue listings" at bounding box center [1313, 72] width 94 height 14
click at [163, 68] on h1 "[GEOGRAPHIC_DATA] - [GEOGRAPHIC_DATA] - [GEOGRAPHIC_DATA], [GEOGRAPHIC_DATA]" at bounding box center [197, 72] width 370 height 28
click at [121, 645] on span "Collapse Sidebar" at bounding box center [96, 640] width 94 height 14
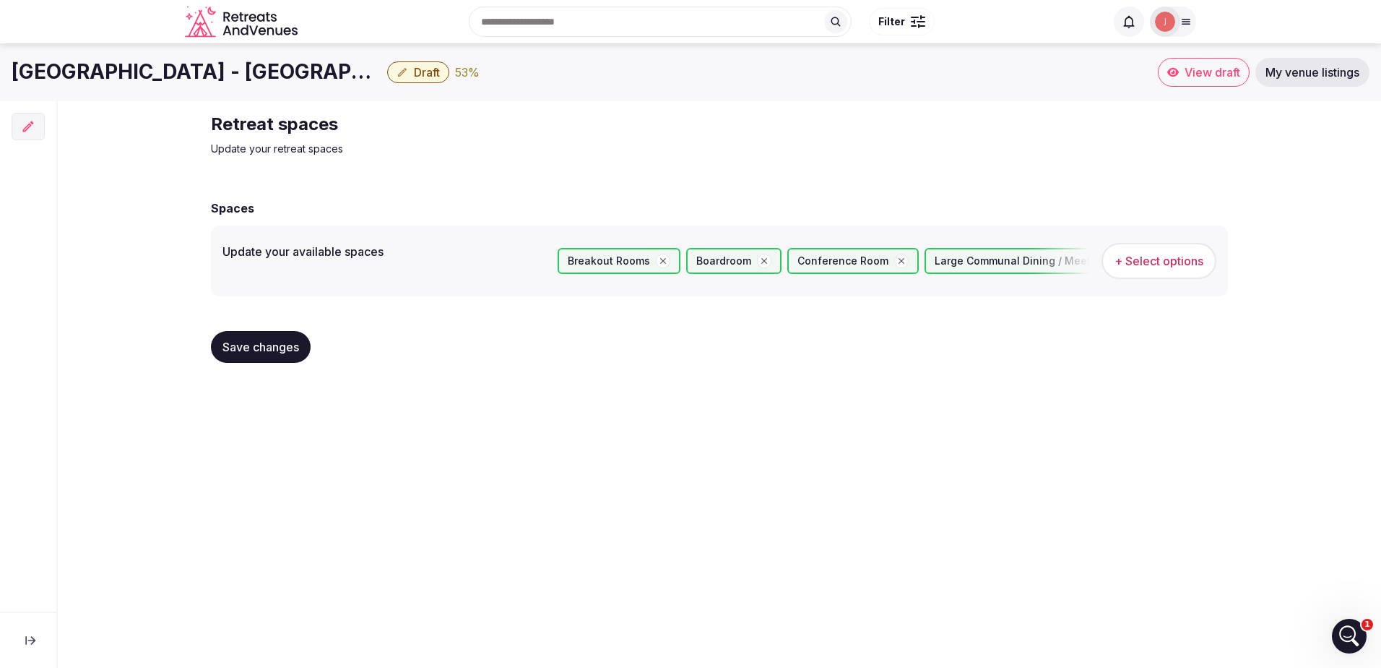
click at [1174, 17] on img at bounding box center [1165, 22] width 20 height 20
click at [1051, 130] on link "My venue listings" at bounding box center [1071, 129] width 228 height 23
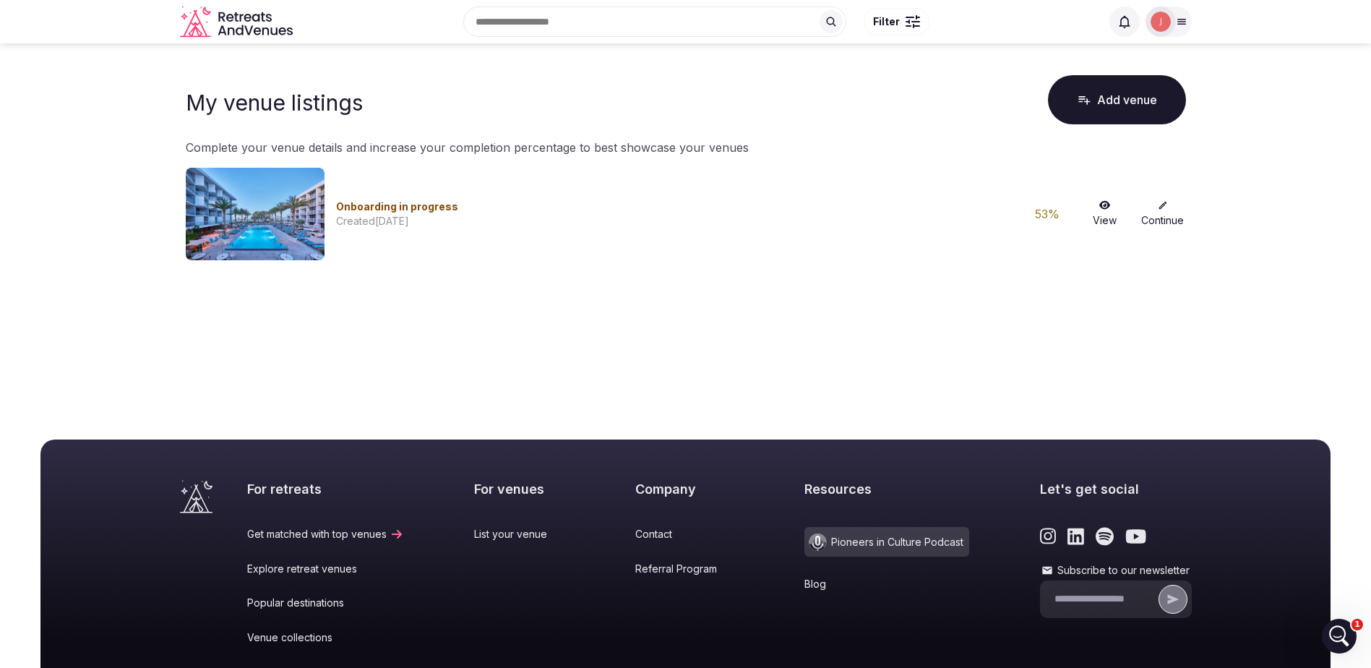
click at [1159, 223] on link "Continue" at bounding box center [1162, 213] width 46 height 27
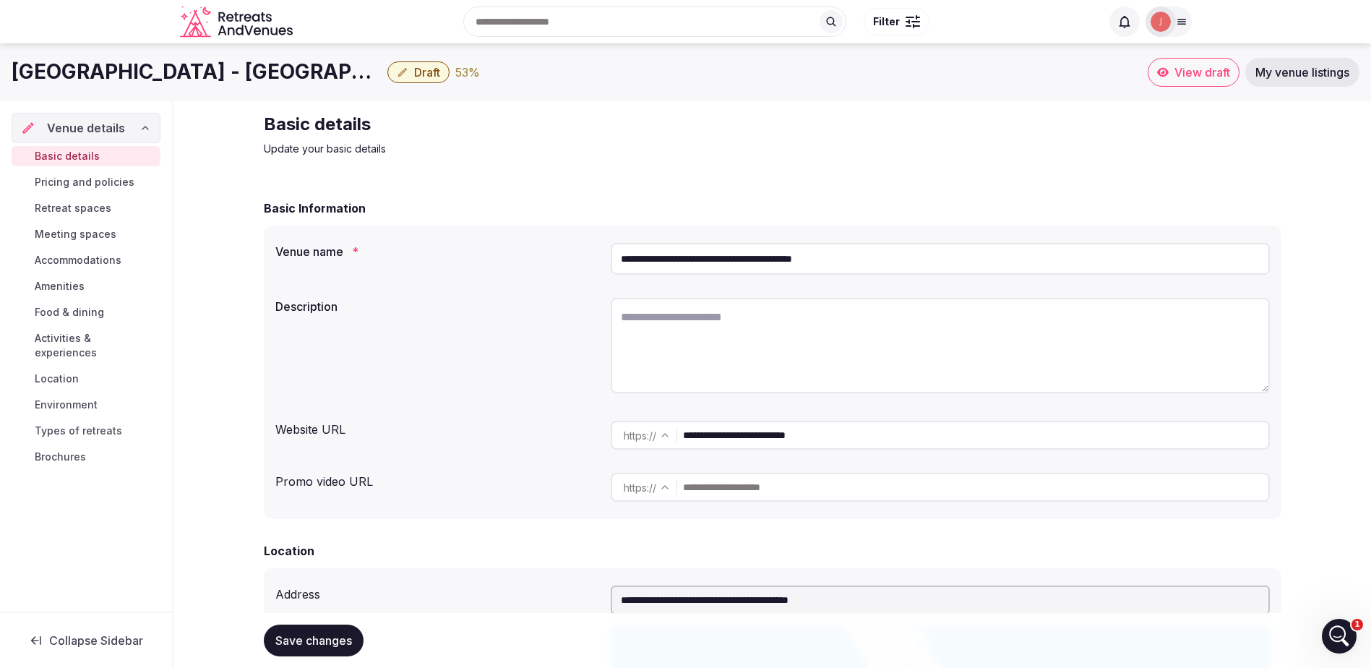
click at [1166, 20] on img at bounding box center [1160, 22] width 20 height 20
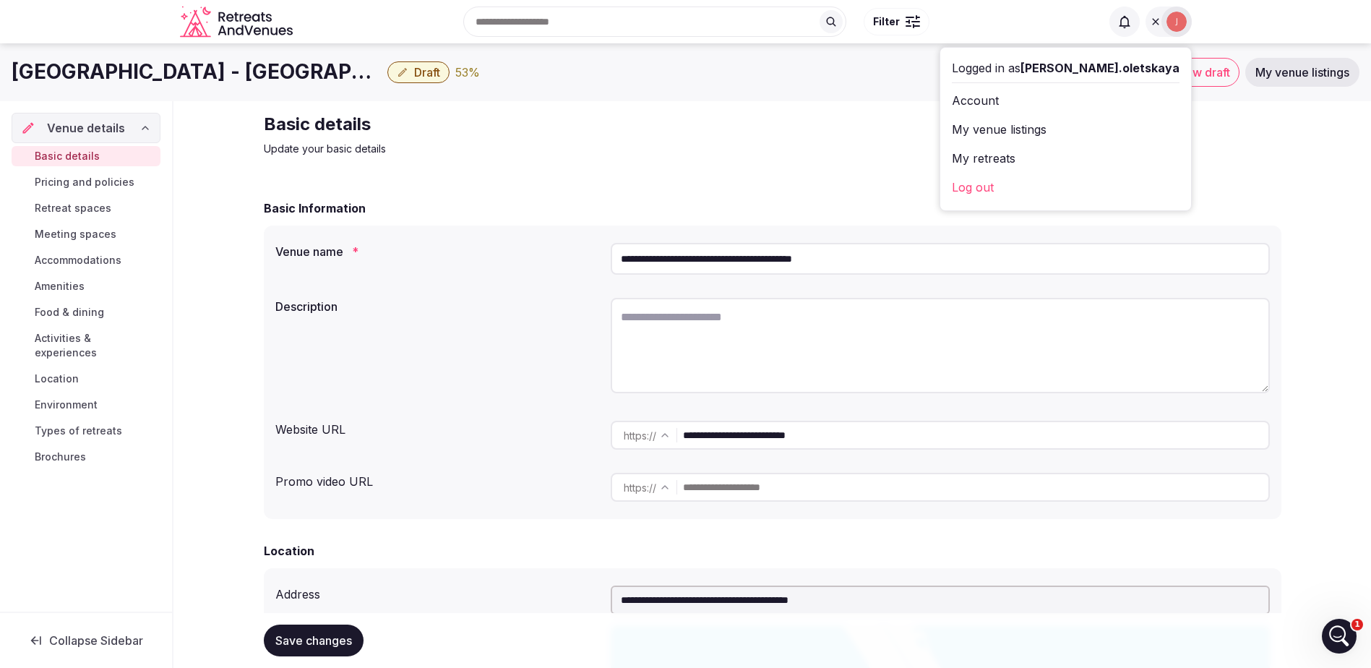
click at [1082, 162] on link "My retreats" at bounding box center [1066, 158] width 228 height 23
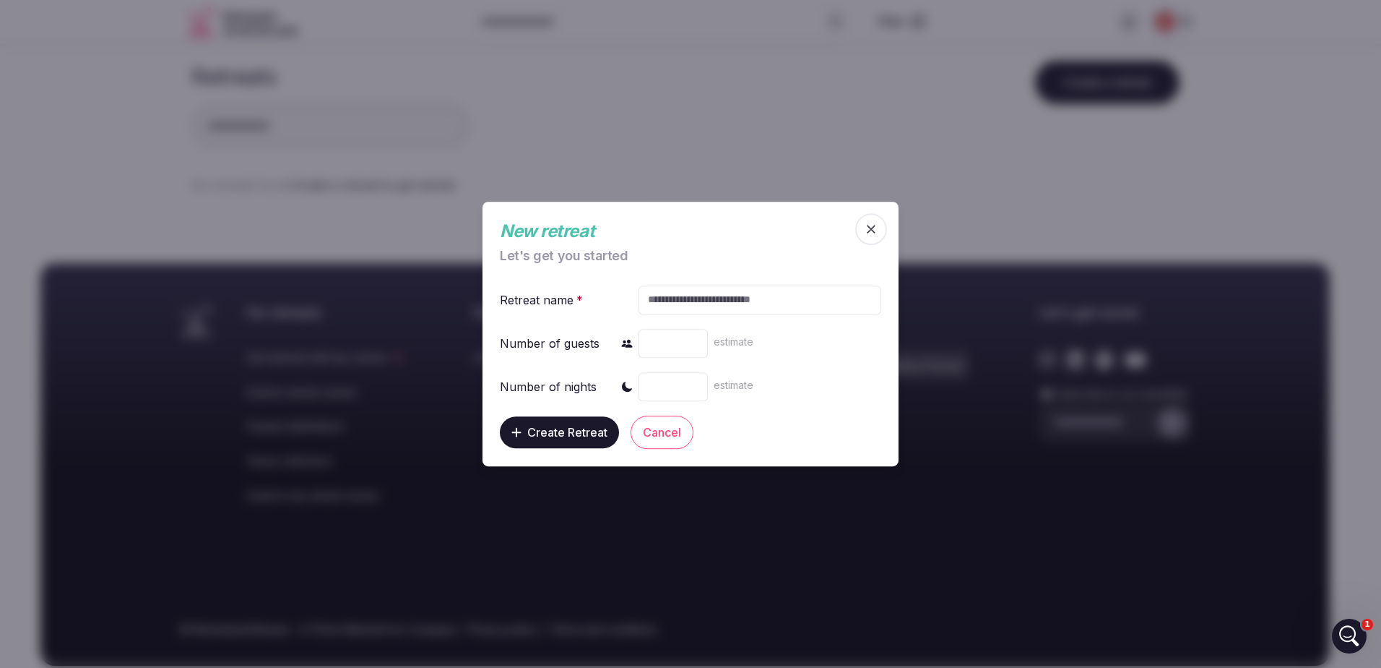
click at [876, 240] on span "button" at bounding box center [871, 229] width 32 height 32
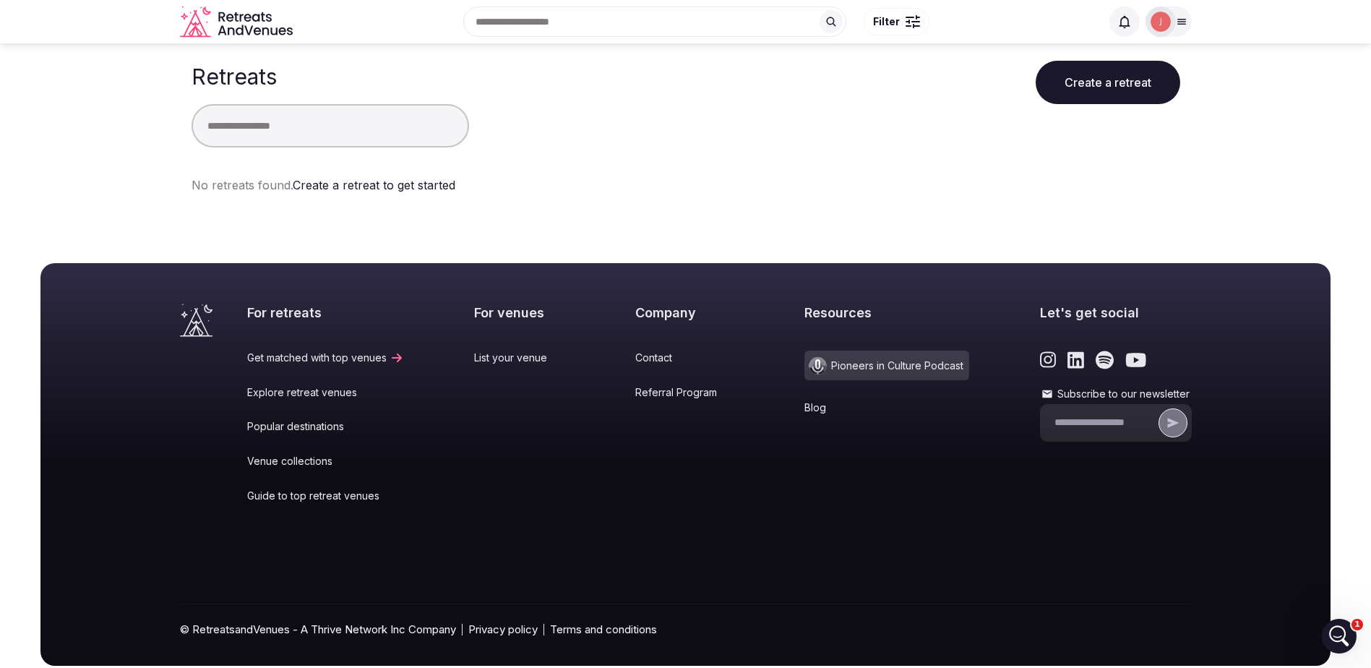
click at [282, 33] on icon "Retreats and Venues company logo" at bounding box center [283, 31] width 7 height 8
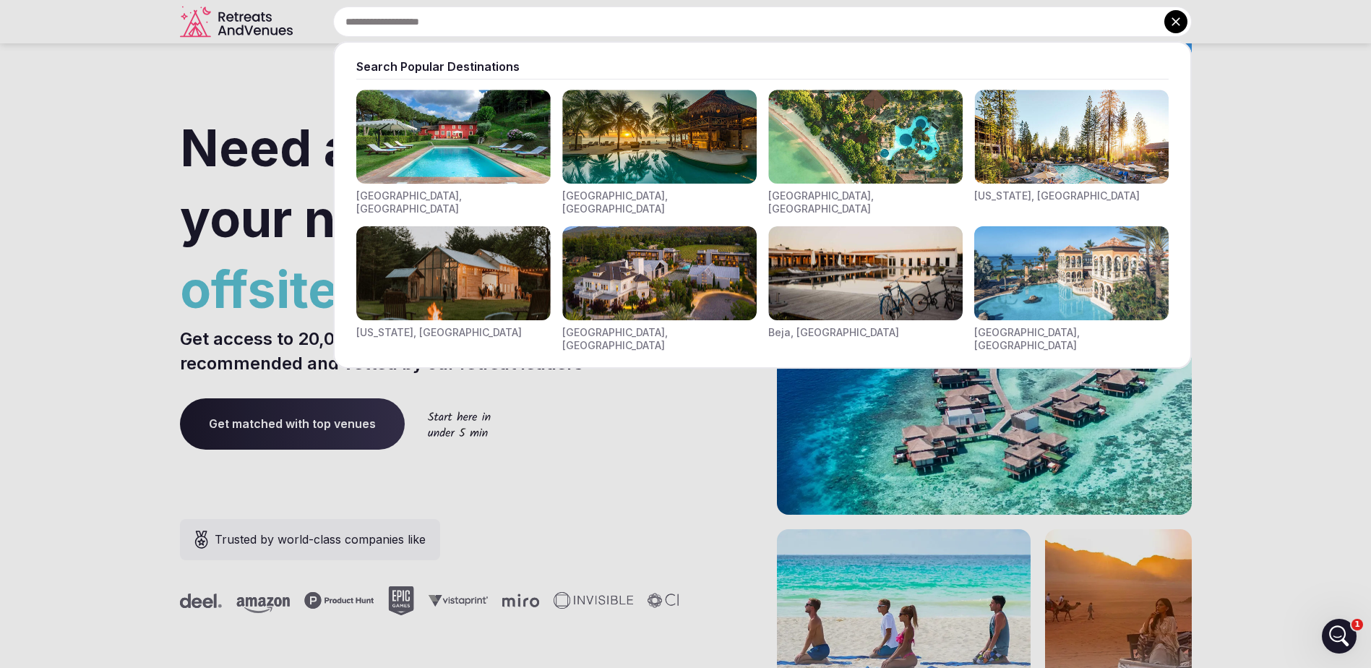
click at [637, 15] on input "text" at bounding box center [762, 22] width 858 height 30
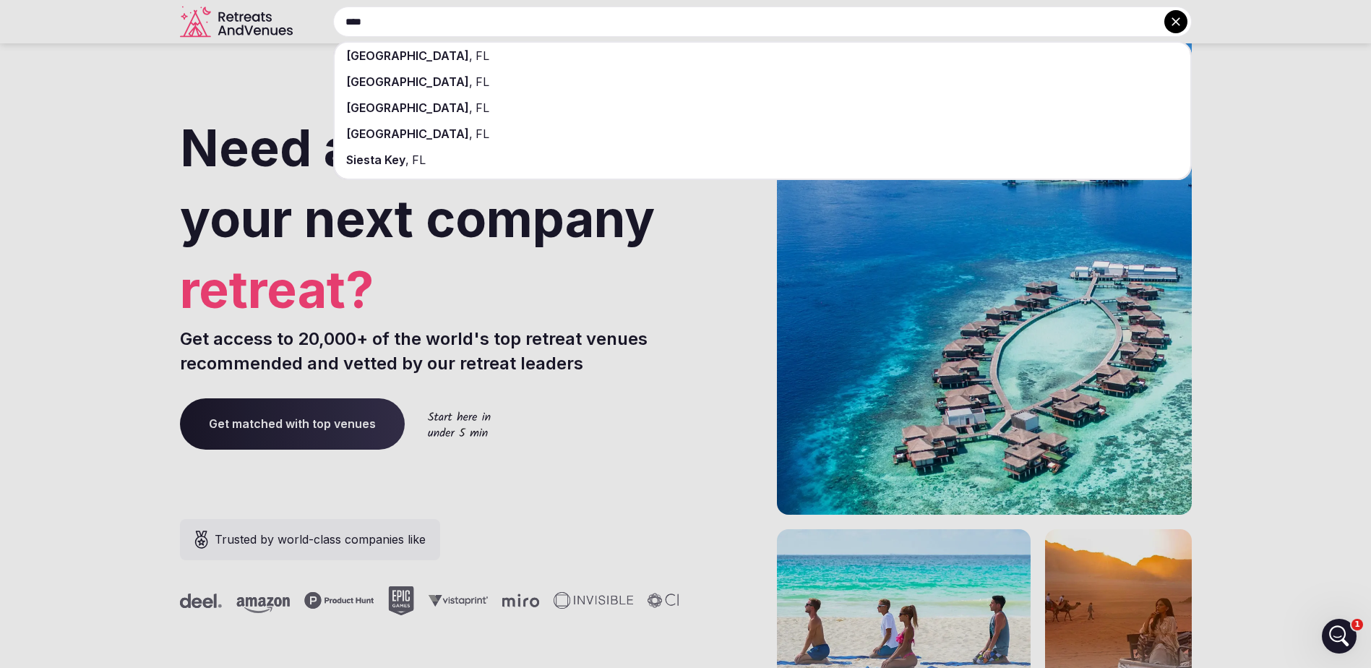
type input "****"
click at [462, 47] on div "[GEOGRAPHIC_DATA] , [GEOGRAPHIC_DATA]" at bounding box center [762, 56] width 855 height 26
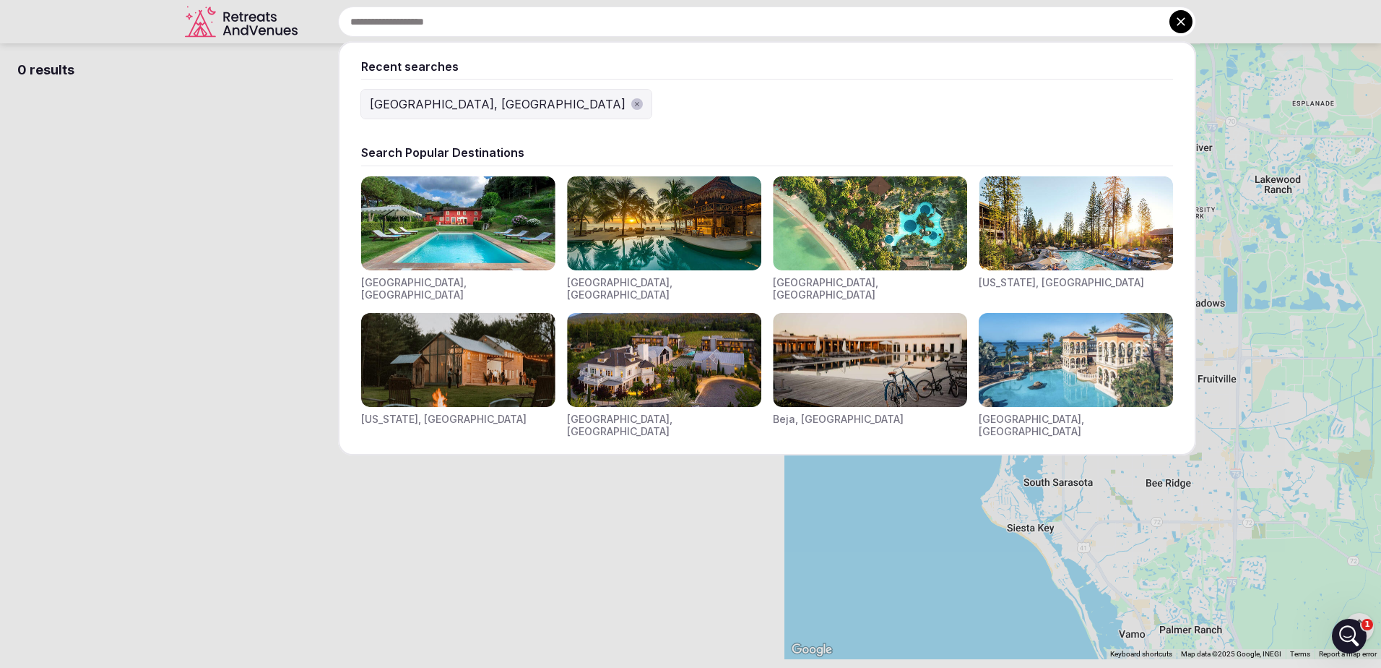
click at [553, 28] on input "text" at bounding box center [767, 22] width 858 height 30
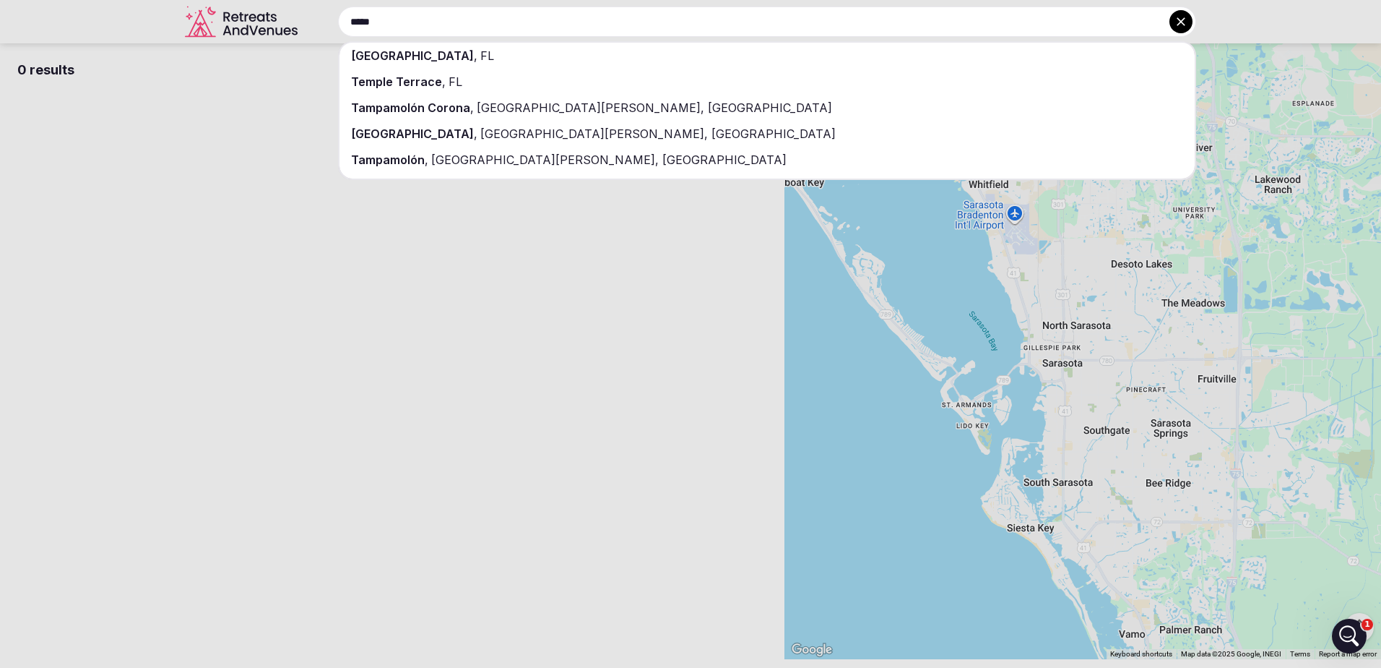
type input "*****"
click at [444, 58] on div "[GEOGRAPHIC_DATA] , [GEOGRAPHIC_DATA]" at bounding box center [767, 56] width 855 height 26
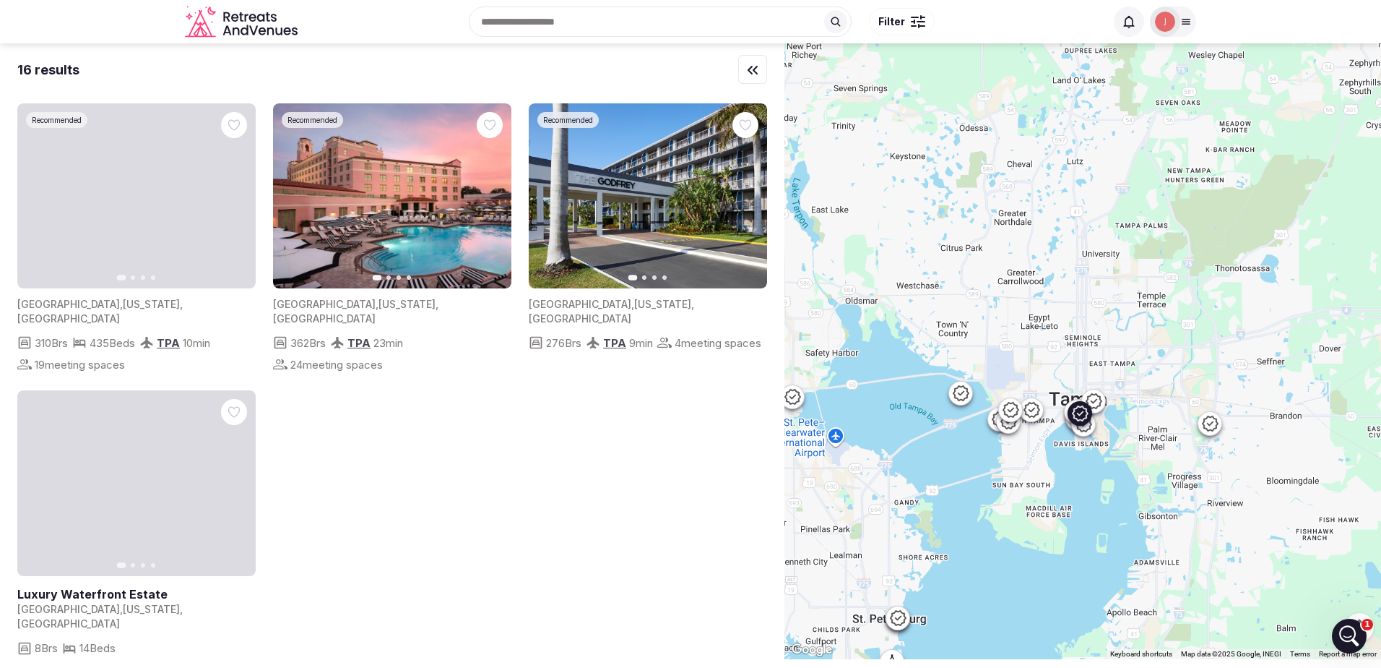
scroll to position [1115, 0]
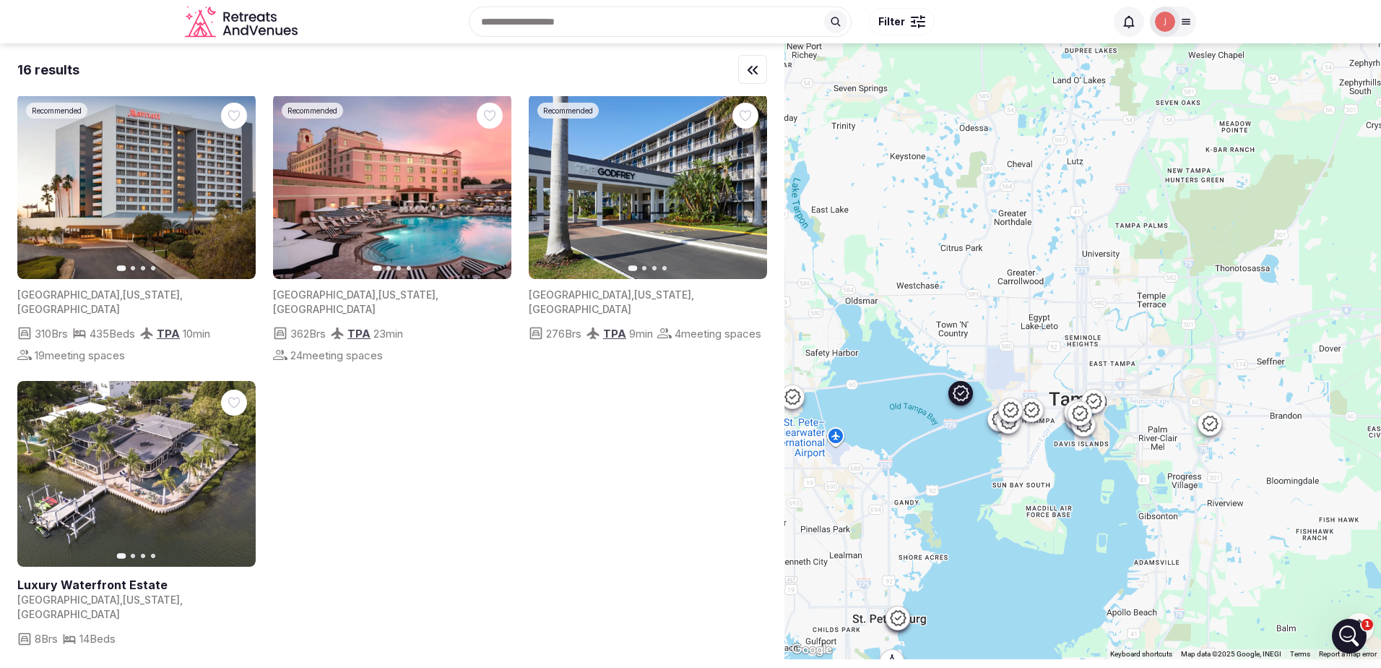
click at [751, 181] on icon "button" at bounding box center [747, 187] width 12 height 12
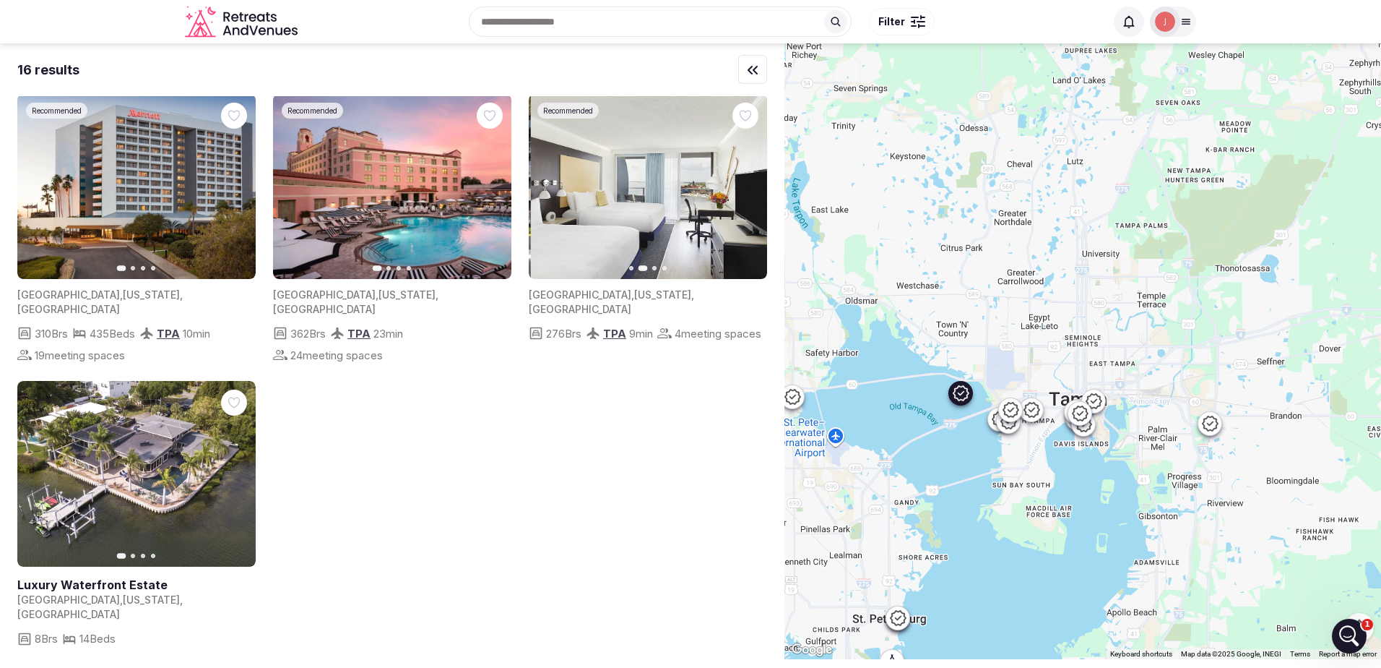
click at [751, 181] on icon "button" at bounding box center [747, 187] width 12 height 12
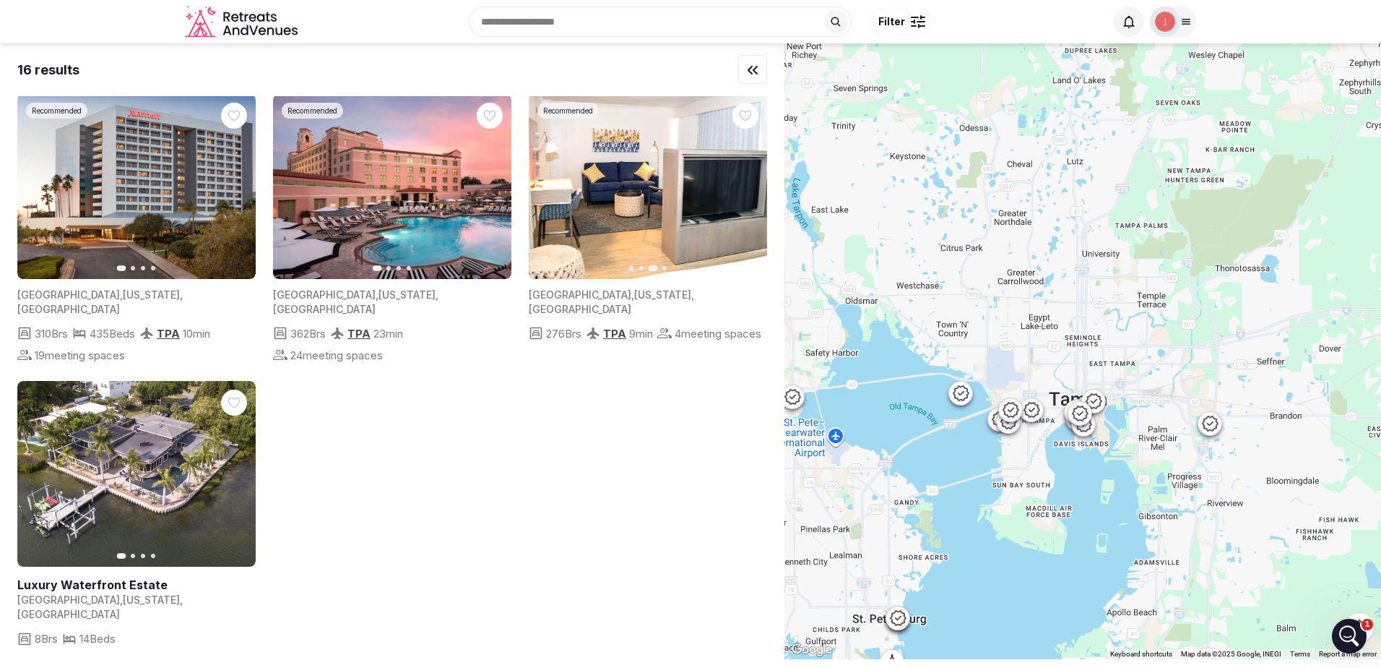
click at [575, 30] on input "text" at bounding box center [660, 22] width 383 height 30
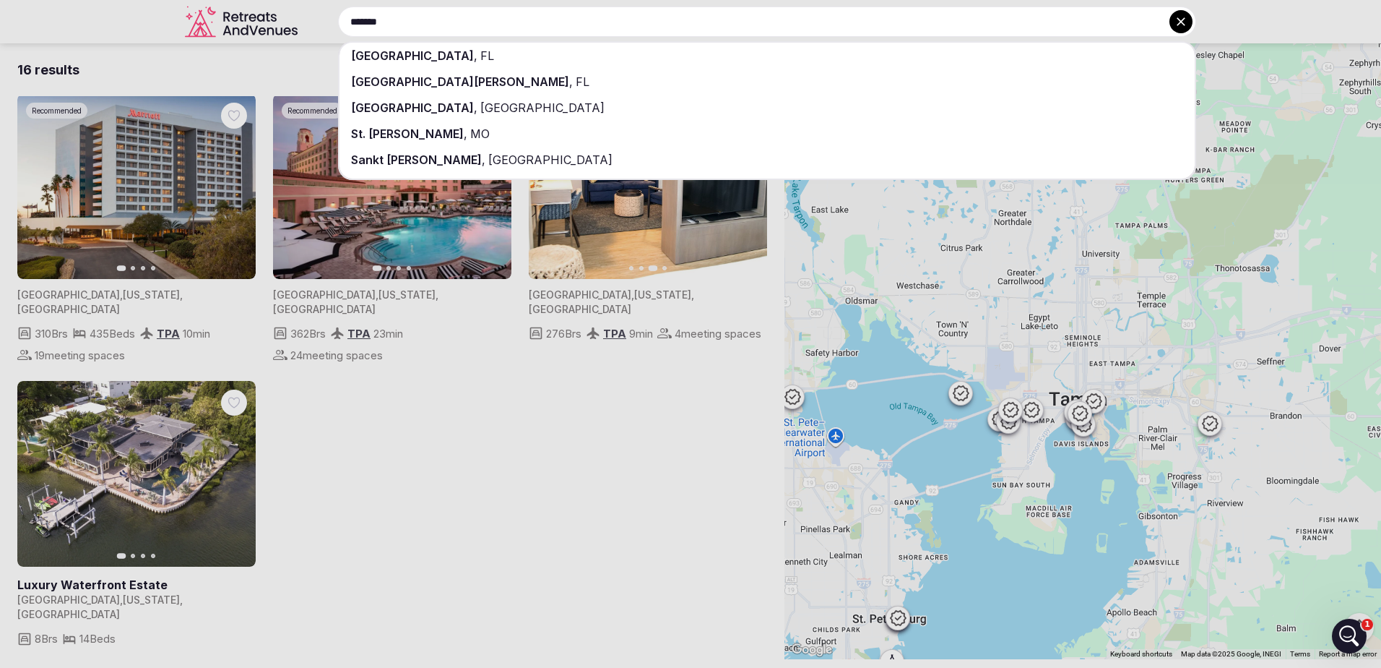
type input "*******"
click at [461, 56] on div "[GEOGRAPHIC_DATA] , [GEOGRAPHIC_DATA]" at bounding box center [767, 56] width 855 height 26
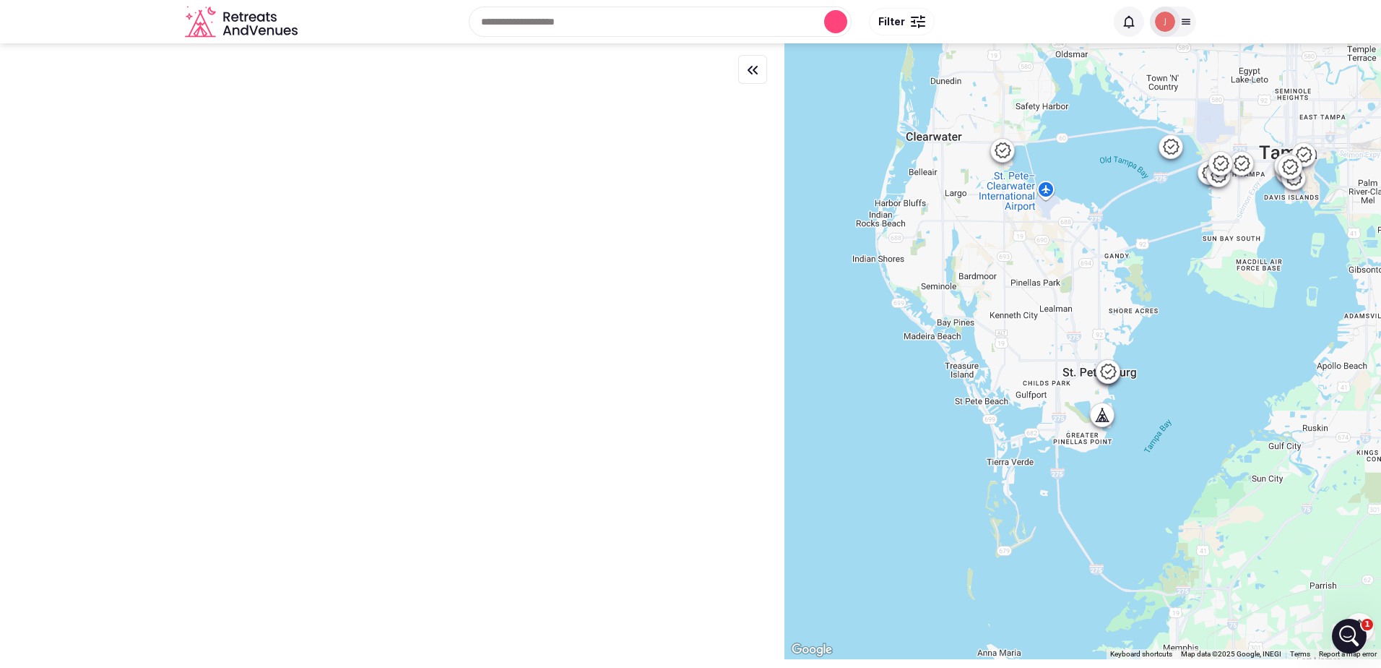
scroll to position [0, 0]
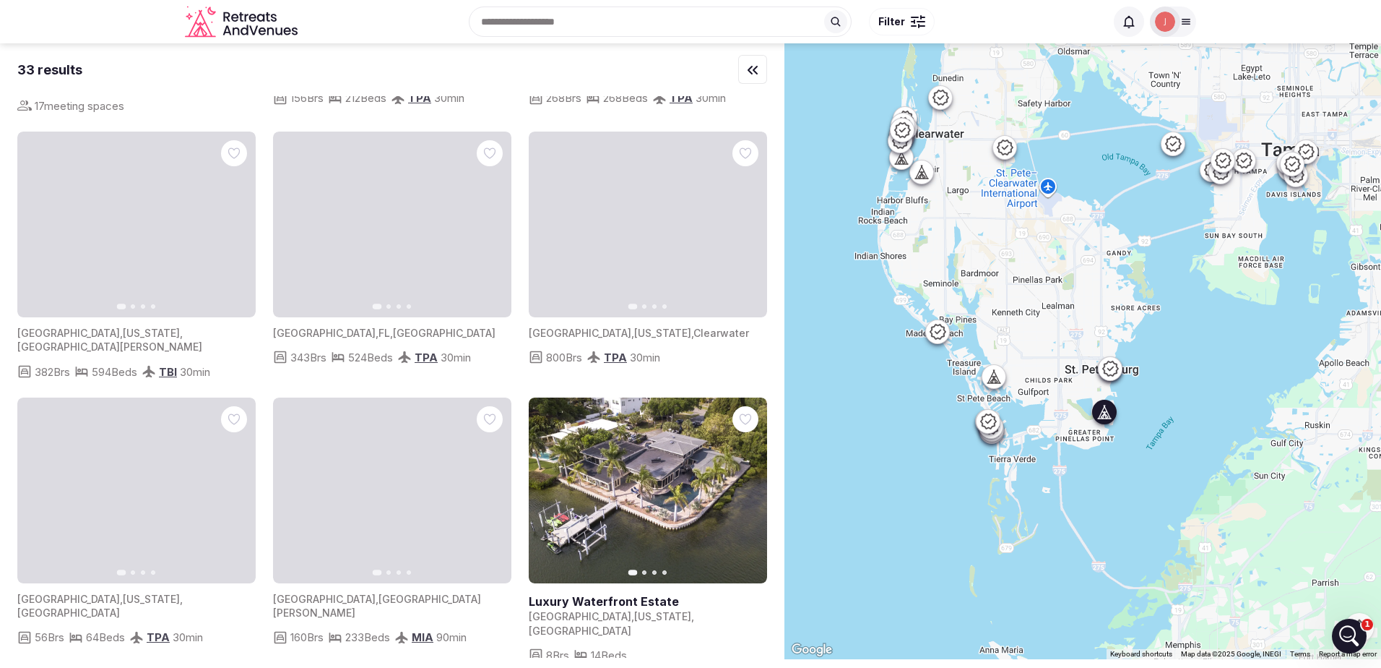
scroll to position [2459, 0]
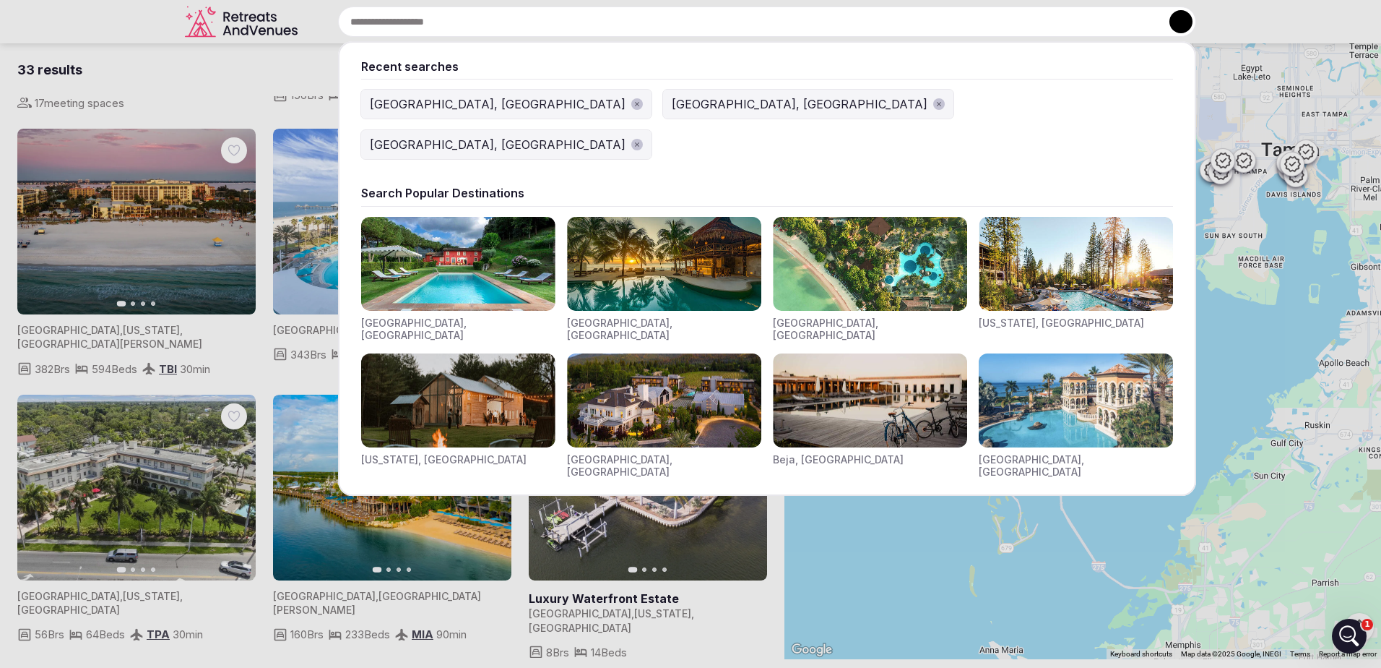
click at [557, 9] on input "text" at bounding box center [767, 22] width 858 height 30
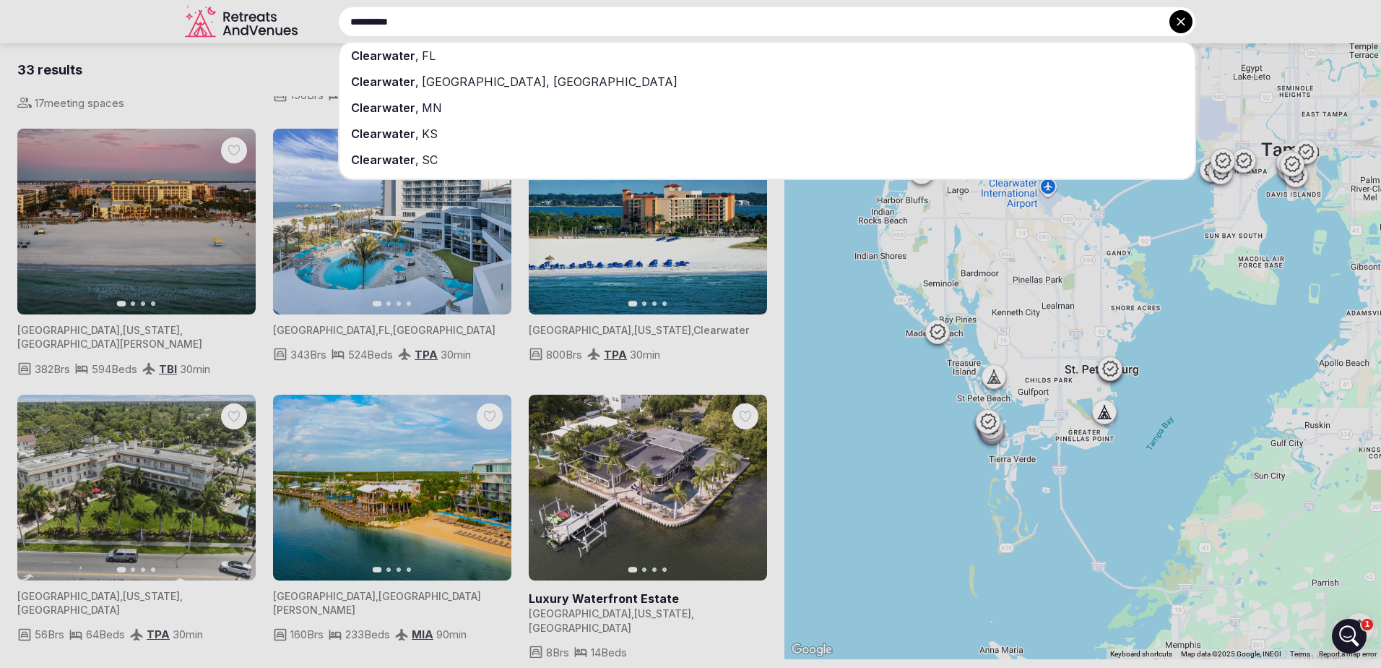
type input "**********"
click at [487, 46] on div "[GEOGRAPHIC_DATA] , [GEOGRAPHIC_DATA]" at bounding box center [767, 56] width 855 height 26
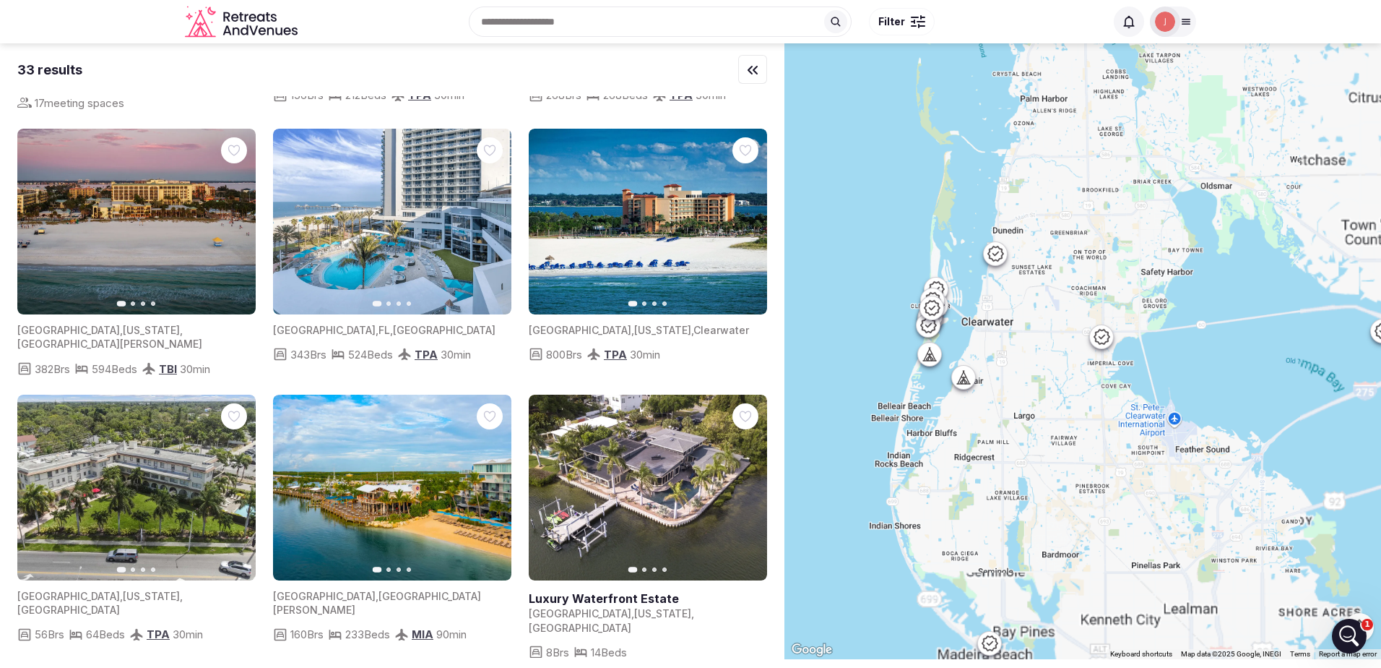
scroll to position [0, 0]
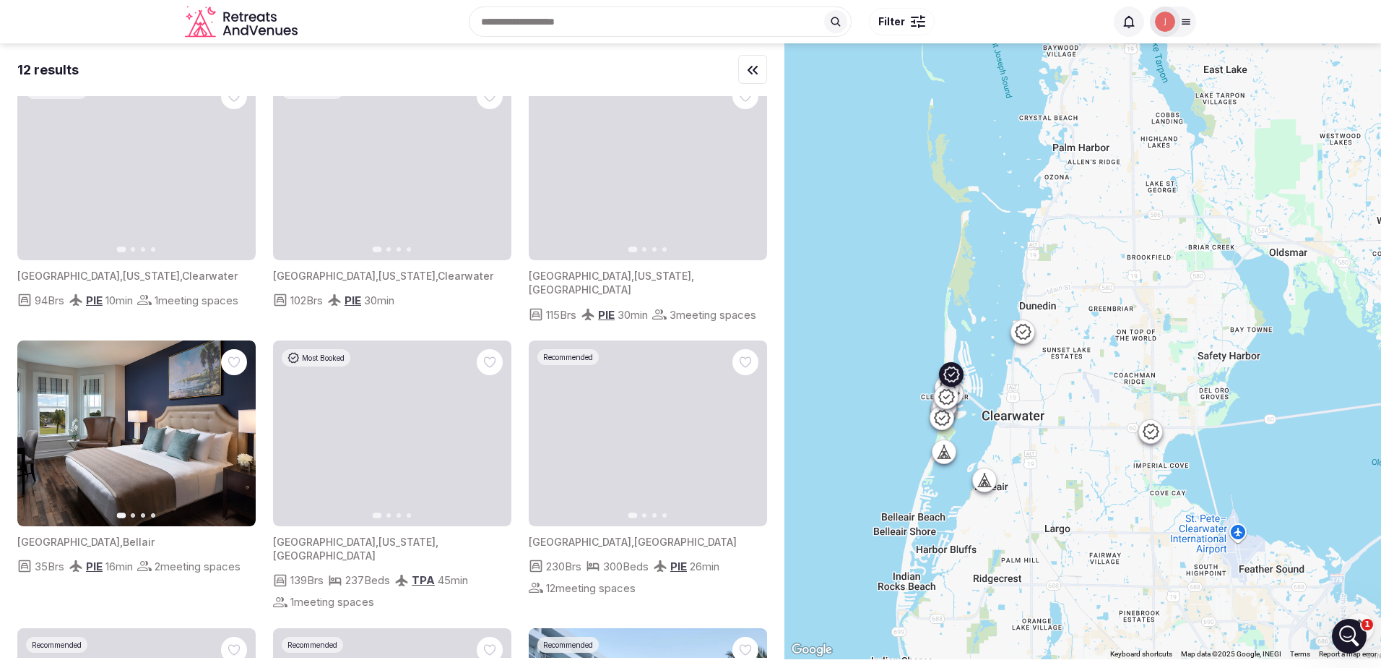
scroll to position [72, 0]
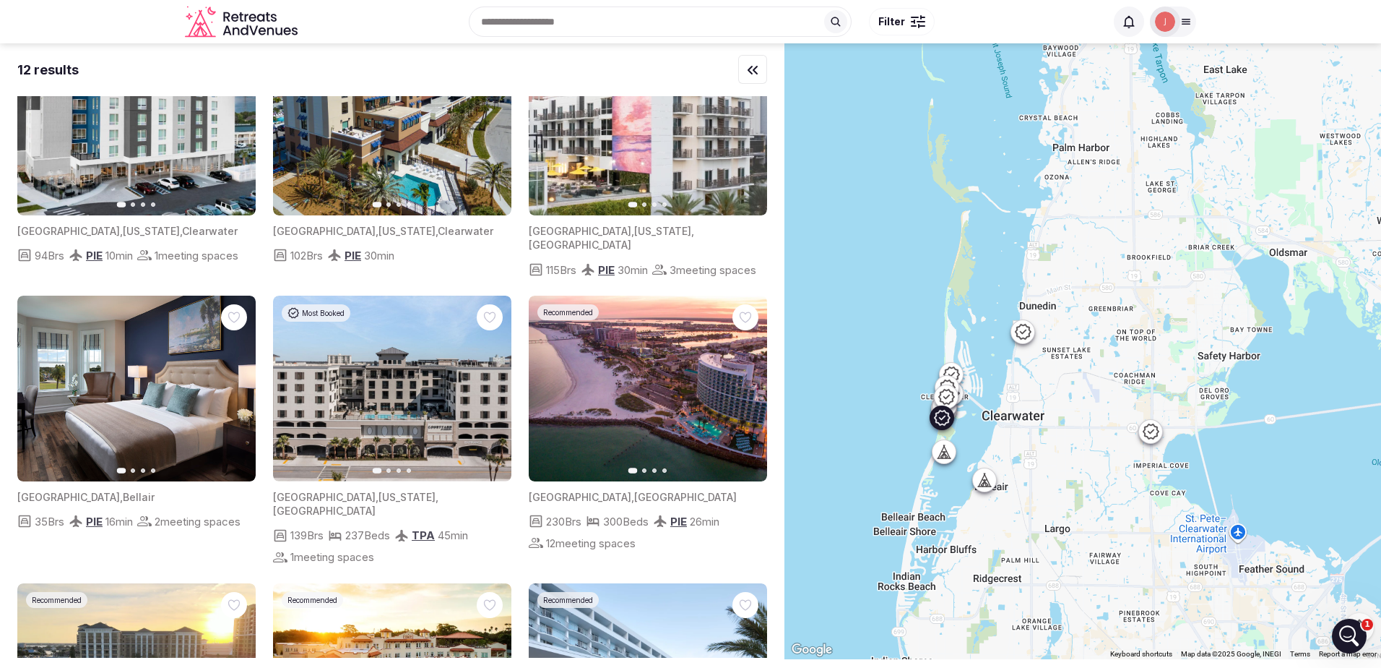
click at [612, 380] on img at bounding box center [648, 388] width 238 height 186
click at [748, 393] on icon "button" at bounding box center [748, 388] width 6 height 10
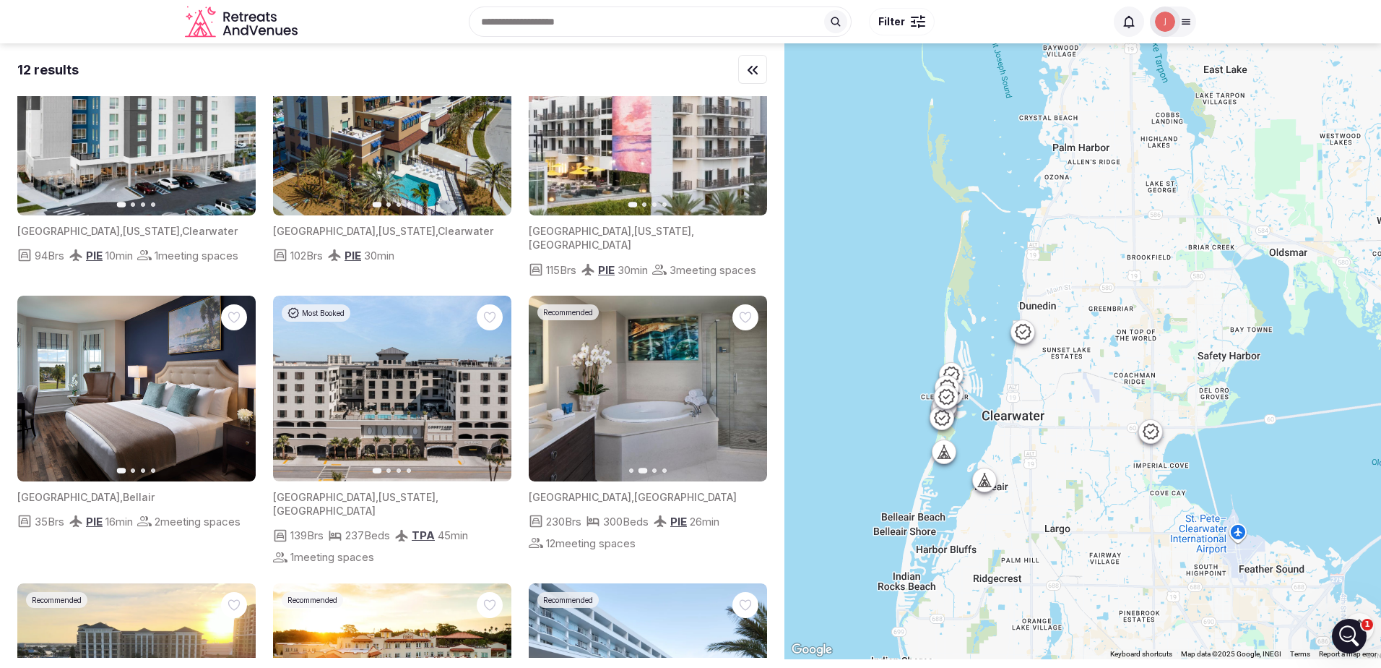
click at [750, 394] on icon "button" at bounding box center [747, 388] width 12 height 12
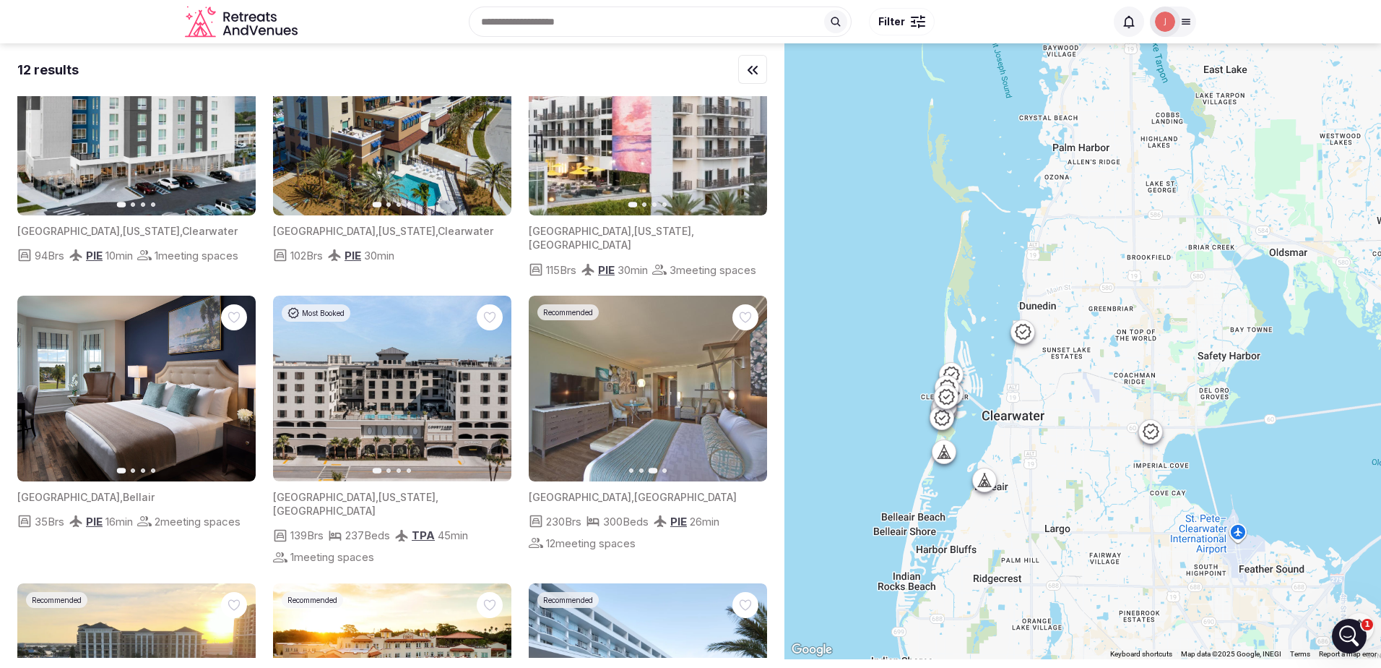
click at [654, 462] on img at bounding box center [648, 388] width 238 height 186
click at [652, 473] on button "Go to slide 3" at bounding box center [653, 470] width 9 height 6
click at [652, 375] on img at bounding box center [648, 388] width 238 height 186
click at [674, 352] on img at bounding box center [648, 388] width 238 height 186
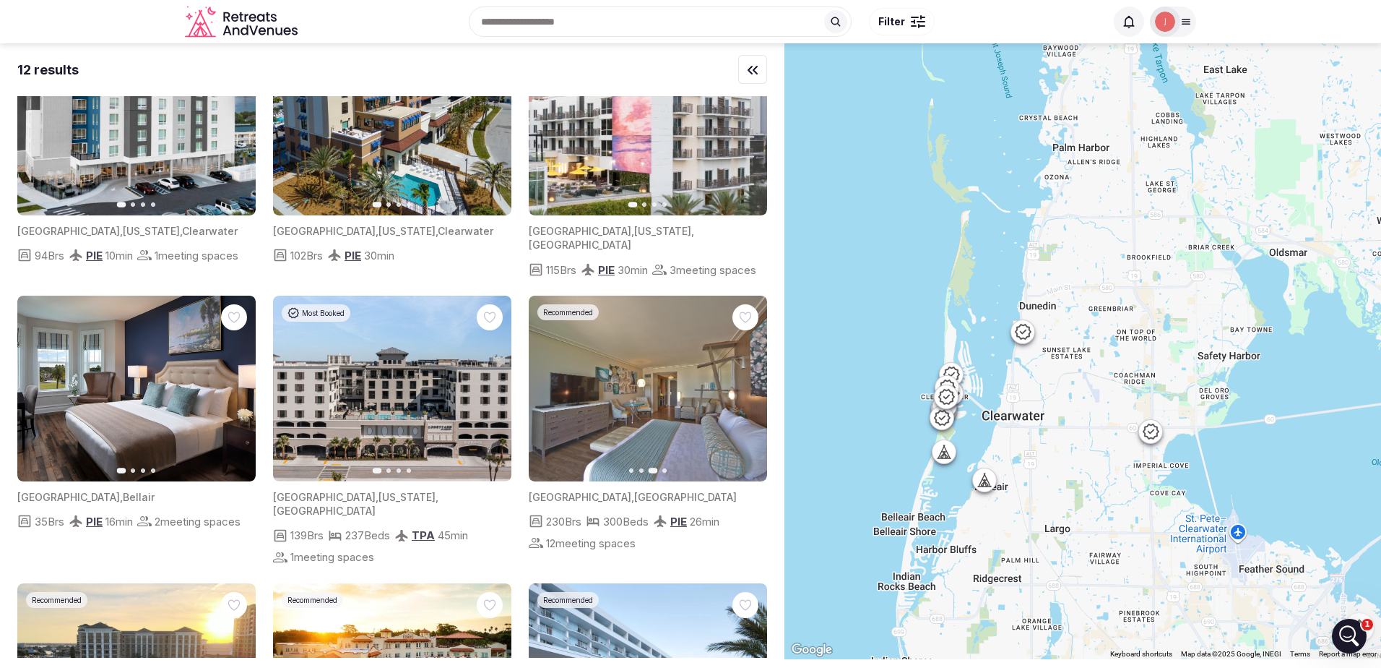
click at [674, 352] on img at bounding box center [648, 388] width 238 height 186
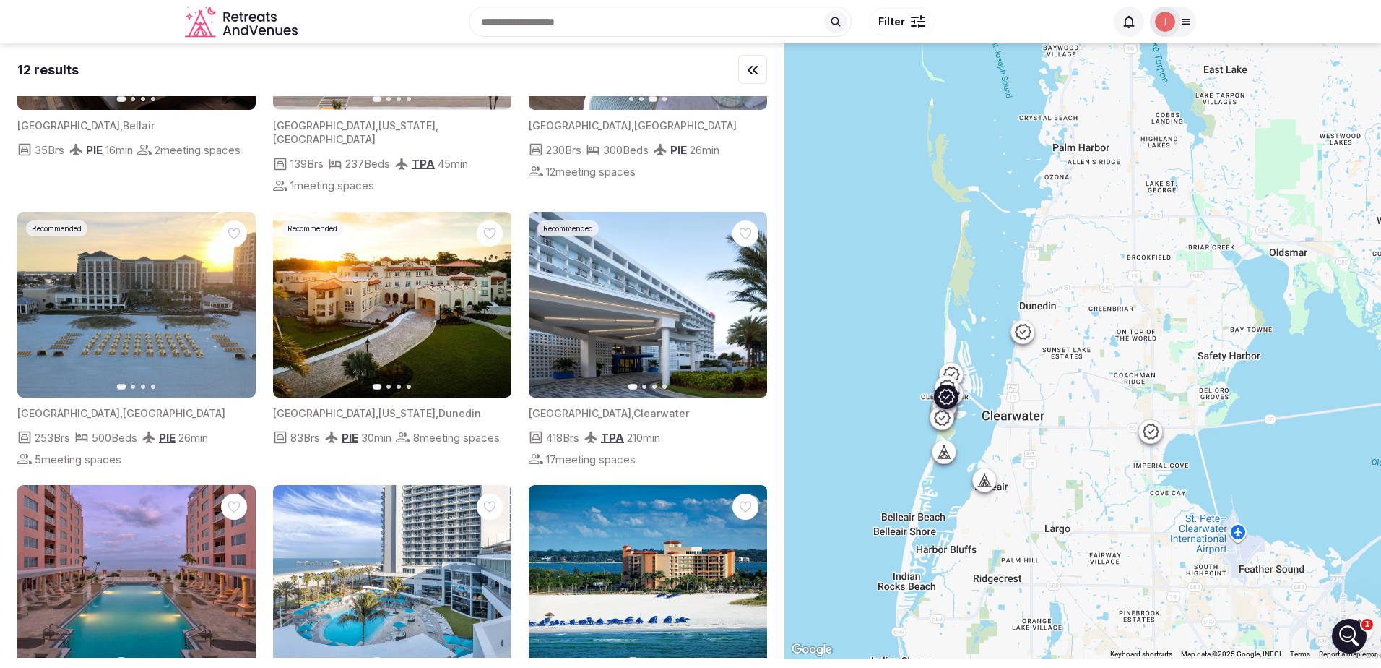
scroll to position [551, 0]
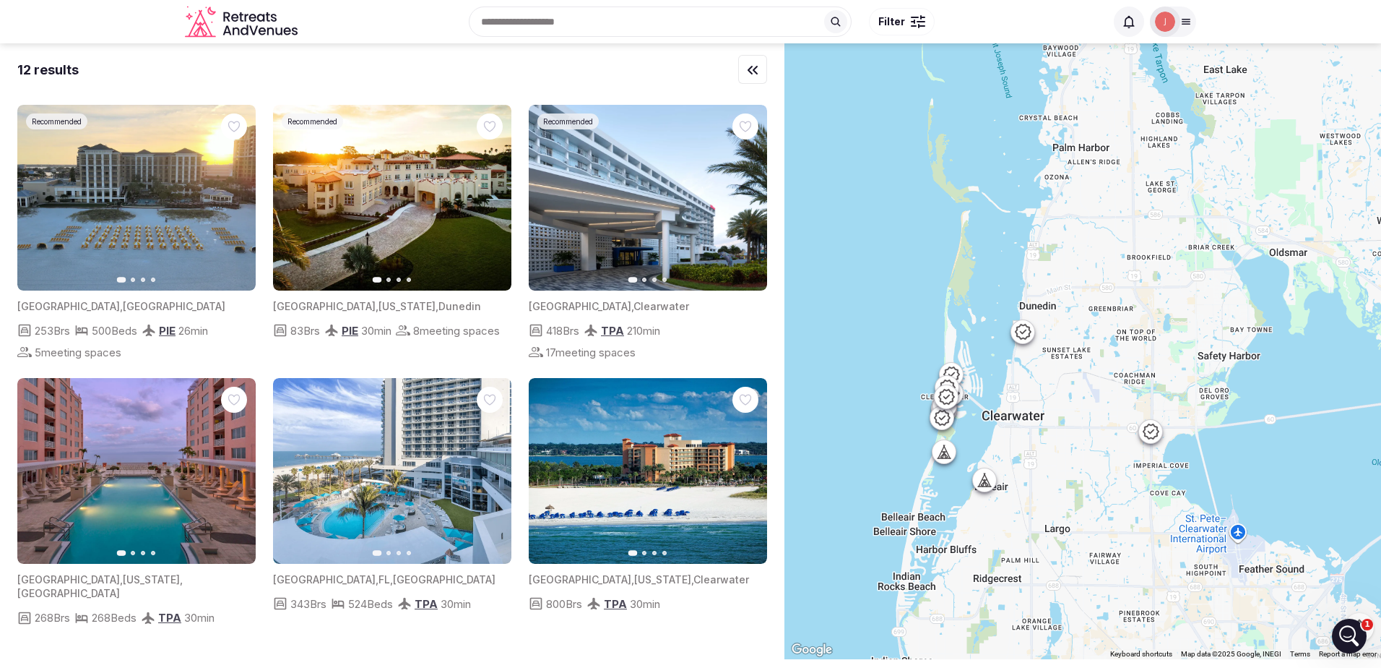
click at [604, 22] on input "text" at bounding box center [660, 22] width 383 height 30
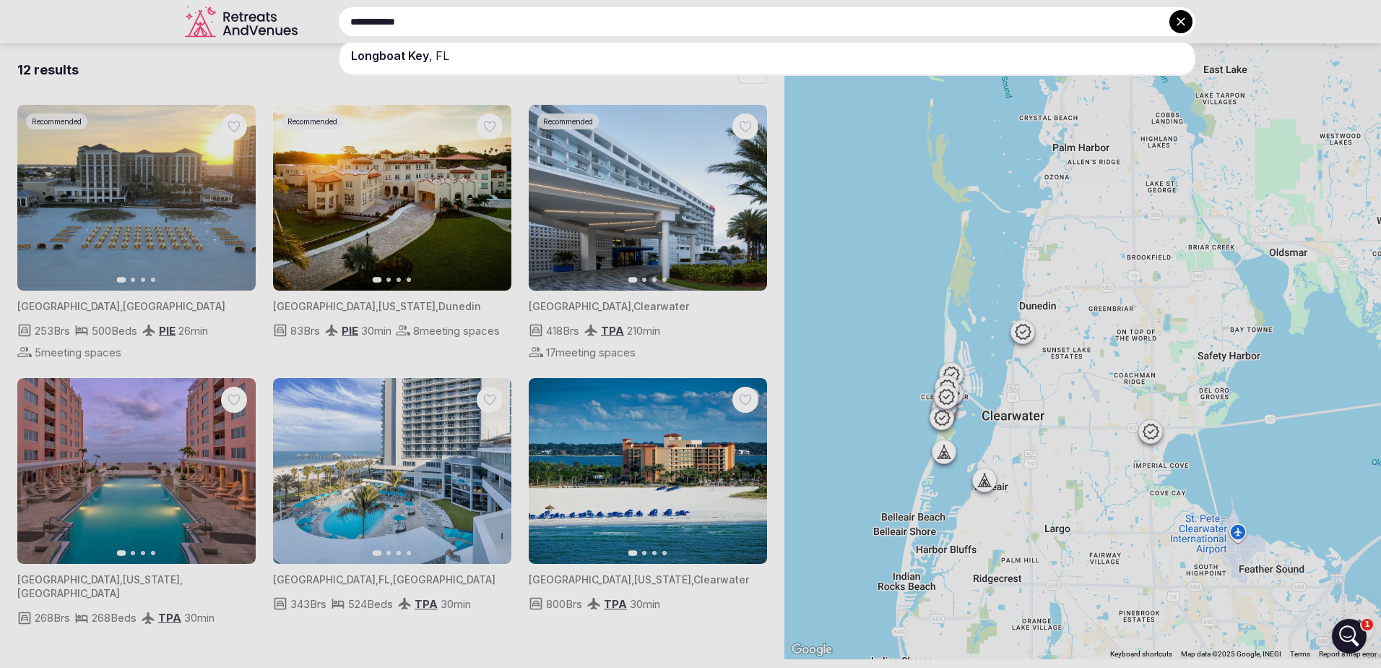
type input "**********"
click at [465, 52] on div "[GEOGRAPHIC_DATA] , [GEOGRAPHIC_DATA]" at bounding box center [767, 56] width 855 height 26
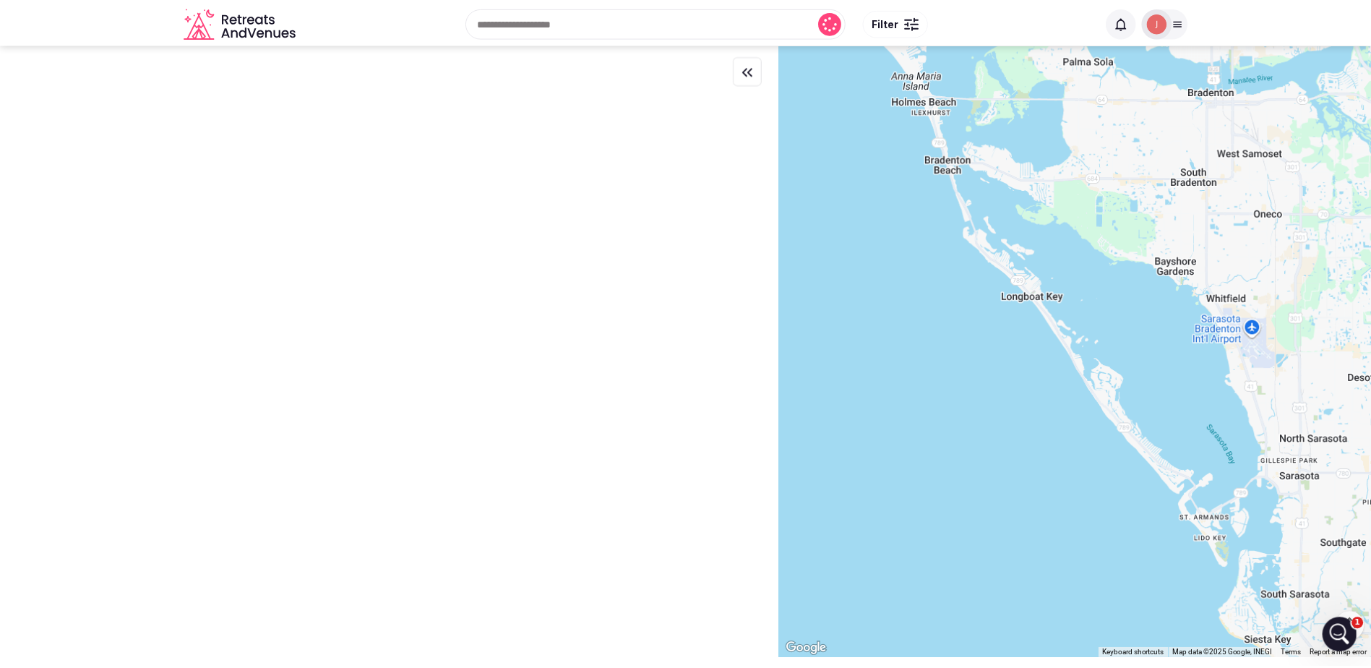
scroll to position [0, 0]
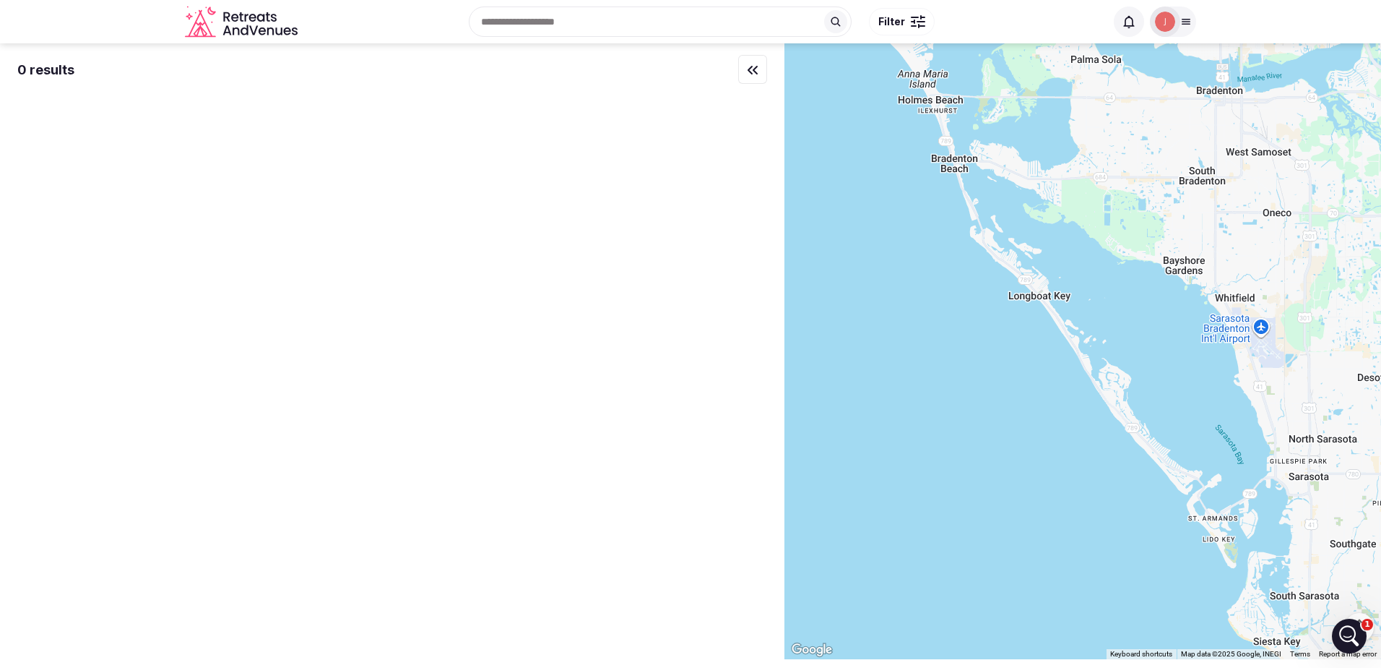
click at [1158, 27] on img at bounding box center [1165, 22] width 20 height 20
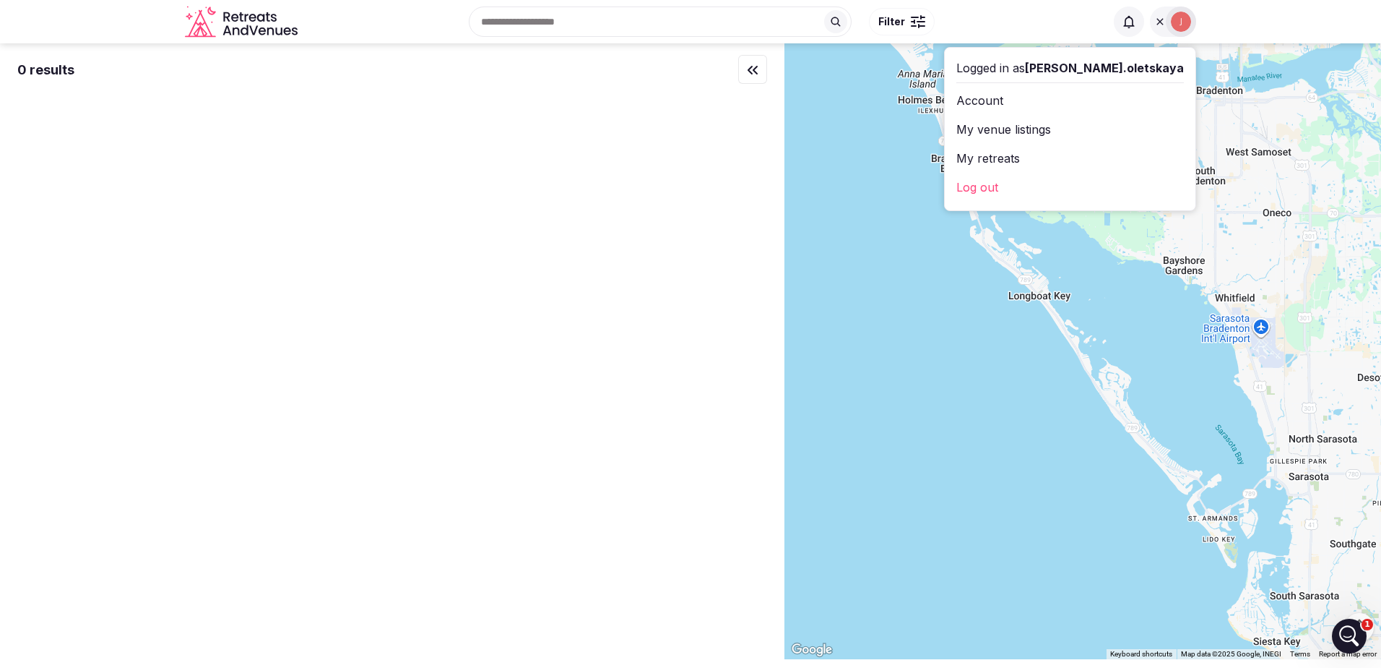
click at [1061, 103] on link "Account" at bounding box center [1071, 100] width 228 height 23
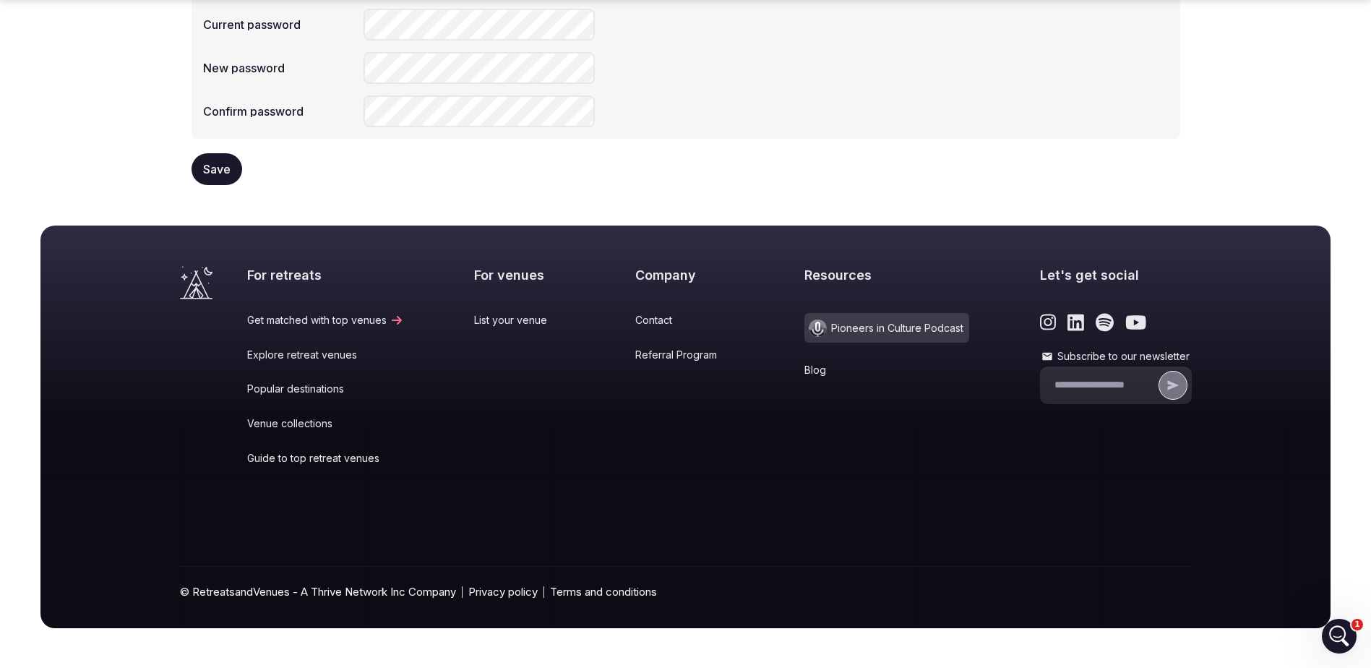
scroll to position [444, 0]
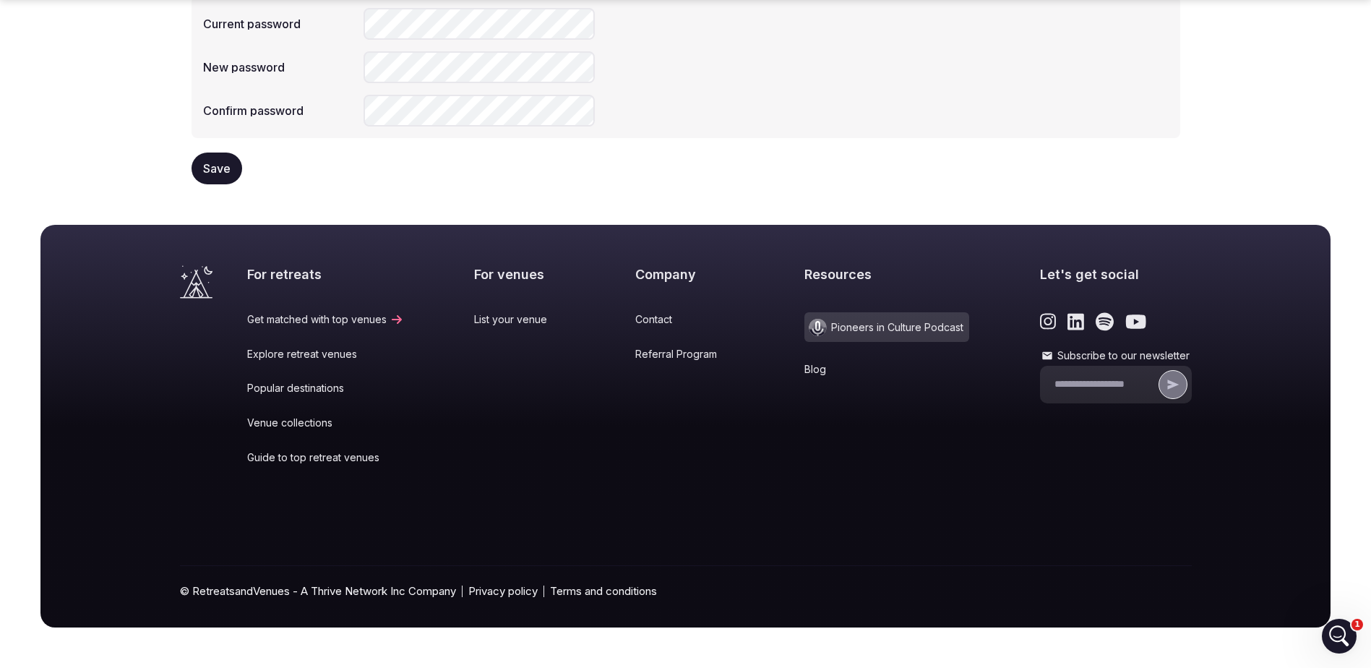
click at [635, 324] on link "Contact" at bounding box center [684, 319] width 99 height 14
